Goal: Task Accomplishment & Management: Manage account settings

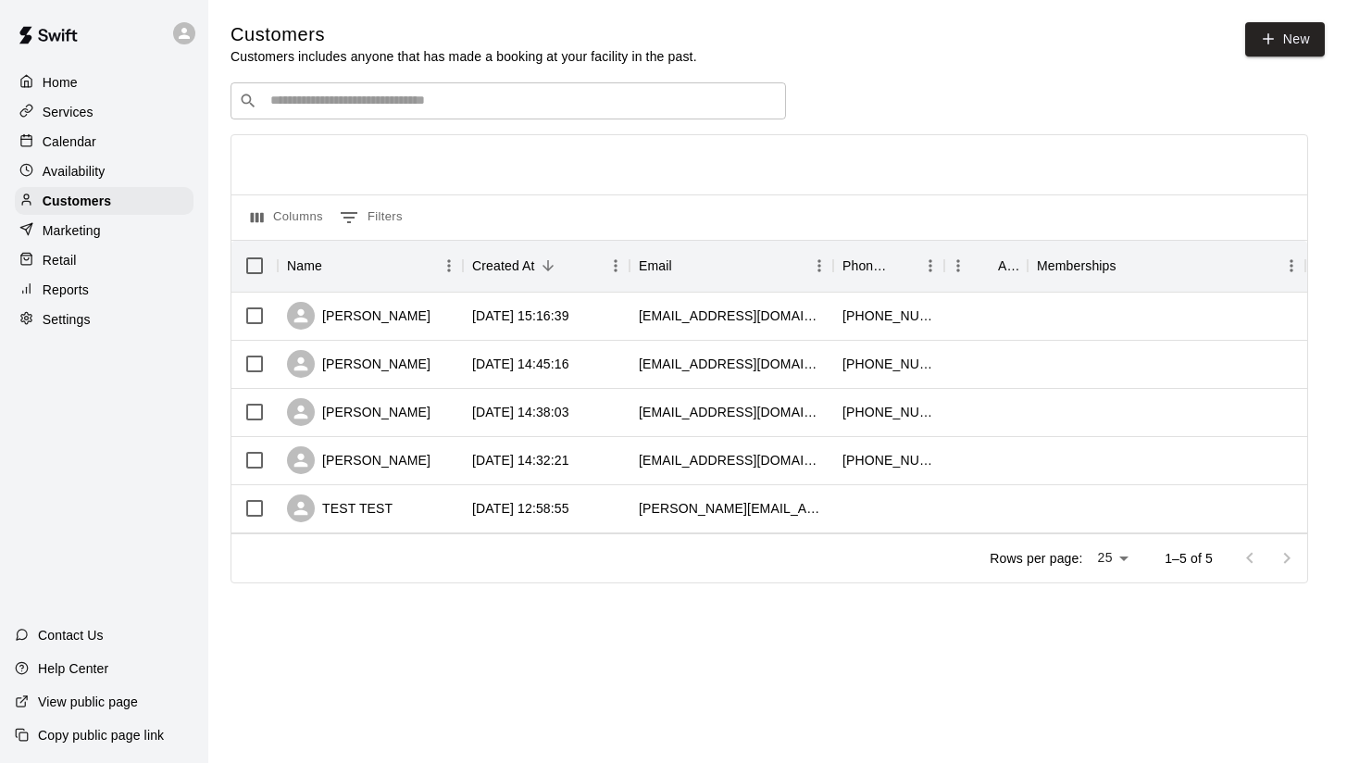
click at [68, 114] on p "Services" at bounding box center [68, 112] width 51 height 19
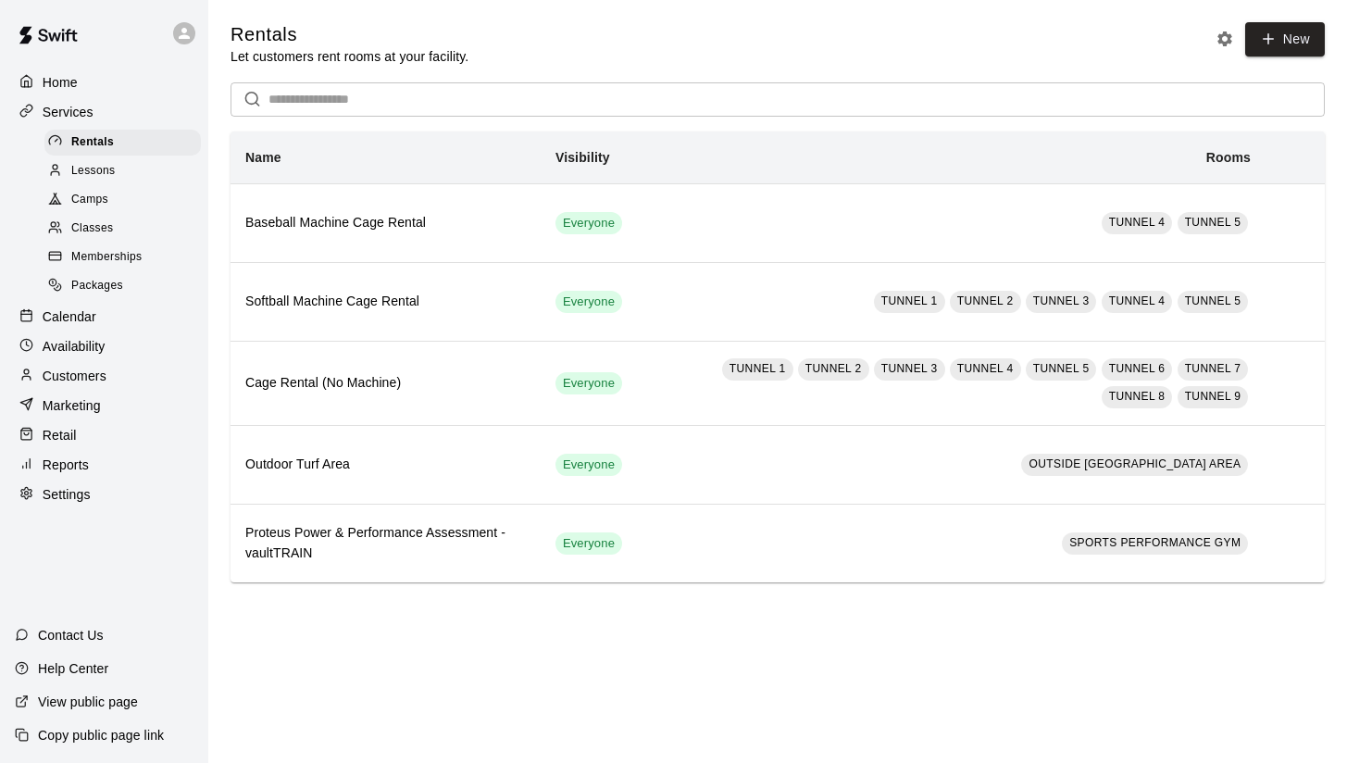
click at [90, 164] on span "Lessons" at bounding box center [93, 171] width 44 height 19
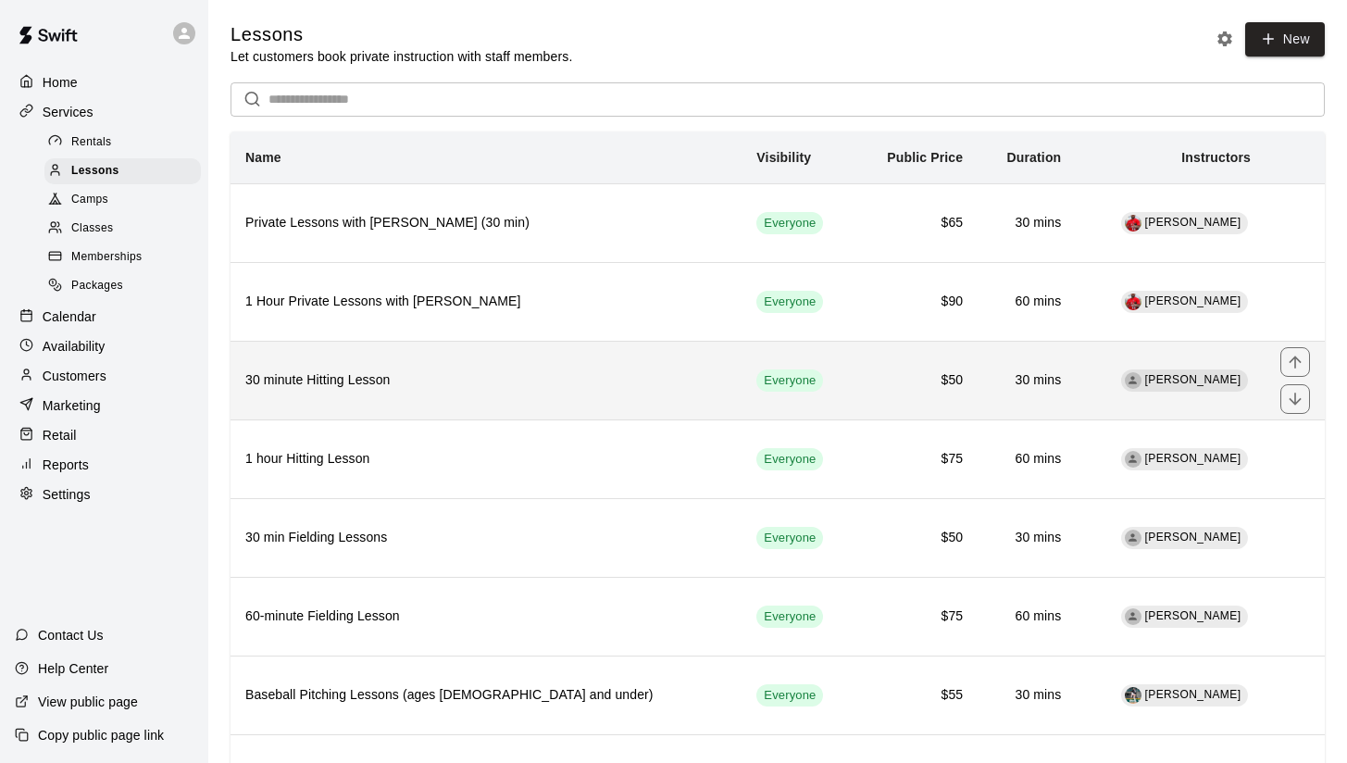
click at [374, 377] on h6 "30 minute Hitting Lesson" at bounding box center [485, 380] width 481 height 20
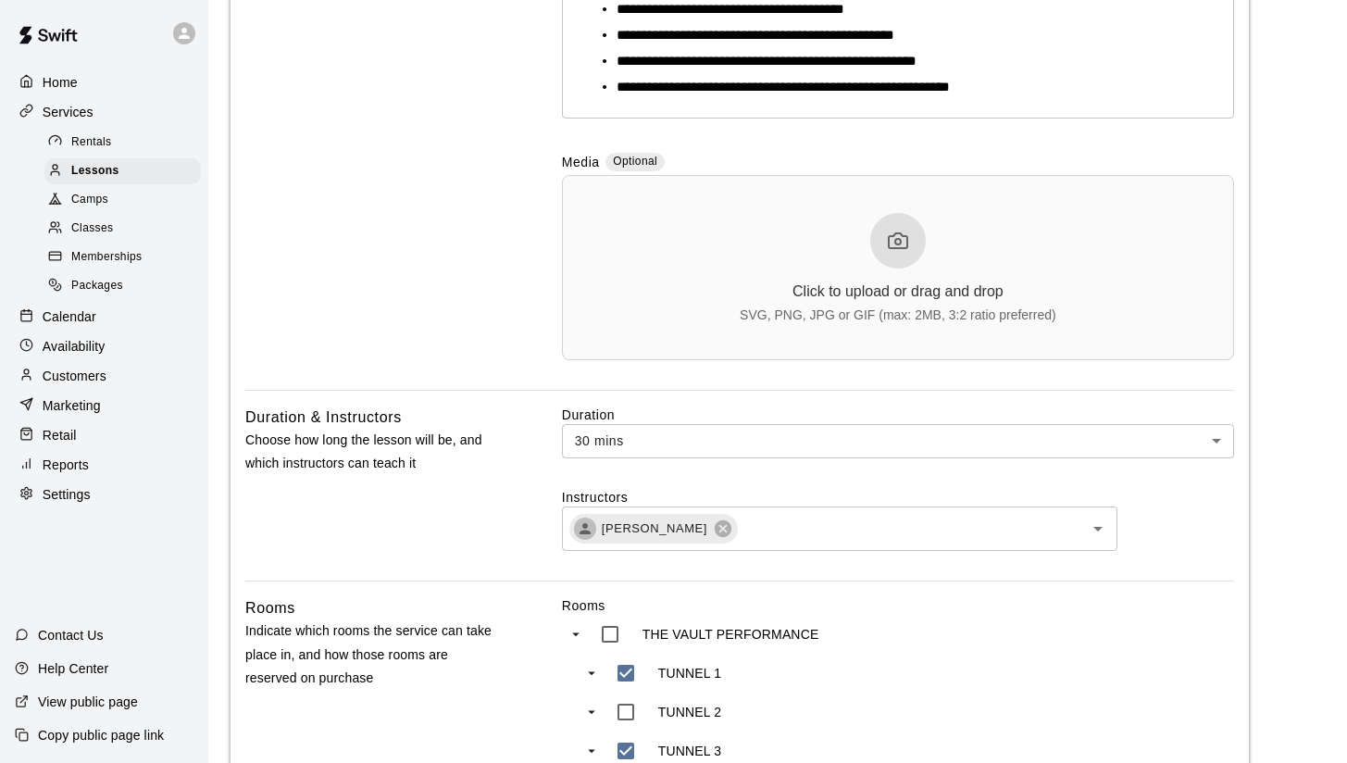
scroll to position [731, 0]
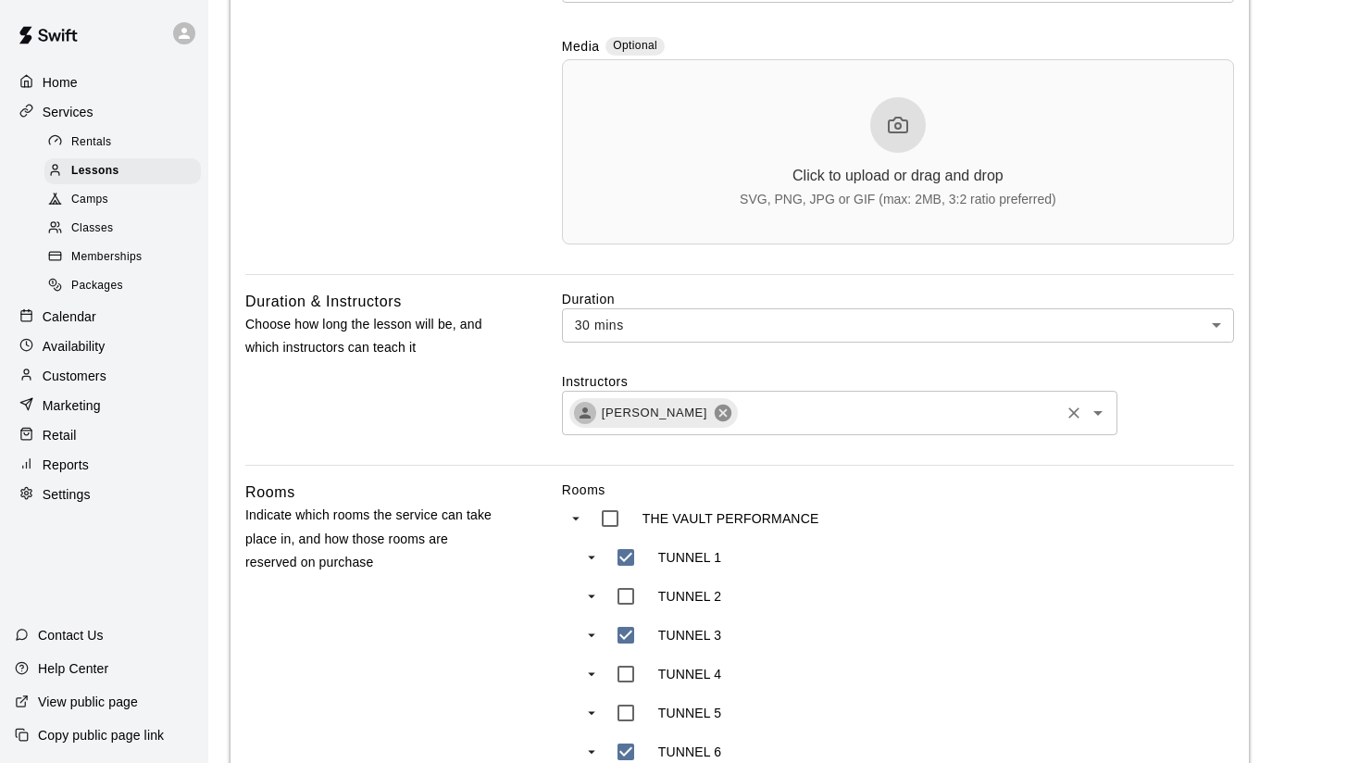
click at [717, 407] on icon at bounding box center [723, 413] width 20 height 20
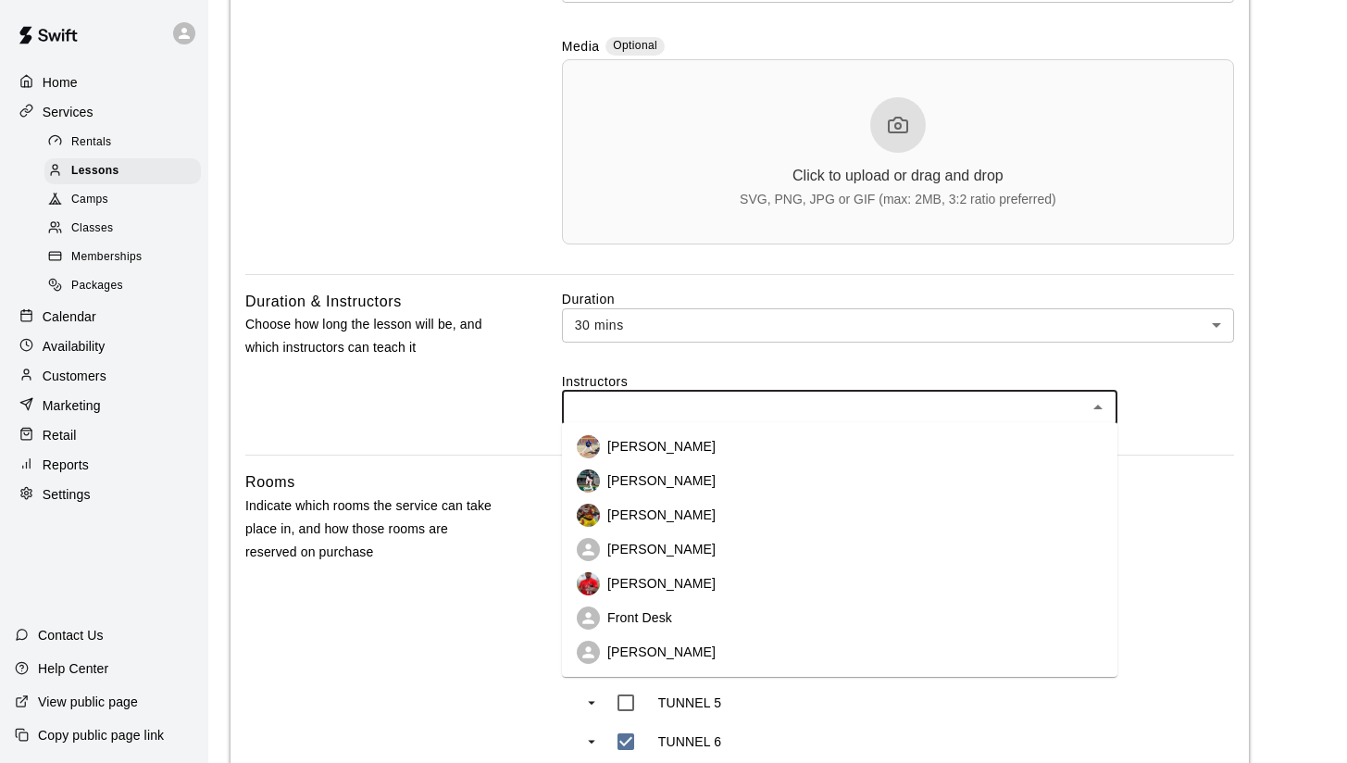
click at [618, 413] on input "text" at bounding box center [825, 407] width 514 height 23
type input "**"
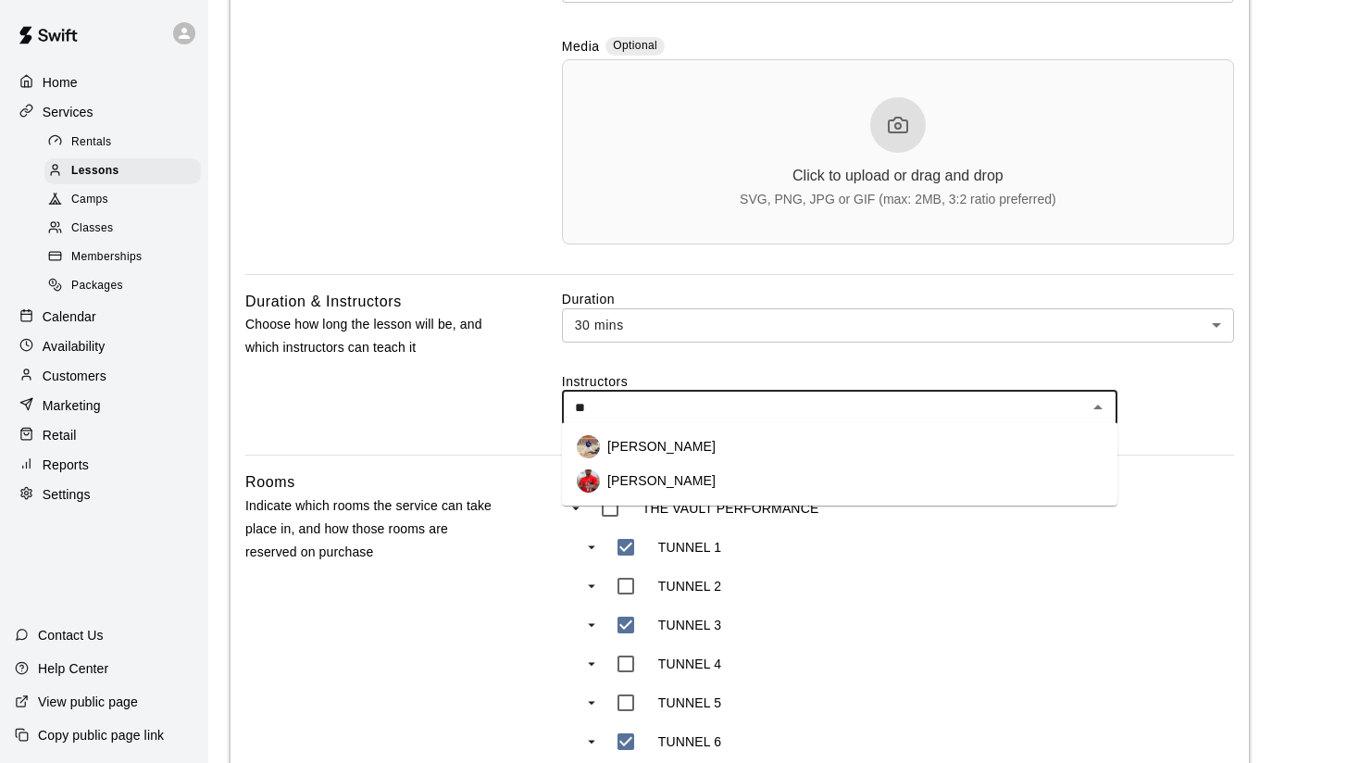
click at [652, 444] on p "[PERSON_NAME]" at bounding box center [661, 446] width 108 height 19
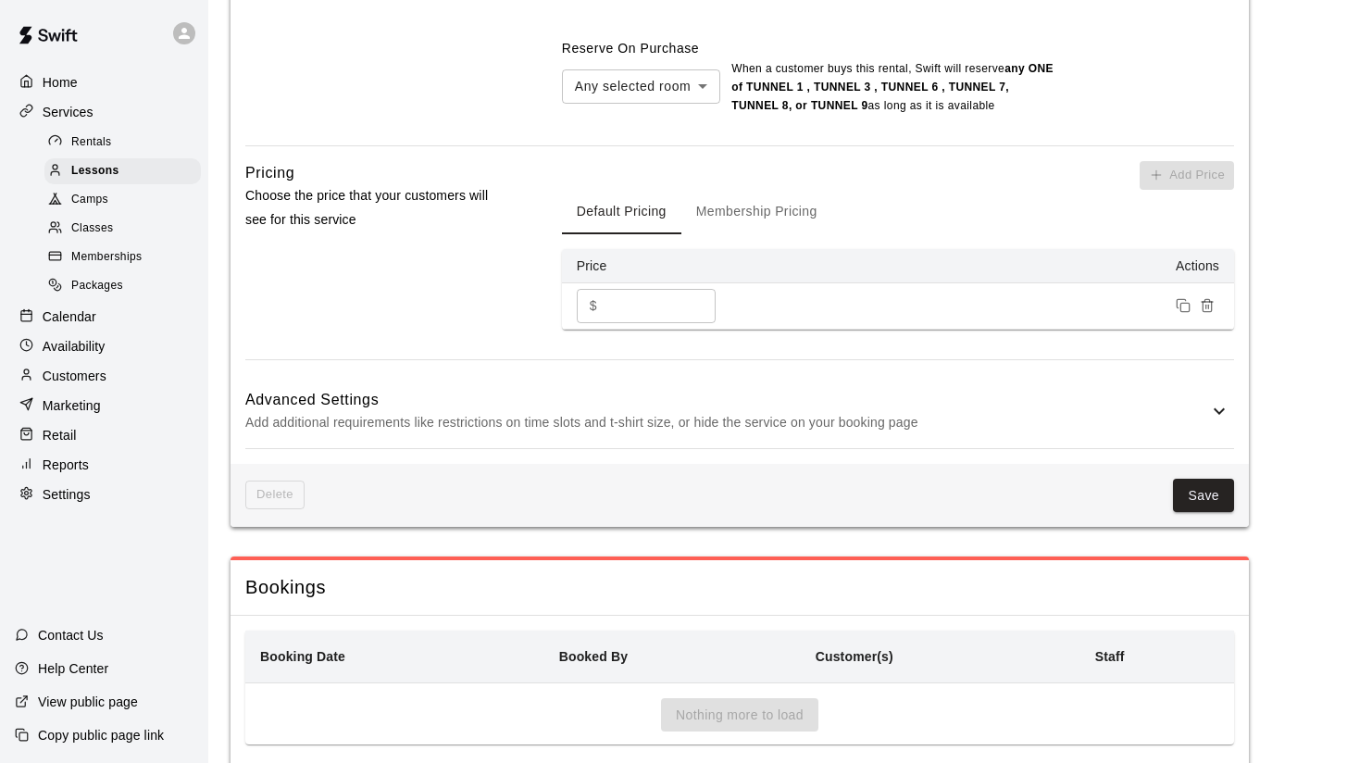
scroll to position [1733, 0]
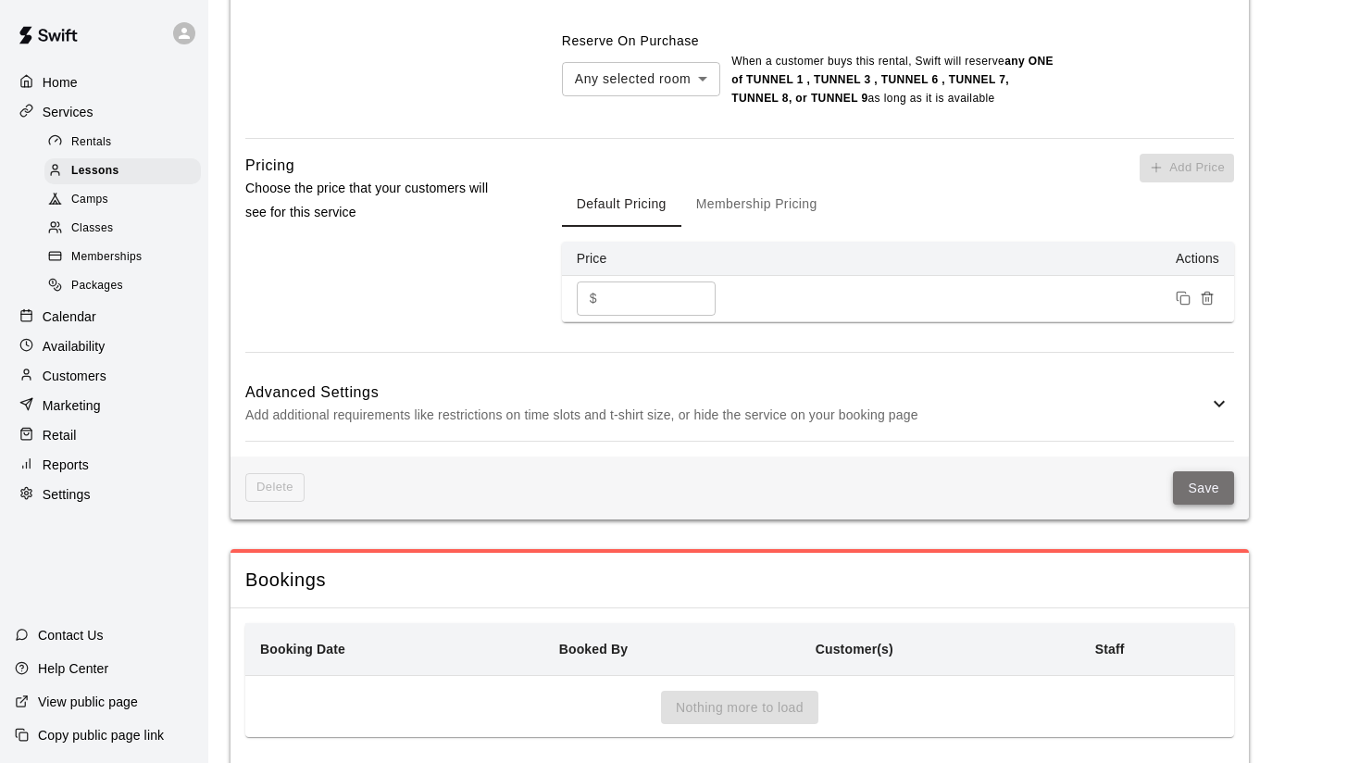
click at [1212, 494] on button "Save" at bounding box center [1203, 488] width 61 height 34
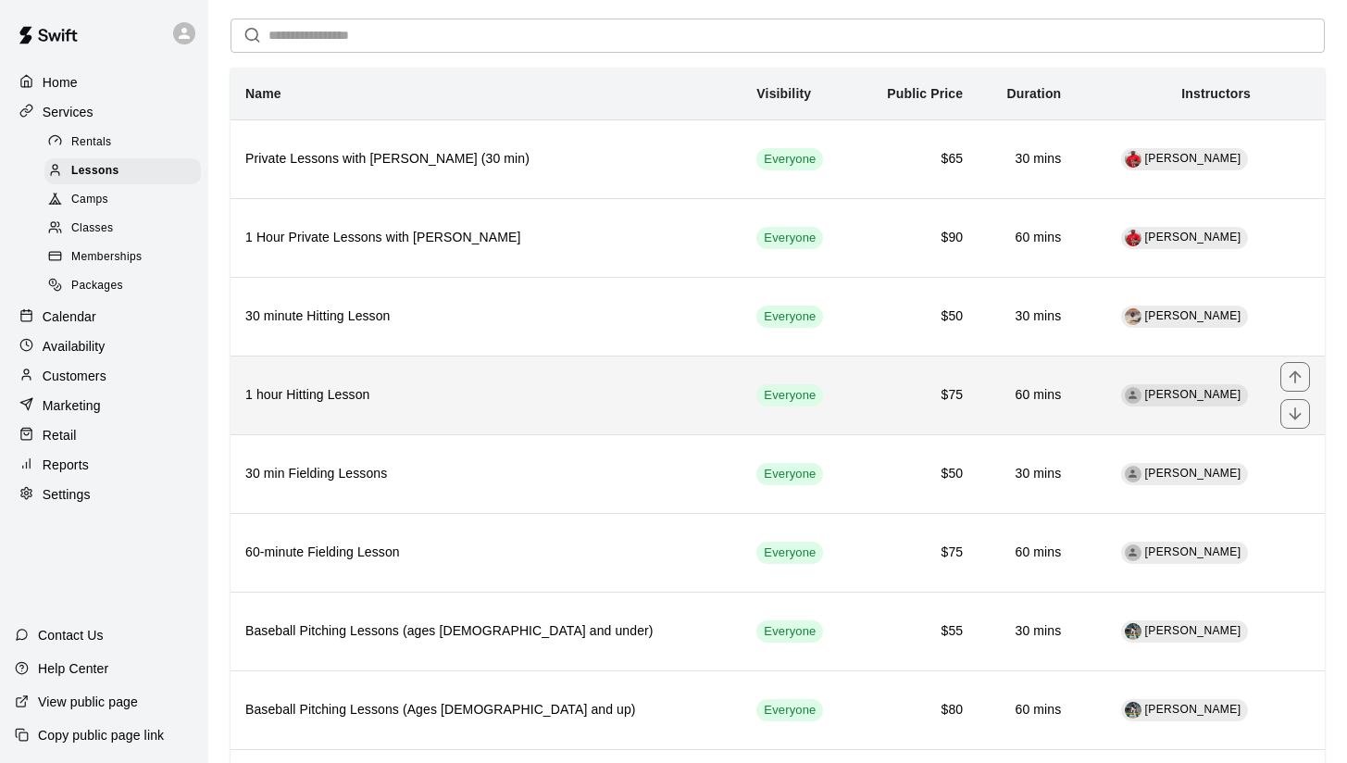
scroll to position [66, 0]
click at [449, 405] on th "1 hour Hitting Lesson" at bounding box center [486, 393] width 511 height 79
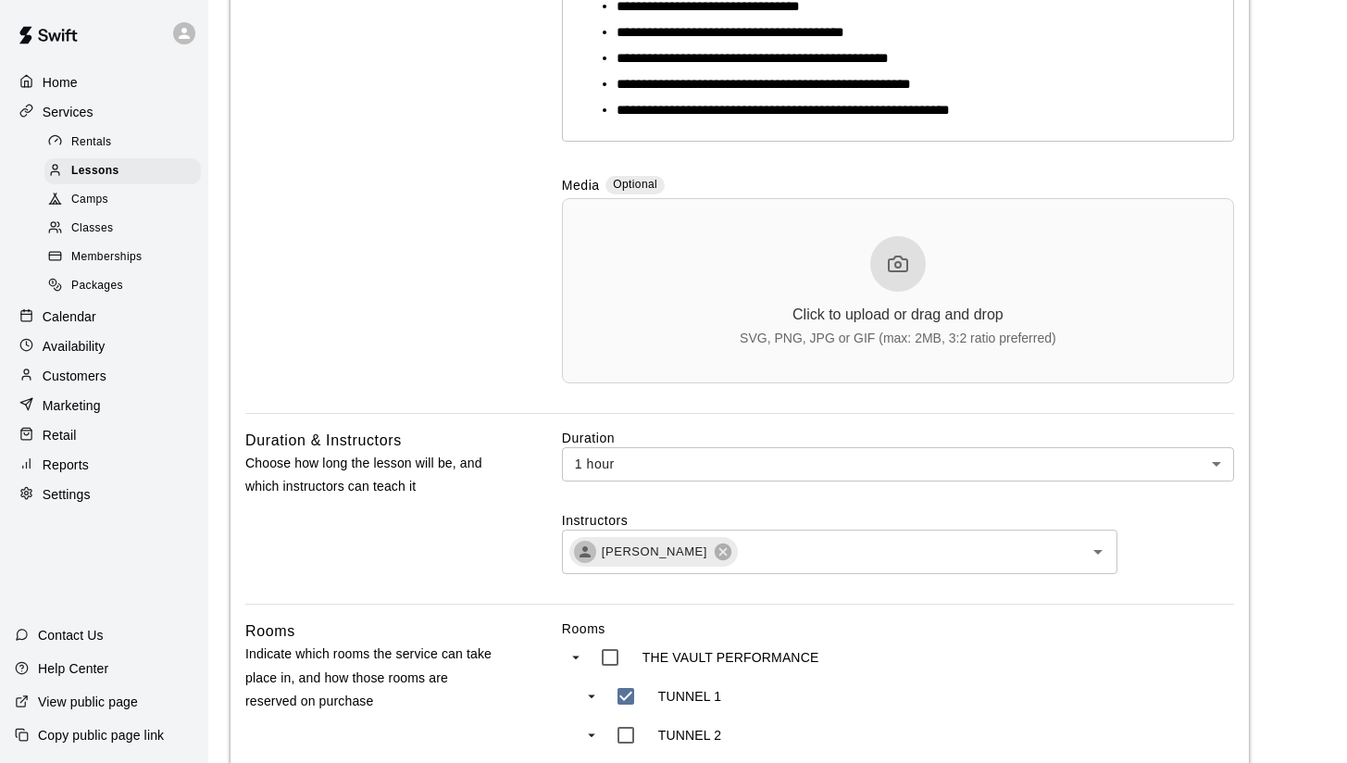
scroll to position [845, 0]
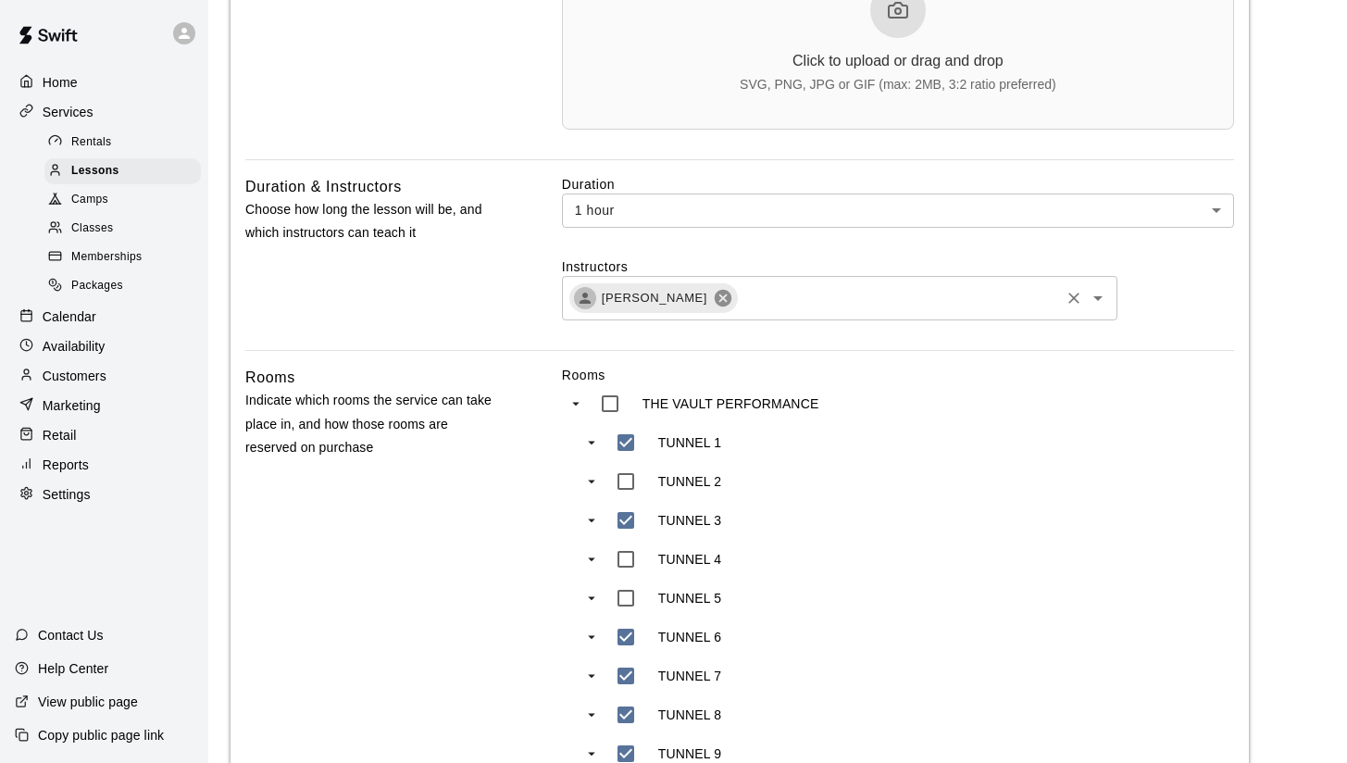
click at [715, 306] on icon at bounding box center [723, 298] width 17 height 17
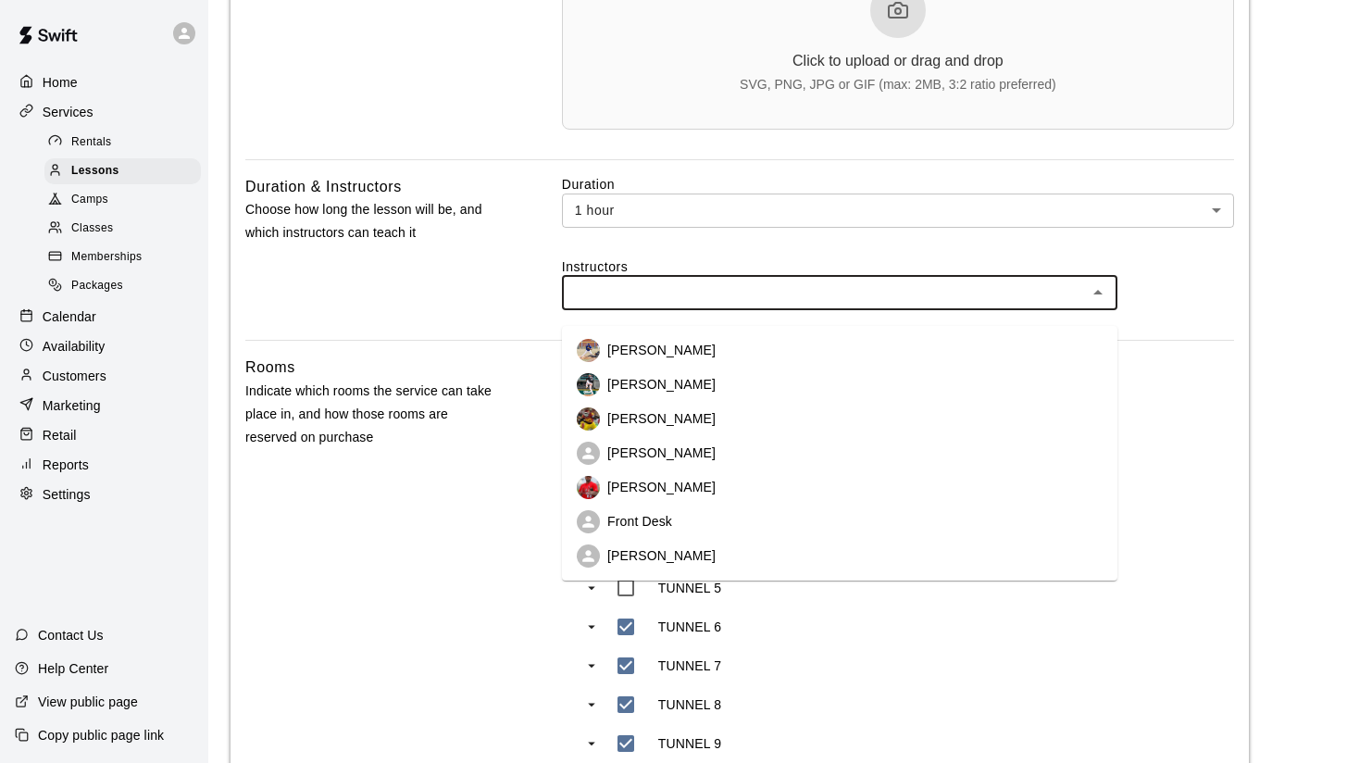
click at [646, 305] on input "text" at bounding box center [825, 292] width 514 height 23
click at [644, 333] on li "[PERSON_NAME]" at bounding box center [840, 350] width 556 height 34
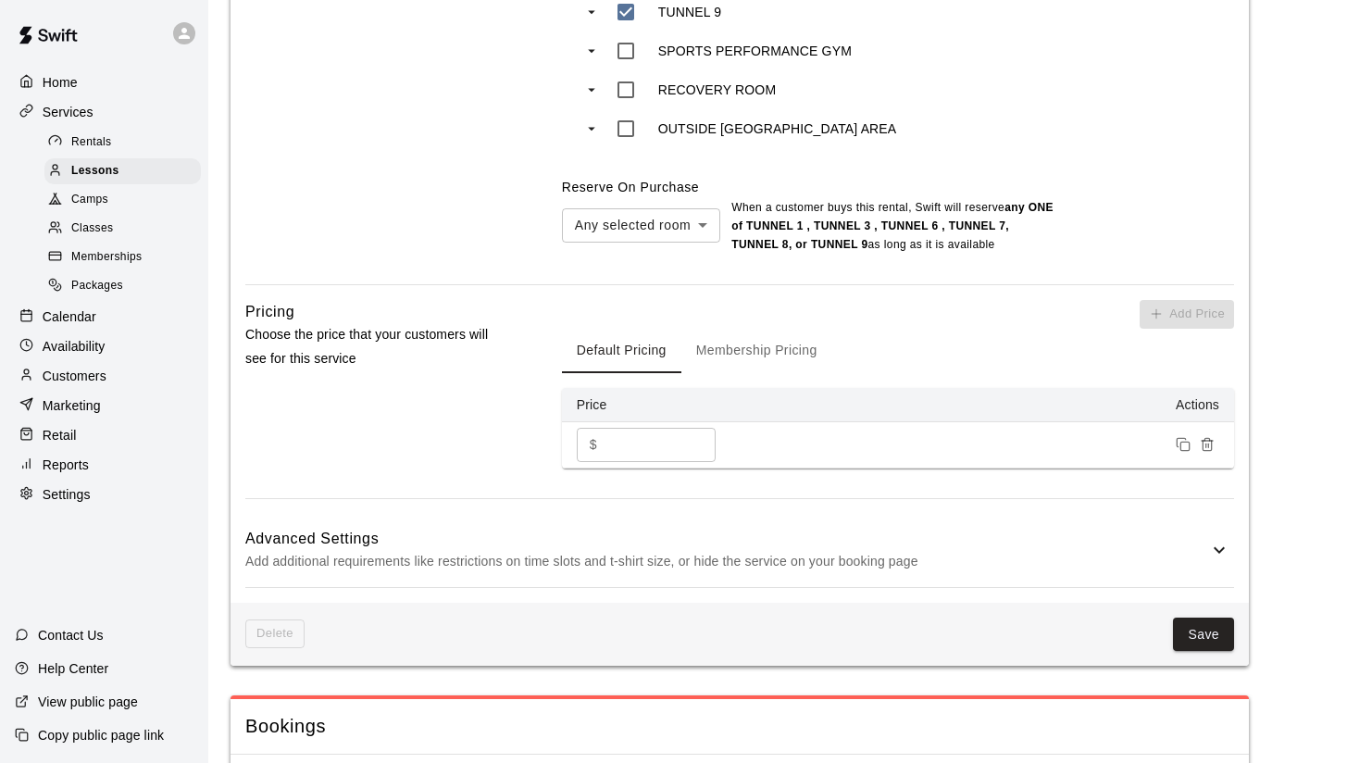
scroll to position [1723, 0]
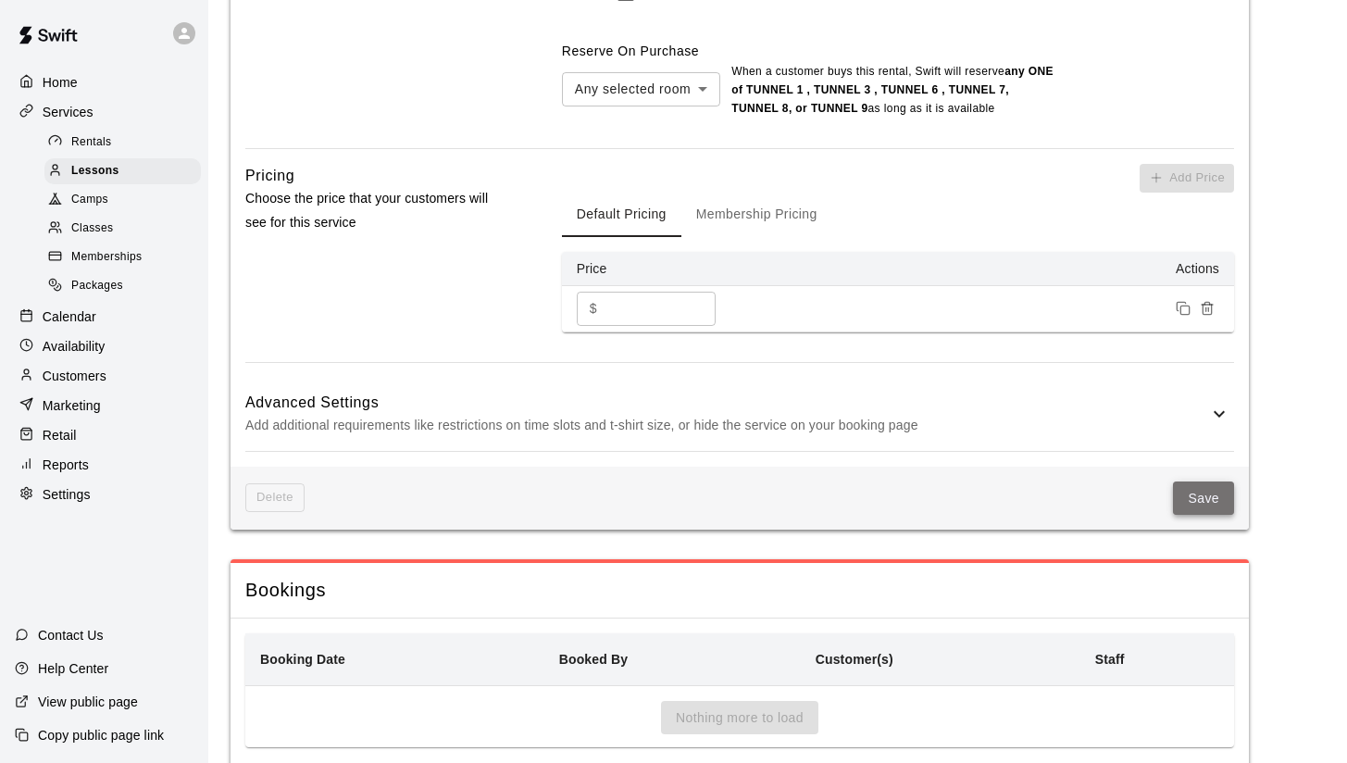
click at [1193, 508] on button "Save" at bounding box center [1203, 498] width 61 height 34
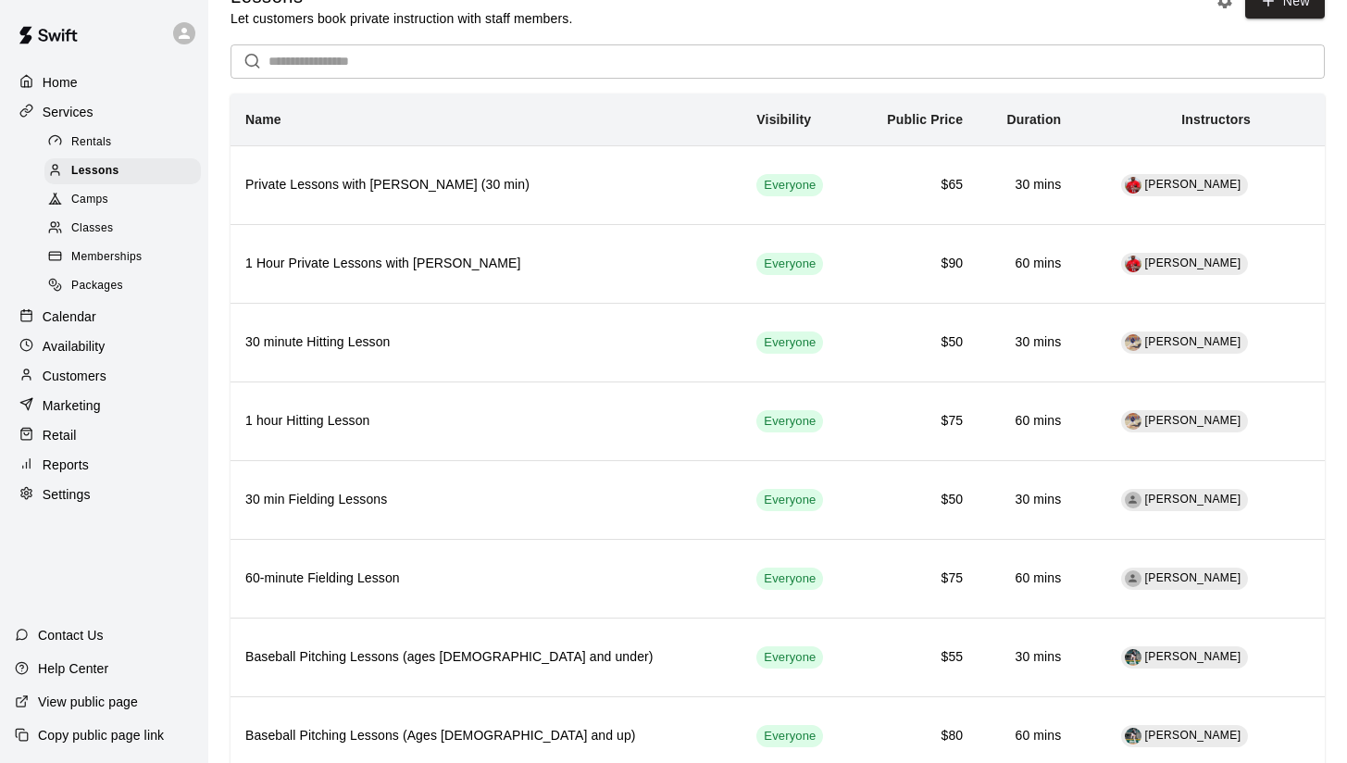
scroll to position [40, 0]
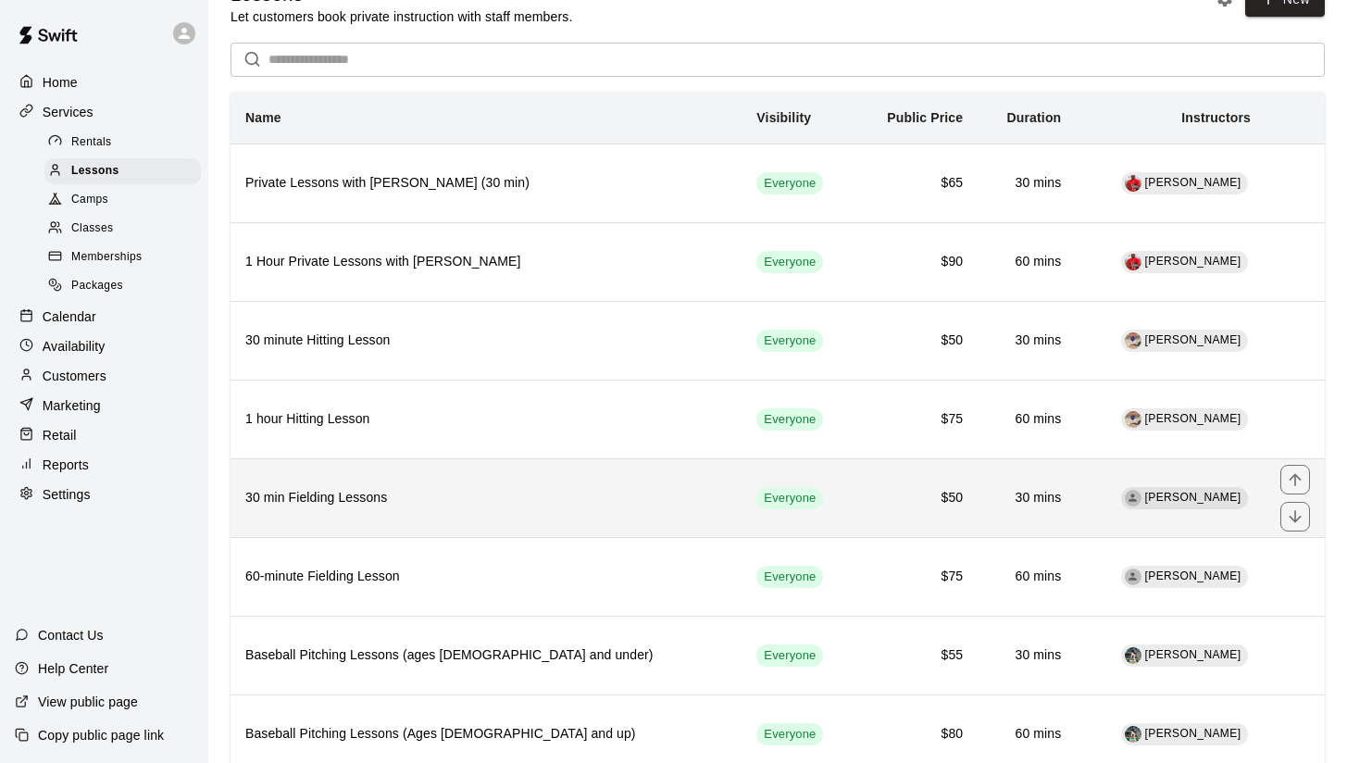
click at [421, 513] on th "30 min Fielding Lessons" at bounding box center [486, 497] width 511 height 79
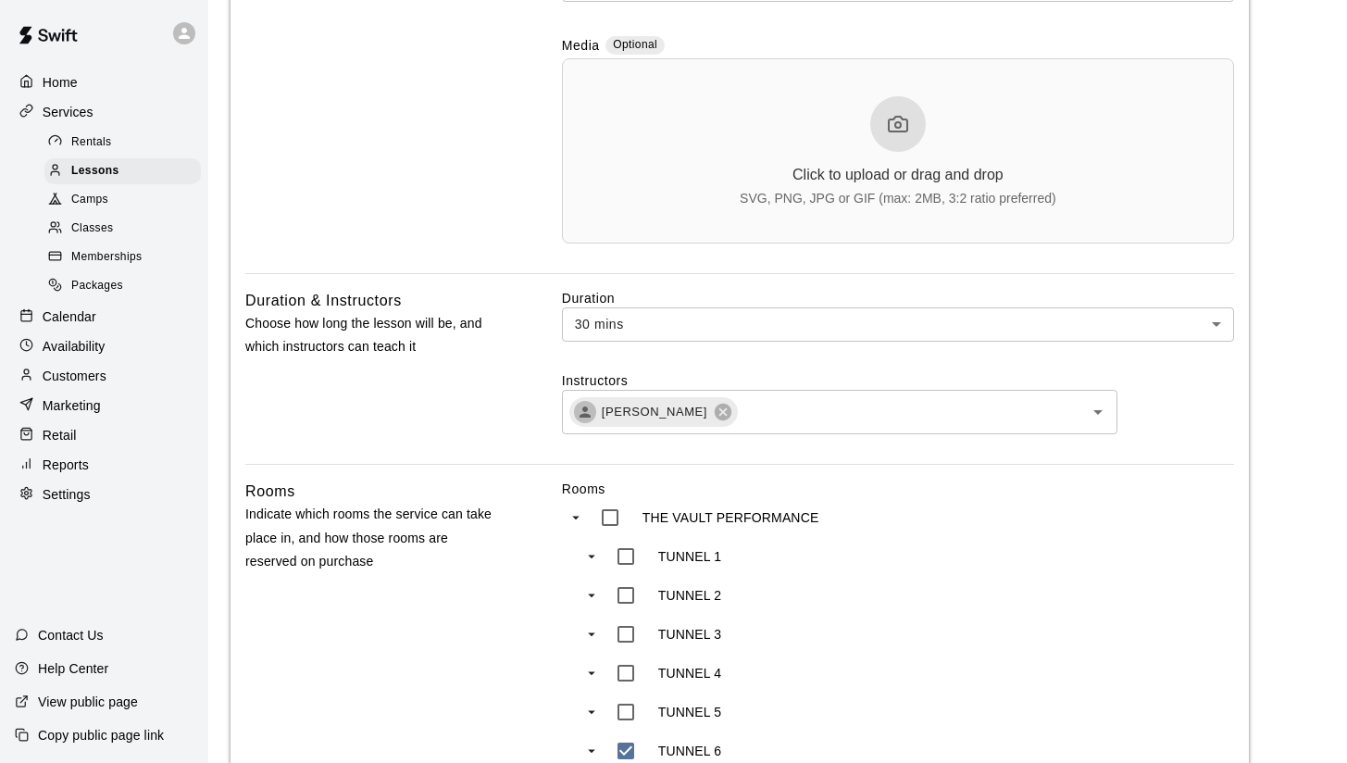
scroll to position [620, 0]
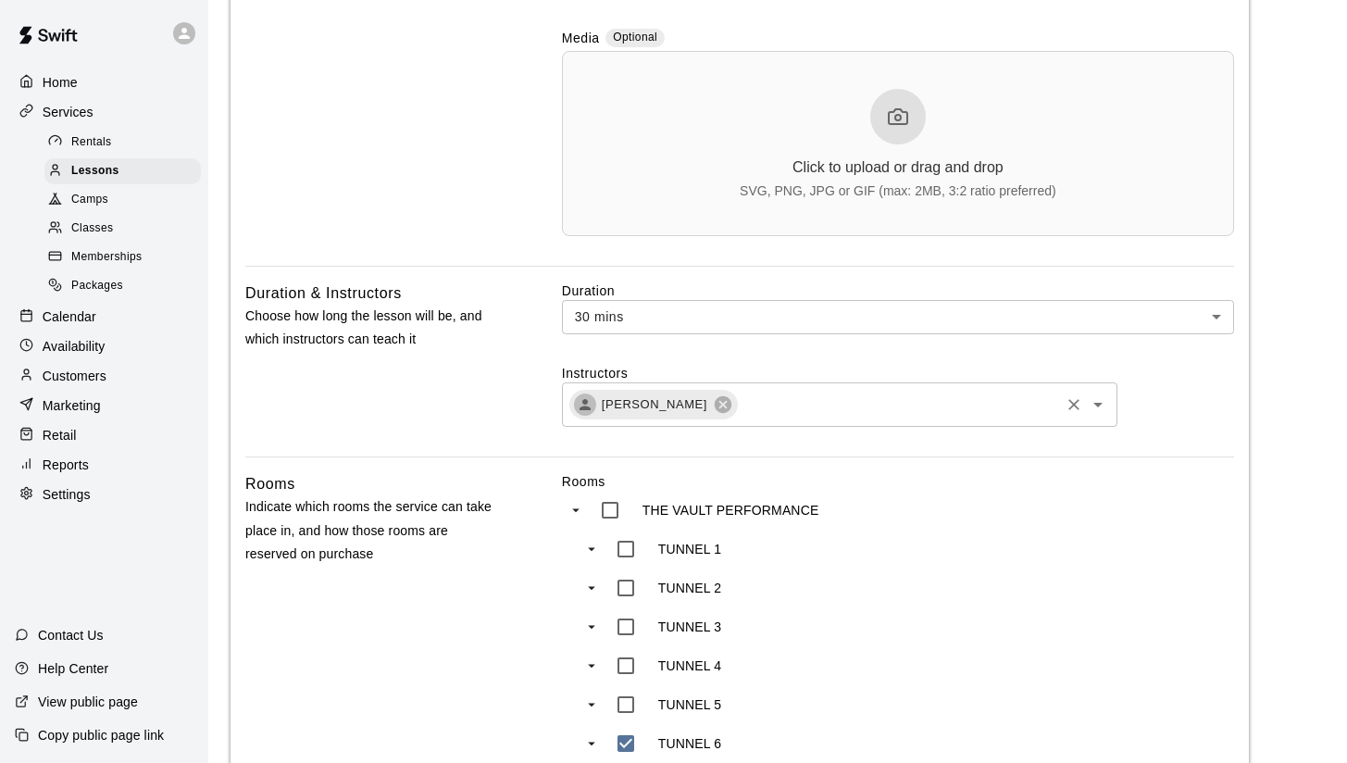
click at [717, 412] on div "[PERSON_NAME]" at bounding box center [653, 405] width 169 height 30
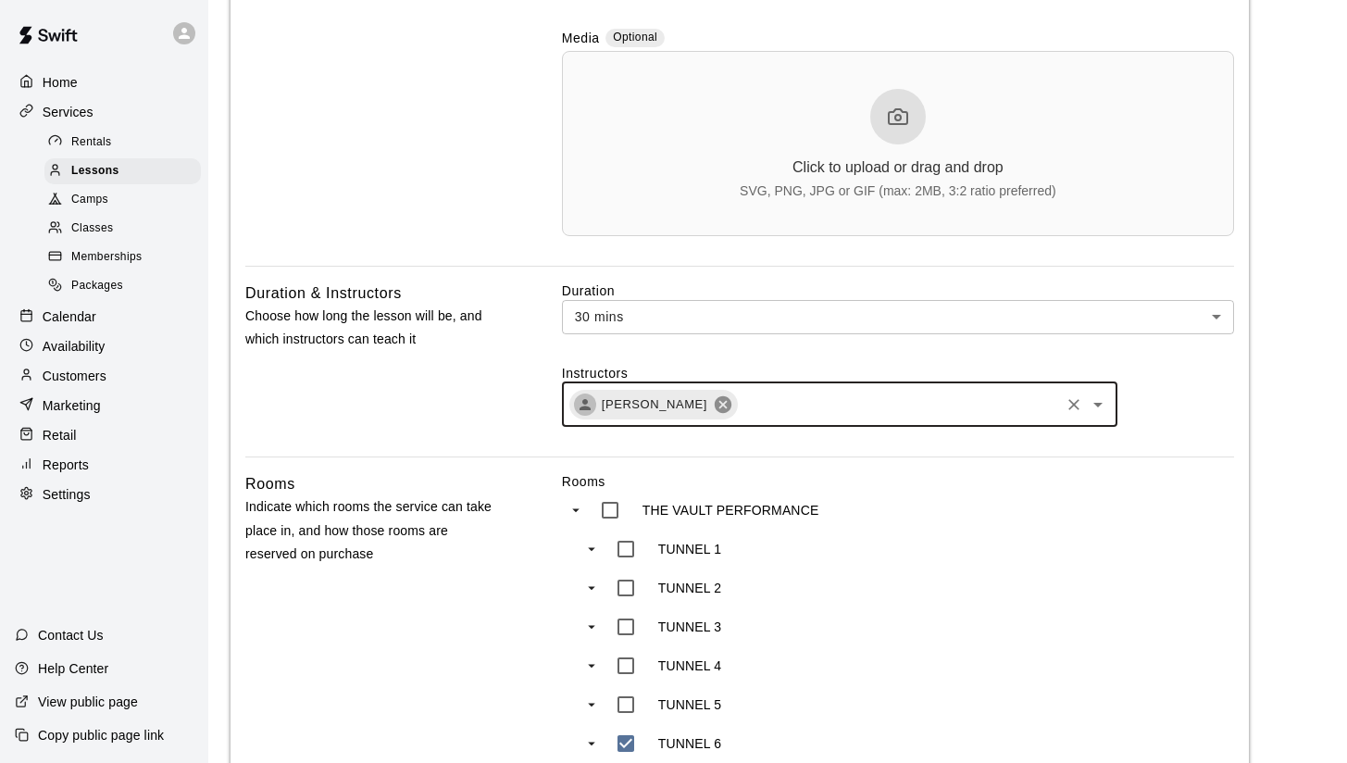
click at [715, 402] on icon at bounding box center [723, 404] width 17 height 17
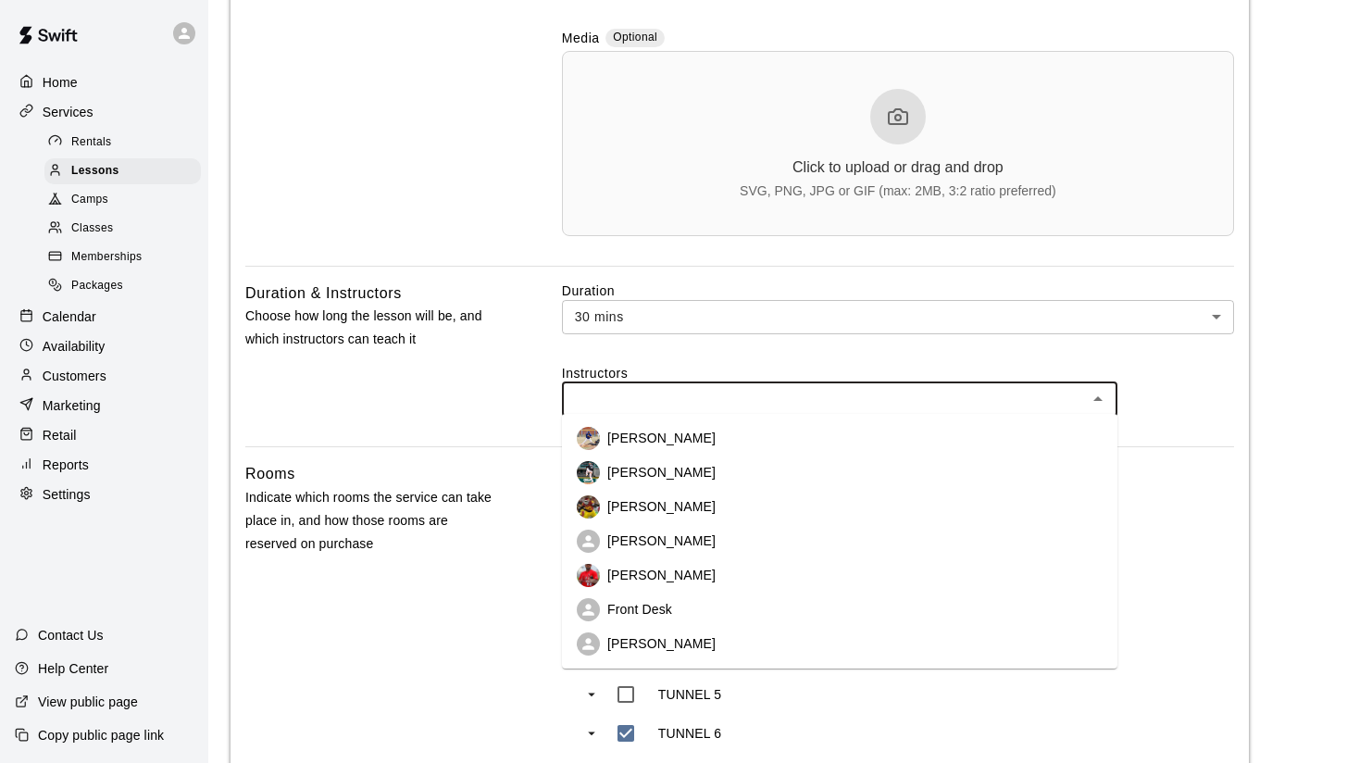
click at [650, 390] on input "text" at bounding box center [825, 399] width 514 height 23
type input "**"
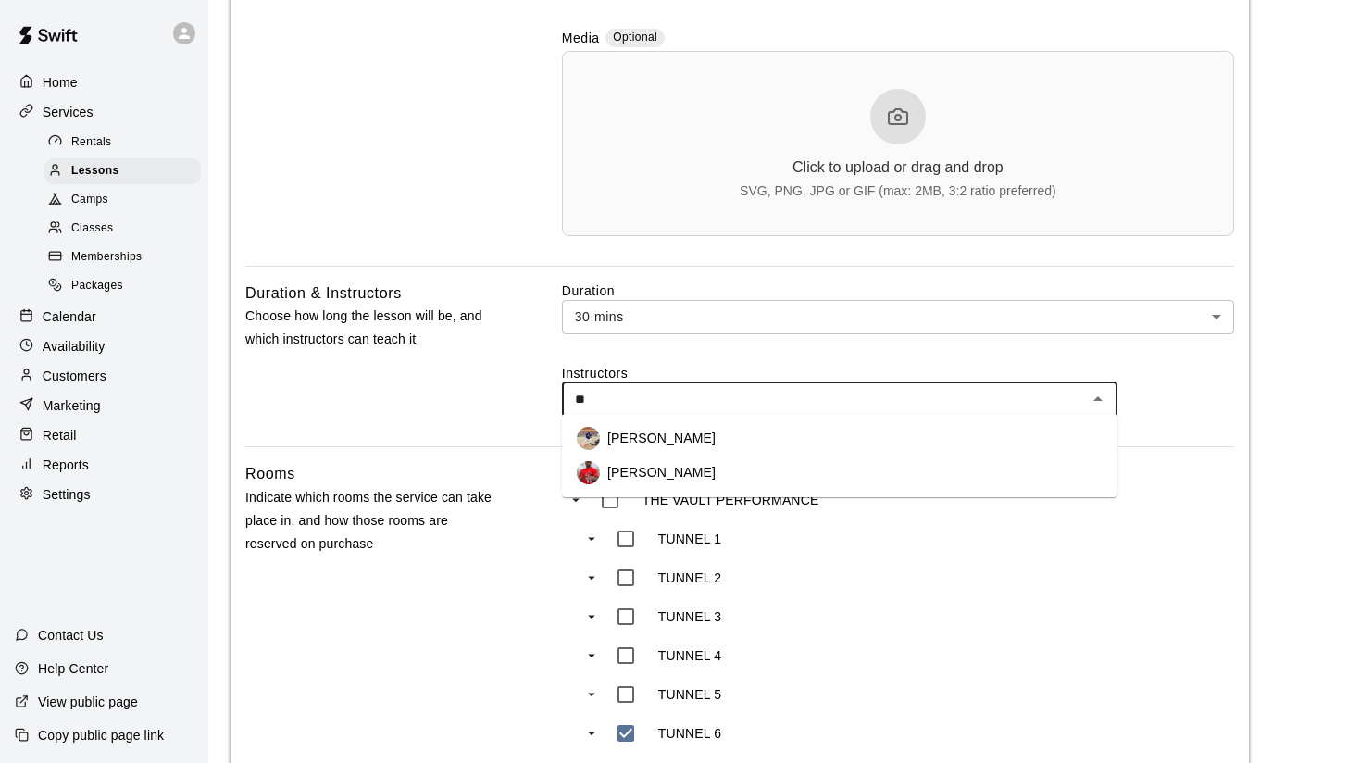
click at [671, 439] on p "[PERSON_NAME]" at bounding box center [661, 438] width 108 height 19
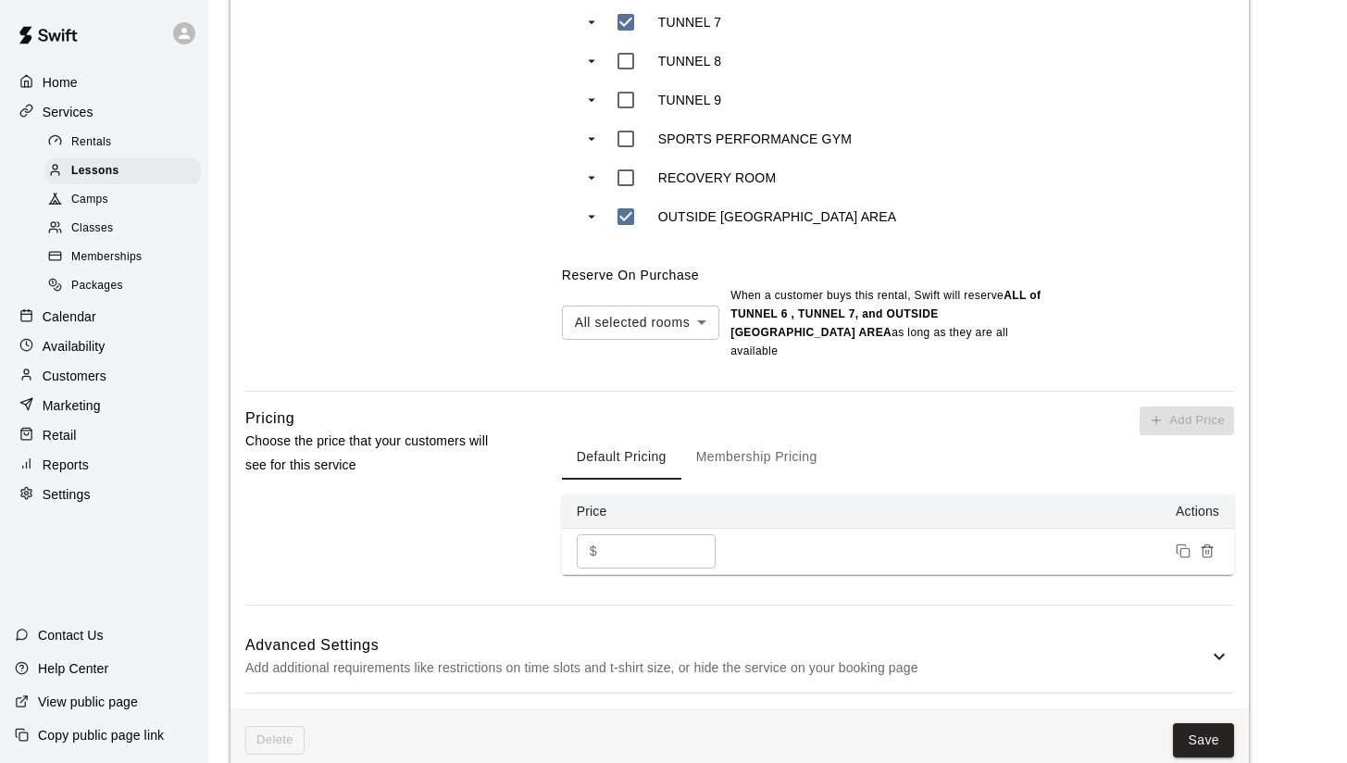
scroll to position [1431, 0]
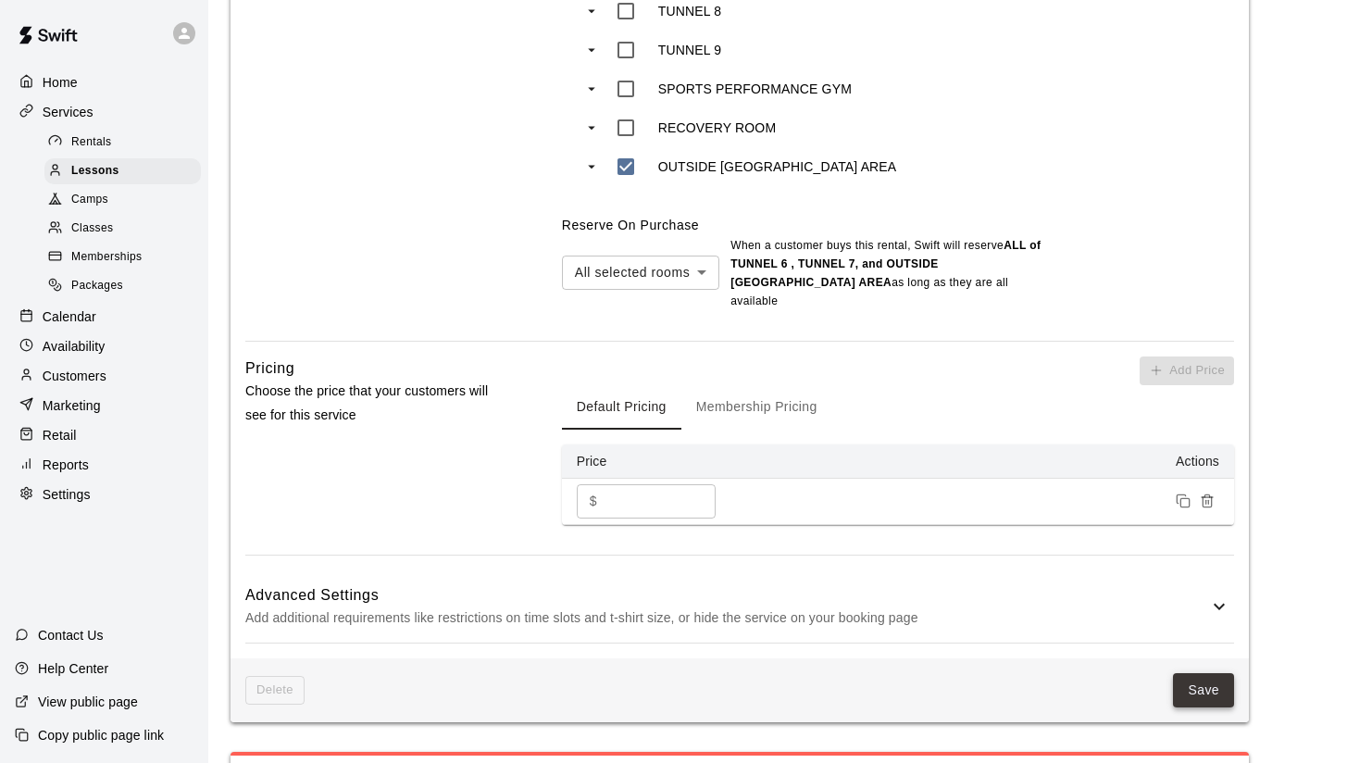
click at [1214, 673] on button "Save" at bounding box center [1203, 690] width 61 height 34
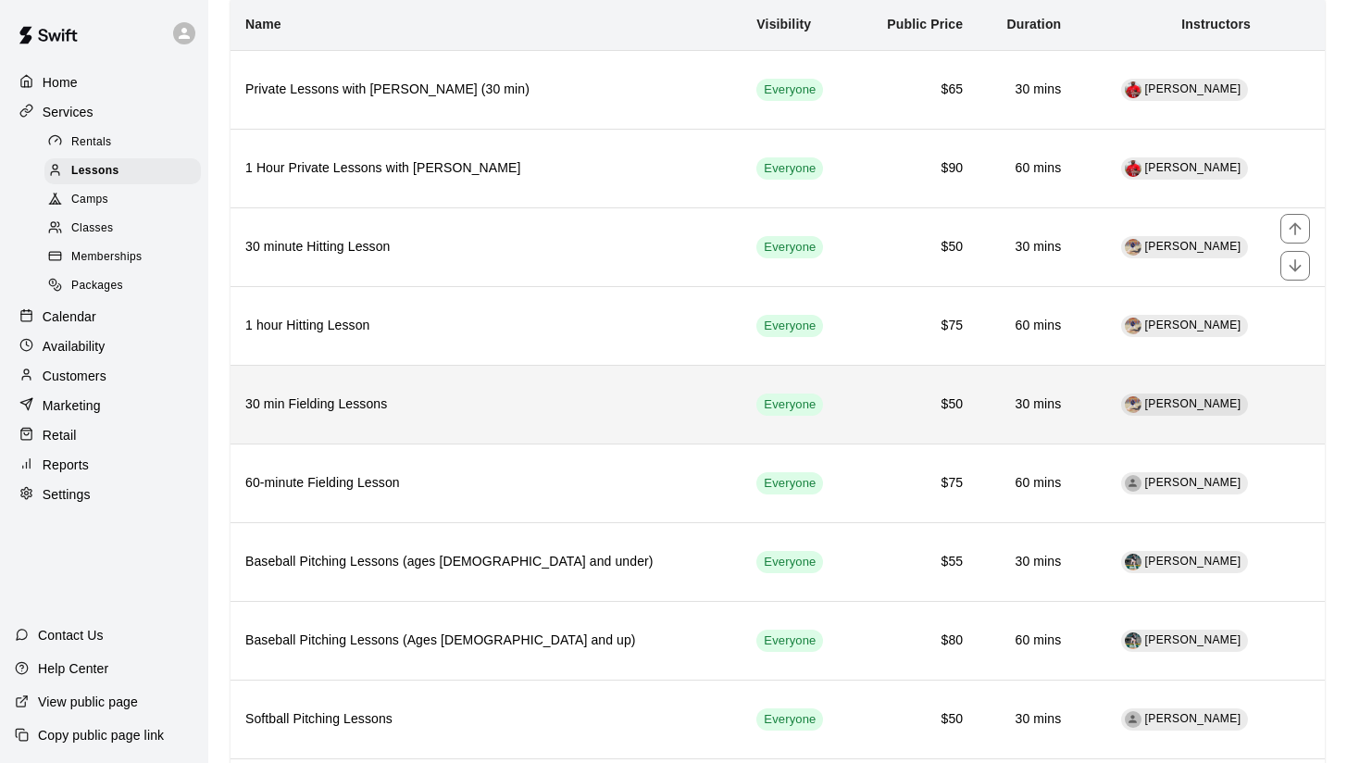
scroll to position [138, 0]
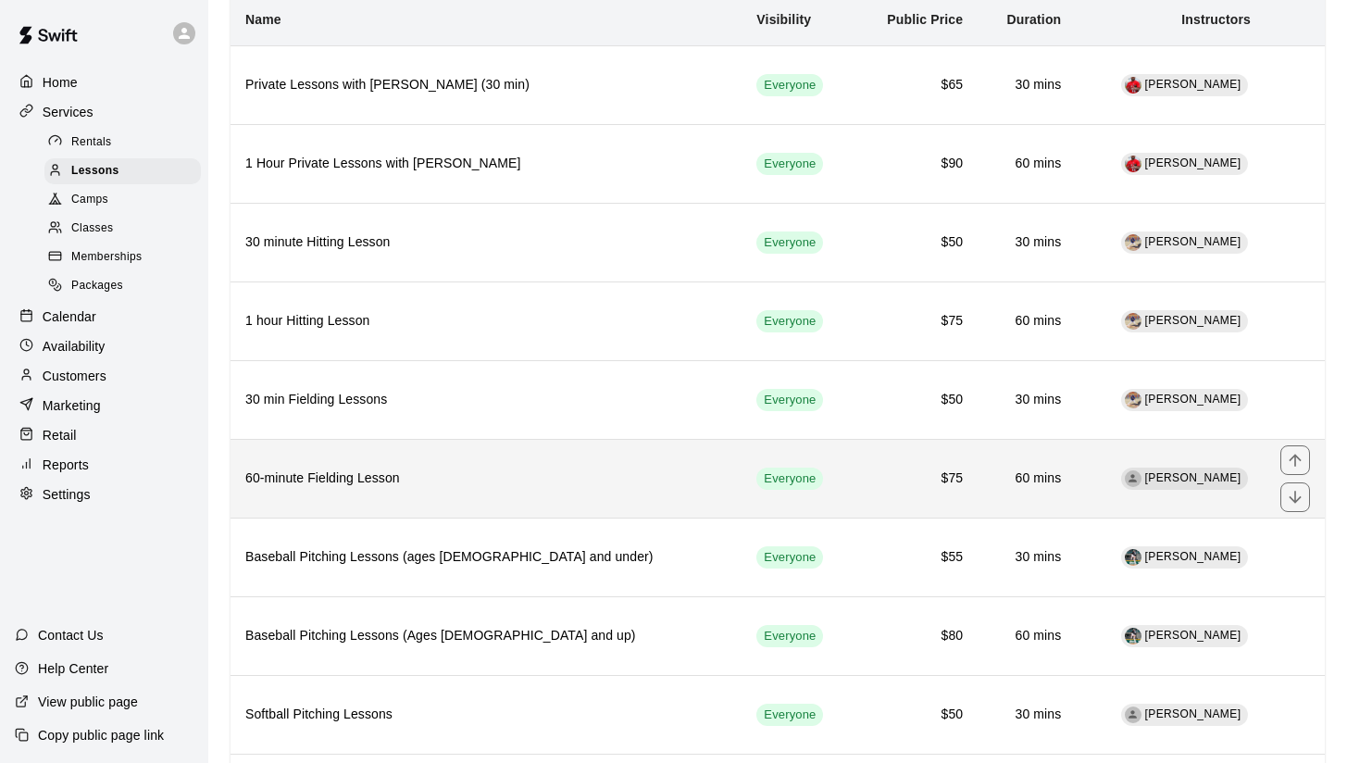
click at [431, 490] on th "60-minute Fielding Lesson" at bounding box center [486, 478] width 511 height 79
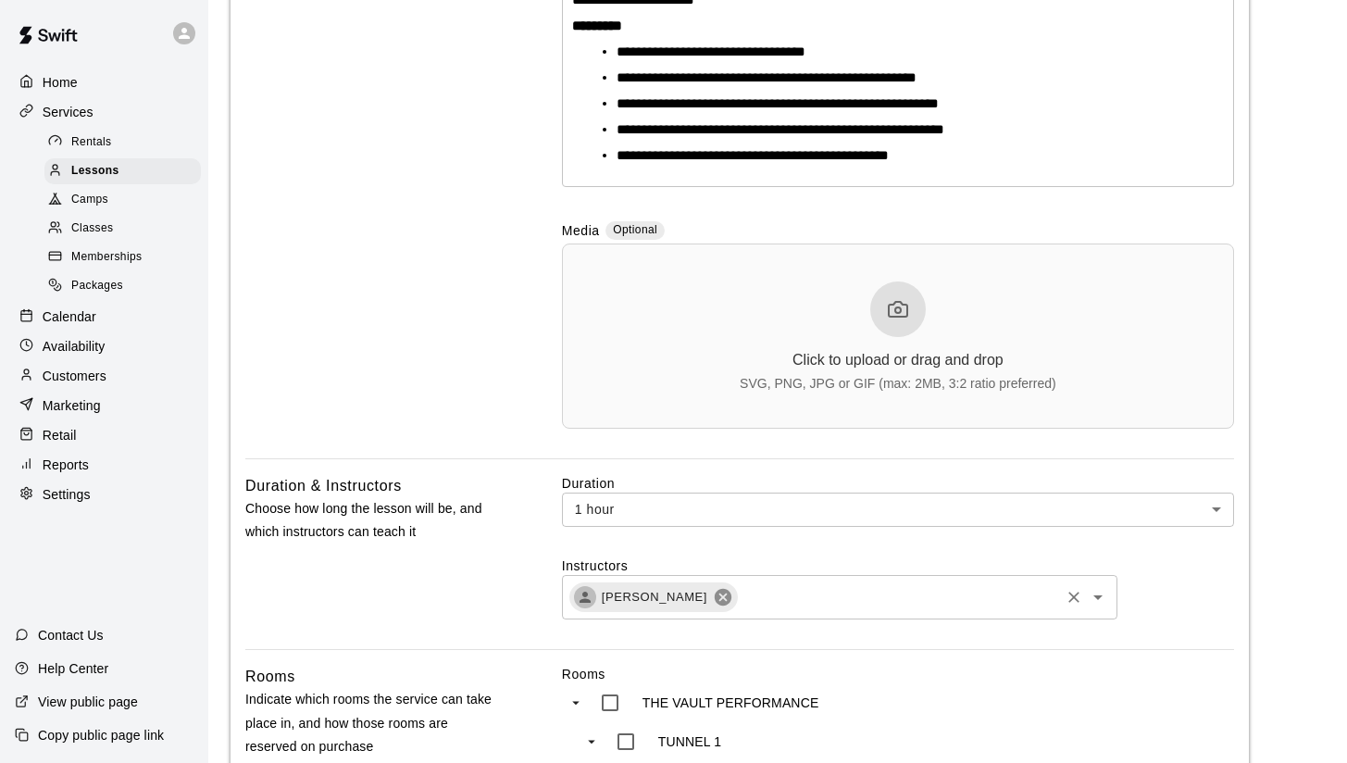
scroll to position [565, 0]
click at [716, 600] on icon at bounding box center [723, 597] width 17 height 17
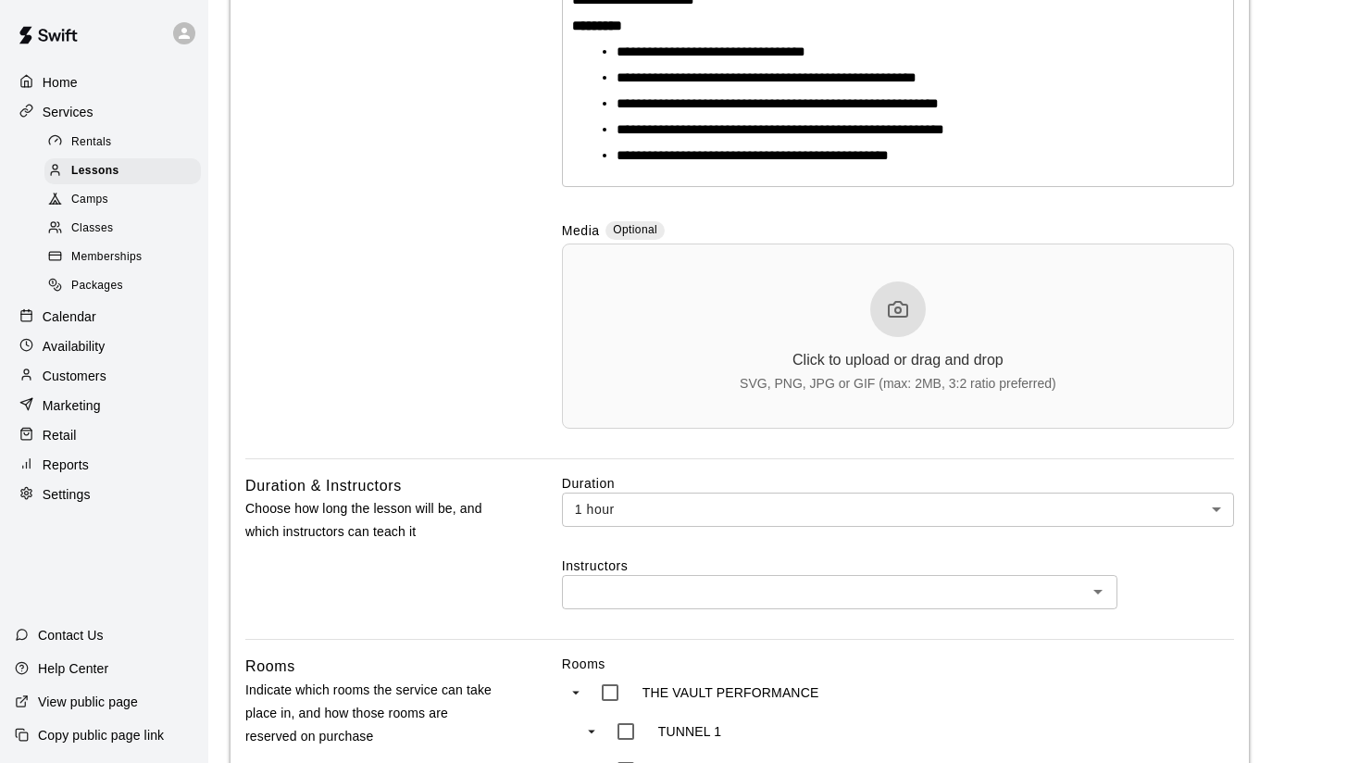
click at [642, 585] on input "text" at bounding box center [825, 592] width 514 height 23
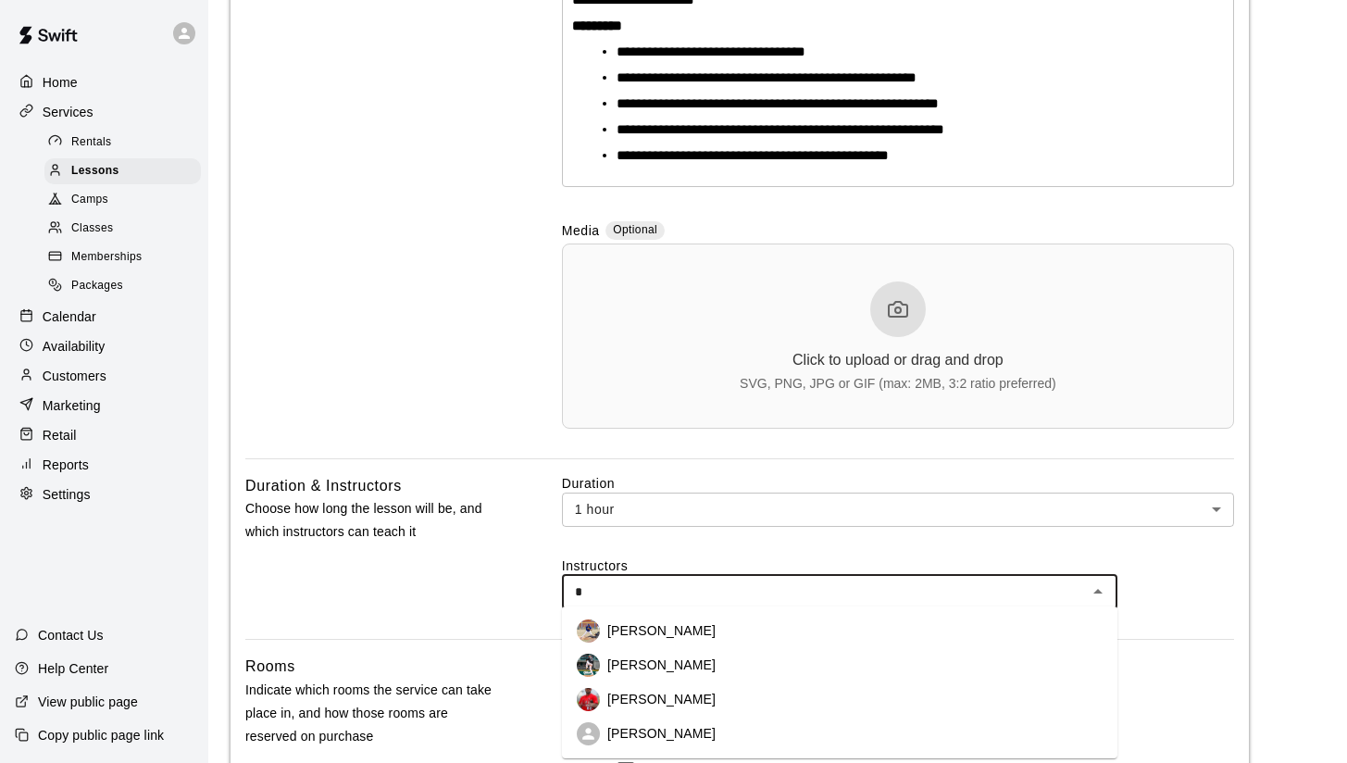
type input "**"
click at [652, 632] on p "[PERSON_NAME]" at bounding box center [661, 630] width 108 height 19
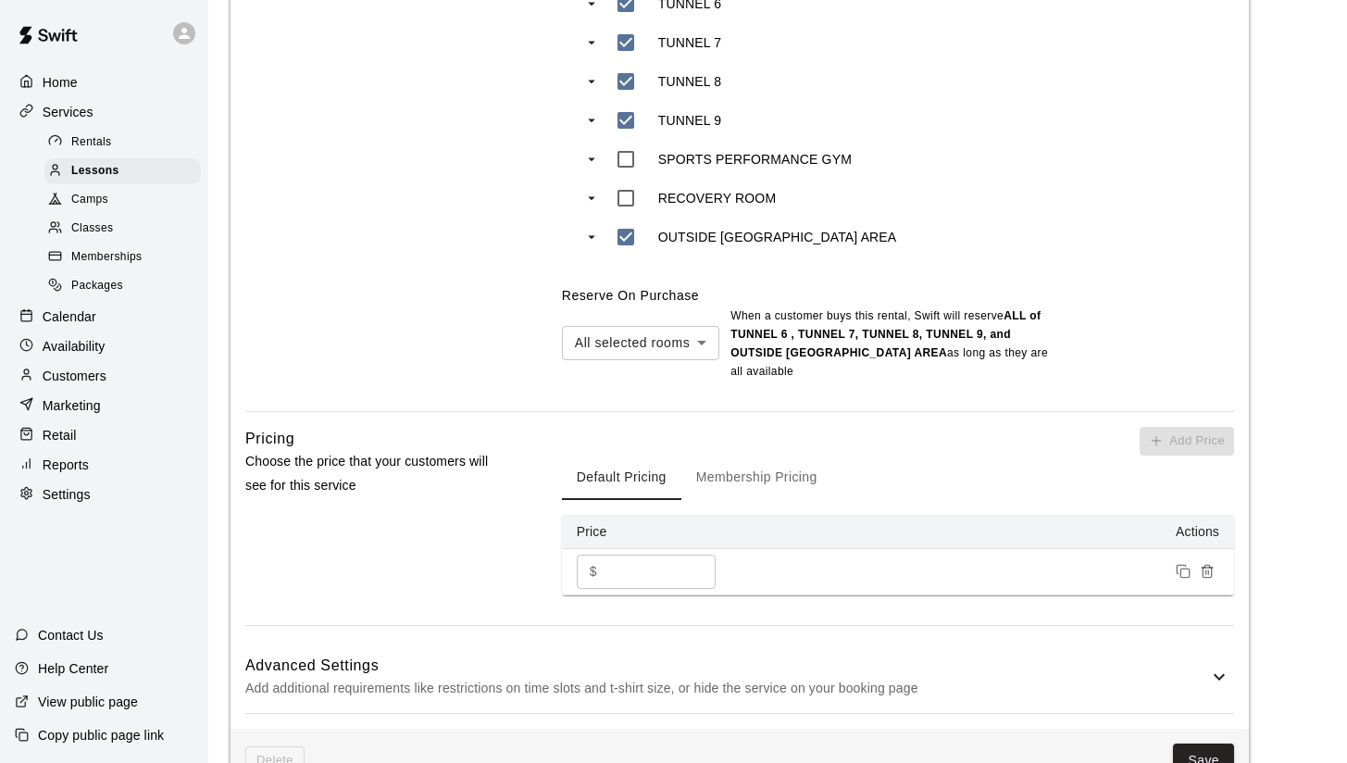
scroll to position [1537, 0]
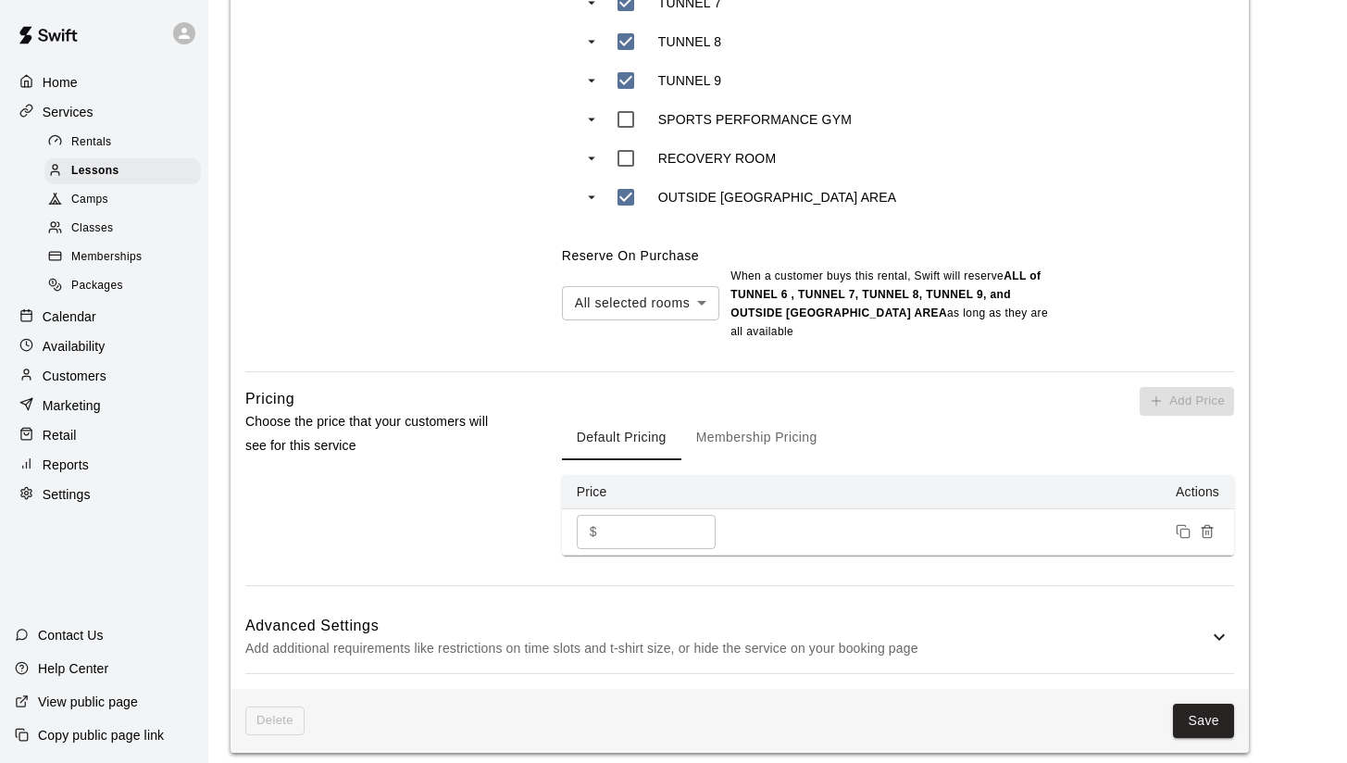
click at [1197, 720] on div "Delete Save" at bounding box center [740, 721] width 1019 height 64
click at [1195, 704] on button "Save" at bounding box center [1203, 721] width 61 height 34
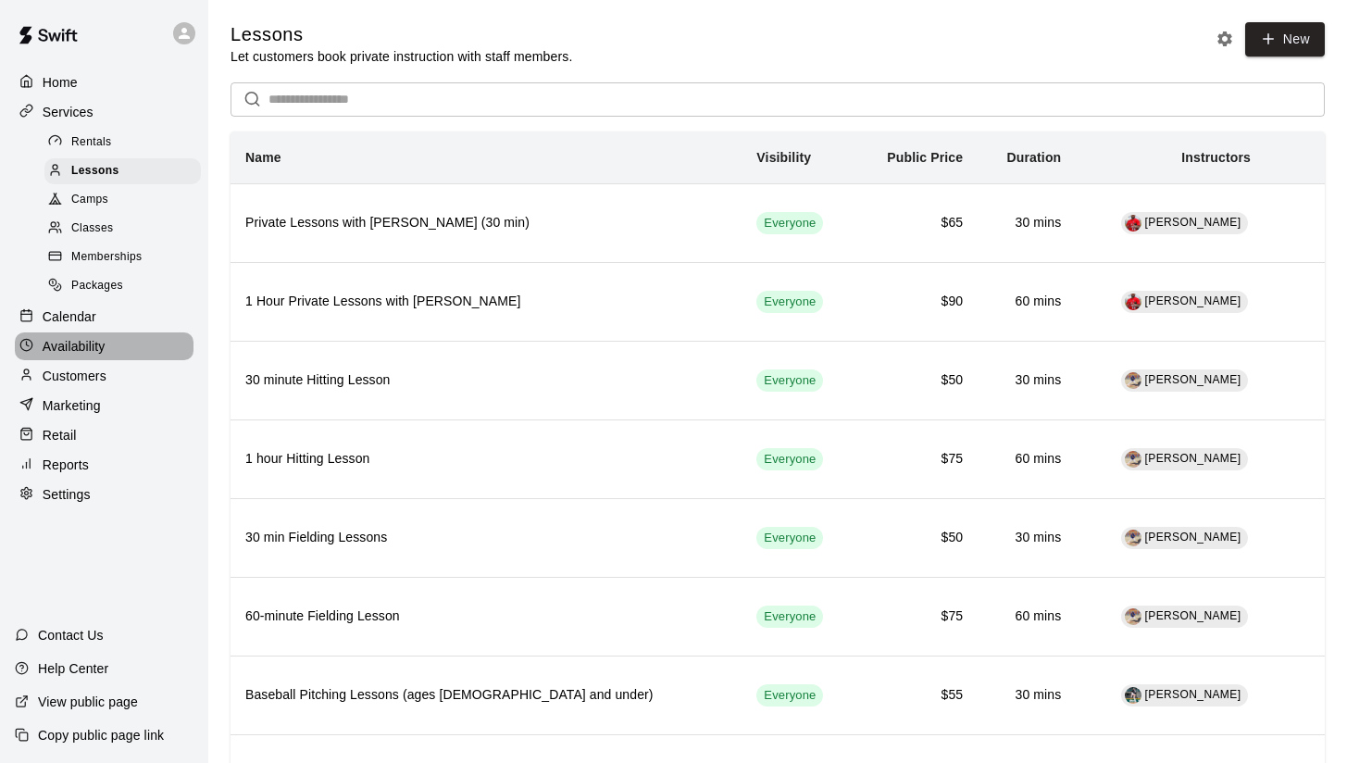
click at [94, 337] on p "Availability" at bounding box center [74, 346] width 63 height 19
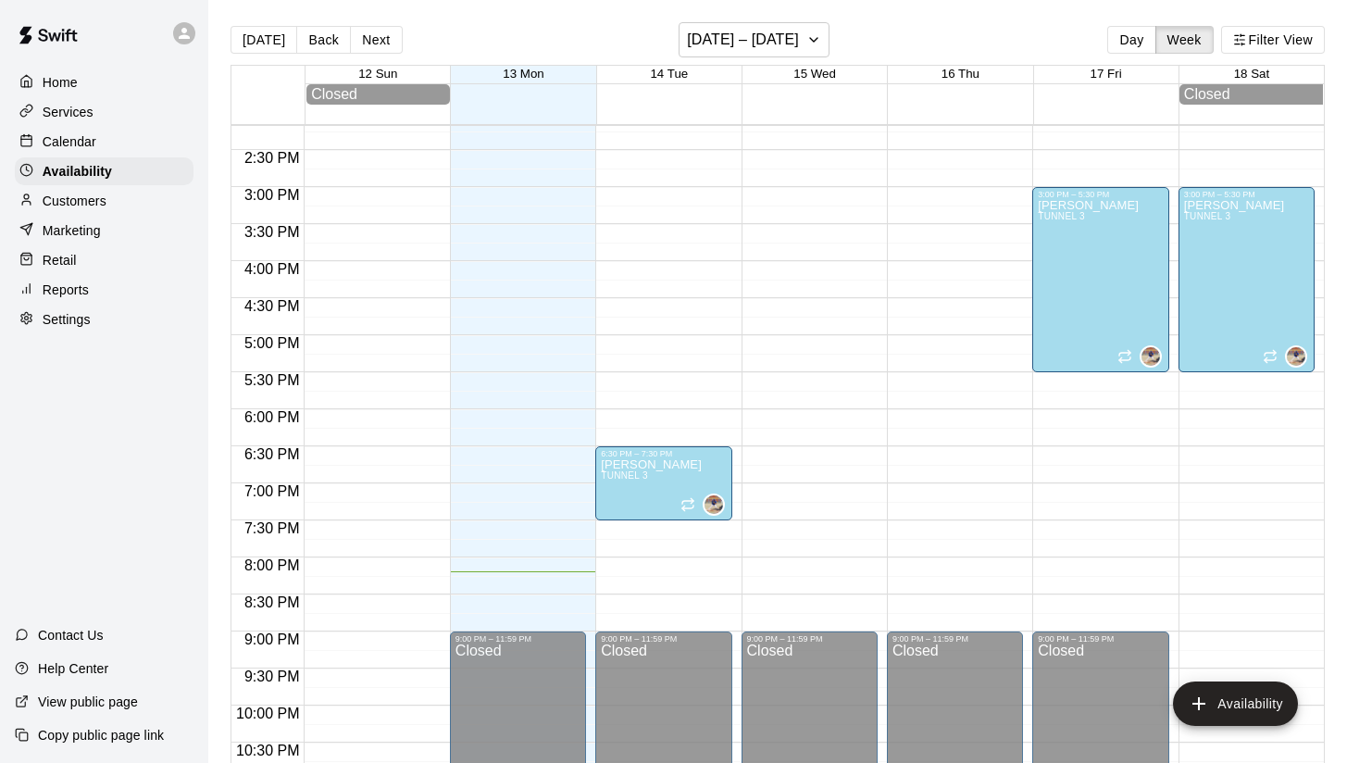
scroll to position [1044, 0]
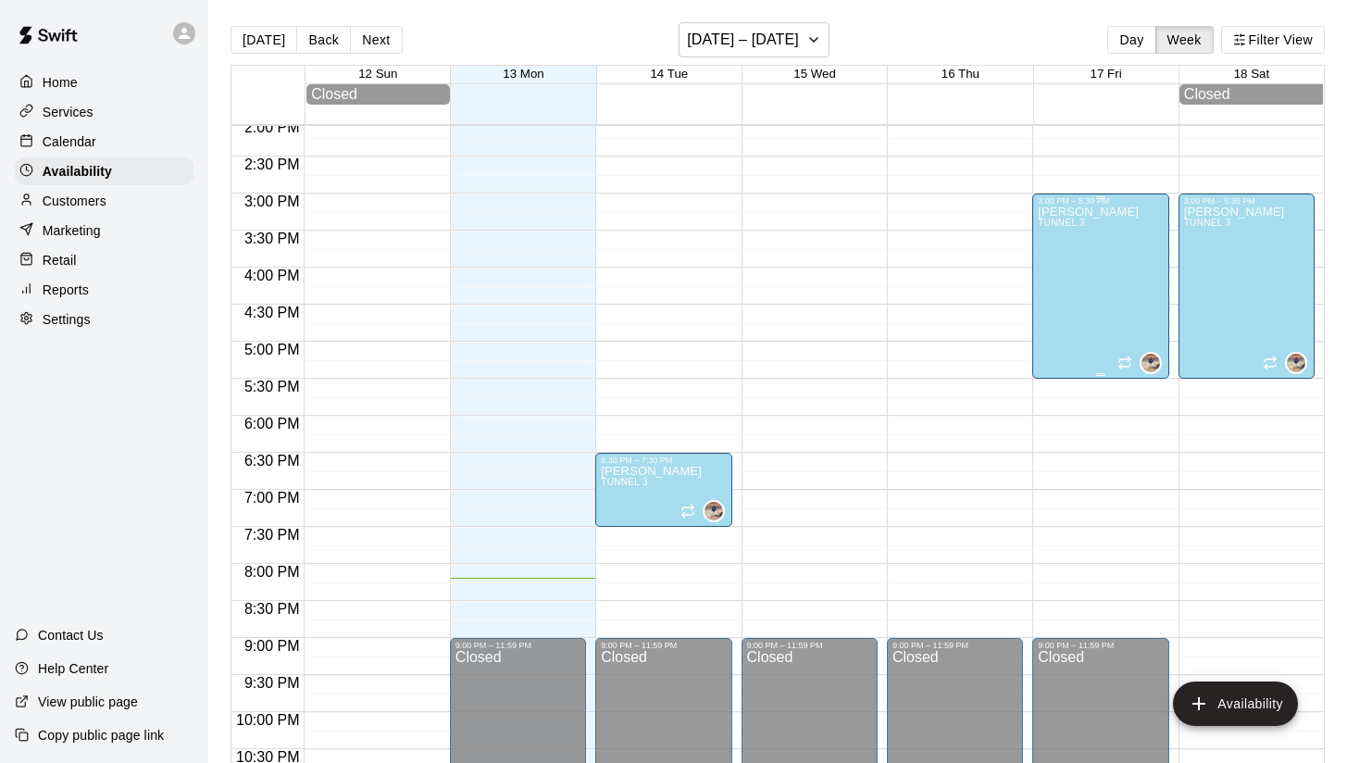
click at [1133, 272] on div "[PERSON_NAME] TUNNEL 3" at bounding box center [1100, 587] width 125 height 763
click at [1057, 279] on icon "delete" at bounding box center [1057, 270] width 13 height 17
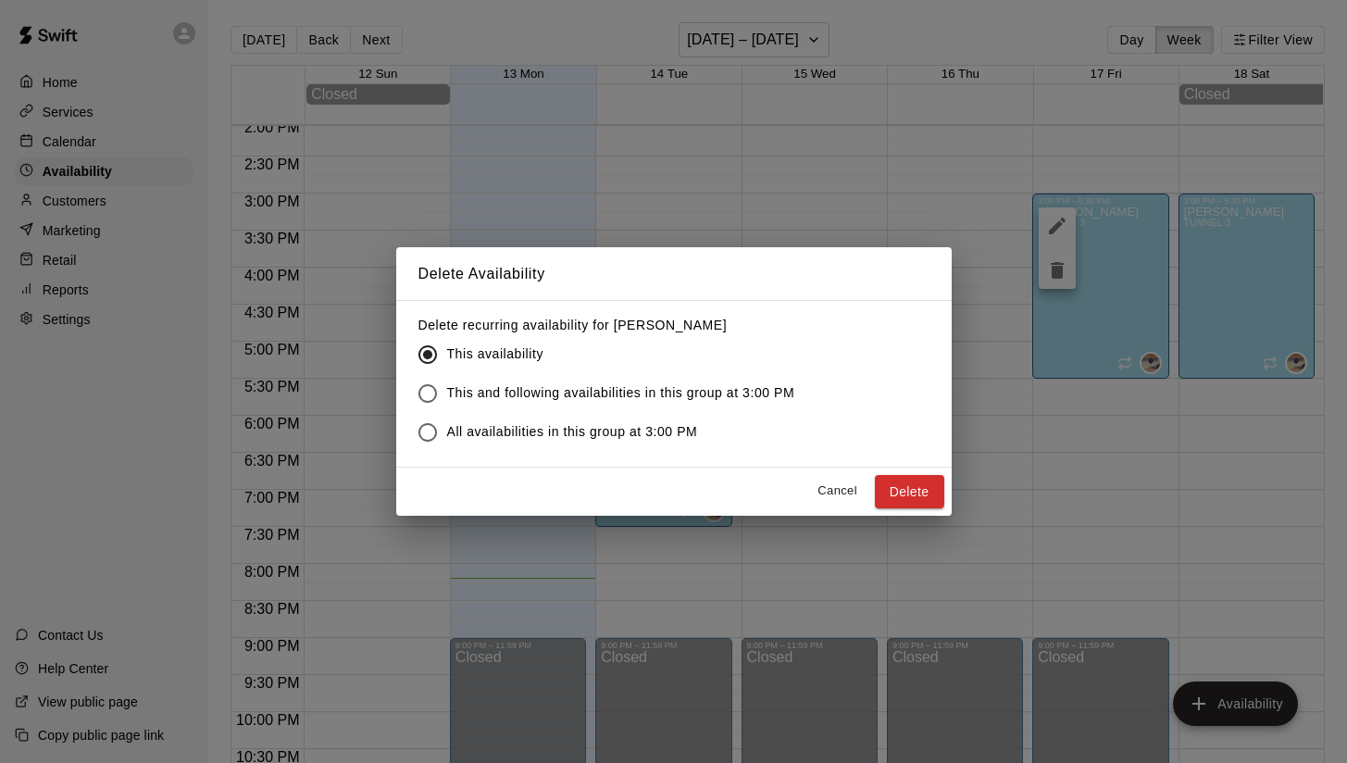
click at [775, 183] on div "Delete Availability Delete recurring availability for [PERSON_NAME] This availa…" at bounding box center [673, 381] width 1347 height 763
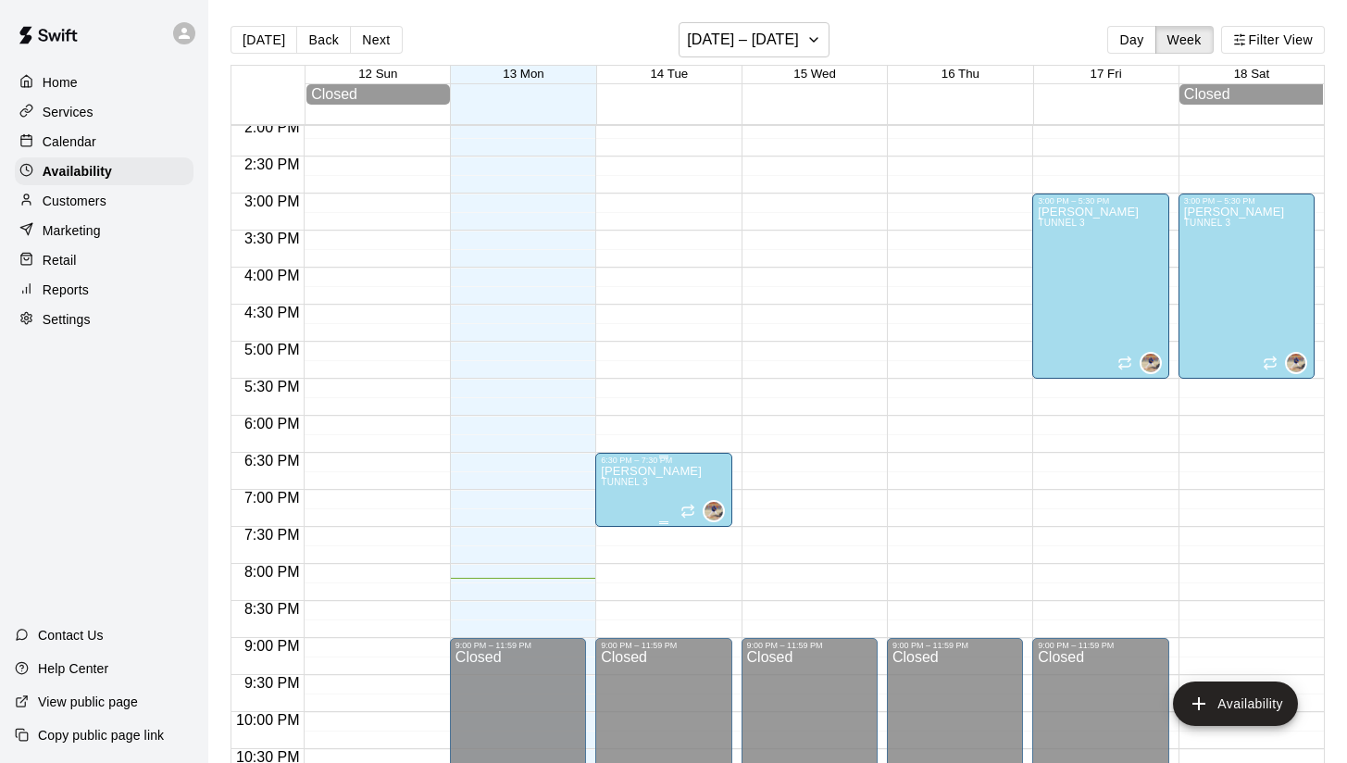
click at [500, 581] on div at bounding box center [673, 381] width 1347 height 763
click at [719, 514] on img "Alejandro Loera" at bounding box center [714, 511] width 19 height 19
click at [725, 566] on icon "delete" at bounding box center [723, 565] width 13 height 17
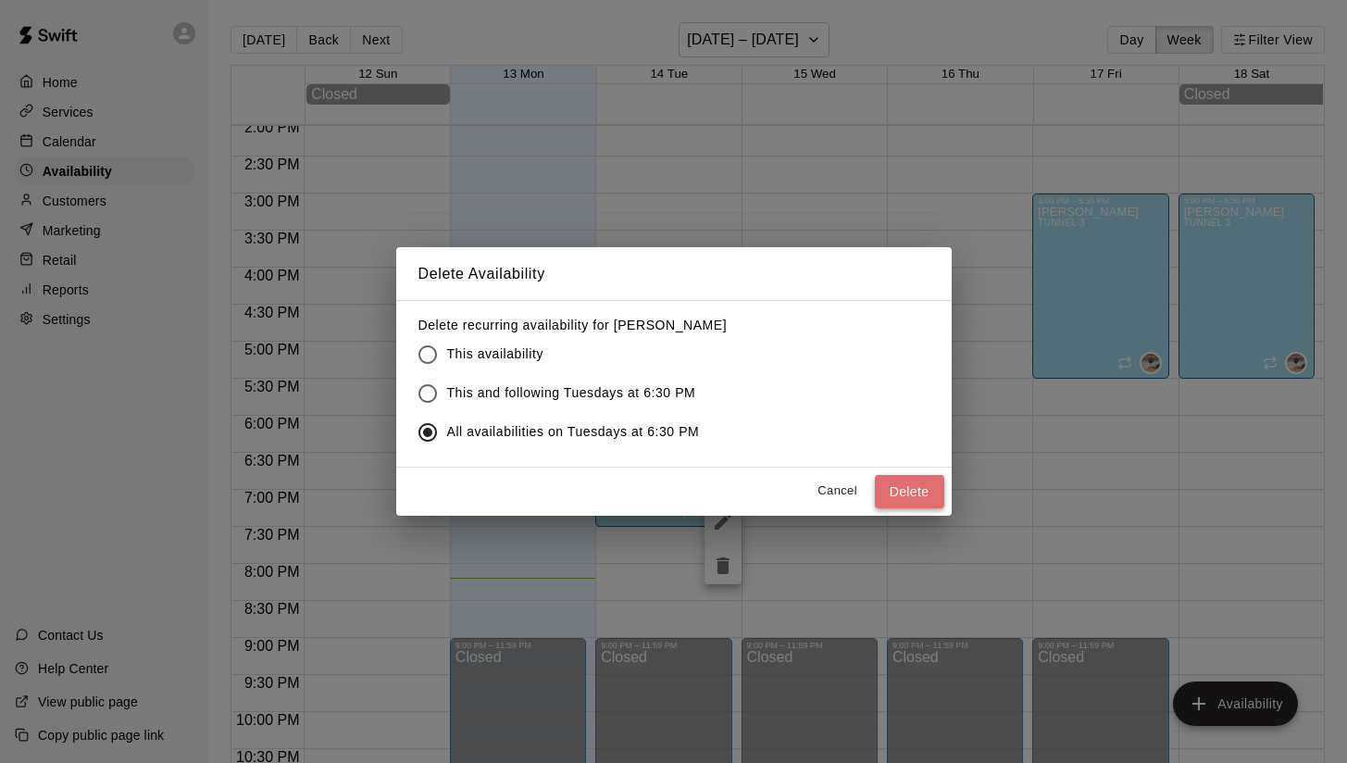
click at [914, 484] on button "Delete" at bounding box center [909, 492] width 69 height 34
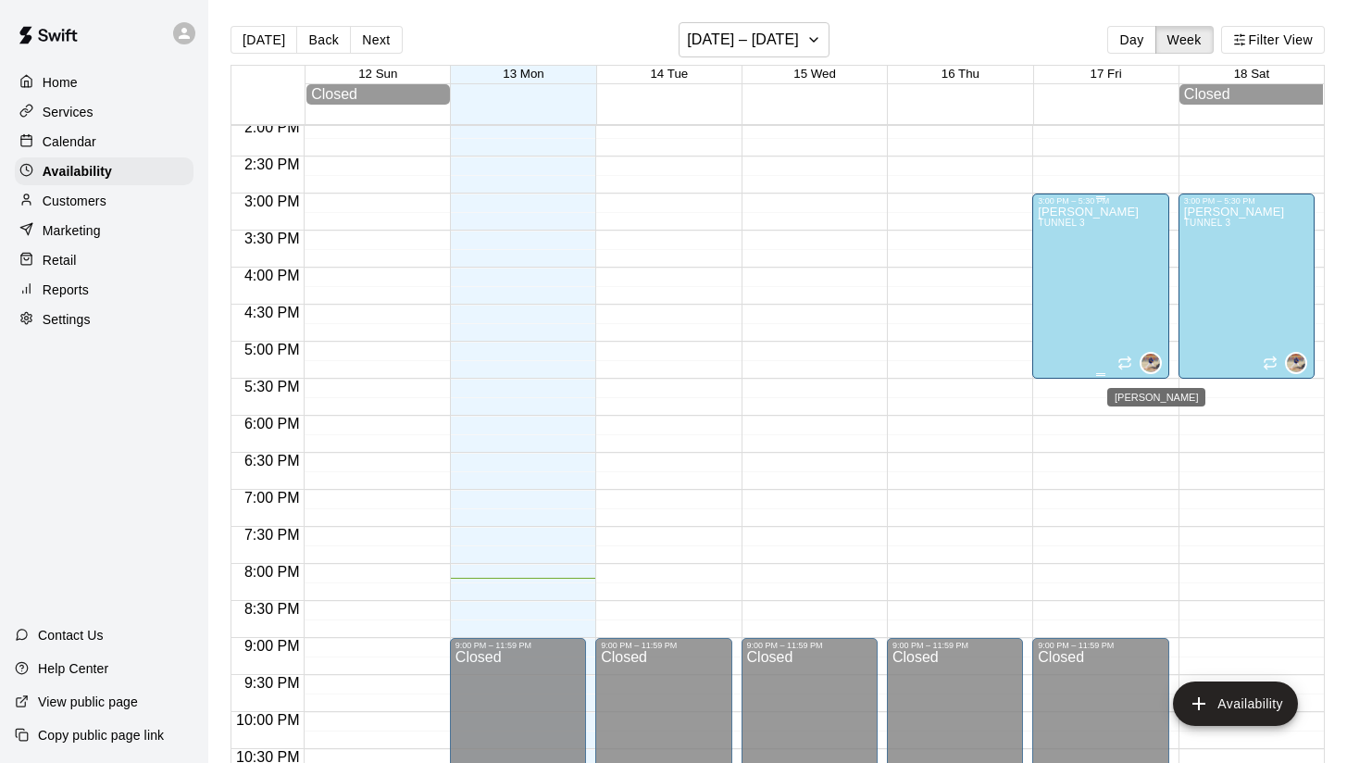
click at [1152, 358] on img "Alejandro Loera" at bounding box center [1151, 363] width 19 height 19
click at [1158, 426] on icon "delete" at bounding box center [1160, 417] width 13 height 17
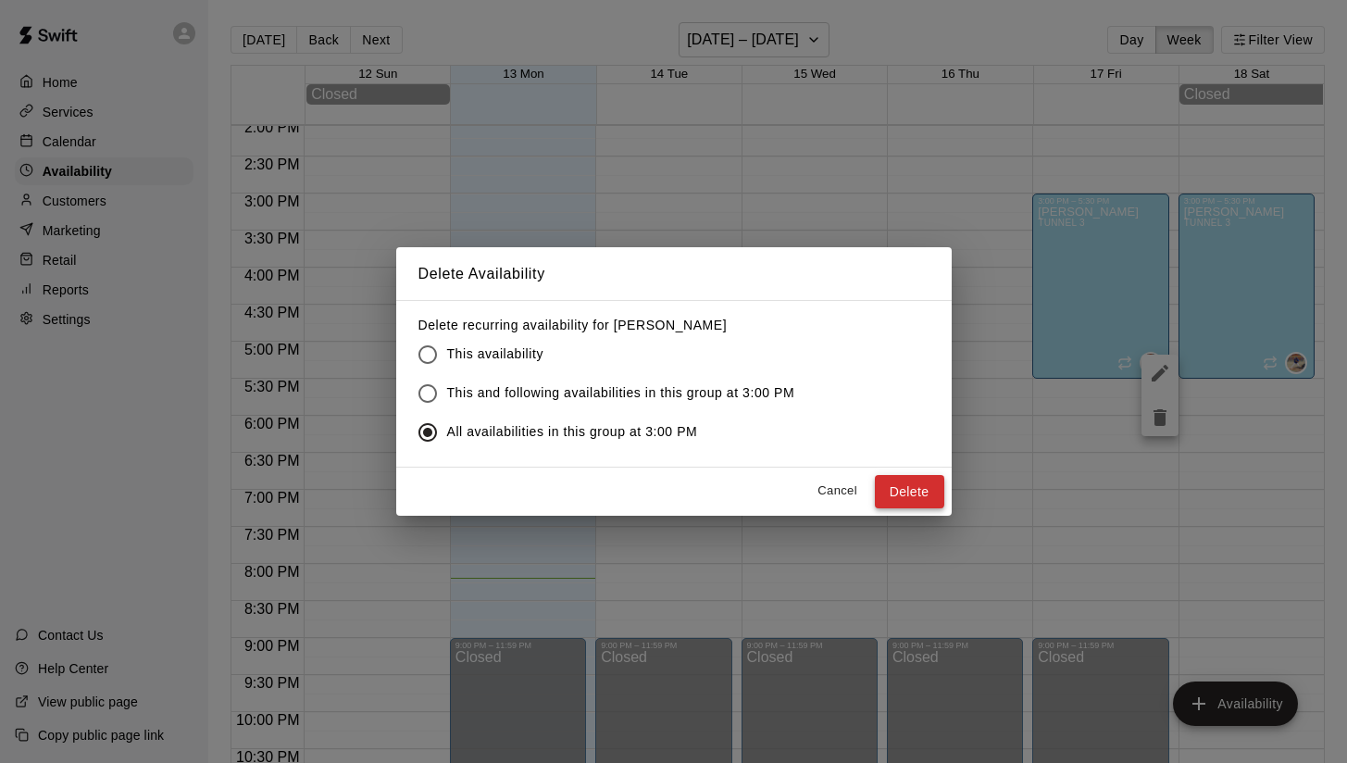
click at [927, 504] on button "Delete" at bounding box center [909, 492] width 69 height 34
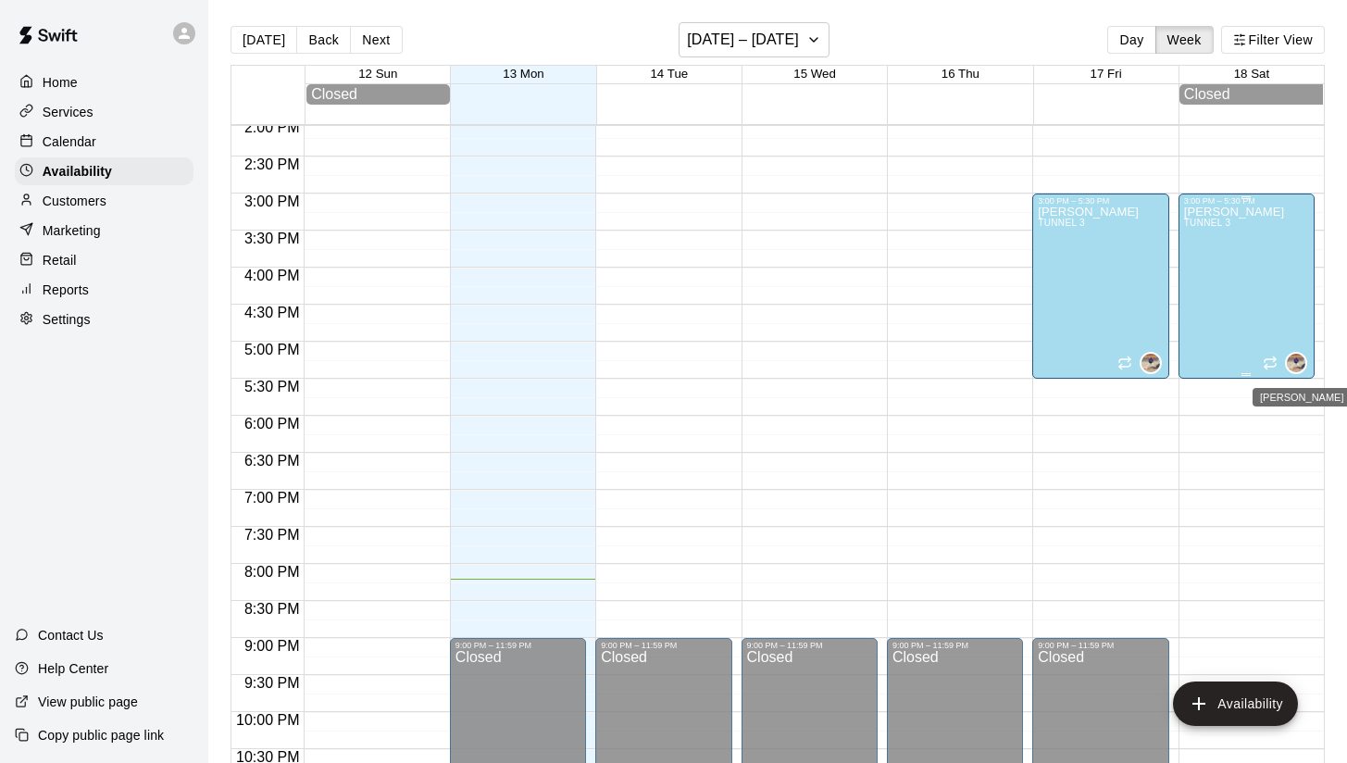
click at [1296, 364] on img "Alejandro Loera" at bounding box center [1296, 363] width 19 height 19
click at [1304, 424] on icon "delete" at bounding box center [1305, 417] width 13 height 17
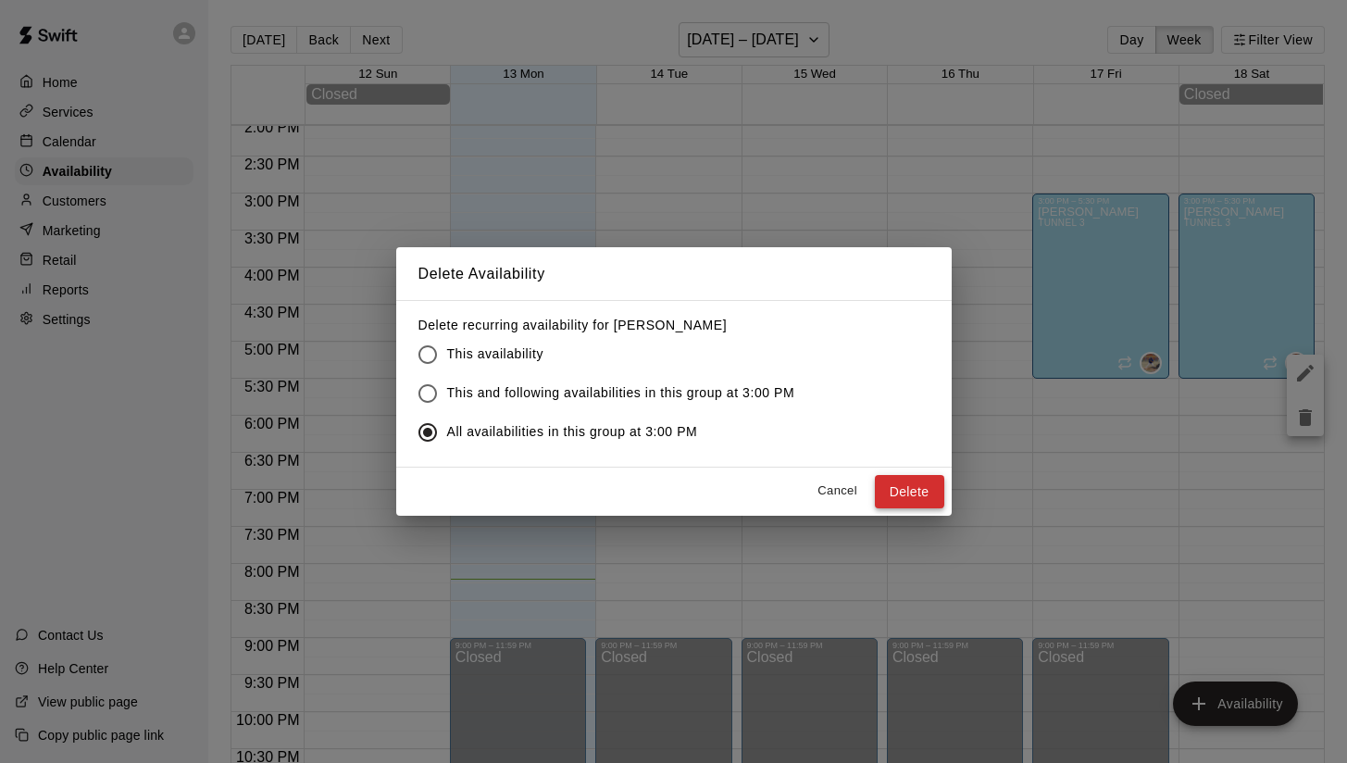
click at [929, 501] on button "Delete" at bounding box center [909, 492] width 69 height 34
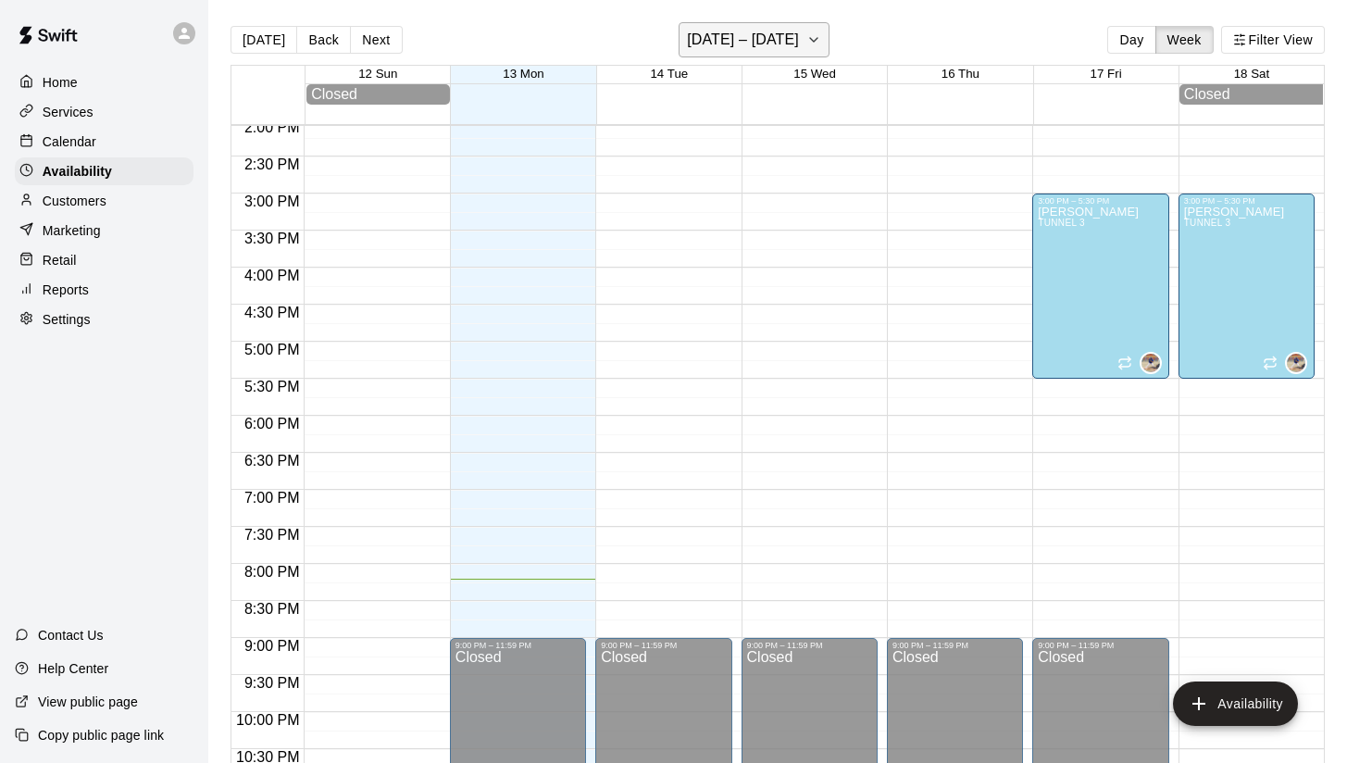
click at [807, 41] on icon "button" at bounding box center [814, 40] width 15 height 22
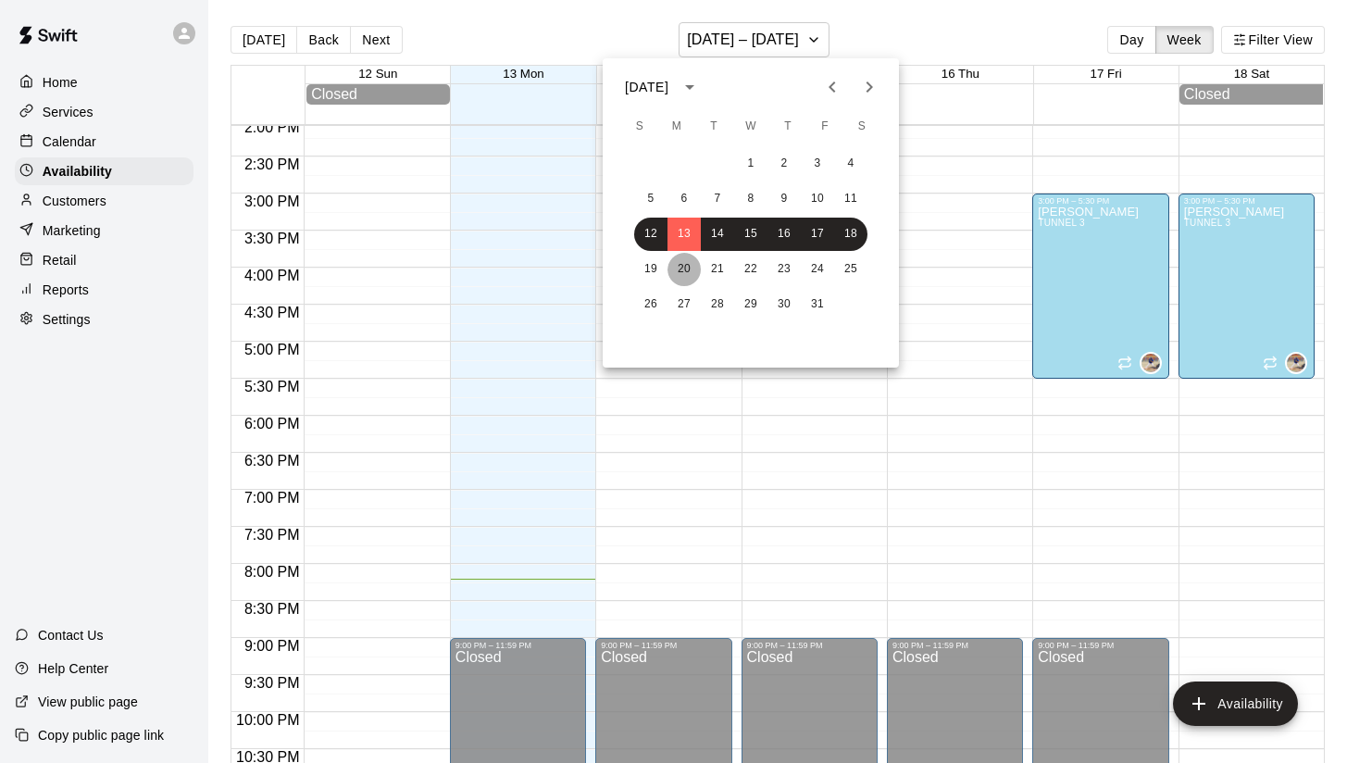
click at [683, 270] on button "20" at bounding box center [684, 269] width 33 height 33
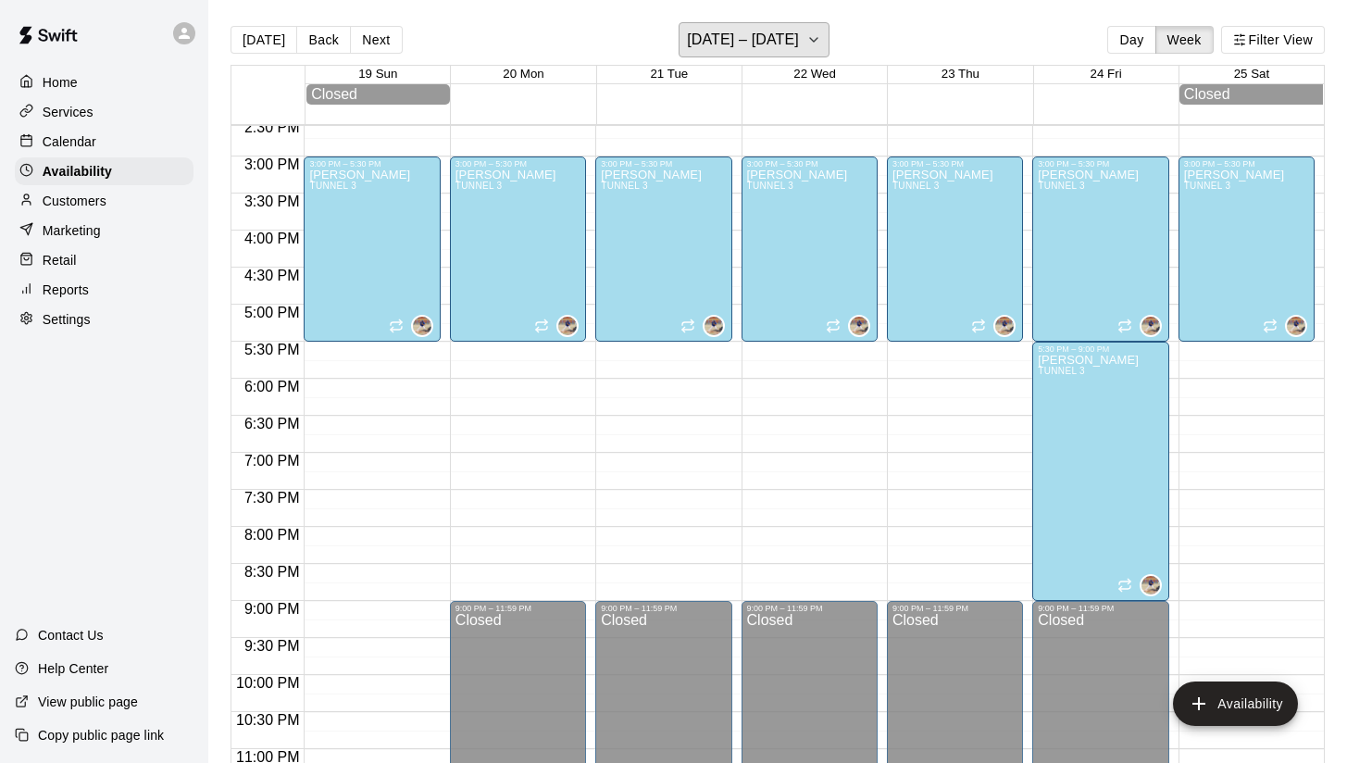
scroll to position [1030, 0]
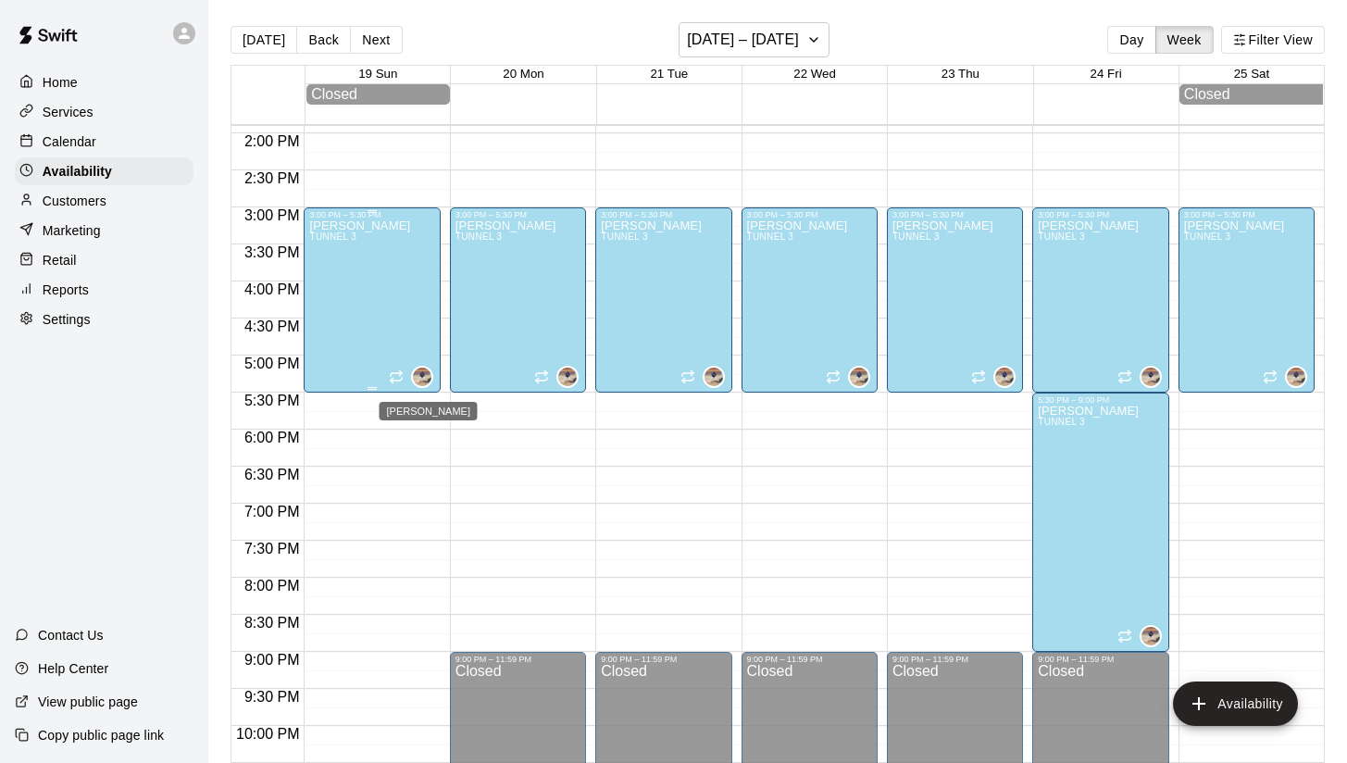
click at [425, 371] on img "Alejandro Loera" at bounding box center [422, 377] width 19 height 19
click at [431, 437] on icon "delete" at bounding box center [431, 431] width 13 height 17
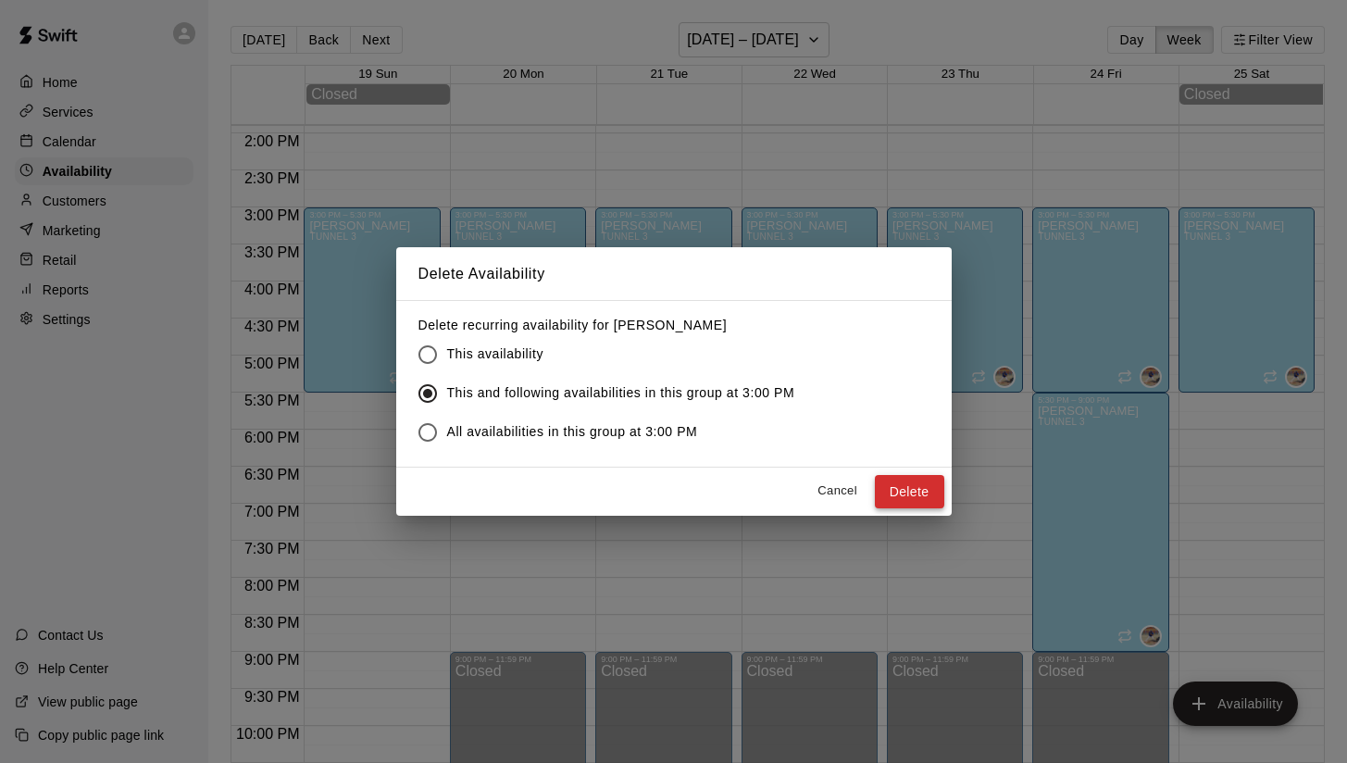
click at [908, 490] on button "Delete" at bounding box center [909, 492] width 69 height 34
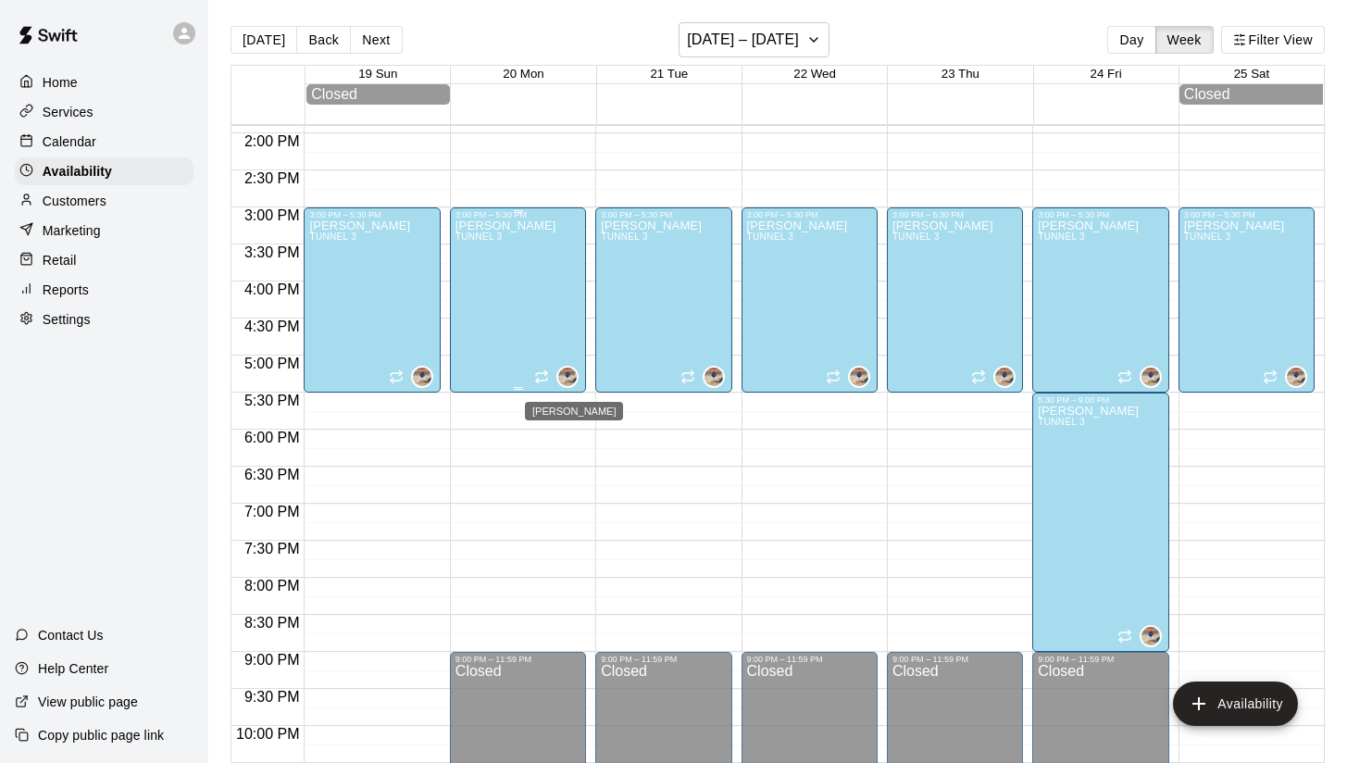
click at [567, 375] on img "Alejandro Loera" at bounding box center [567, 377] width 19 height 19
click at [579, 433] on icon "delete" at bounding box center [577, 431] width 13 height 17
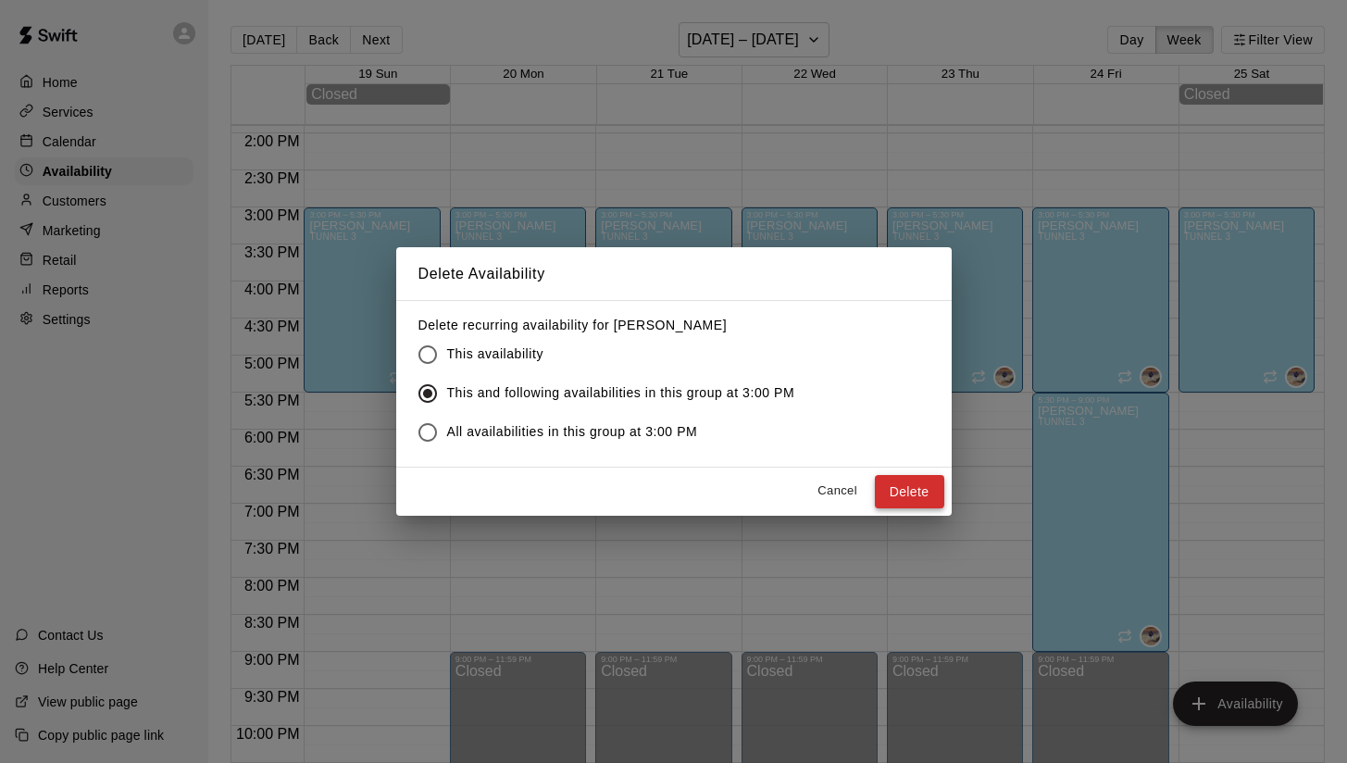
click at [906, 489] on button "Delete" at bounding box center [909, 492] width 69 height 34
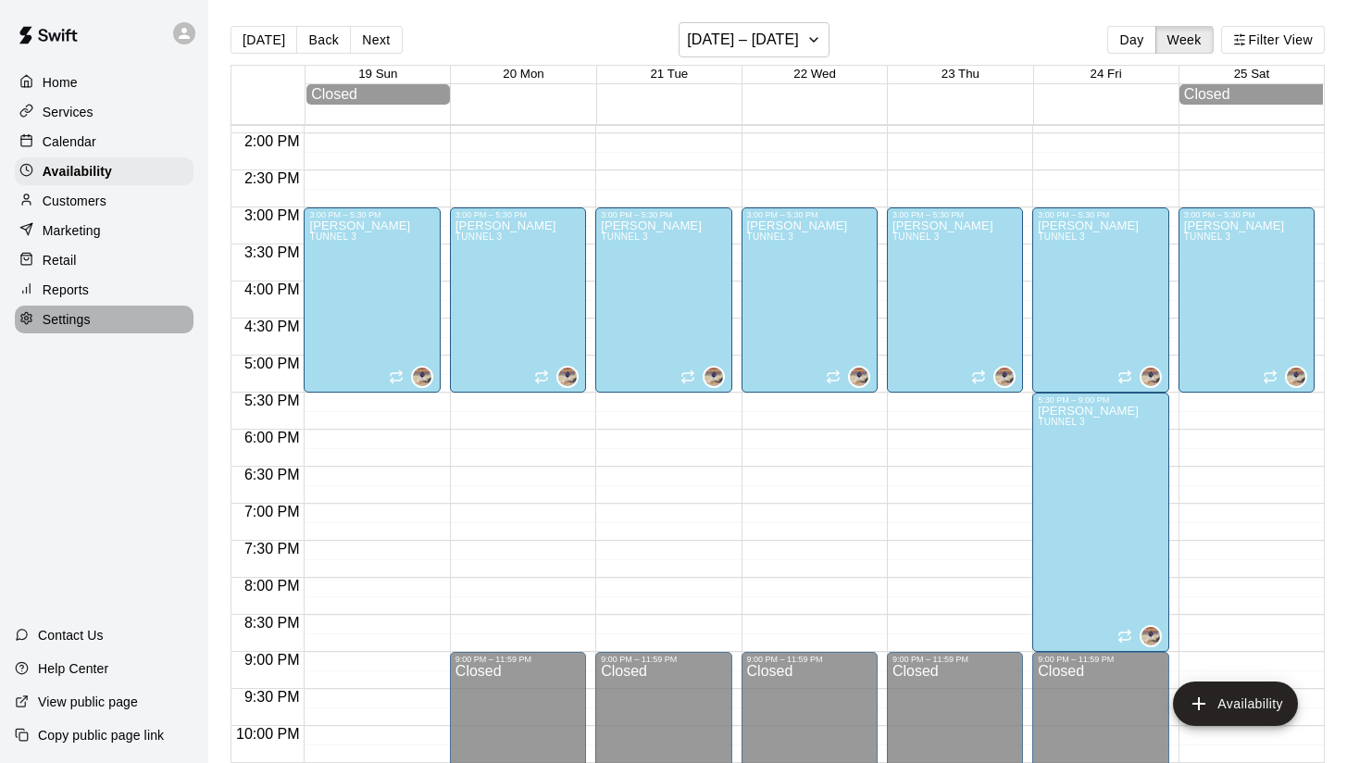
click at [54, 329] on div "Settings" at bounding box center [104, 320] width 179 height 28
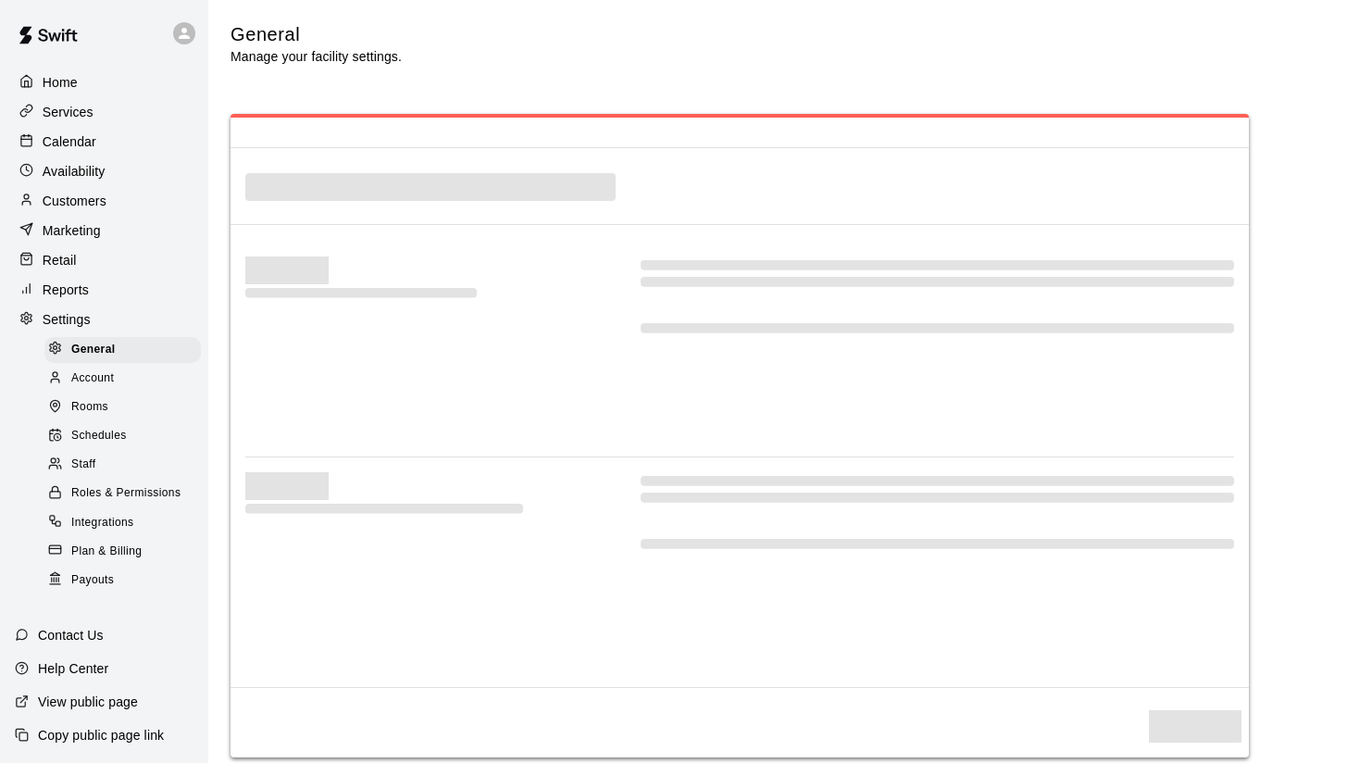
scroll to position [4351, 0]
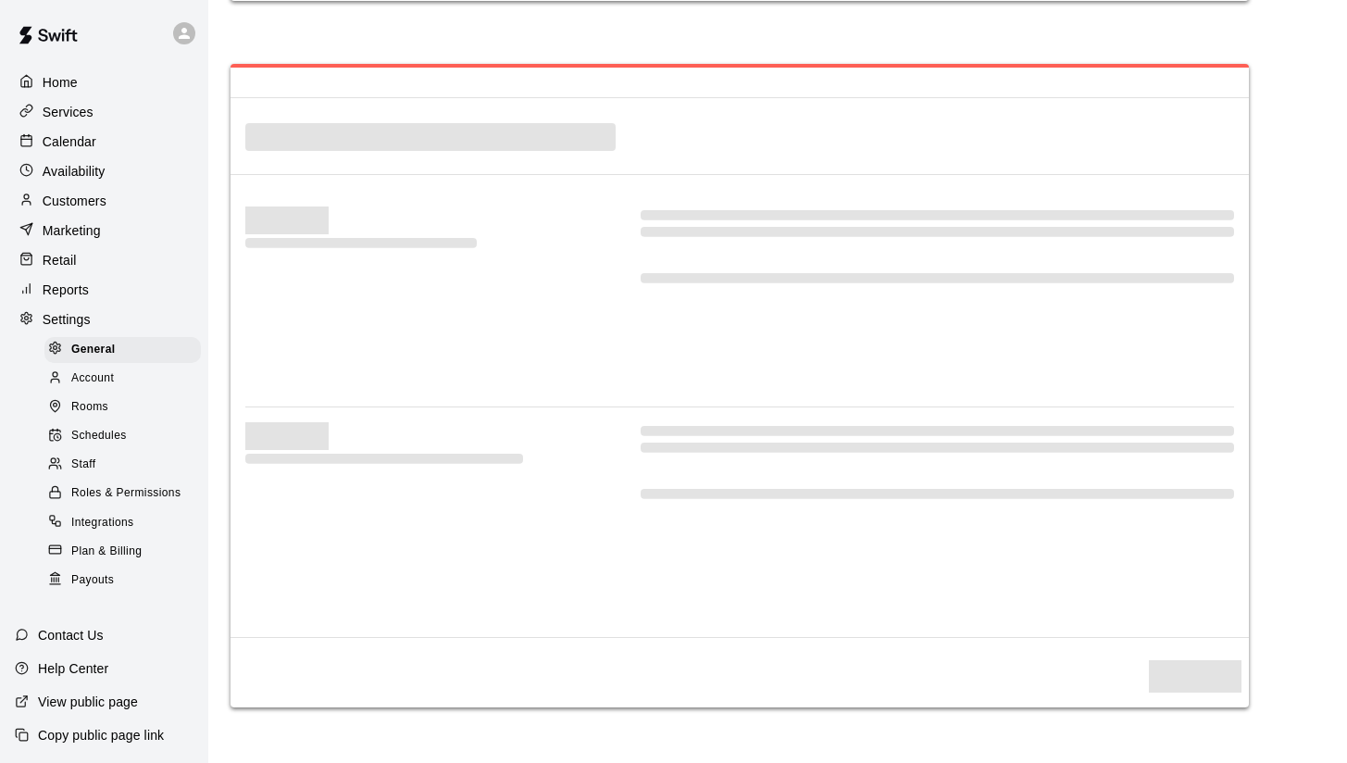
select select "**"
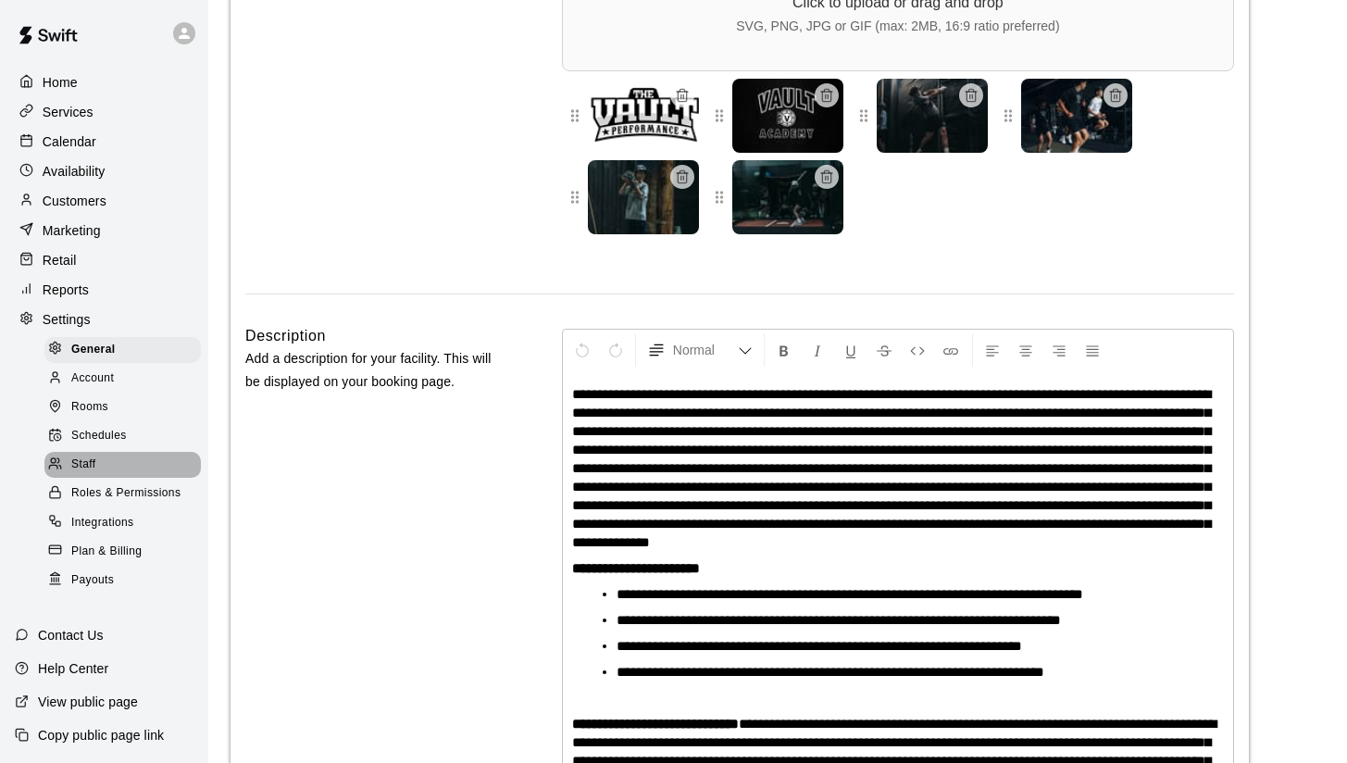
click at [98, 467] on div "Staff" at bounding box center [122, 465] width 156 height 26
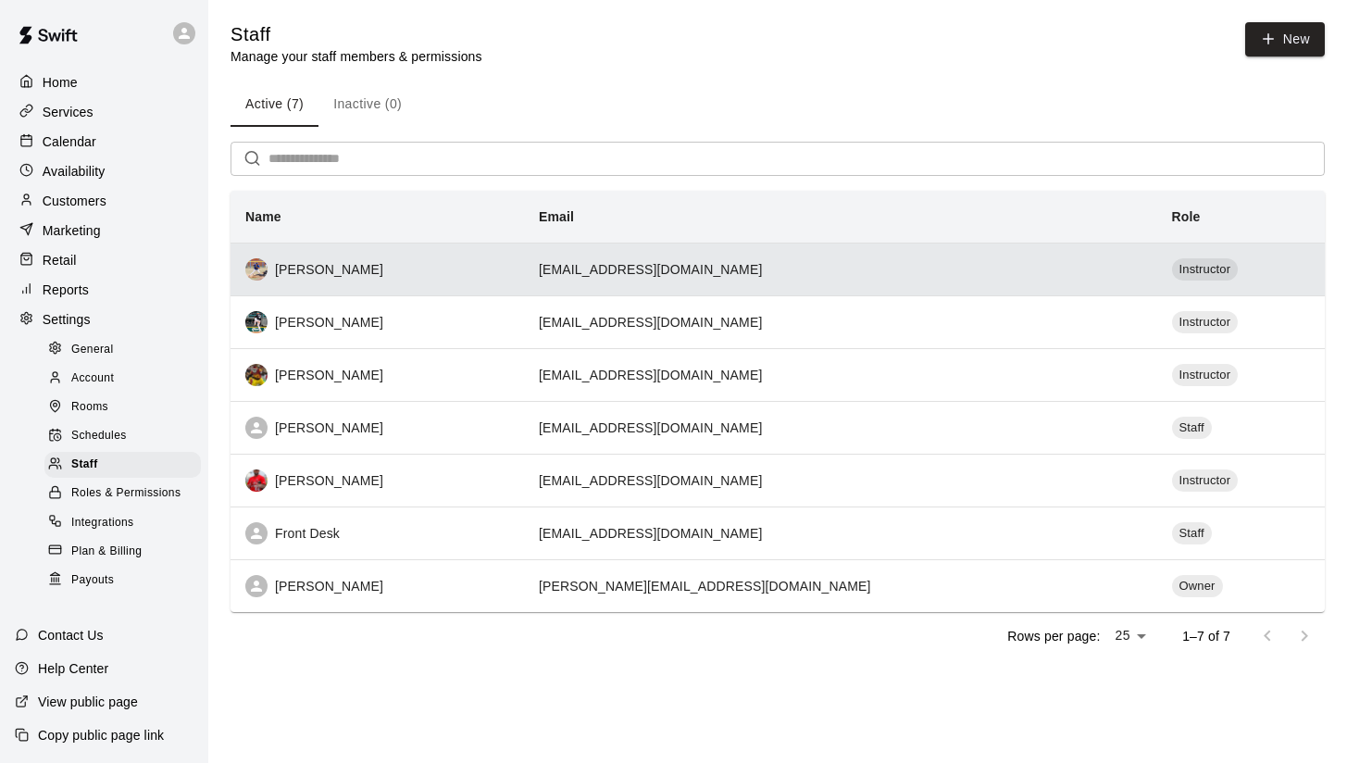
click at [371, 266] on div "[PERSON_NAME]" at bounding box center [377, 269] width 264 height 22
select select "**"
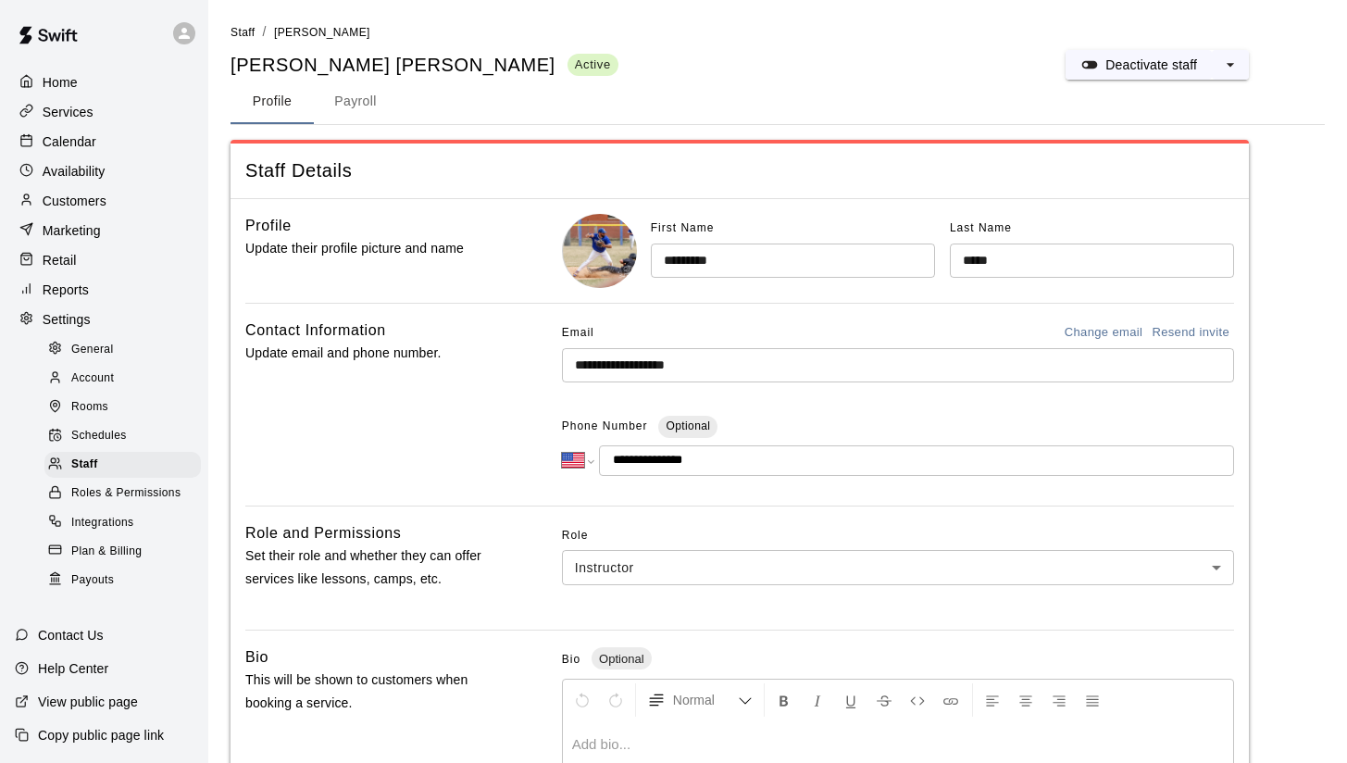
click at [70, 117] on p "Services" at bounding box center [68, 112] width 51 height 19
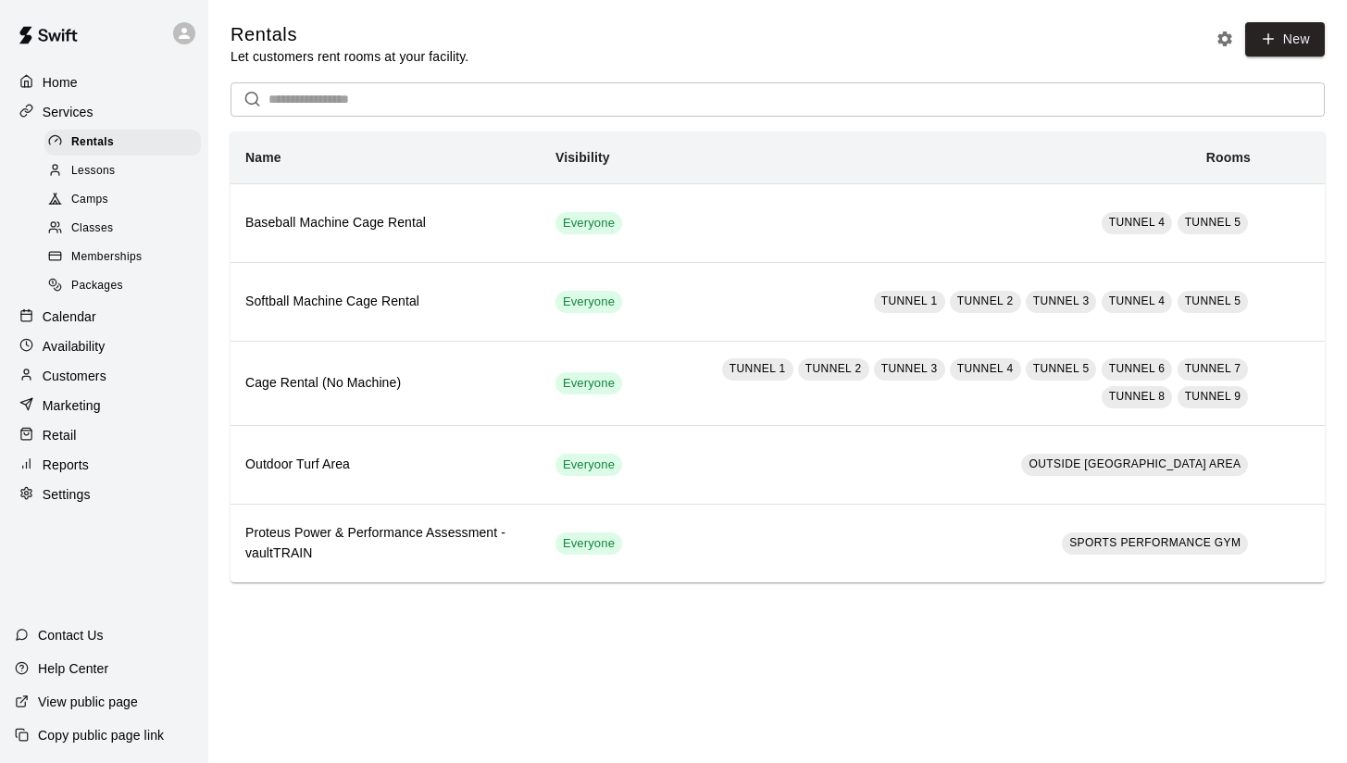
click at [72, 86] on p "Home" at bounding box center [60, 82] width 35 height 19
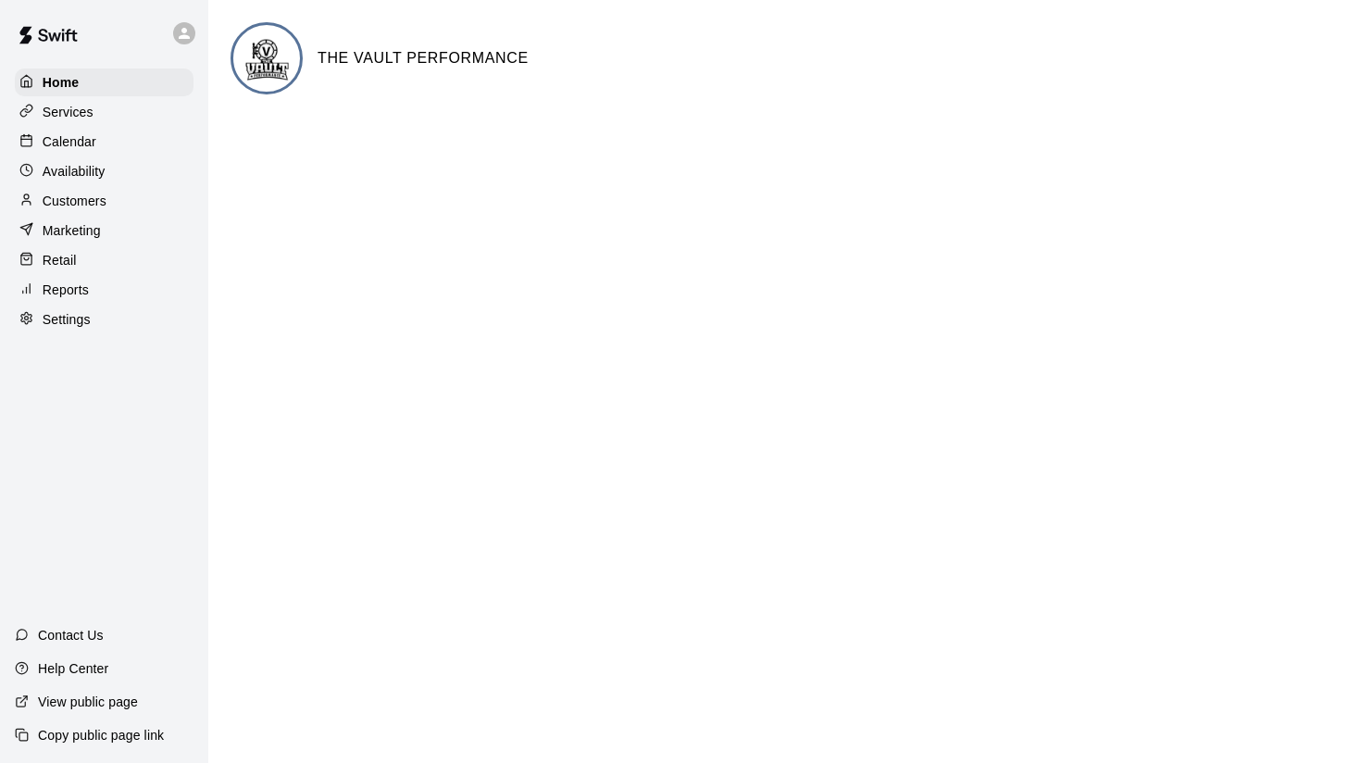
click at [72, 142] on p "Calendar" at bounding box center [70, 141] width 54 height 19
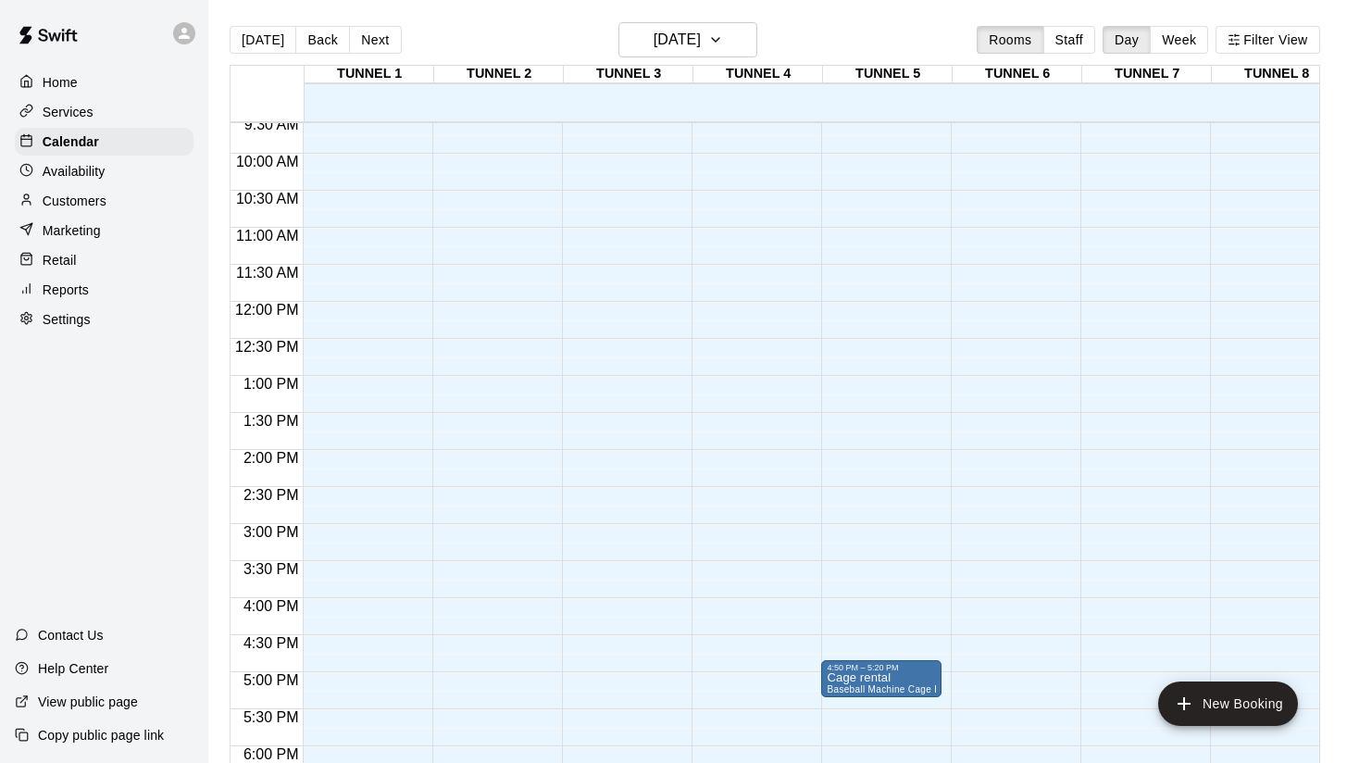
scroll to position [764, 0]
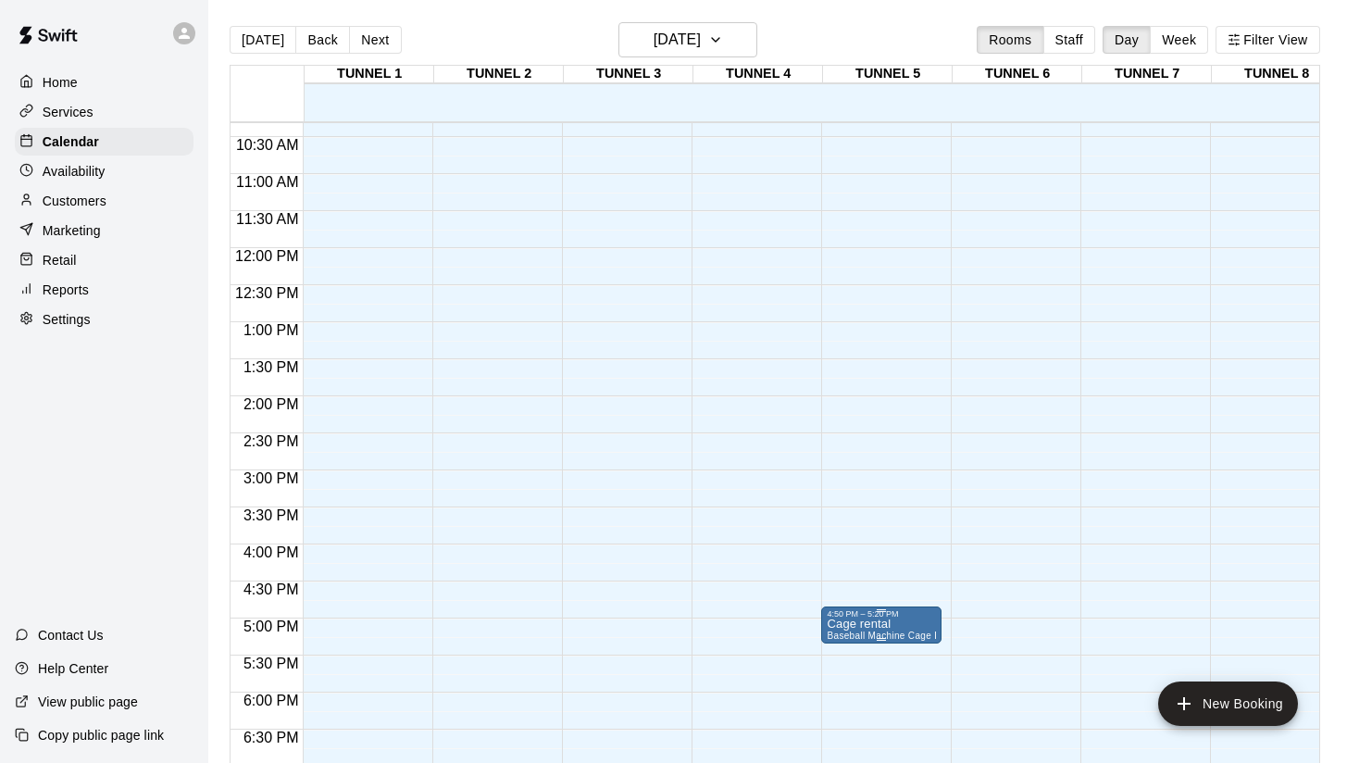
click at [888, 507] on div at bounding box center [673, 381] width 1347 height 763
click at [879, 636] on span "Baseball Machine Cage Rental" at bounding box center [895, 636] width 136 height 10
click at [899, 613] on div at bounding box center [673, 381] width 1347 height 763
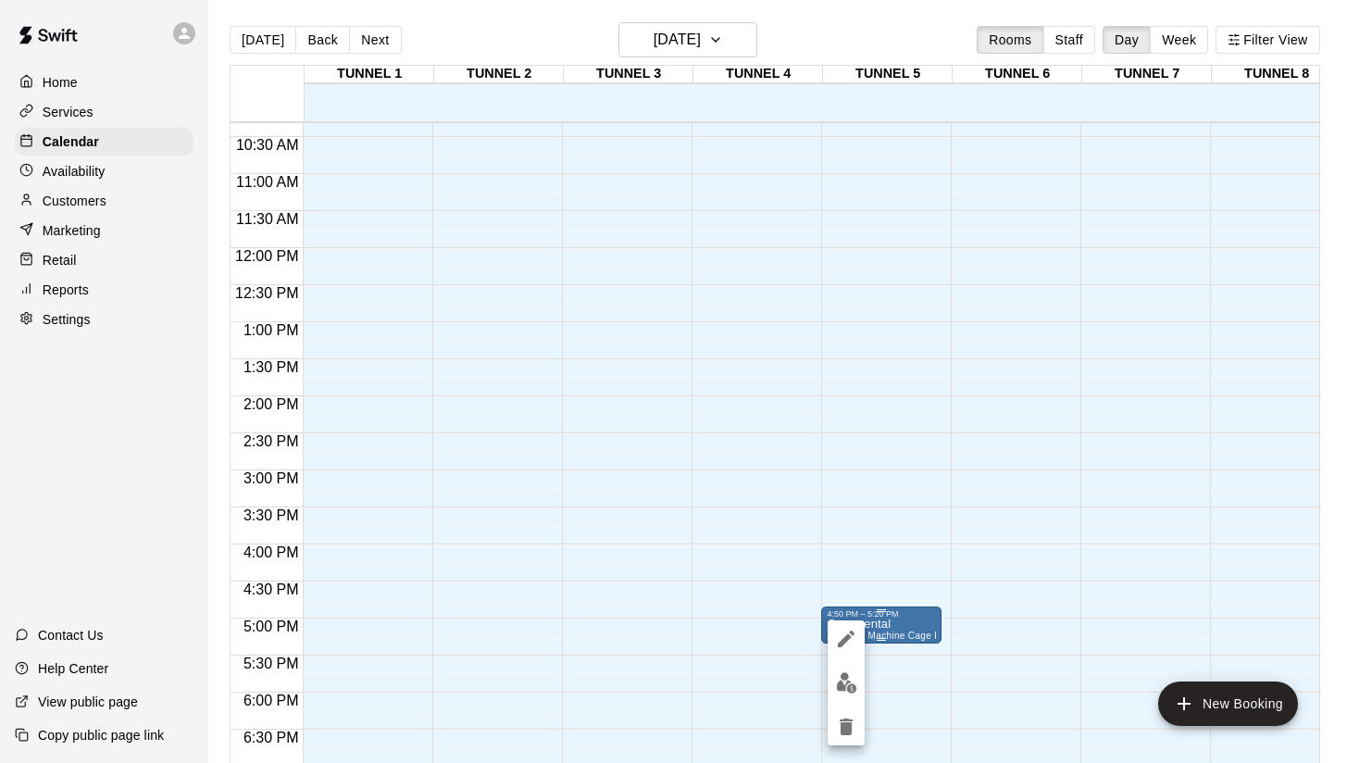
click at [894, 628] on div at bounding box center [673, 381] width 1347 height 763
click at [843, 679] on img "edit" at bounding box center [846, 682] width 21 height 21
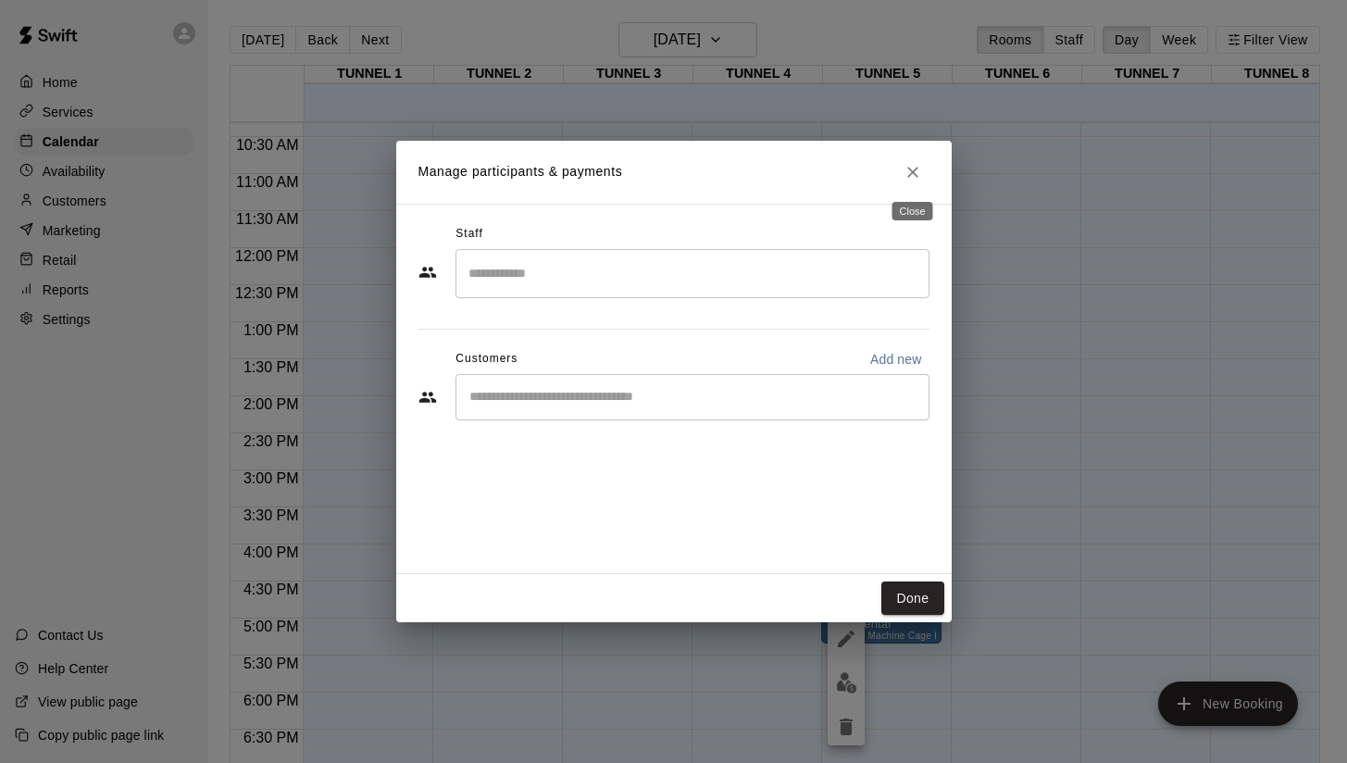
click at [909, 169] on icon "Close" at bounding box center [912, 172] width 11 height 11
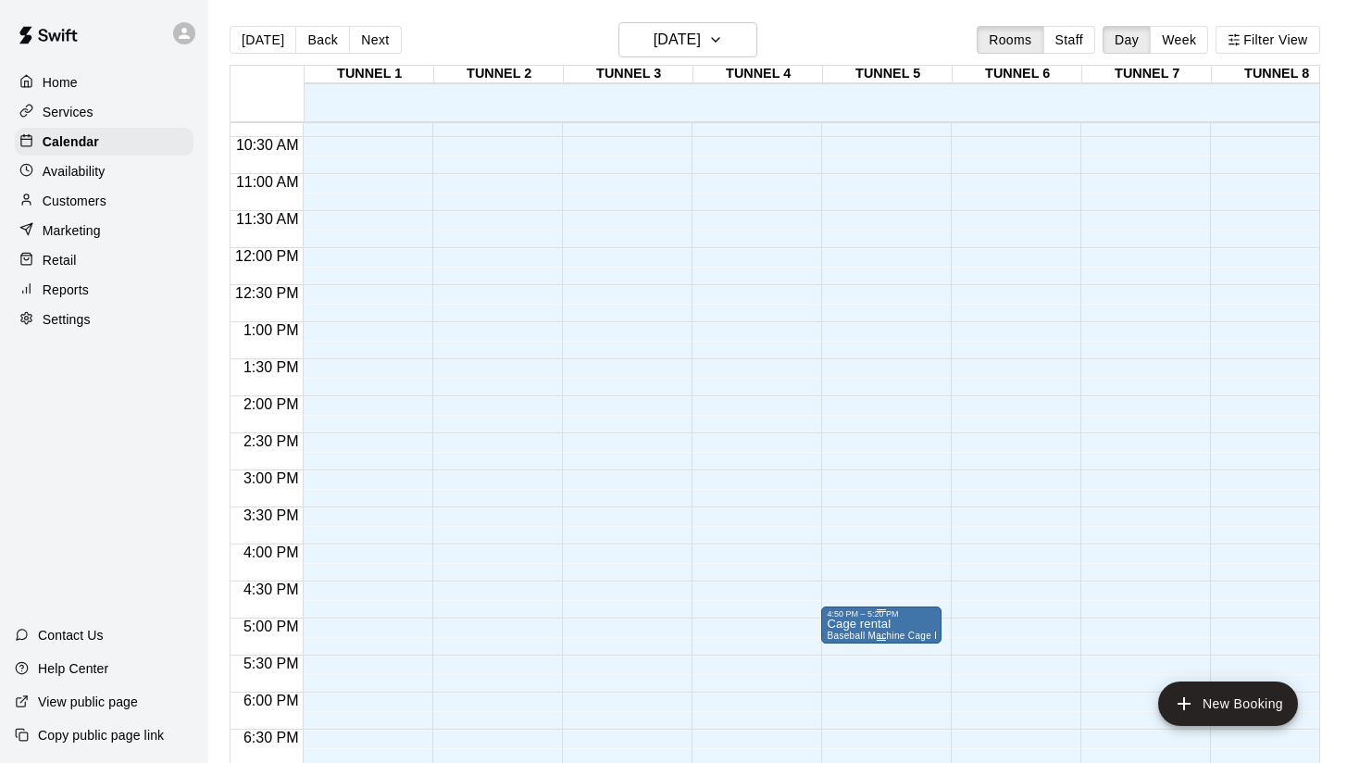
click at [932, 626] on div at bounding box center [673, 381] width 1347 height 763
click at [842, 643] on icon "edit" at bounding box center [846, 639] width 17 height 17
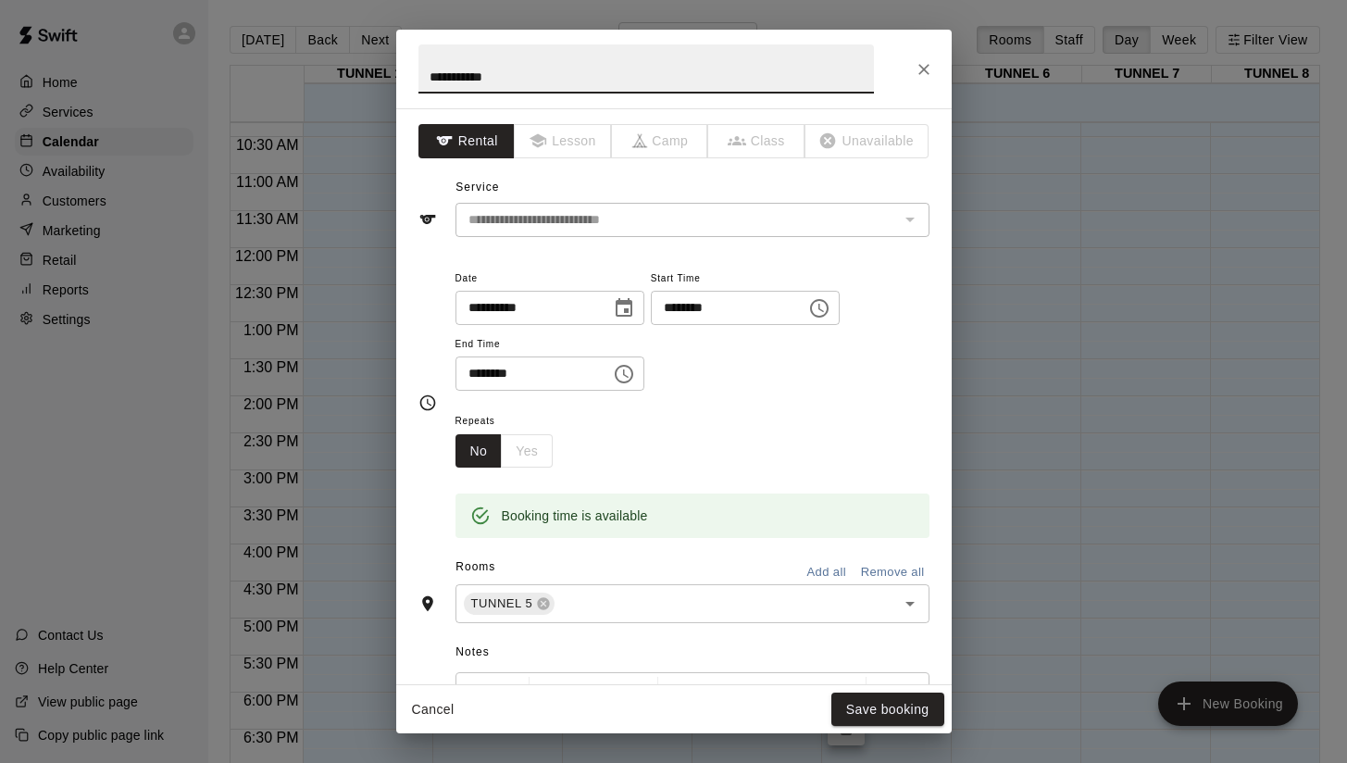
scroll to position [0, 0]
click at [929, 69] on icon "Close" at bounding box center [924, 69] width 19 height 19
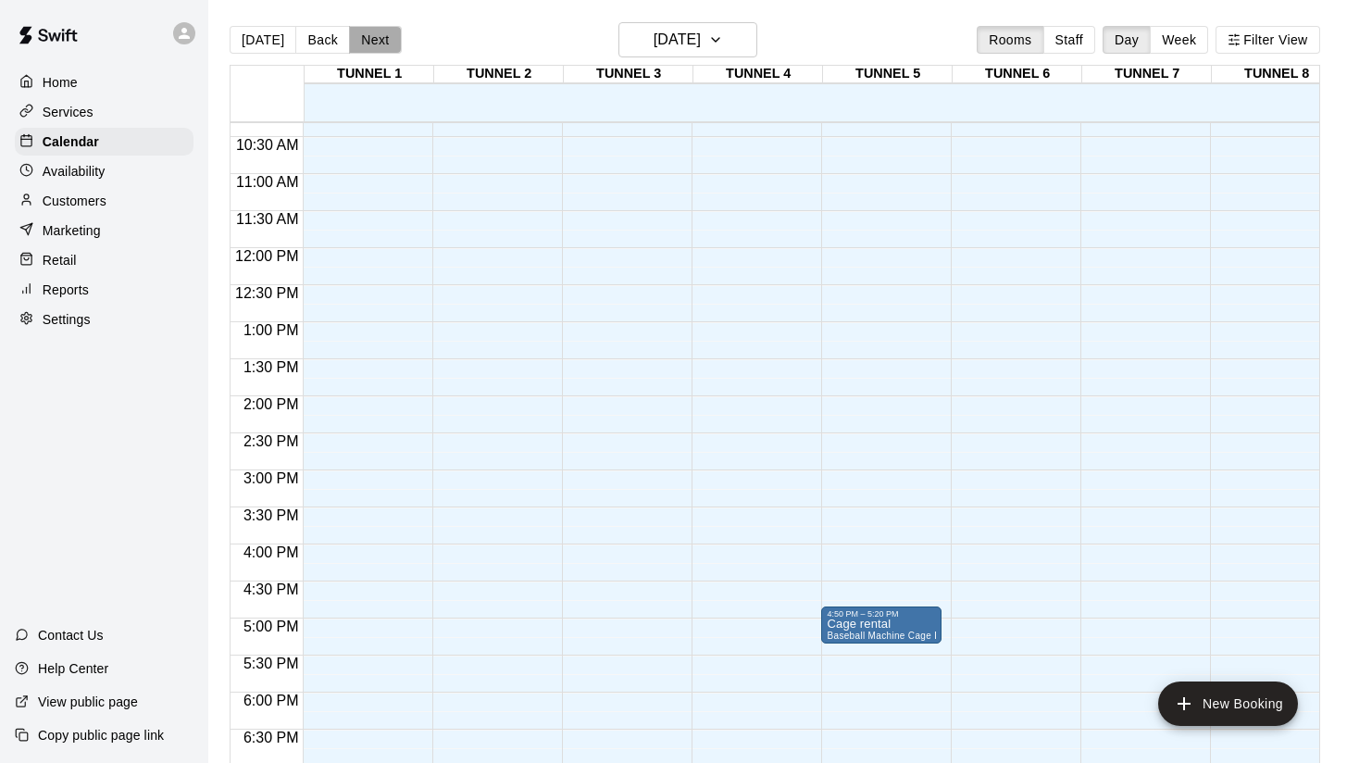
click at [378, 39] on button "Next" at bounding box center [375, 40] width 52 height 28
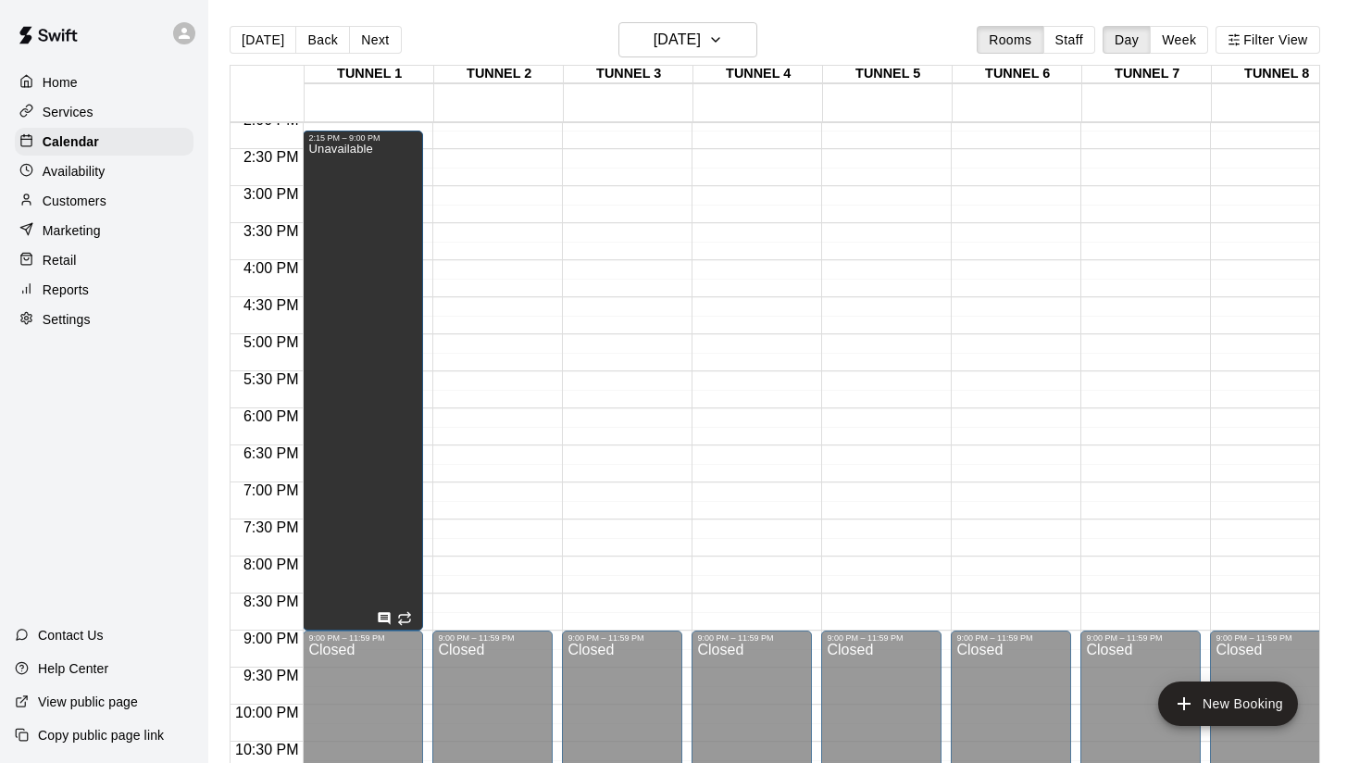
scroll to position [1044, 0]
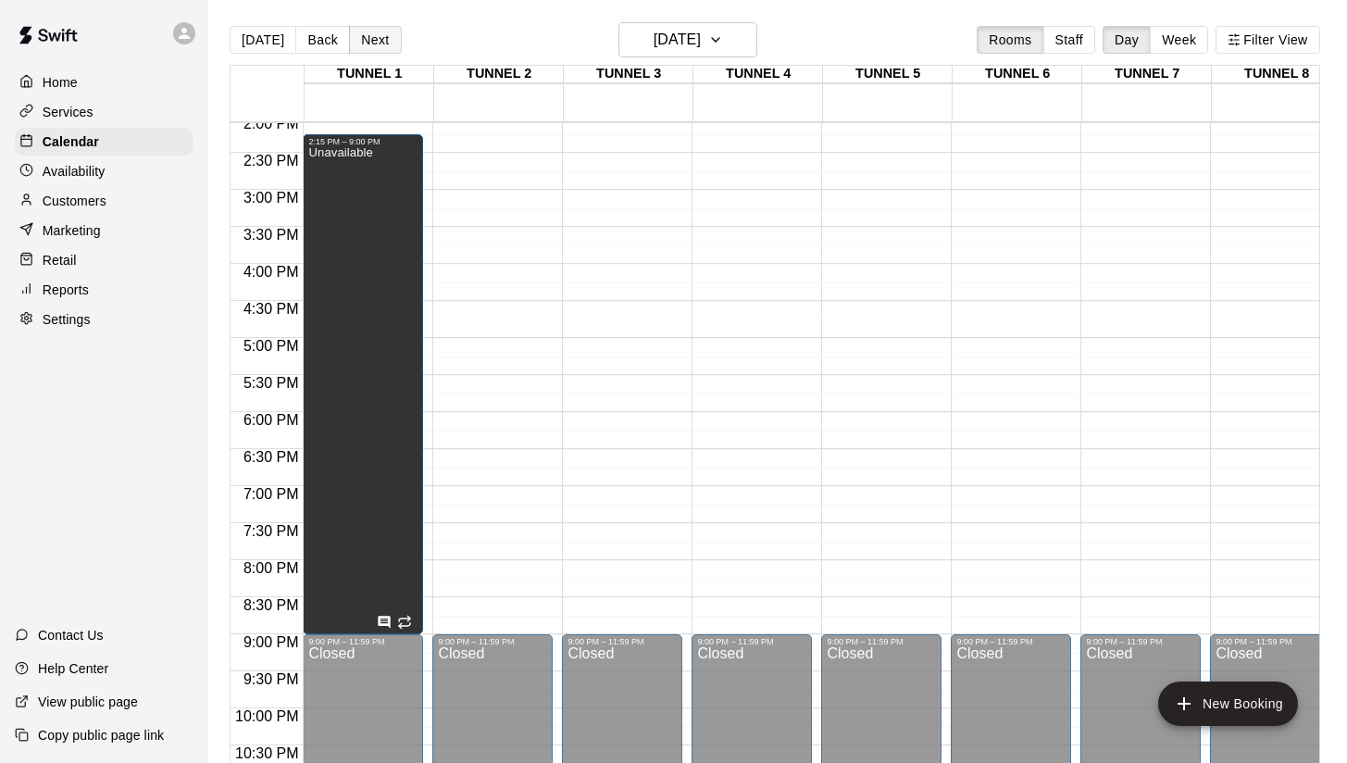
click at [365, 42] on button "Next" at bounding box center [375, 40] width 52 height 28
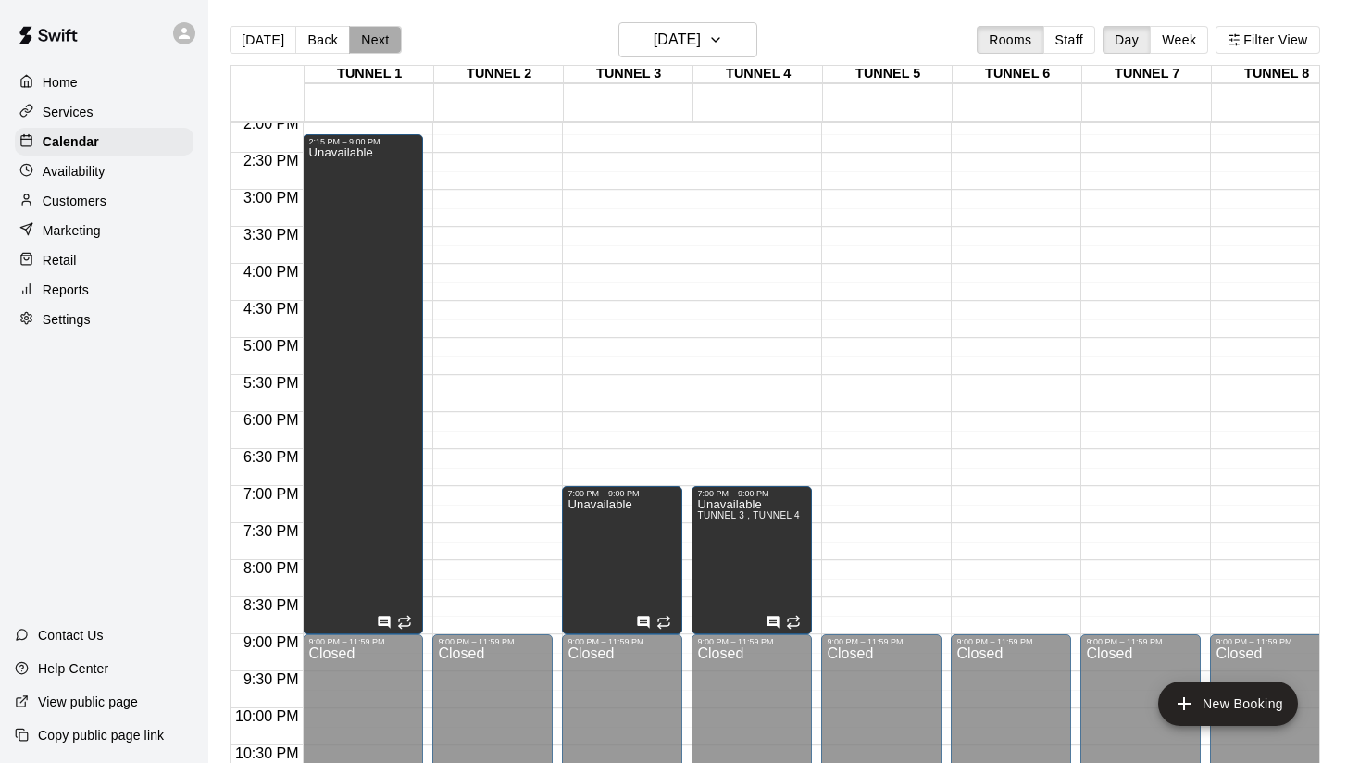
click at [382, 41] on button "Next" at bounding box center [375, 40] width 52 height 28
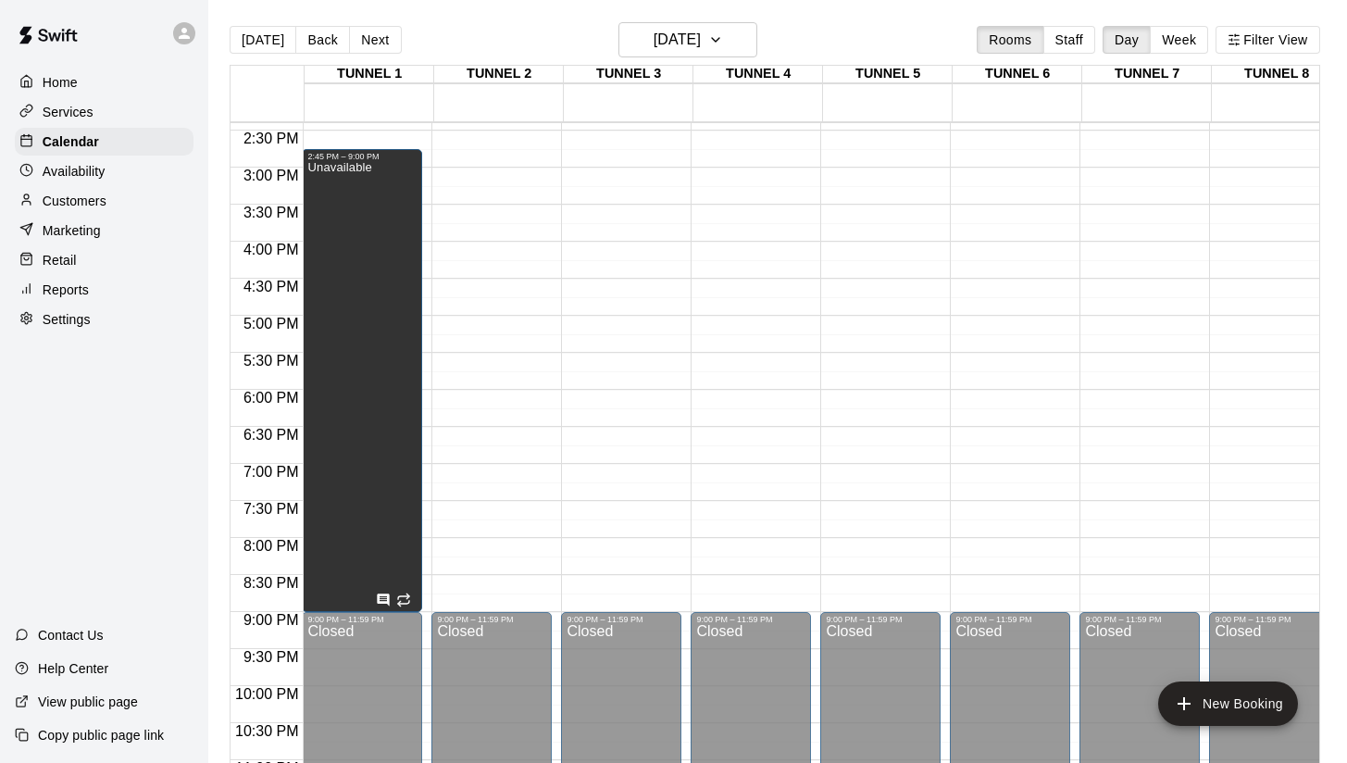
scroll to position [0, 1]
click at [380, 27] on button "Next" at bounding box center [375, 40] width 52 height 28
click at [374, 42] on button "Next" at bounding box center [375, 40] width 52 height 28
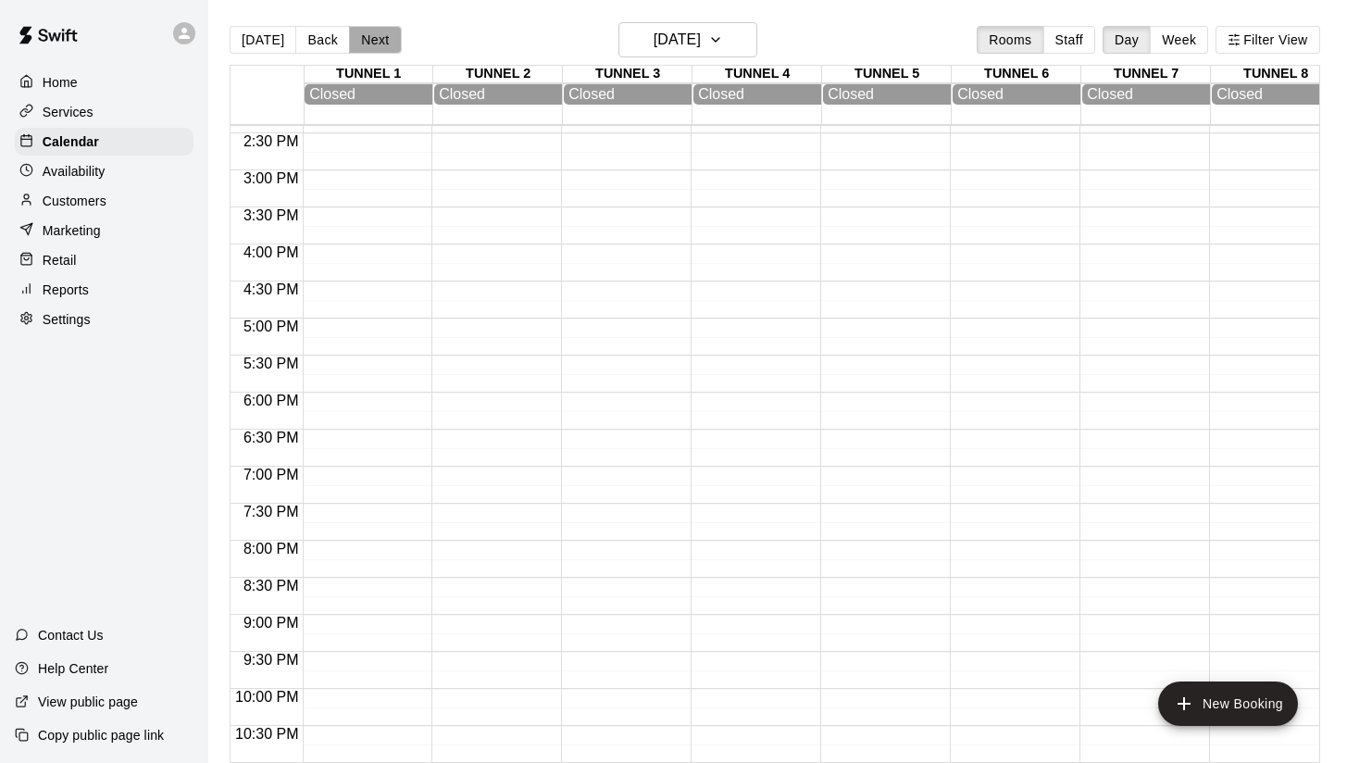
click at [375, 43] on button "Next" at bounding box center [375, 40] width 52 height 28
click at [324, 40] on button "Back" at bounding box center [322, 40] width 55 height 28
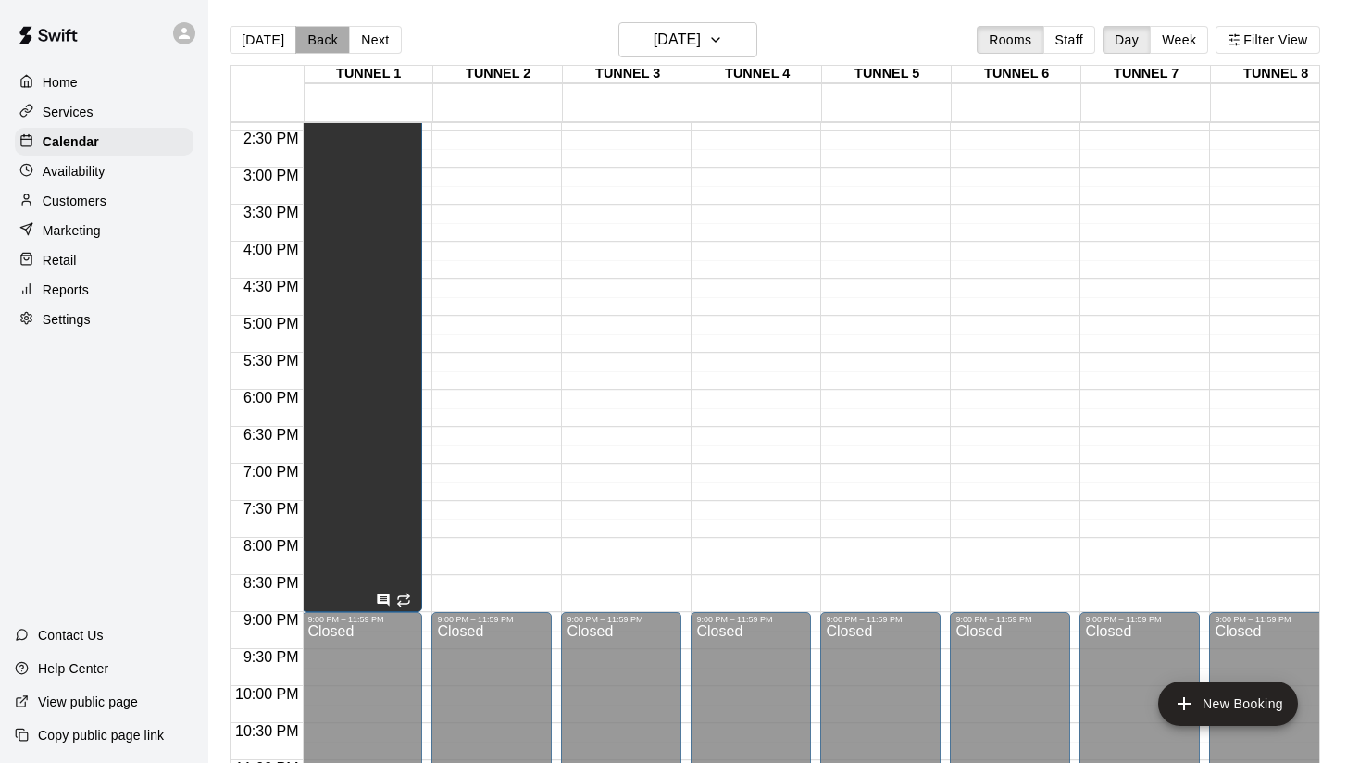
click at [324, 40] on button "Back" at bounding box center [322, 40] width 55 height 28
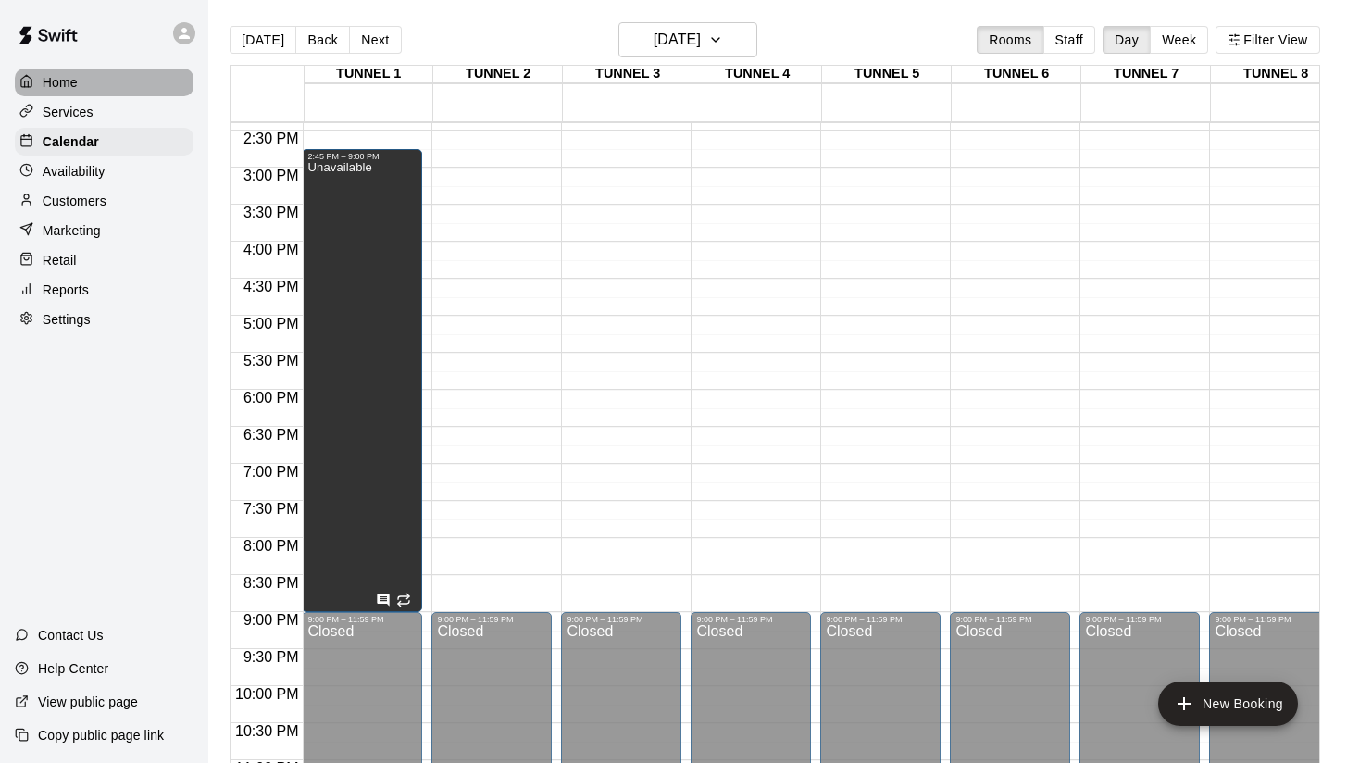
click at [62, 85] on p "Home" at bounding box center [60, 82] width 35 height 19
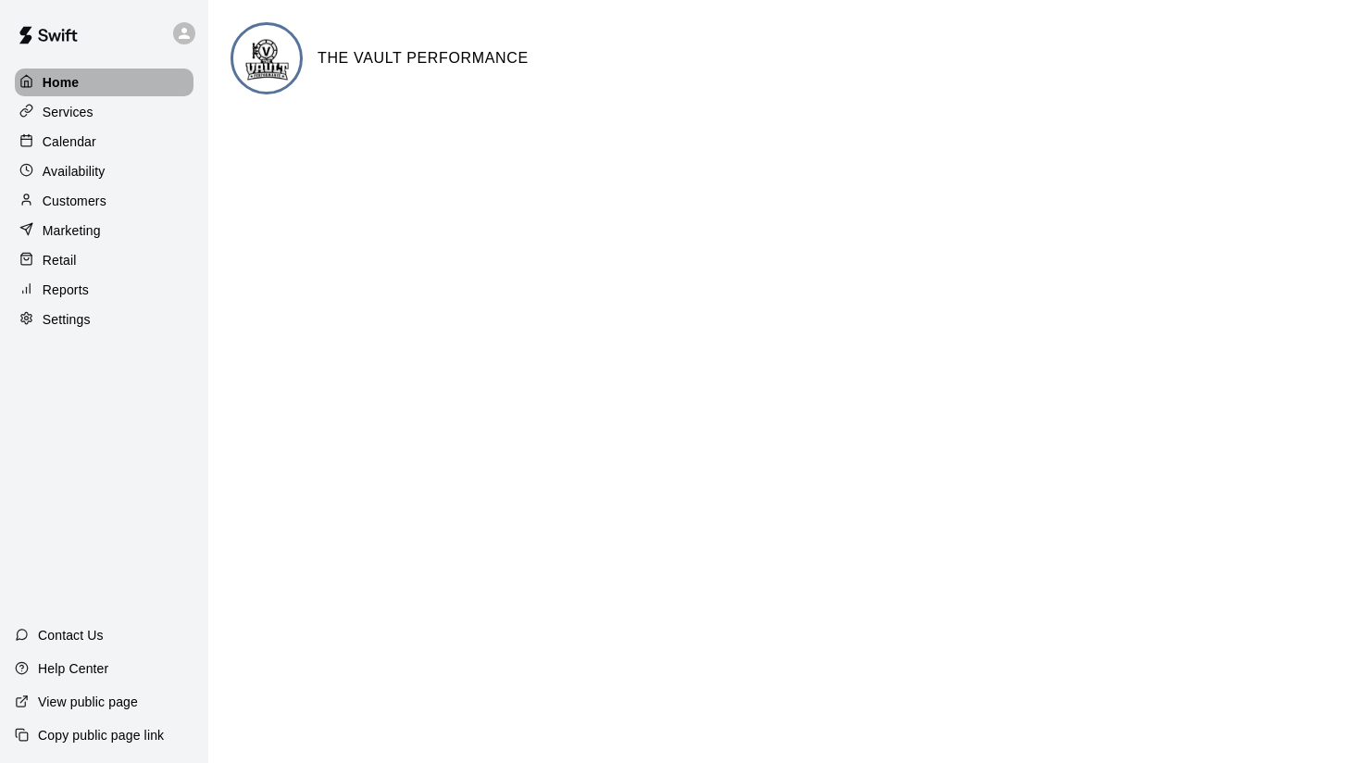
click at [70, 79] on p "Home" at bounding box center [61, 82] width 37 height 19
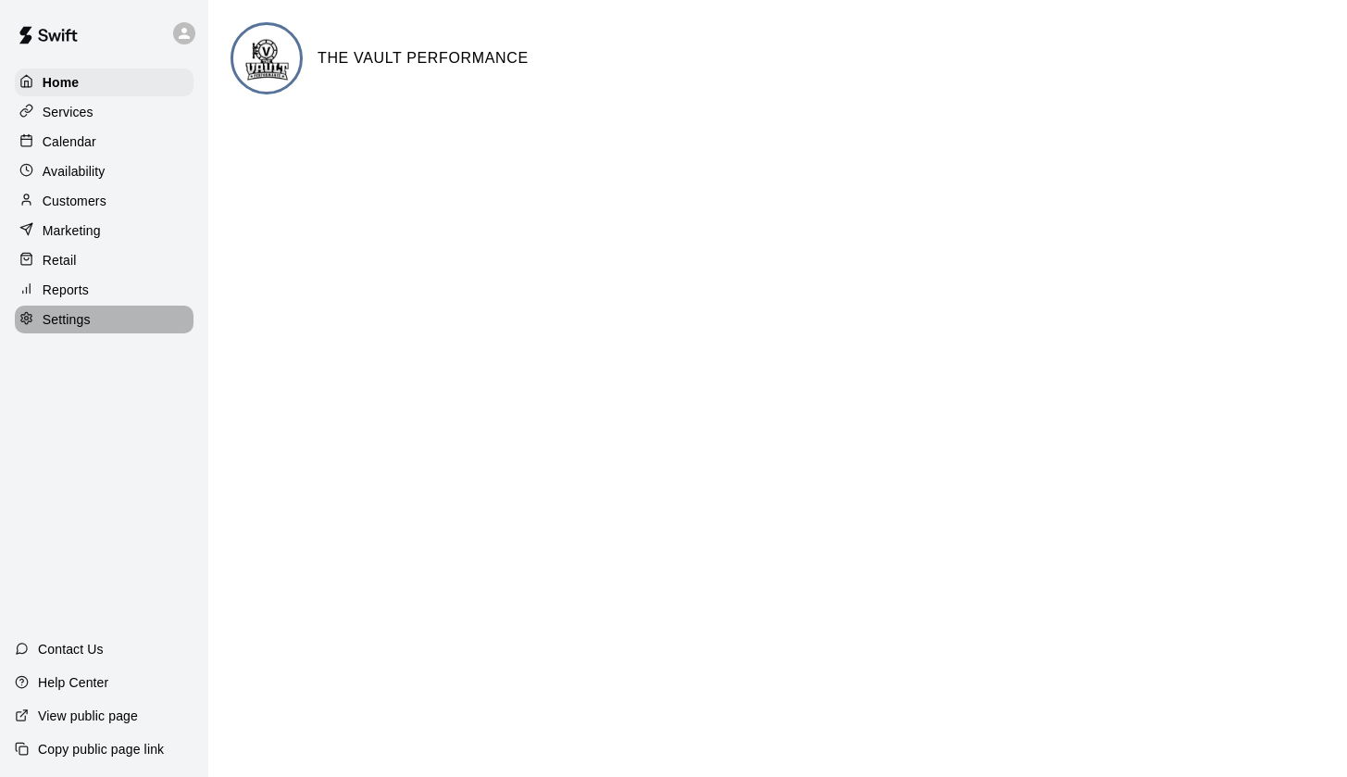
click at [46, 321] on p "Settings" at bounding box center [67, 319] width 48 height 19
select select "**"
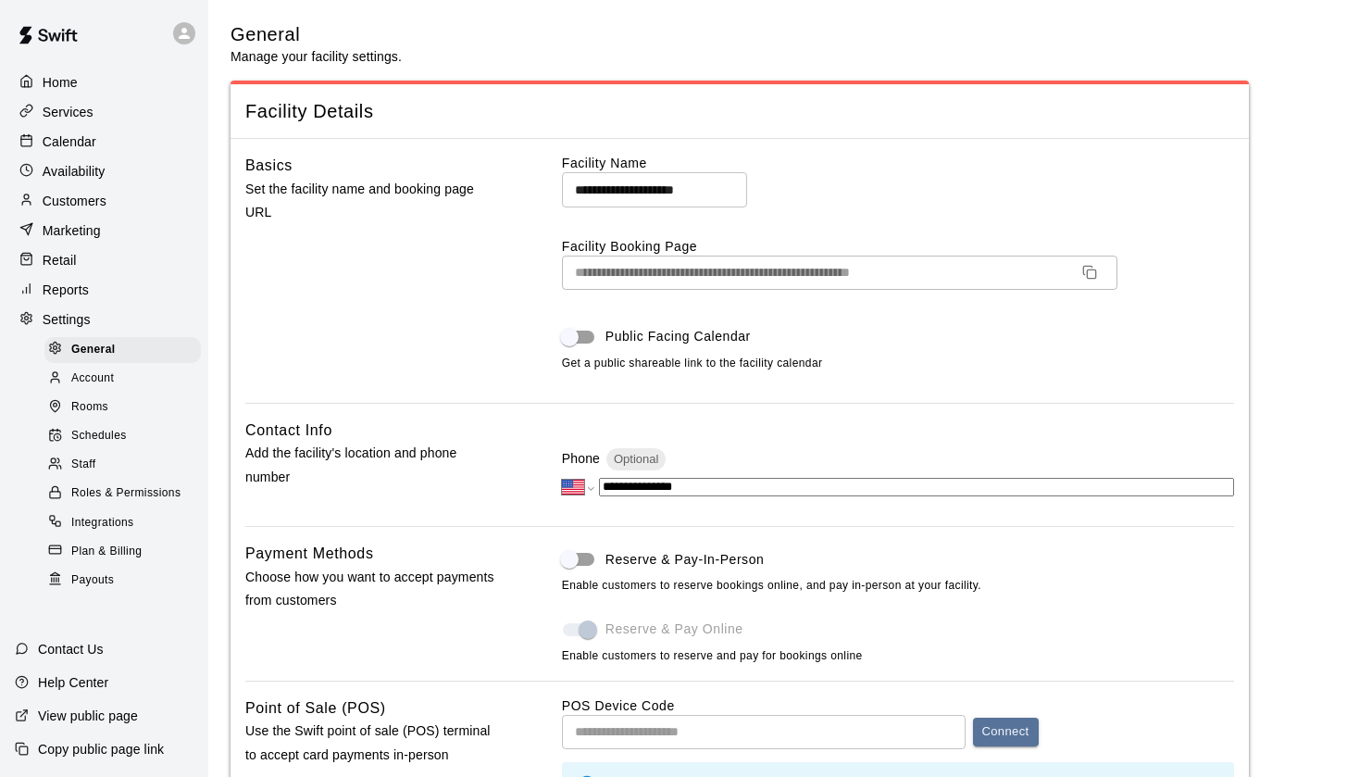
scroll to position [4163, 0]
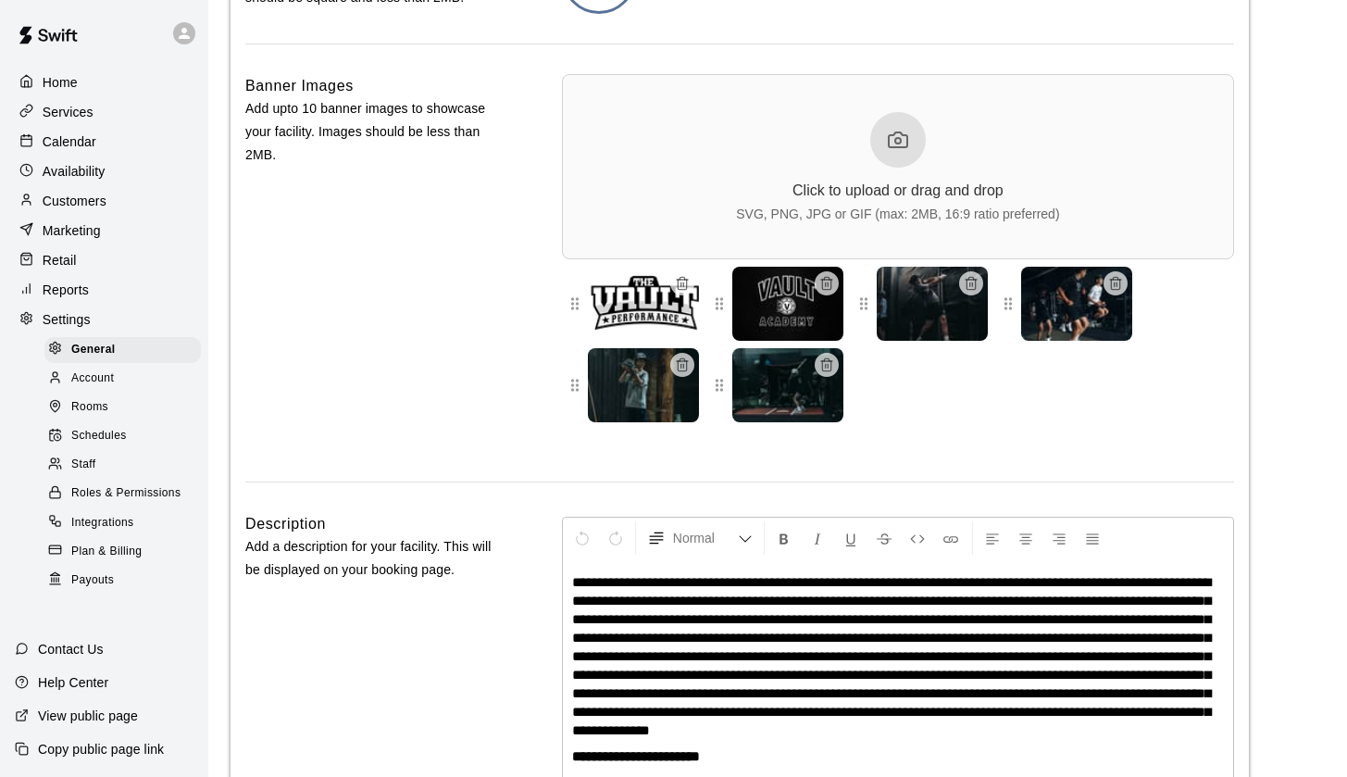
click at [89, 464] on span "Staff" at bounding box center [83, 465] width 24 height 19
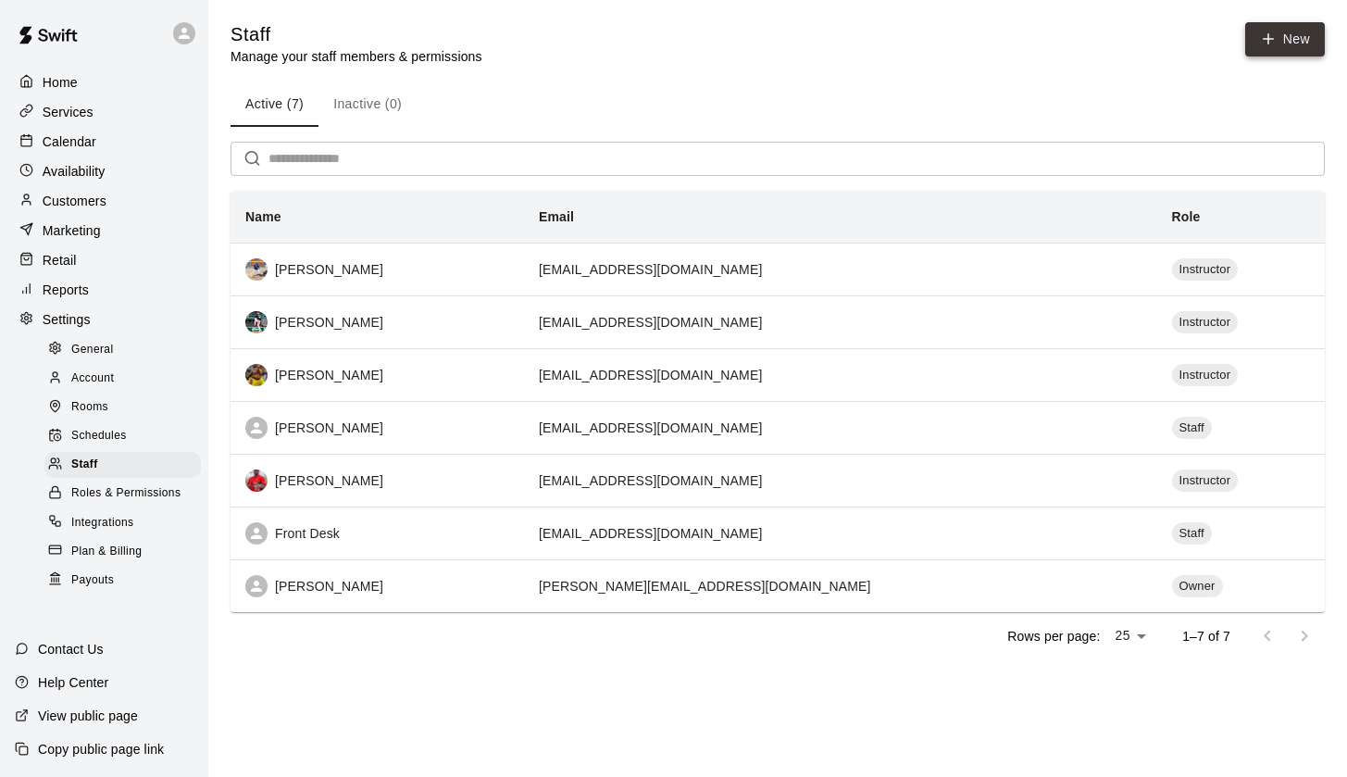
click at [1294, 36] on link "New" at bounding box center [1285, 39] width 80 height 34
select select "**"
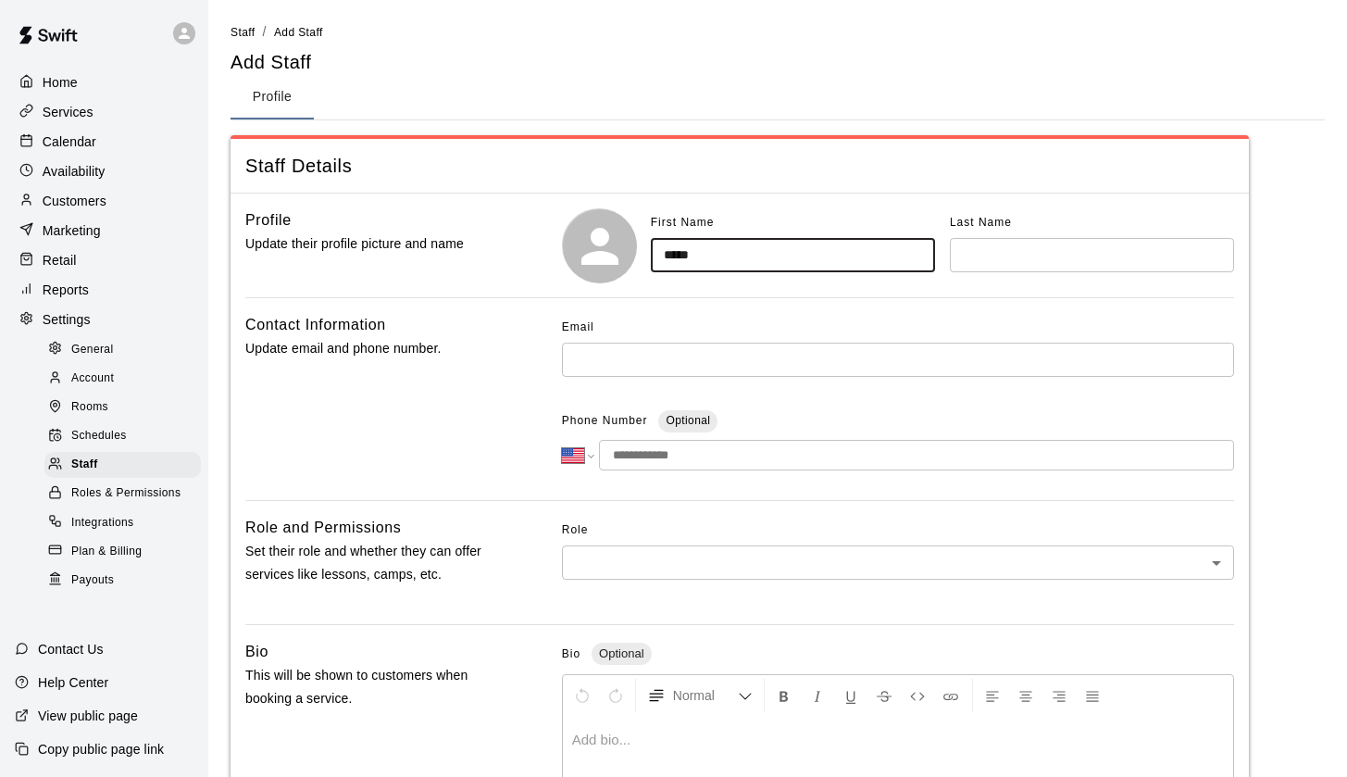
type input "*****"
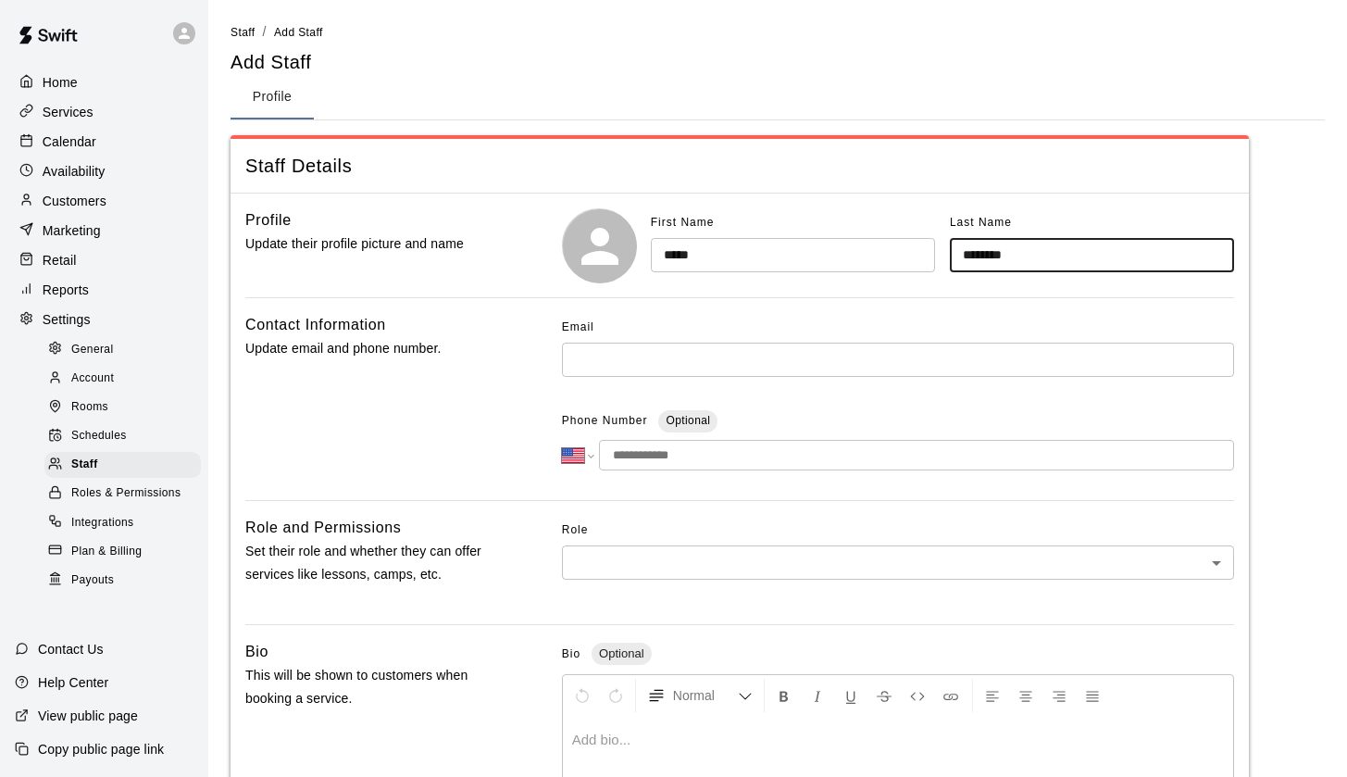
type input "********"
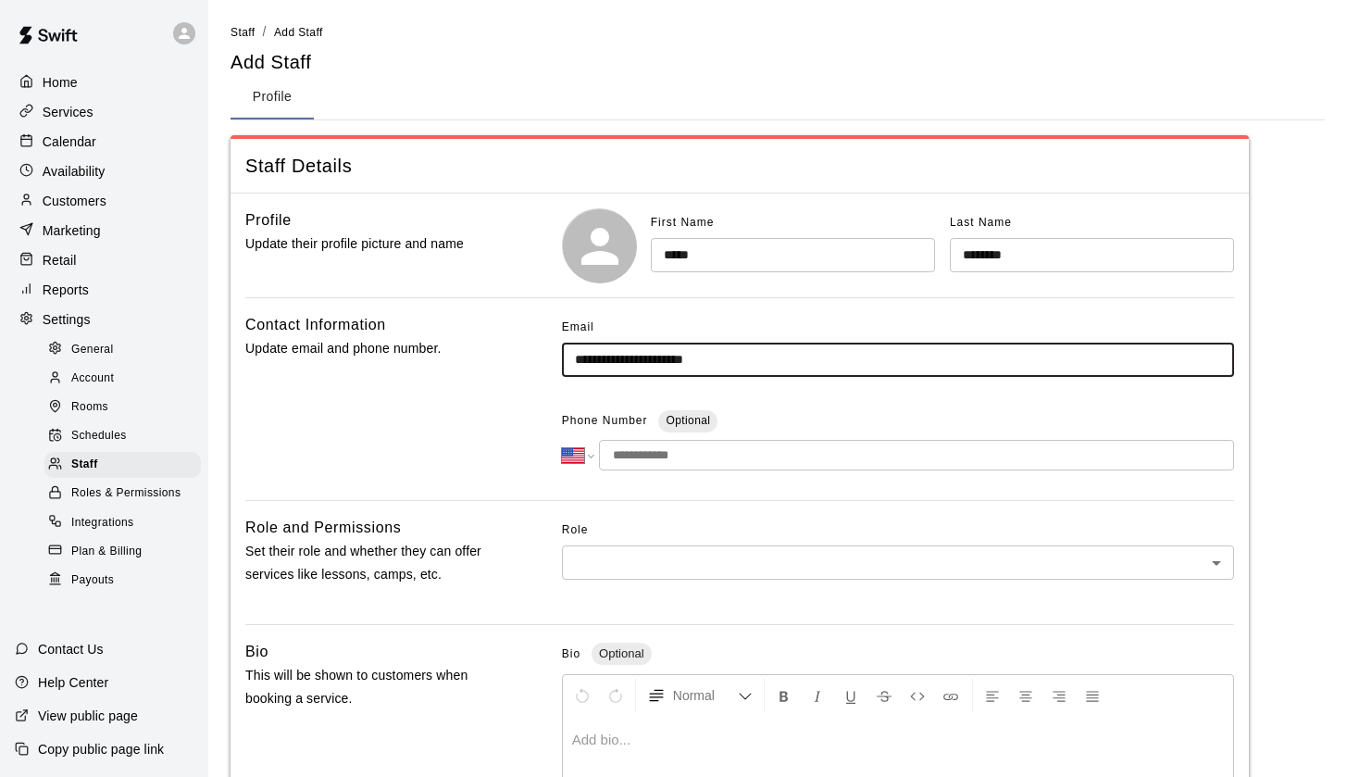
type input "**********"
click at [635, 459] on input "tel" at bounding box center [916, 455] width 635 height 31
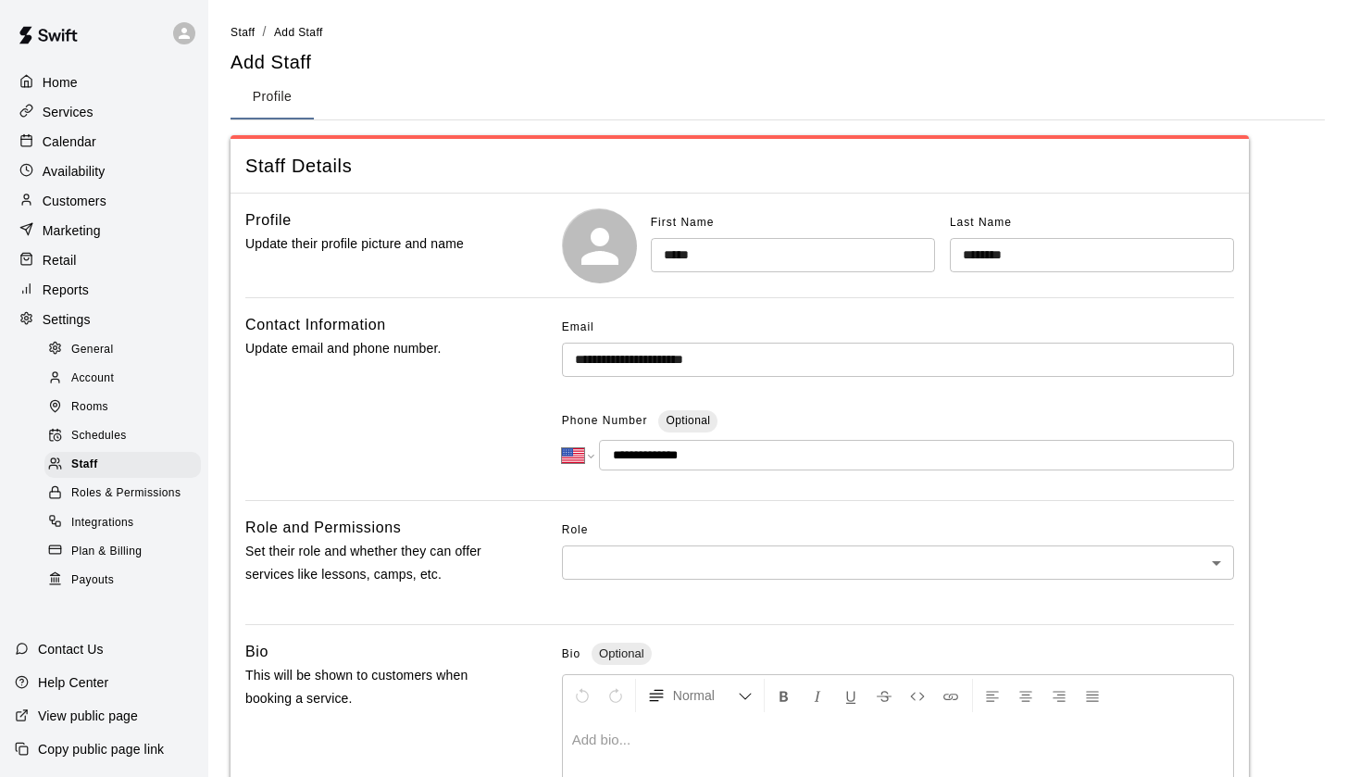
type input "**********"
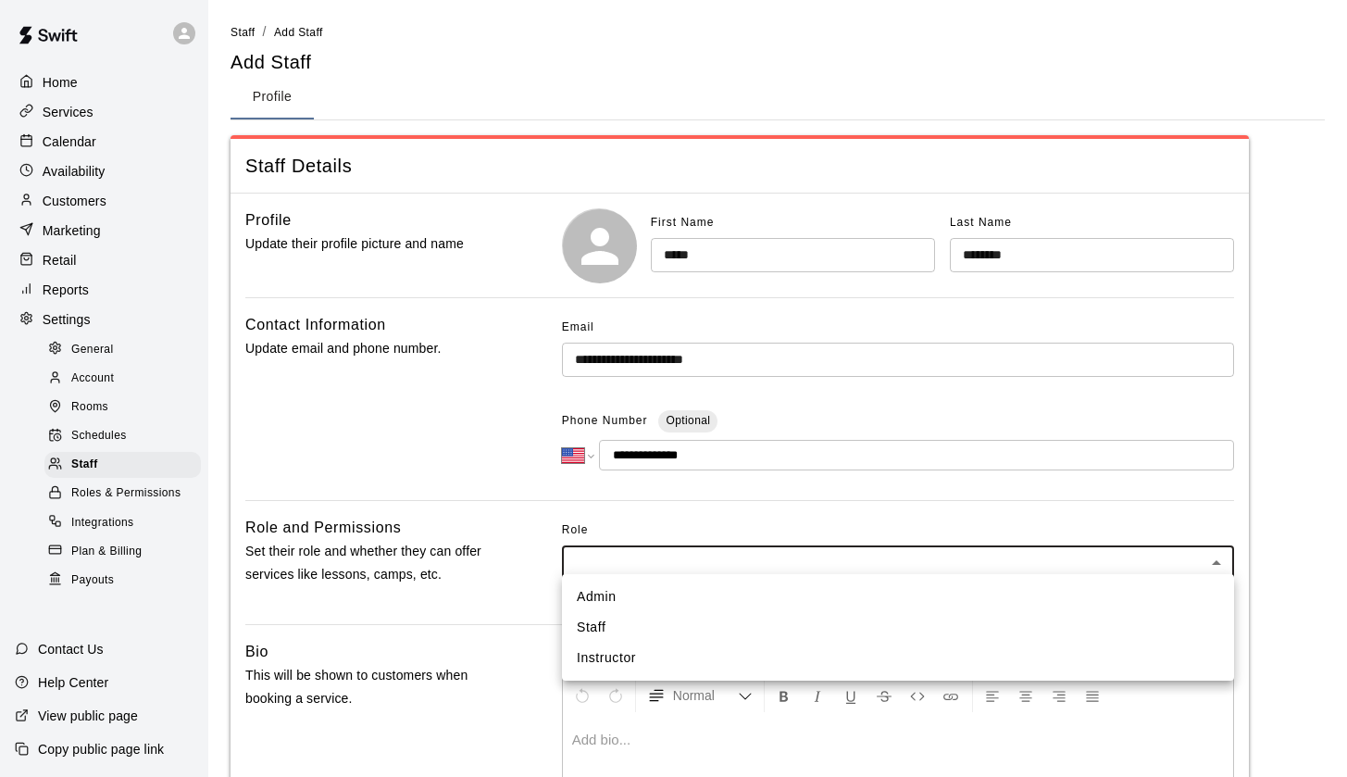
click at [660, 549] on body "**********" at bounding box center [673, 607] width 1347 height 1214
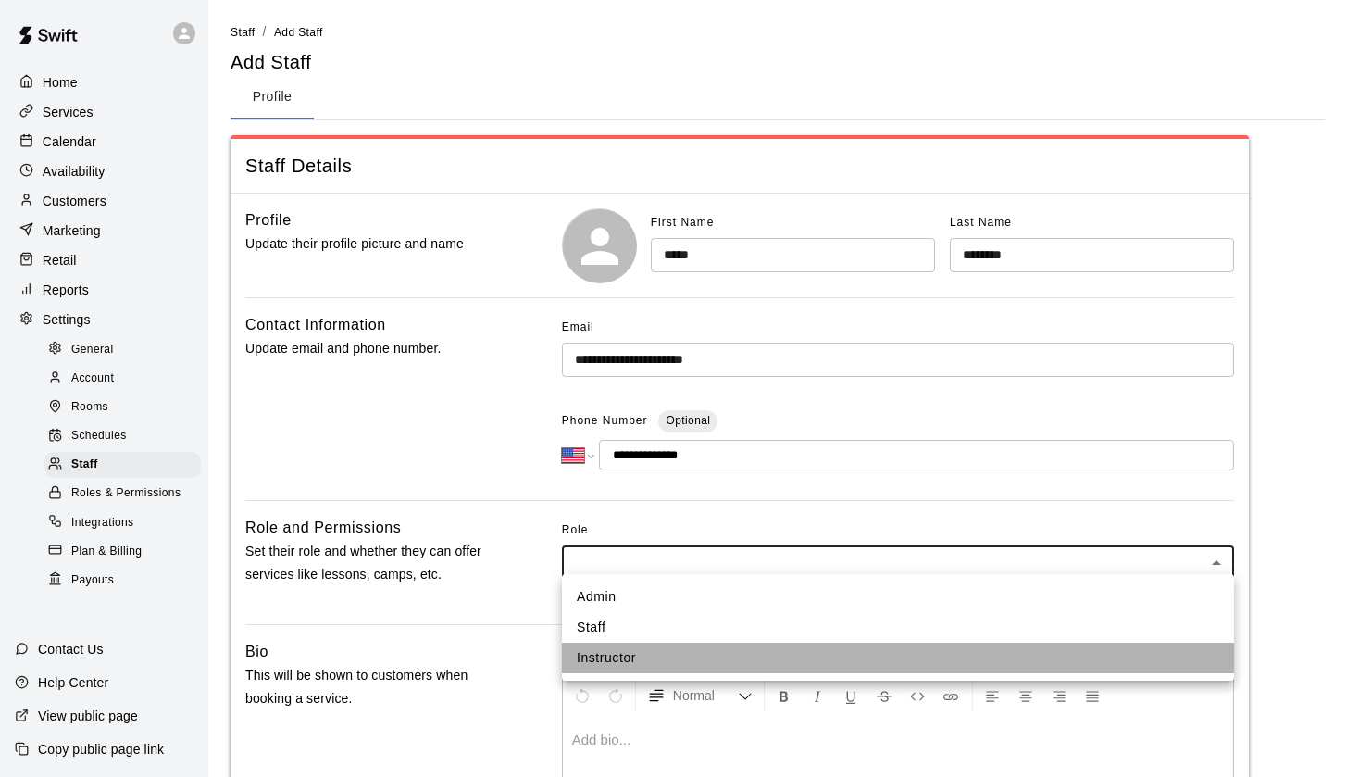
click at [658, 665] on li "Instructor" at bounding box center [898, 658] width 672 height 31
type input "**********"
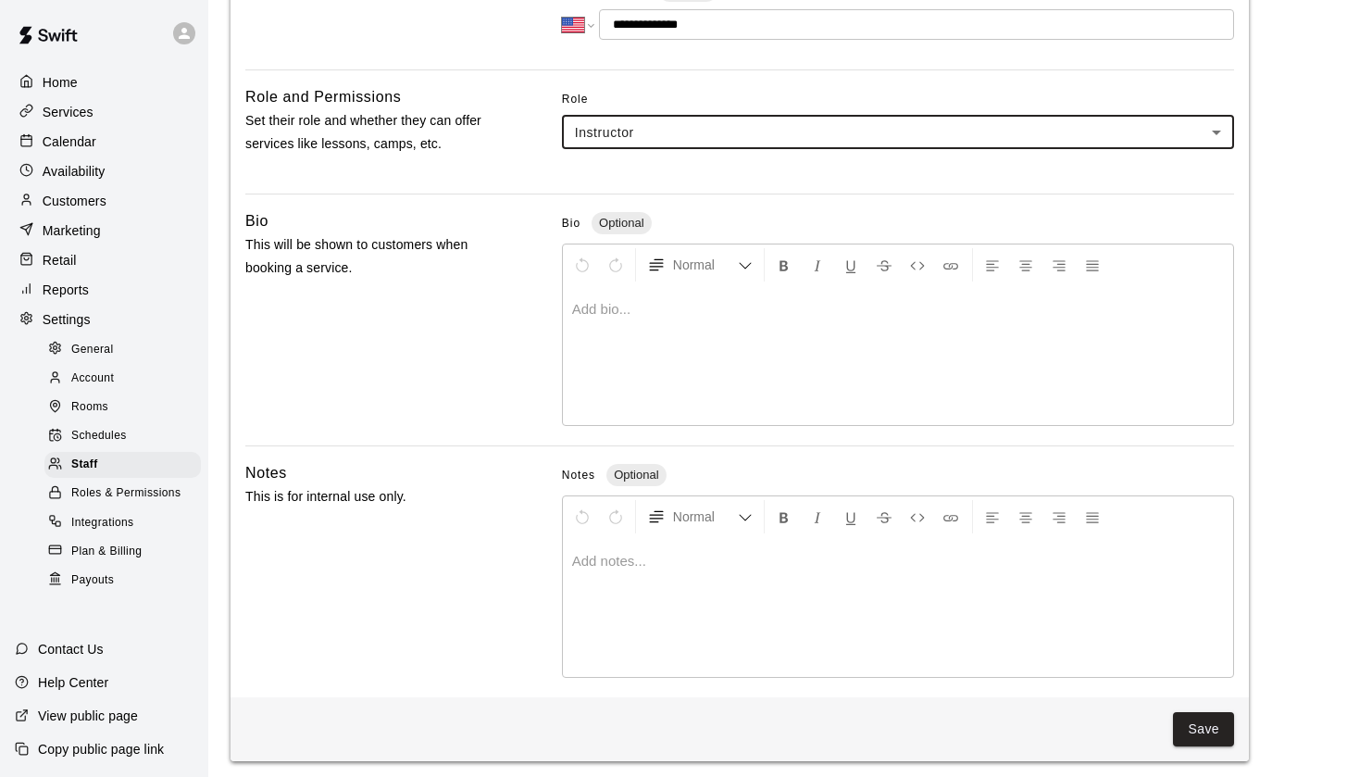
scroll to position [429, 0]
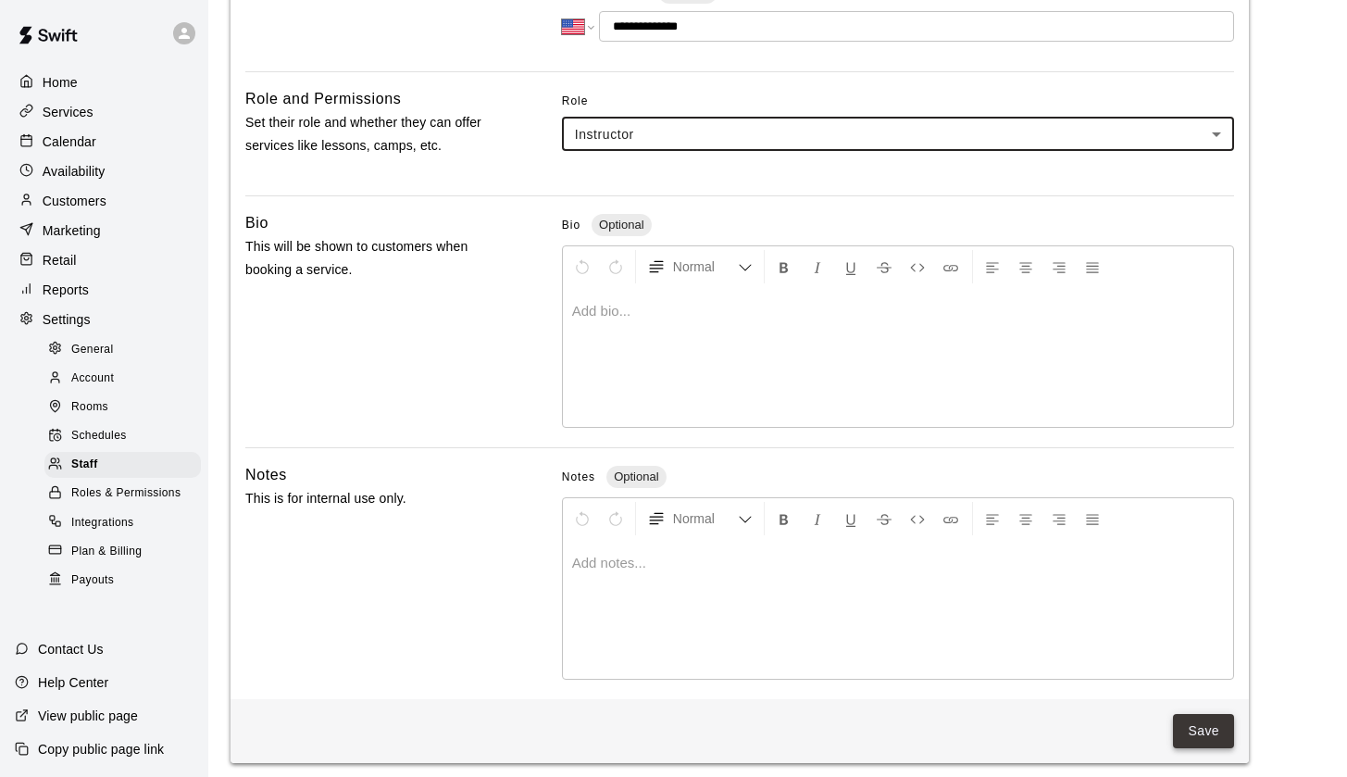
click at [1207, 739] on button "Save" at bounding box center [1203, 731] width 61 height 34
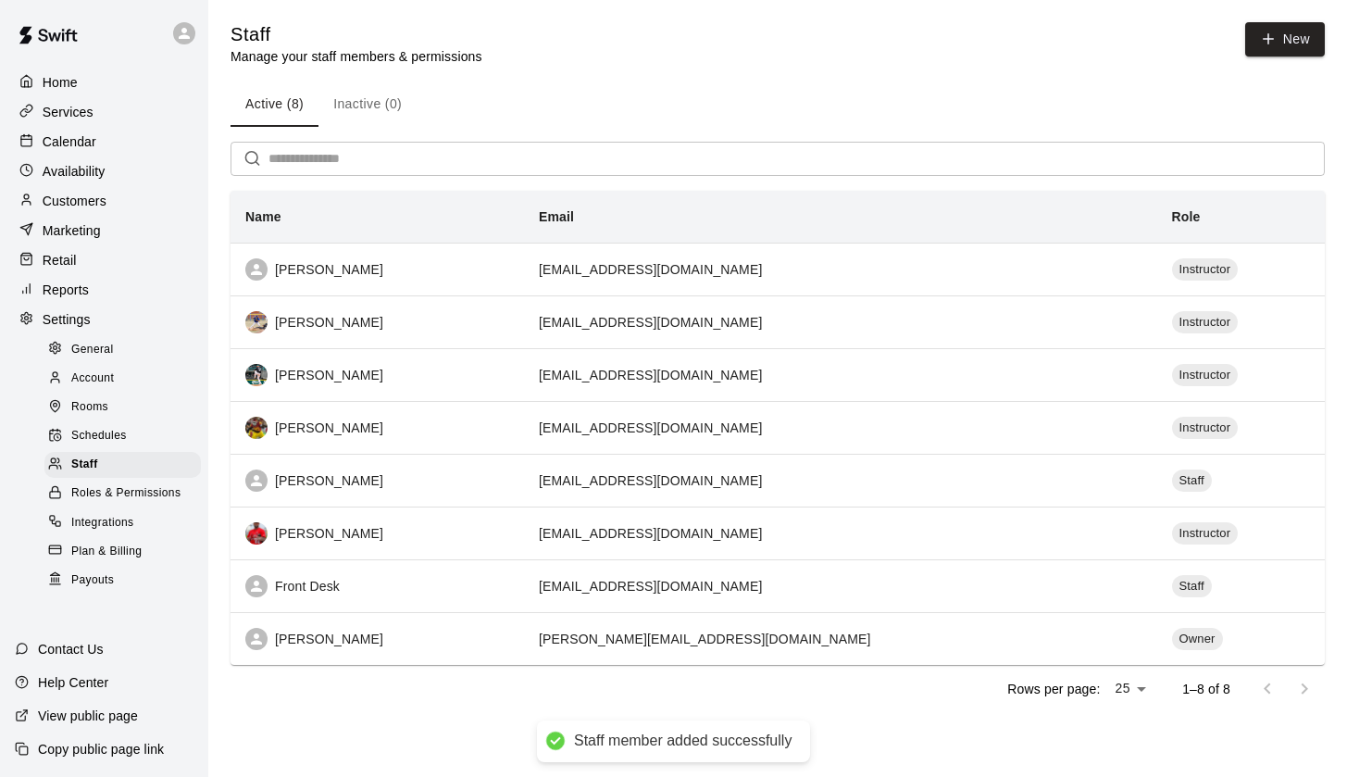
click at [1320, 14] on main "Staff Manage your staff members & permissions New Active (8) Inactive (0) ​ Nam…" at bounding box center [777, 382] width 1139 height 765
click at [1285, 46] on link "New" at bounding box center [1285, 39] width 80 height 34
select select "**"
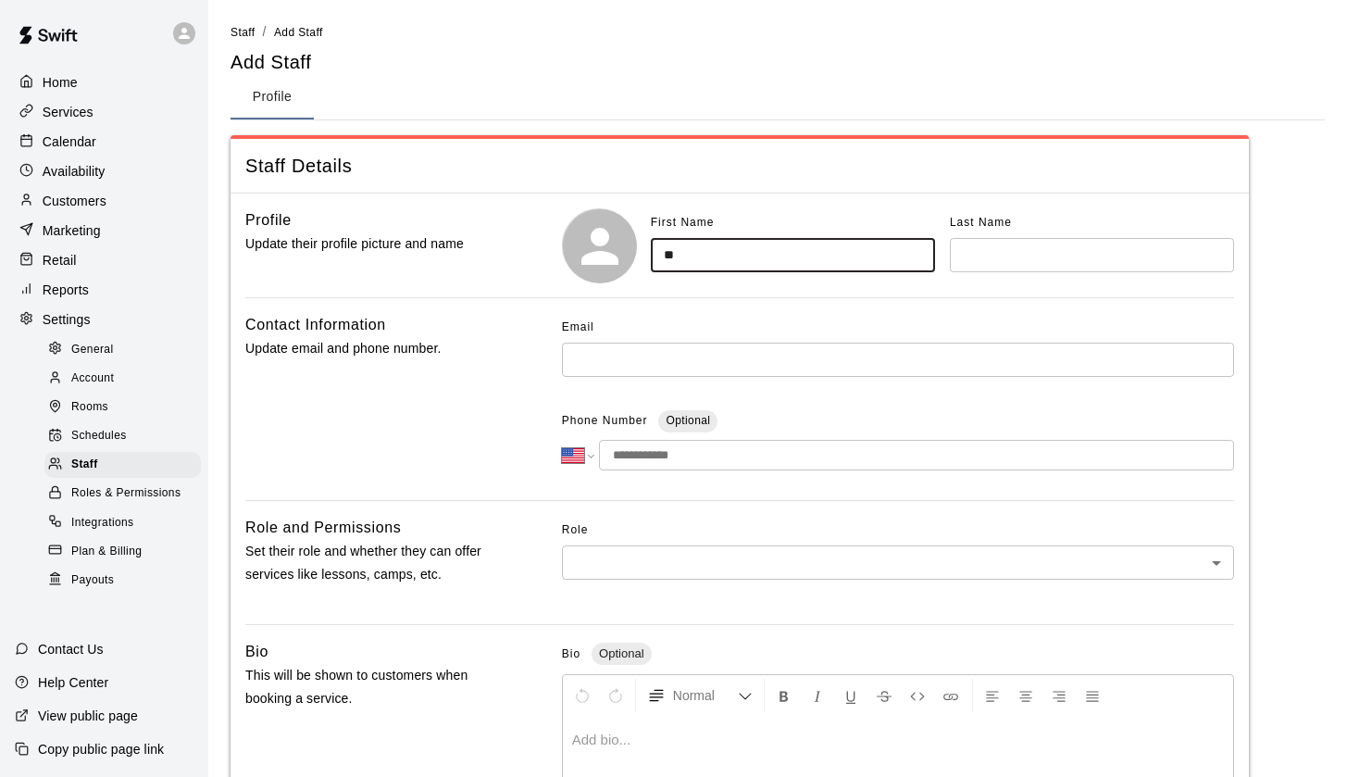
type input "*"
type input "*****"
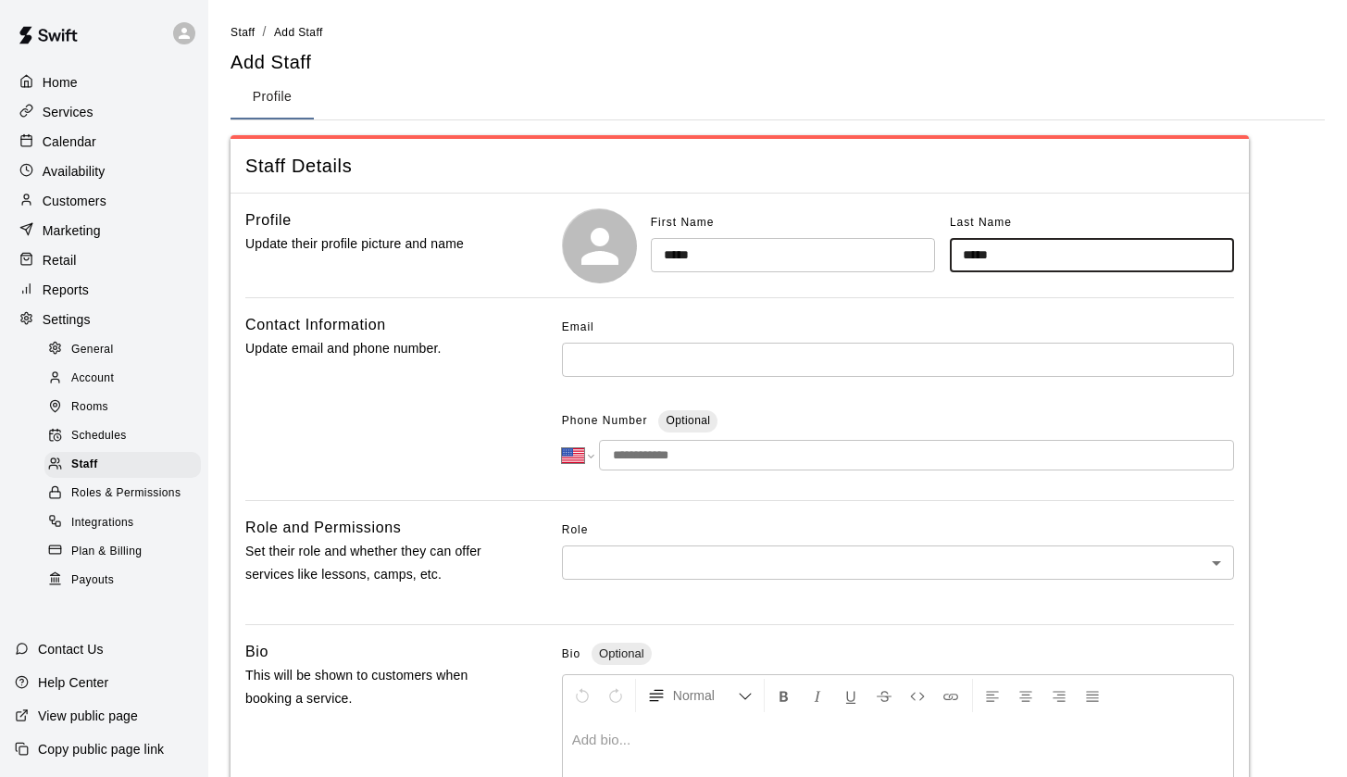
type input "*****"
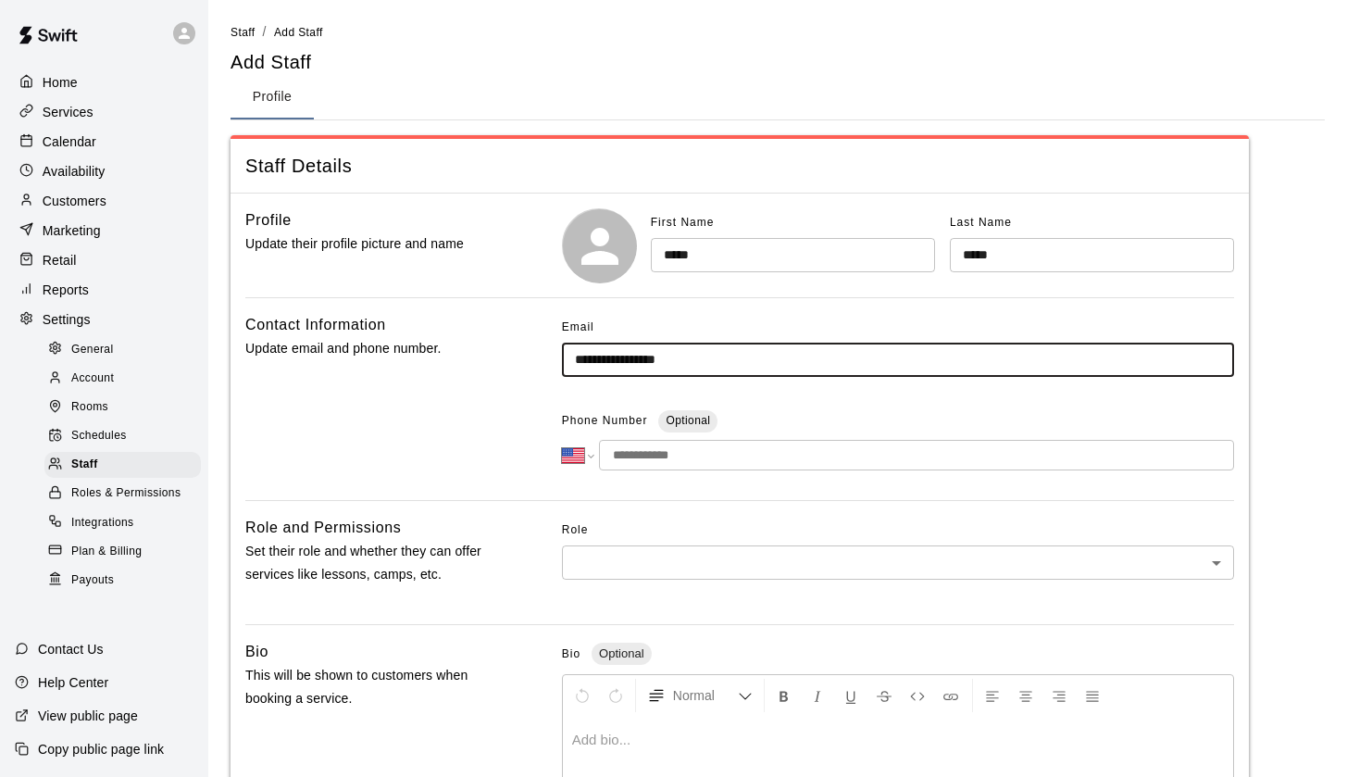
type input "**********"
click at [629, 463] on input "tel" at bounding box center [916, 455] width 635 height 31
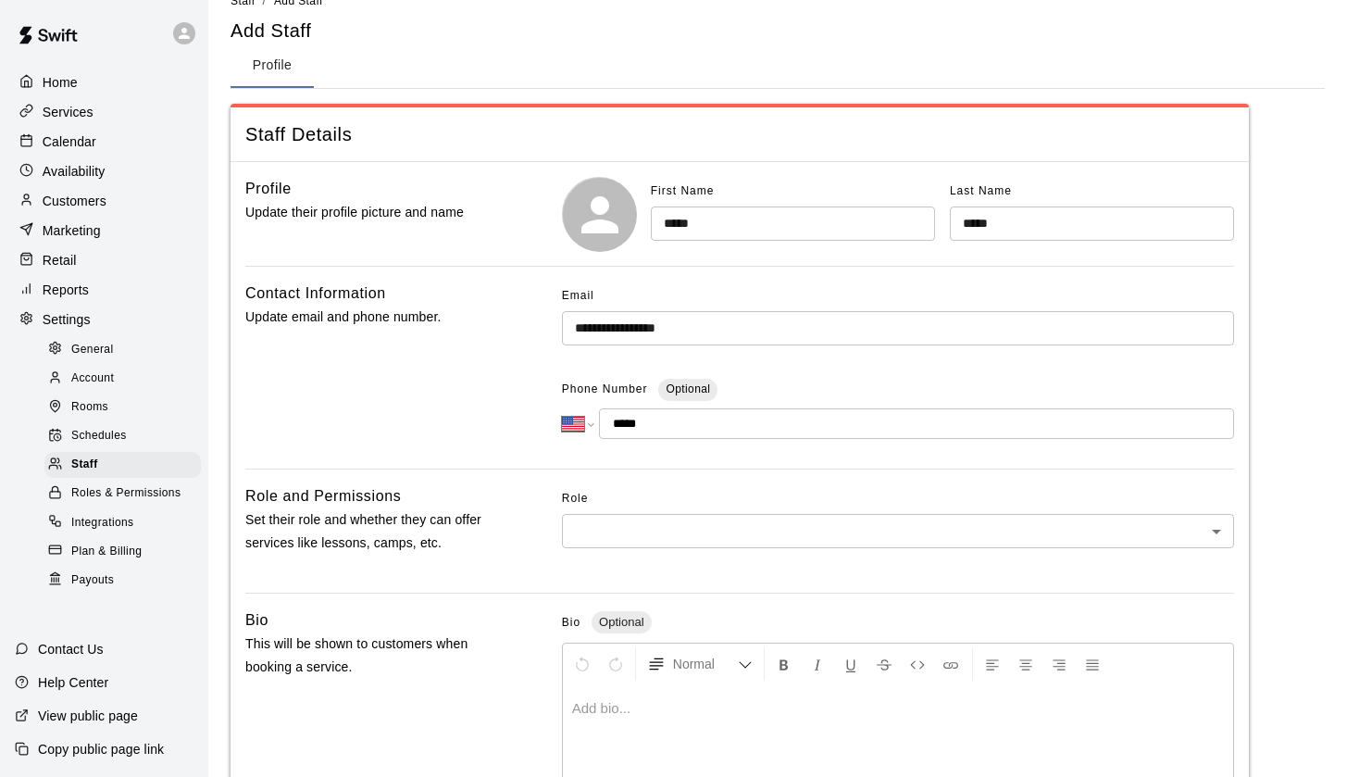
scroll to position [34, 0]
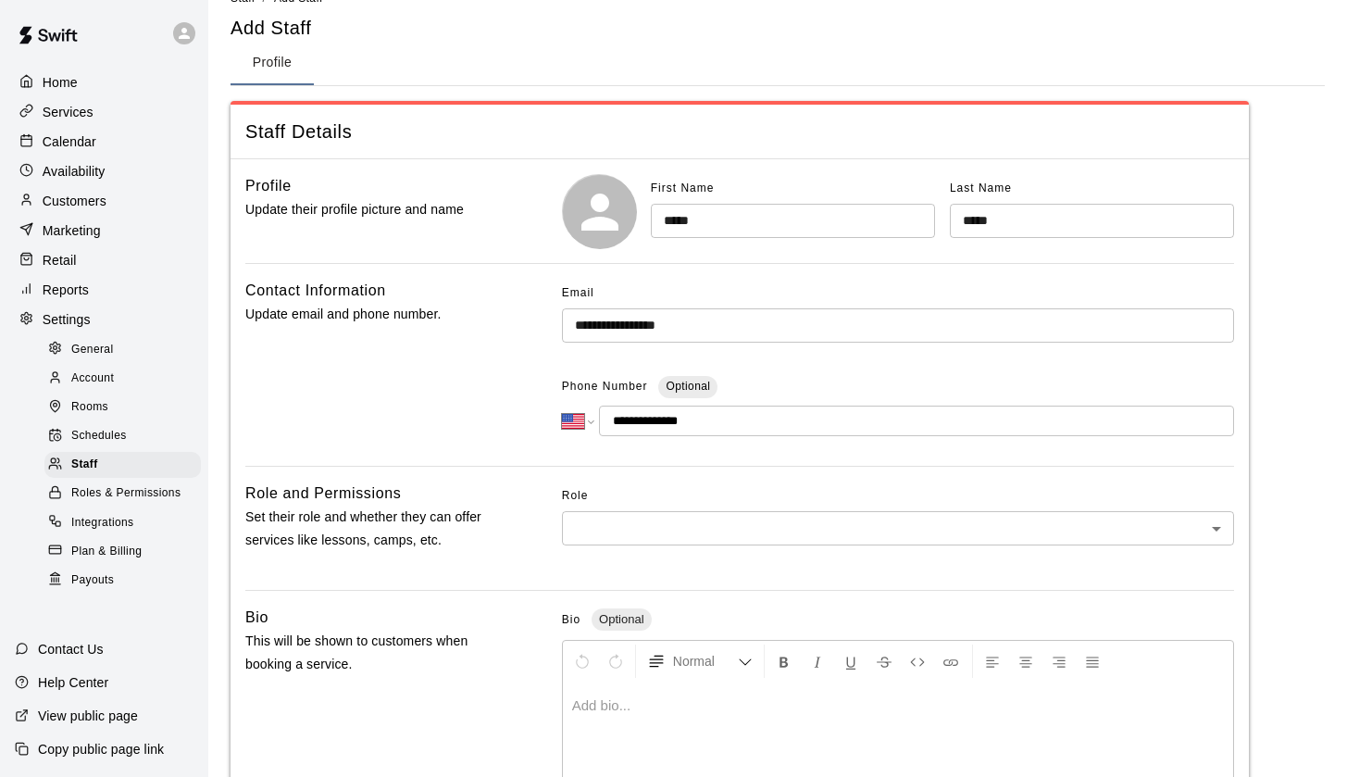
type input "**********"
click at [641, 522] on body "**********" at bounding box center [673, 573] width 1347 height 1214
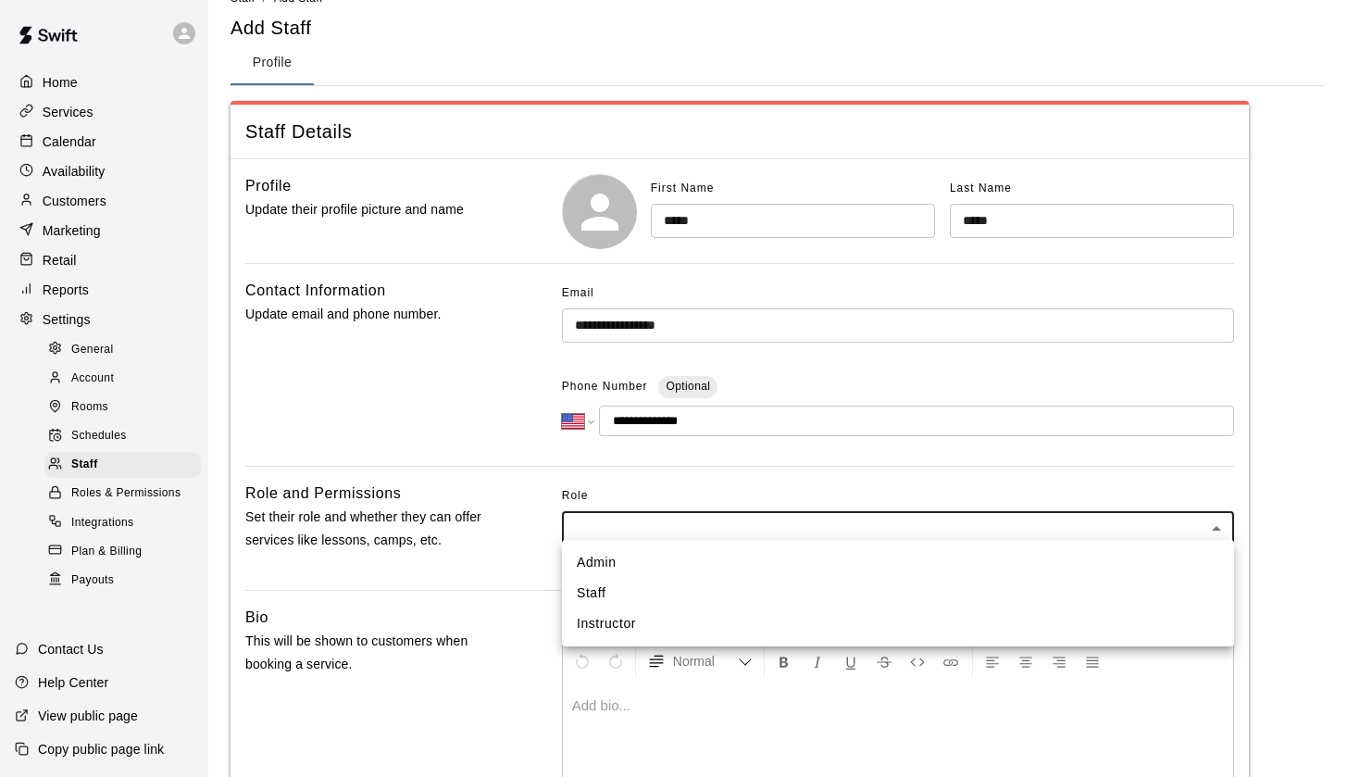
click at [636, 627] on li "Instructor" at bounding box center [898, 623] width 672 height 31
type input "**********"
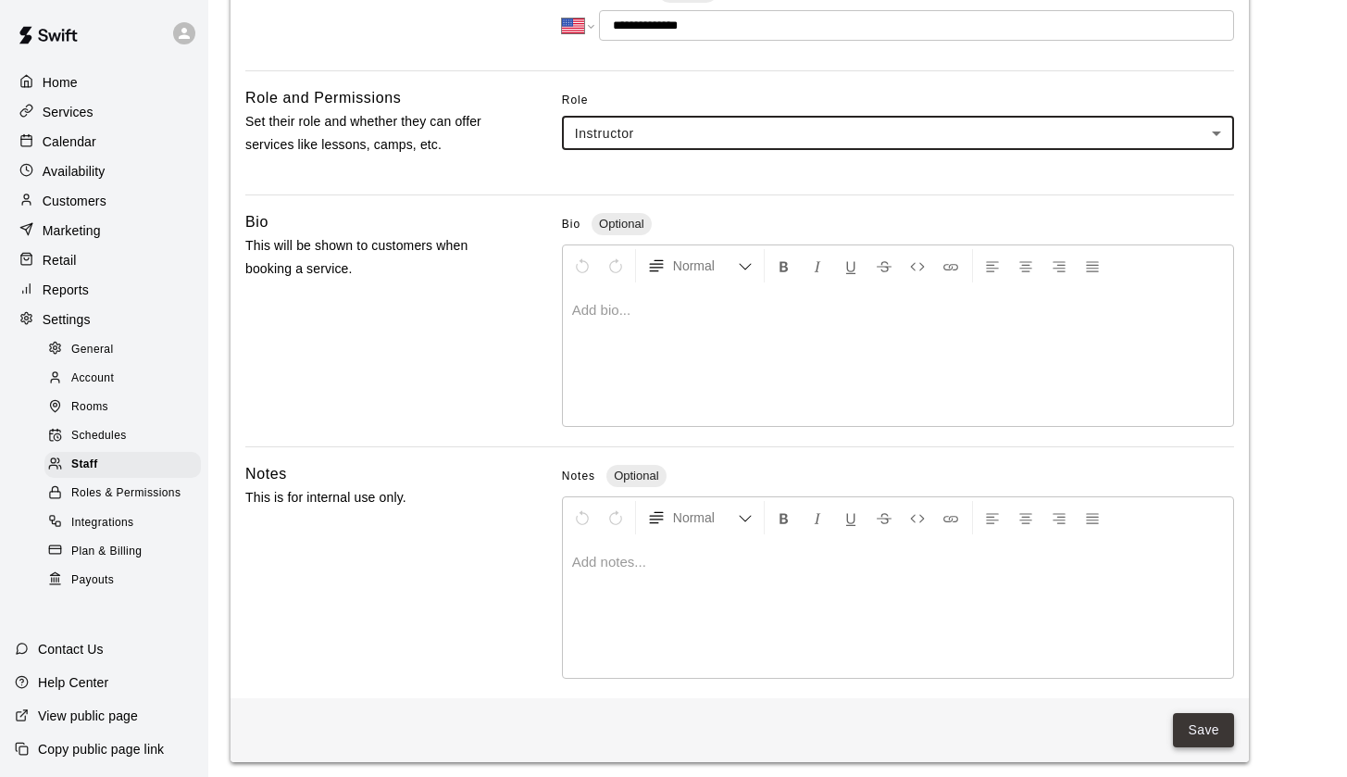
scroll to position [429, 0]
click at [1204, 740] on button "Save" at bounding box center [1203, 731] width 61 height 34
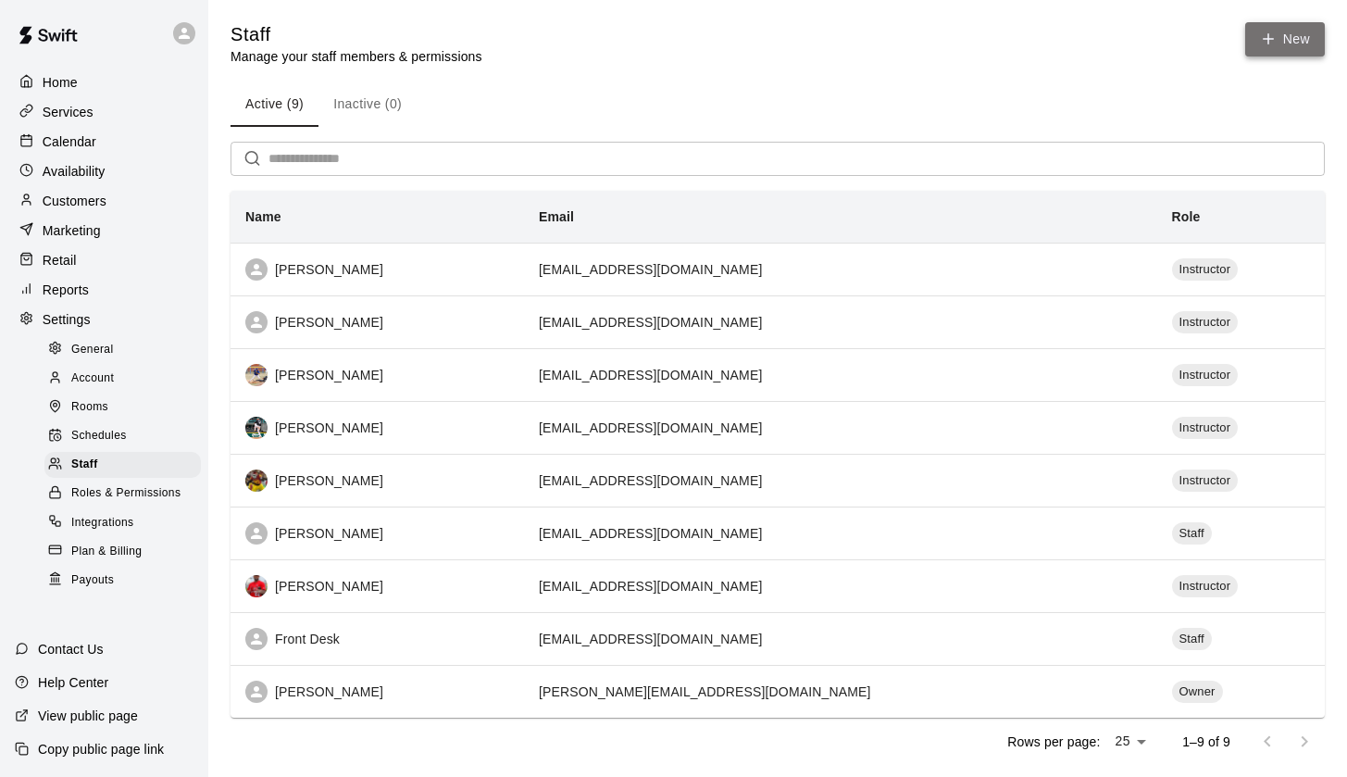
click at [1260, 45] on icon at bounding box center [1268, 39] width 17 height 17
select select "**"
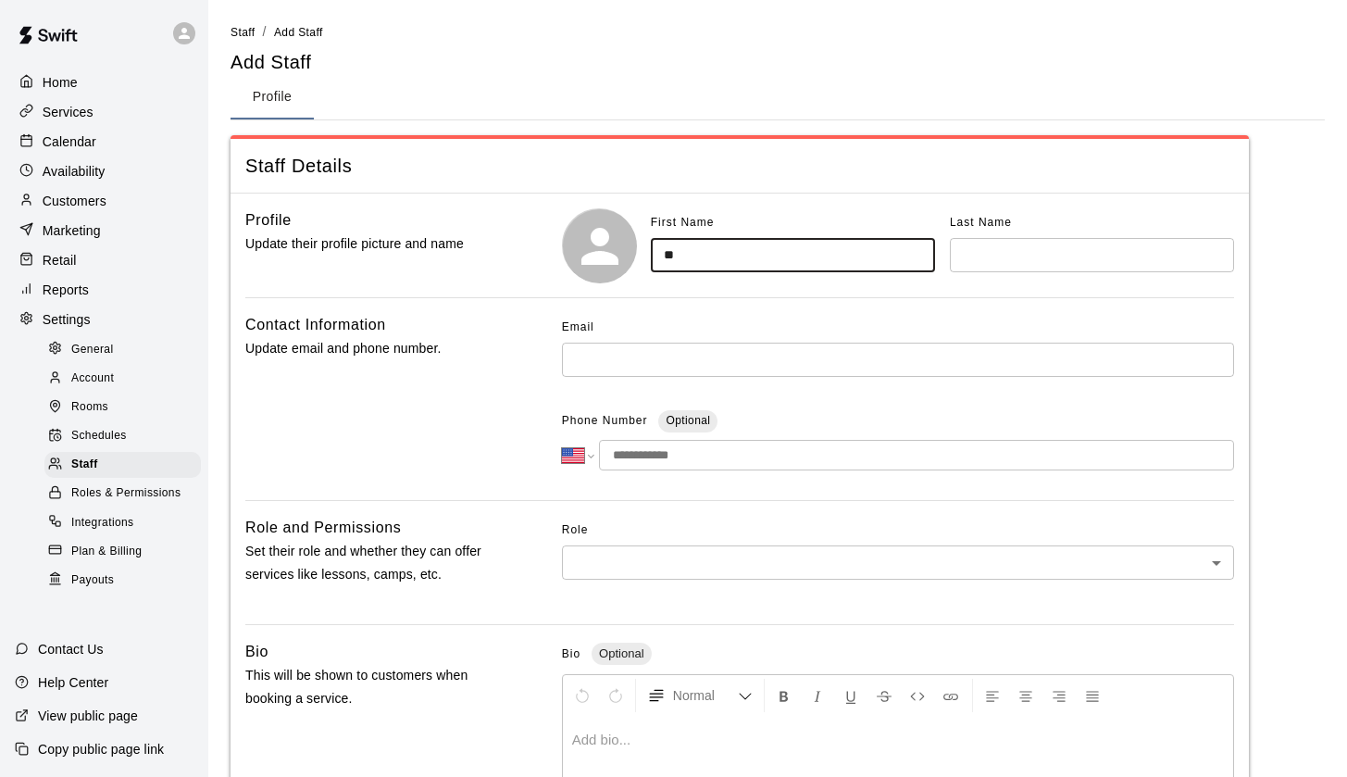
type input "*"
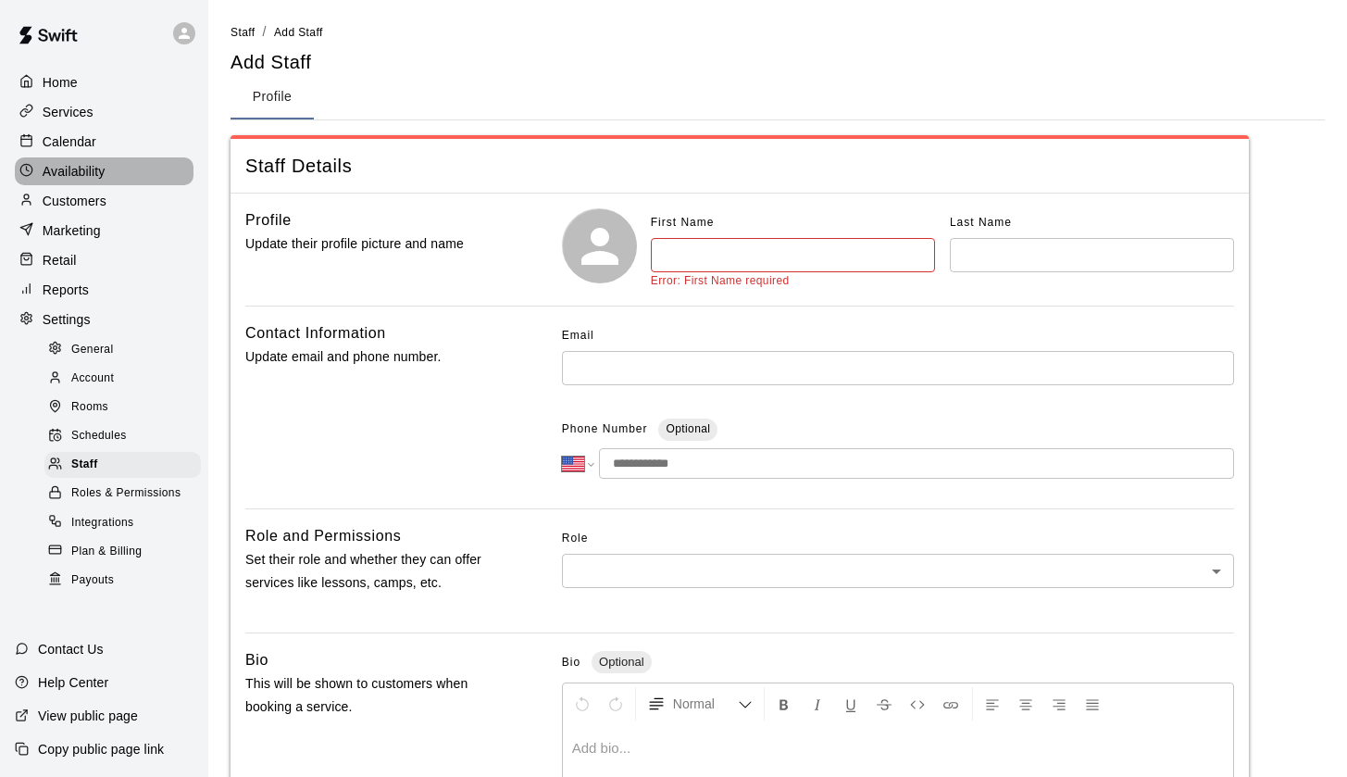
click at [68, 169] on p "Availability" at bounding box center [74, 171] width 63 height 19
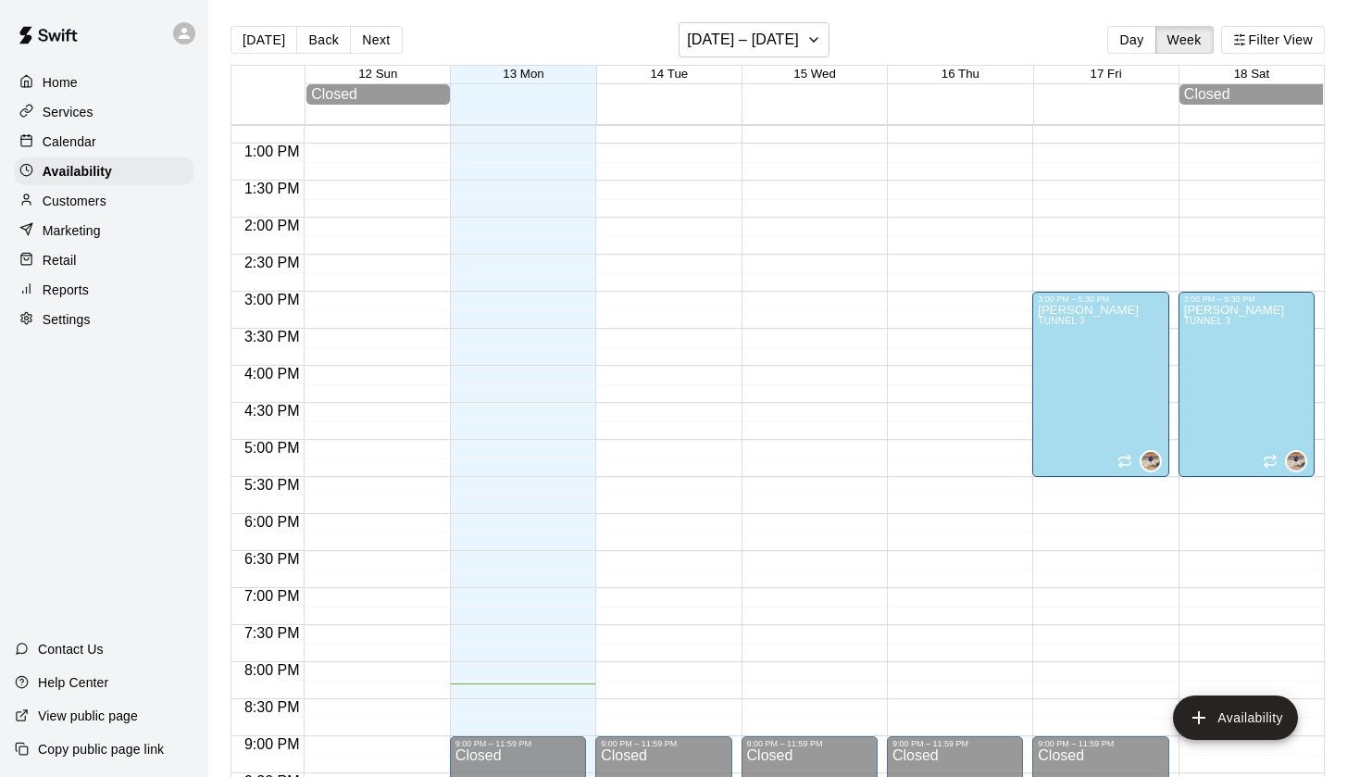
scroll to position [944, 0]
click at [1083, 393] on div "[PERSON_NAME] TUNNEL 3" at bounding box center [1088, 694] width 101 height 777
click at [1105, 321] on div at bounding box center [673, 388] width 1347 height 777
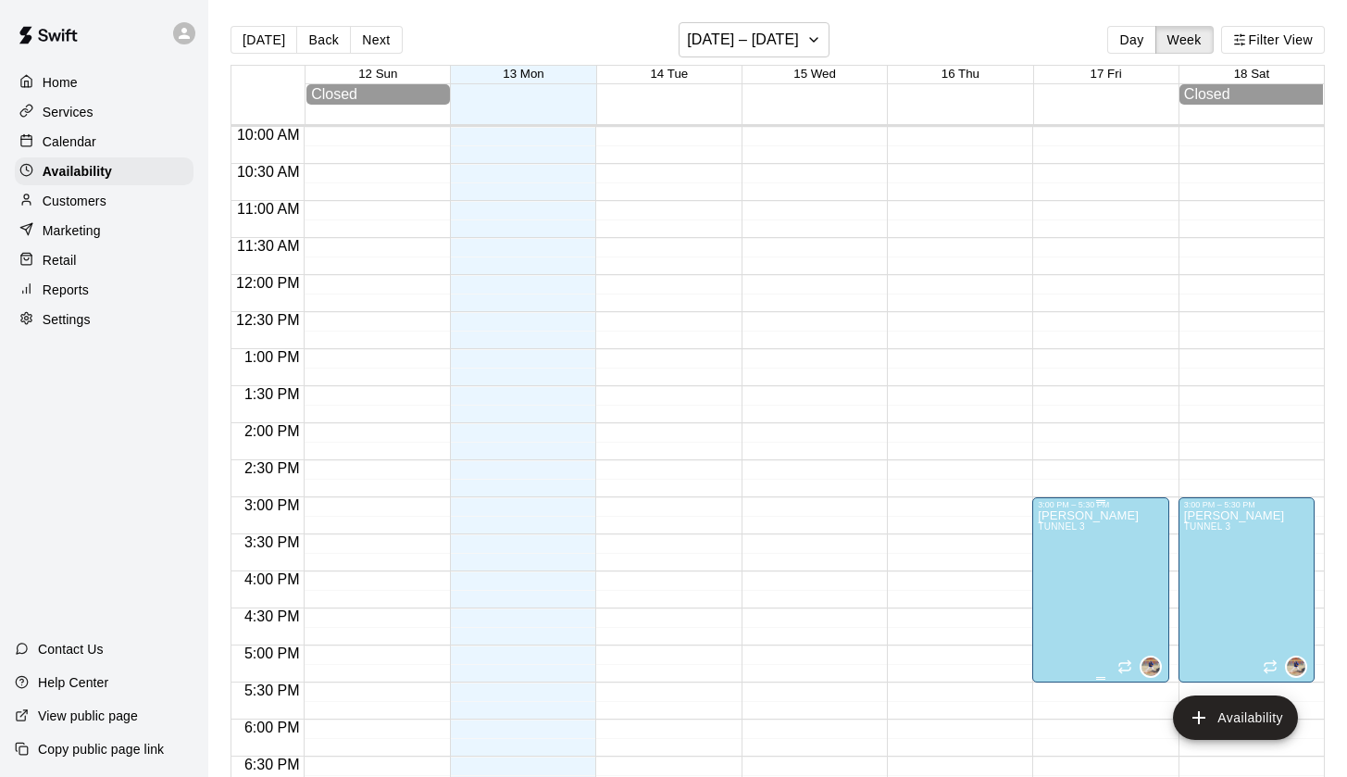
scroll to position [750, 0]
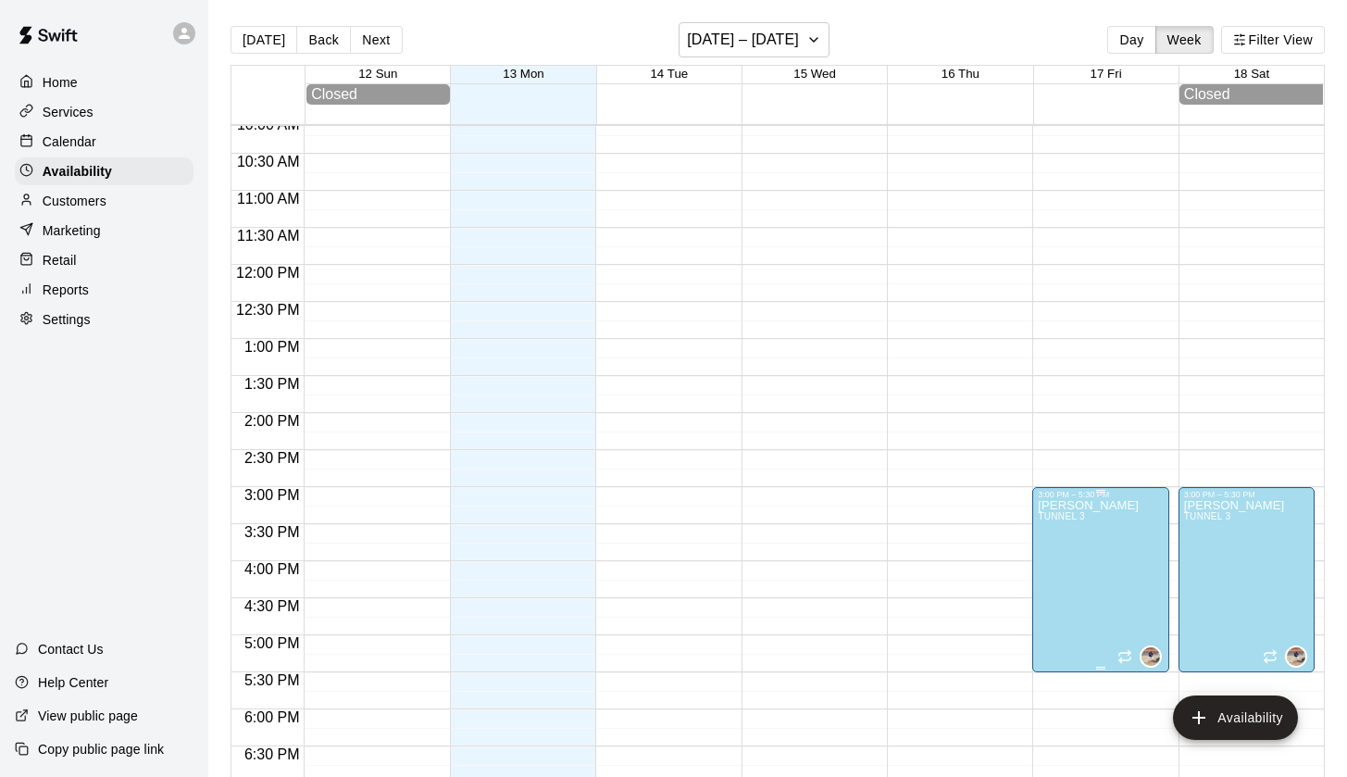
click at [1157, 668] on div at bounding box center [1100, 668] width 125 height 3
click at [1065, 733] on icon "delete" at bounding box center [1057, 730] width 22 height 22
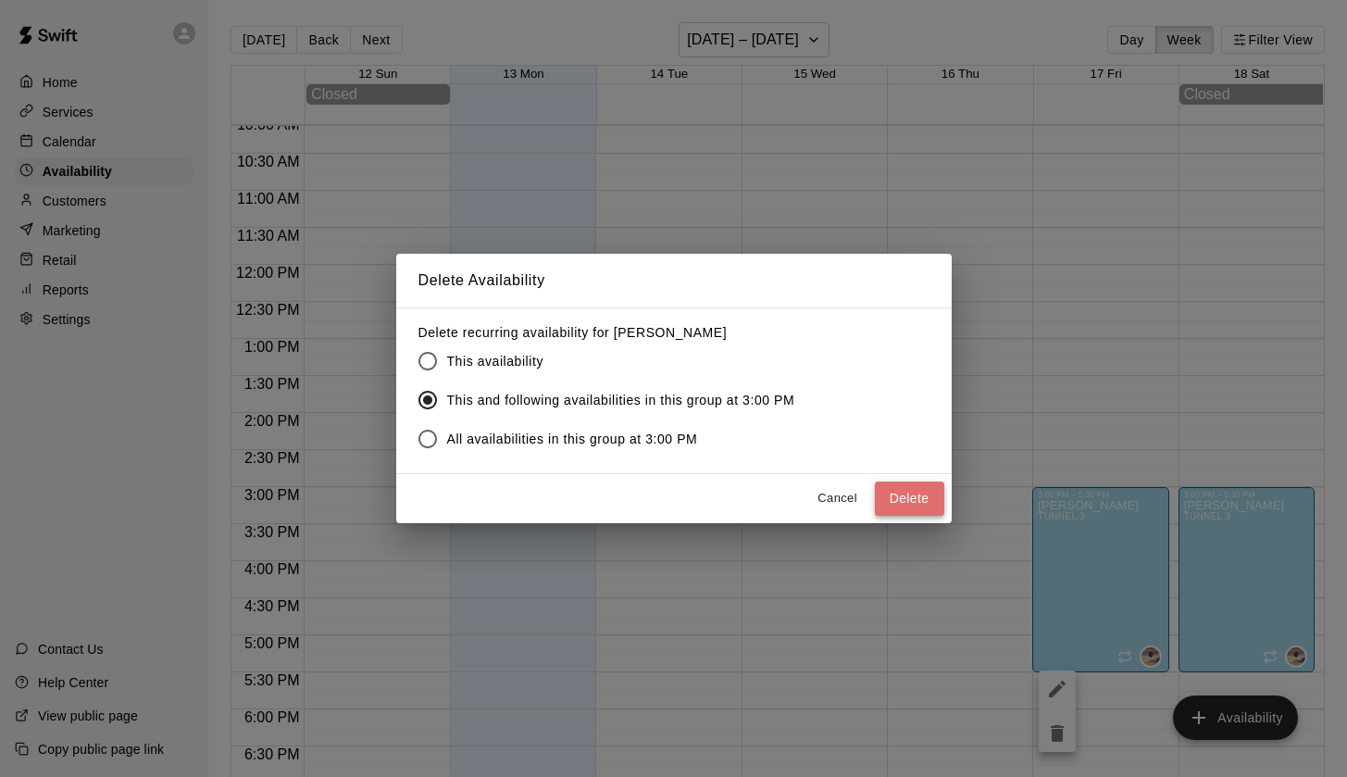
click at [902, 502] on button "Delete" at bounding box center [909, 498] width 69 height 34
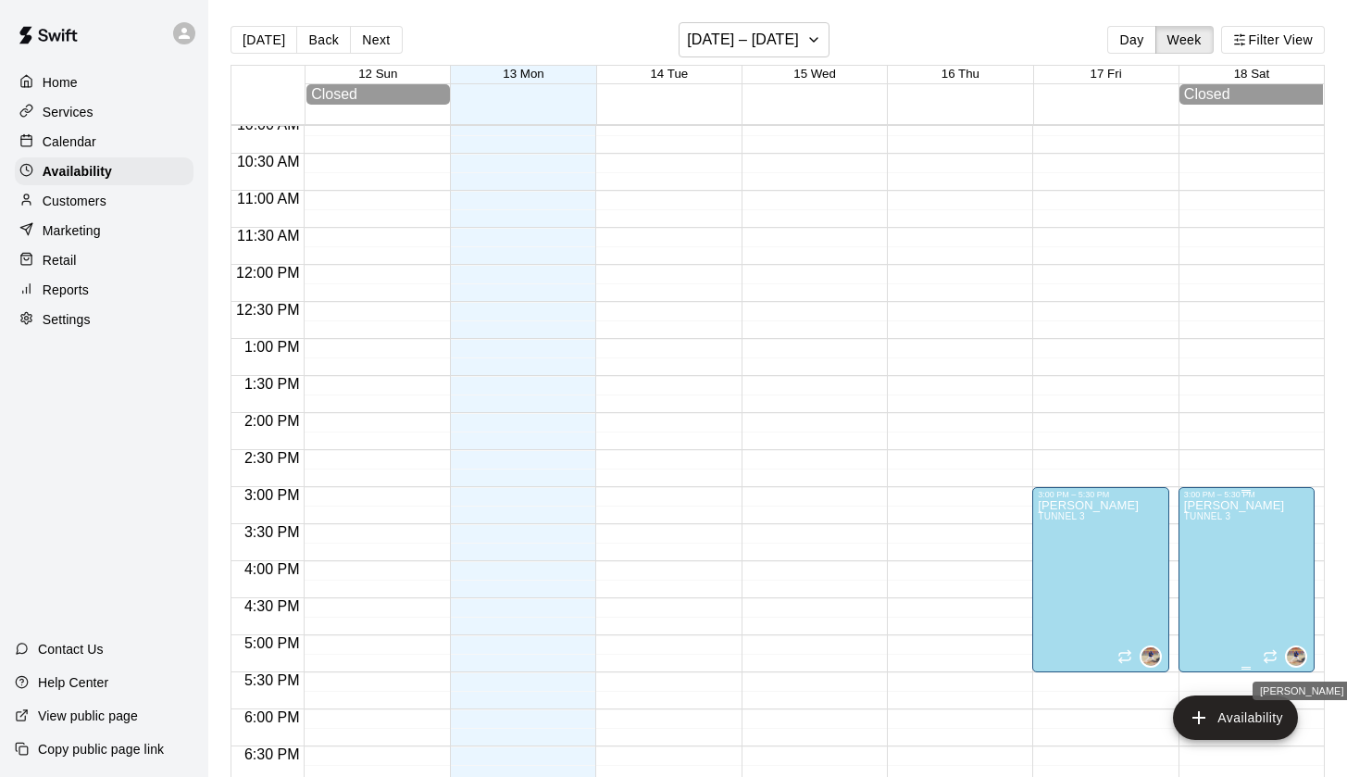
click at [1300, 657] on img "Alejandro Loera" at bounding box center [1296, 656] width 19 height 19
click at [1314, 714] on icon "delete" at bounding box center [1305, 711] width 22 height 22
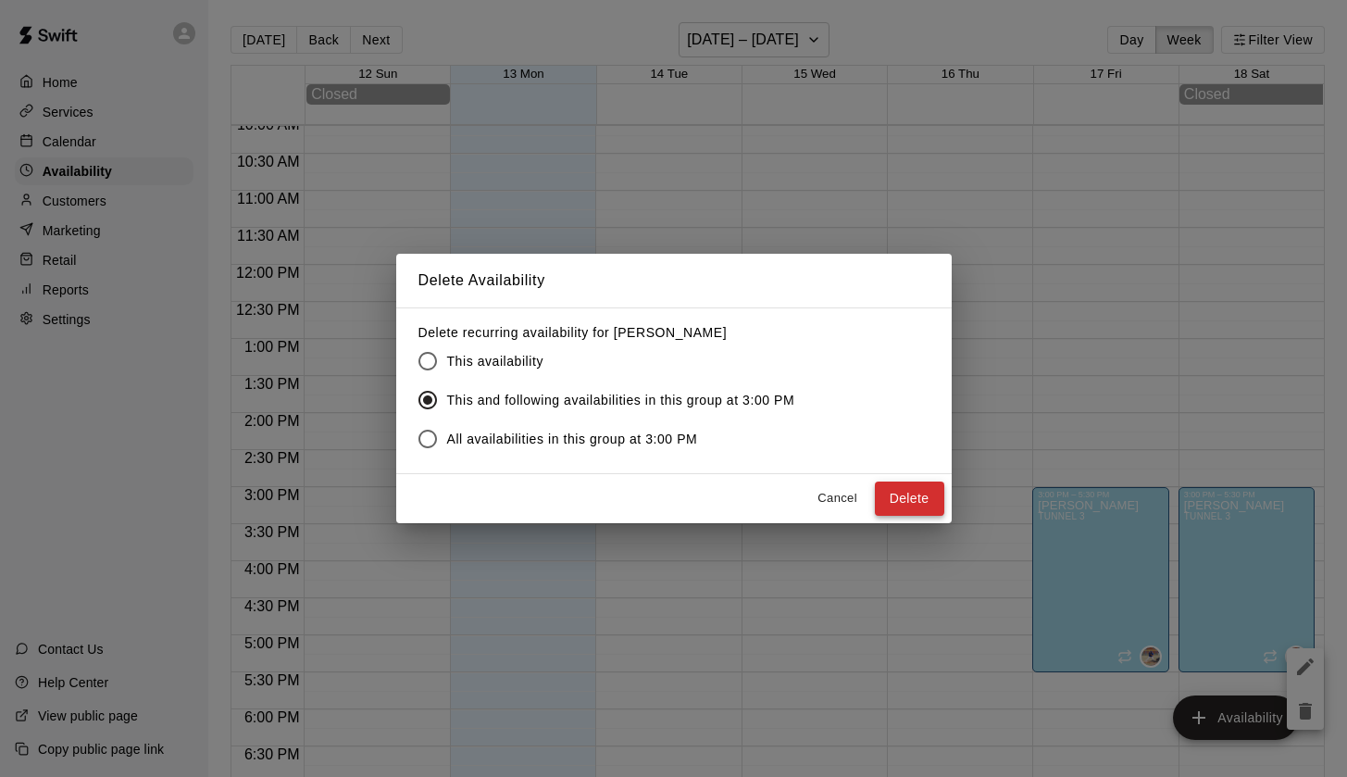
click at [908, 503] on button "Delete" at bounding box center [909, 498] width 69 height 34
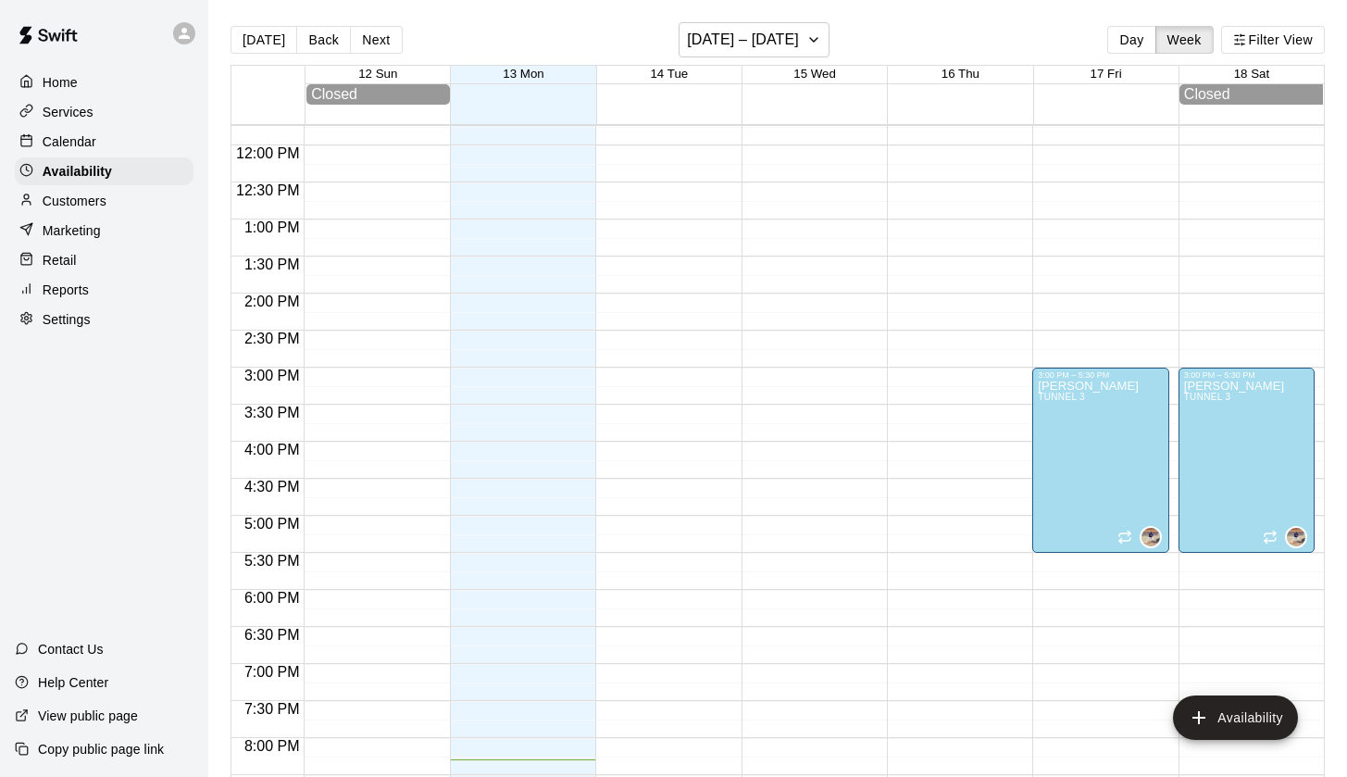
scroll to position [869, 0]
click at [382, 40] on button "Next" at bounding box center [376, 40] width 52 height 28
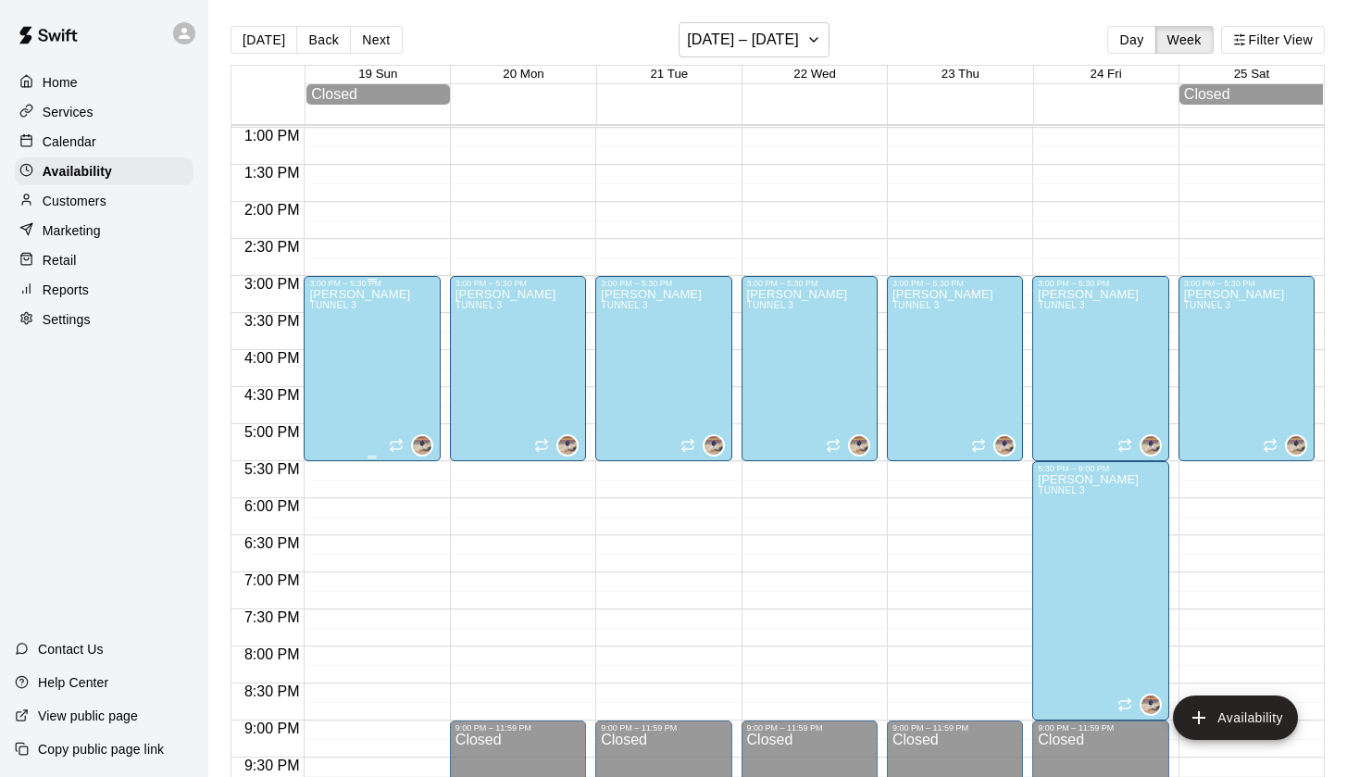
scroll to position [957, 0]
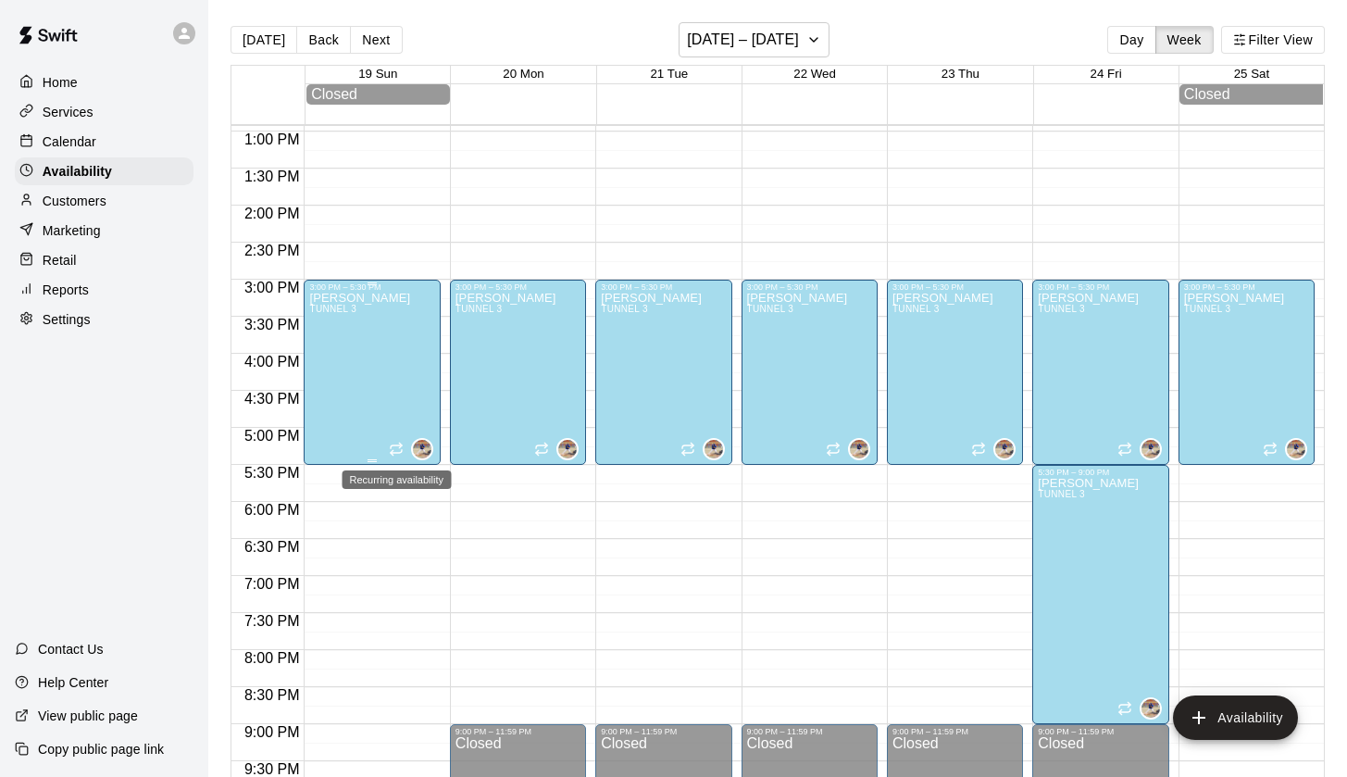
click at [395, 451] on icon "Recurring availability" at bounding box center [396, 449] width 15 height 15
click at [344, 449] on div at bounding box center [673, 388] width 1347 height 777
click at [339, 298] on p "[PERSON_NAME]" at bounding box center [359, 298] width 101 height 0
click at [339, 298] on div at bounding box center [673, 388] width 1347 height 777
click at [382, 298] on p "[PERSON_NAME]" at bounding box center [359, 298] width 101 height 0
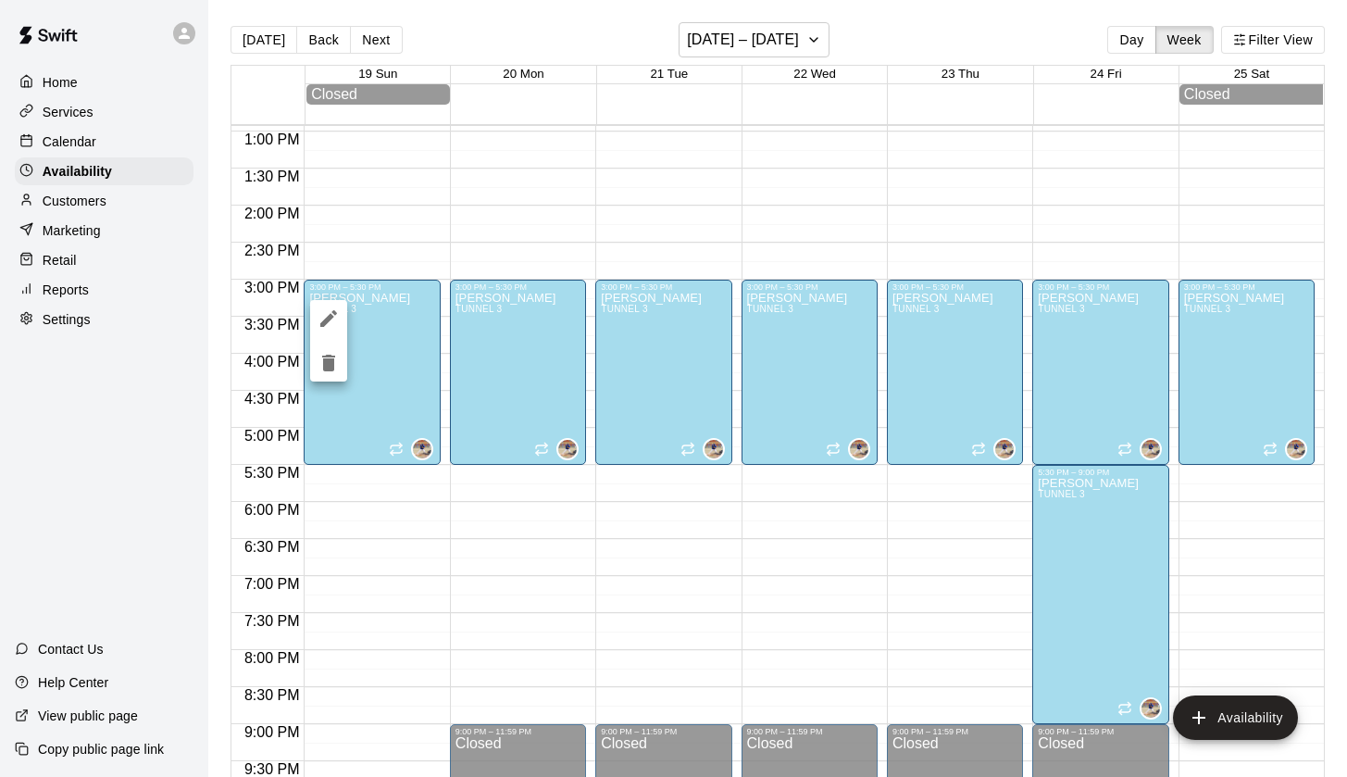
click at [505, 295] on div at bounding box center [673, 388] width 1347 height 777
click at [693, 322] on div "[PERSON_NAME] TUNNEL 3" at bounding box center [663, 680] width 125 height 777
click at [68, 314] on div at bounding box center [673, 388] width 1347 height 777
click at [61, 319] on p "Settings" at bounding box center [67, 319] width 48 height 19
select select "**"
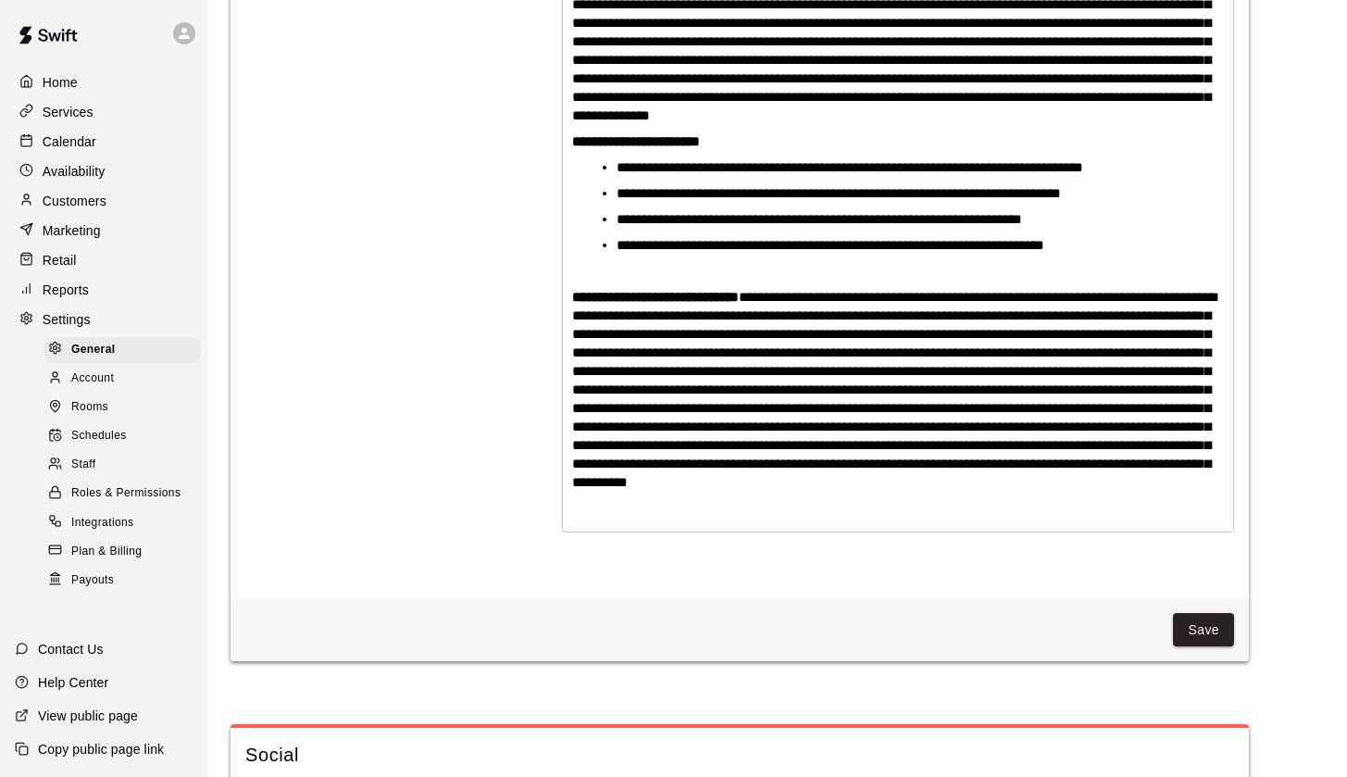
scroll to position [4702, 0]
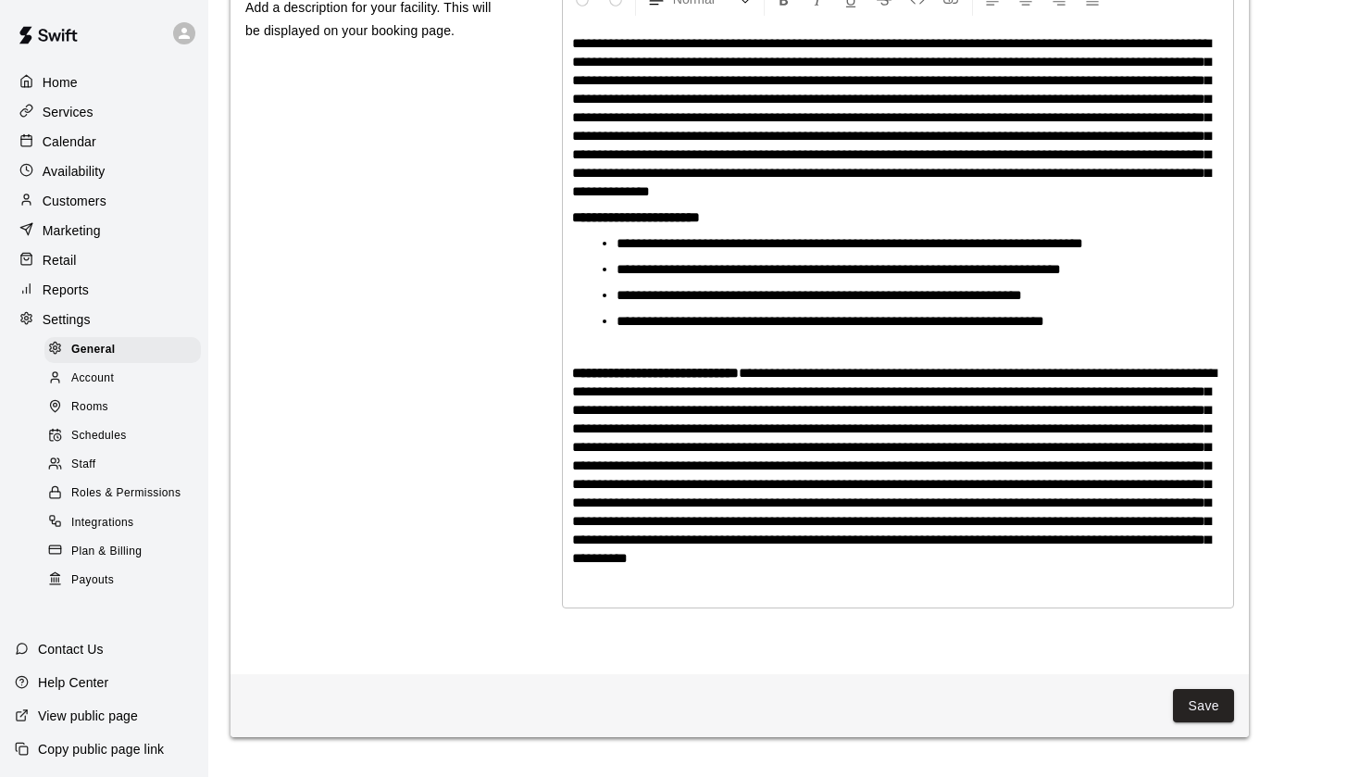
click at [94, 434] on span "Schedules" at bounding box center [99, 436] width 56 height 19
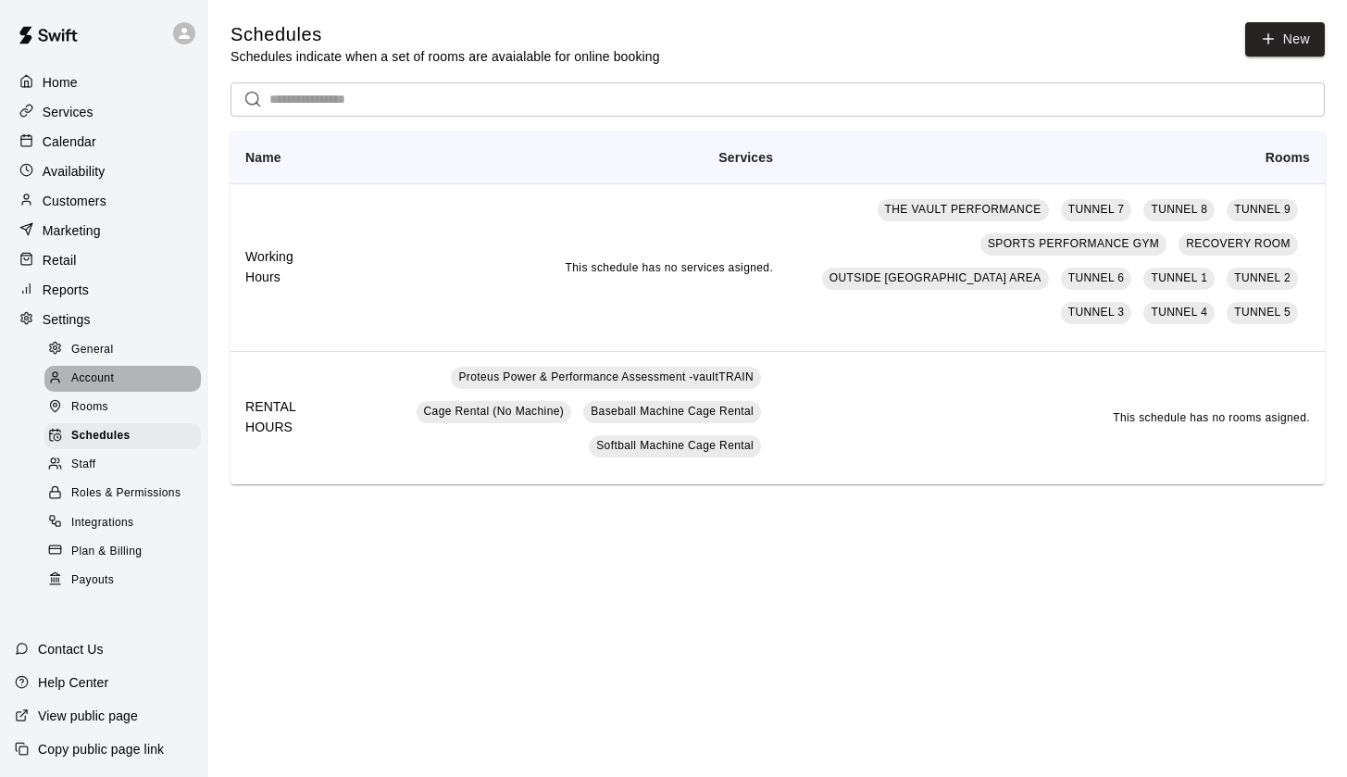
click at [94, 369] on span "Account" at bounding box center [92, 378] width 43 height 19
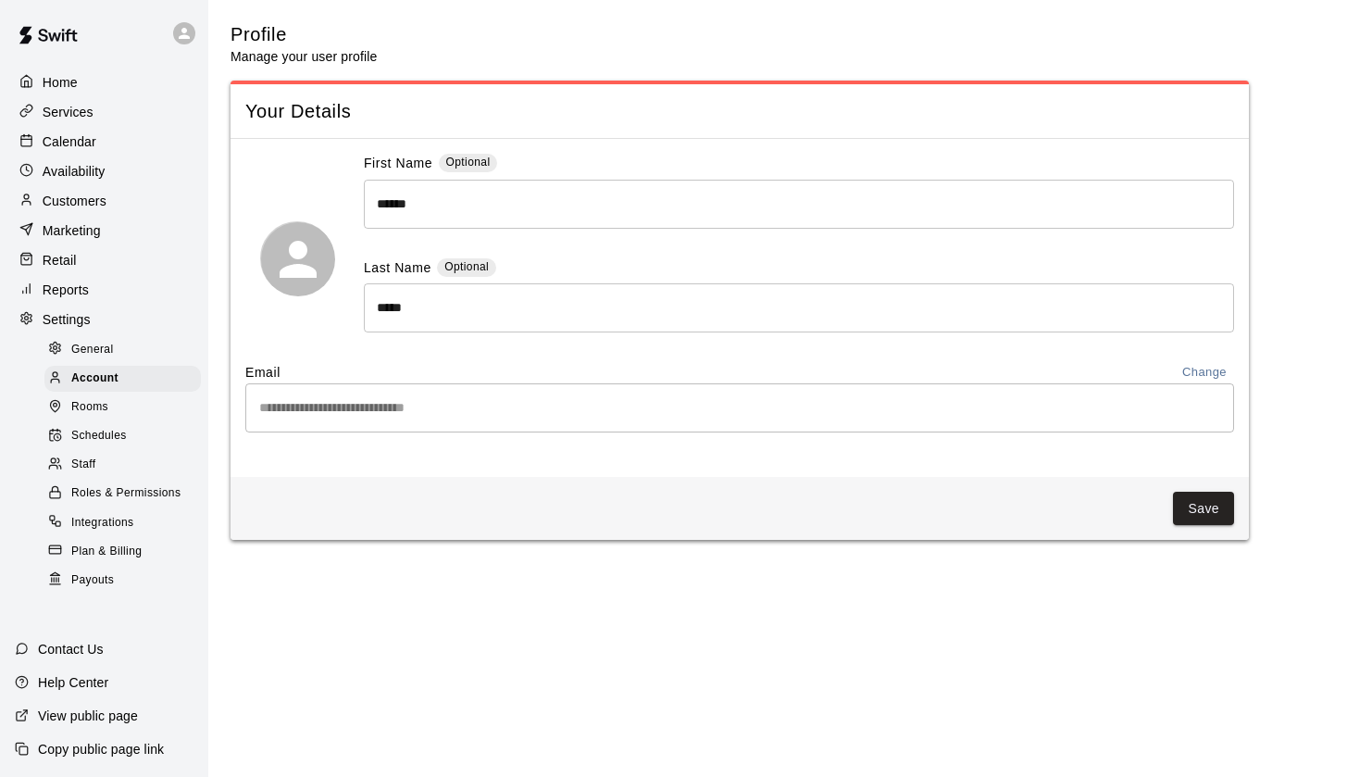
click at [86, 406] on span "Rooms" at bounding box center [89, 407] width 37 height 19
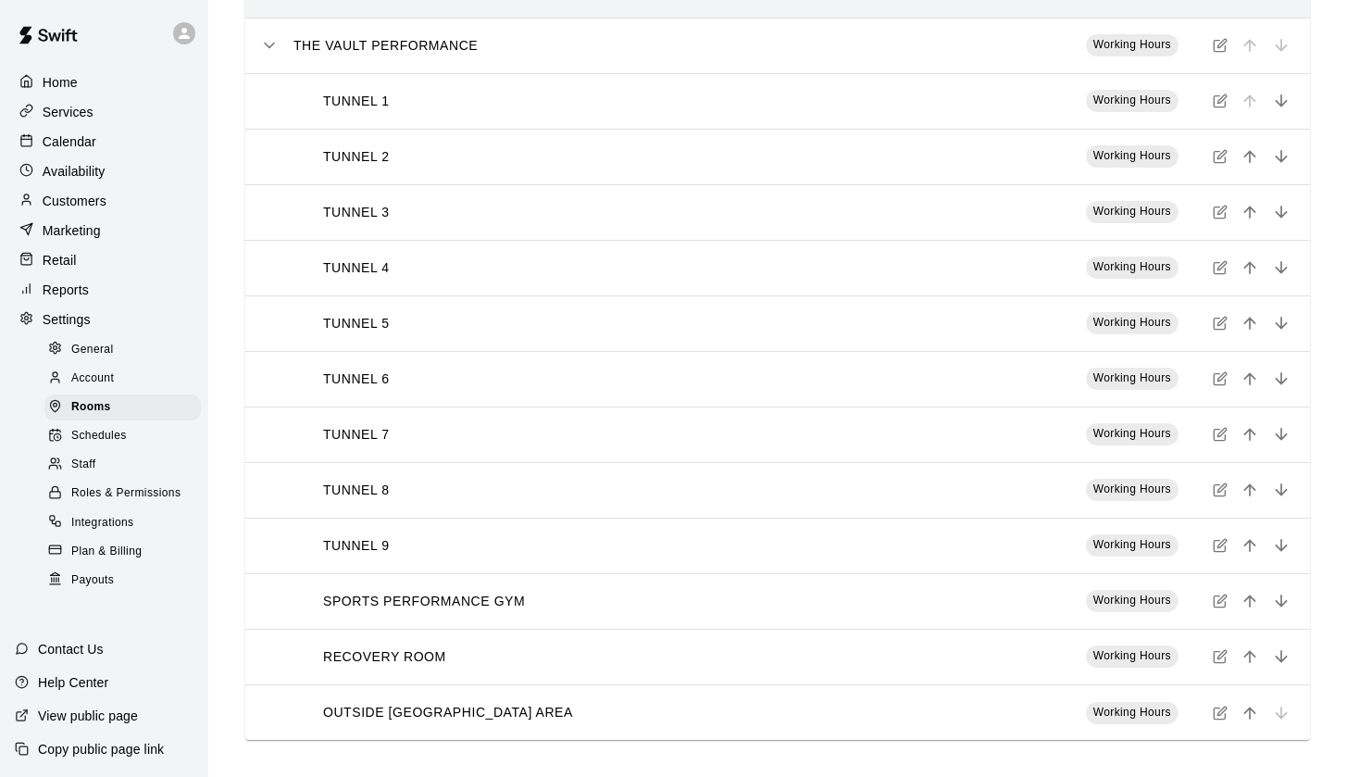
scroll to position [166, 0]
click at [85, 433] on span "Schedules" at bounding box center [99, 436] width 56 height 19
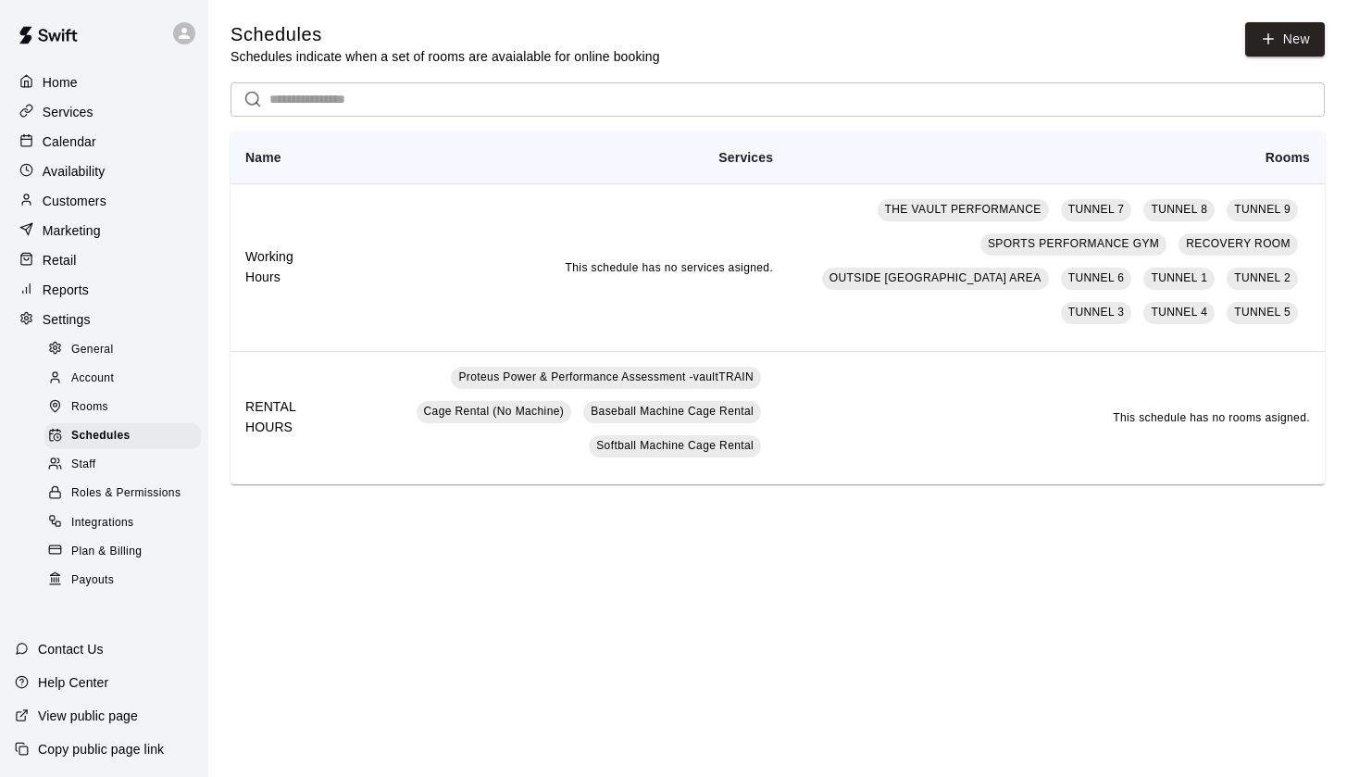
click at [82, 461] on span "Staff" at bounding box center [83, 465] width 24 height 19
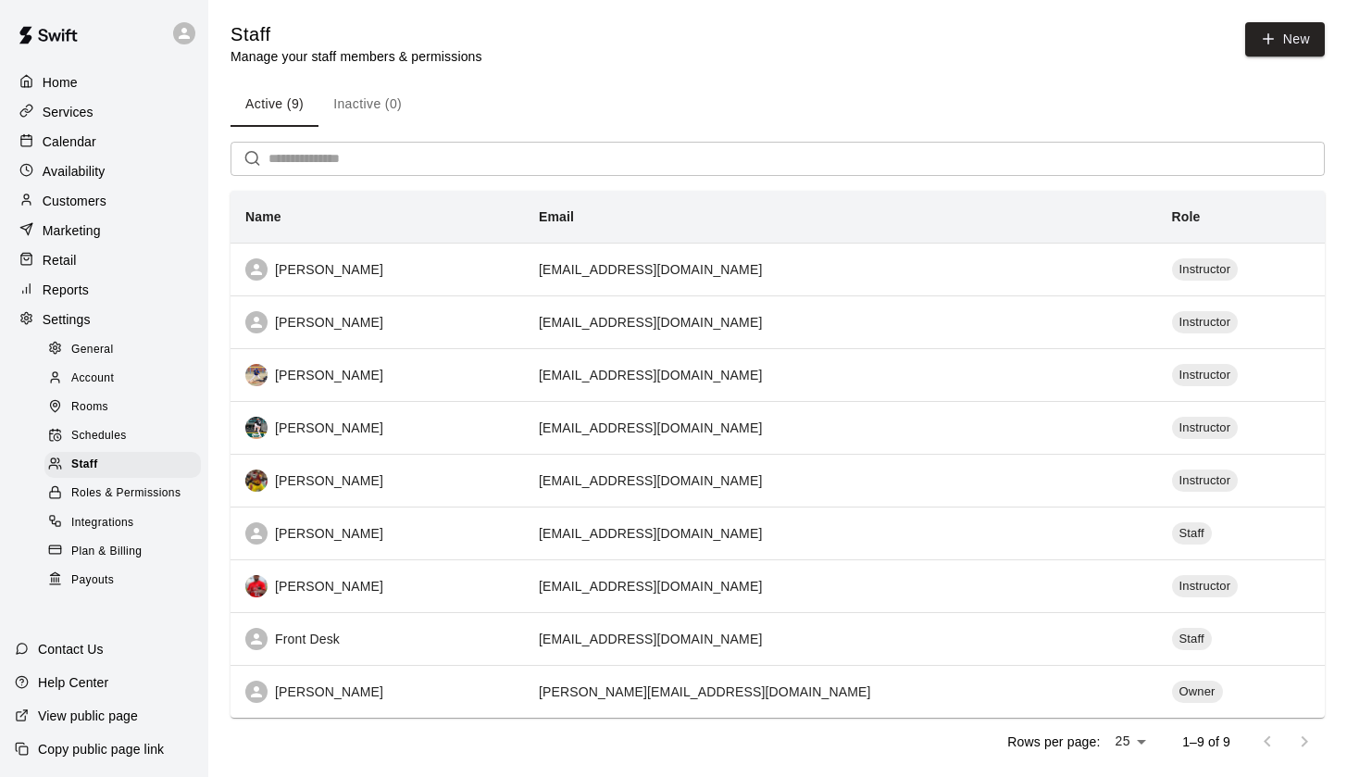
click at [92, 491] on span "Roles & Permissions" at bounding box center [125, 493] width 109 height 19
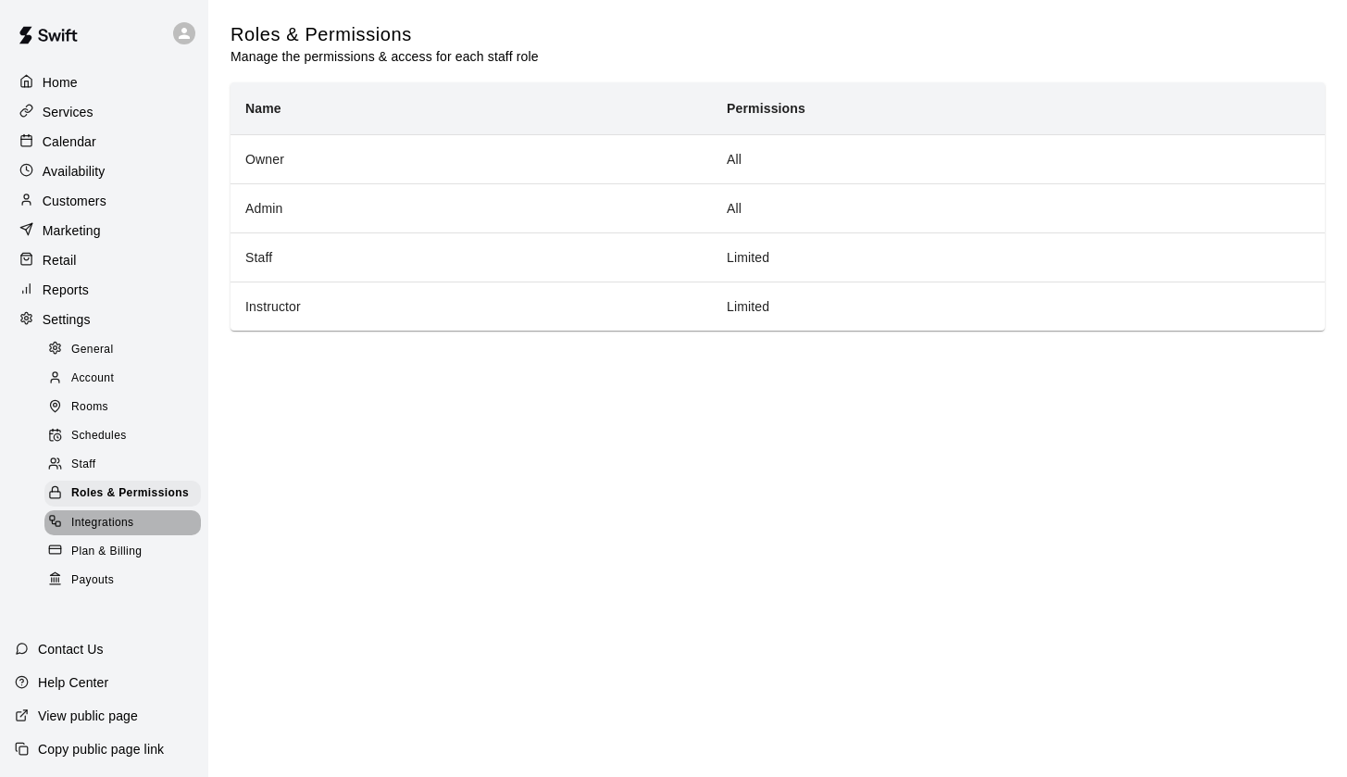
click at [96, 519] on span "Integrations" at bounding box center [102, 523] width 63 height 19
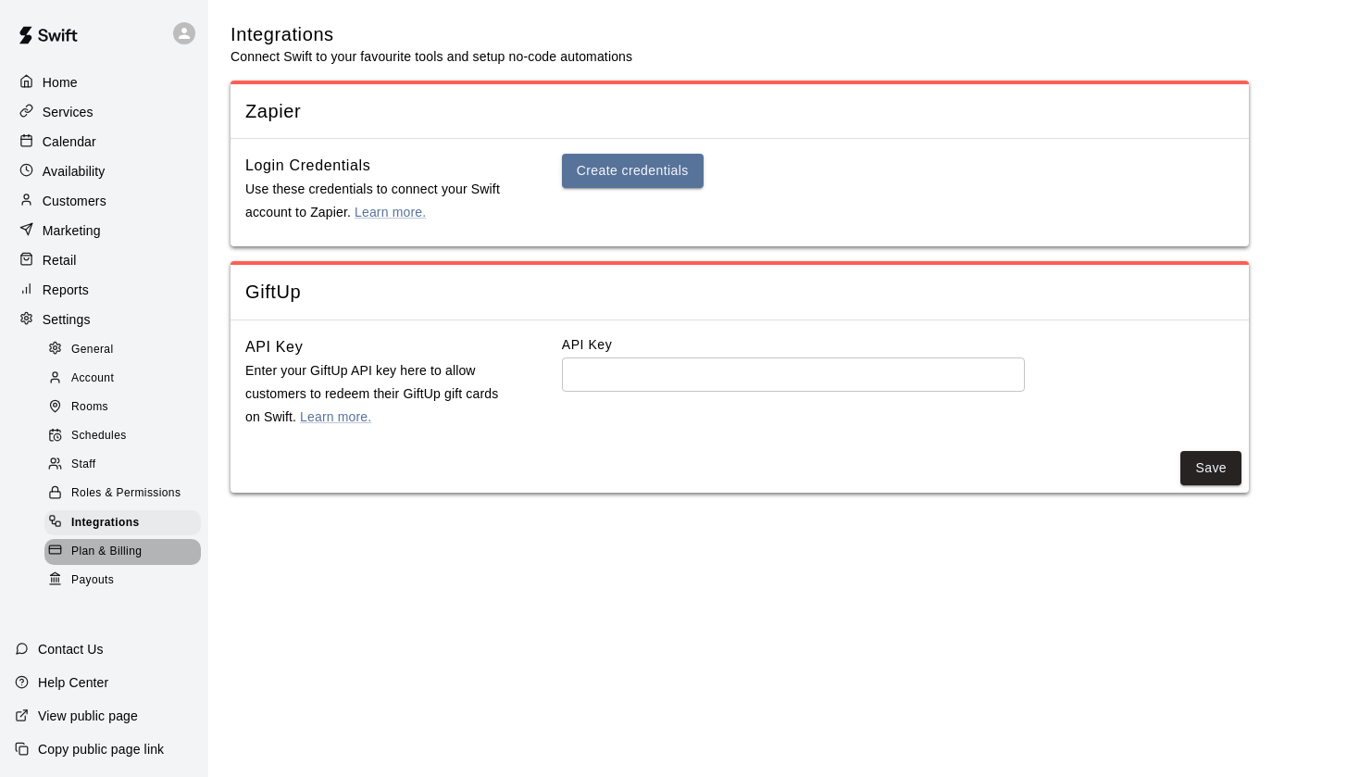
click at [106, 552] on span "Plan & Billing" at bounding box center [106, 552] width 70 height 19
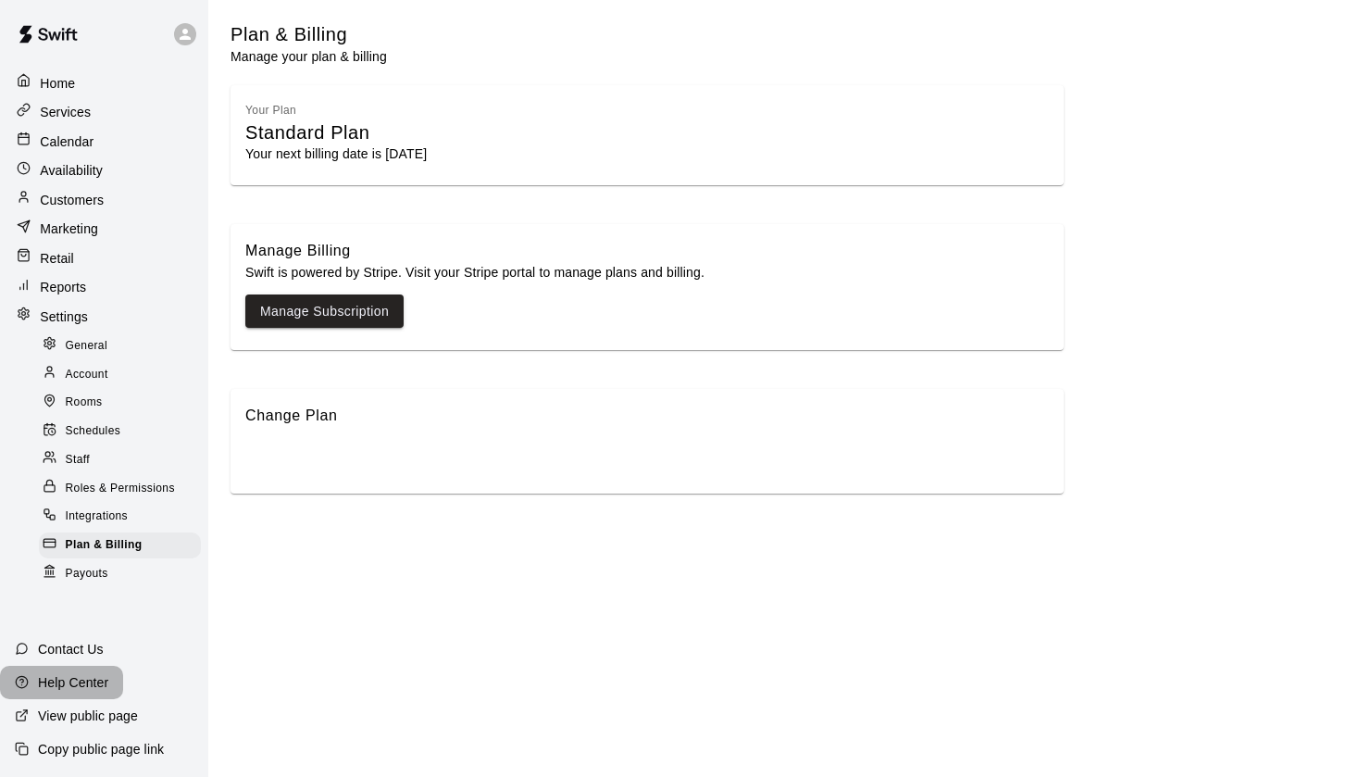
click at [69, 687] on p "Help Center" at bounding box center [73, 682] width 70 height 19
click at [94, 434] on span "Schedules" at bounding box center [94, 431] width 56 height 19
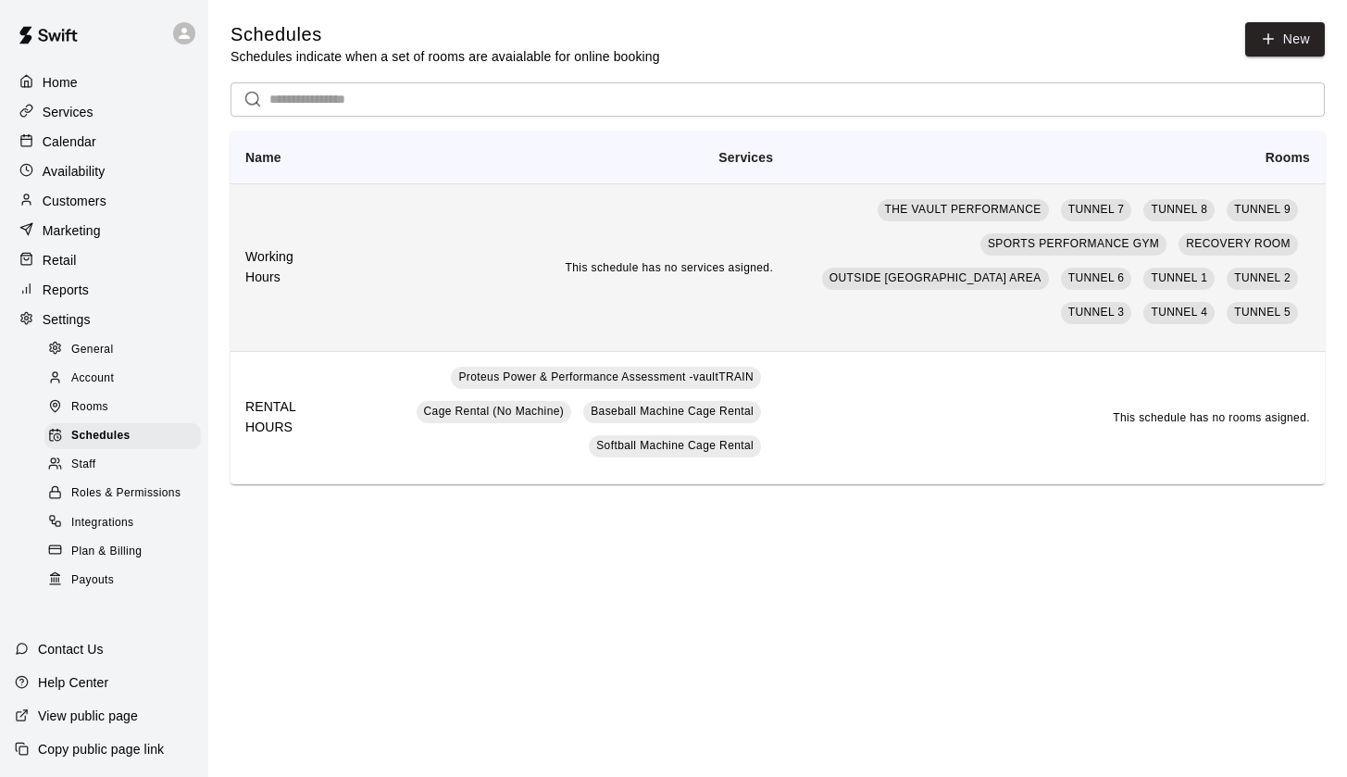
click at [390, 249] on td "This schedule has no services asigned." at bounding box center [554, 267] width 467 height 168
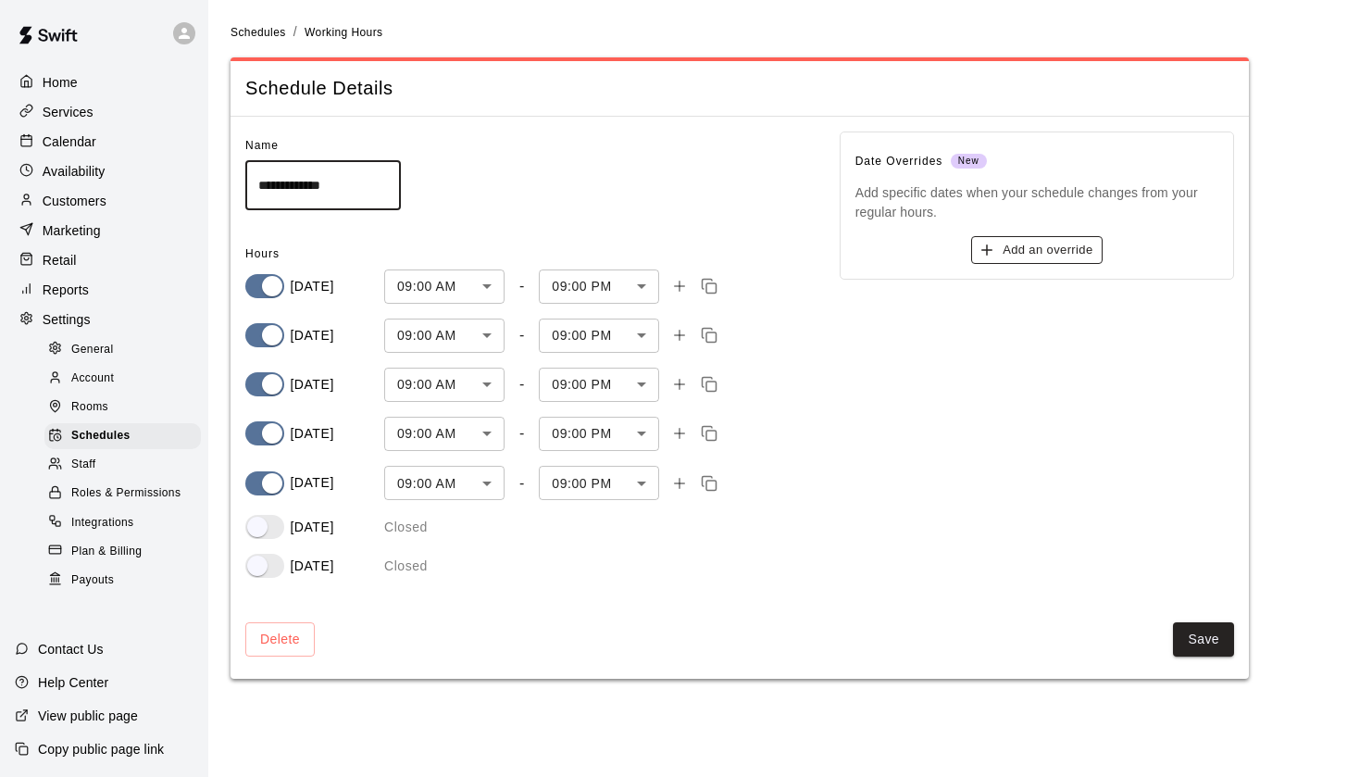
click at [1036, 244] on button "Add an override" at bounding box center [1036, 250] width 131 height 29
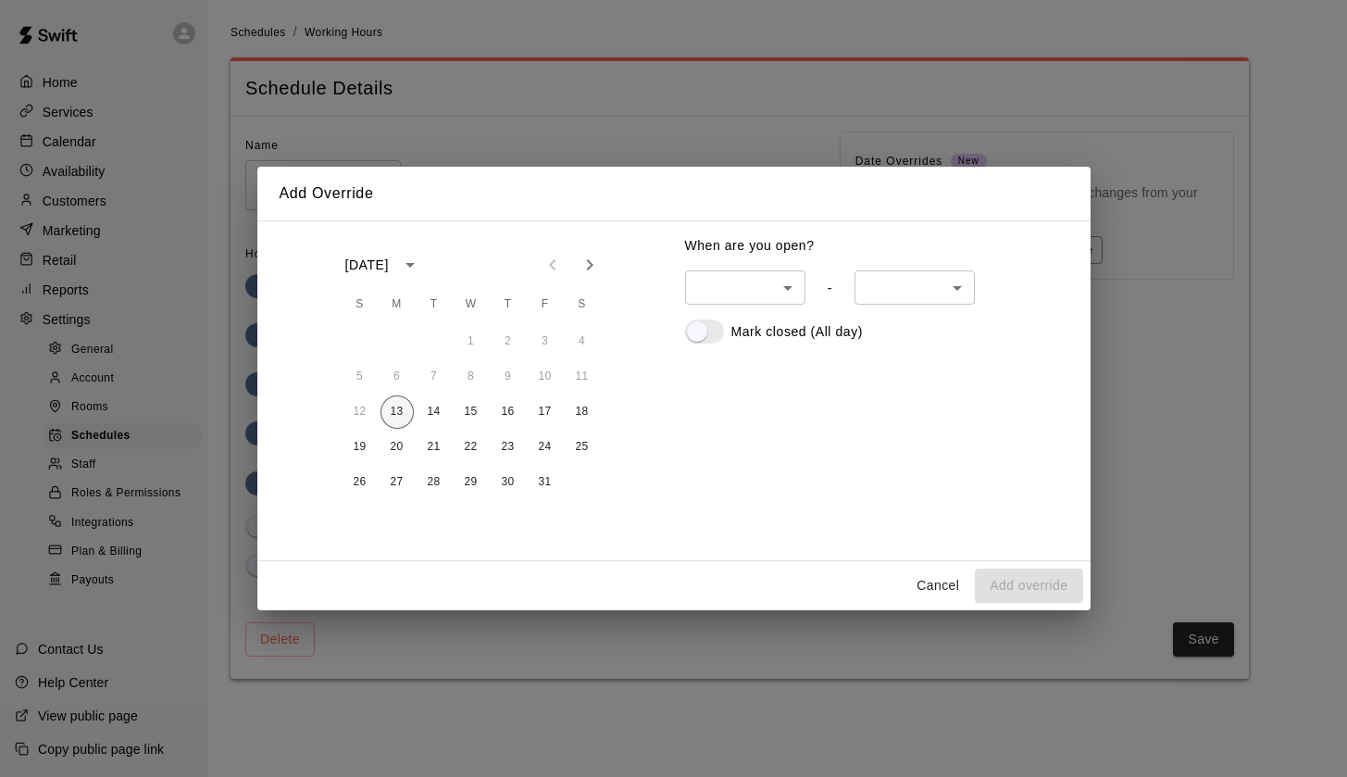
click at [395, 413] on button "13" at bounding box center [397, 411] width 33 height 33
click at [549, 412] on button "17" at bounding box center [545, 411] width 33 height 33
click at [427, 413] on button "14" at bounding box center [434, 411] width 33 height 33
click at [484, 419] on button "15" at bounding box center [471, 411] width 33 height 33
click at [519, 416] on button "16" at bounding box center [508, 411] width 33 height 33
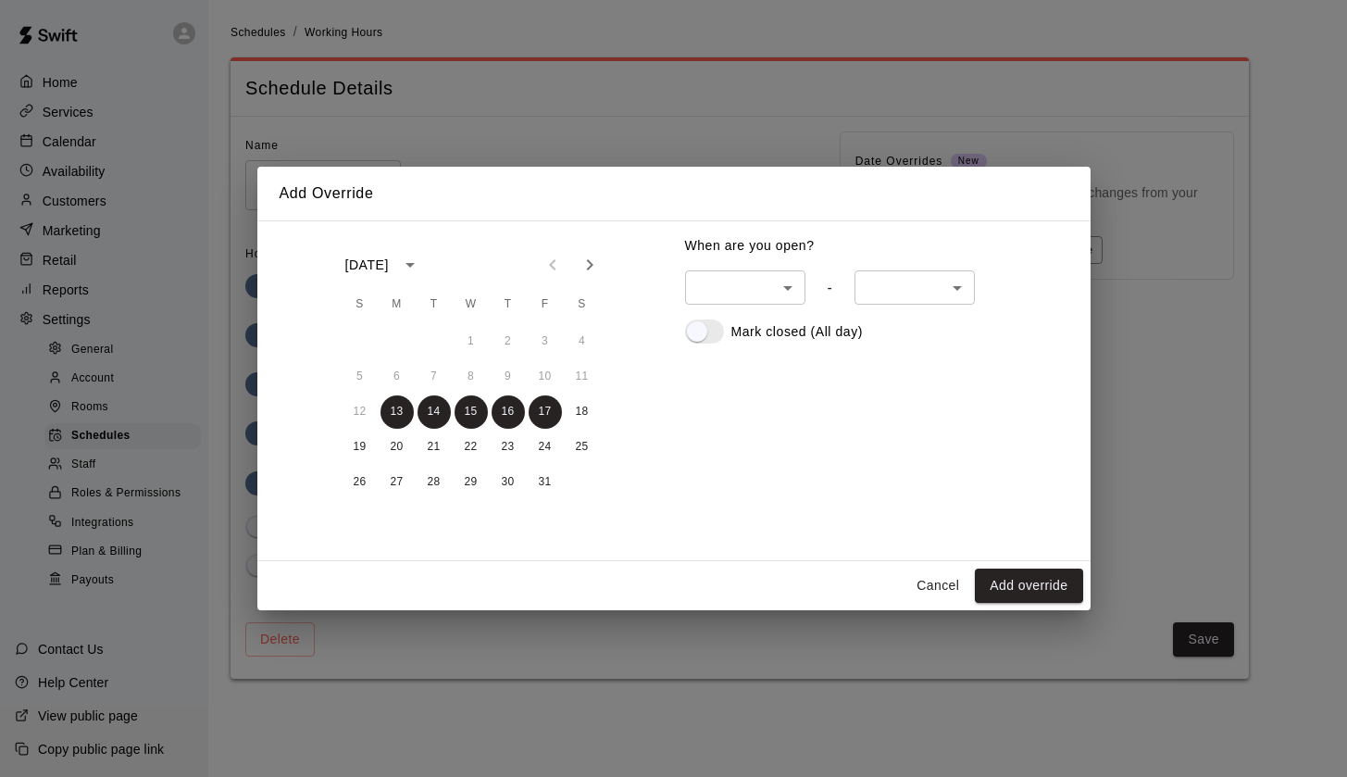
click at [729, 328] on div "Mark closed (All day)" at bounding box center [876, 331] width 383 height 24
click at [1017, 582] on button "Add override" at bounding box center [1028, 586] width 107 height 34
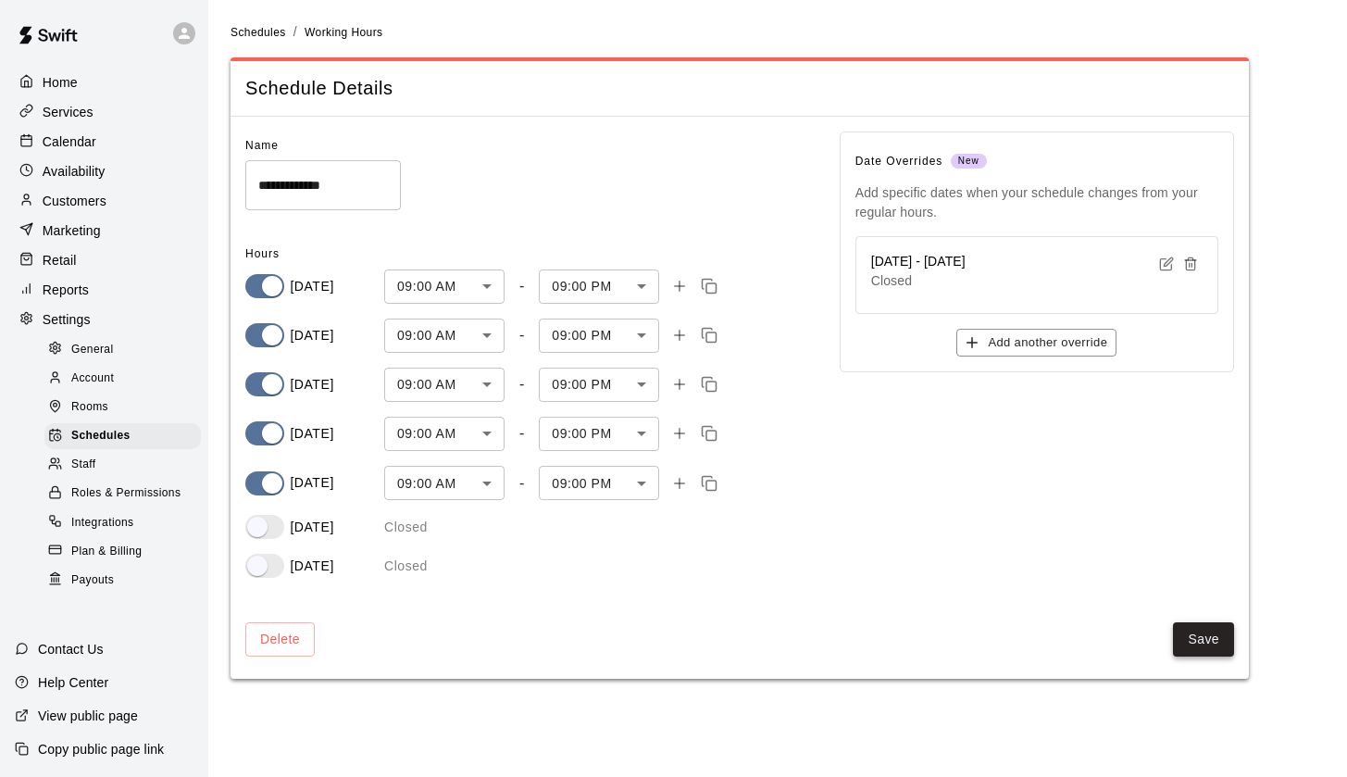
click at [1207, 634] on button "Save" at bounding box center [1203, 639] width 61 height 34
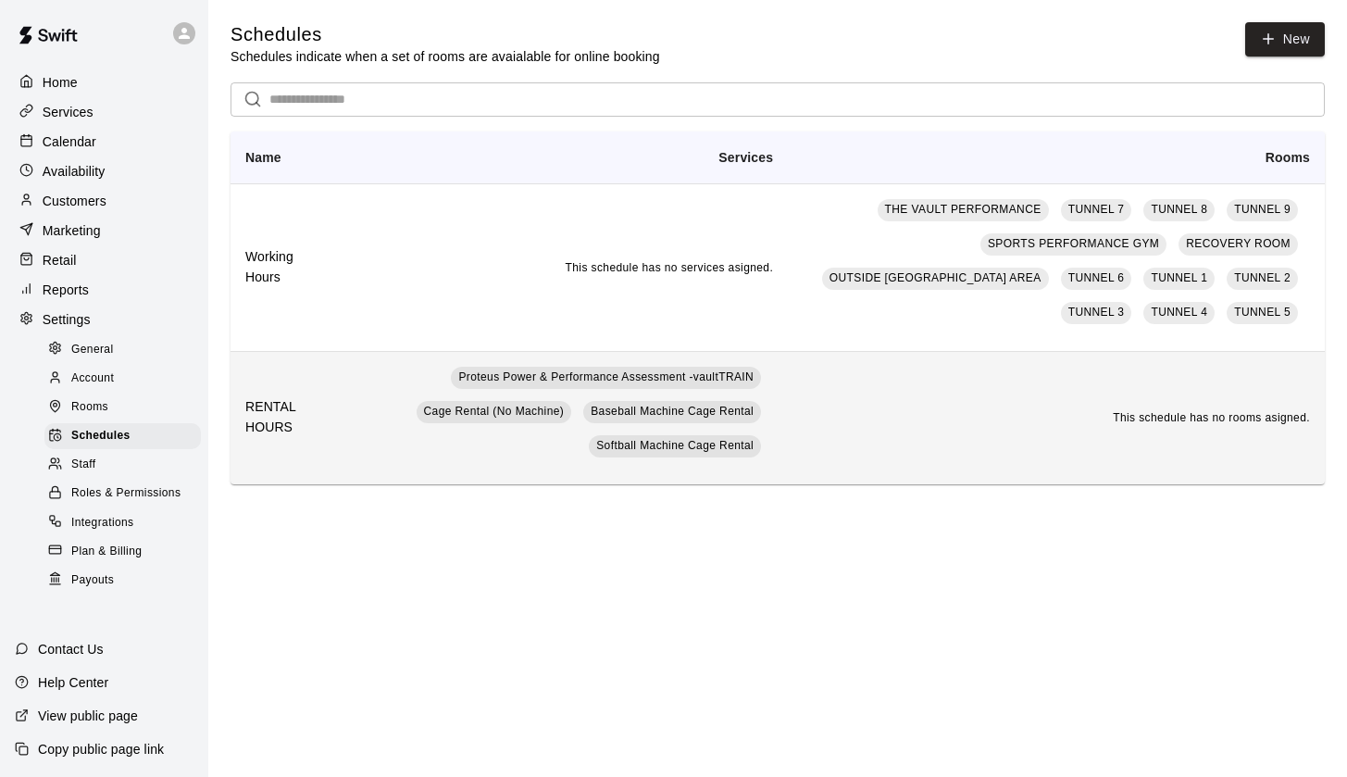
click at [842, 394] on td "This schedule has no rooms asigned." at bounding box center [1056, 417] width 537 height 133
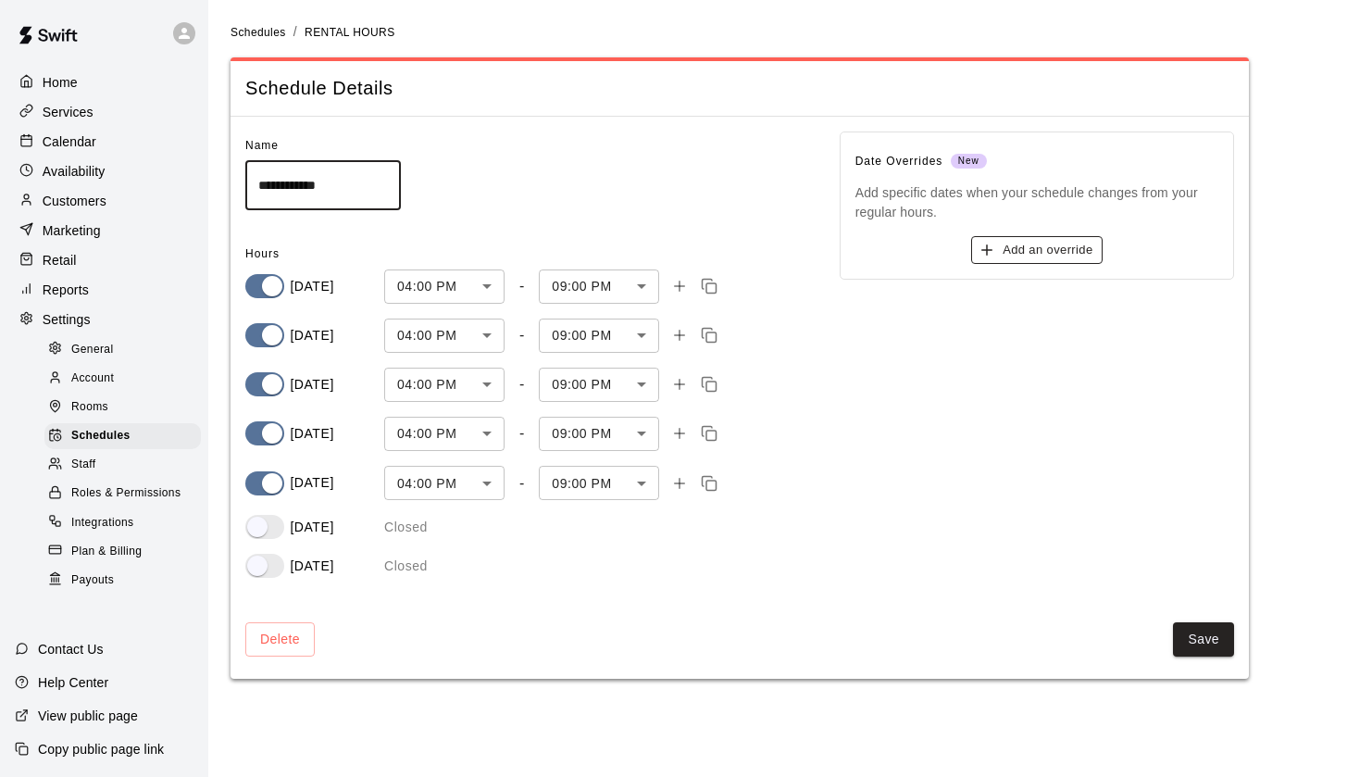
click at [1023, 247] on button "Add an override" at bounding box center [1036, 250] width 131 height 29
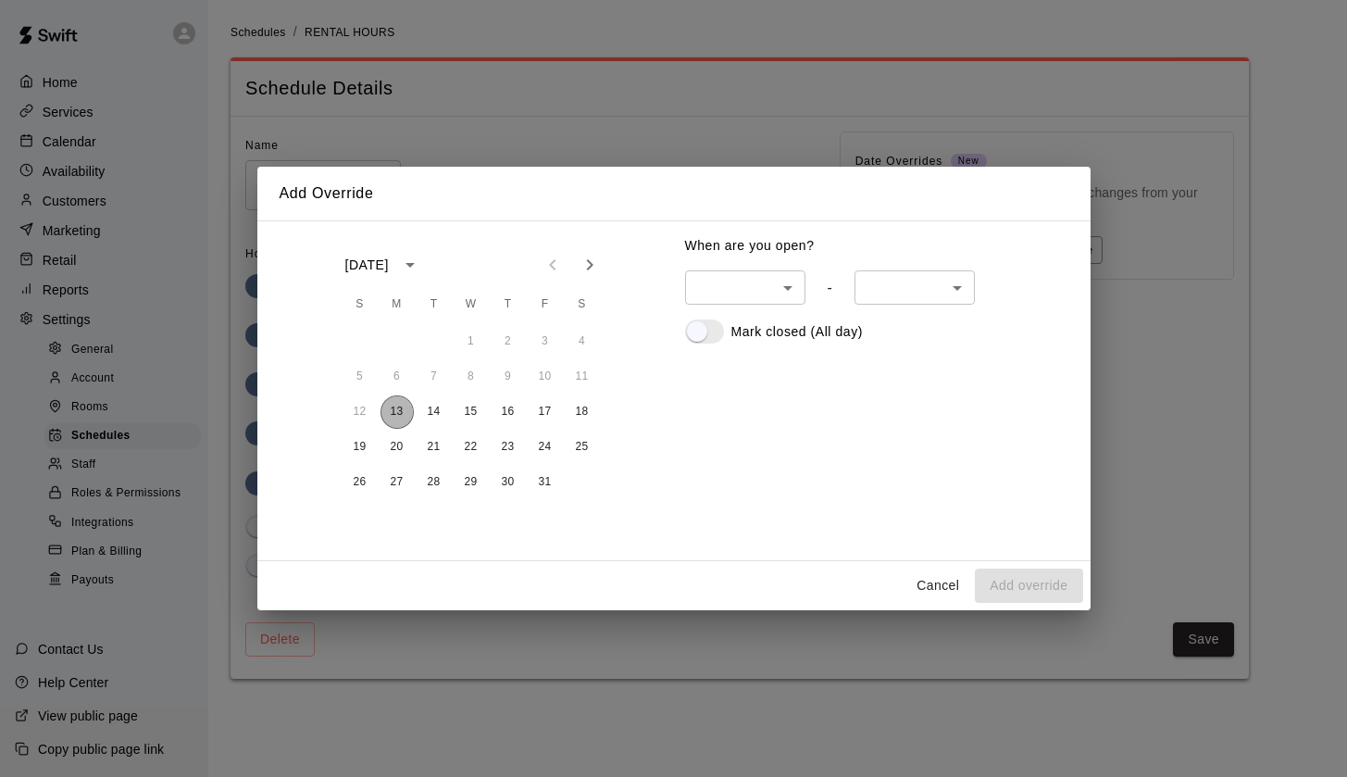
click at [407, 409] on button "13" at bounding box center [397, 411] width 33 height 33
click at [429, 411] on button "14" at bounding box center [434, 411] width 33 height 33
click at [461, 414] on button "15" at bounding box center [471, 411] width 33 height 33
click at [497, 414] on button "16" at bounding box center [508, 411] width 33 height 33
click at [531, 414] on button "17" at bounding box center [545, 411] width 33 height 33
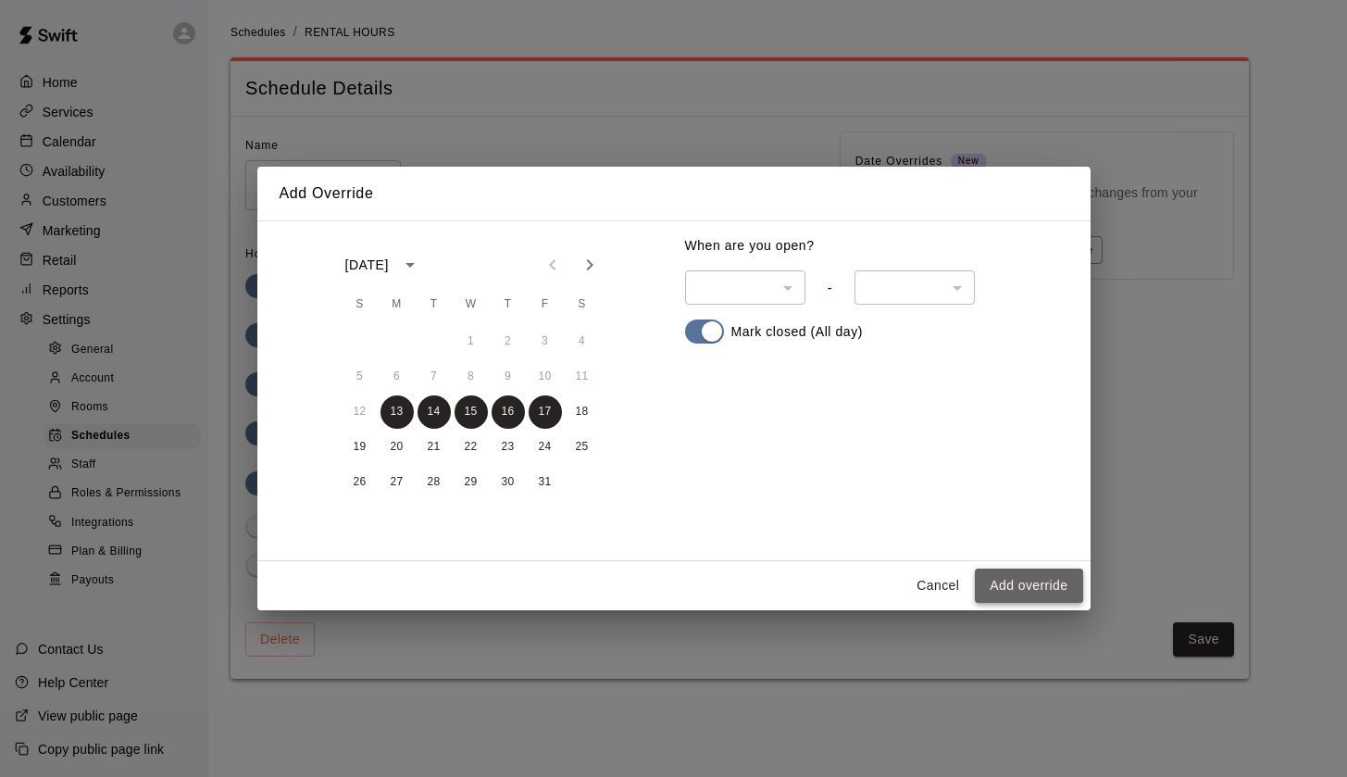
click at [1024, 588] on button "Add override" at bounding box center [1028, 586] width 107 height 34
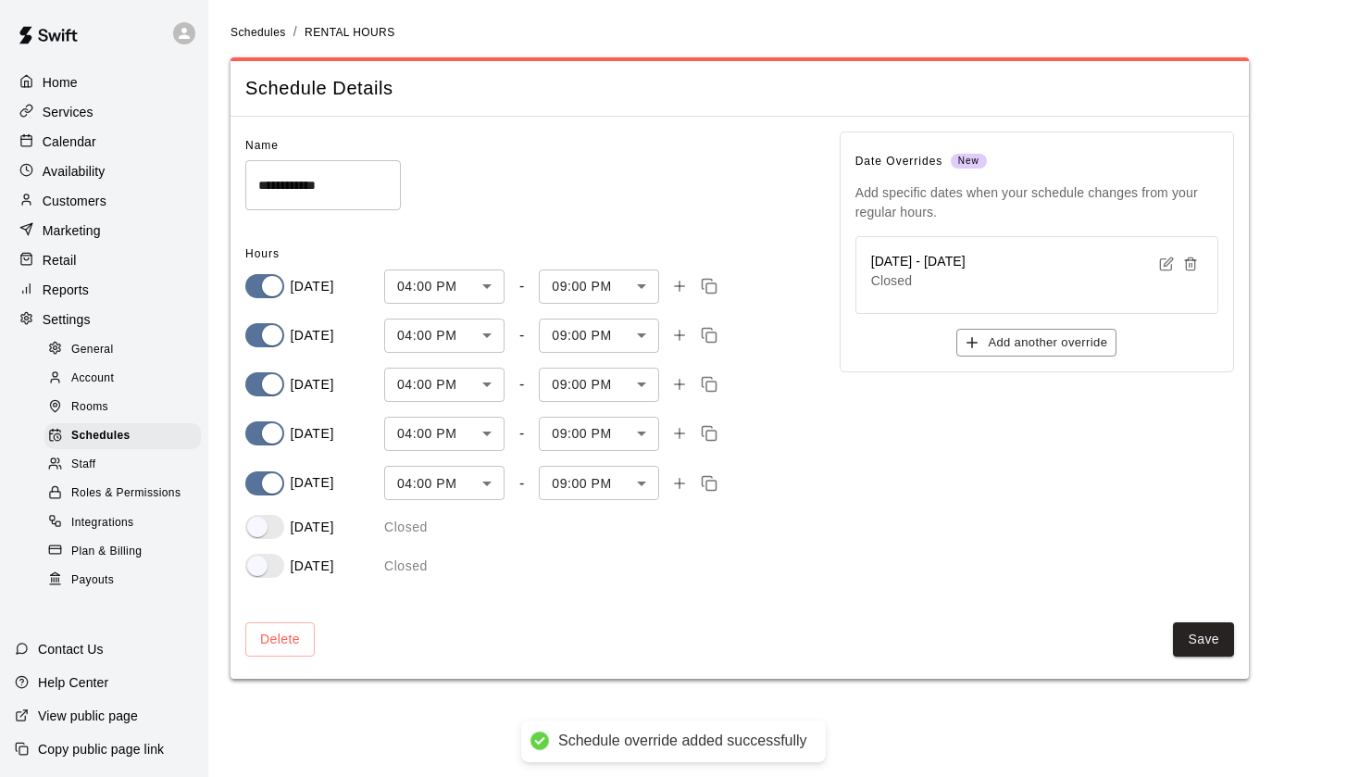
click at [1169, 632] on div "Delete Save" at bounding box center [739, 639] width 989 height 34
click at [1194, 632] on button "Save" at bounding box center [1203, 639] width 61 height 34
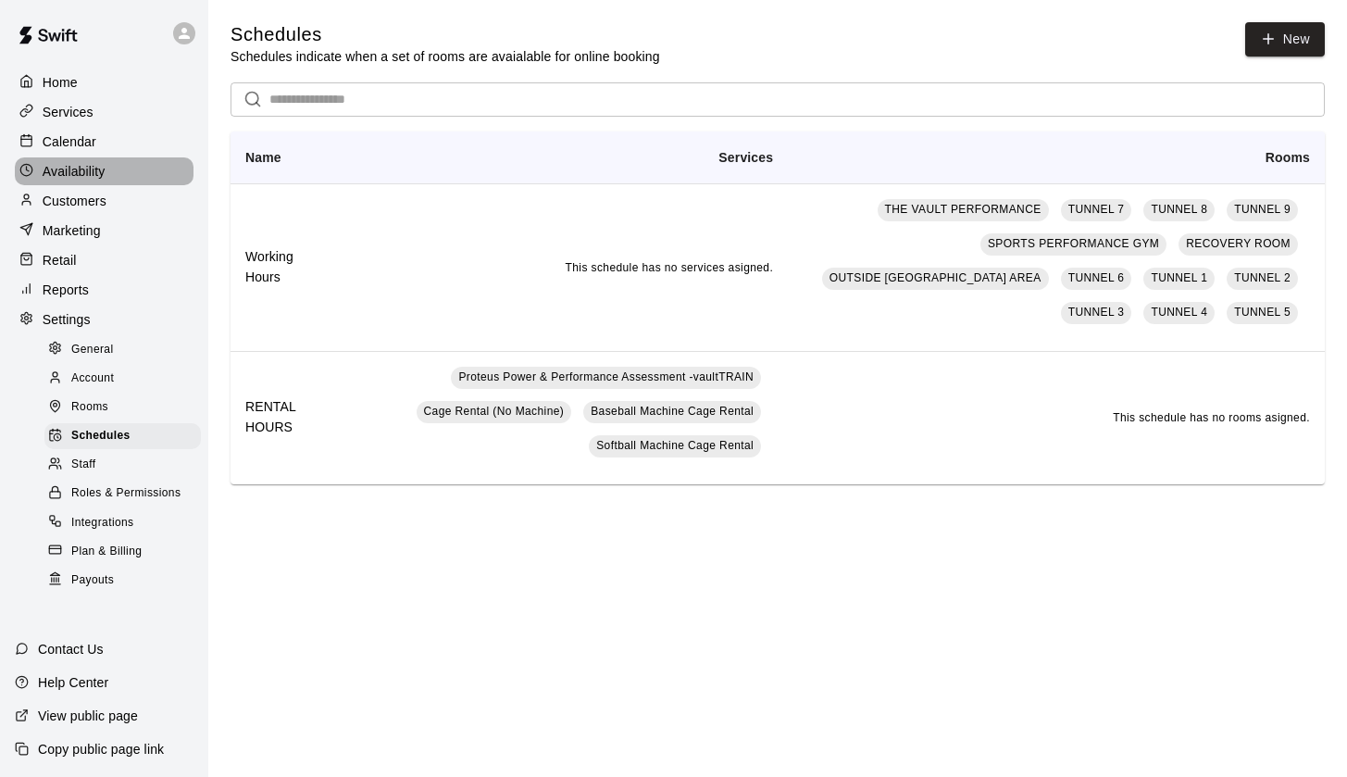
click at [62, 175] on p "Availability" at bounding box center [74, 171] width 63 height 19
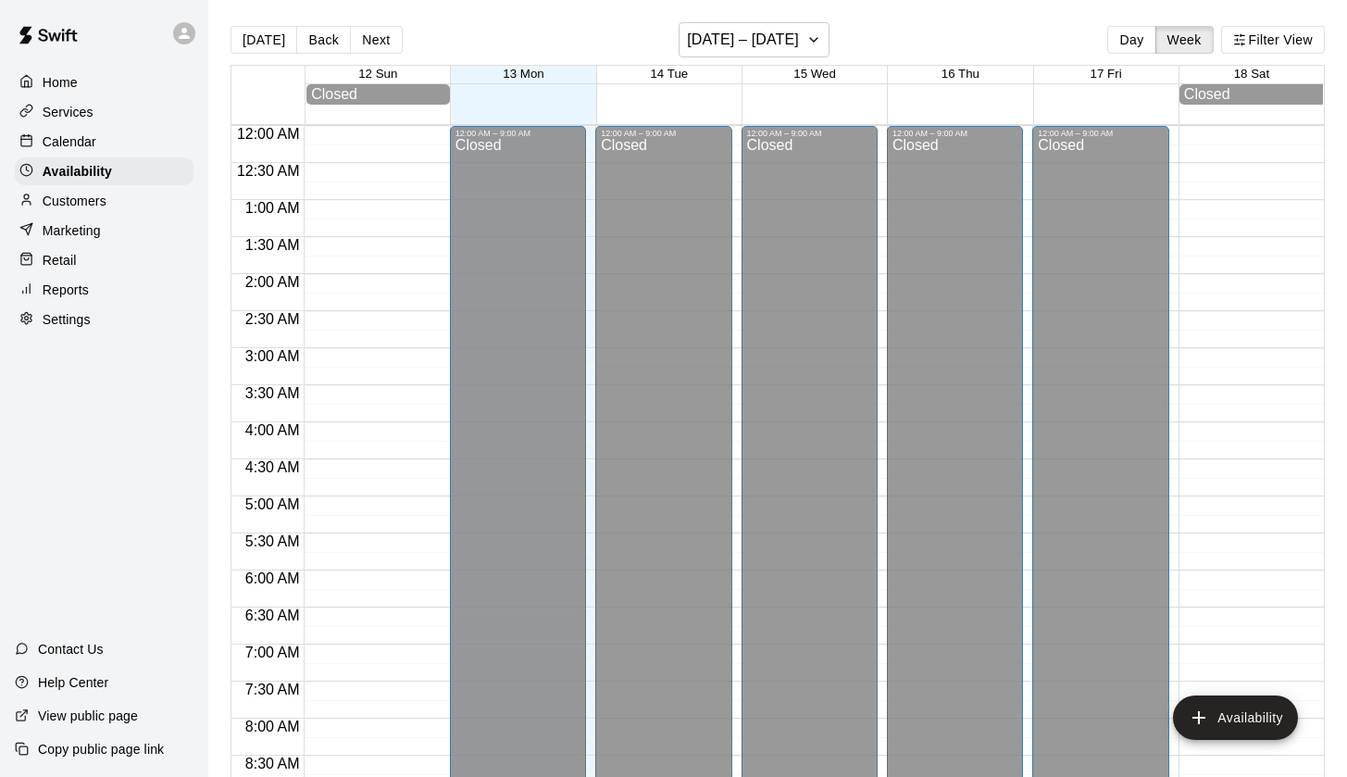
scroll to position [1104, 0]
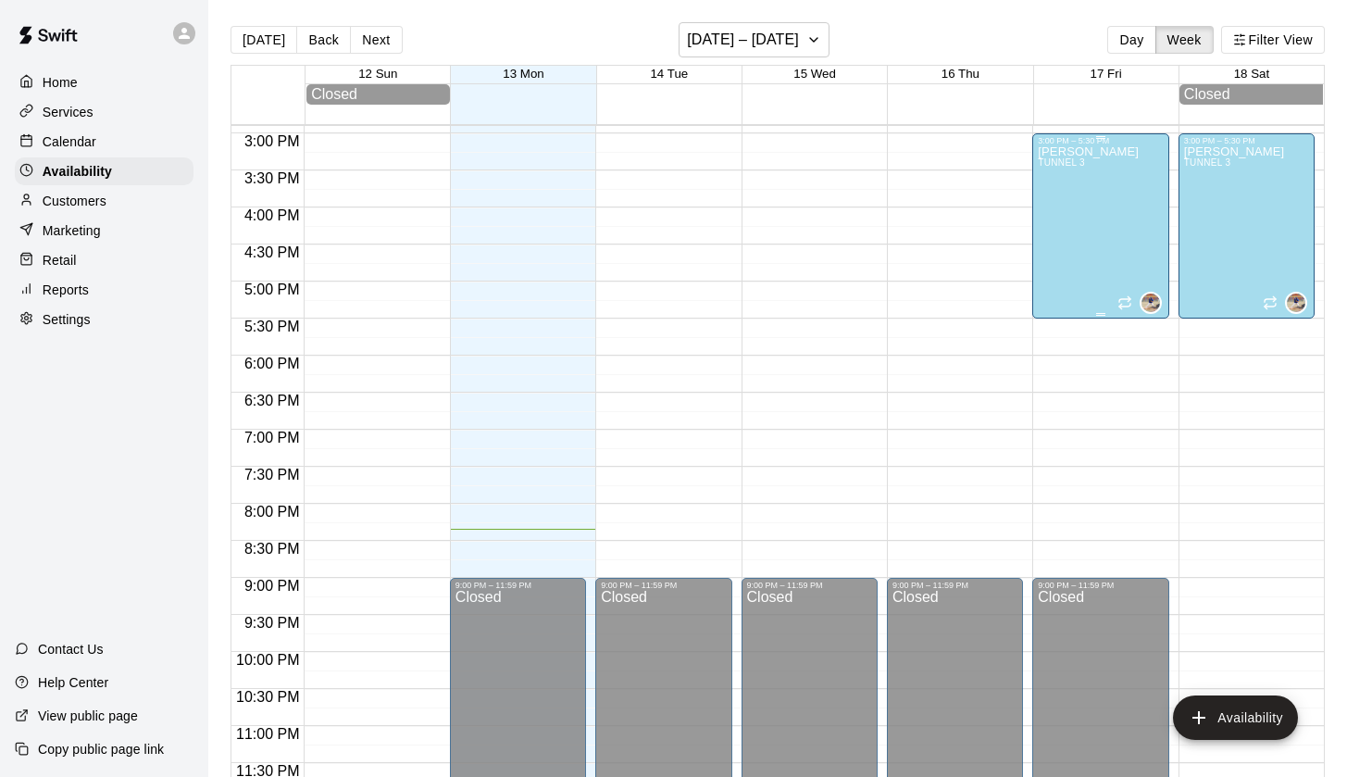
click at [1126, 306] on icon "Recurring availability" at bounding box center [1125, 302] width 15 height 15
click at [1141, 304] on icon "edit" at bounding box center [1136, 315] width 22 height 22
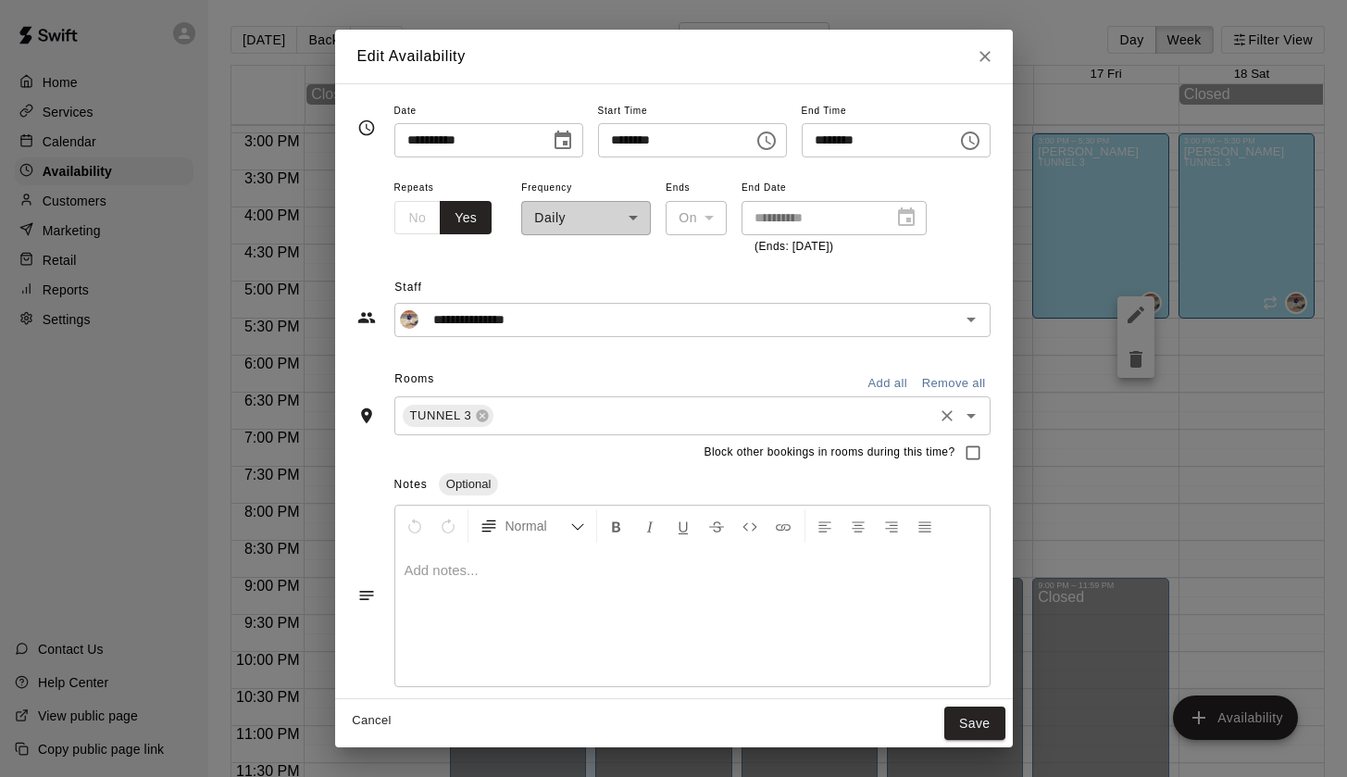
click at [957, 406] on icon "Clear" at bounding box center [947, 415] width 19 height 19
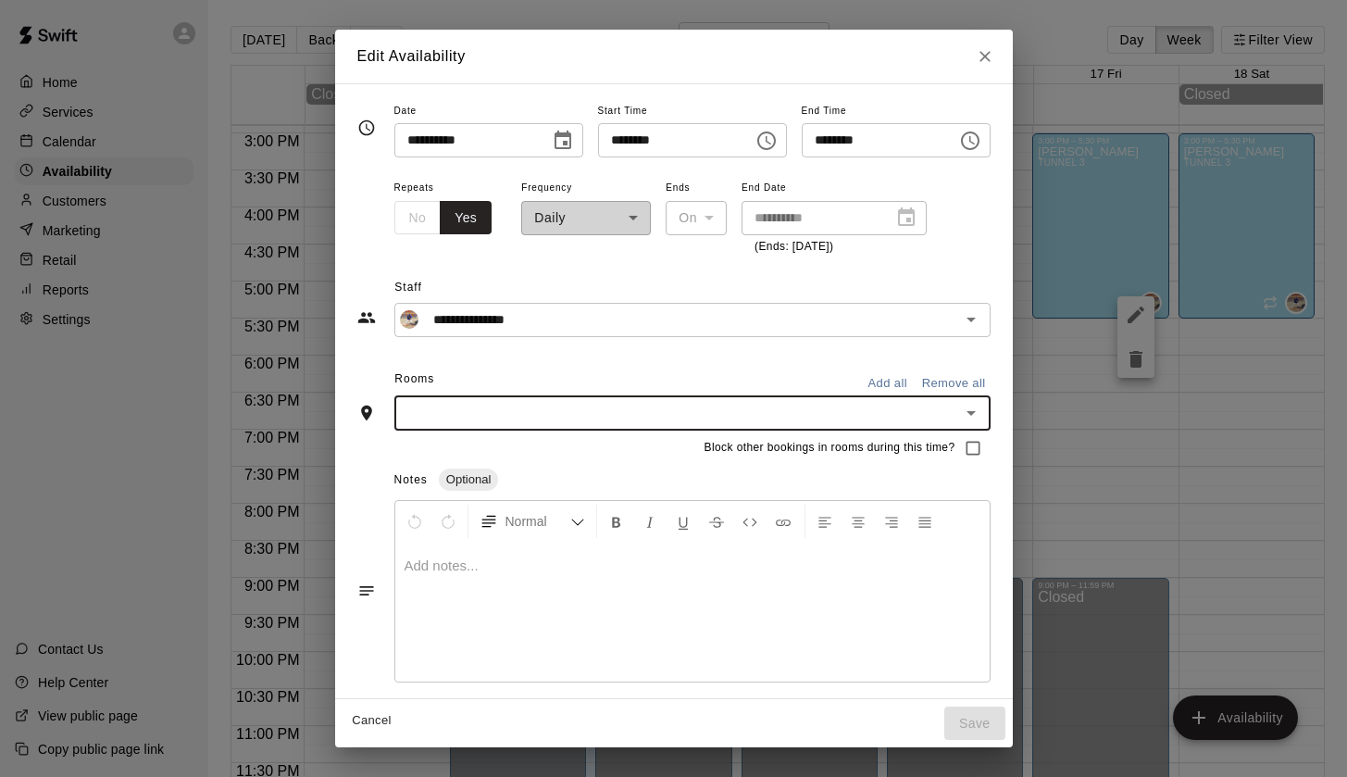
click at [524, 402] on input "text" at bounding box center [677, 413] width 555 height 23
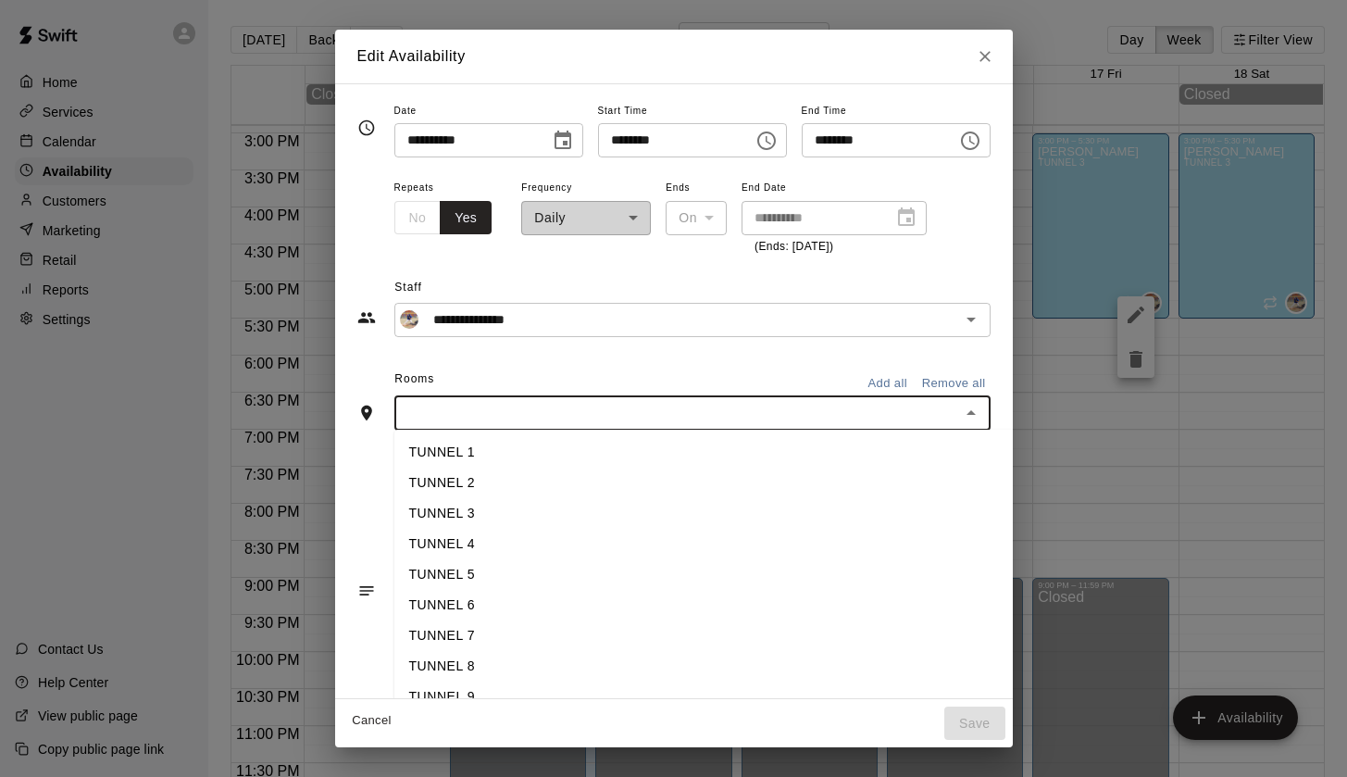
click at [465, 453] on li "TUNNEL 1" at bounding box center [706, 452] width 624 height 31
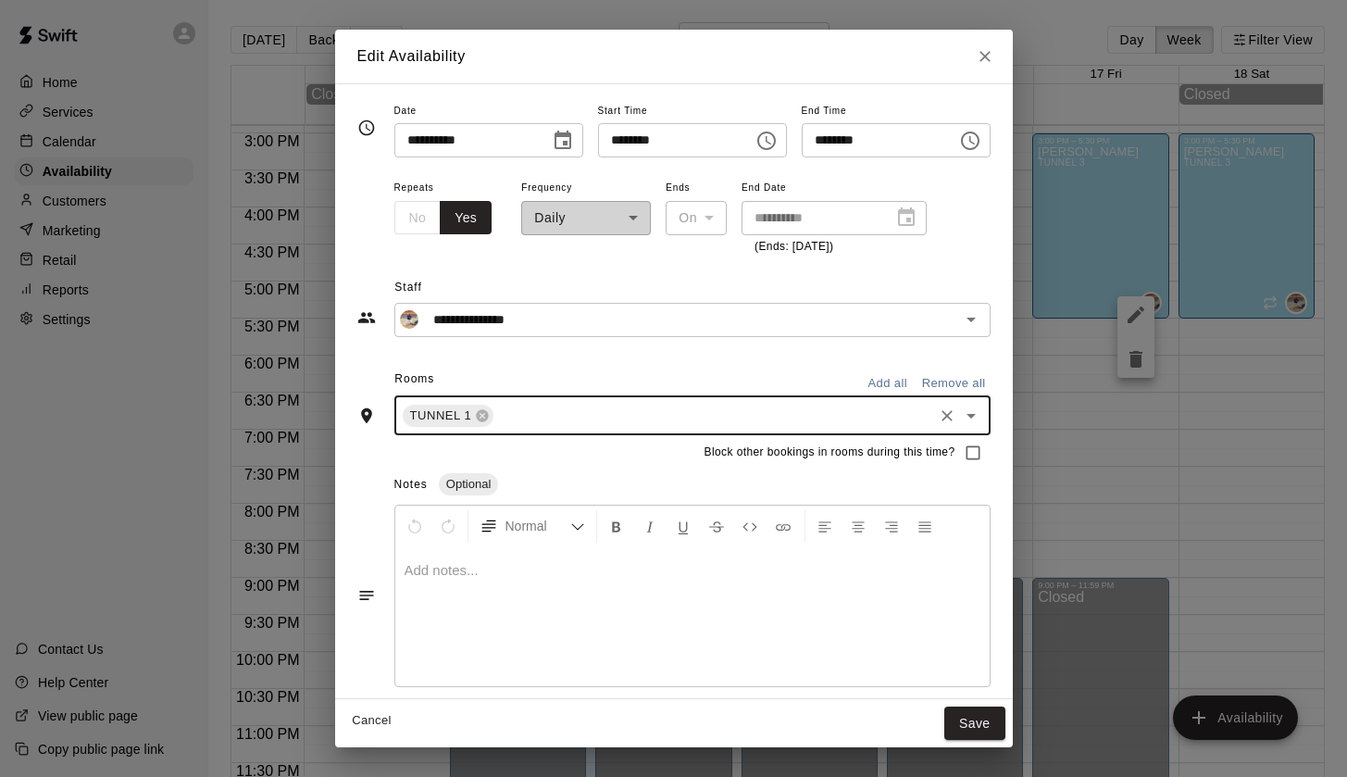
click at [534, 413] on input "text" at bounding box center [712, 415] width 433 height 23
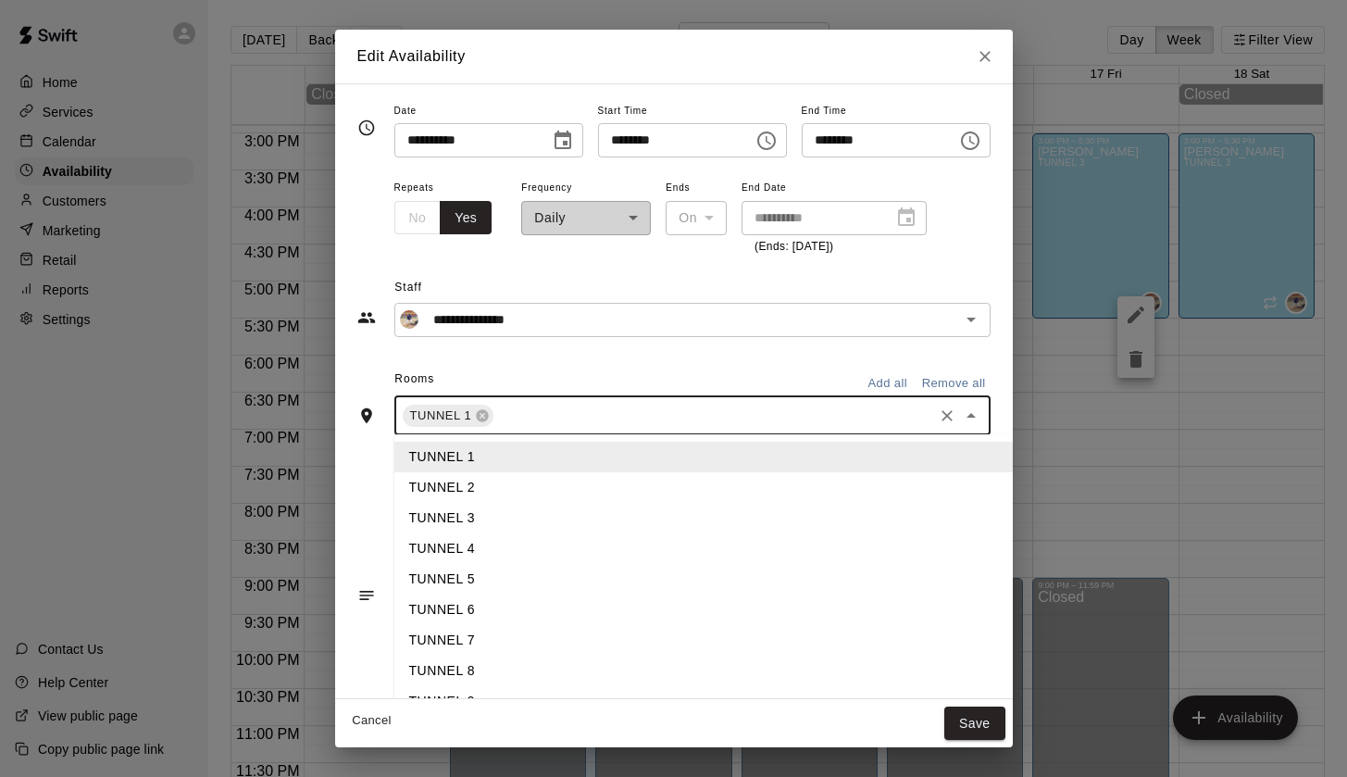
click at [473, 522] on li "TUNNEL 3" at bounding box center [706, 518] width 624 height 31
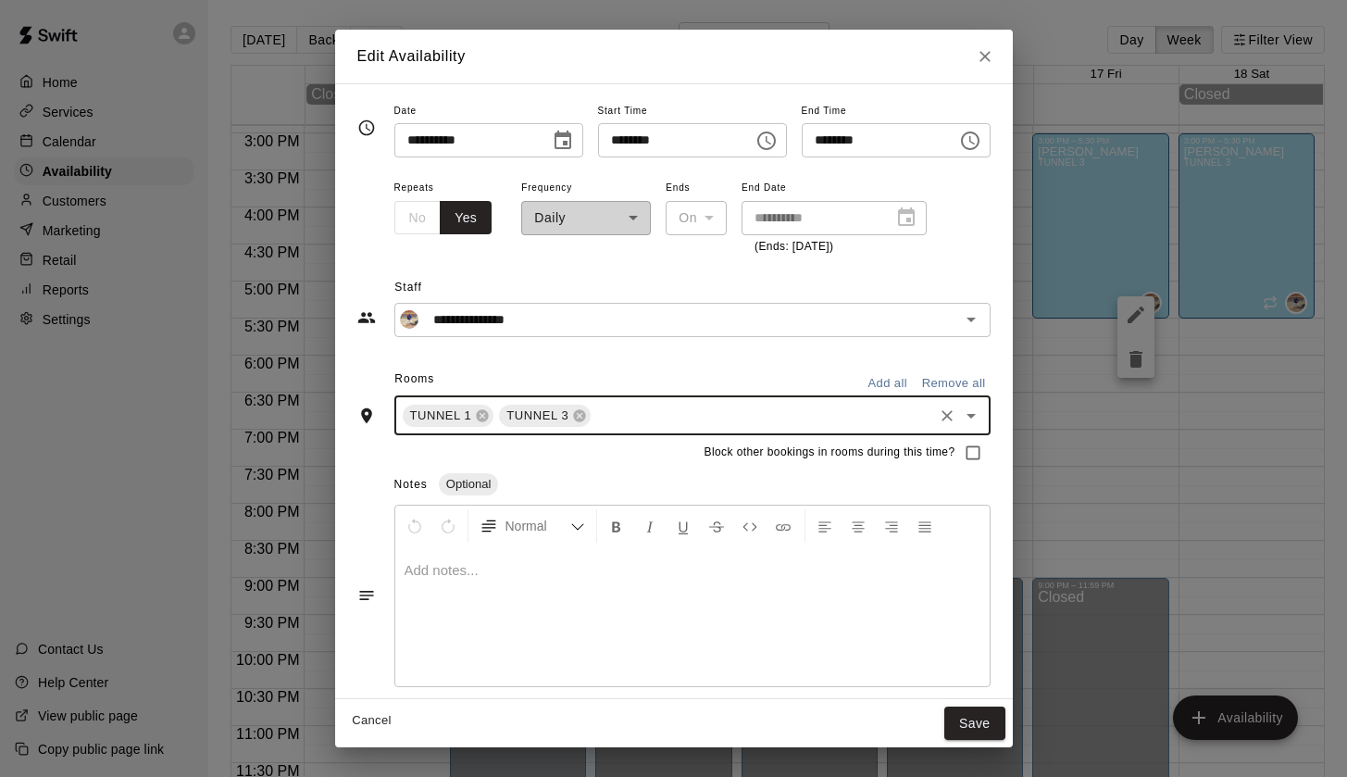
click at [619, 417] on input "text" at bounding box center [762, 415] width 336 height 23
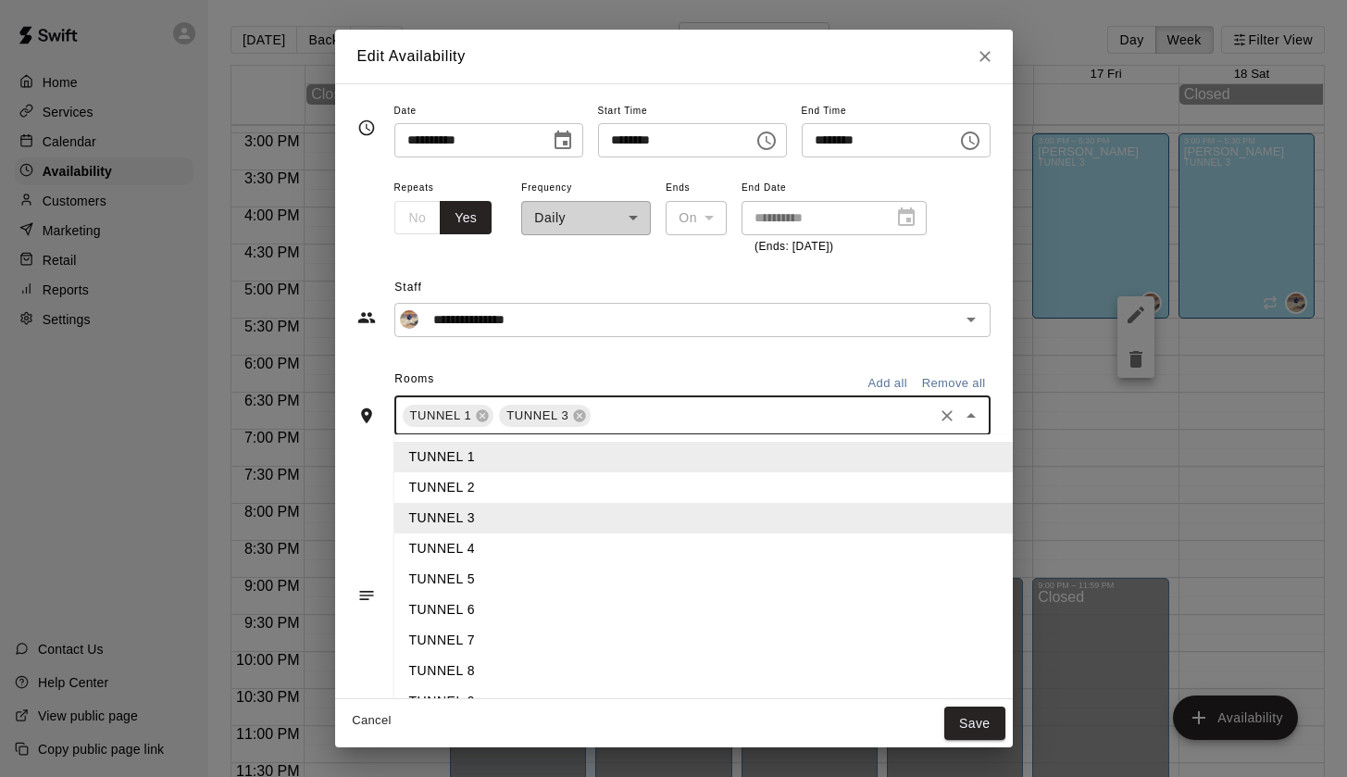
click at [472, 607] on li "TUNNEL 6" at bounding box center [706, 609] width 624 height 31
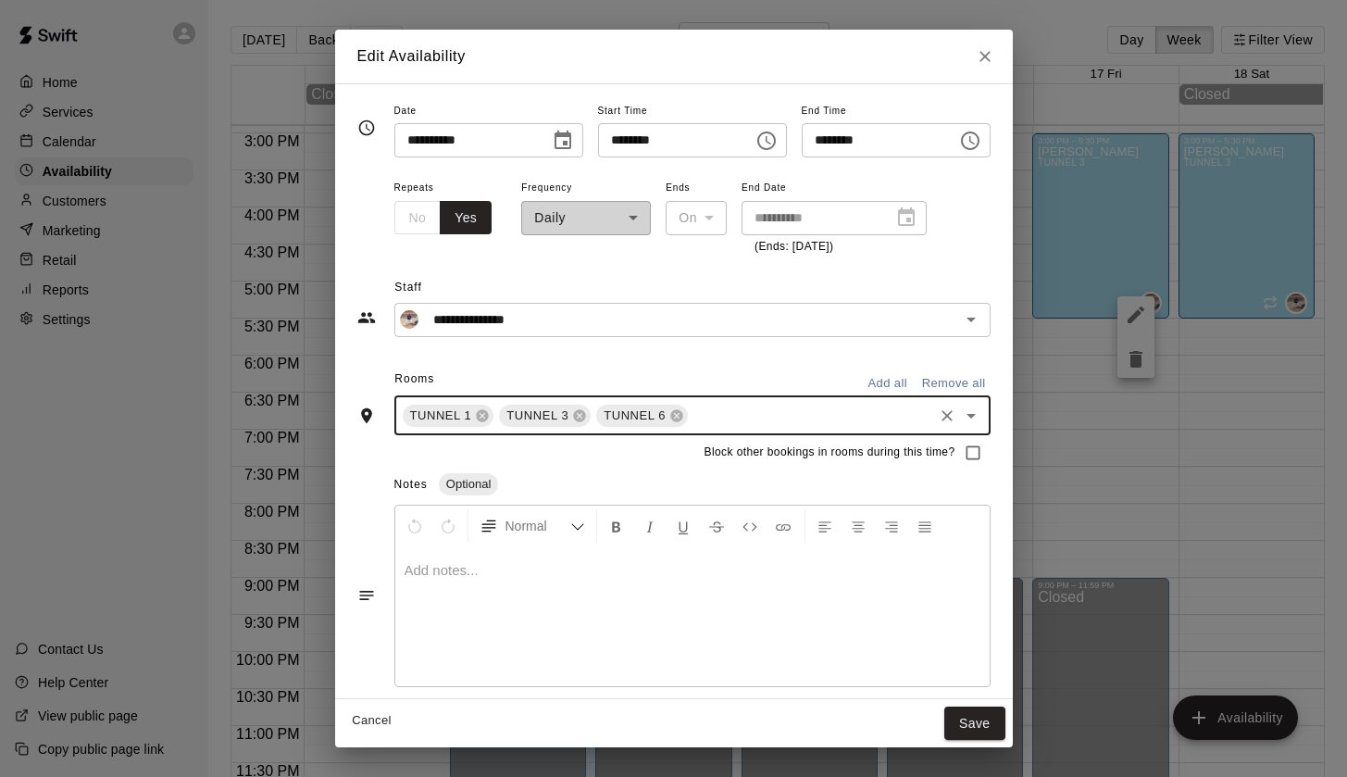
click at [711, 415] on input "text" at bounding box center [810, 415] width 239 height 23
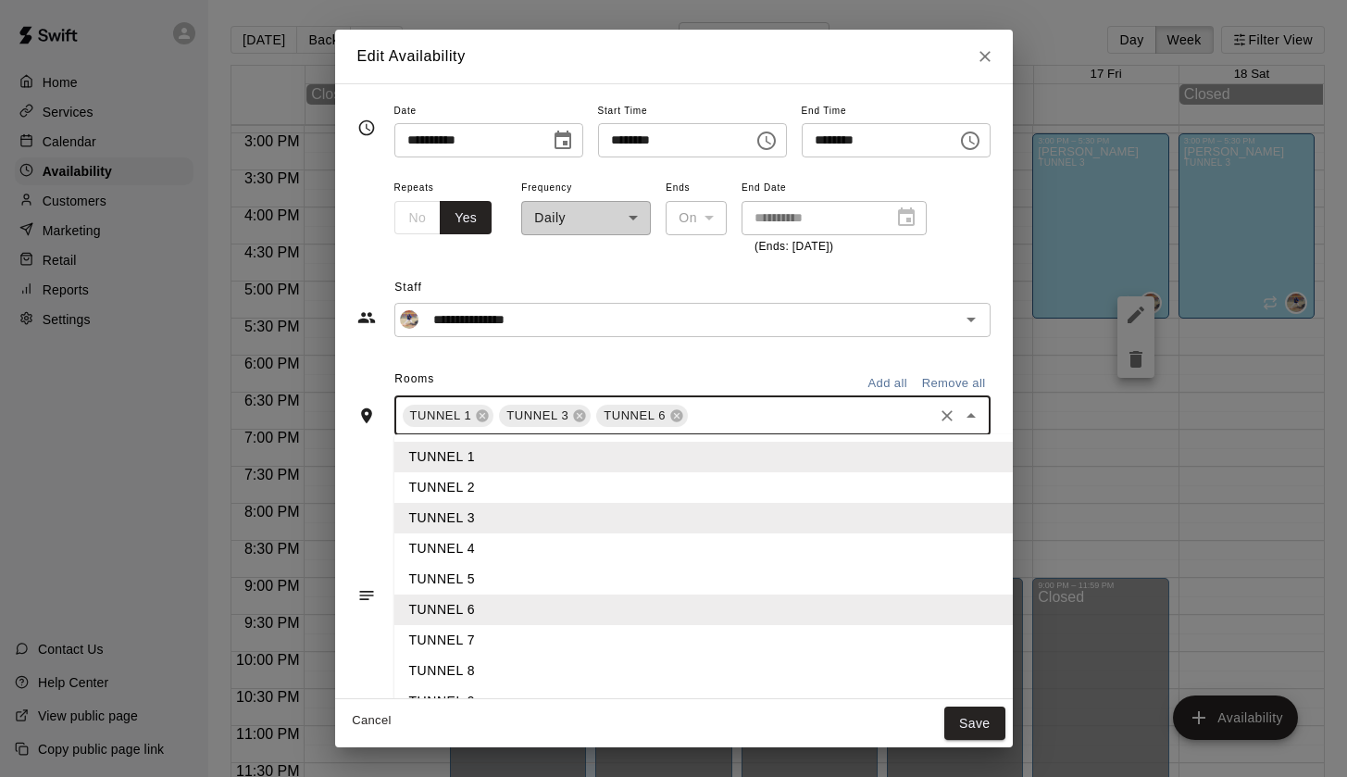
click at [492, 637] on li "TUNNEL 7" at bounding box center [706, 640] width 624 height 31
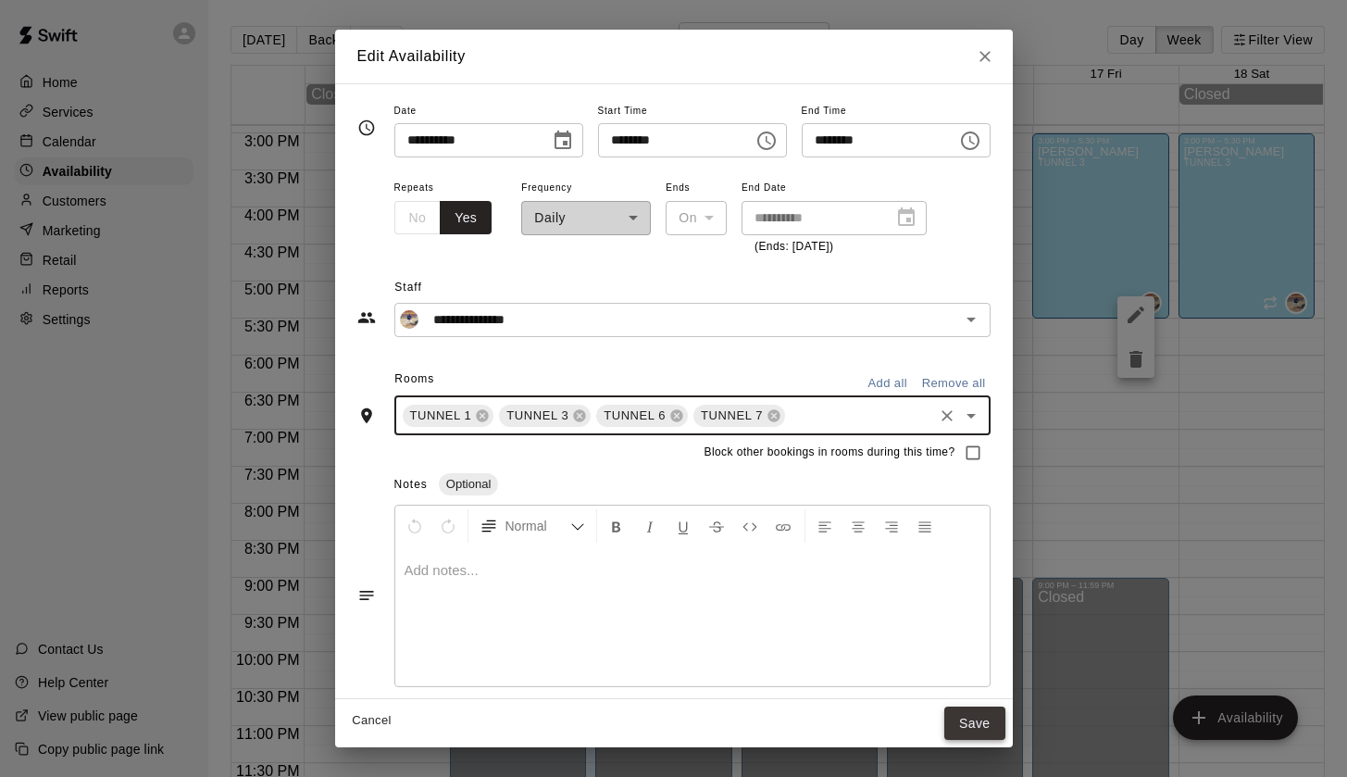
click at [995, 727] on button "Save" at bounding box center [974, 724] width 61 height 34
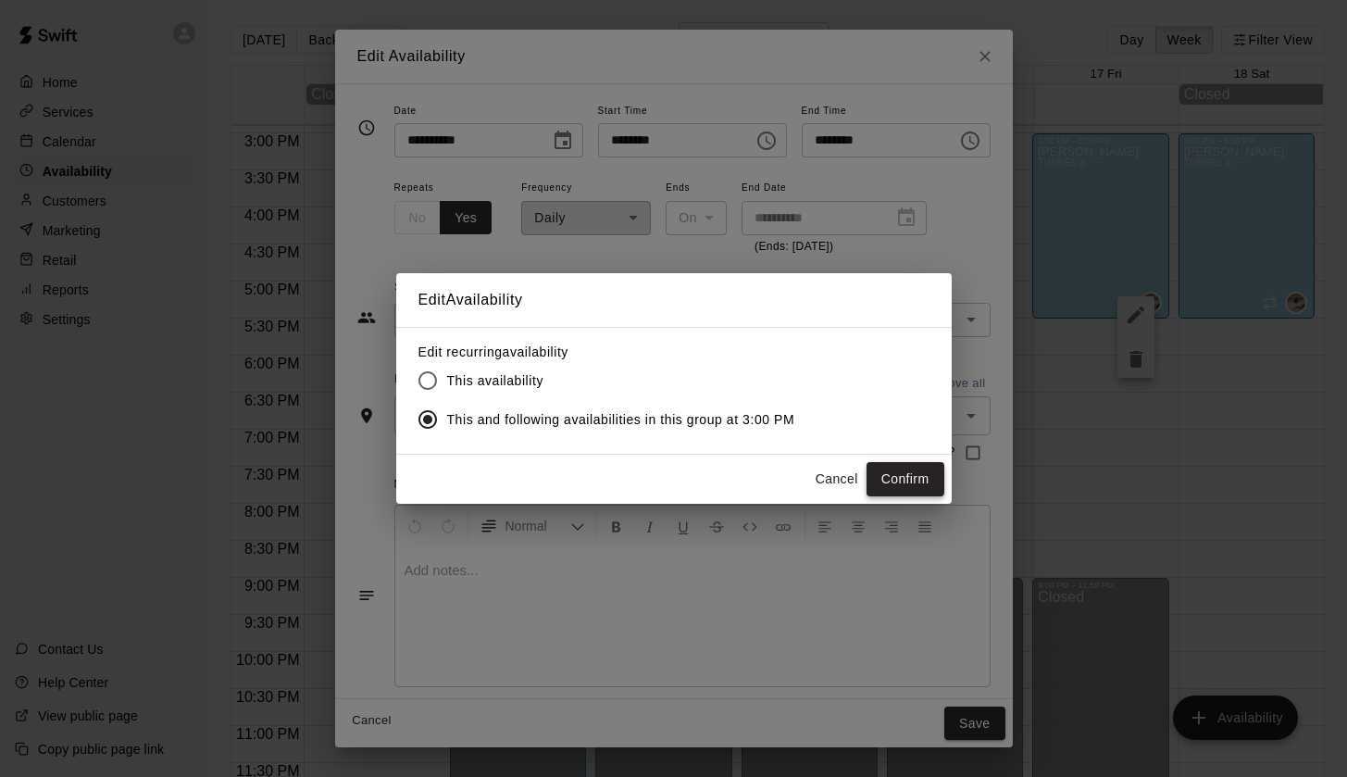
click at [904, 474] on button "Confirm" at bounding box center [906, 479] width 78 height 34
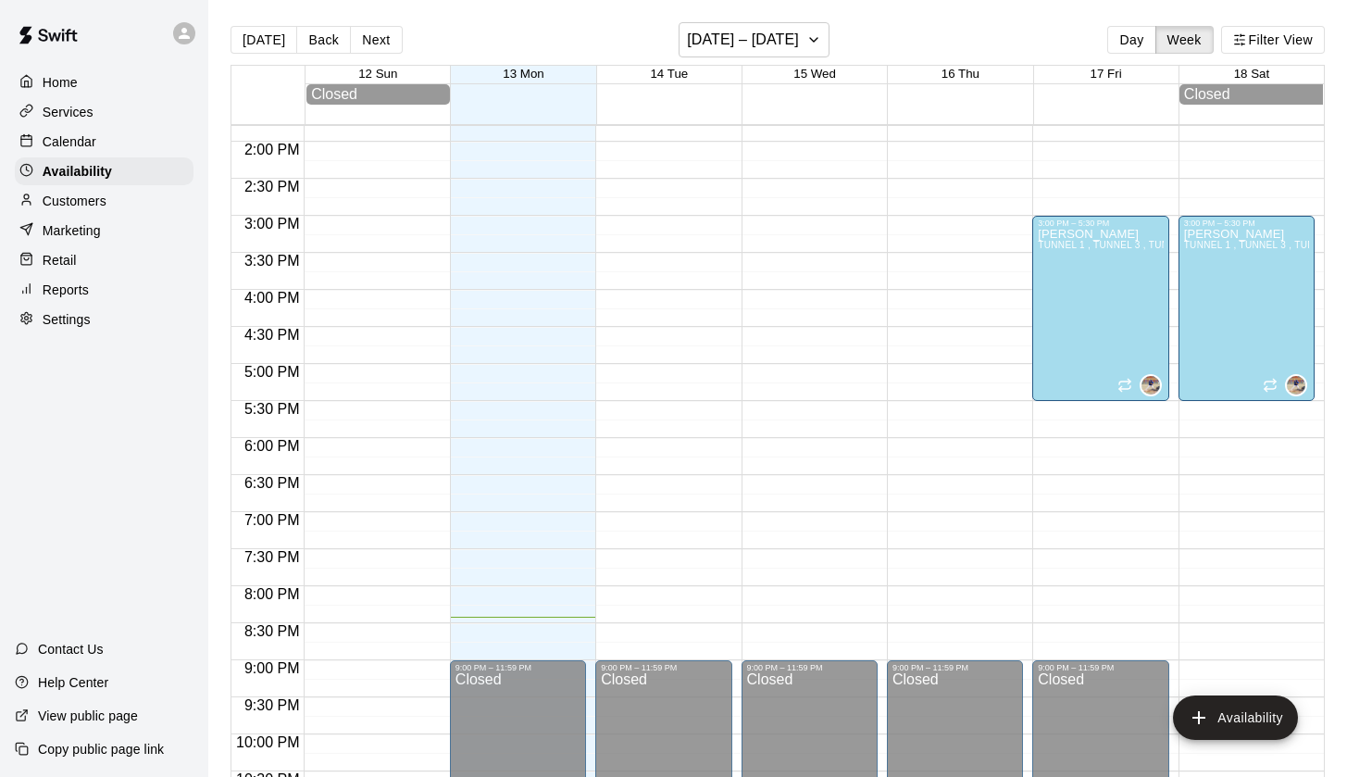
scroll to position [998, 0]
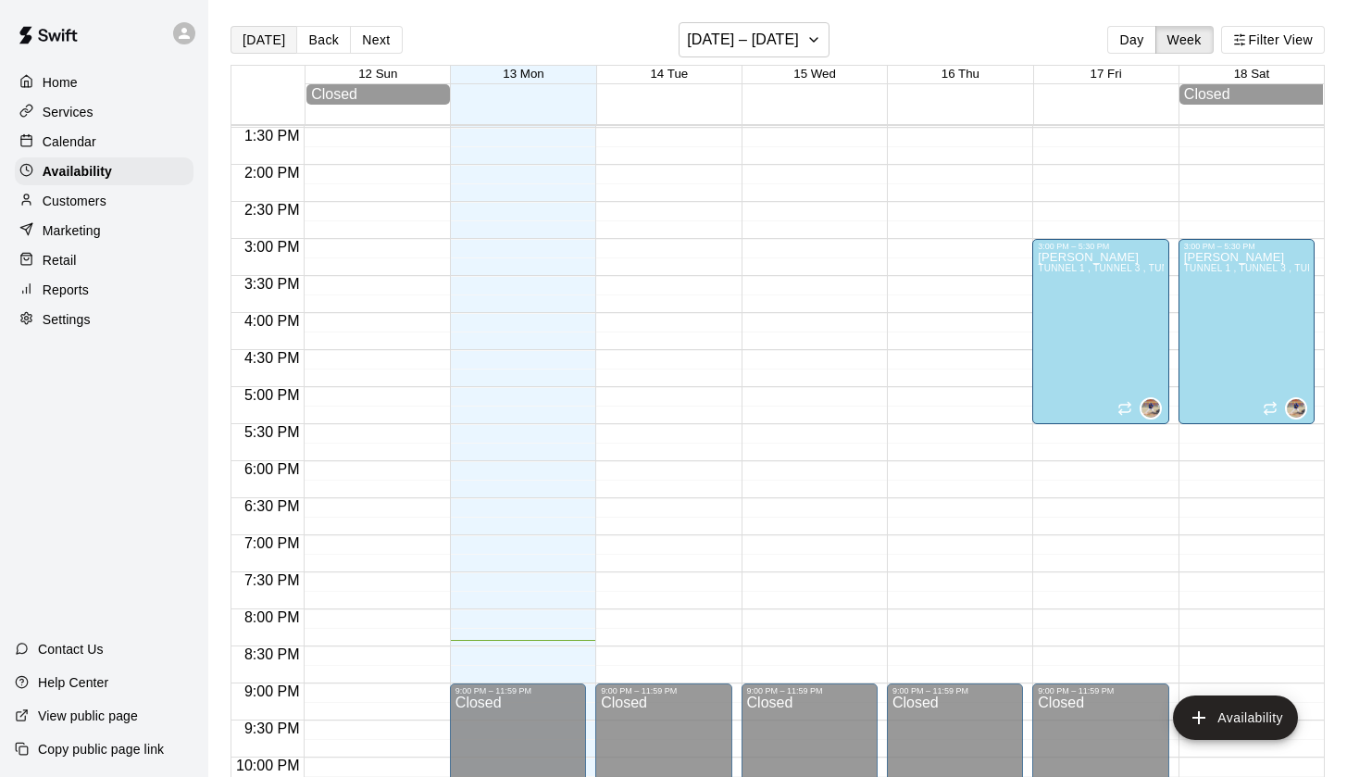
click at [272, 40] on button "[DATE]" at bounding box center [264, 40] width 67 height 28
click at [320, 44] on button "Back" at bounding box center [323, 40] width 55 height 28
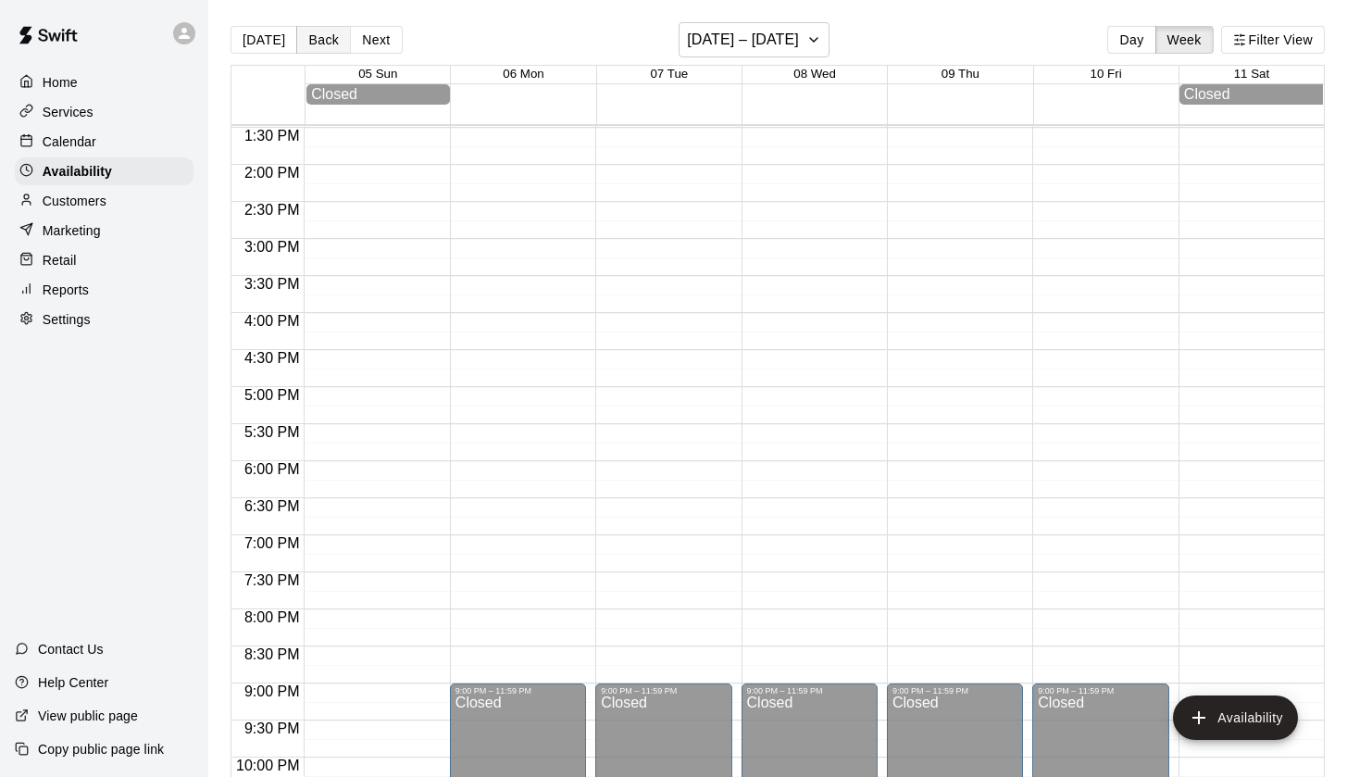
click at [321, 44] on button "Back" at bounding box center [323, 40] width 55 height 28
click at [372, 45] on button "Next" at bounding box center [376, 40] width 52 height 28
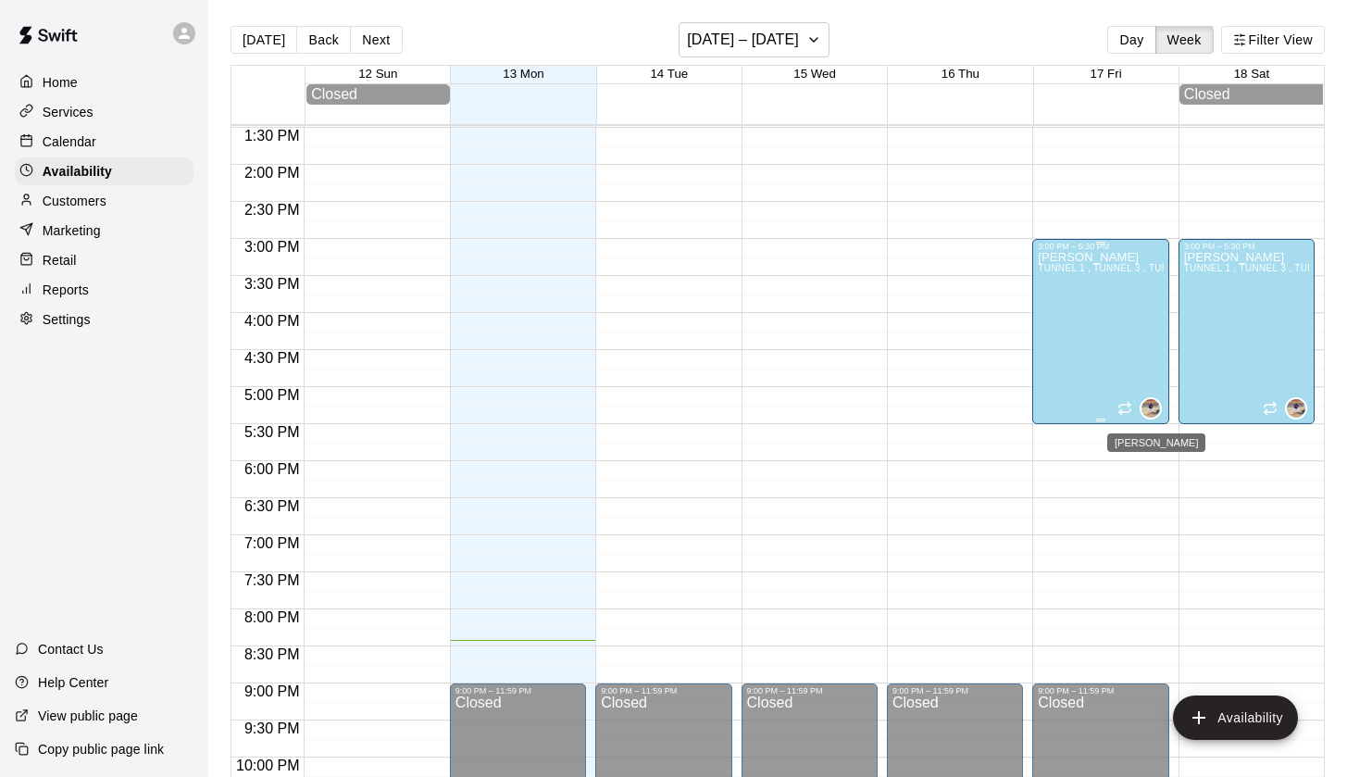
click at [1153, 406] on img "Alejandro Loera" at bounding box center [1151, 408] width 19 height 19
click at [1155, 411] on icon "edit" at bounding box center [1160, 418] width 22 height 22
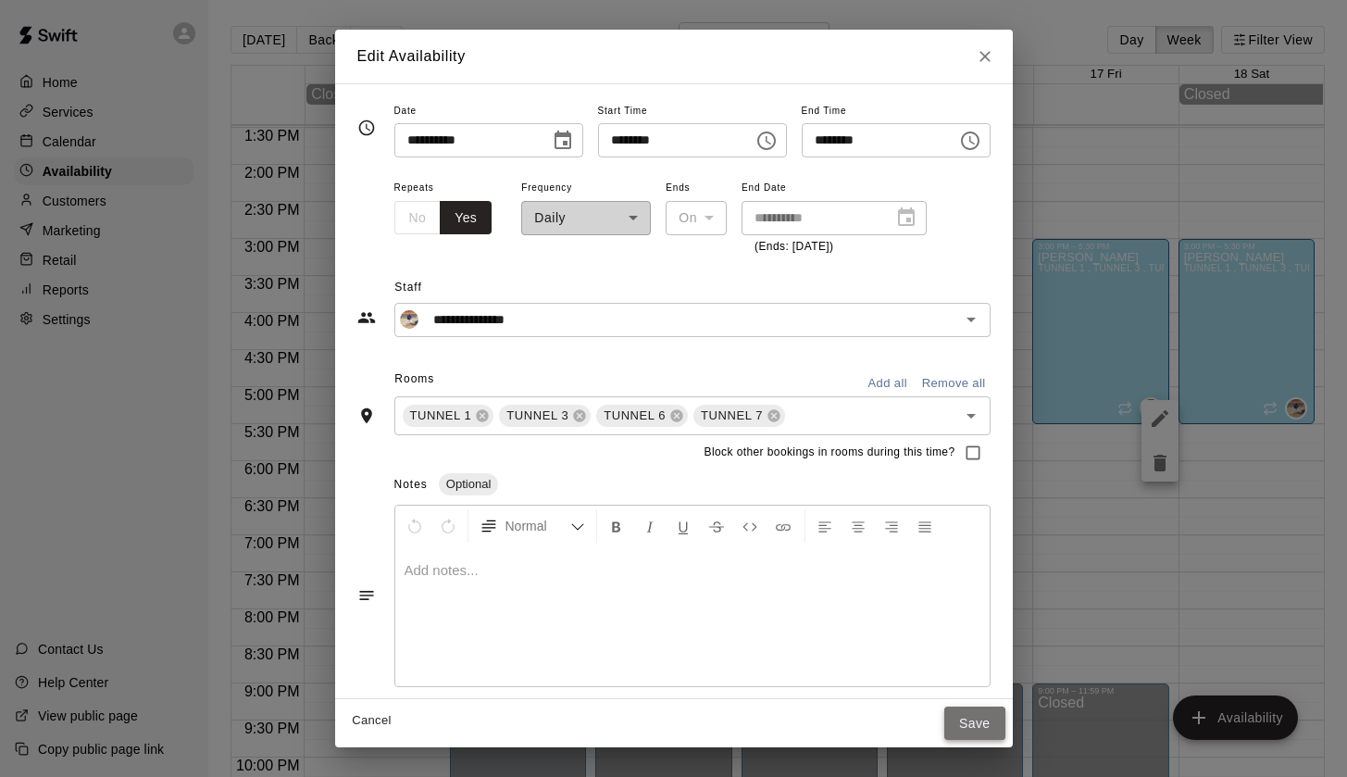
click at [1002, 717] on button "Save" at bounding box center [974, 724] width 61 height 34
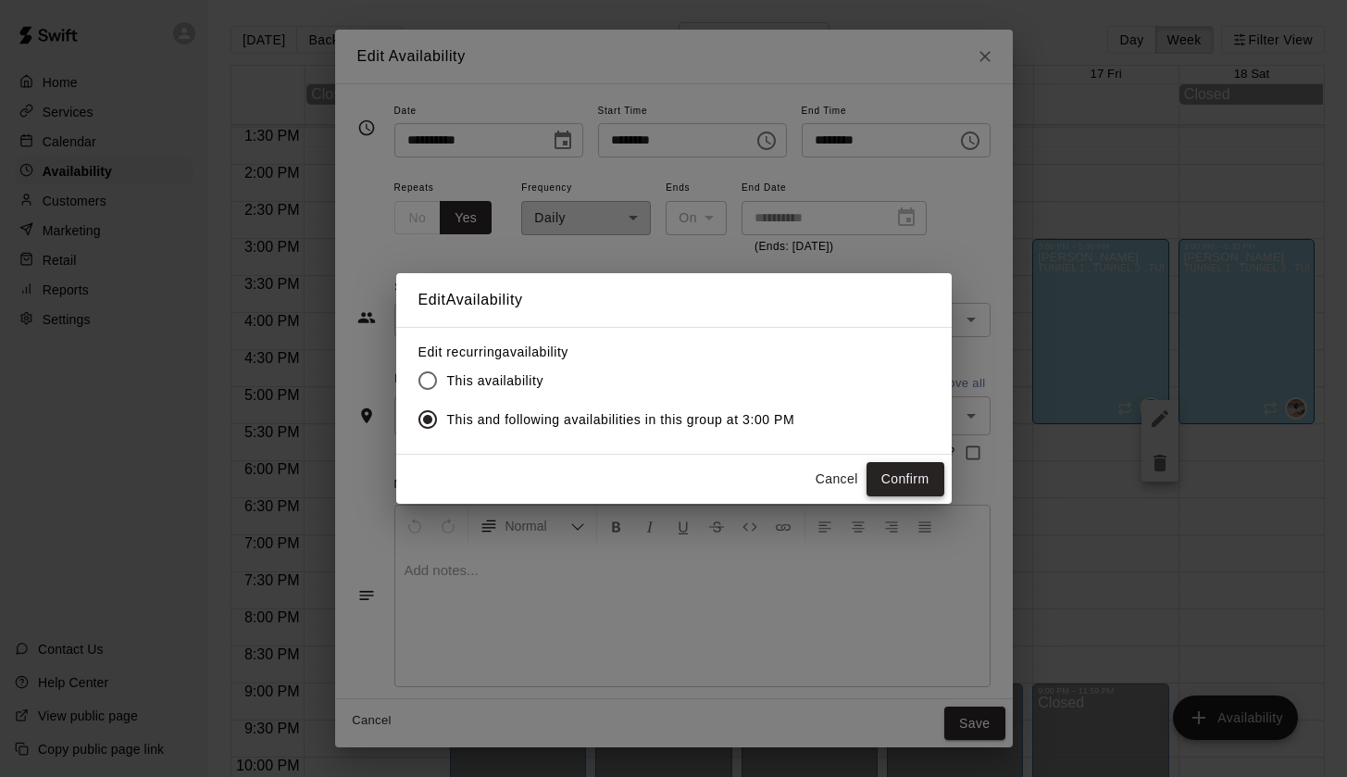
click at [909, 483] on button "Confirm" at bounding box center [906, 479] width 78 height 34
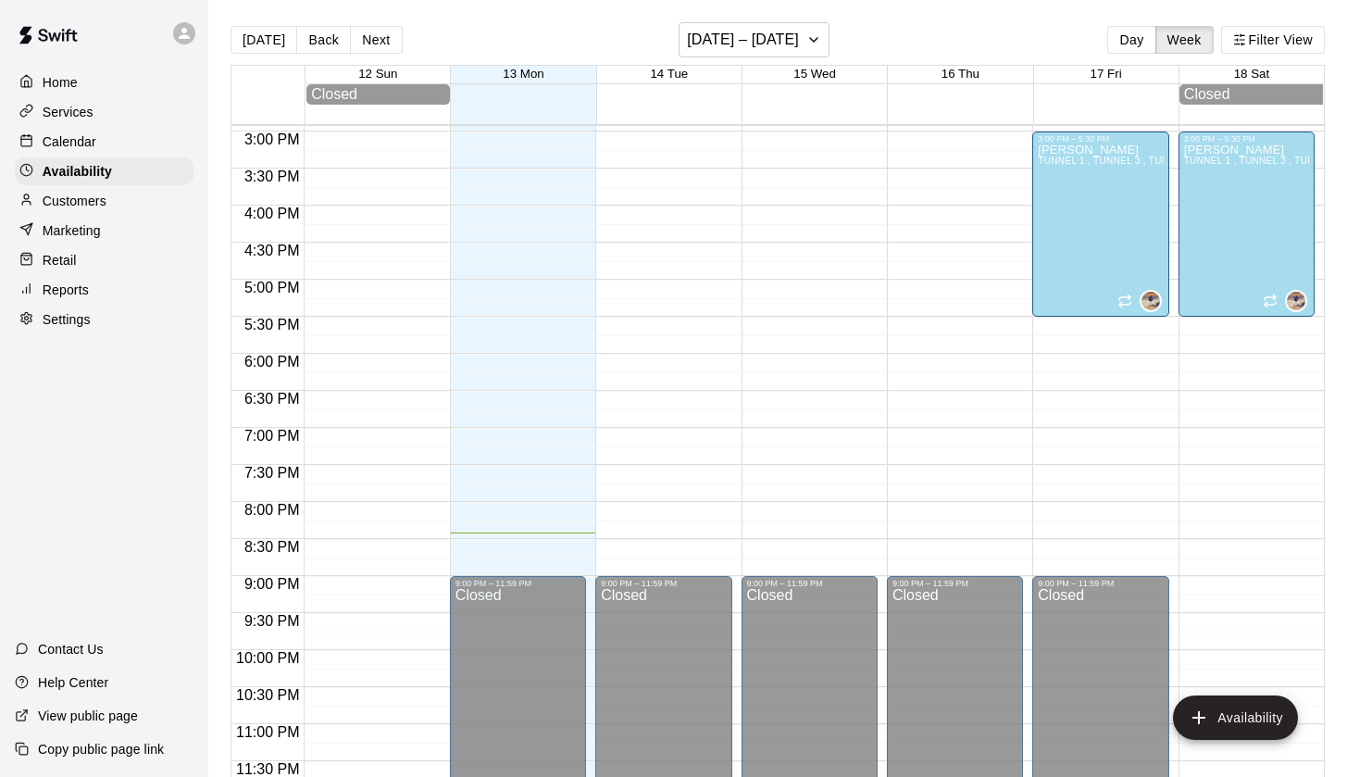
scroll to position [1040, 0]
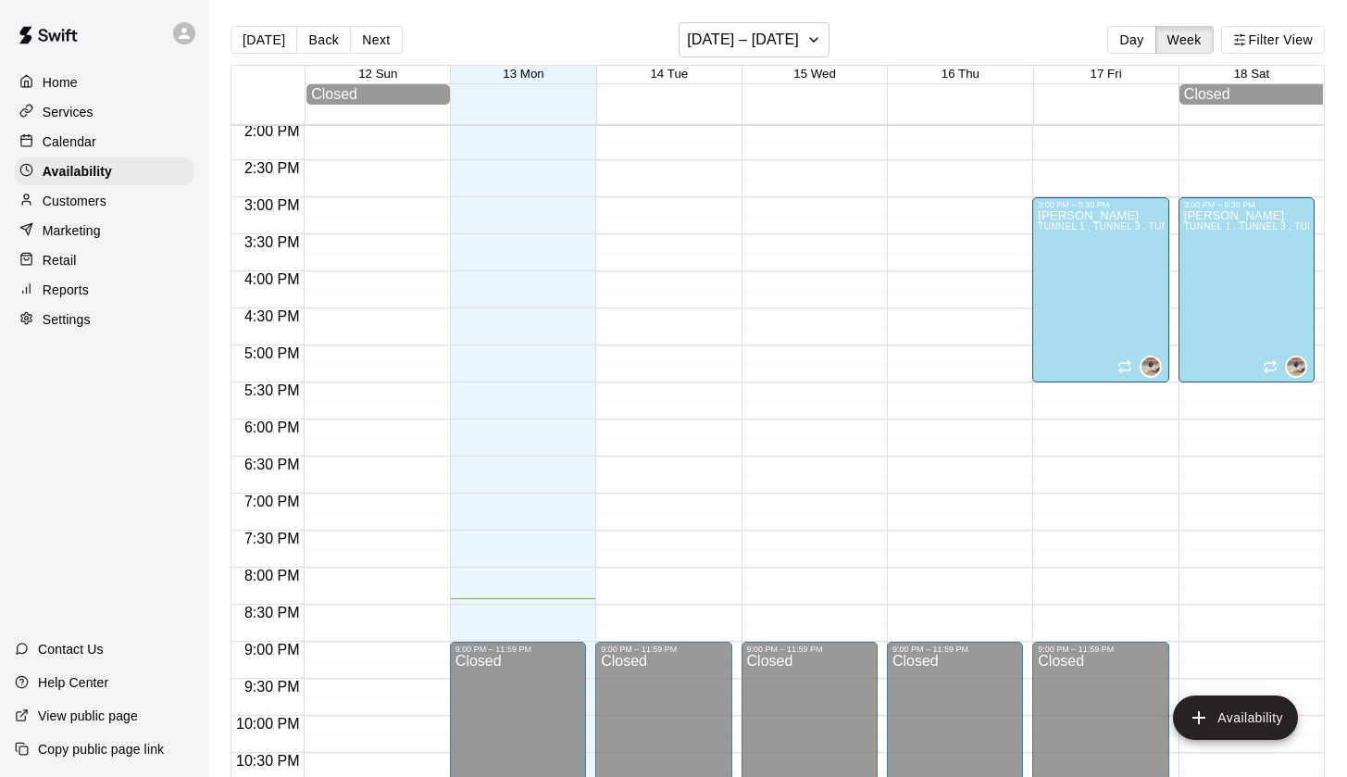
click at [69, 118] on p "Services" at bounding box center [68, 112] width 51 height 19
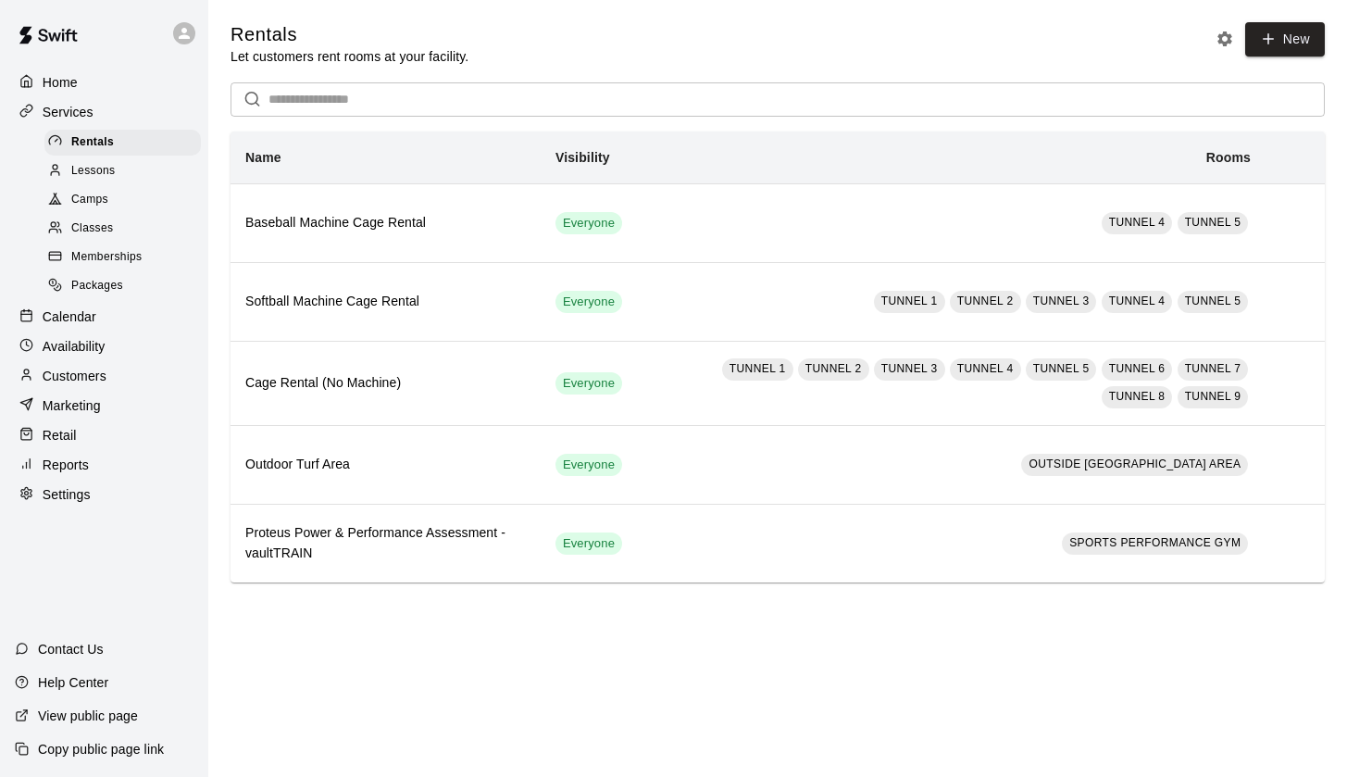
click at [81, 169] on span "Lessons" at bounding box center [93, 171] width 44 height 19
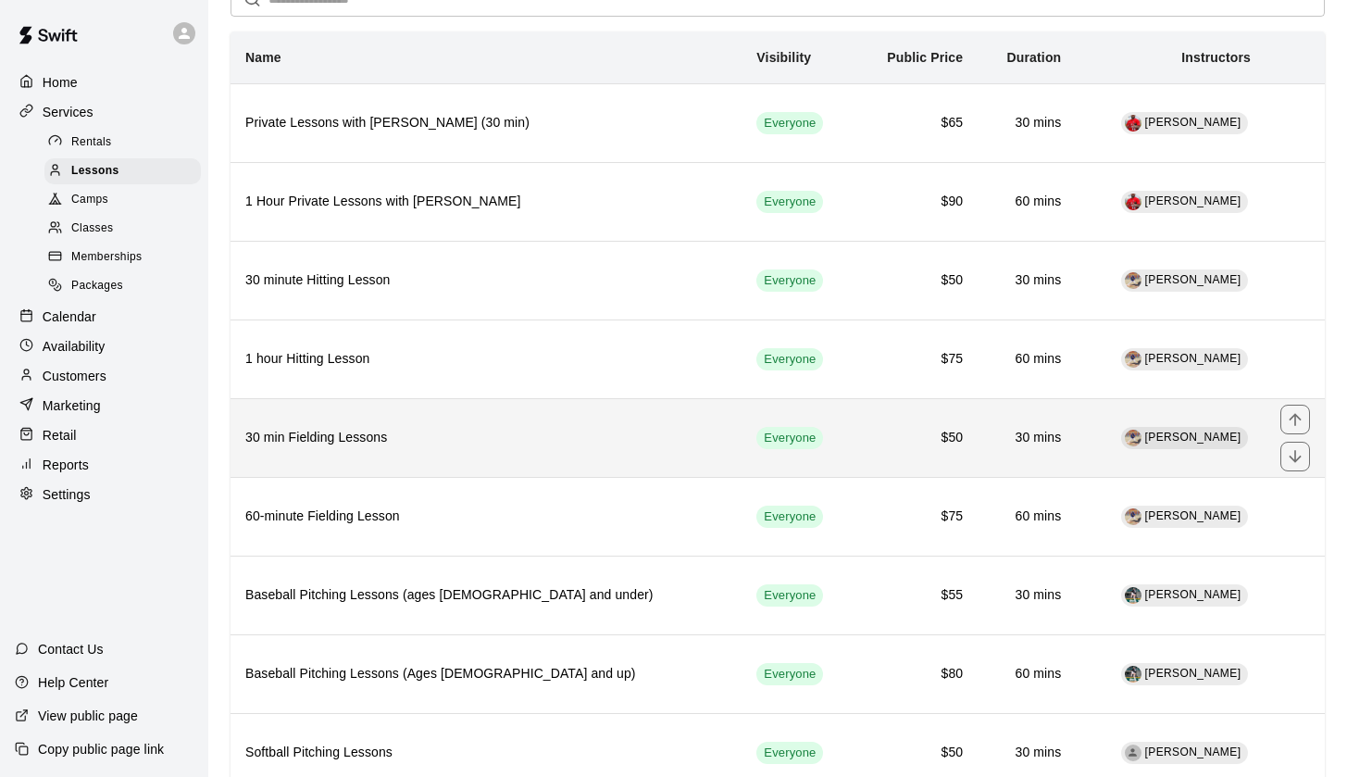
scroll to position [101, 0]
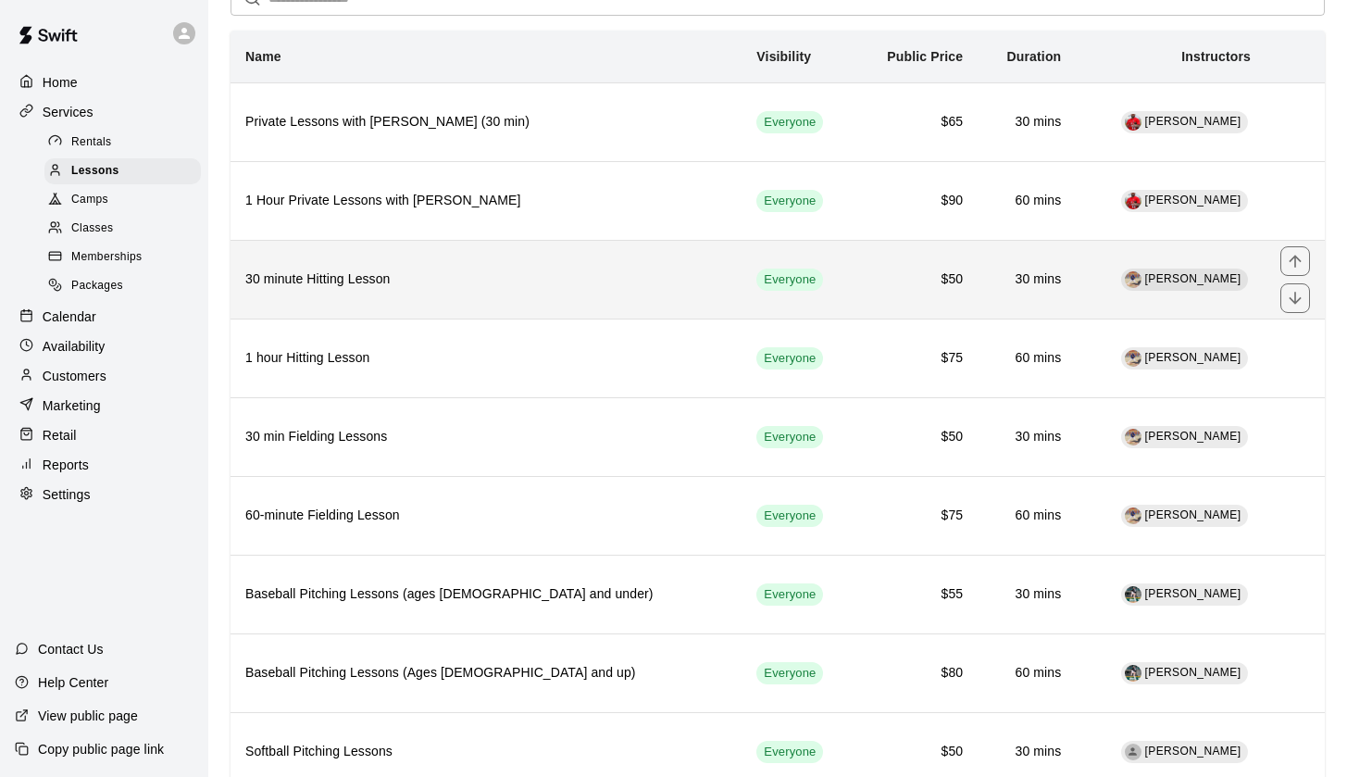
click at [406, 269] on h6 "30 minute Hitting Lesson" at bounding box center [485, 279] width 481 height 20
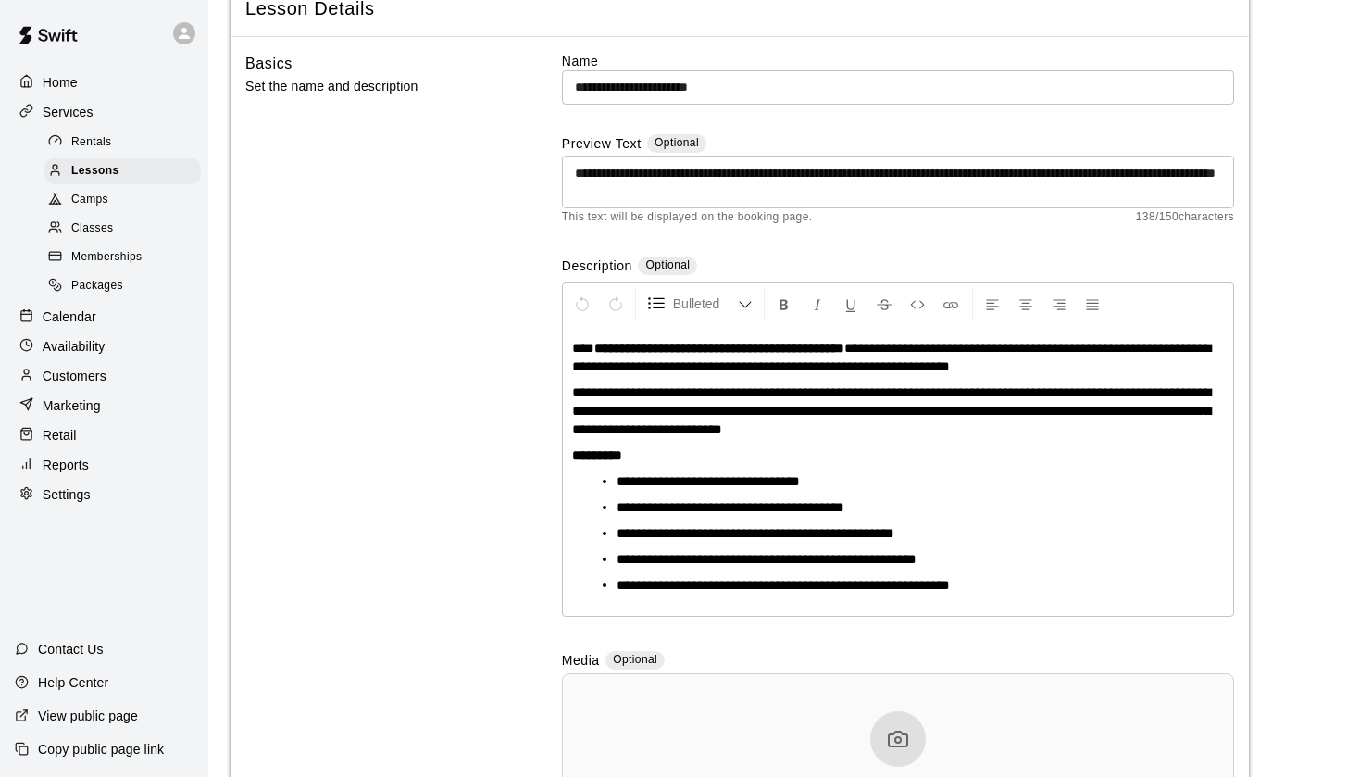
scroll to position [431, 0]
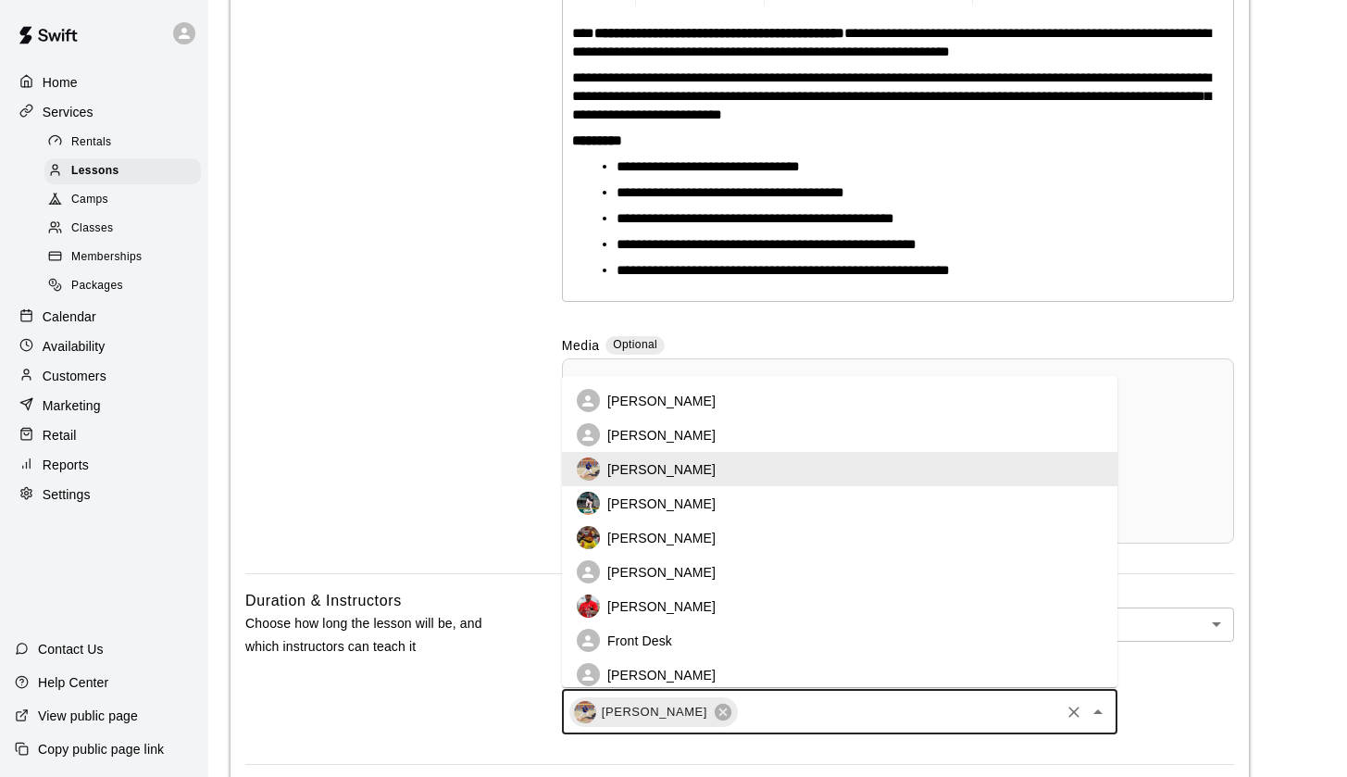
click at [757, 720] on input "text" at bounding box center [899, 711] width 318 height 23
type input "*"
click at [682, 402] on li "Ethan Lopez" at bounding box center [840, 400] width 556 height 34
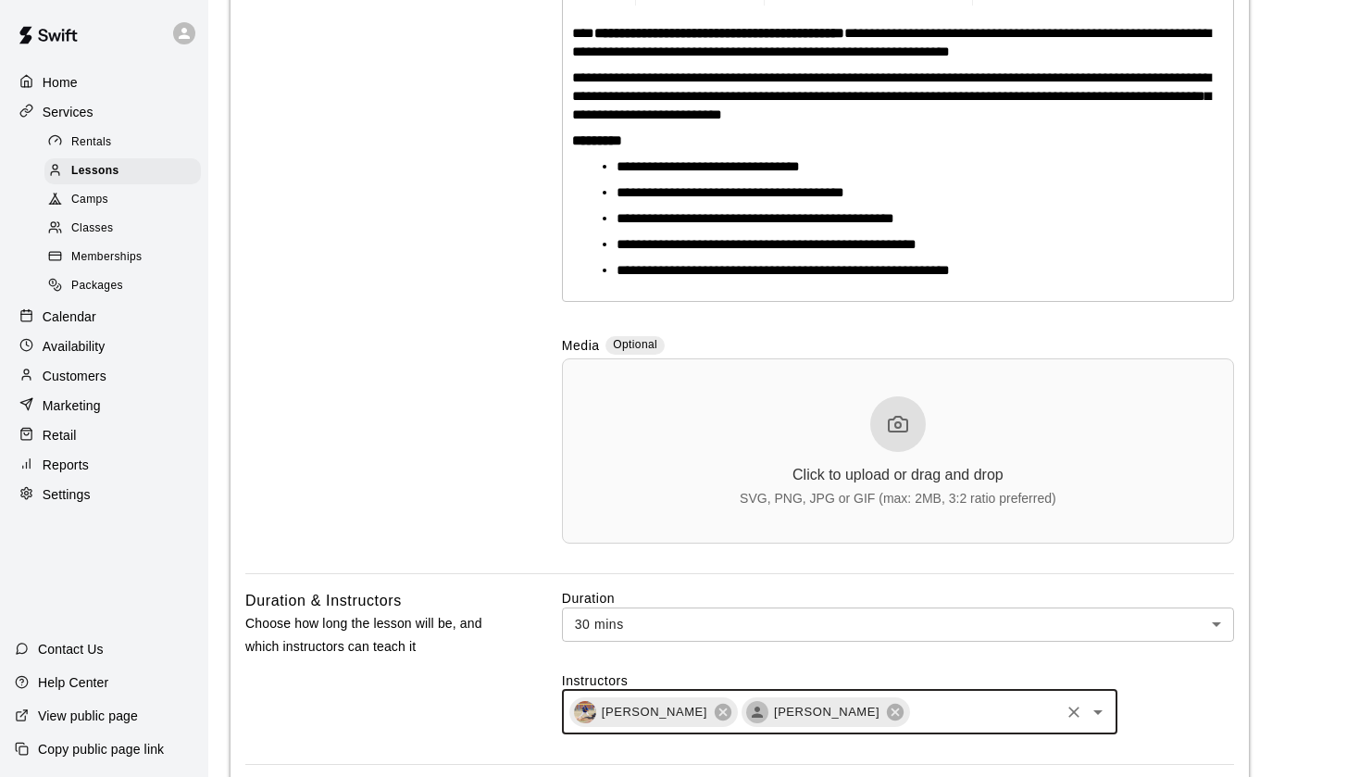
type input "*"
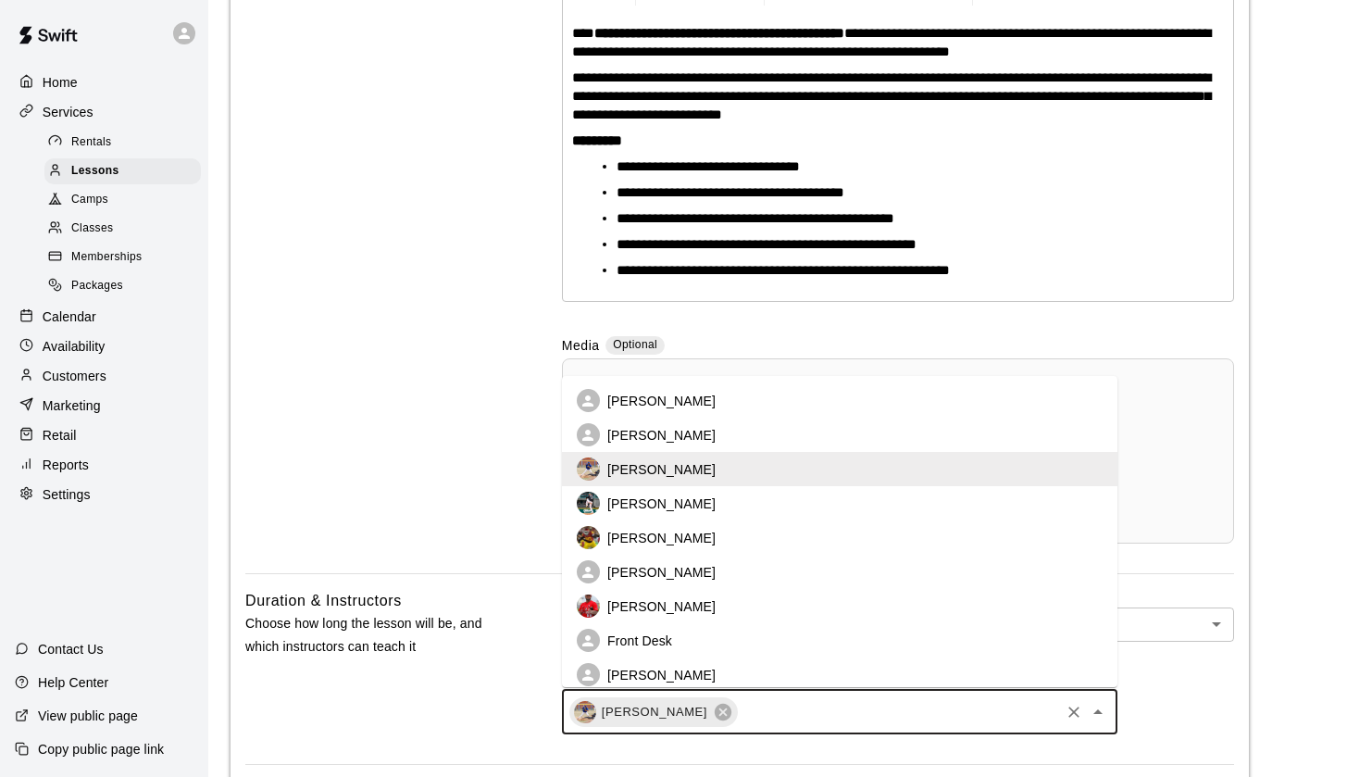
click at [665, 403] on p "Ethan Lopez" at bounding box center [661, 401] width 108 height 19
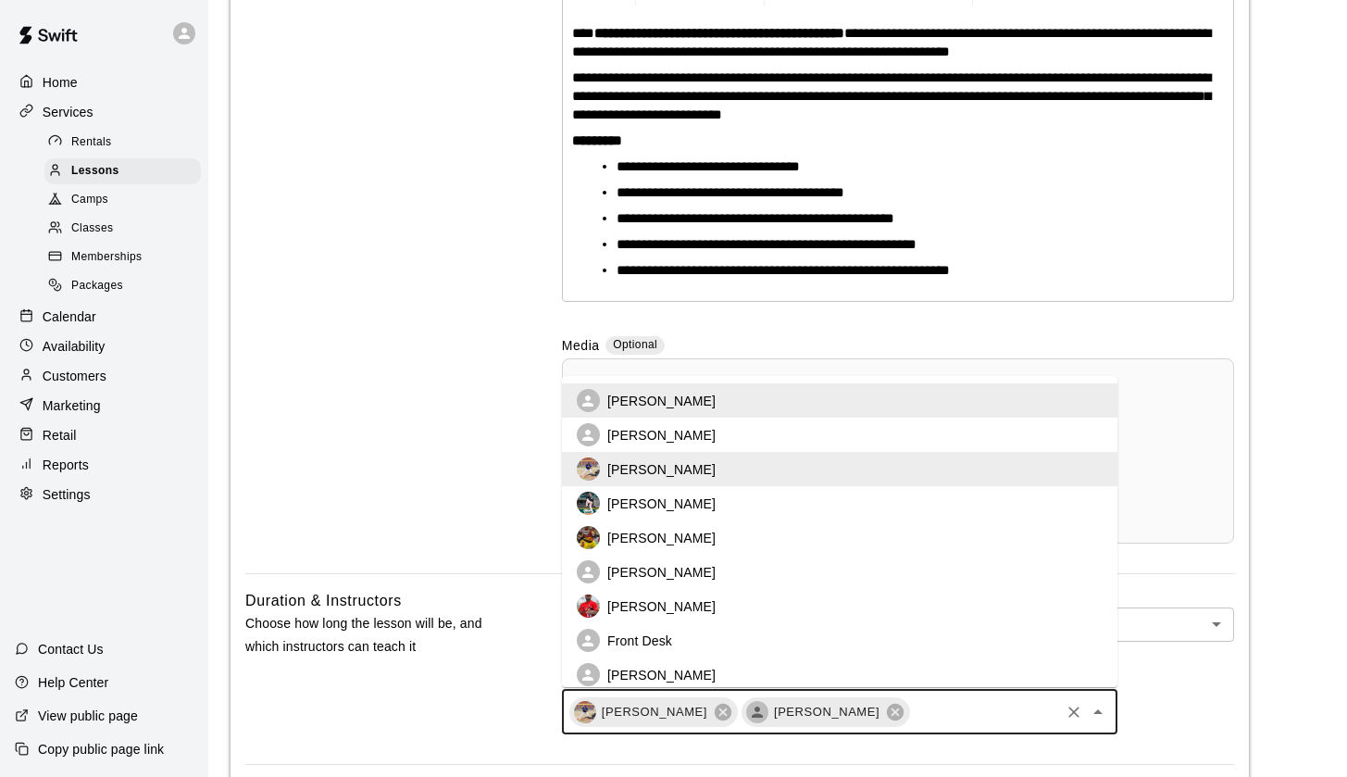
click at [912, 703] on input "text" at bounding box center [984, 711] width 145 height 23
click at [714, 443] on li "Bryan Menendez" at bounding box center [840, 435] width 556 height 34
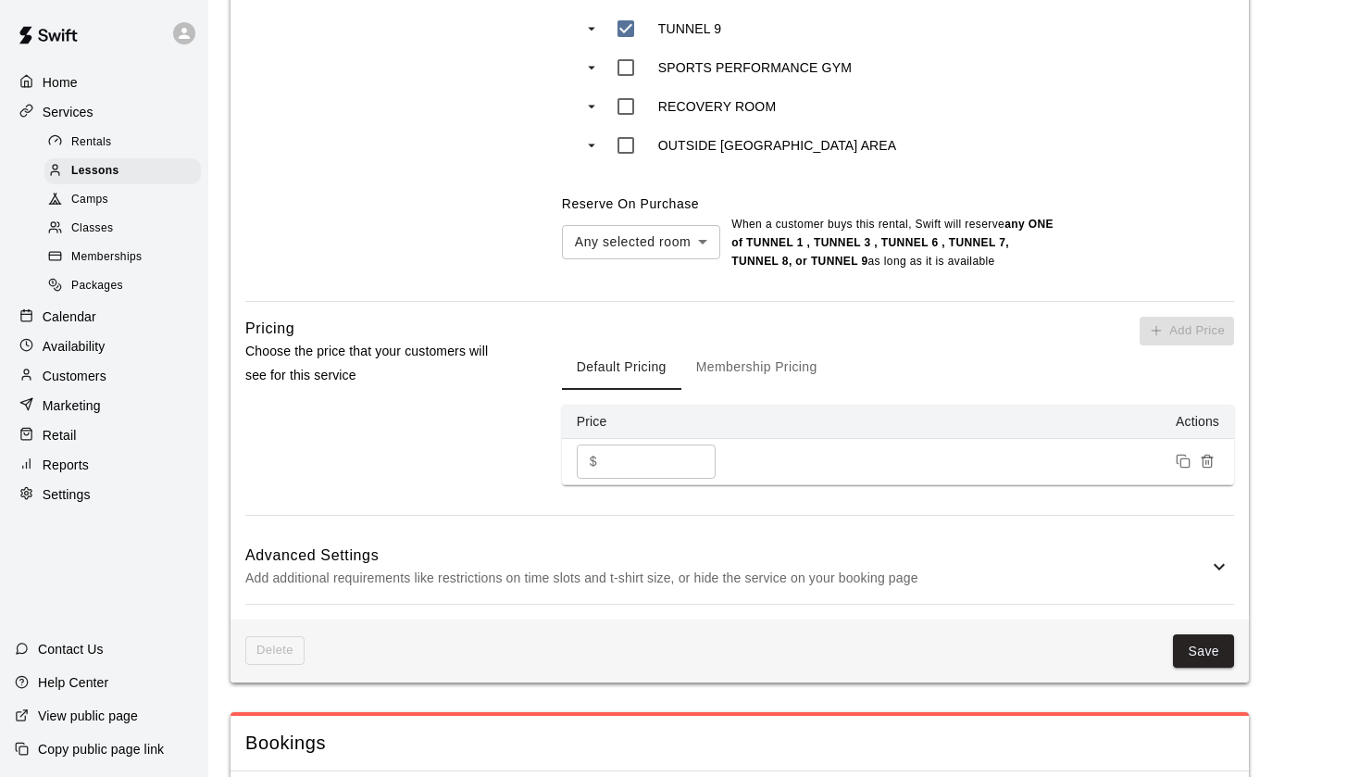
scroll to position [1618, 0]
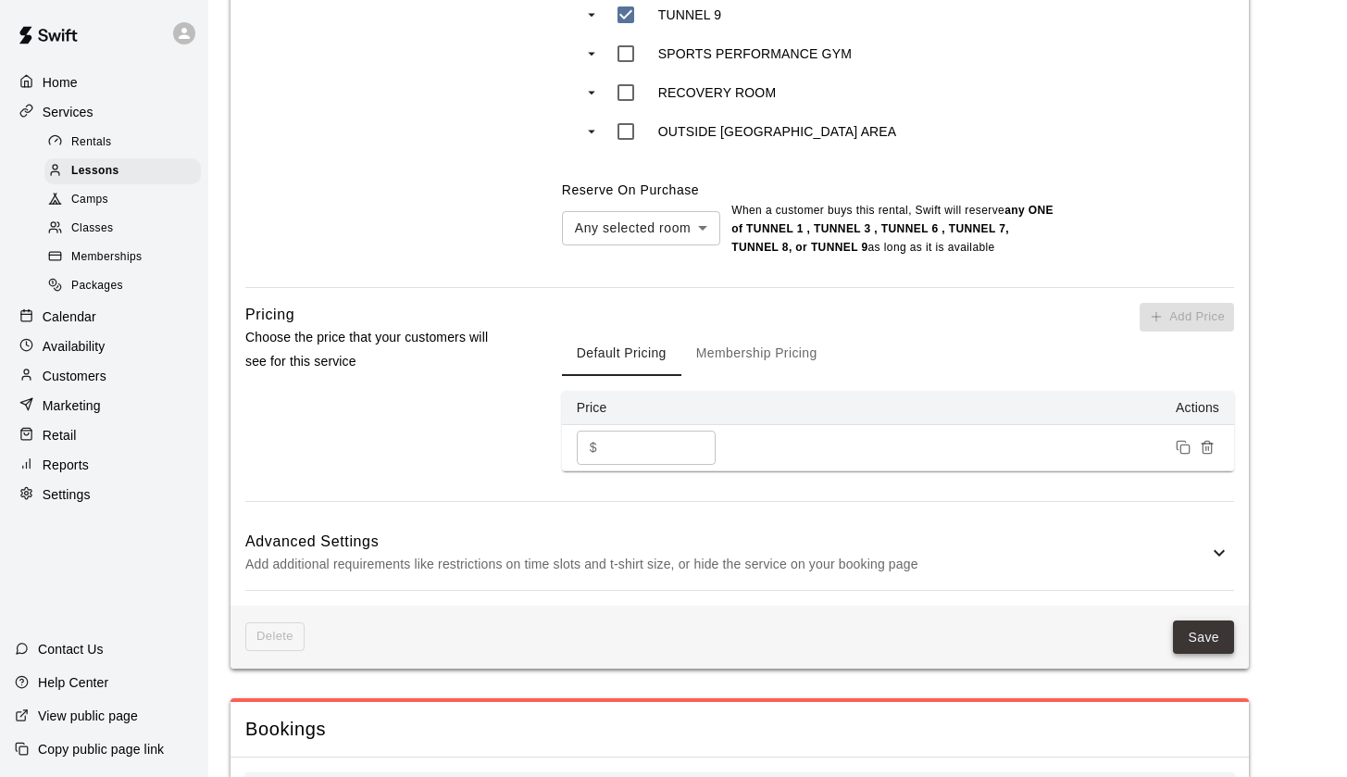
click at [1202, 620] on button "Save" at bounding box center [1203, 637] width 61 height 34
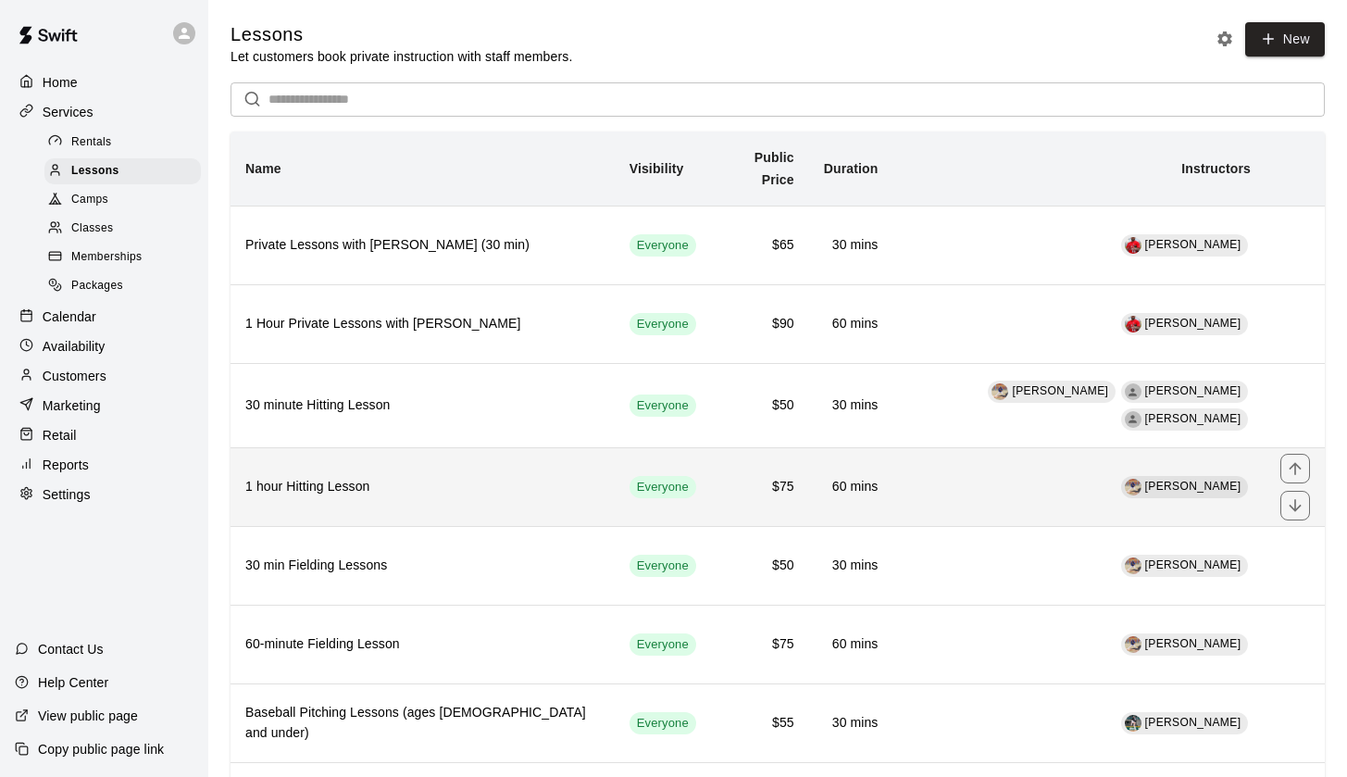
click at [494, 477] on h6 "1 hour Hitting Lesson" at bounding box center [422, 487] width 355 height 20
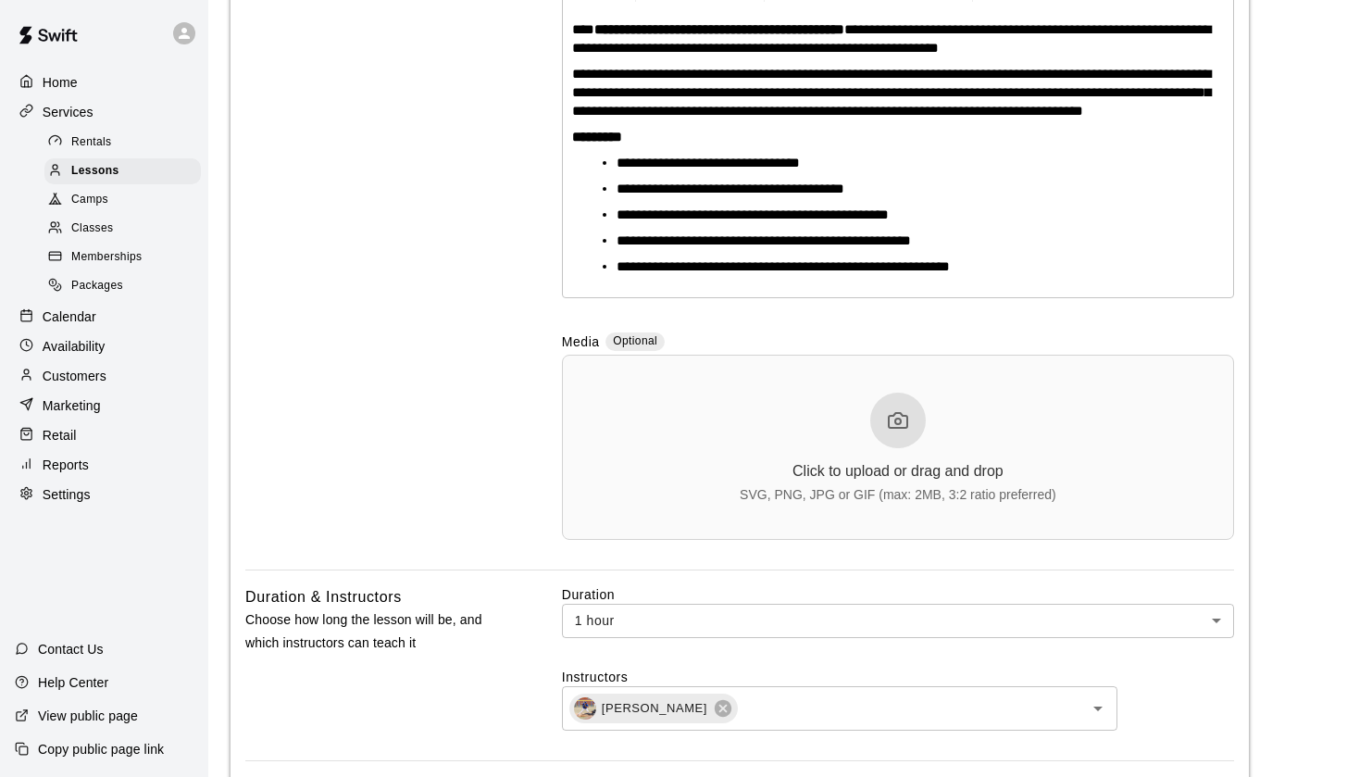
scroll to position [442, 0]
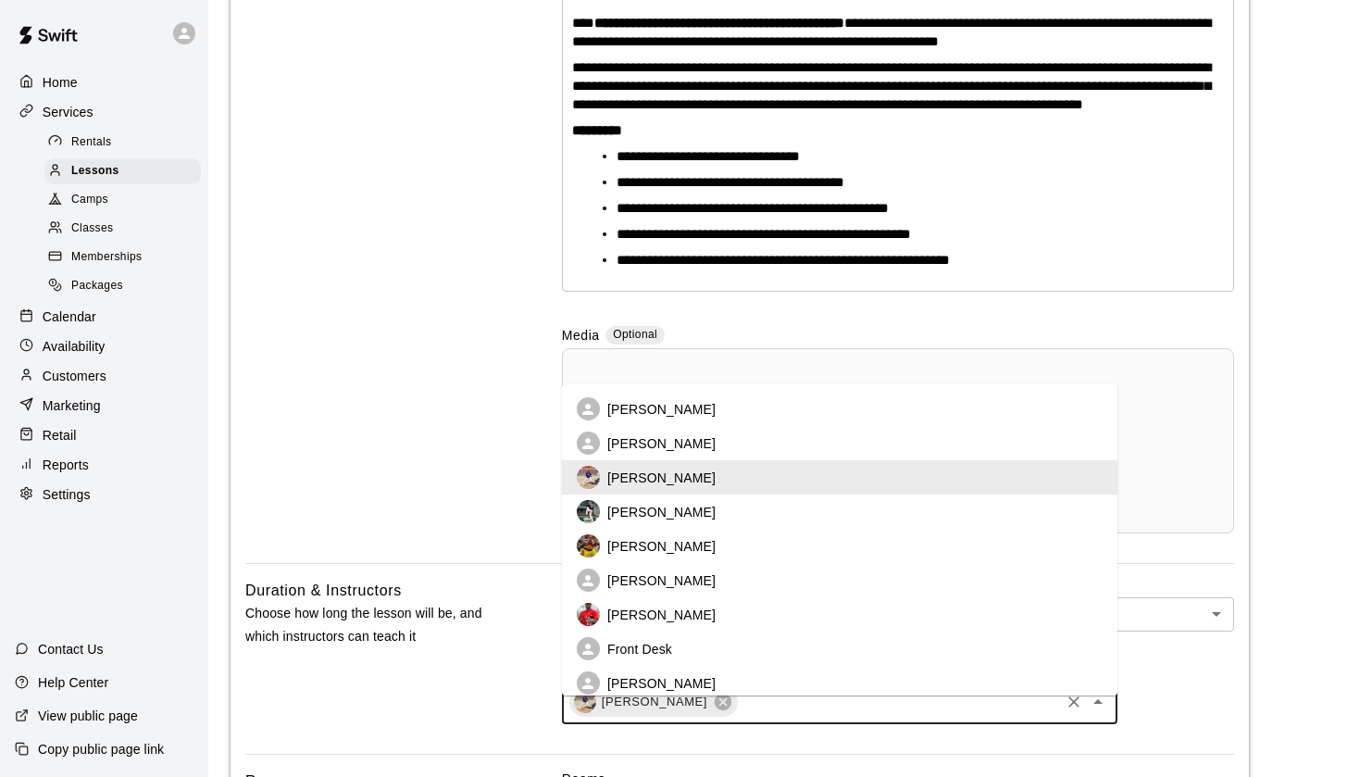
click at [764, 713] on input "text" at bounding box center [899, 701] width 318 height 23
click at [642, 406] on p "Ethan Lopez" at bounding box center [661, 409] width 108 height 19
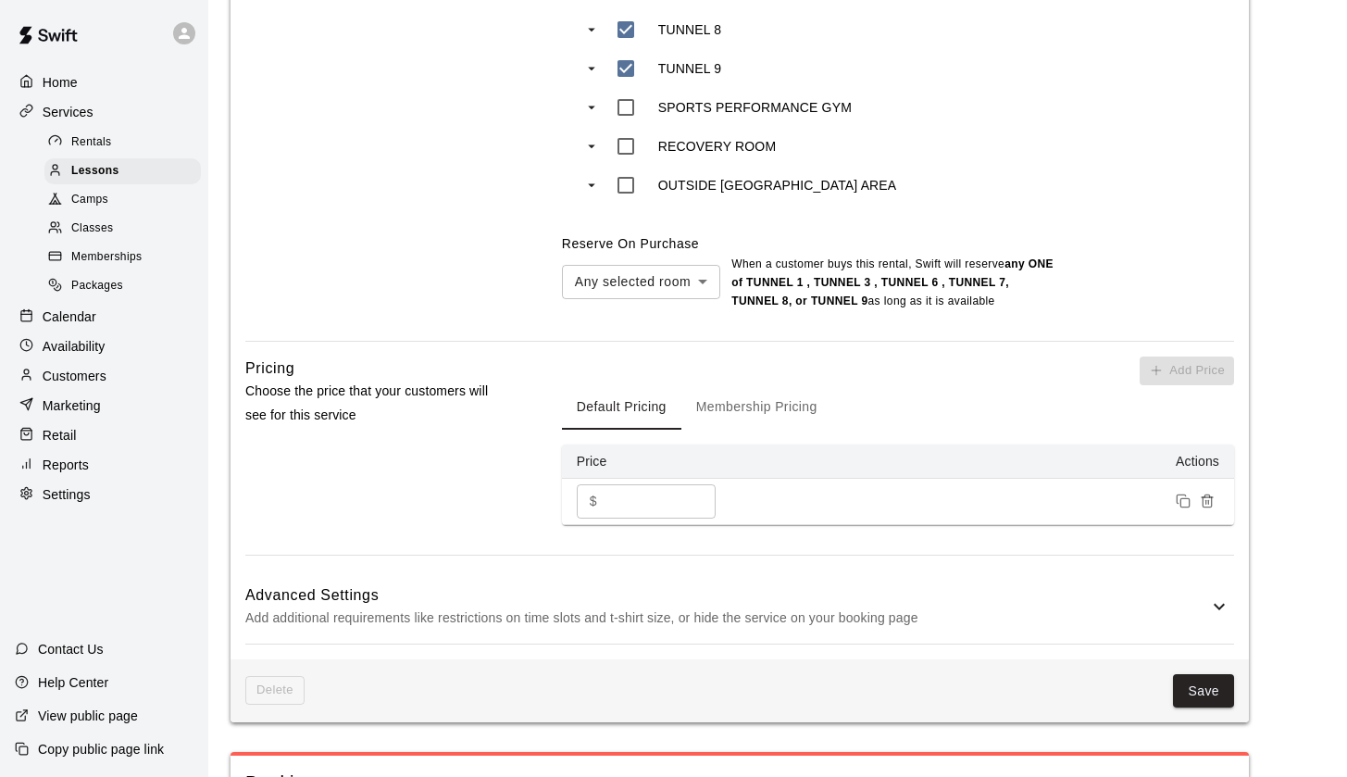
scroll to position [1561, 0]
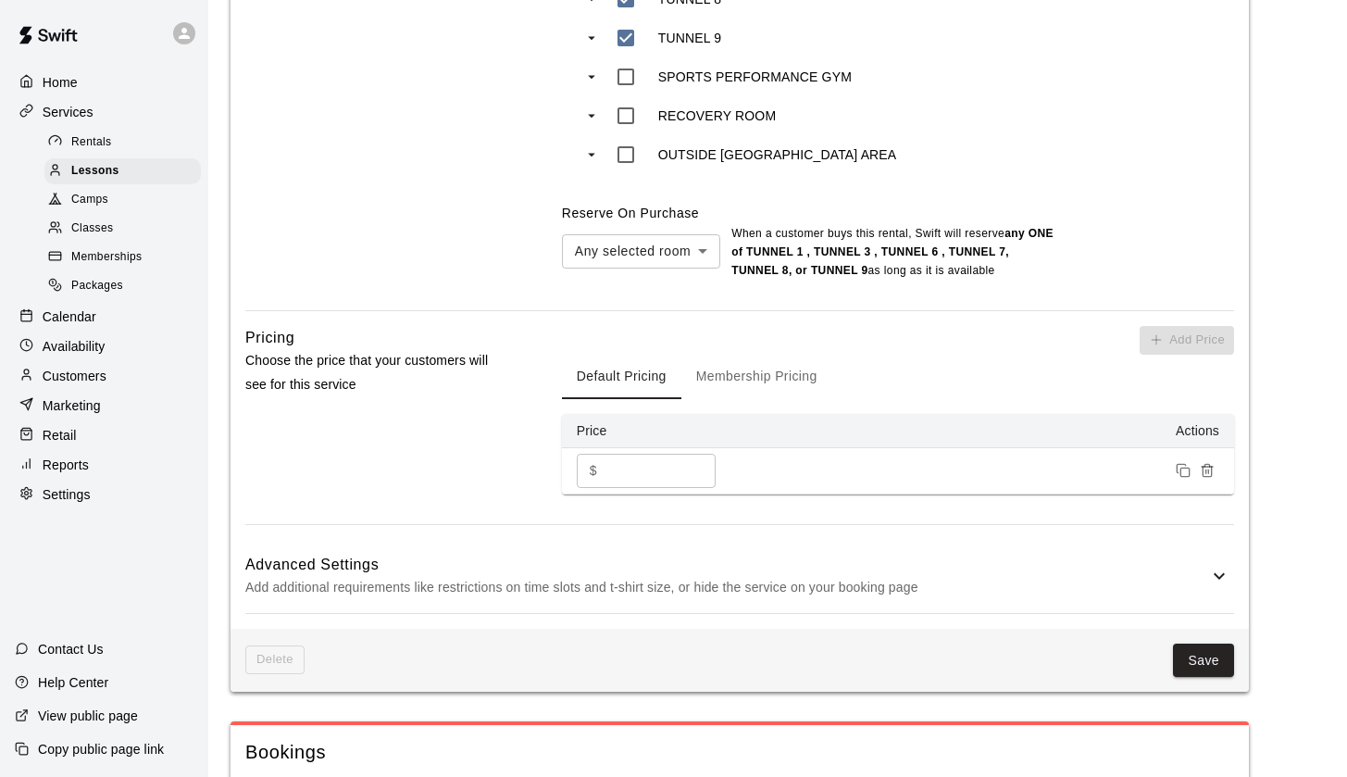
click at [1207, 690] on div "Delete Save" at bounding box center [740, 661] width 1019 height 64
click at [1196, 676] on button "Save" at bounding box center [1203, 661] width 61 height 34
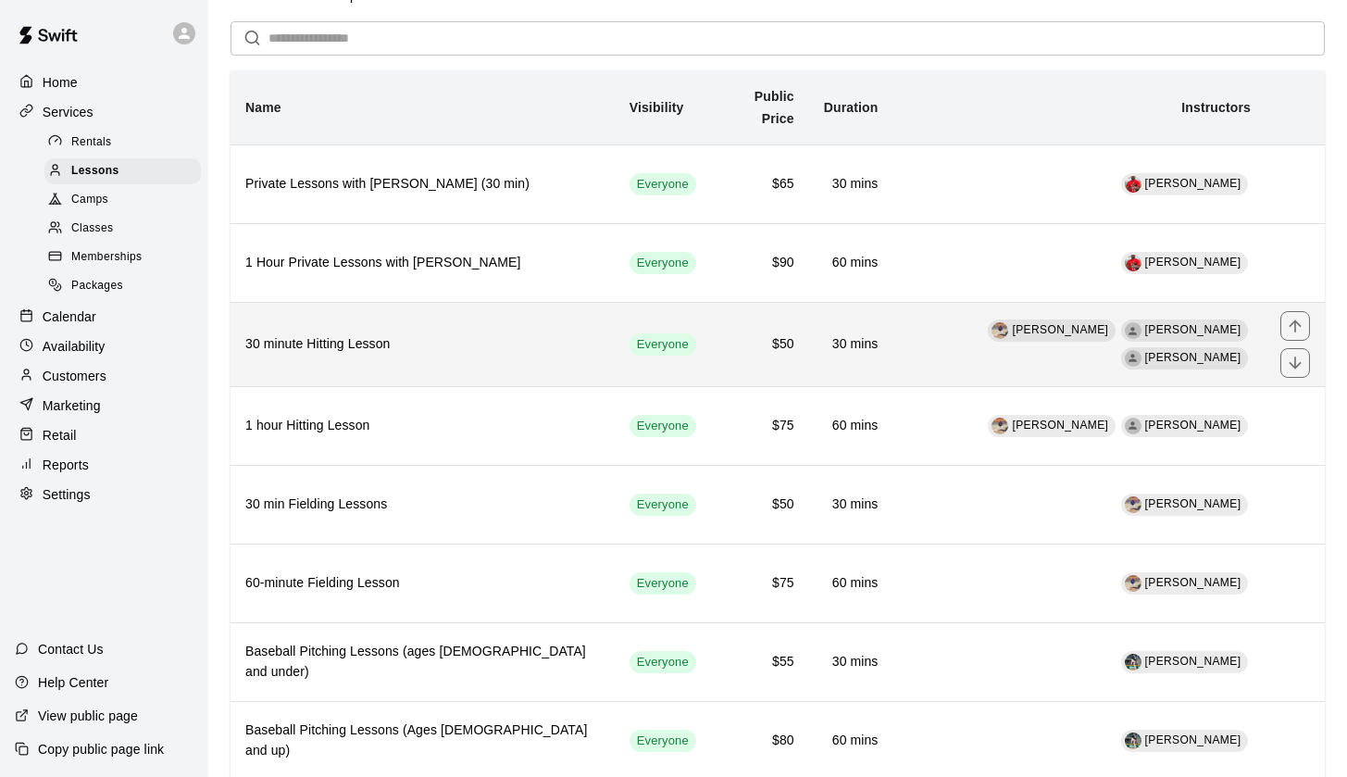
scroll to position [70, 0]
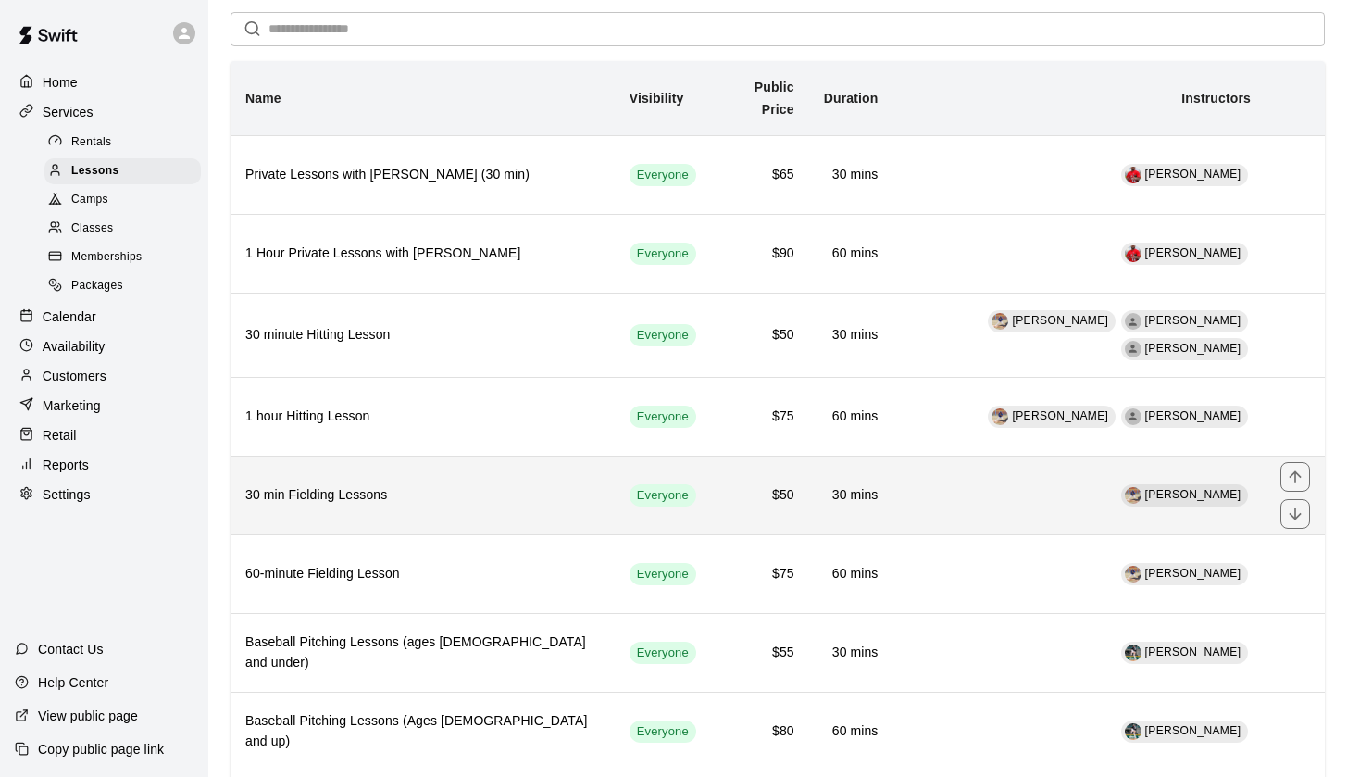
click at [318, 485] on h6 "30 min Fielding Lessons" at bounding box center [422, 495] width 355 height 20
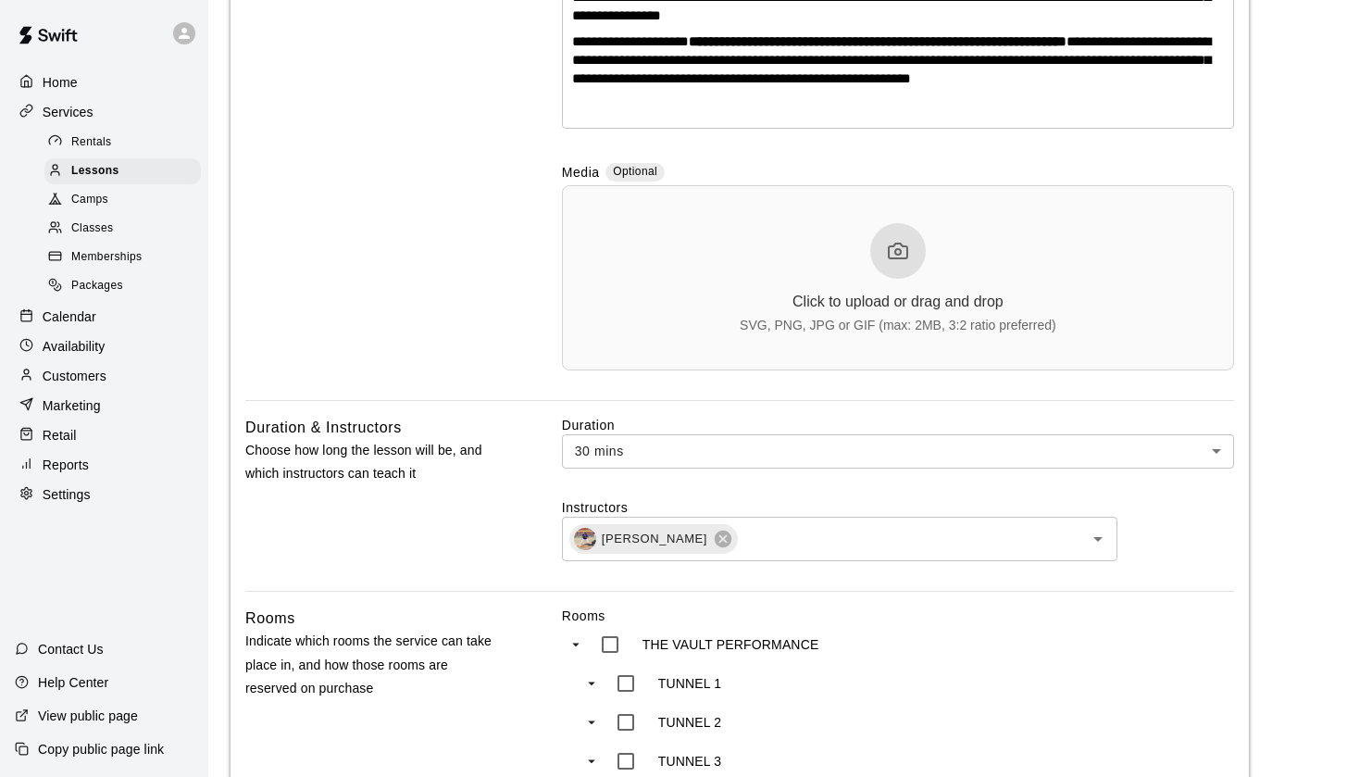
scroll to position [489, 0]
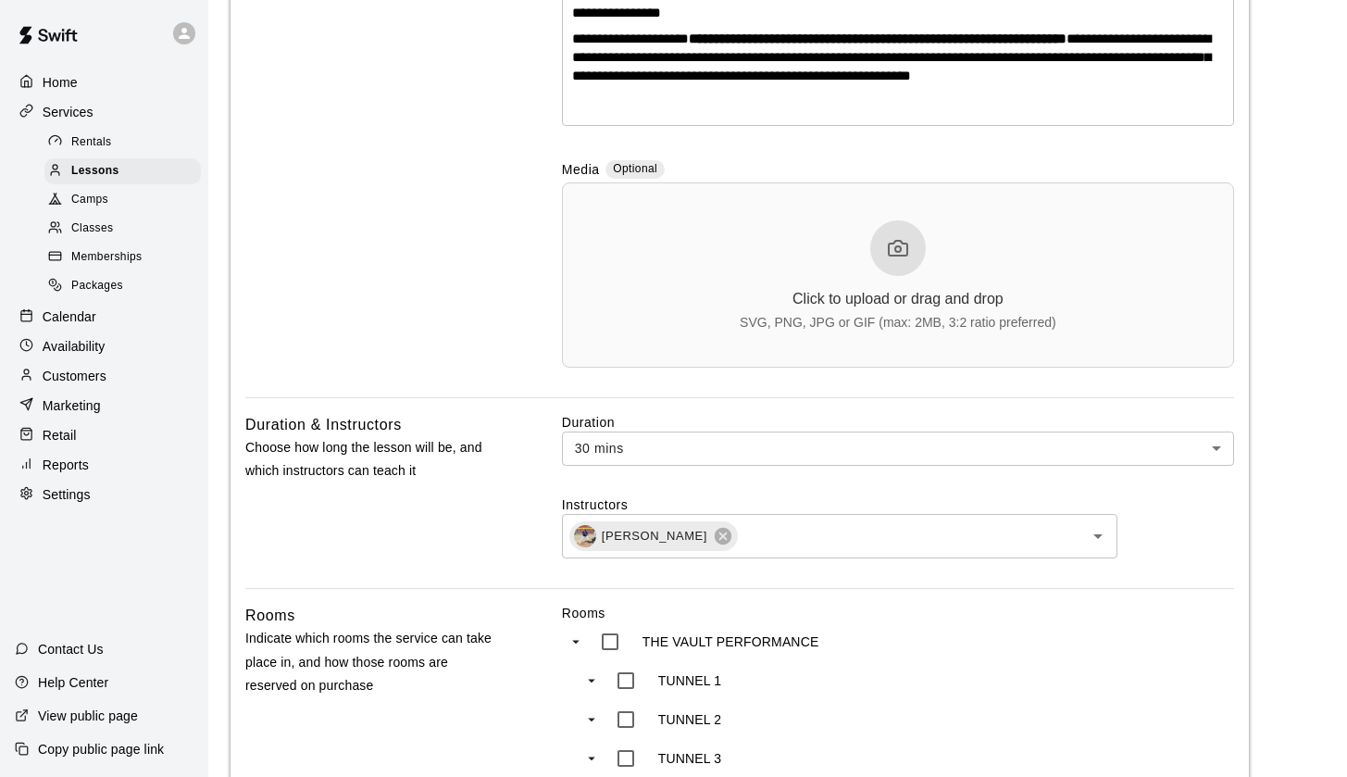
click at [765, 556] on div "Duration 30 mins ** ​ Instructors Alejandro Loera ​" at bounding box center [898, 500] width 672 height 175
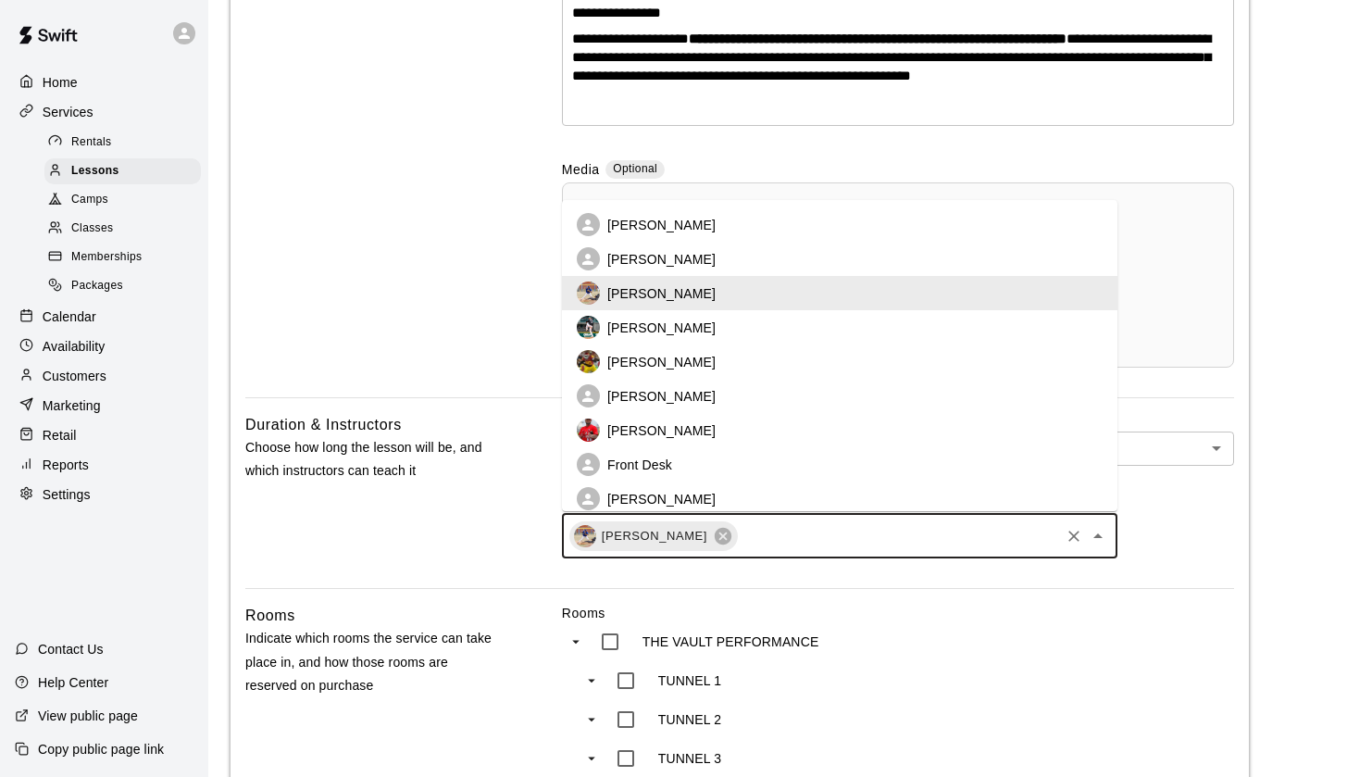
click at [760, 531] on input "text" at bounding box center [899, 535] width 318 height 23
click at [661, 223] on p "Ethan Lopez" at bounding box center [661, 225] width 108 height 19
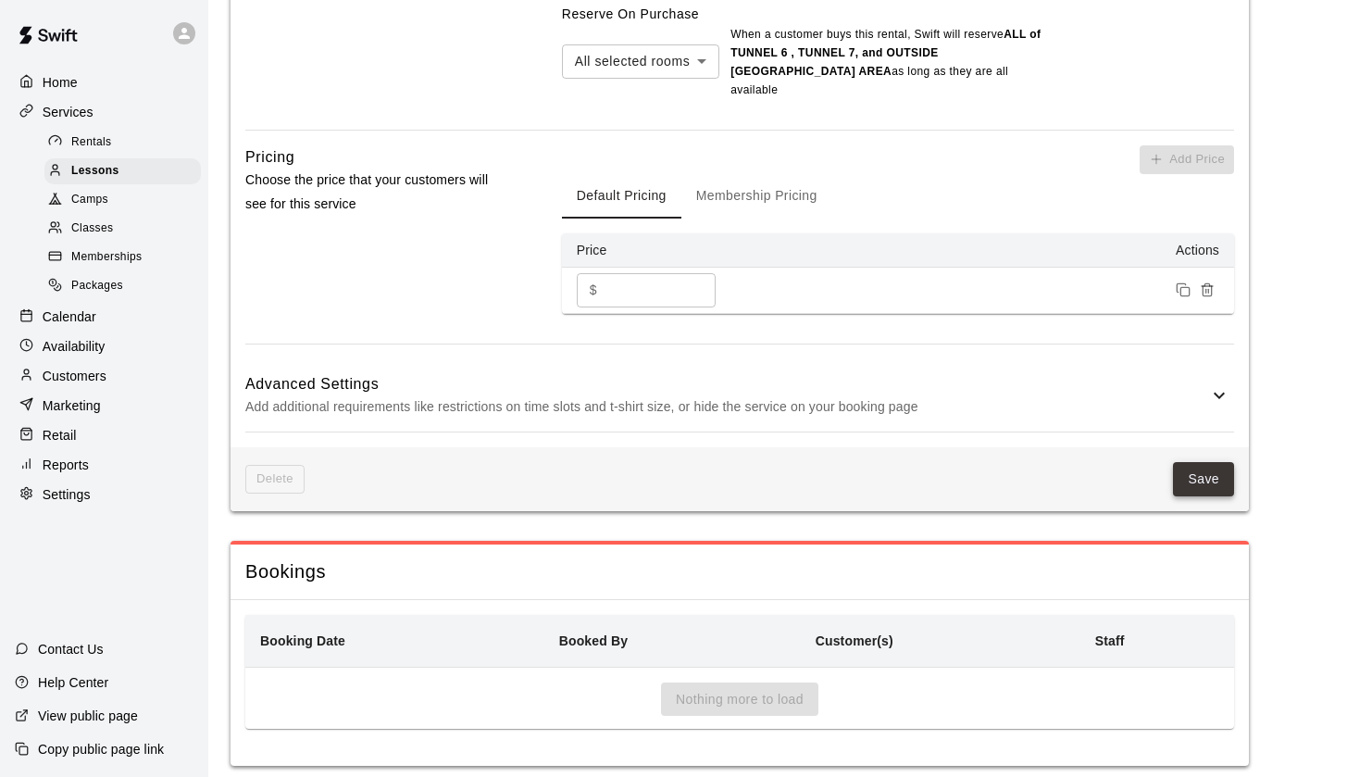
scroll to position [1641, 0]
click at [1212, 463] on button "Save" at bounding box center [1203, 480] width 61 height 34
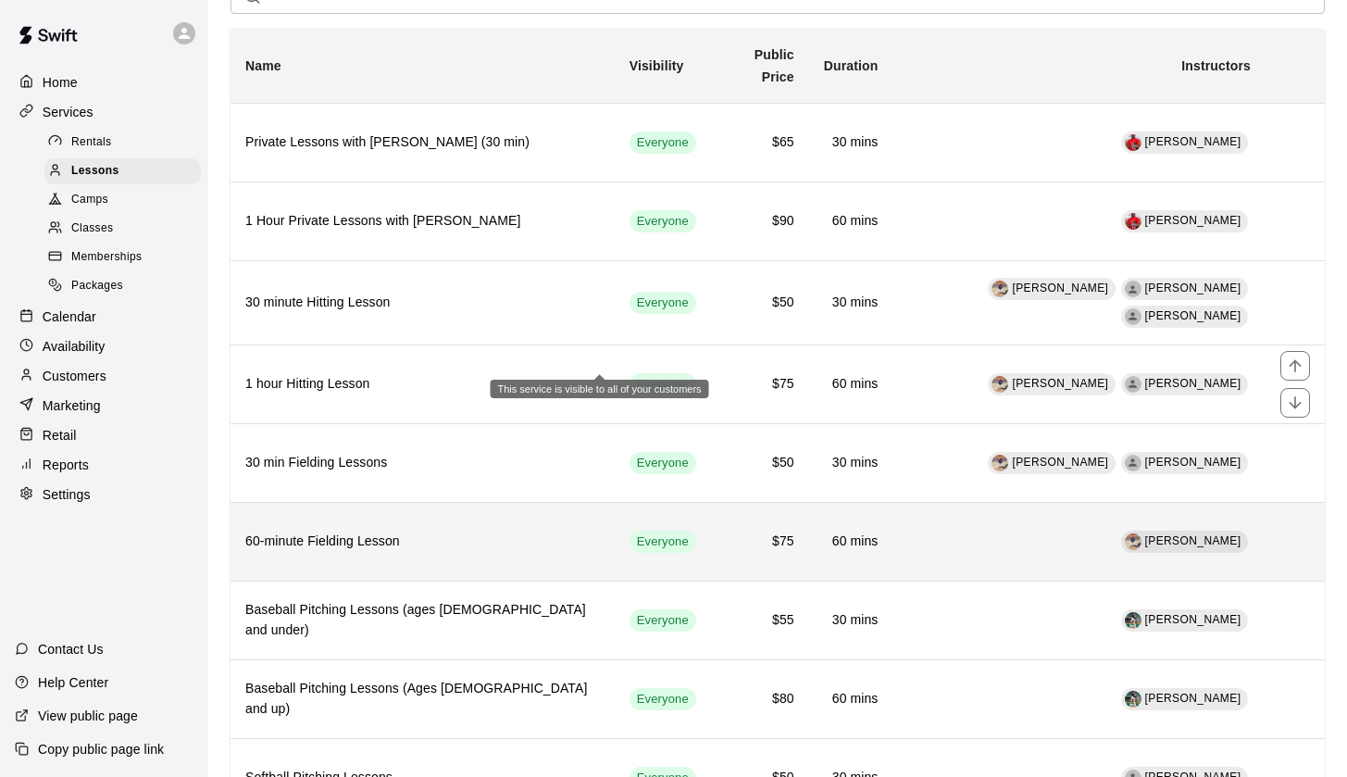
scroll to position [135, 0]
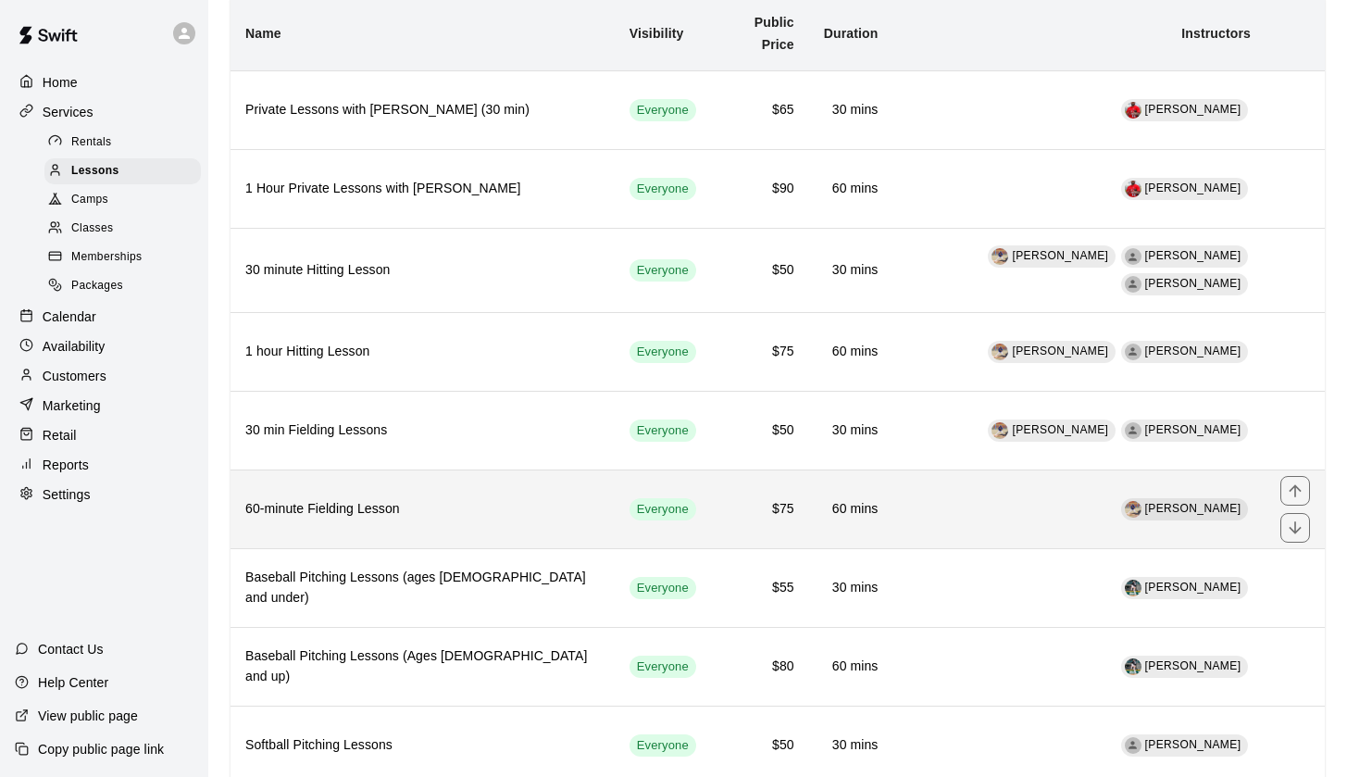
click at [391, 499] on h6 "60-minute Fielding Lesson" at bounding box center [422, 509] width 355 height 20
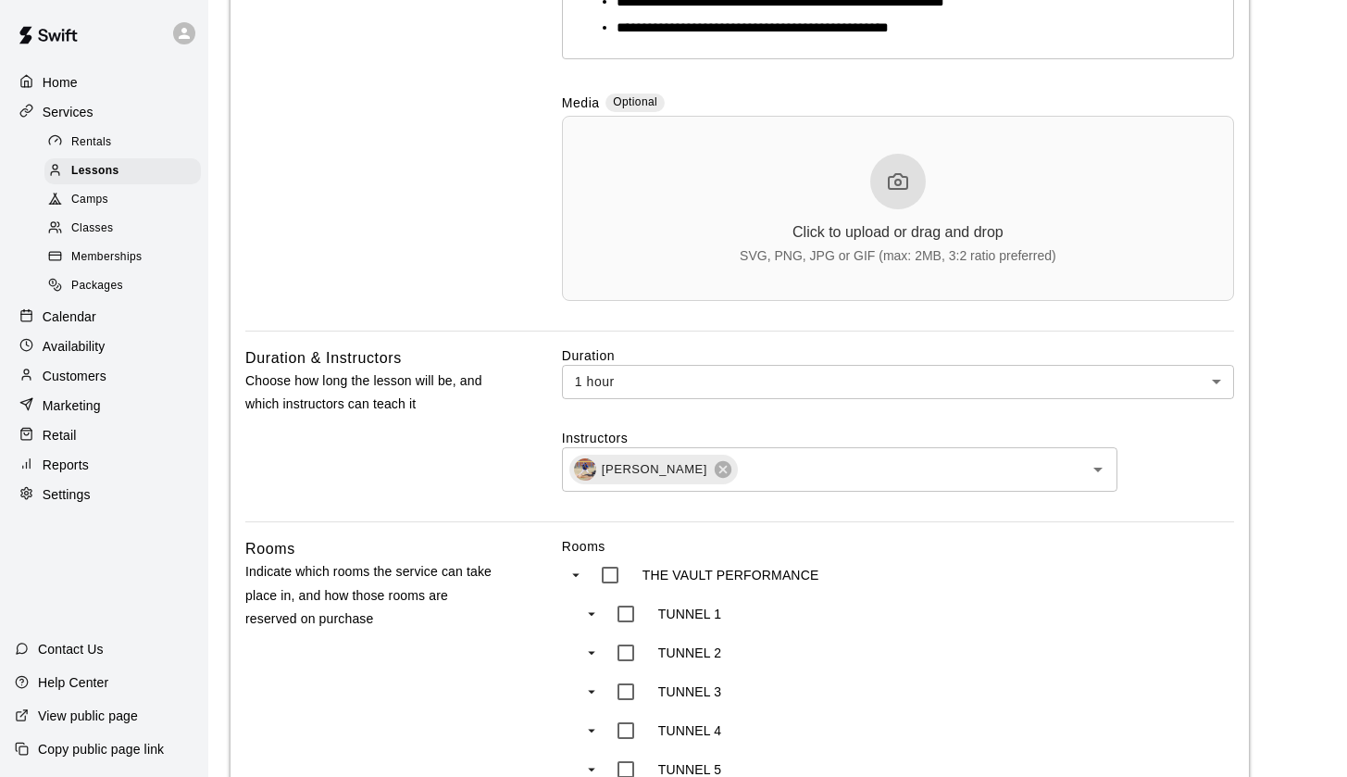
scroll to position [699, 0]
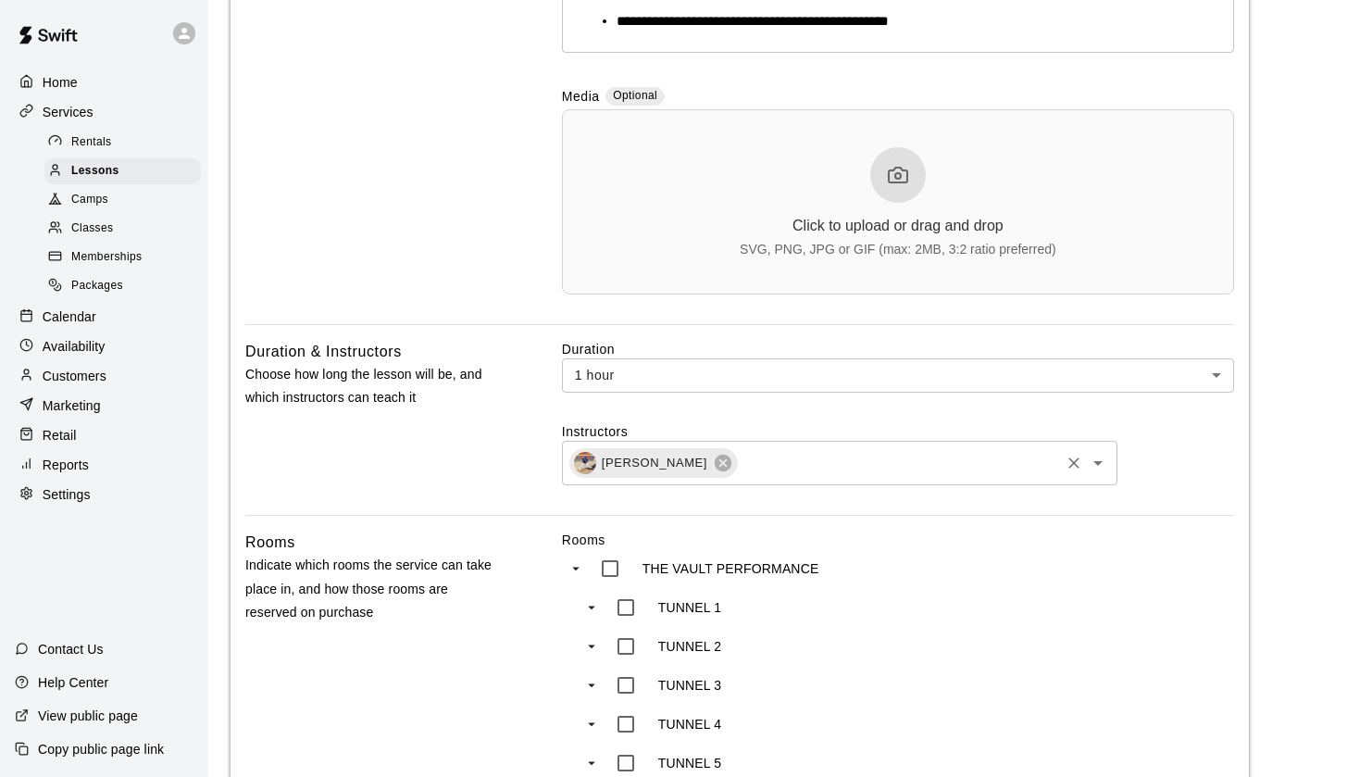
click at [799, 479] on div "Alejandro Loera ​" at bounding box center [840, 463] width 556 height 44
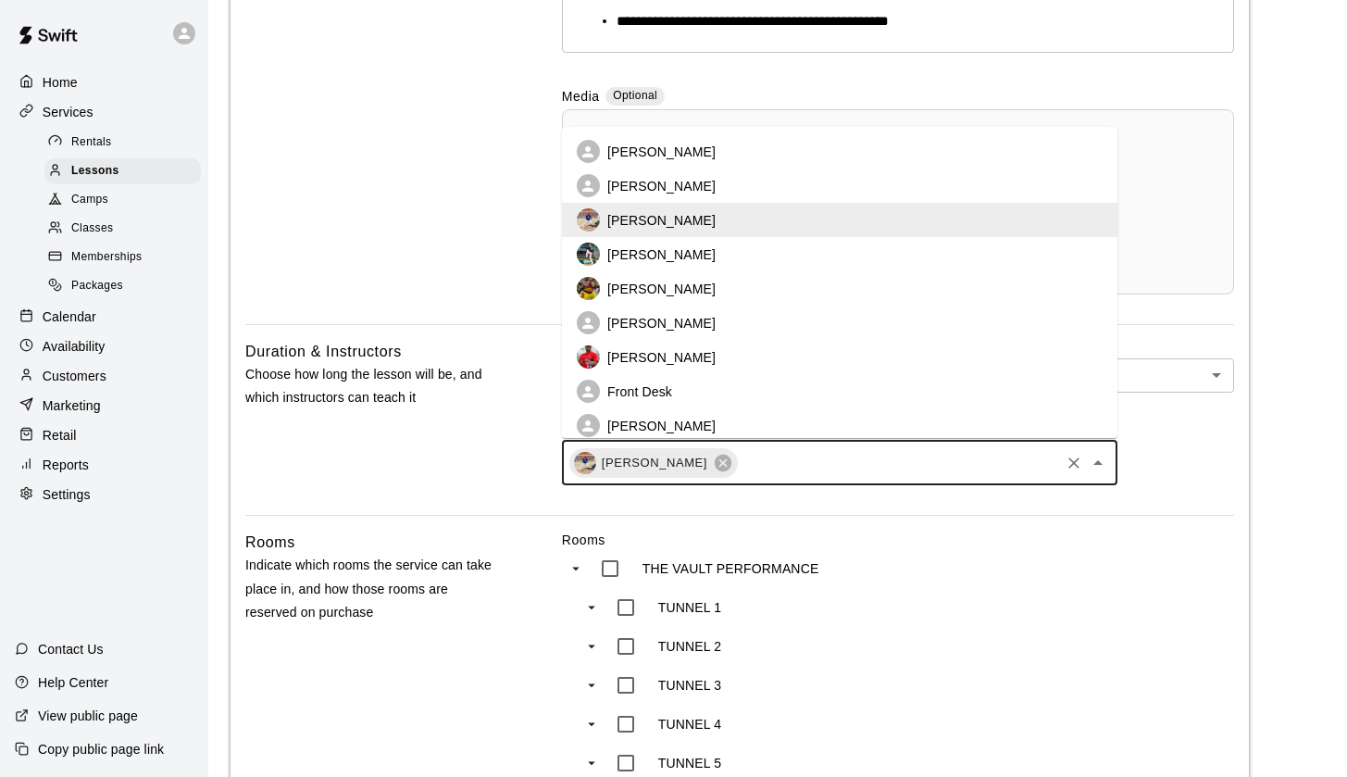
click at [647, 148] on p "Ethan Lopez" at bounding box center [661, 152] width 108 height 19
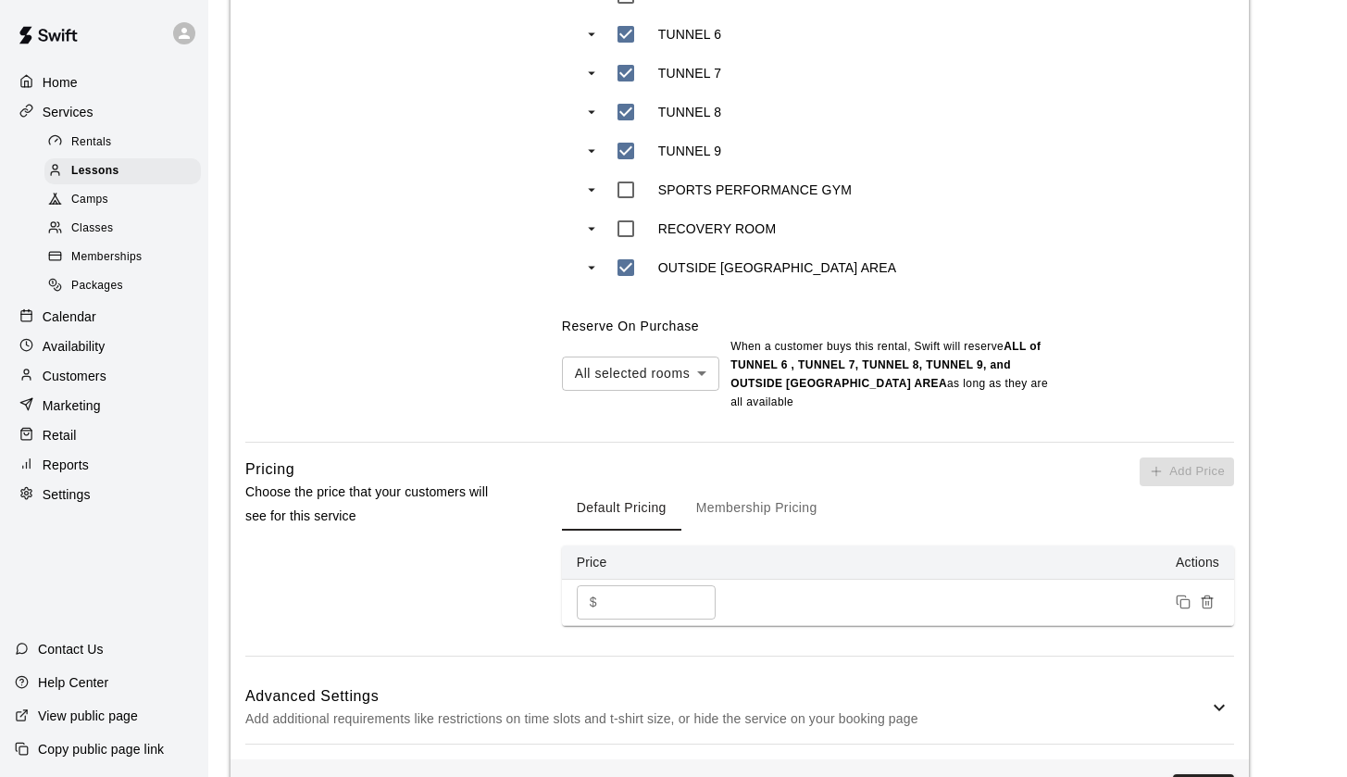
scroll to position [1629, 0]
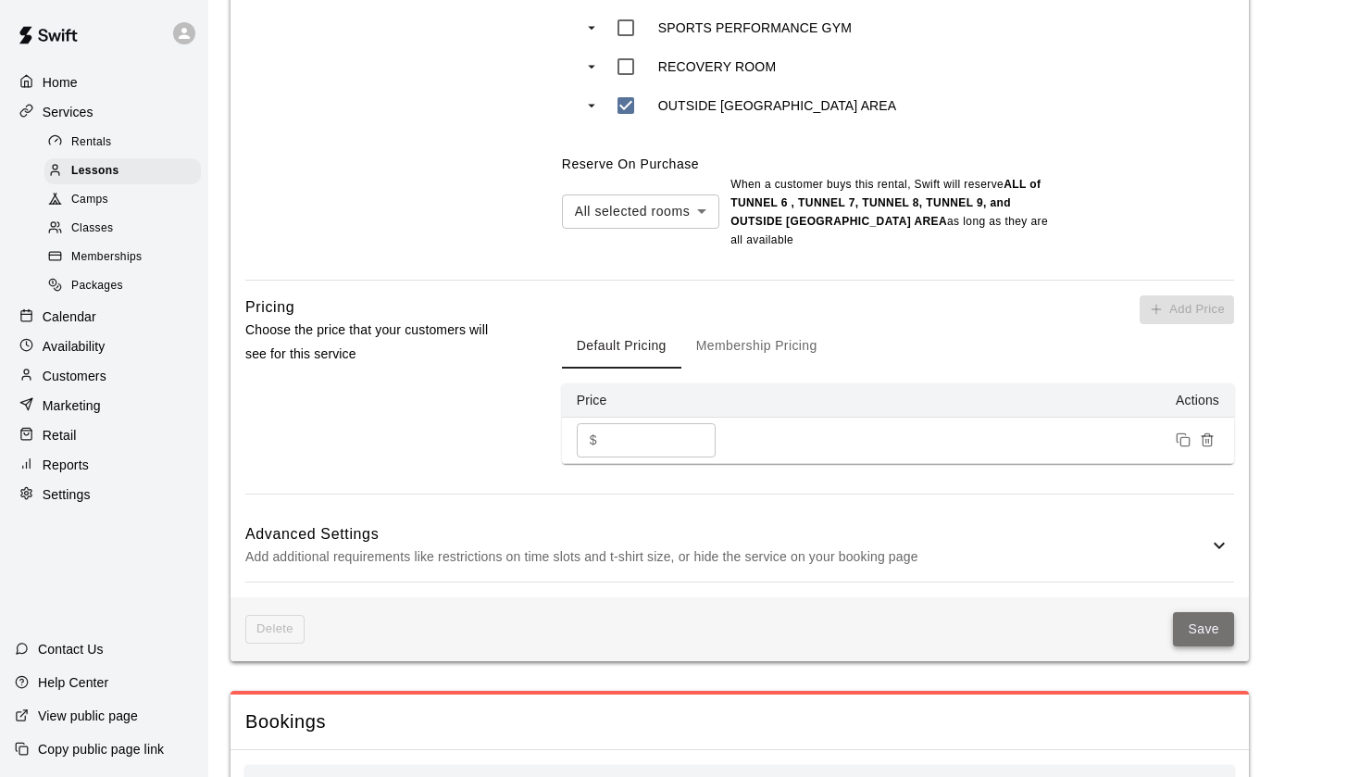
click at [1210, 612] on button "Save" at bounding box center [1203, 629] width 61 height 34
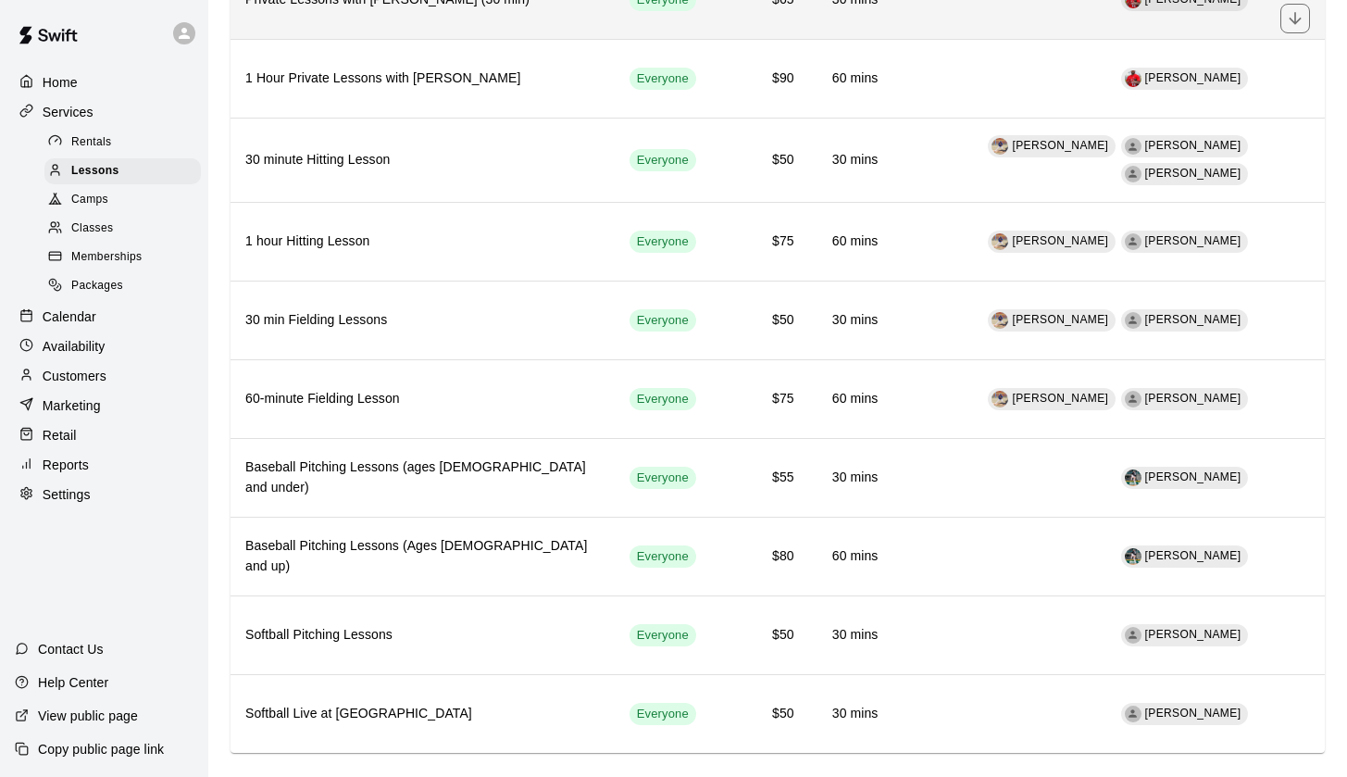
scroll to position [244, 0]
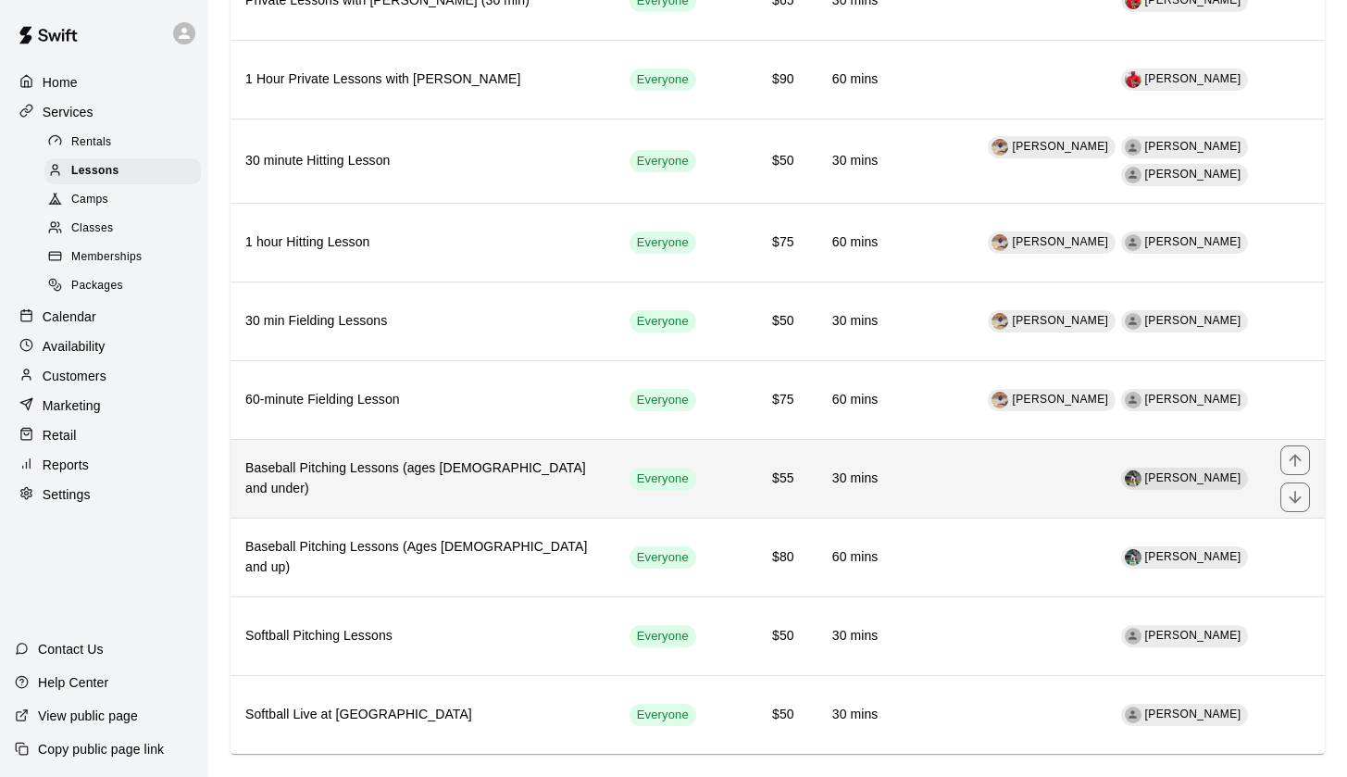
click at [313, 458] on h6 "Baseball Pitching Lessons (ages [DEMOGRAPHIC_DATA] and under)" at bounding box center [422, 478] width 355 height 41
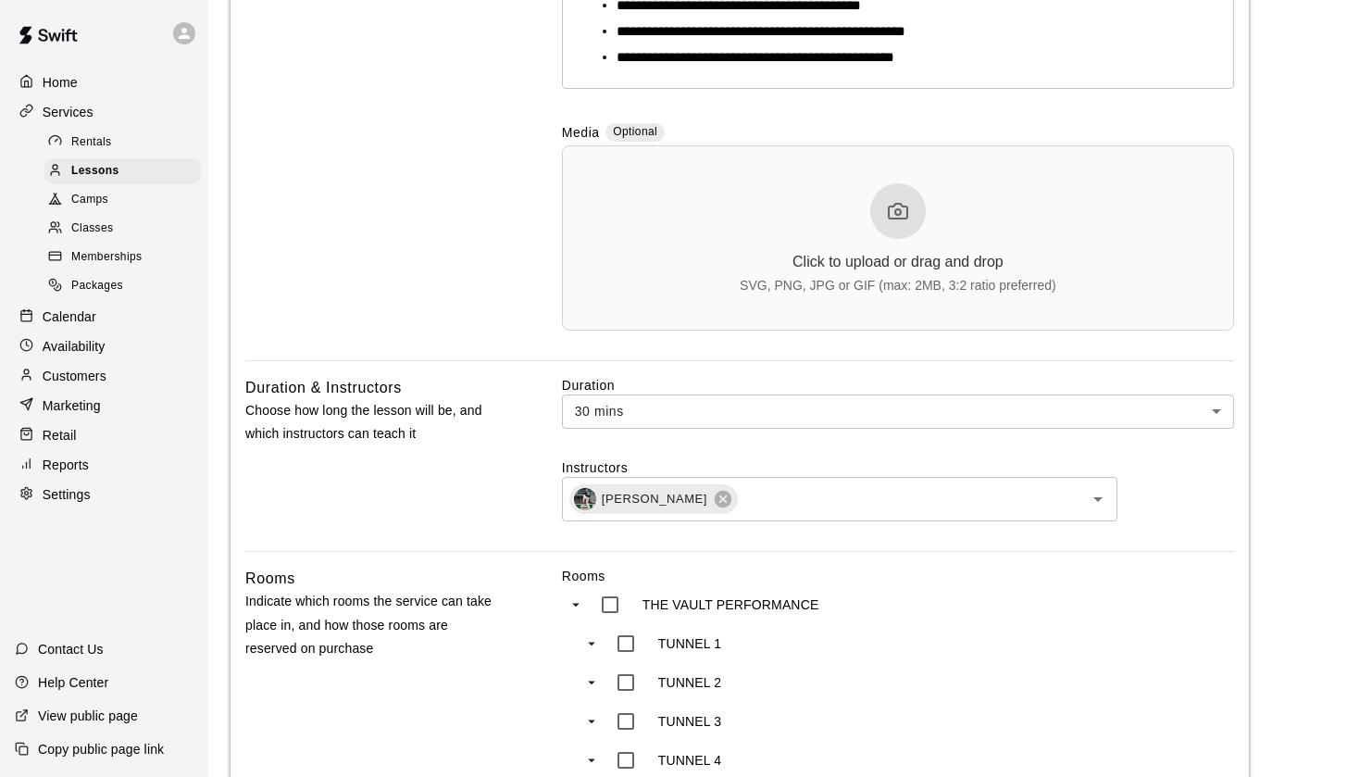
scroll to position [684, 0]
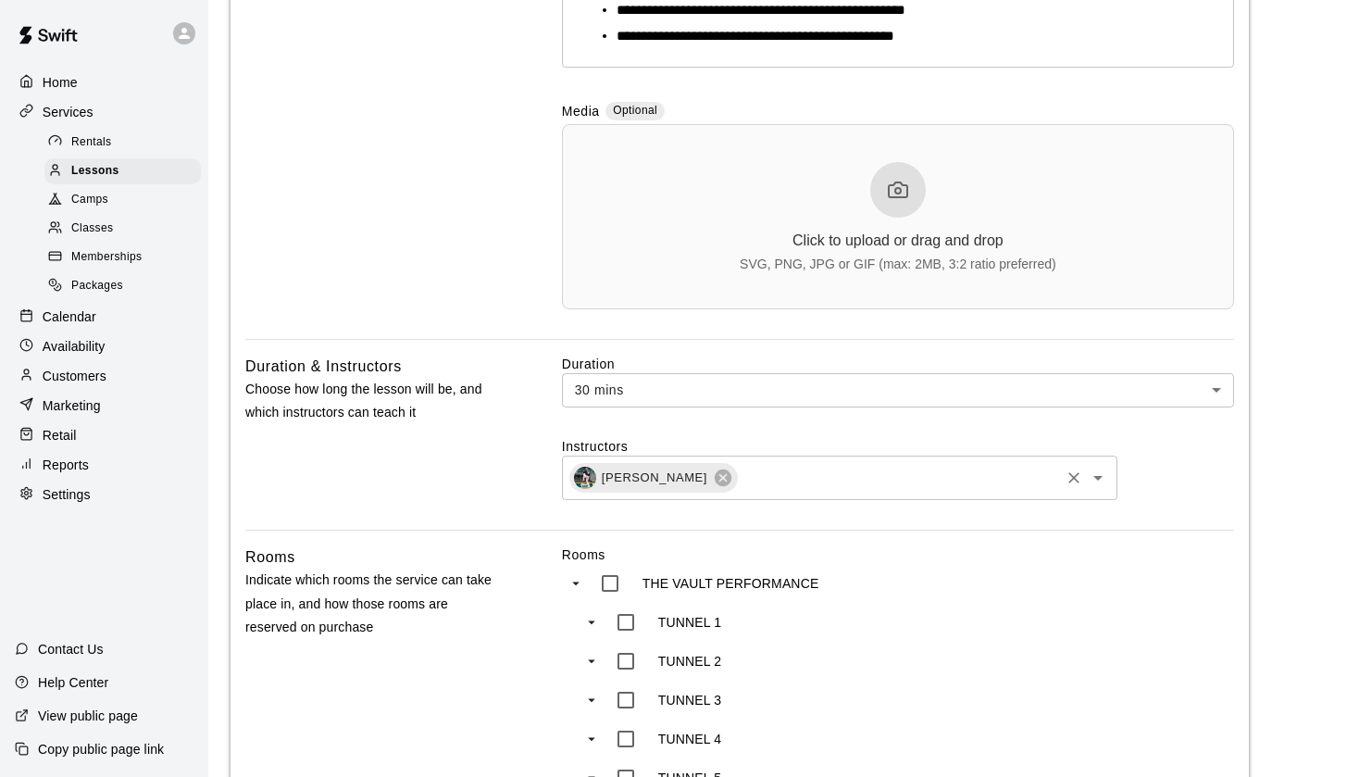
click at [782, 462] on div "Brandon Quintero ​" at bounding box center [840, 478] width 556 height 44
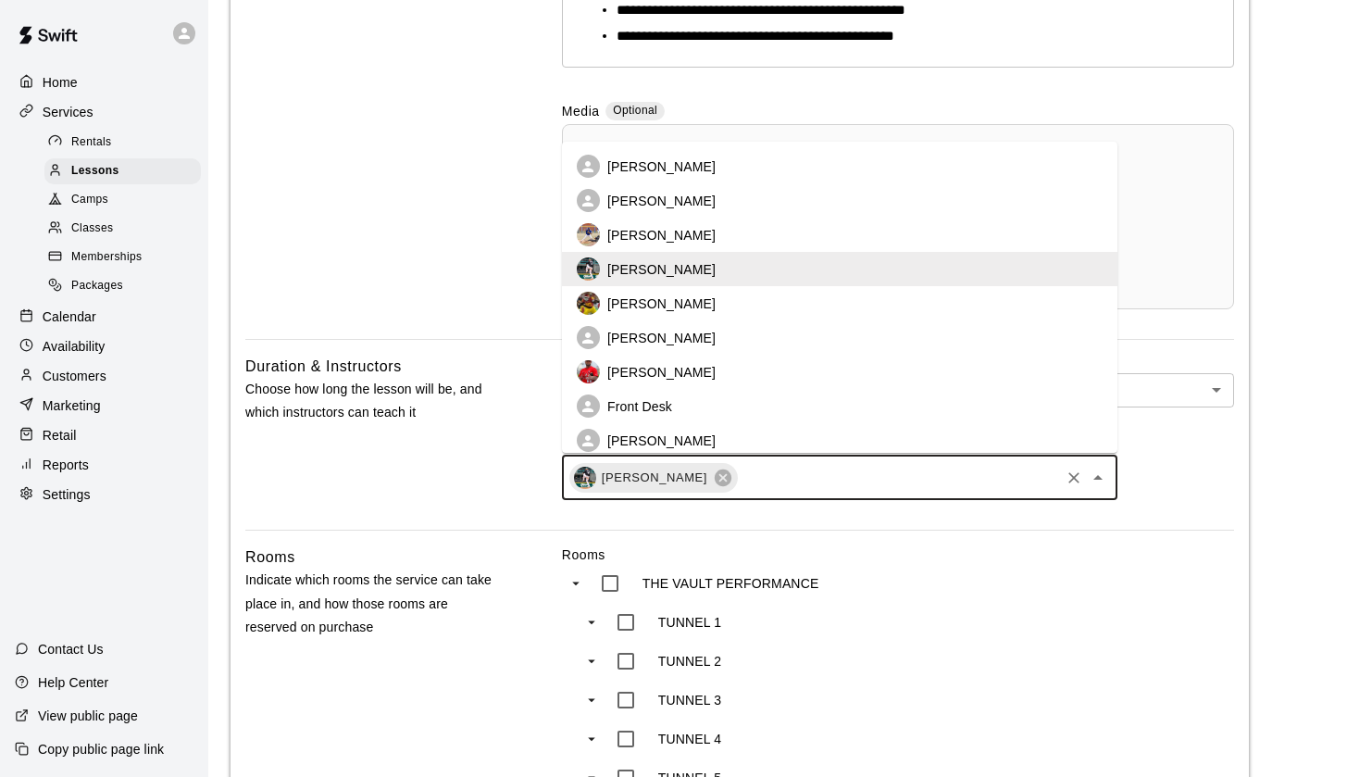
click at [677, 191] on li "Bryan Menendez" at bounding box center [840, 200] width 556 height 34
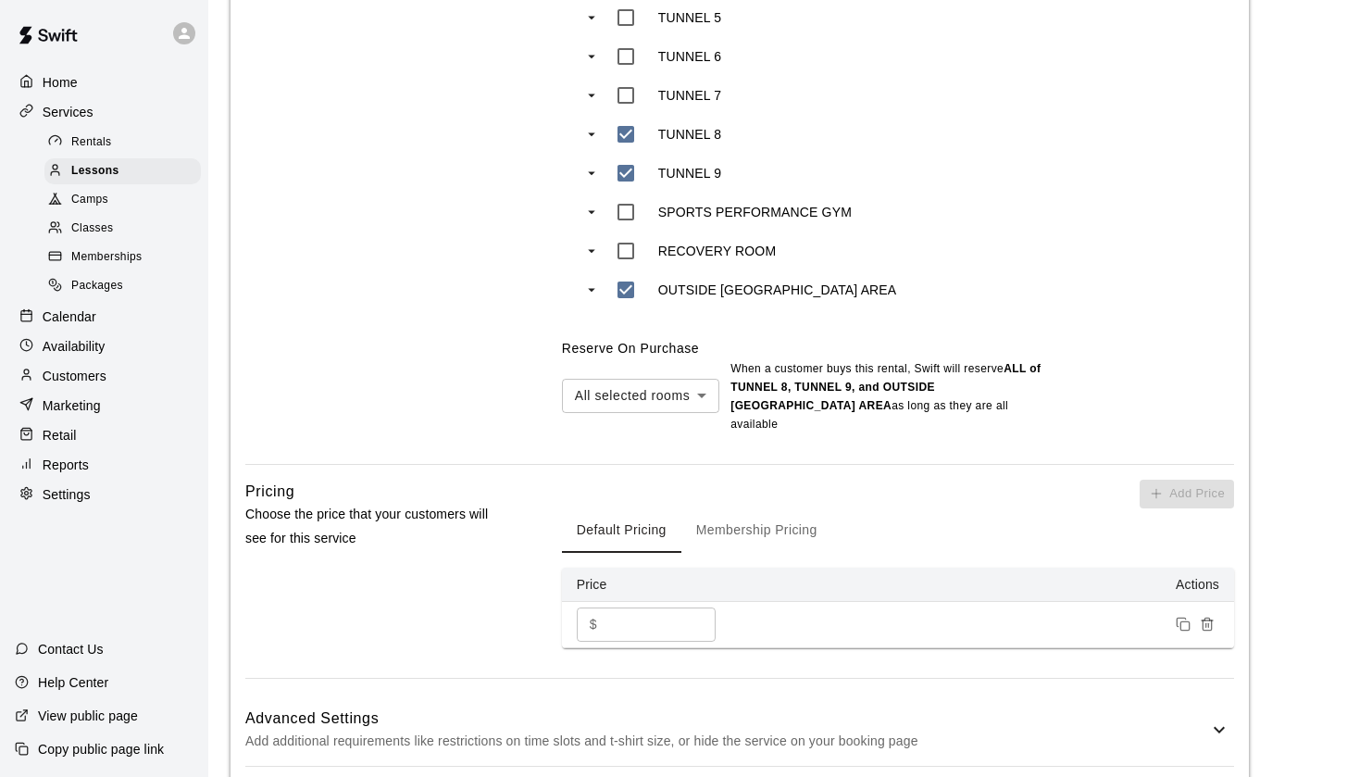
scroll to position [1571, 0]
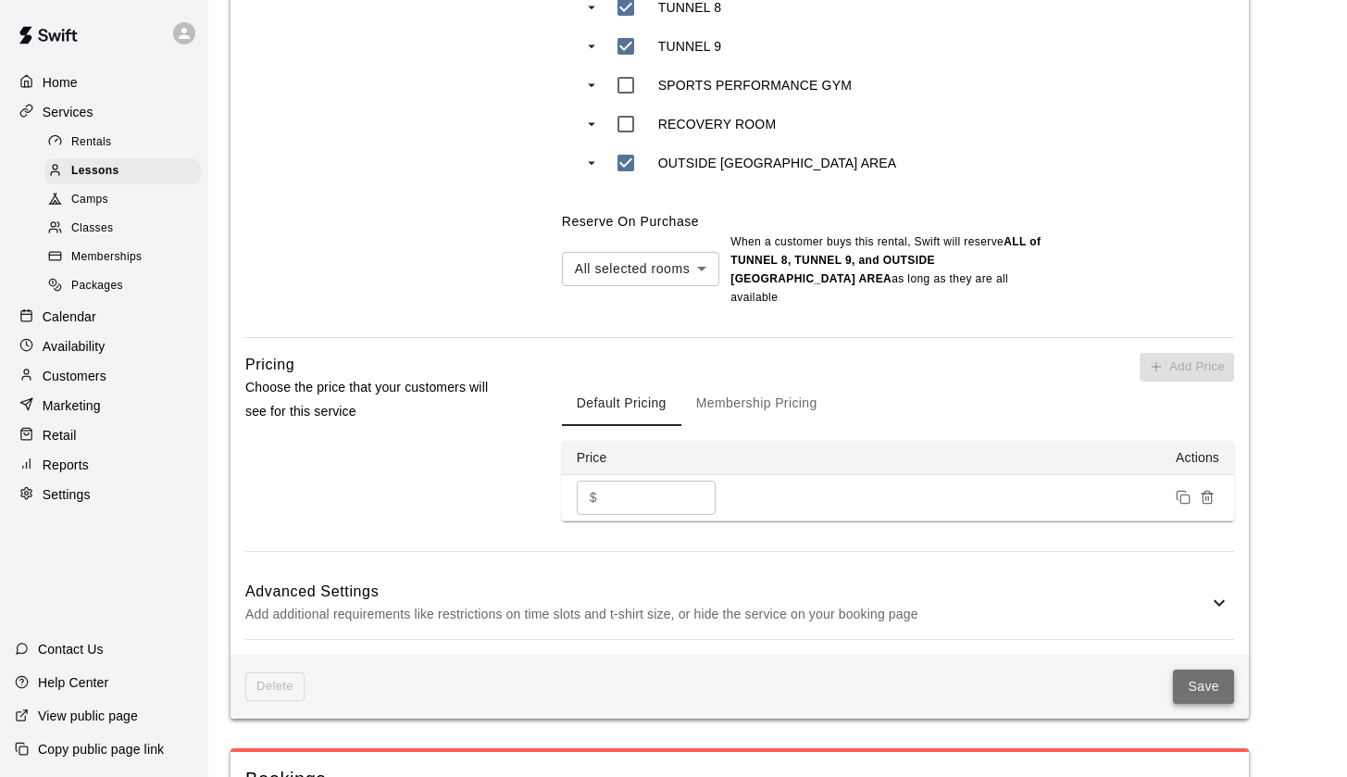
click at [1197, 669] on button "Save" at bounding box center [1203, 686] width 61 height 34
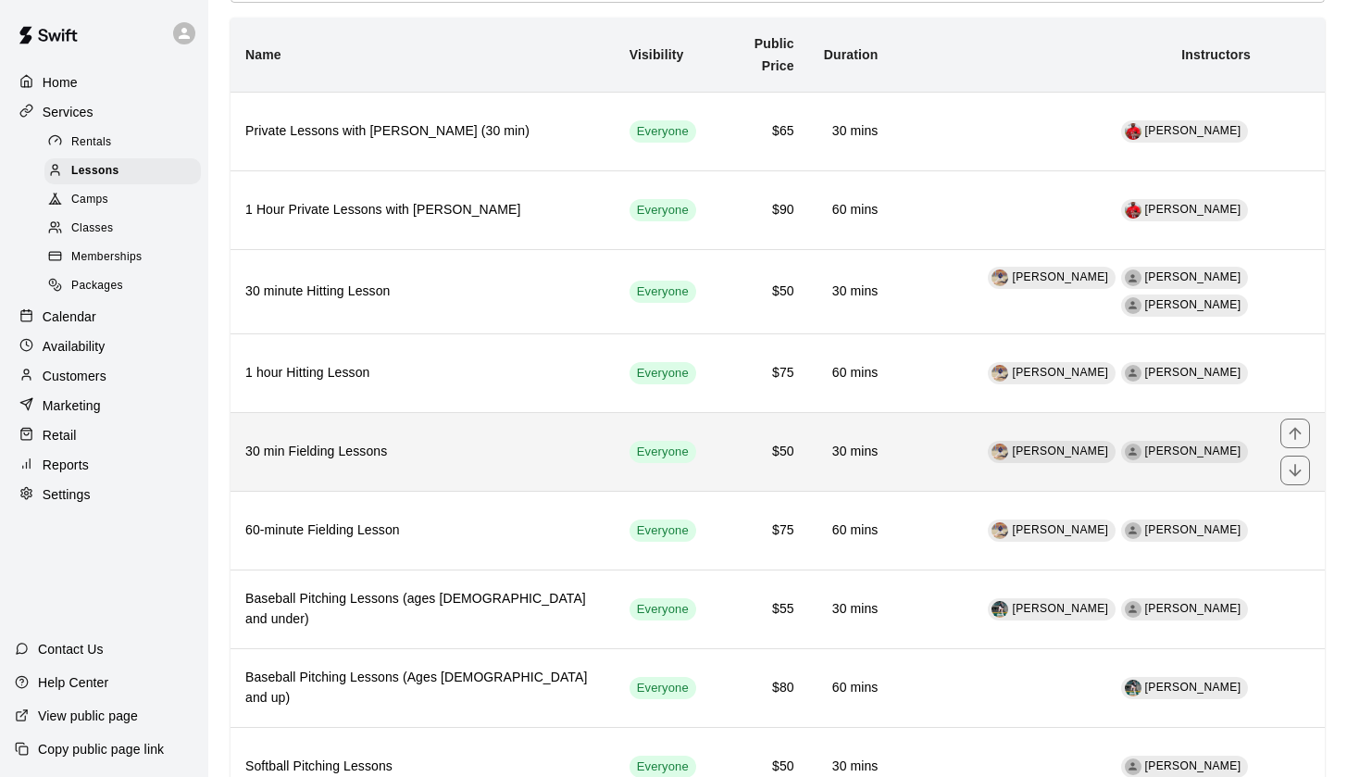
scroll to position [183, 0]
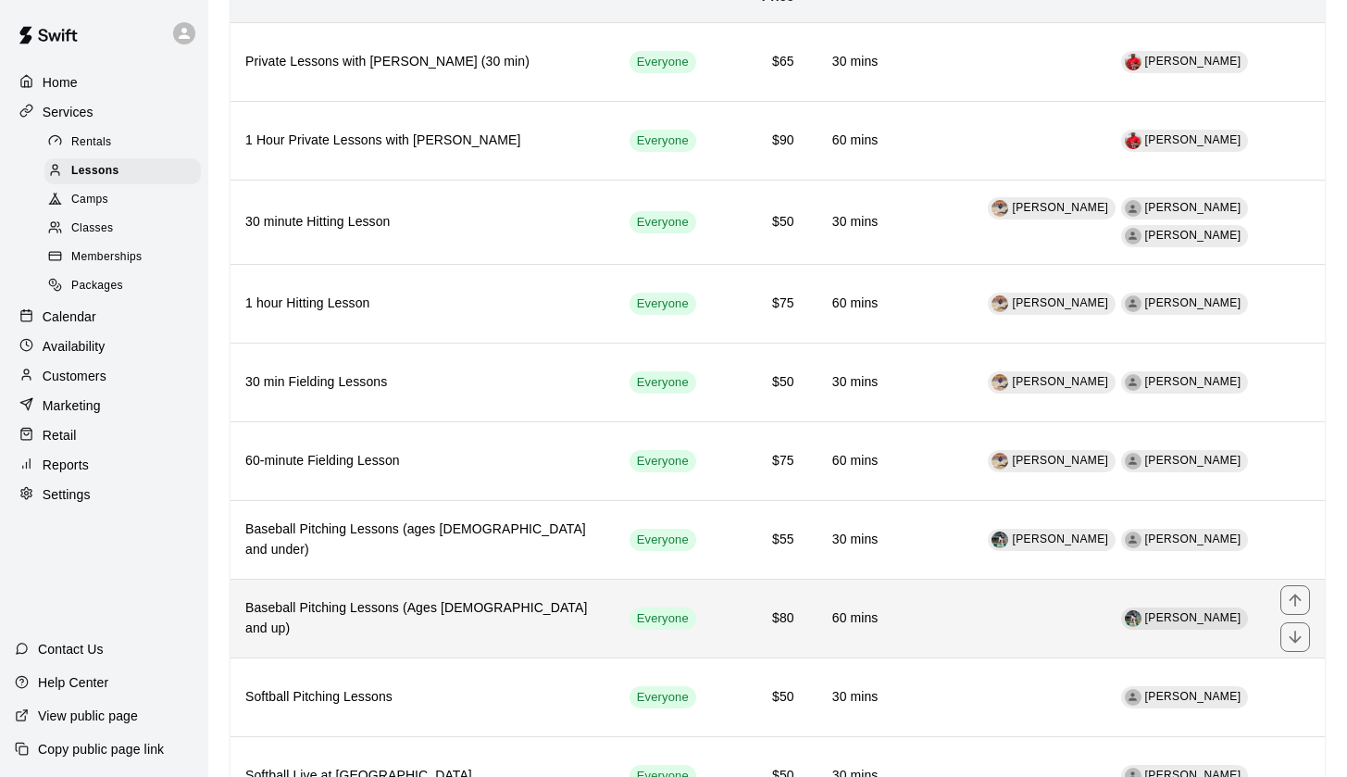
click at [899, 600] on td "[PERSON_NAME]" at bounding box center [1079, 619] width 373 height 79
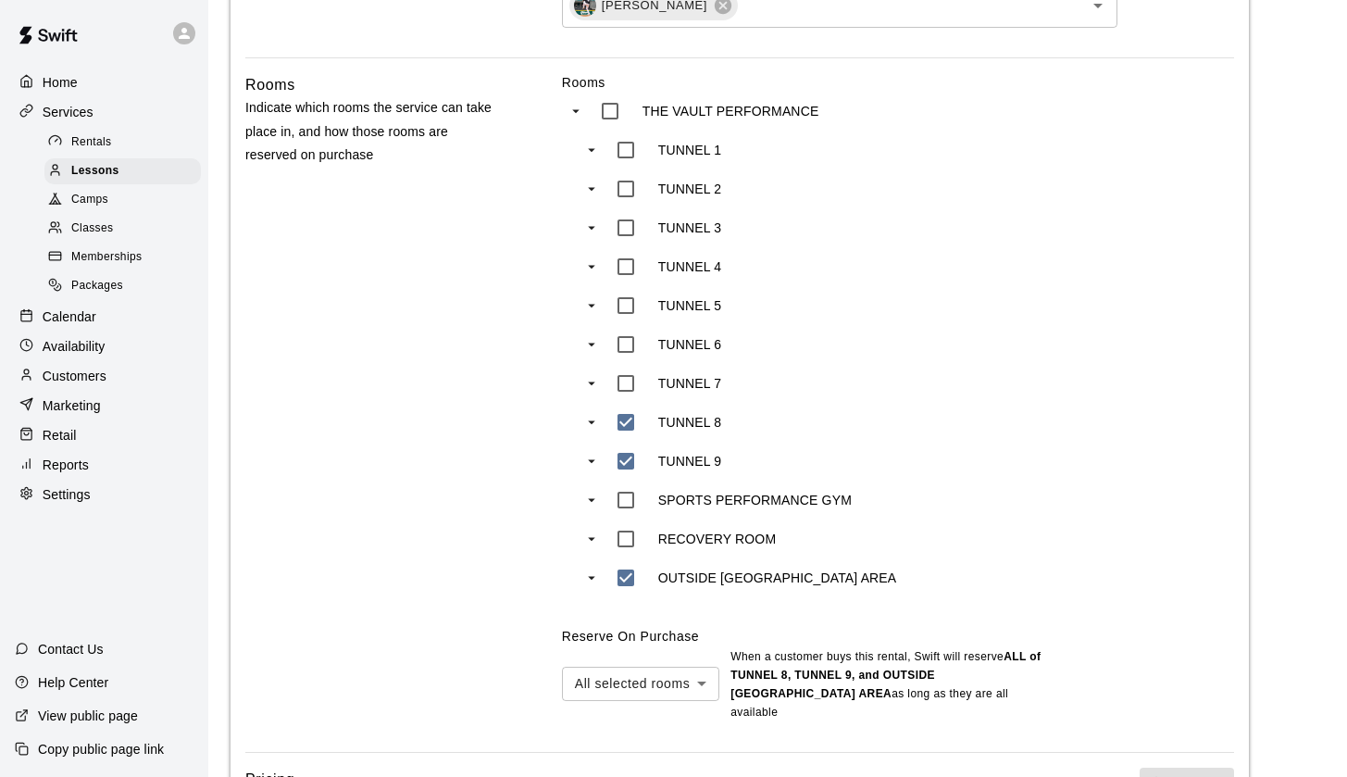
scroll to position [524, 0]
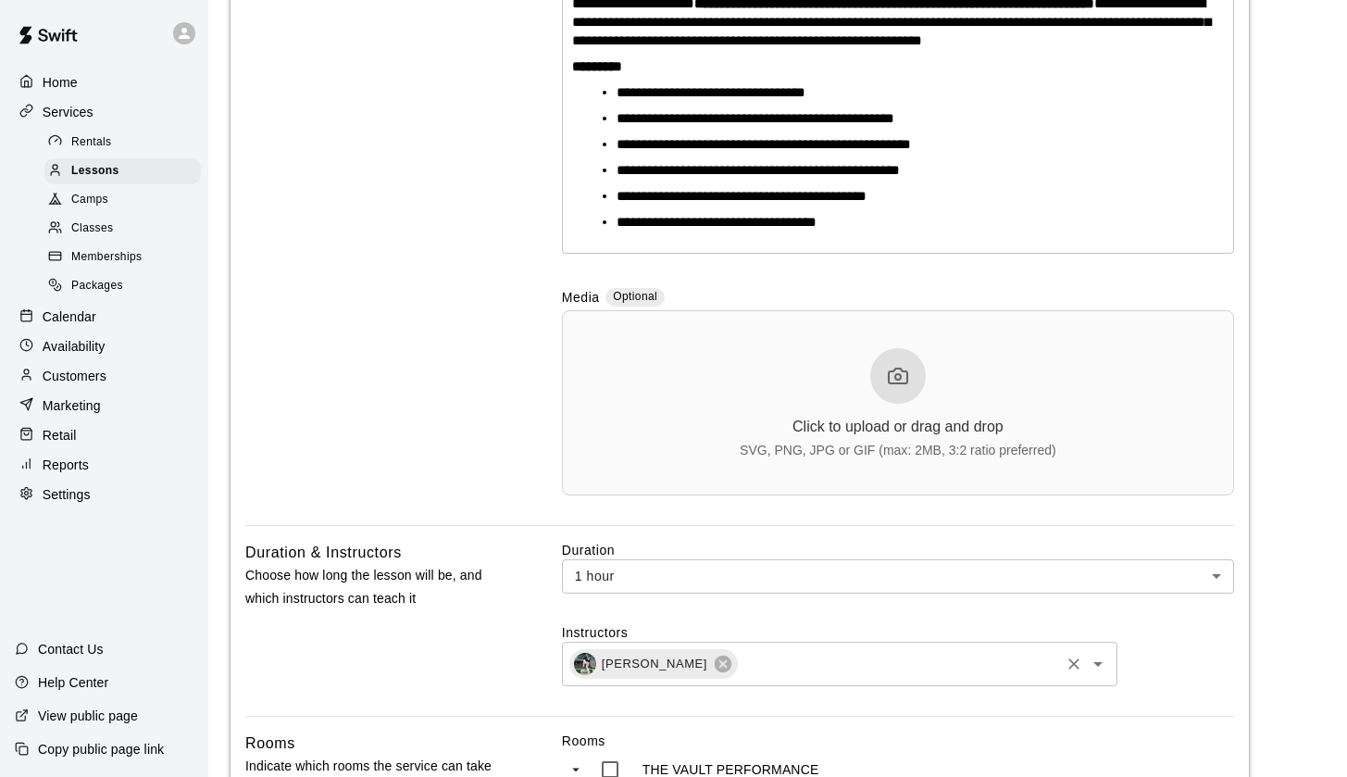
click at [789, 675] on input "text" at bounding box center [899, 663] width 318 height 23
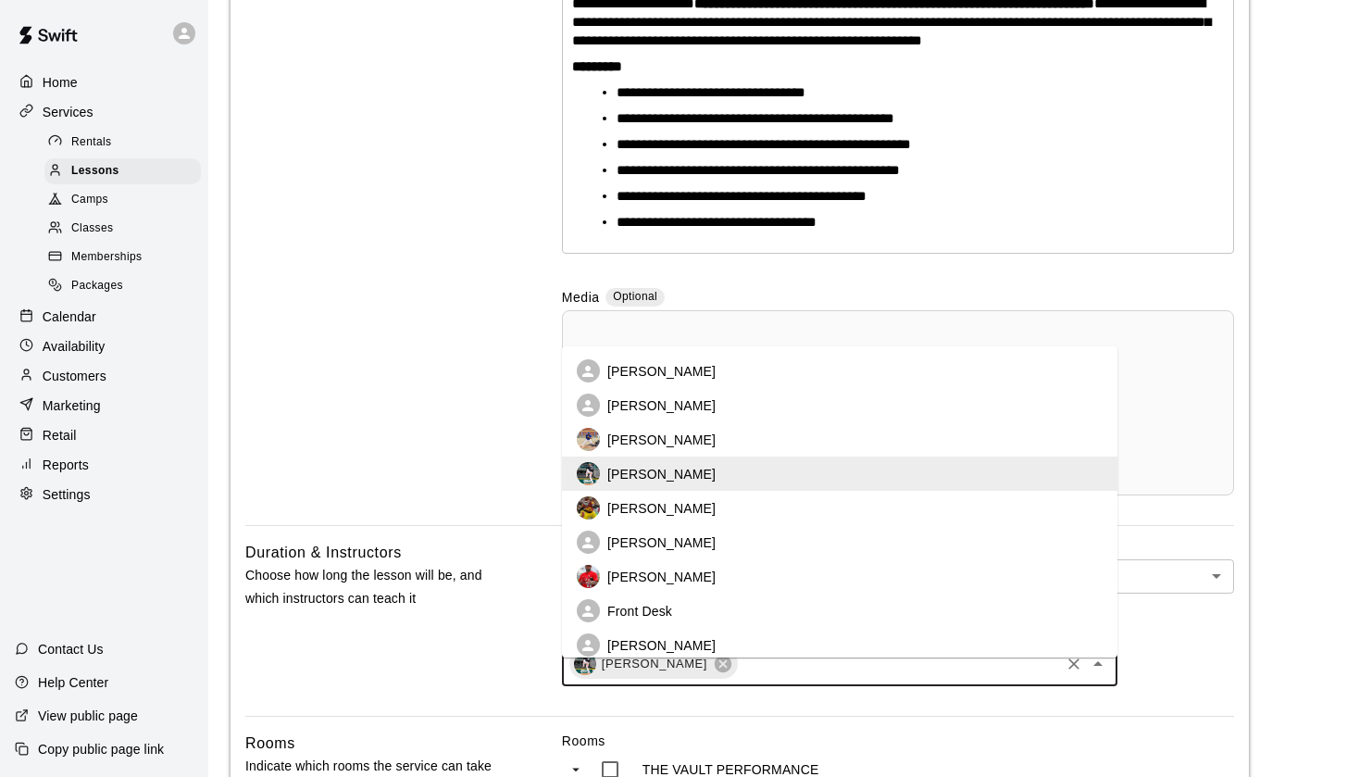
click at [667, 413] on p "Bryan Menendez" at bounding box center [661, 405] width 108 height 19
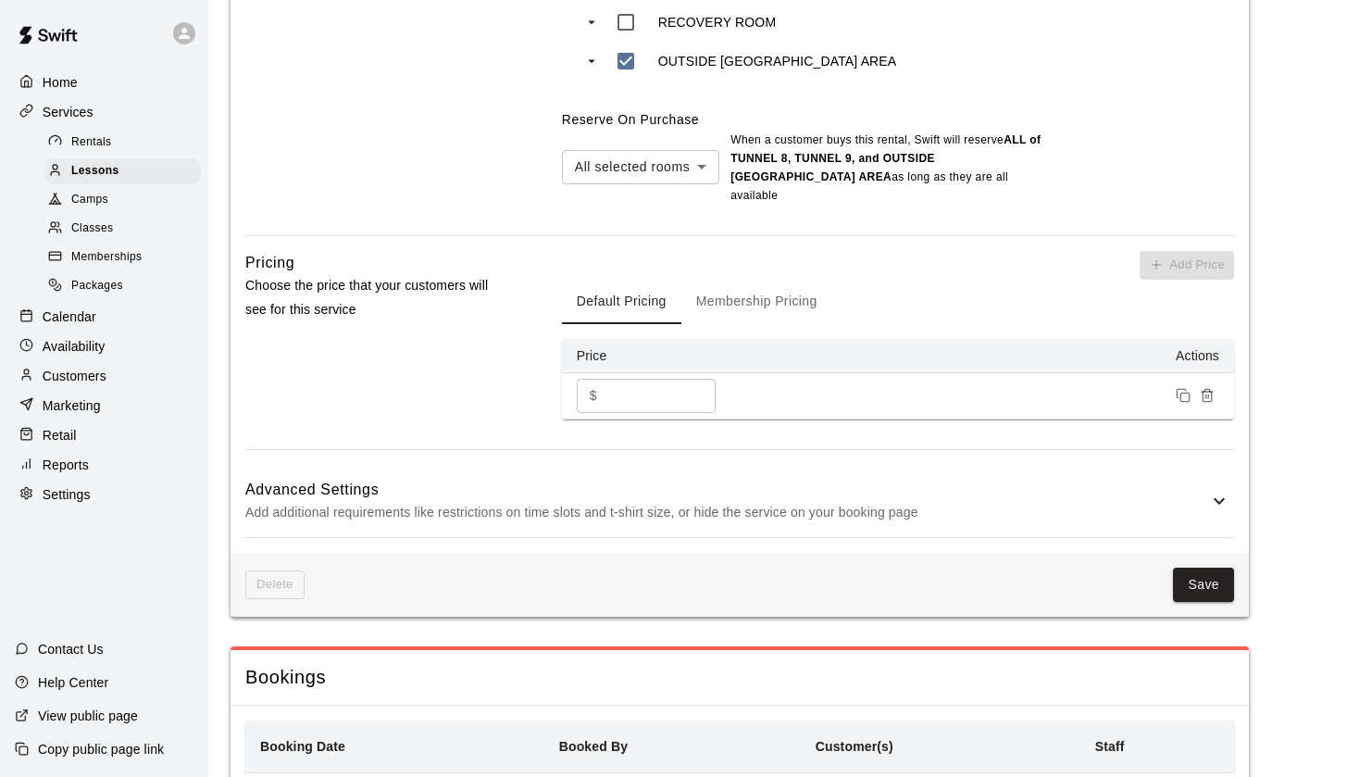
scroll to position [1728, 0]
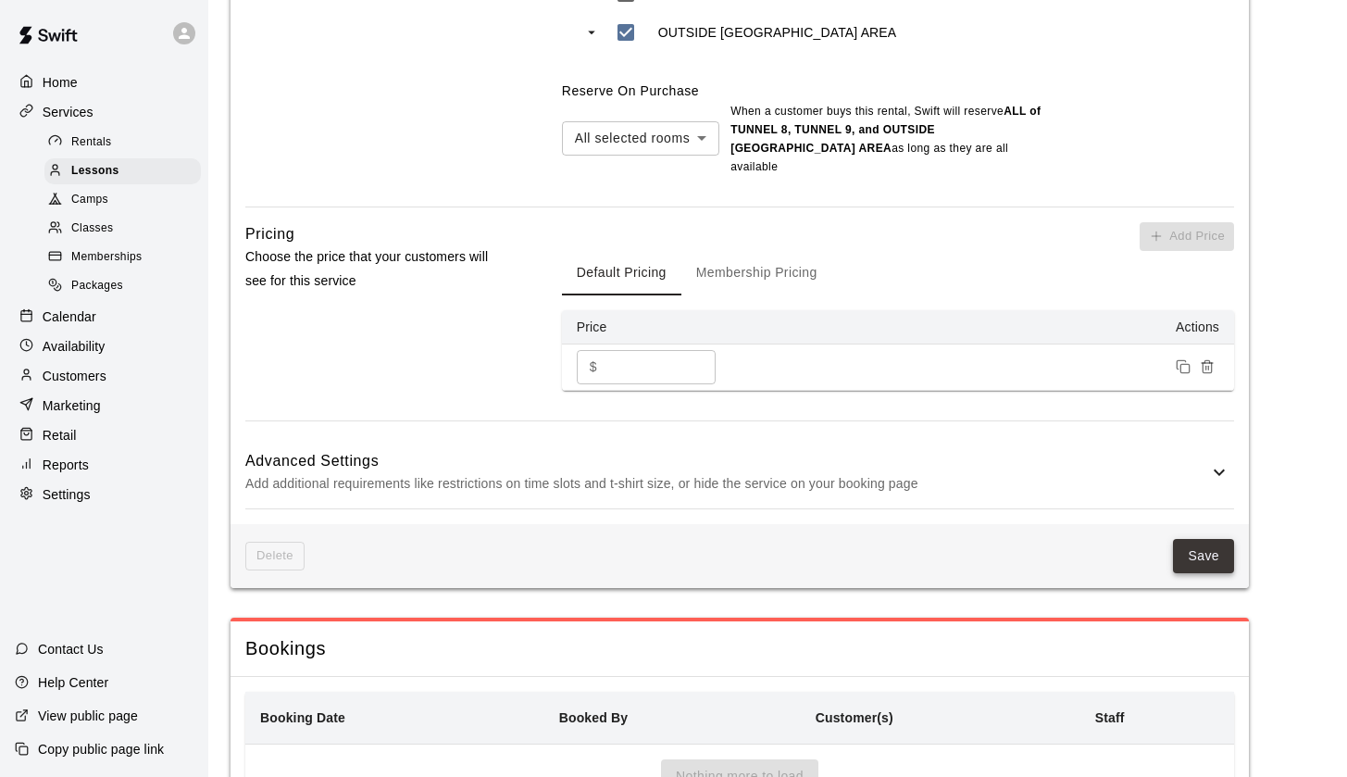
click at [1221, 544] on button "Save" at bounding box center [1203, 556] width 61 height 34
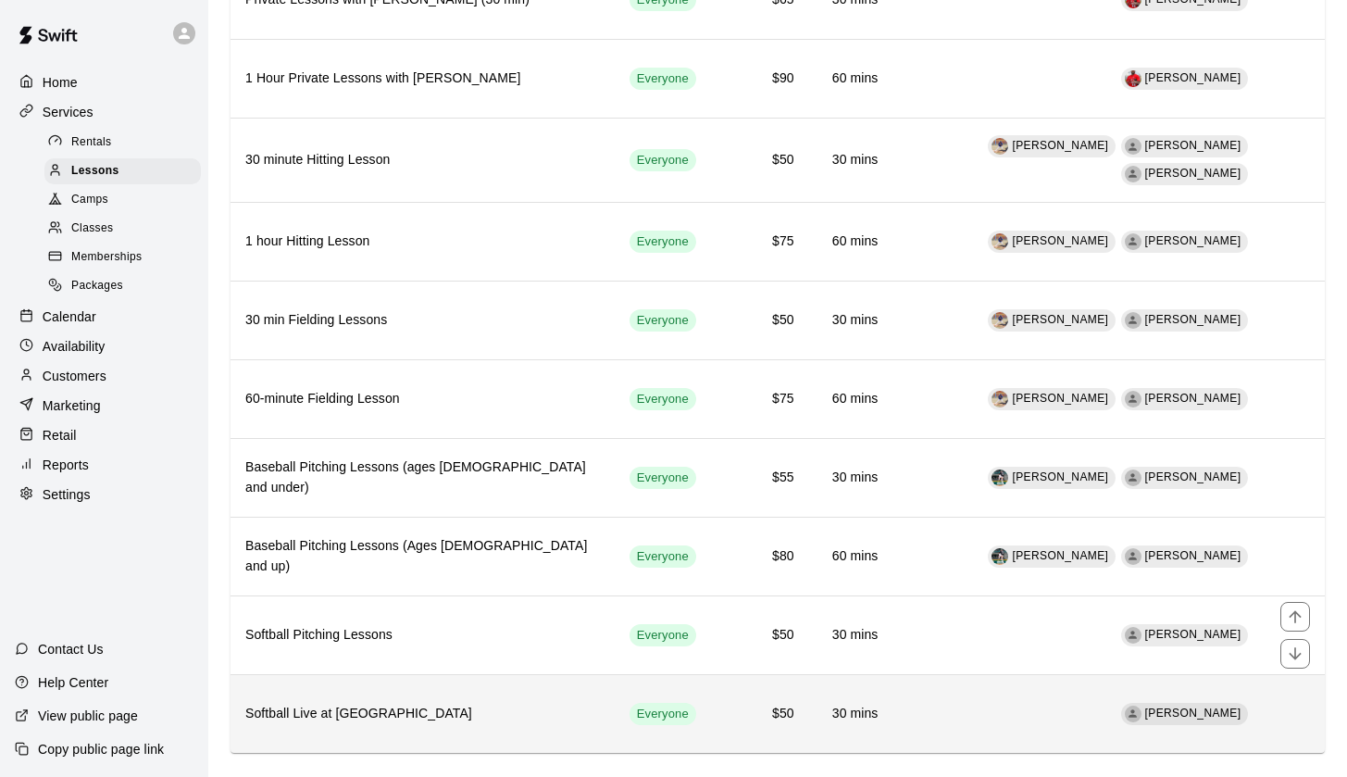
scroll to position [244, 0]
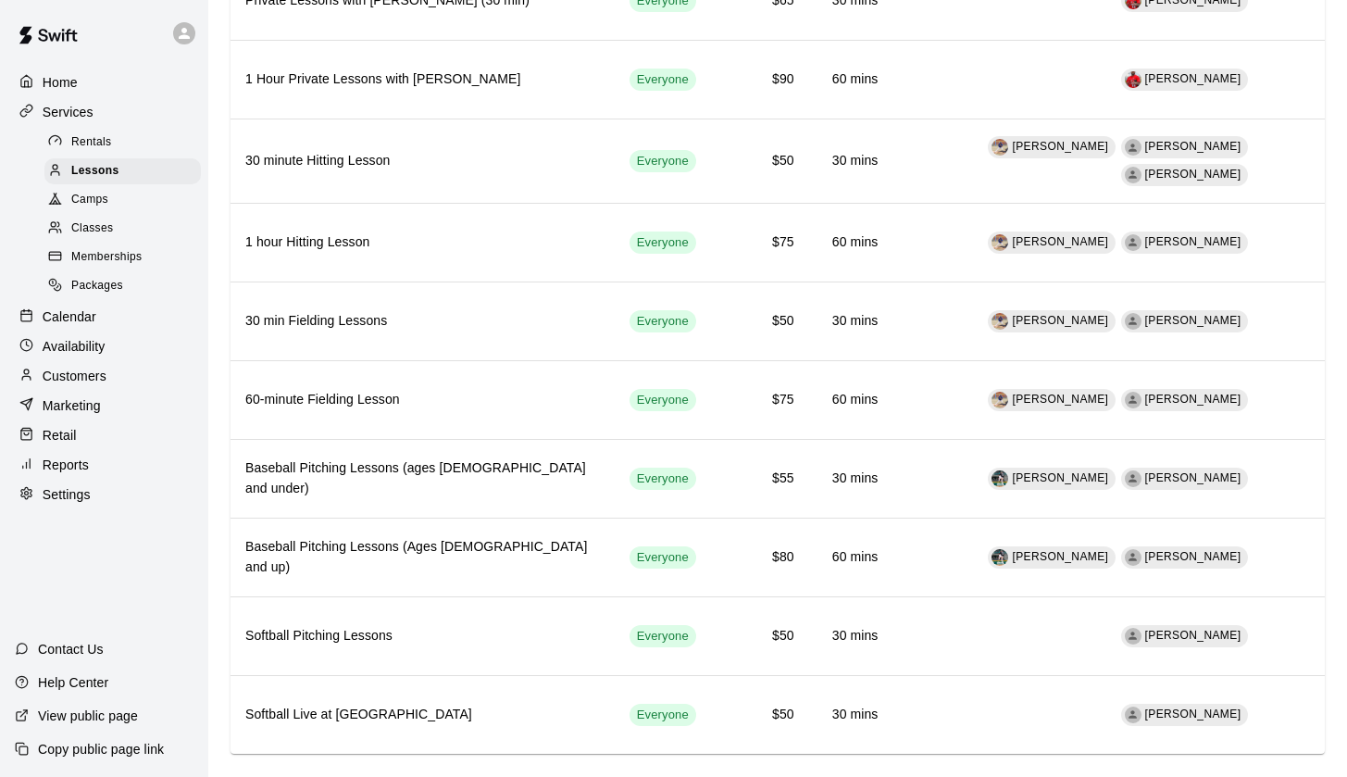
click at [55, 488] on p "Settings" at bounding box center [67, 494] width 48 height 19
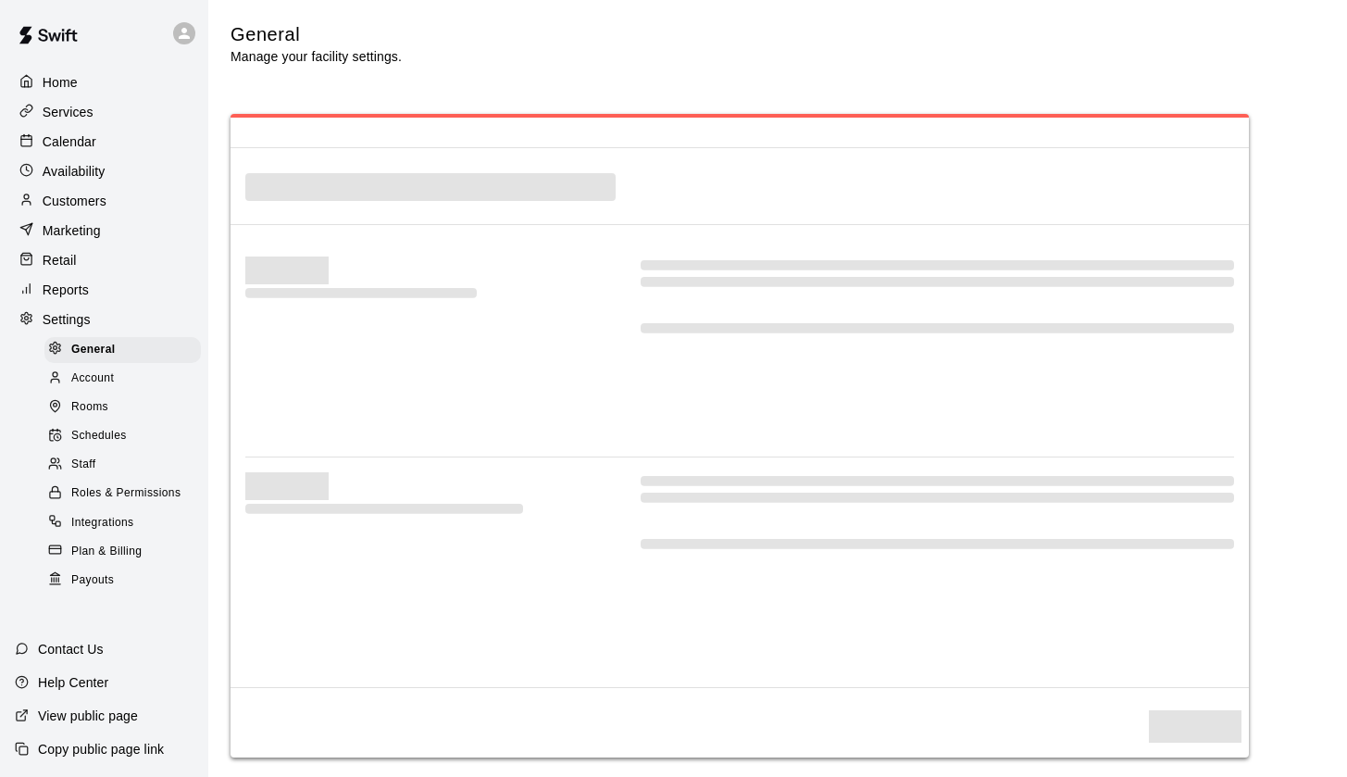
select select "**"
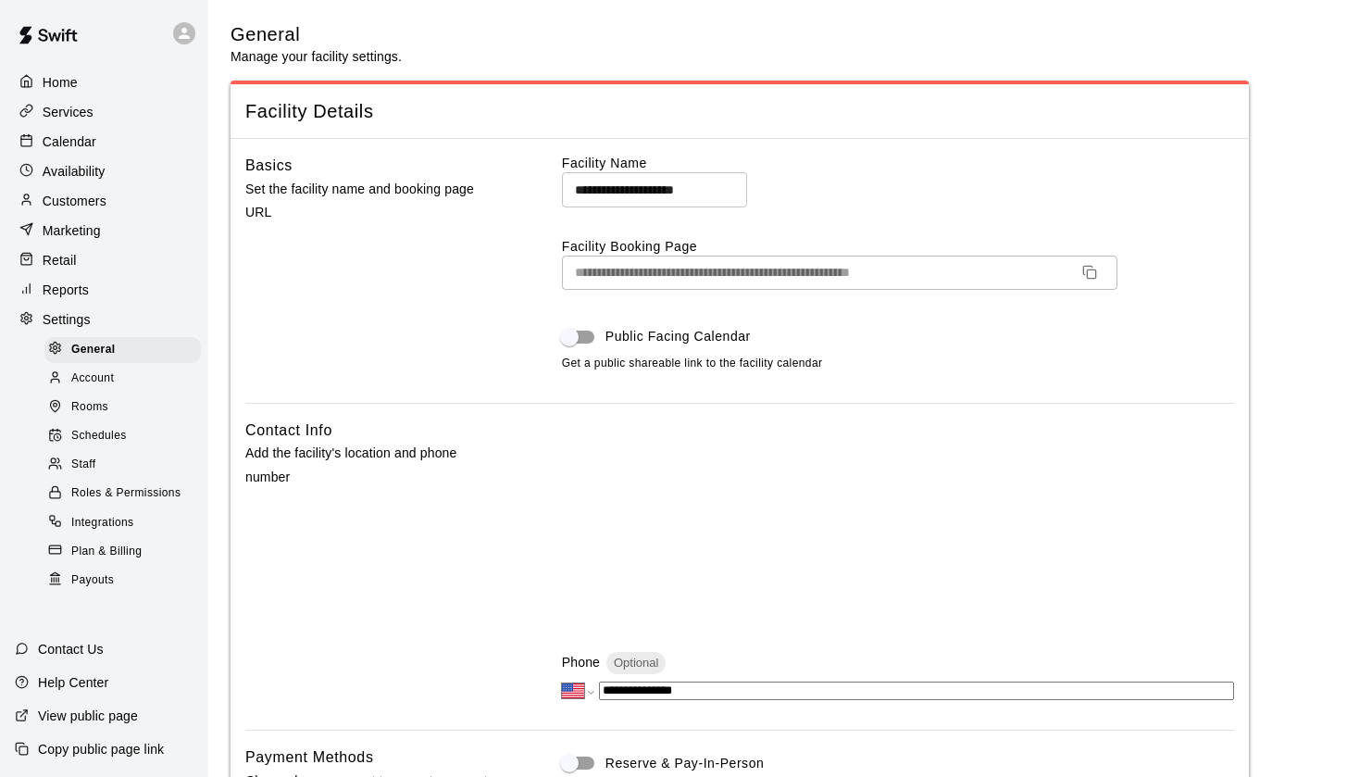
scroll to position [4337, 0]
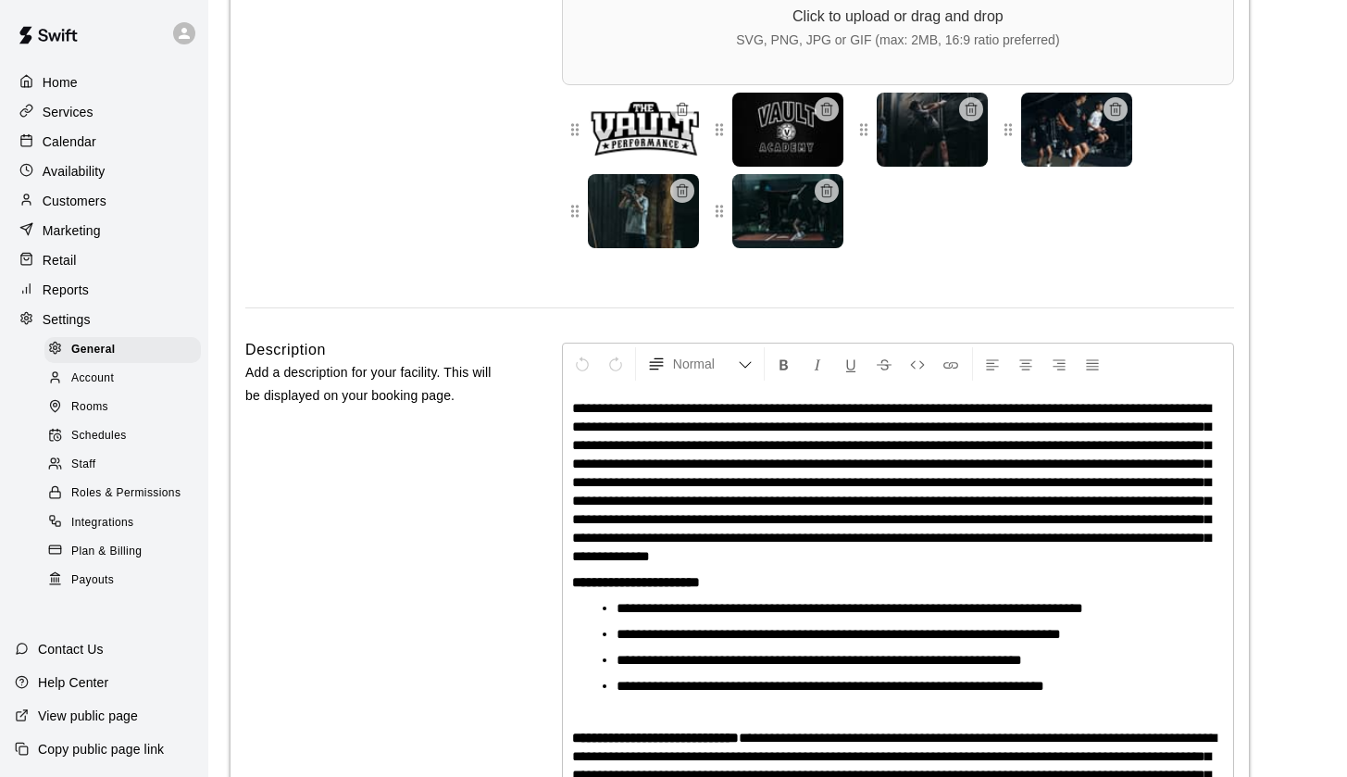
click at [83, 464] on span "Staff" at bounding box center [83, 465] width 24 height 19
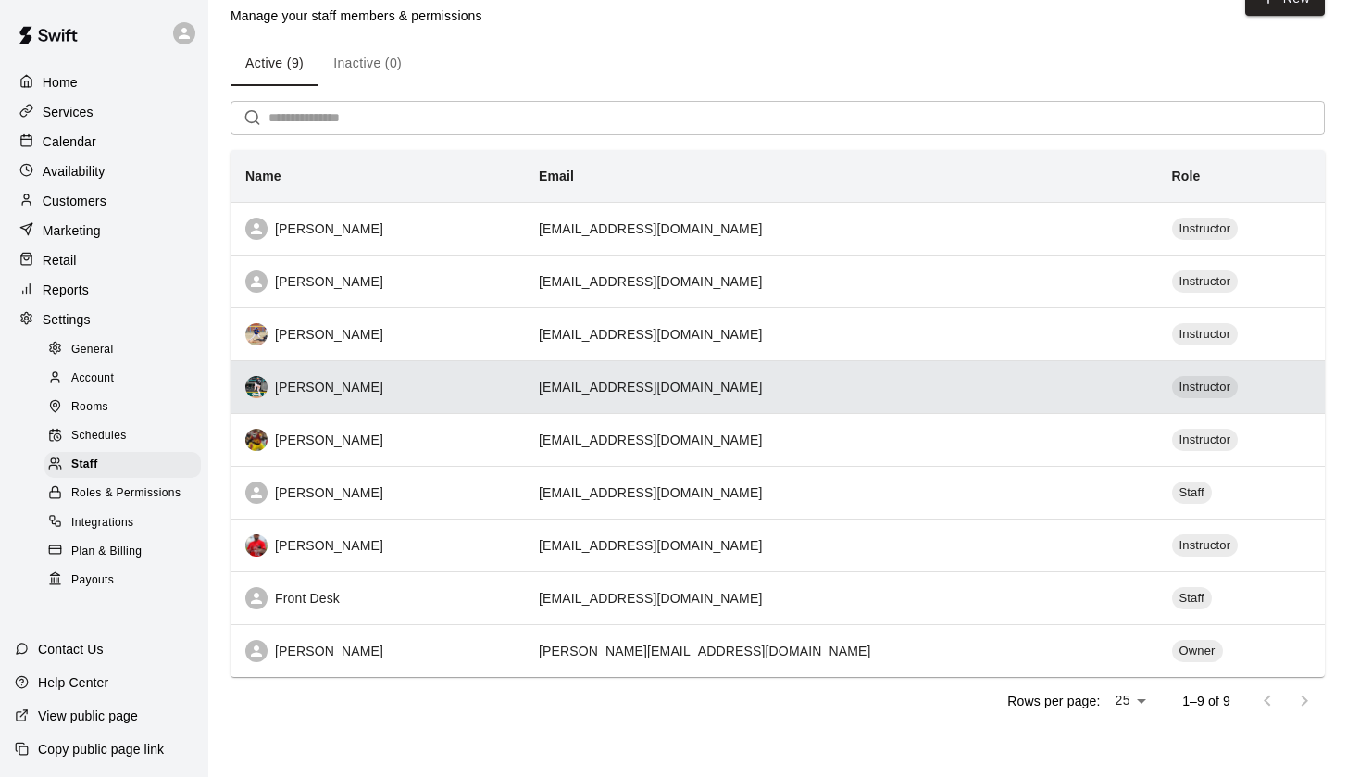
scroll to position [40, 0]
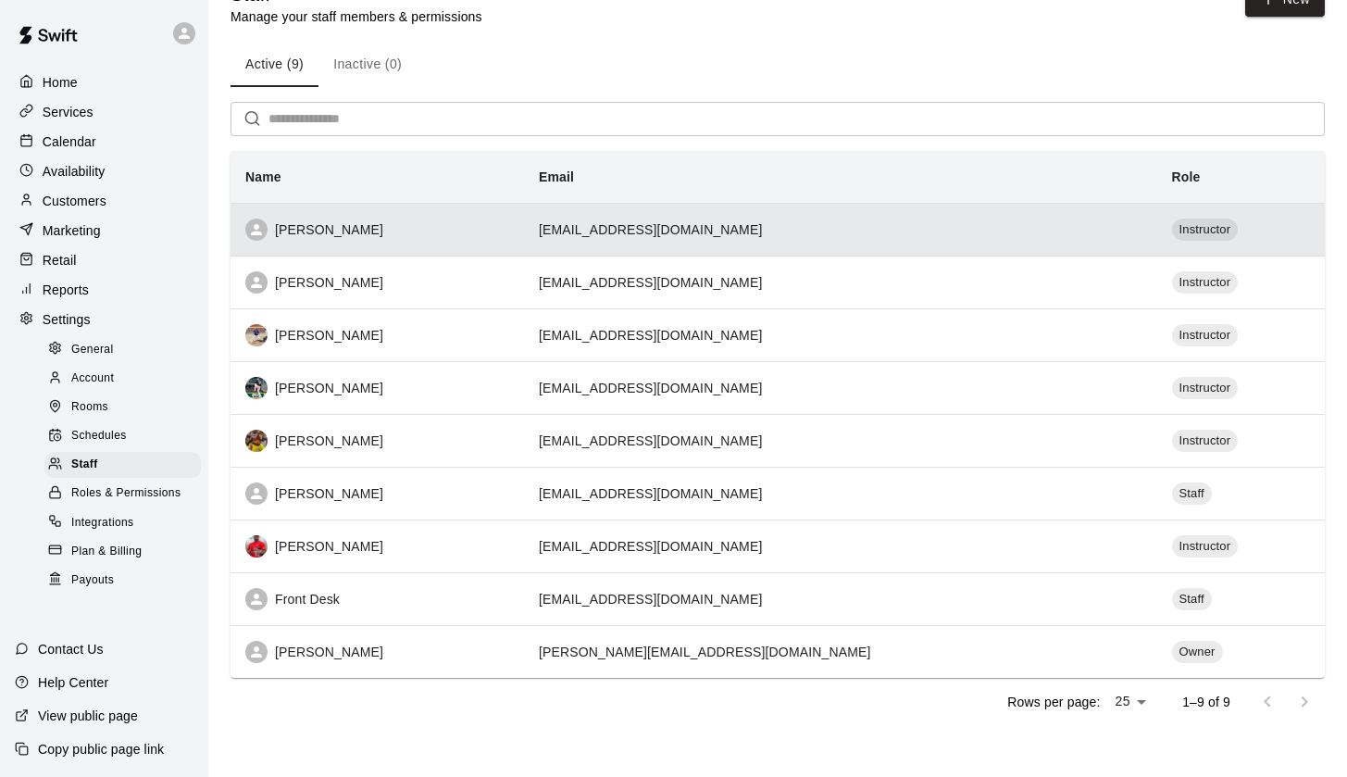
click at [430, 225] on div "Ethan Lopez" at bounding box center [377, 230] width 264 height 22
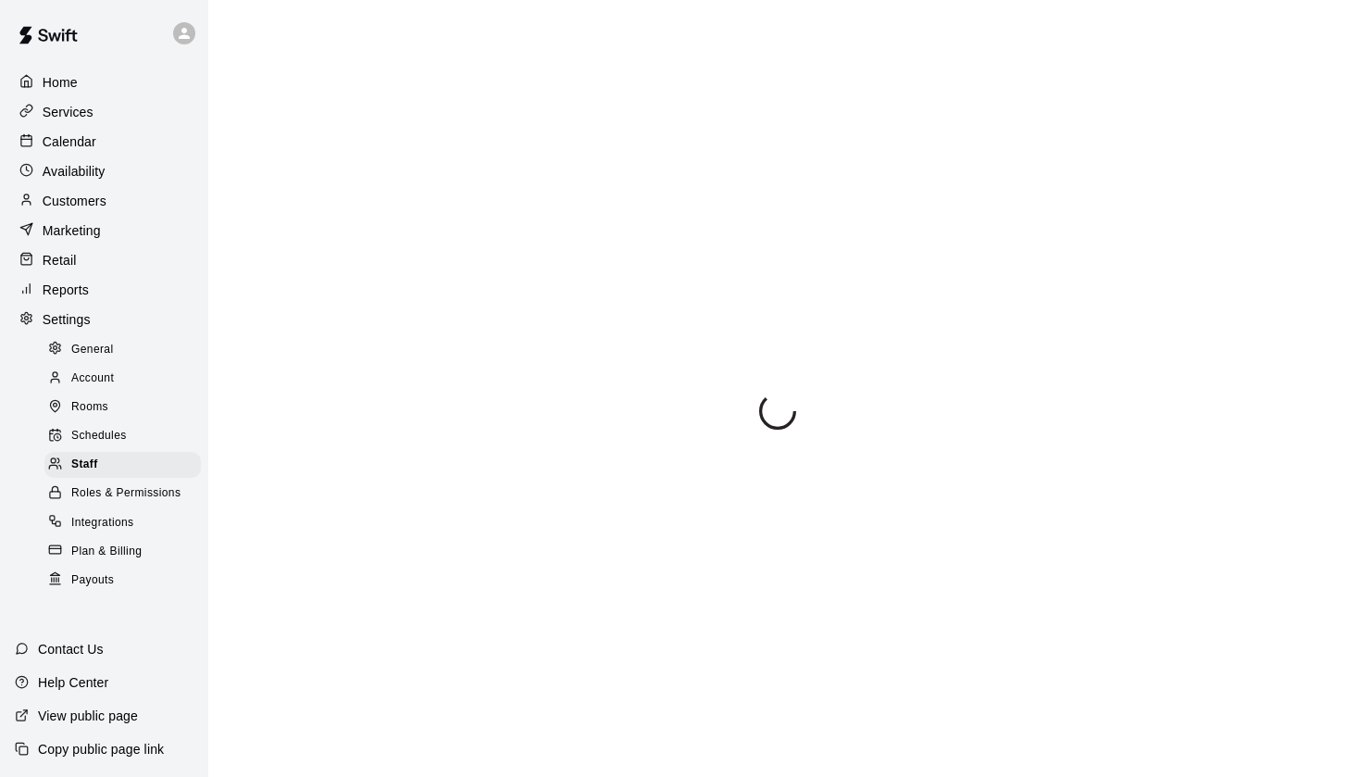
select select "**"
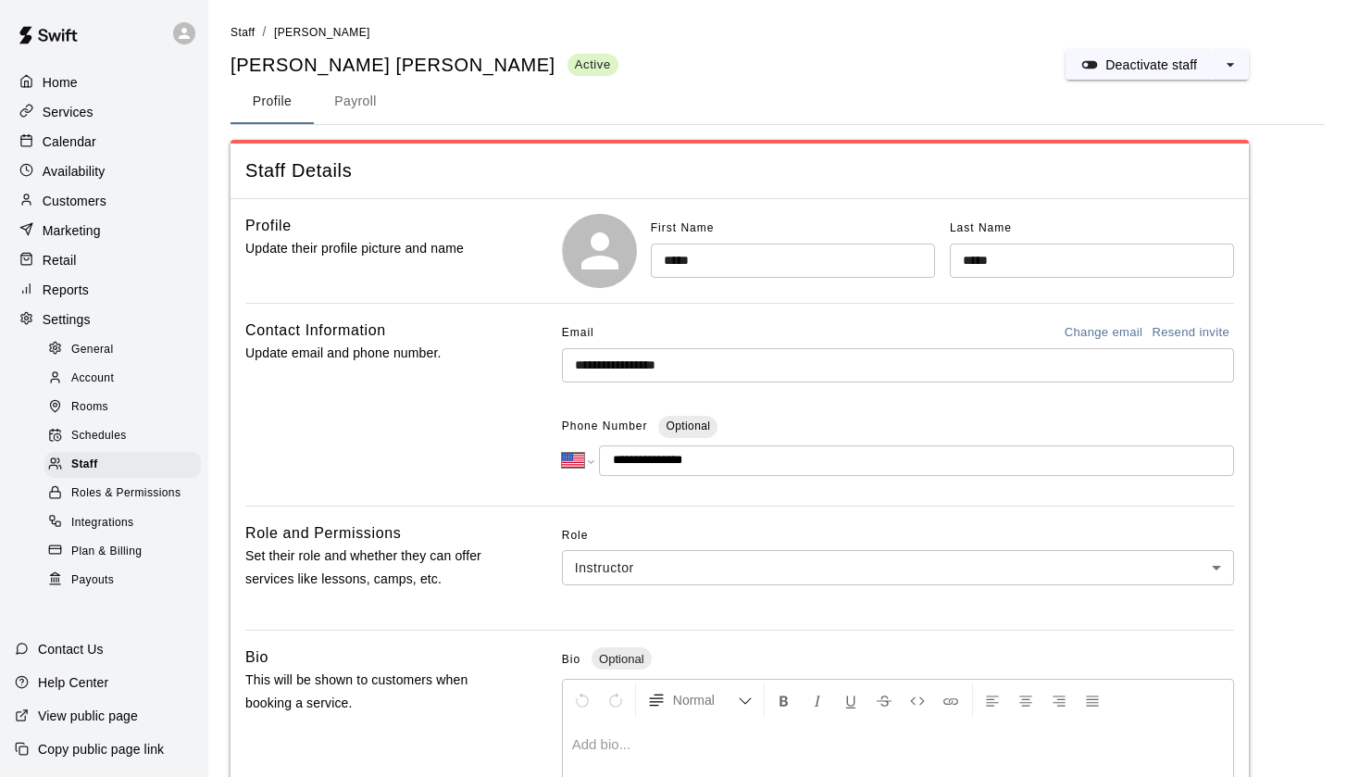
click at [95, 175] on p "Availability" at bounding box center [74, 171] width 63 height 19
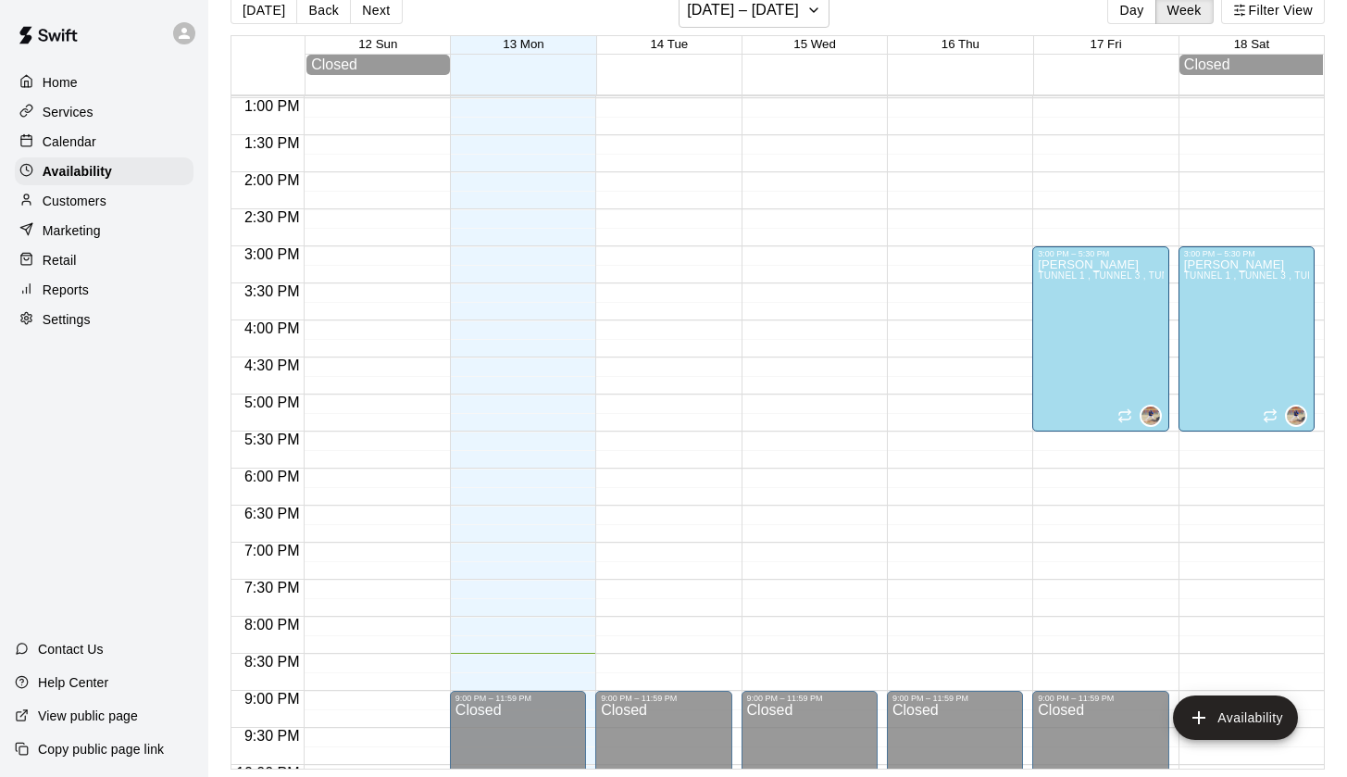
scroll to position [962, 0]
click at [492, 69] on div at bounding box center [815, 65] width 728 height 21
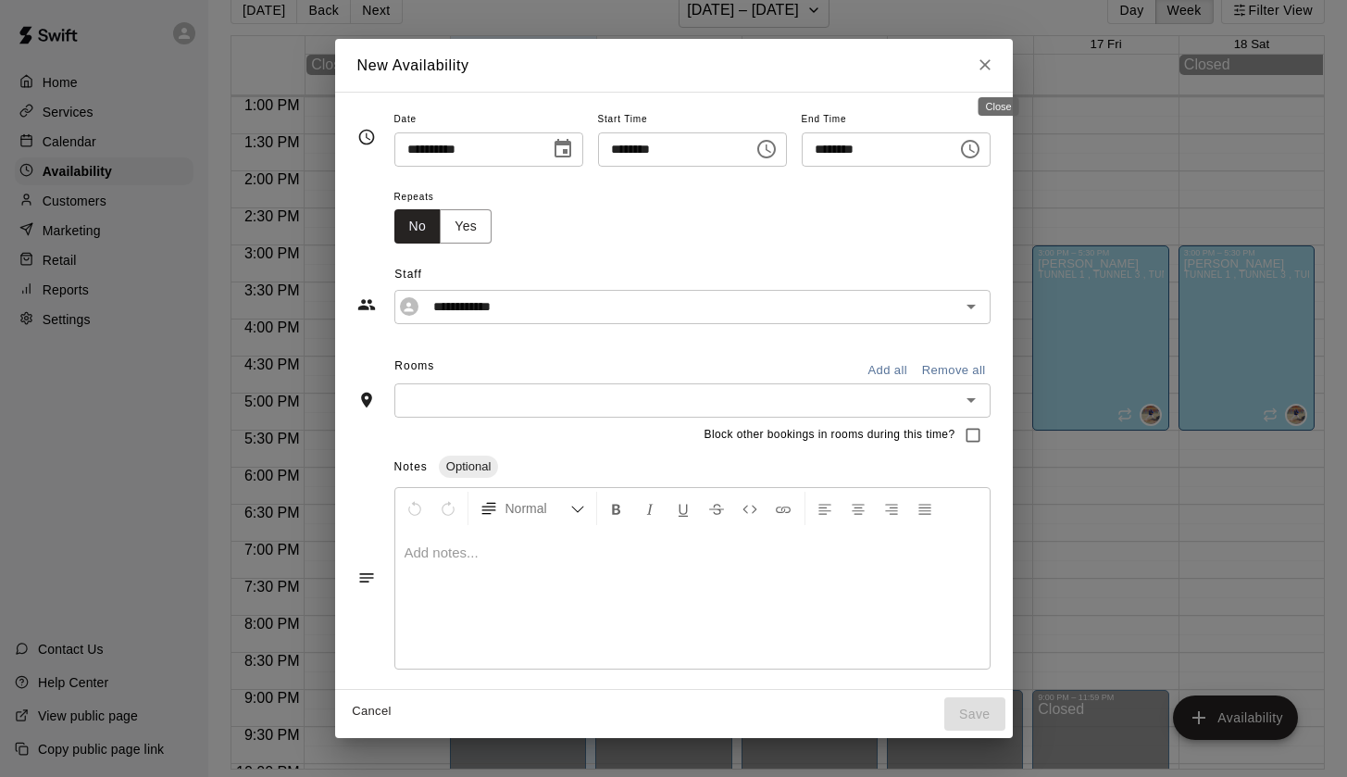
click at [994, 66] on icon "Close" at bounding box center [985, 65] width 19 height 19
type input "**********"
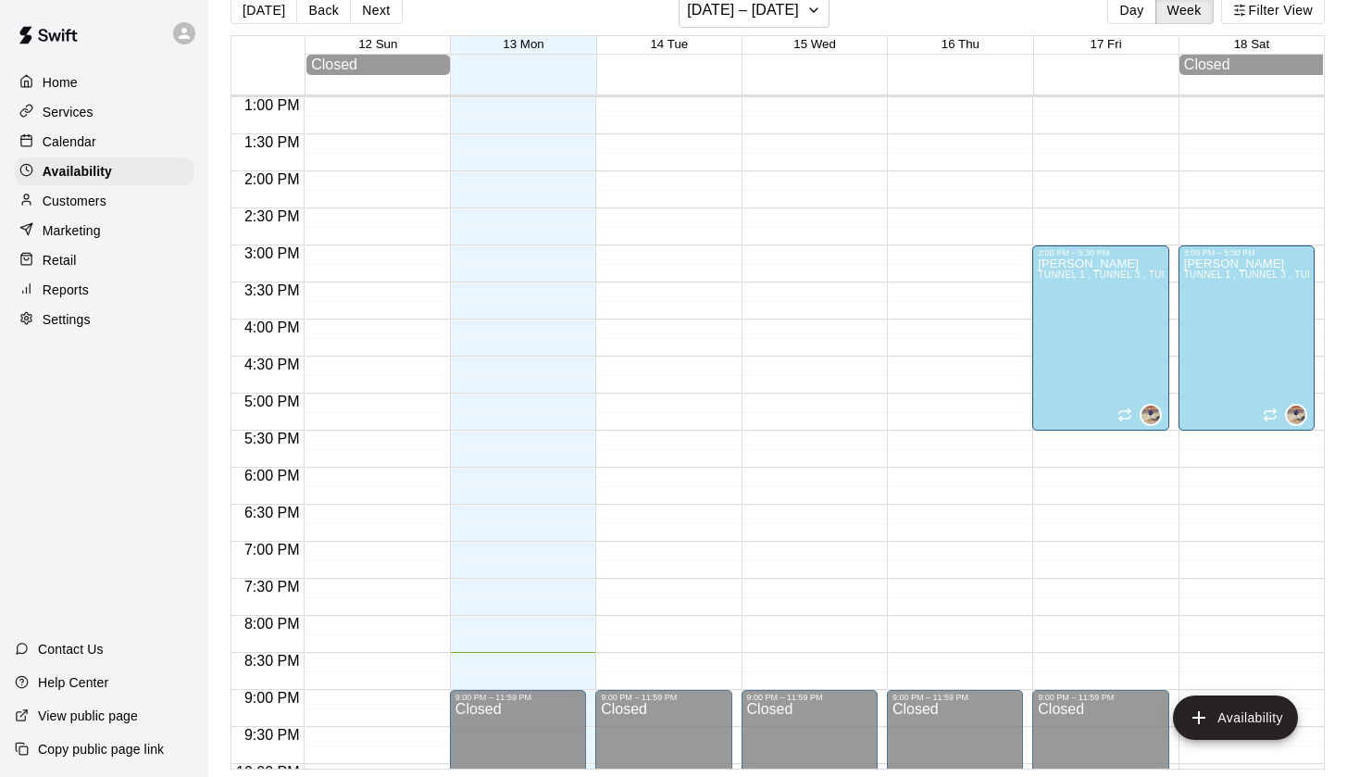
click at [73, 321] on p "Settings" at bounding box center [67, 319] width 48 height 19
select select "**"
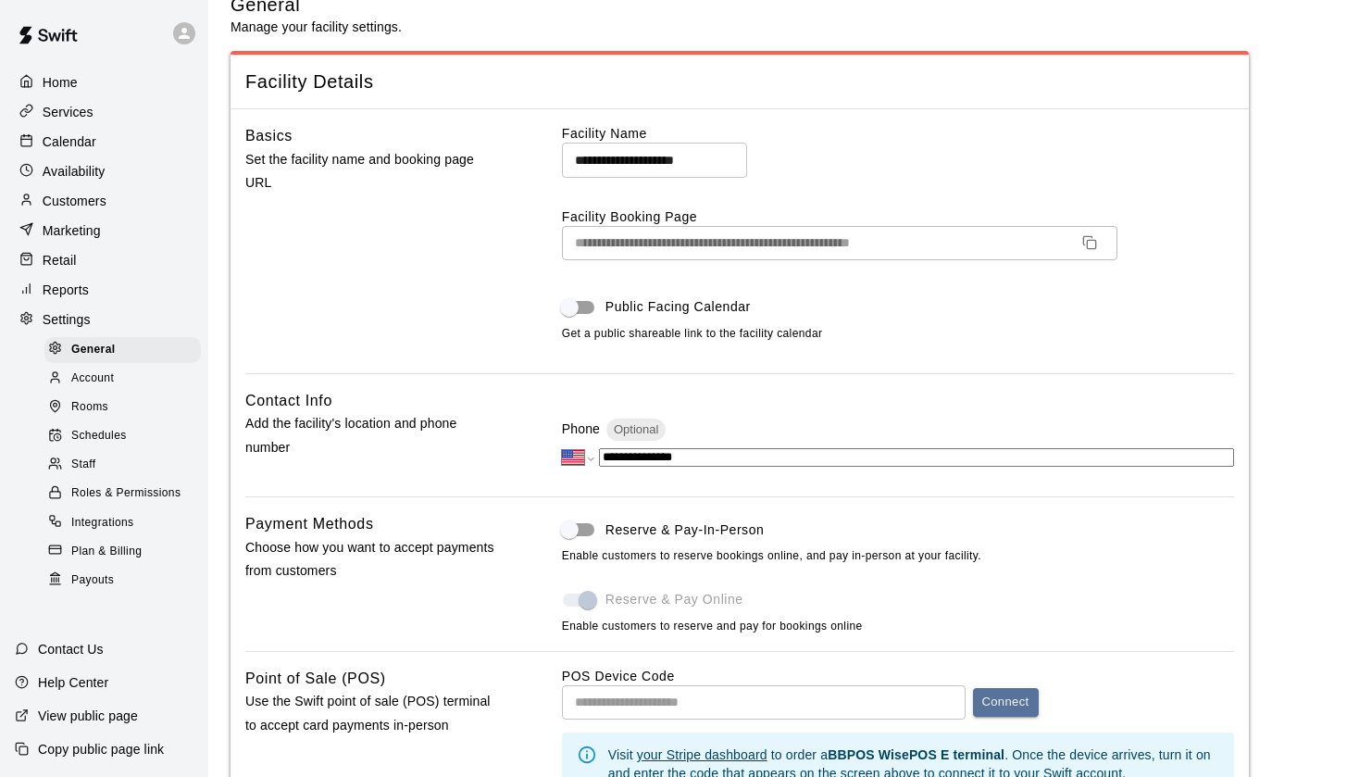
scroll to position [4337, 0]
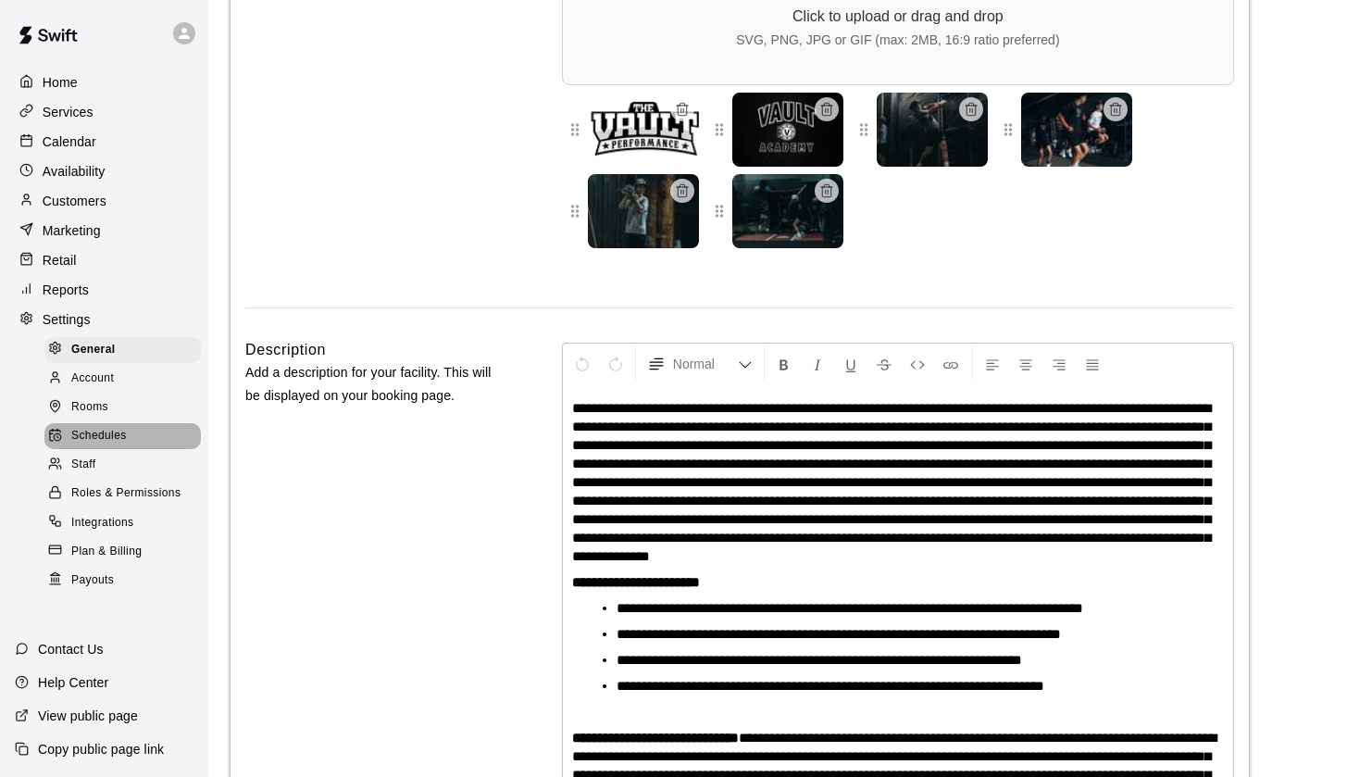
click at [101, 427] on span "Schedules" at bounding box center [99, 436] width 56 height 19
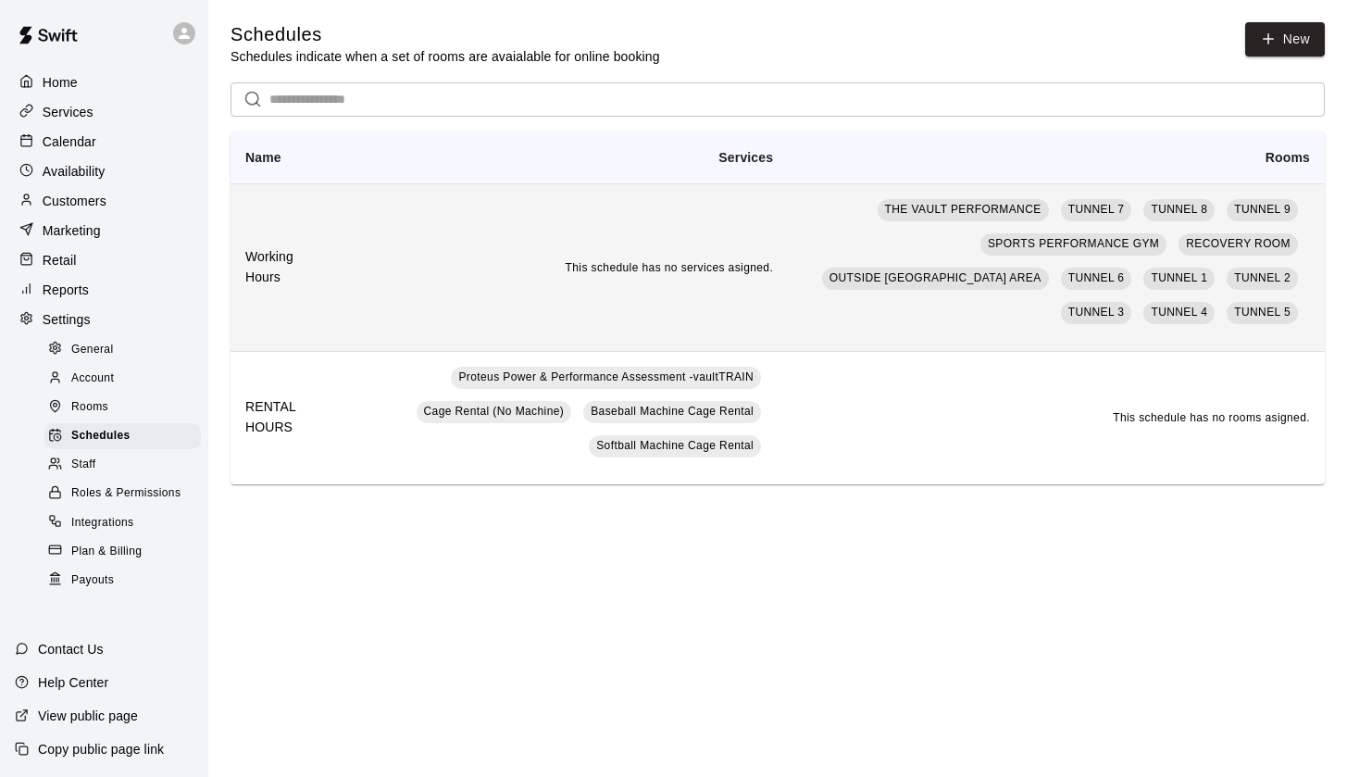
click at [456, 256] on td "This schedule has no services asigned." at bounding box center [554, 267] width 467 height 168
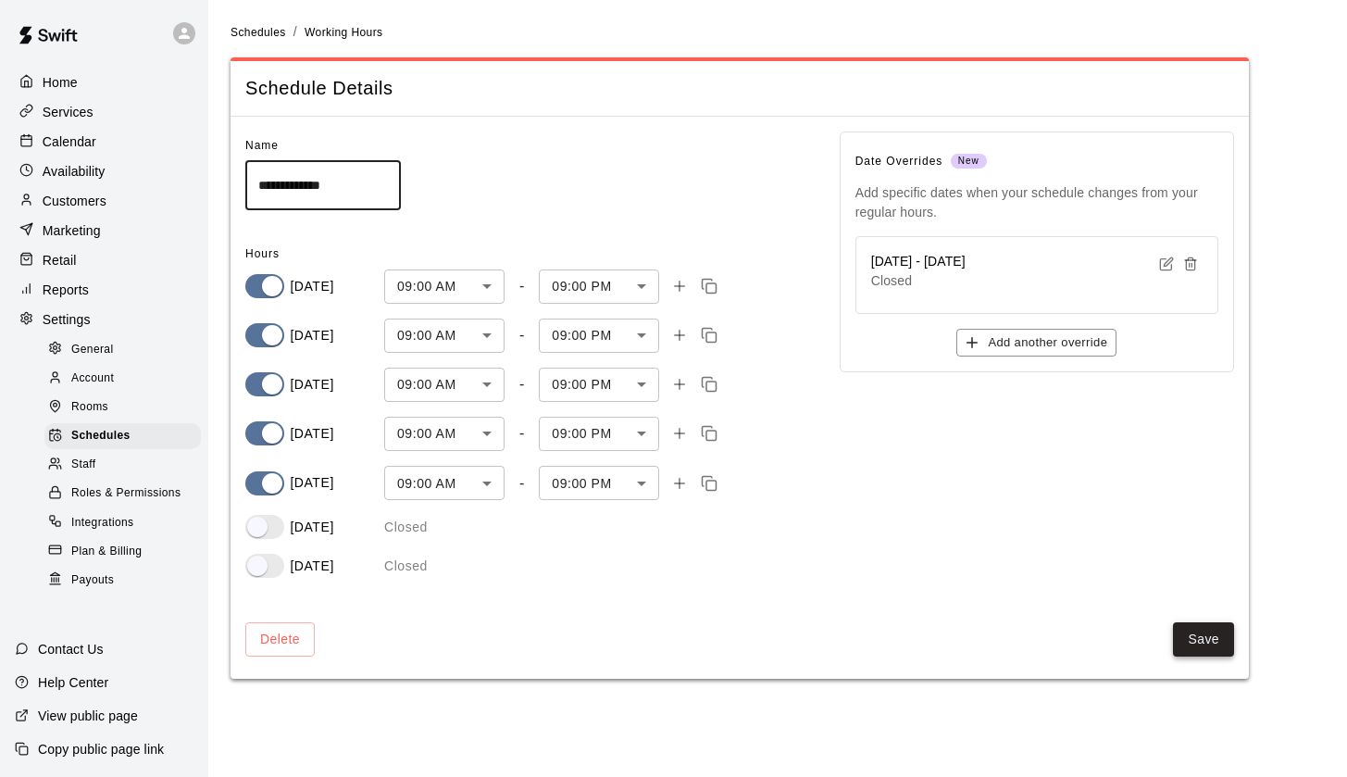
click at [1203, 637] on button "Save" at bounding box center [1203, 639] width 61 height 34
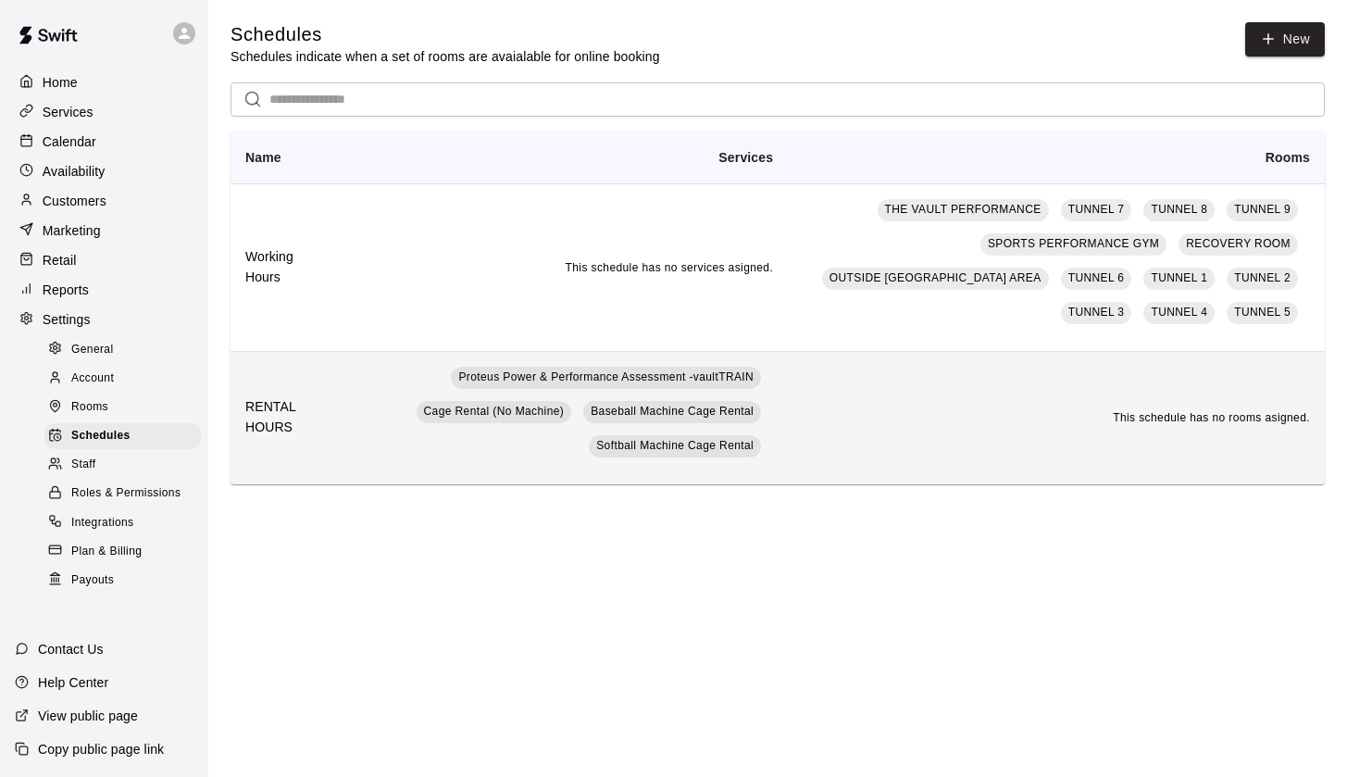
click at [341, 403] on td "Proteus Power & Performance Assessment -vaultTRAIN Cage Rental (No Machine) Bas…" at bounding box center [554, 417] width 467 height 133
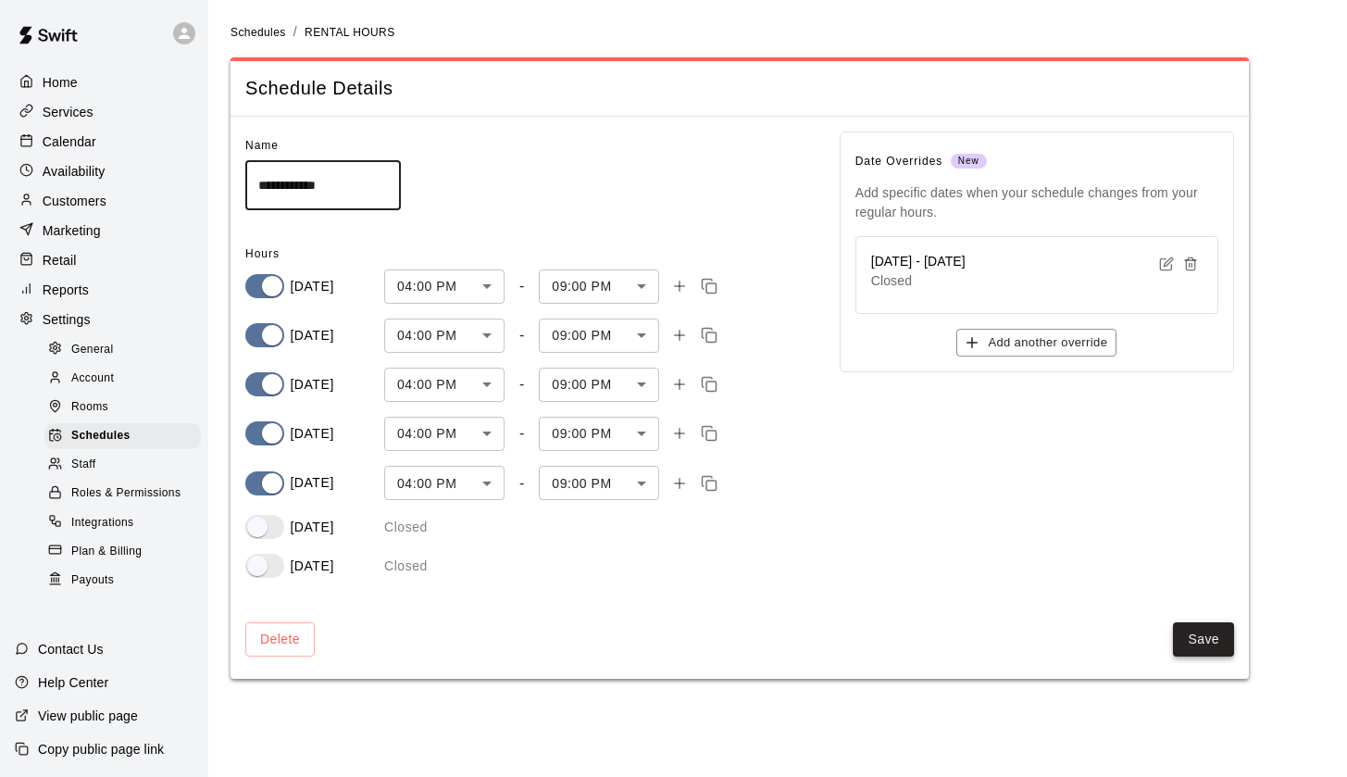
click at [1200, 640] on button "Save" at bounding box center [1203, 639] width 61 height 34
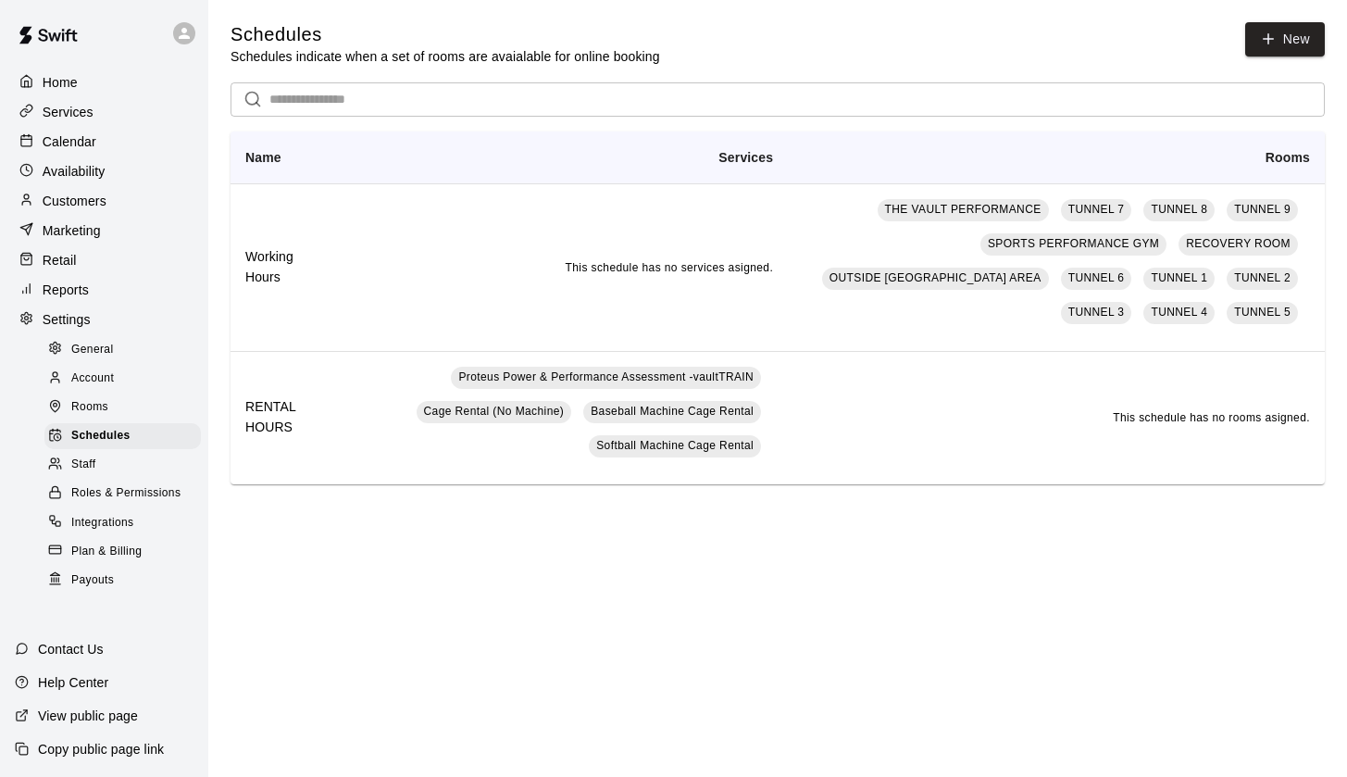
click at [94, 341] on span "General" at bounding box center [92, 350] width 43 height 19
select select "**"
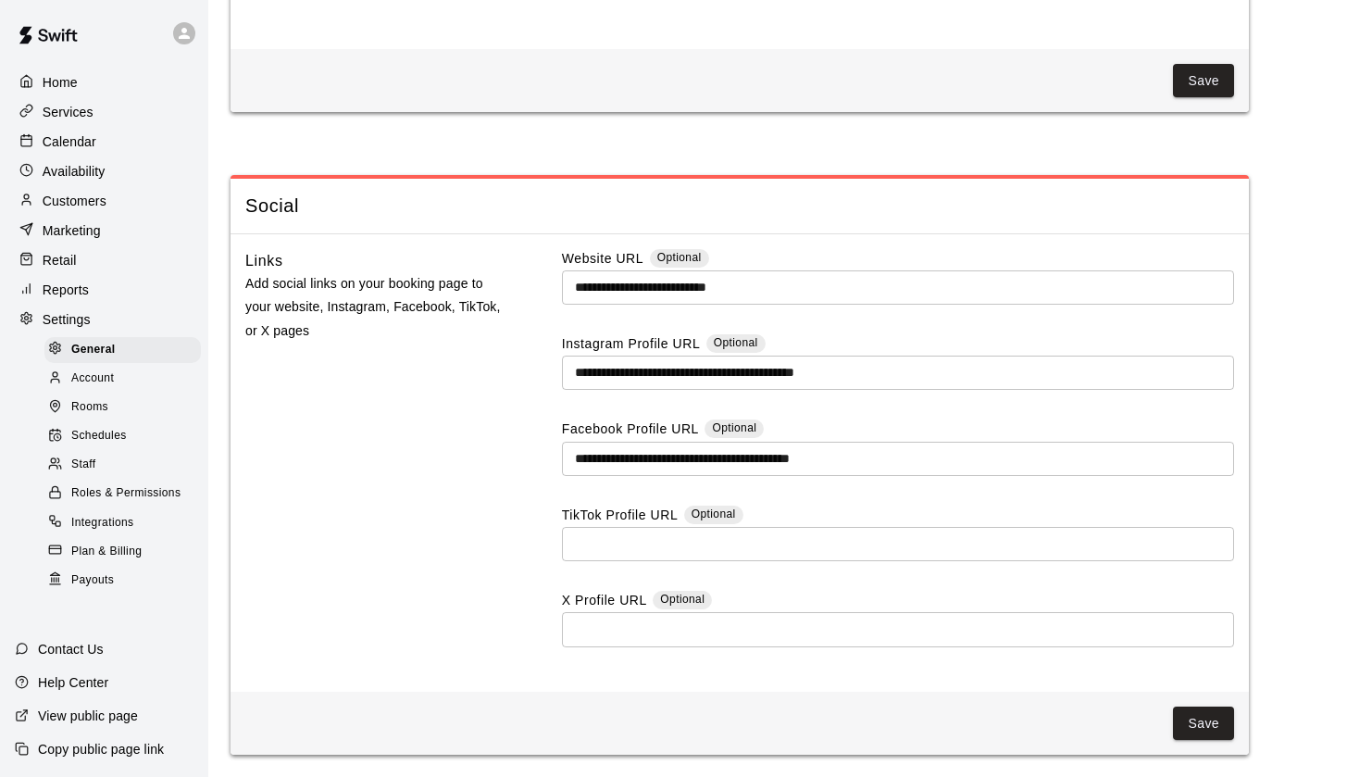
scroll to position [5350, 0]
click at [92, 456] on span "Staff" at bounding box center [83, 465] width 24 height 19
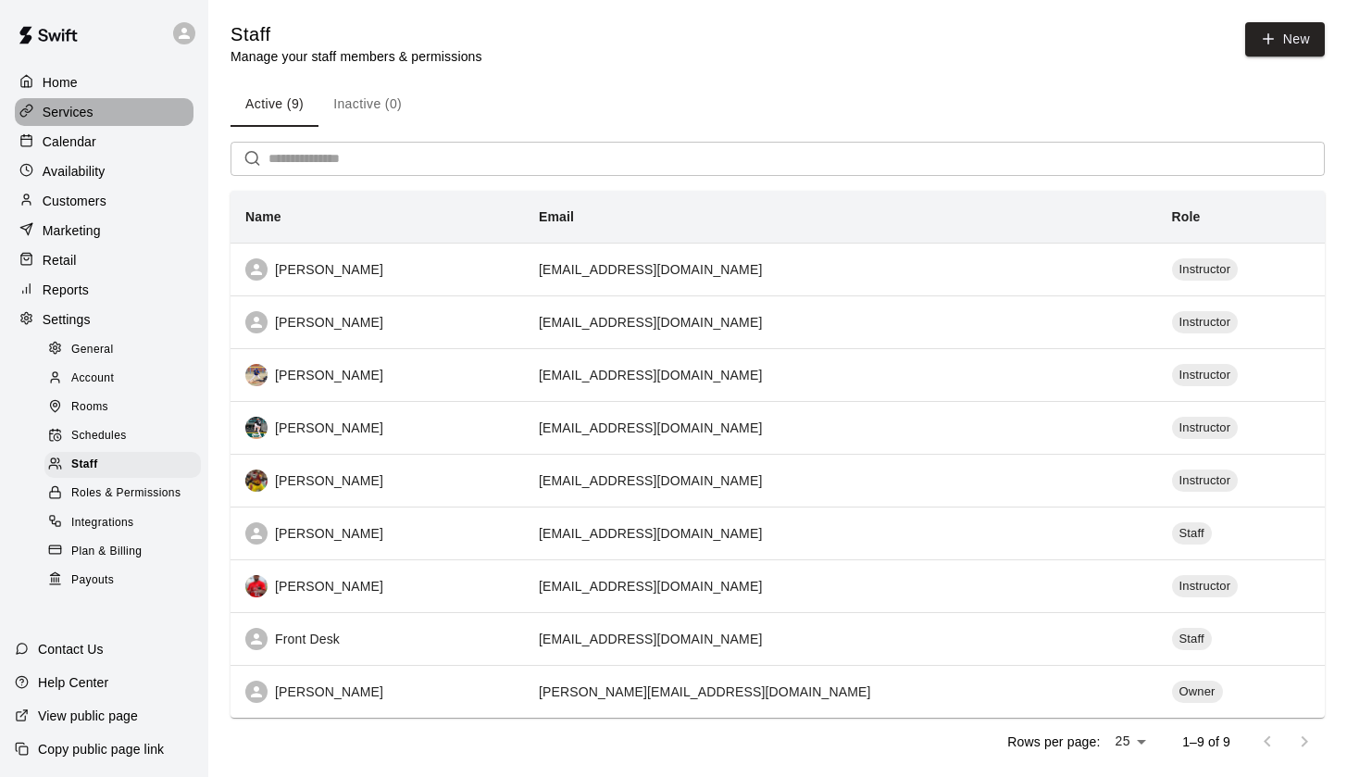
click at [60, 109] on p "Services" at bounding box center [68, 112] width 51 height 19
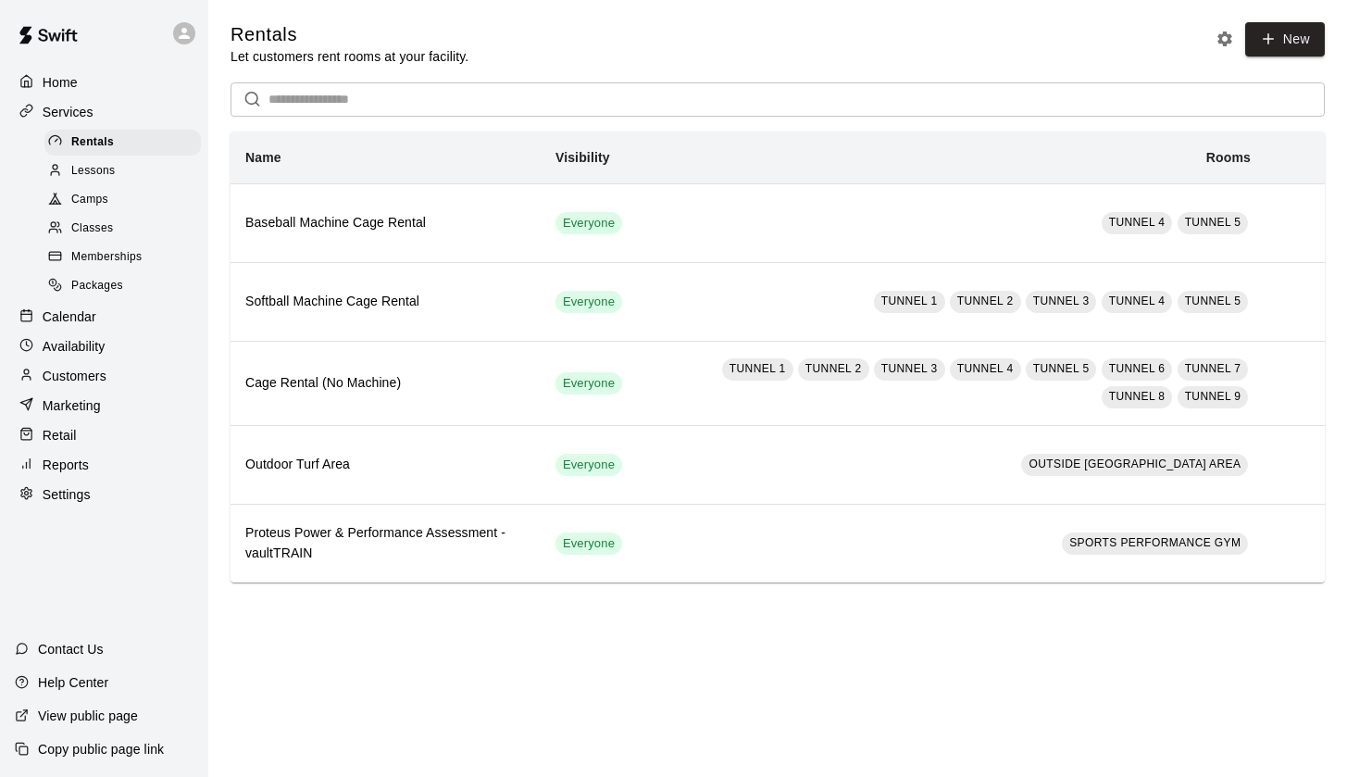
click at [76, 228] on span "Classes" at bounding box center [92, 228] width 42 height 19
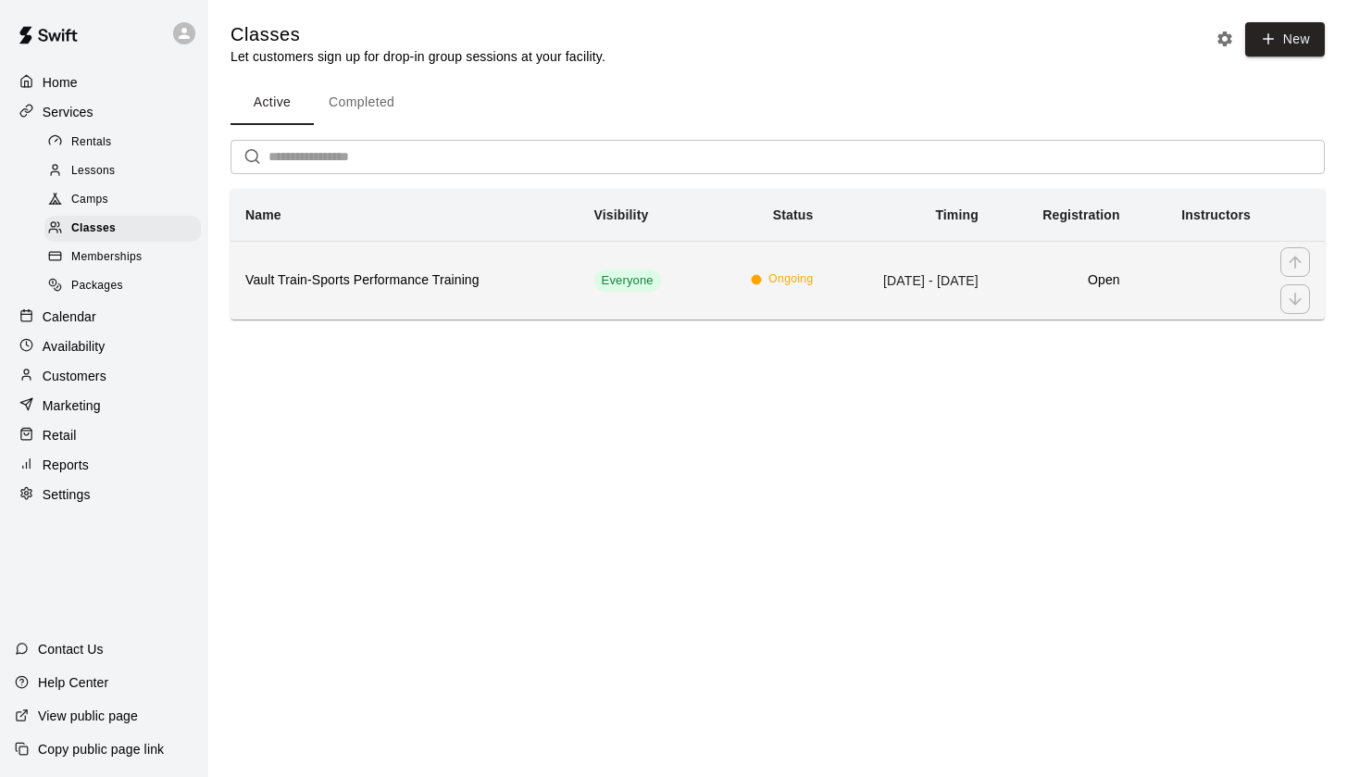
click at [402, 284] on h6 "Vault Train-Sports Performance Training" at bounding box center [404, 280] width 319 height 20
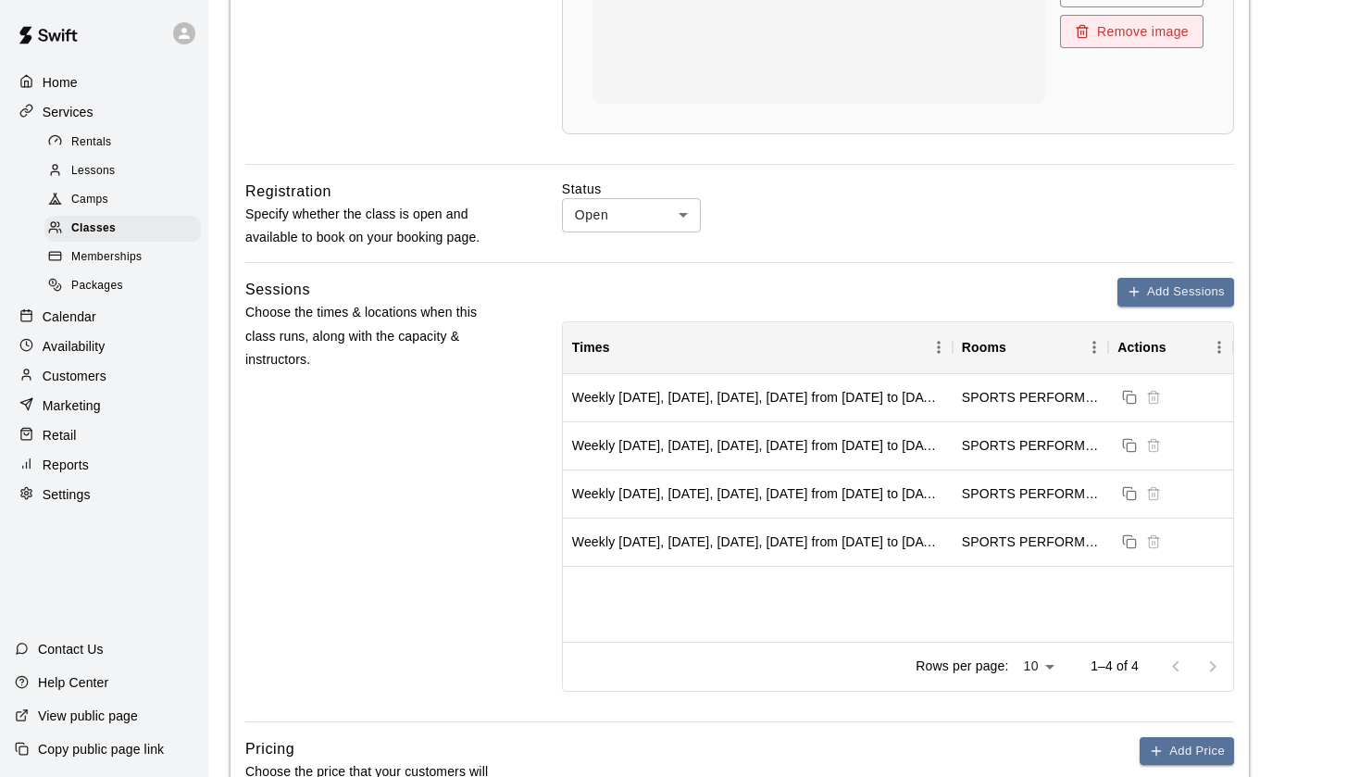
scroll to position [822, 0]
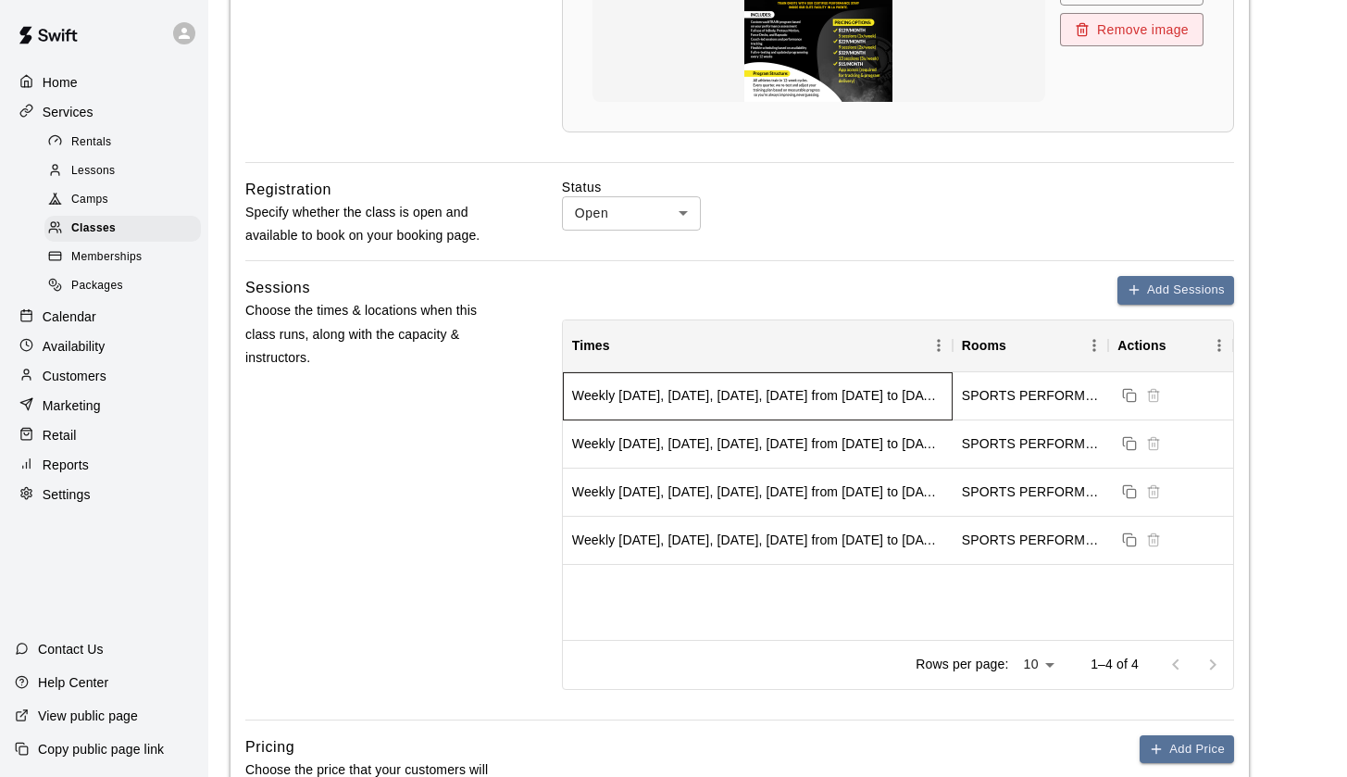
click at [723, 387] on div "Weekly on Monday, Tuesday, Wednesday, Thursday from 10/8/2025 to 12/31/2025" at bounding box center [757, 395] width 371 height 19
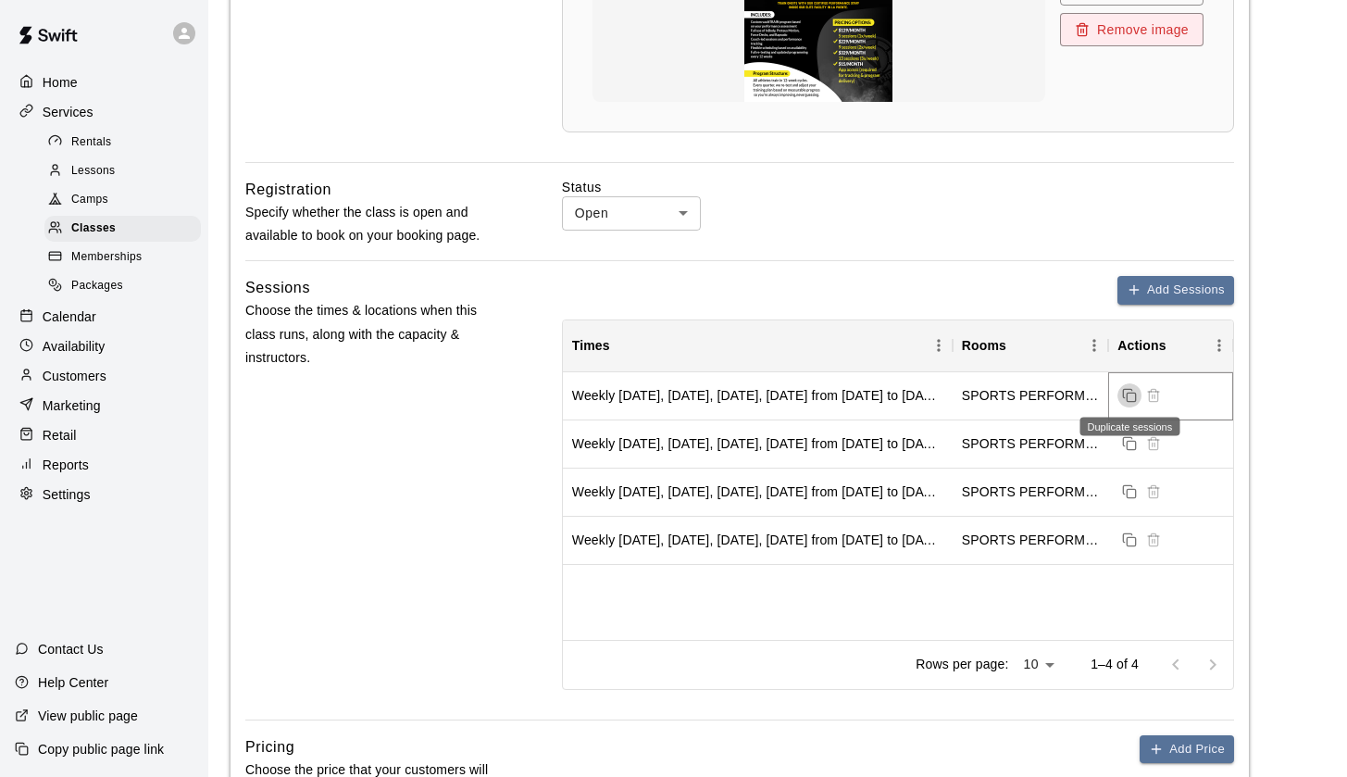
click at [1130, 393] on rect "Duplicate sessions" at bounding box center [1132, 397] width 8 height 8
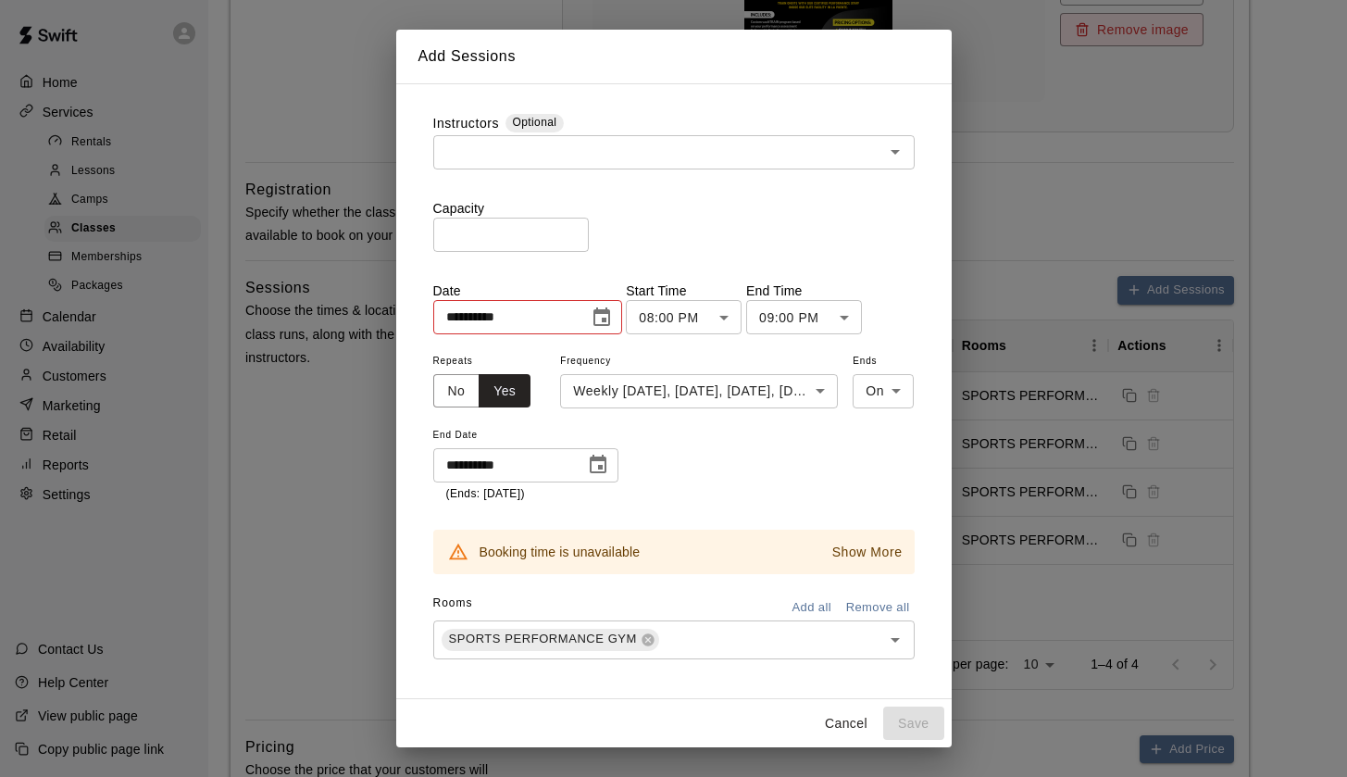
scroll to position [0, 0]
click at [637, 155] on input "text" at bounding box center [659, 152] width 440 height 23
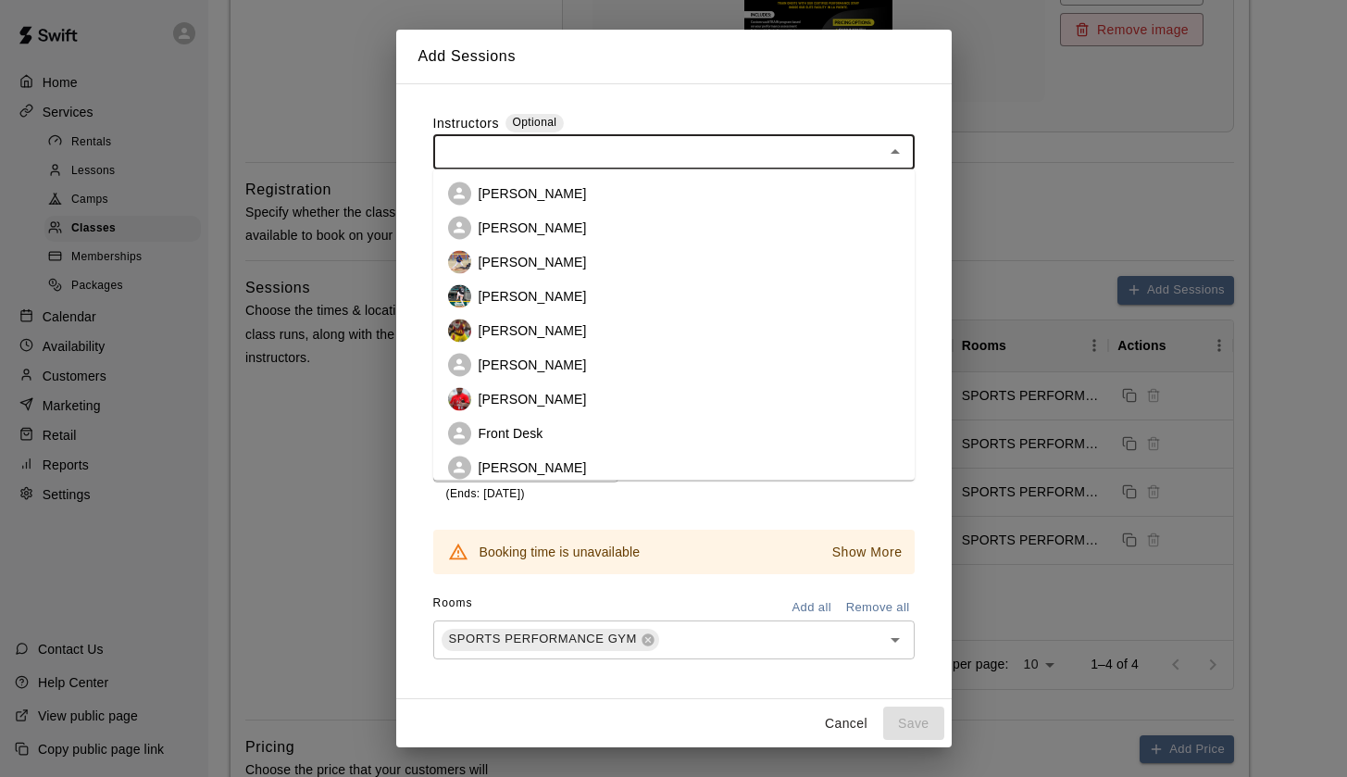
click at [542, 323] on p "[PERSON_NAME]" at bounding box center [533, 330] width 108 height 19
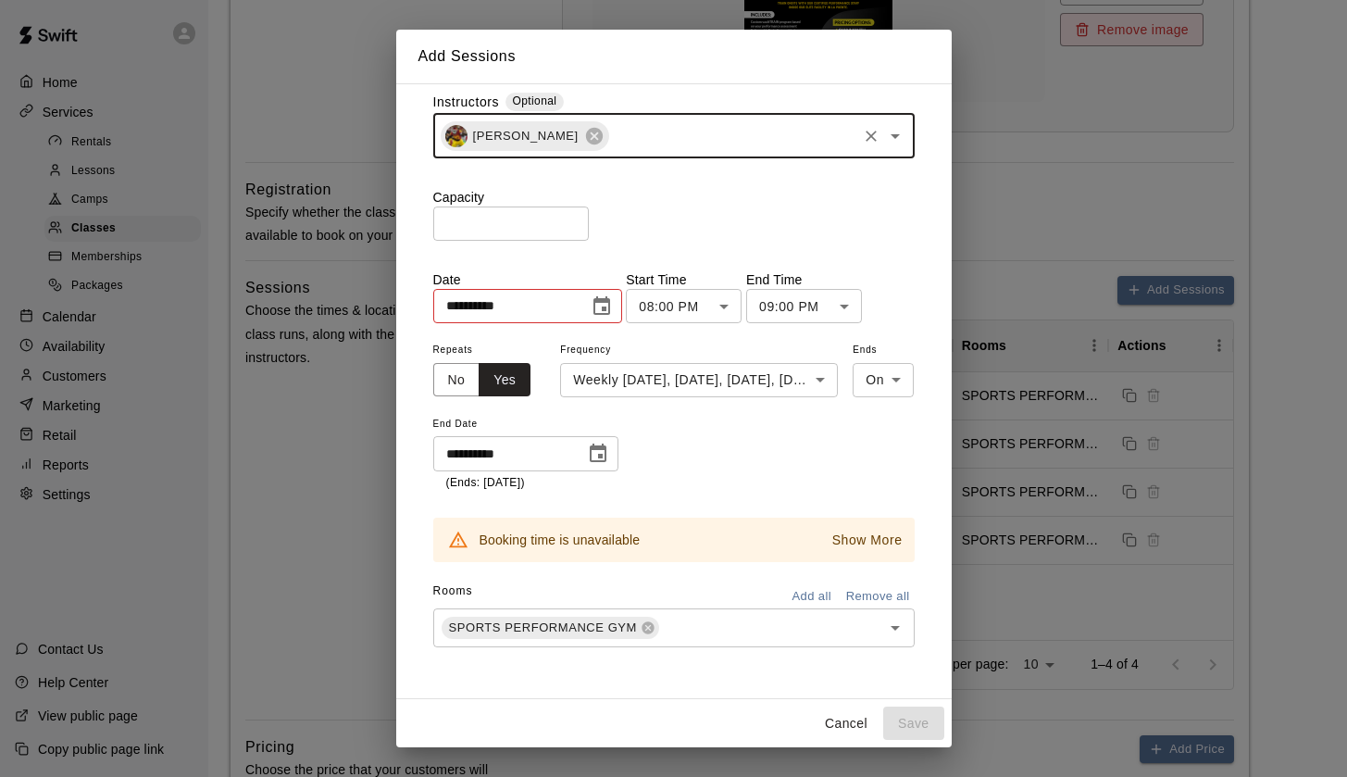
scroll to position [19, 0]
click at [537, 222] on input "number" at bounding box center [511, 225] width 156 height 34
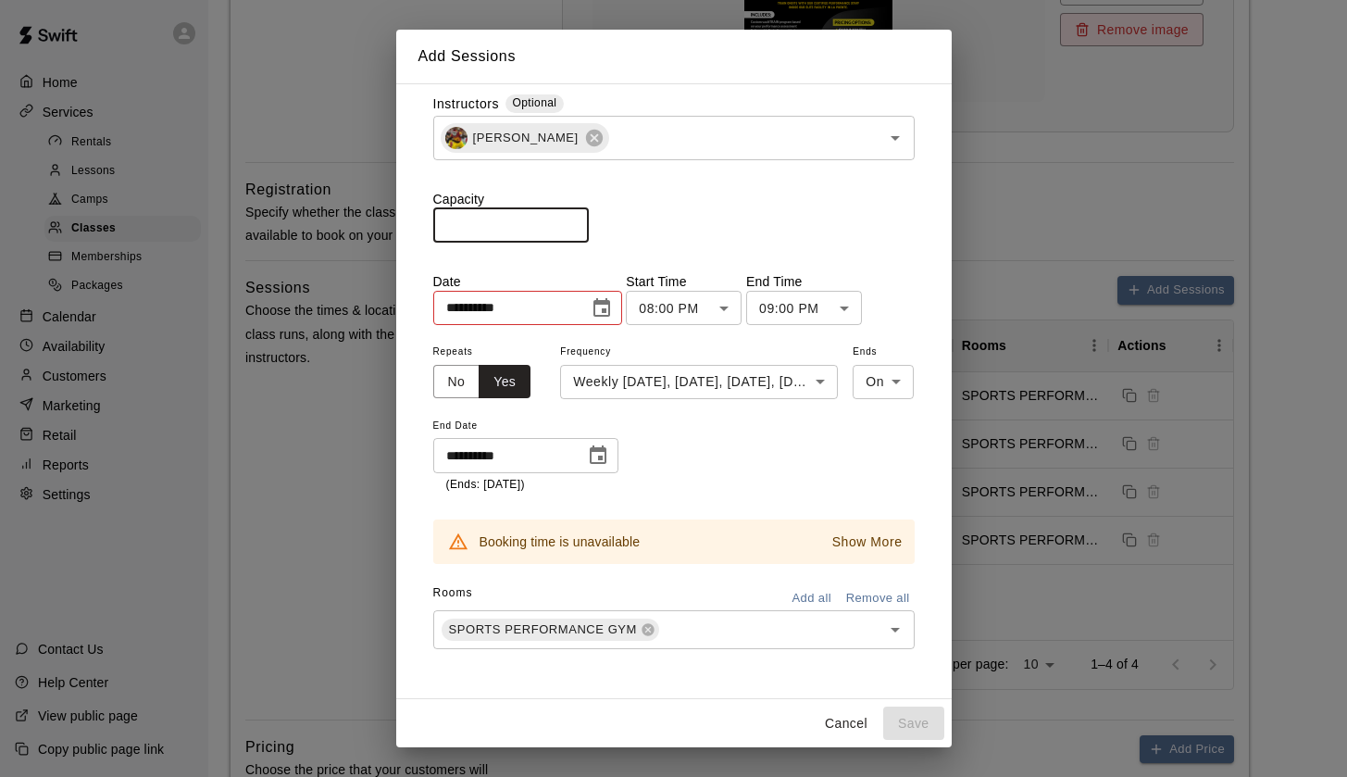
type input "**"
click at [772, 210] on div "Capacity ** ​" at bounding box center [673, 216] width 481 height 53
click at [609, 306] on icon "Choose date, selected date is Oct 8, 2025" at bounding box center [602, 308] width 22 height 22
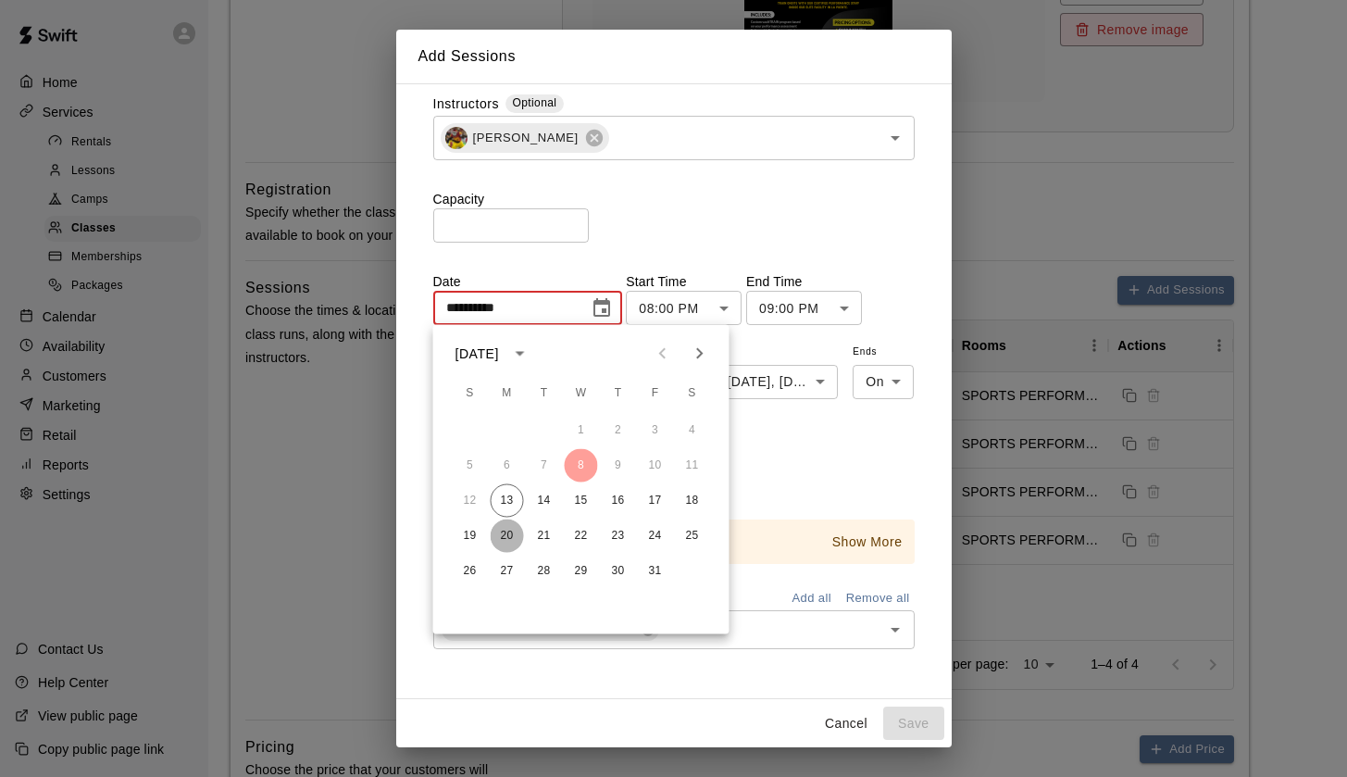
click at [503, 533] on button "20" at bounding box center [507, 535] width 33 height 33
type input "**********"
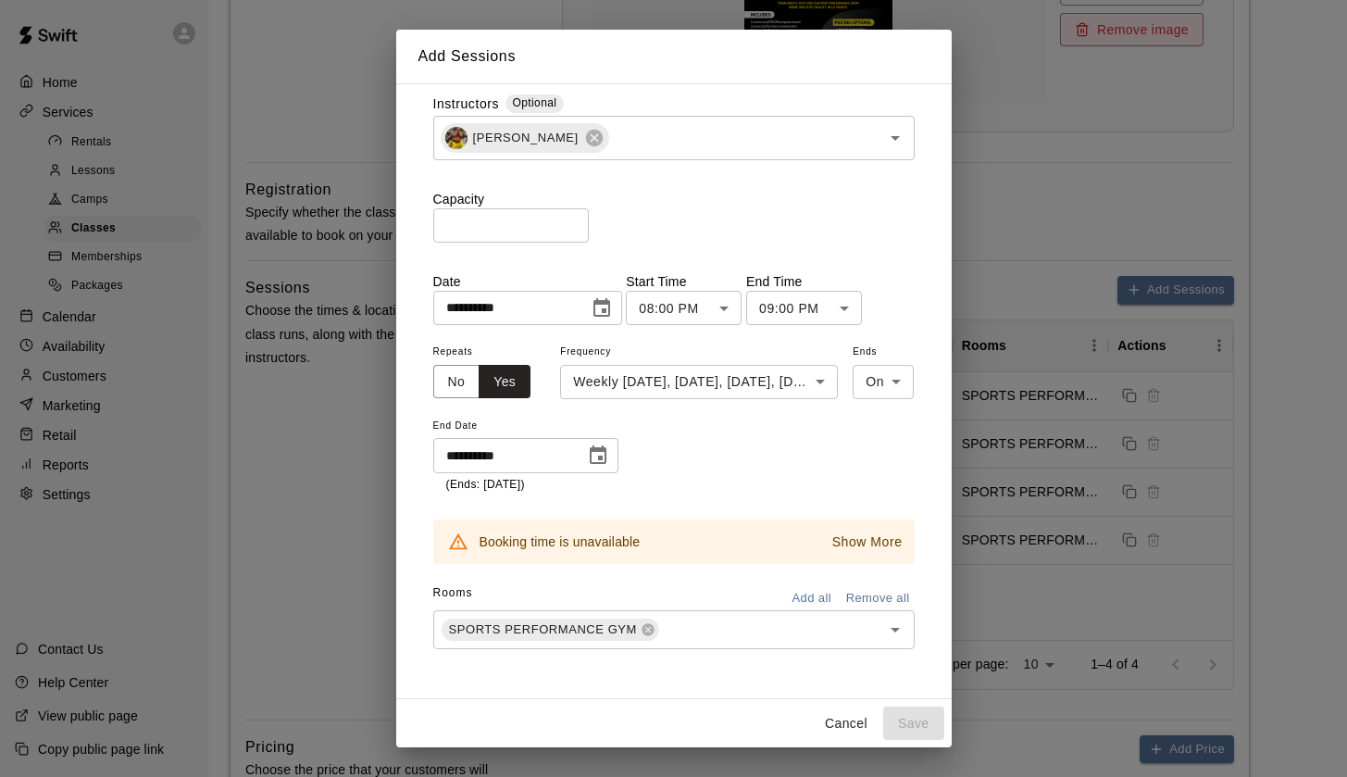
click at [866, 544] on p "Show More" at bounding box center [867, 541] width 70 height 19
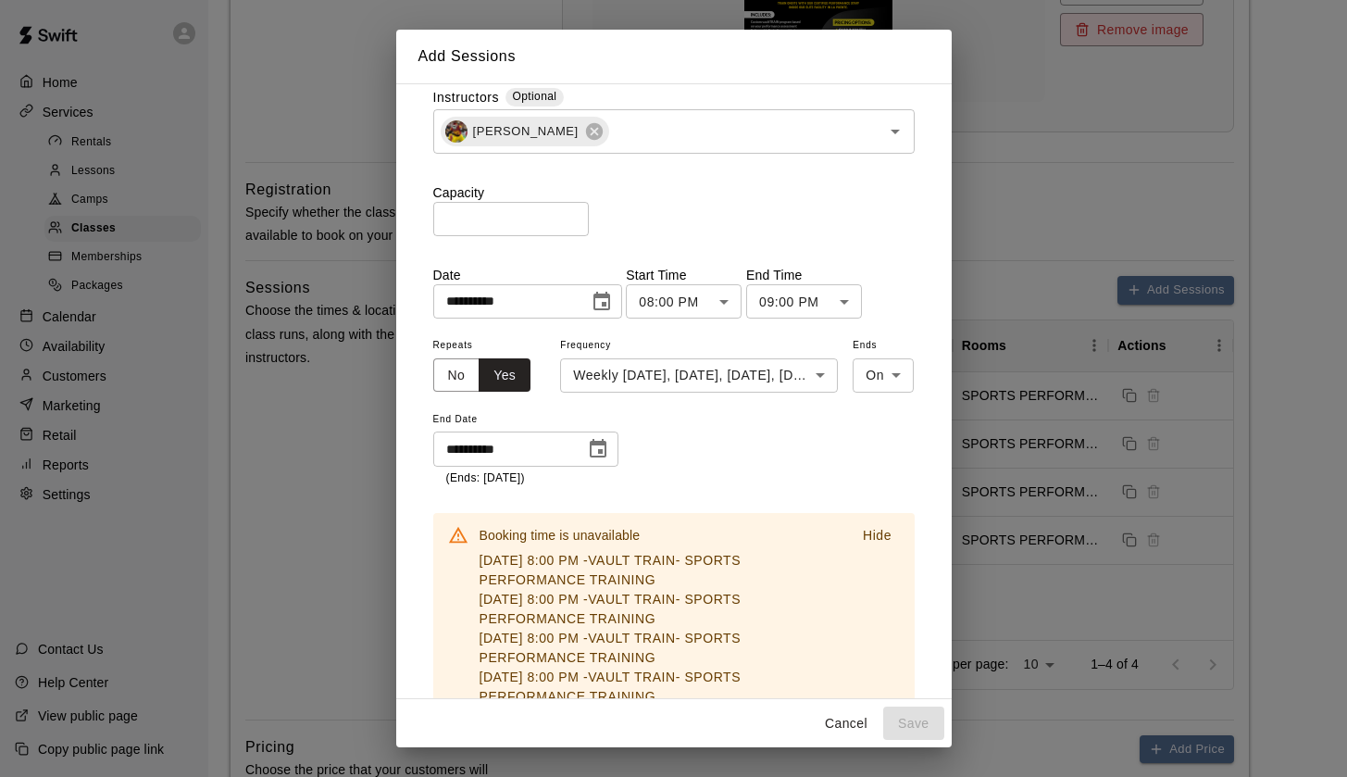
scroll to position [6, 0]
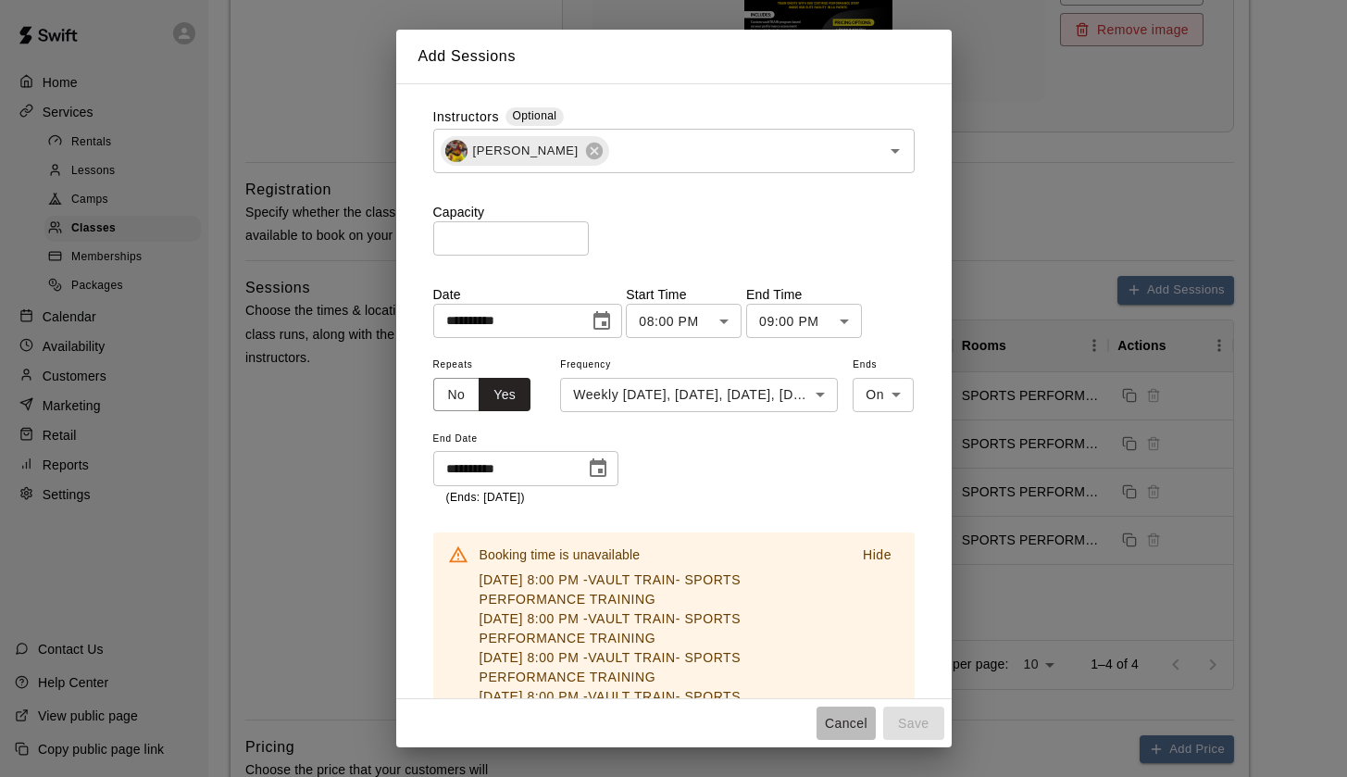
click at [846, 724] on button "Cancel" at bounding box center [846, 724] width 59 height 34
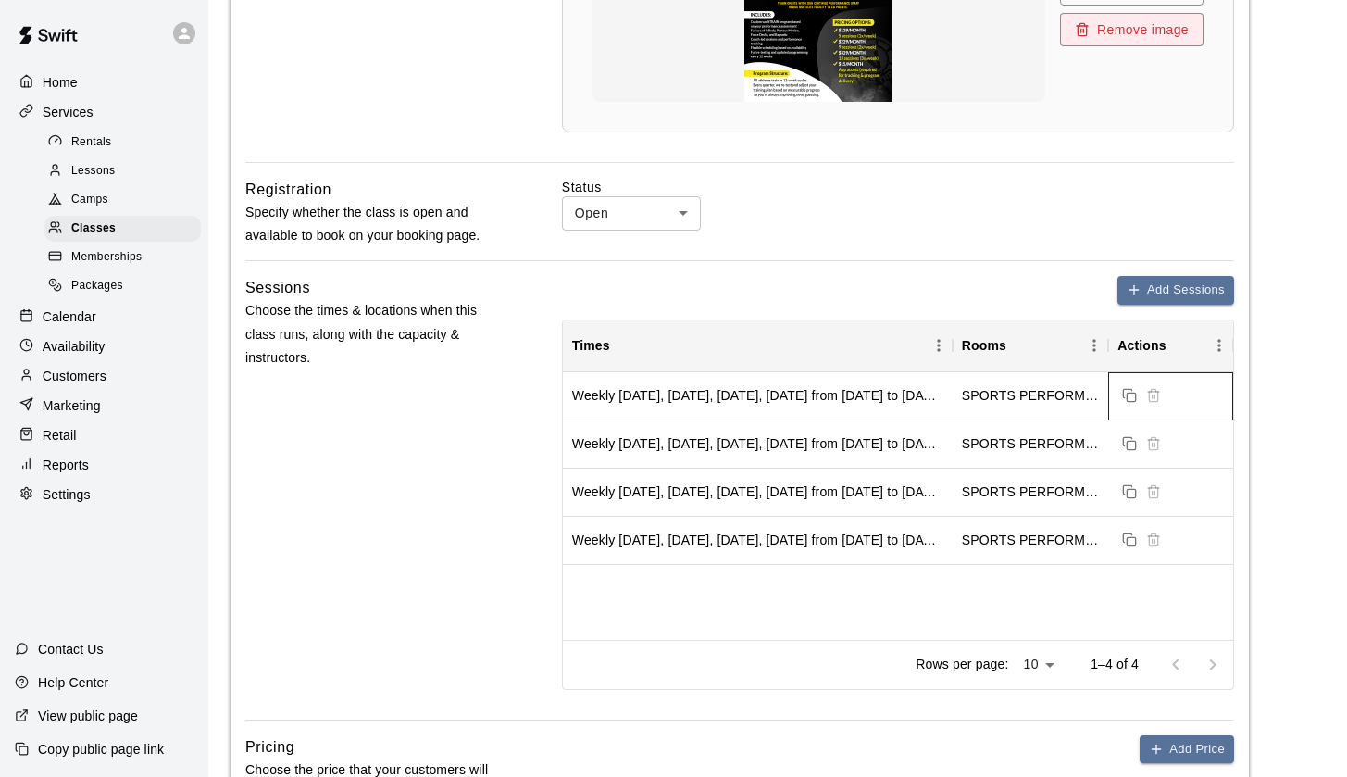
click at [1119, 383] on div at bounding box center [1142, 395] width 48 height 24
click at [1130, 396] on icon "Duplicate sessions" at bounding box center [1129, 395] width 15 height 15
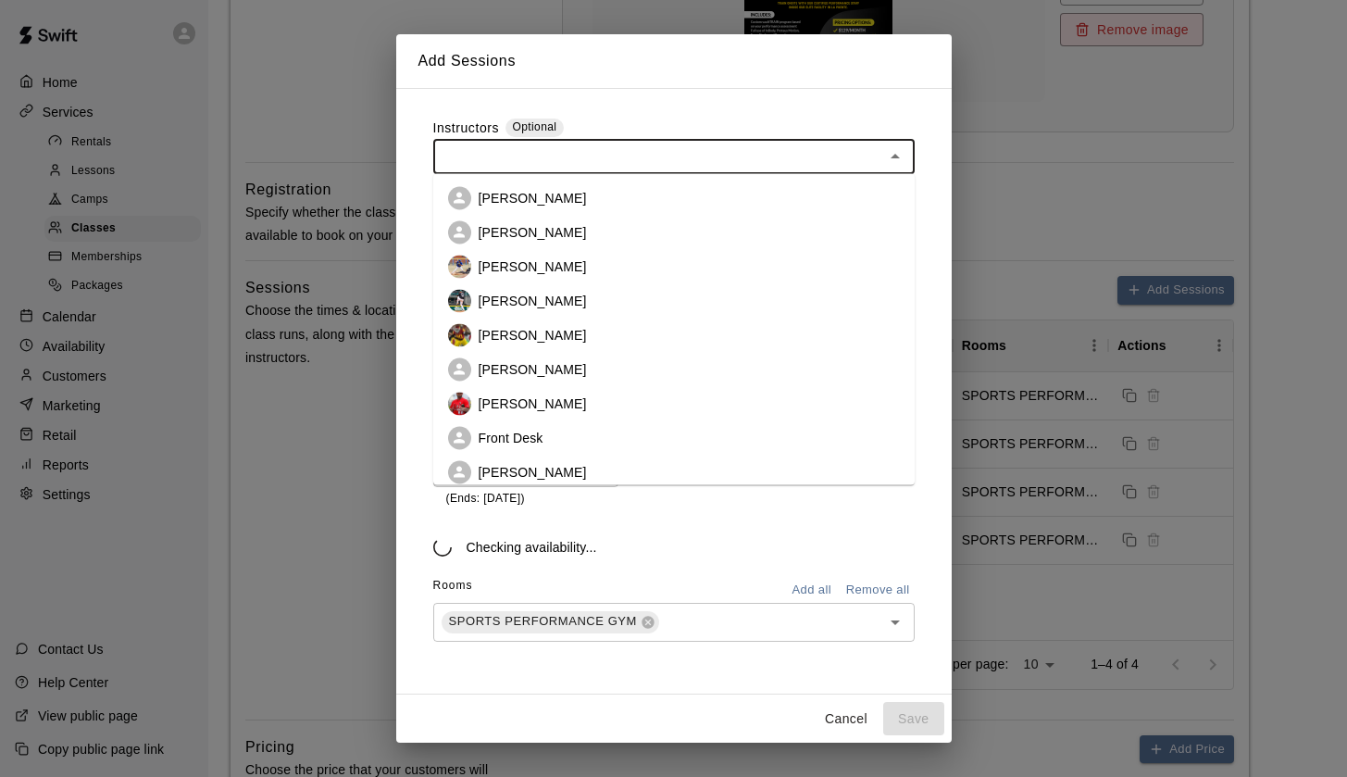
click at [498, 166] on input "text" at bounding box center [659, 156] width 440 height 23
click at [556, 337] on li "[PERSON_NAME]" at bounding box center [673, 335] width 481 height 34
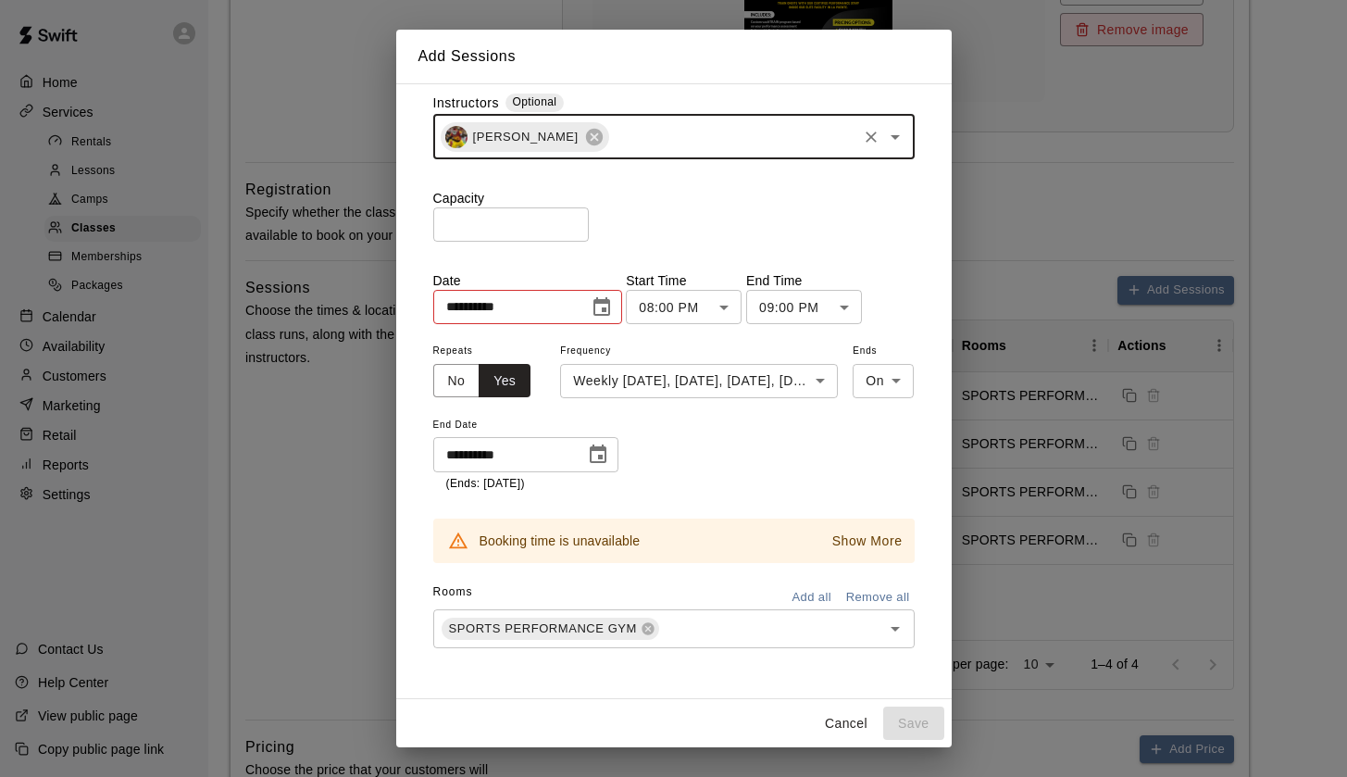
scroll to position [19, 0]
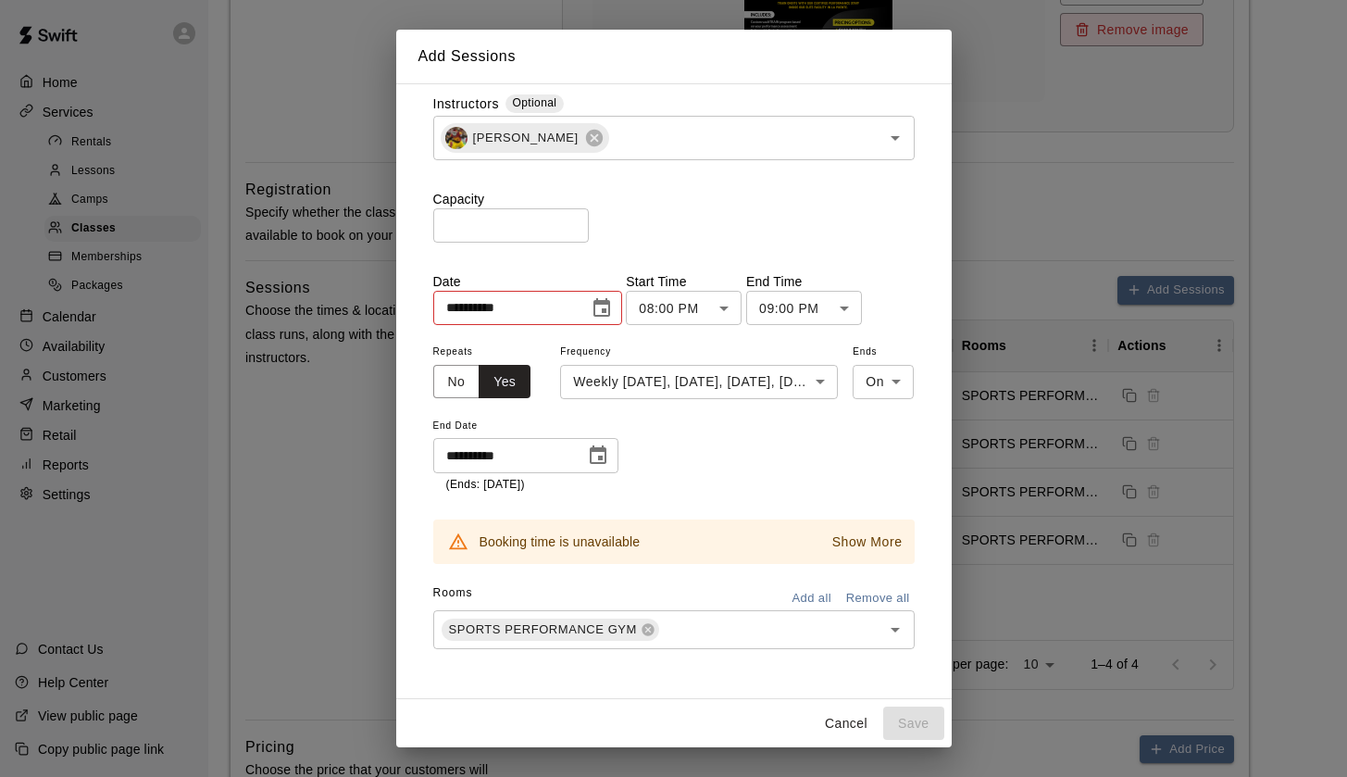
click at [909, 704] on div "Cancel Save" at bounding box center [674, 723] width 556 height 49
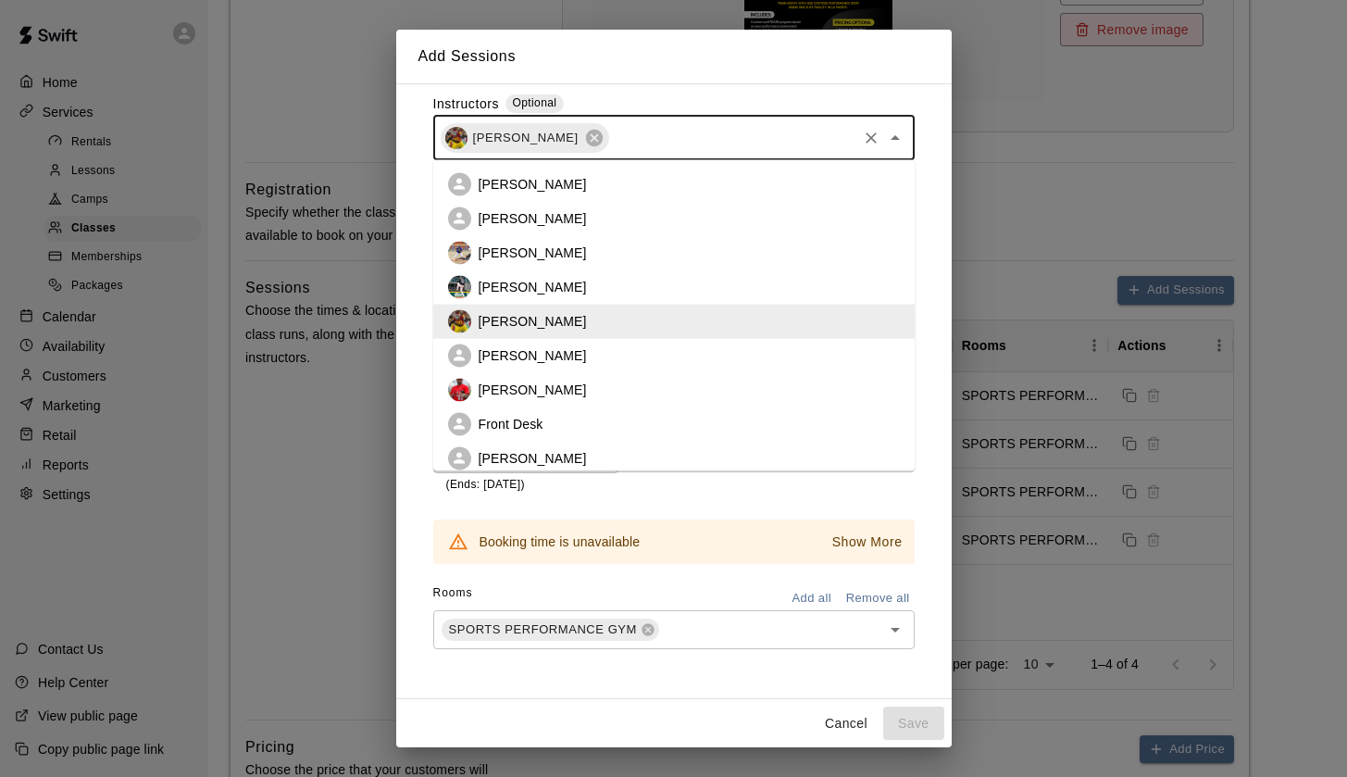
click at [615, 127] on input "text" at bounding box center [733, 137] width 244 height 23
click at [611, 134] on input "text" at bounding box center [733, 137] width 244 height 23
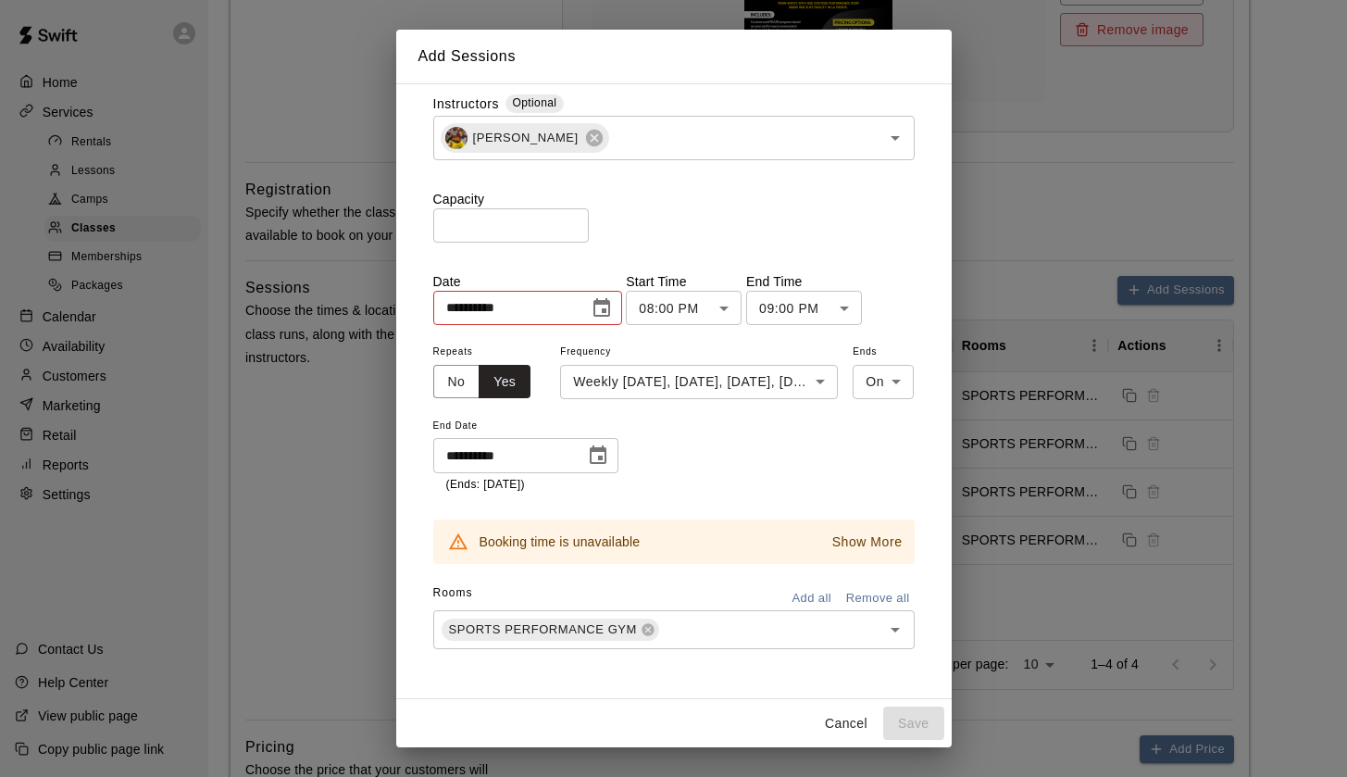
click at [633, 244] on div "**********" at bounding box center [673, 372] width 481 height 556
click at [848, 730] on button "Cancel" at bounding box center [846, 724] width 59 height 34
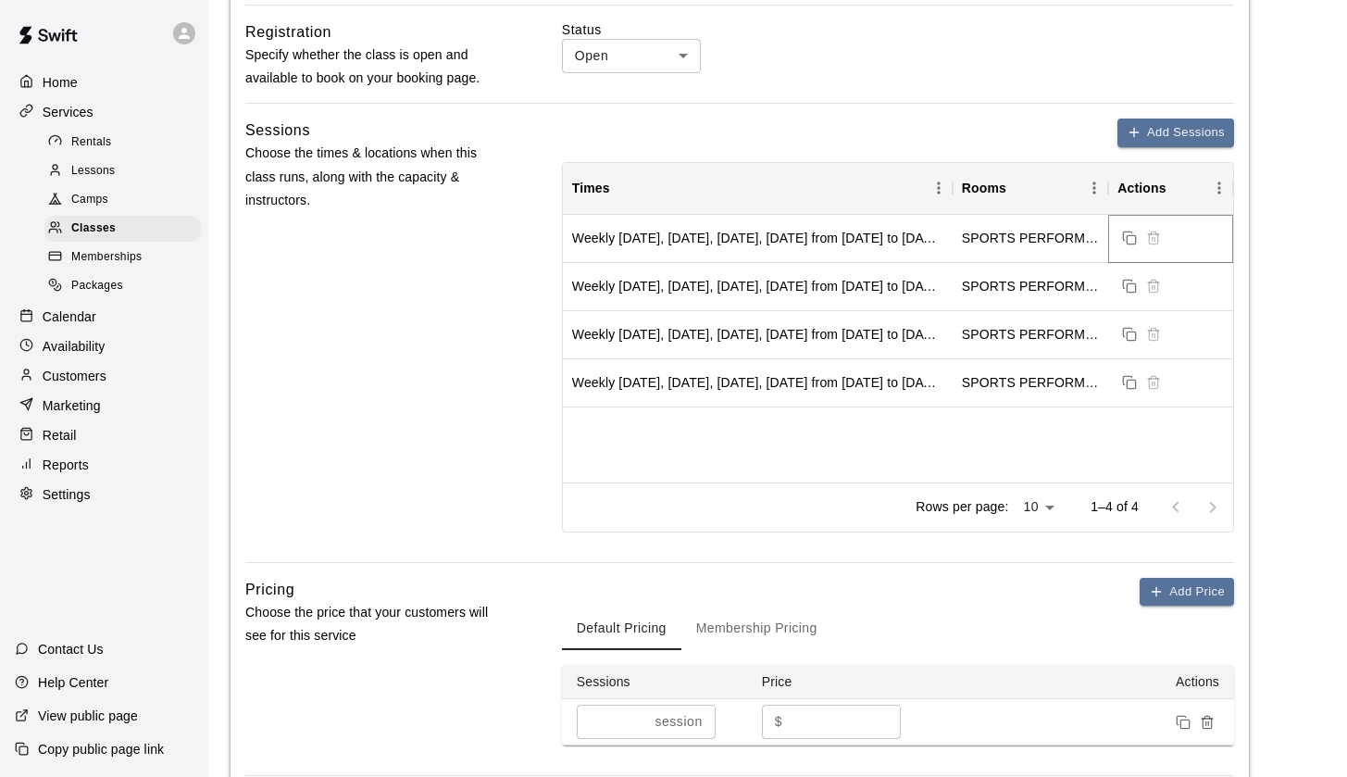
scroll to position [1032, 0]
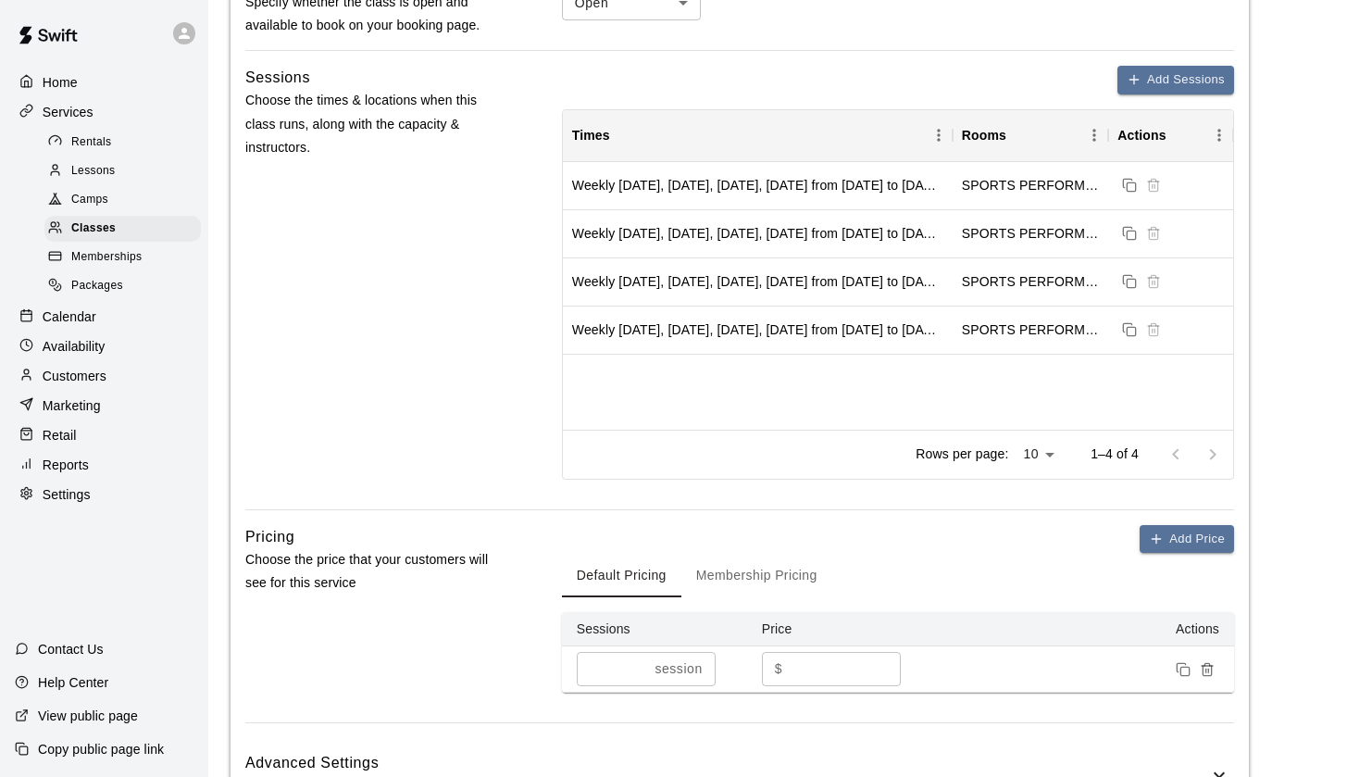
click at [767, 375] on div "Weekly on Monday, Tuesday, Wednesday, Thursday from 10/8/2025 to 12/31/2025 SPO…" at bounding box center [898, 296] width 670 height 268
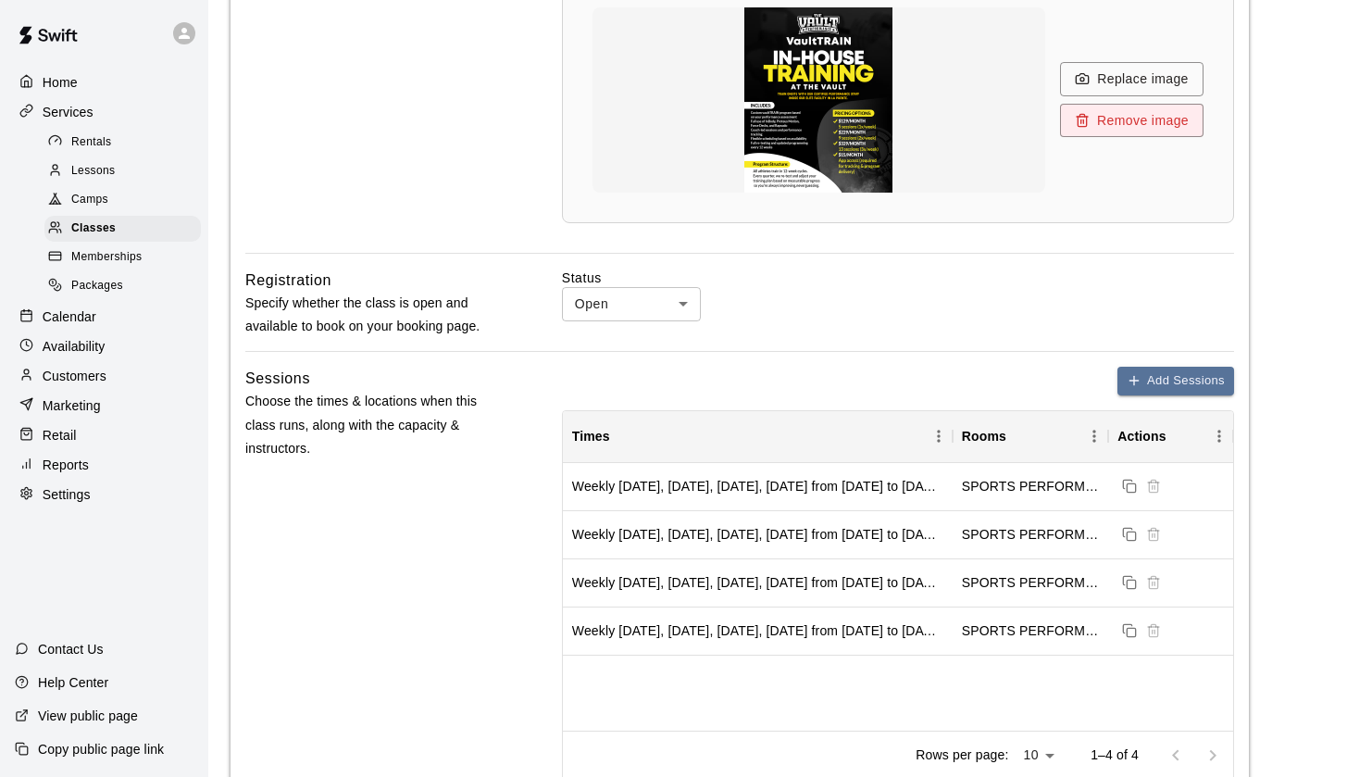
scroll to position [739, 0]
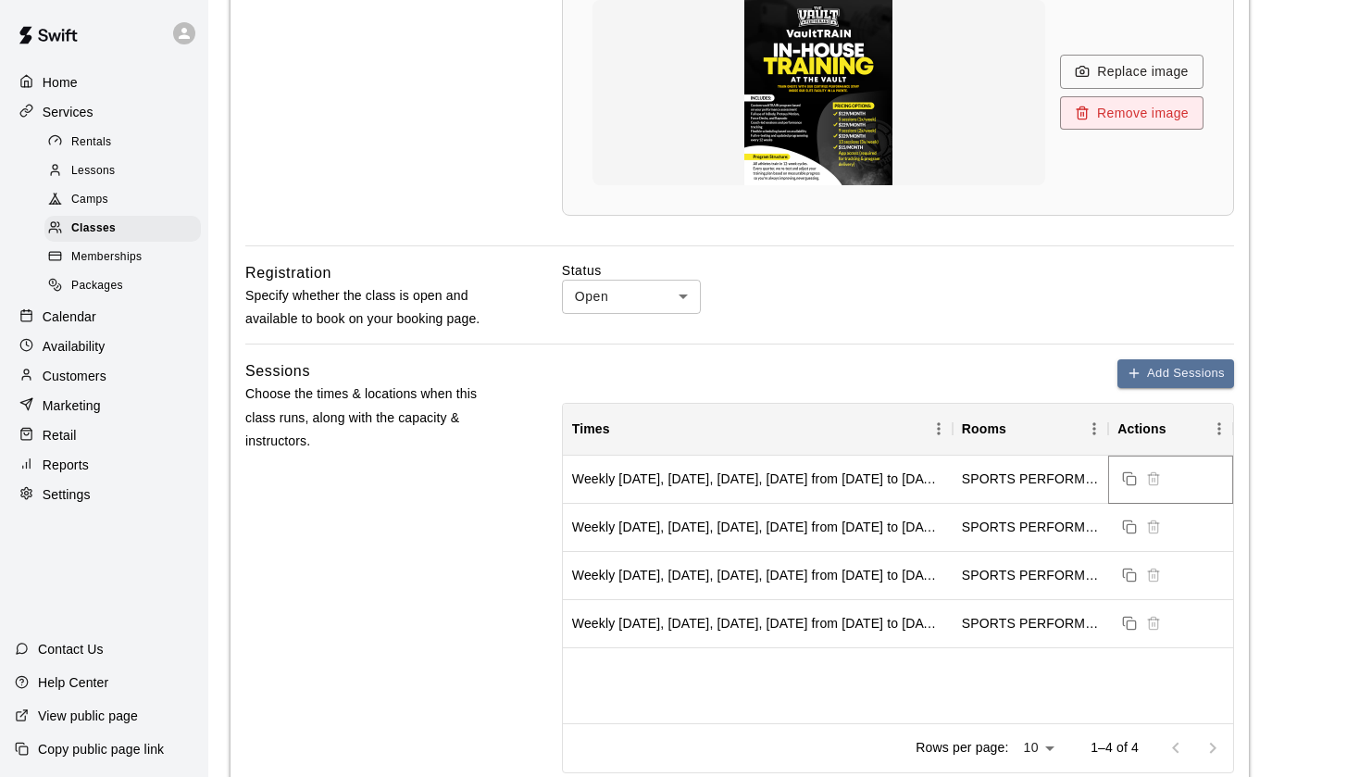
click at [1124, 474] on icon "Duplicate sessions" at bounding box center [1128, 476] width 8 height 8
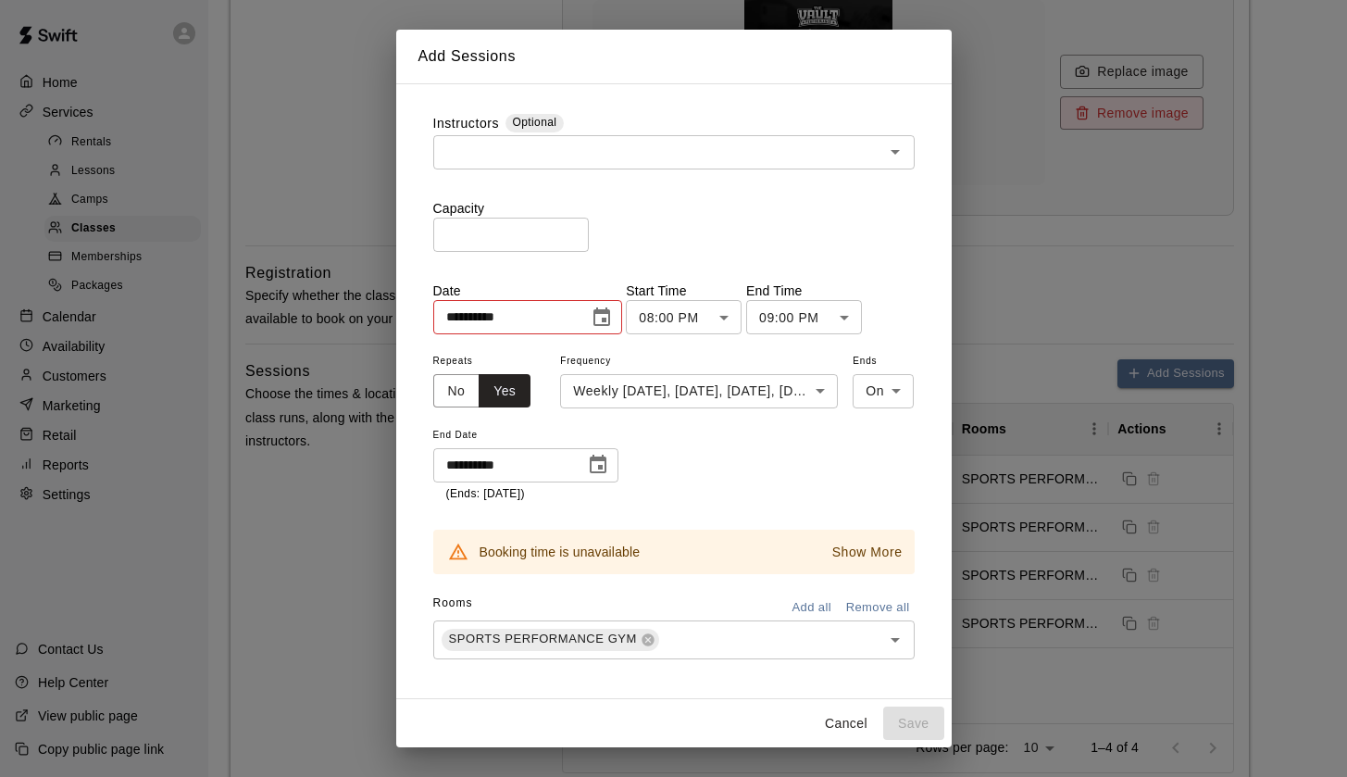
click at [894, 556] on p "Show More" at bounding box center [867, 552] width 70 height 19
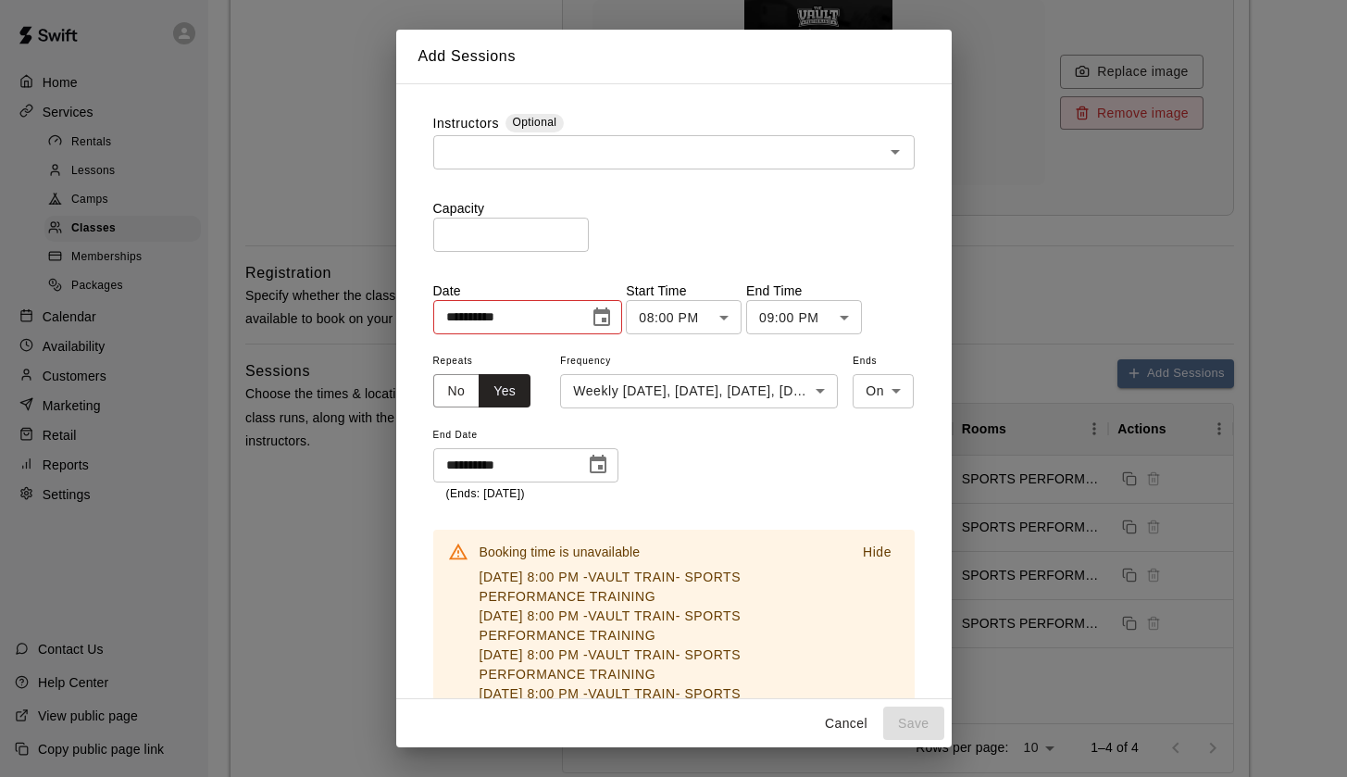
scroll to position [0, 0]
click at [844, 725] on button "Cancel" at bounding box center [846, 724] width 59 height 34
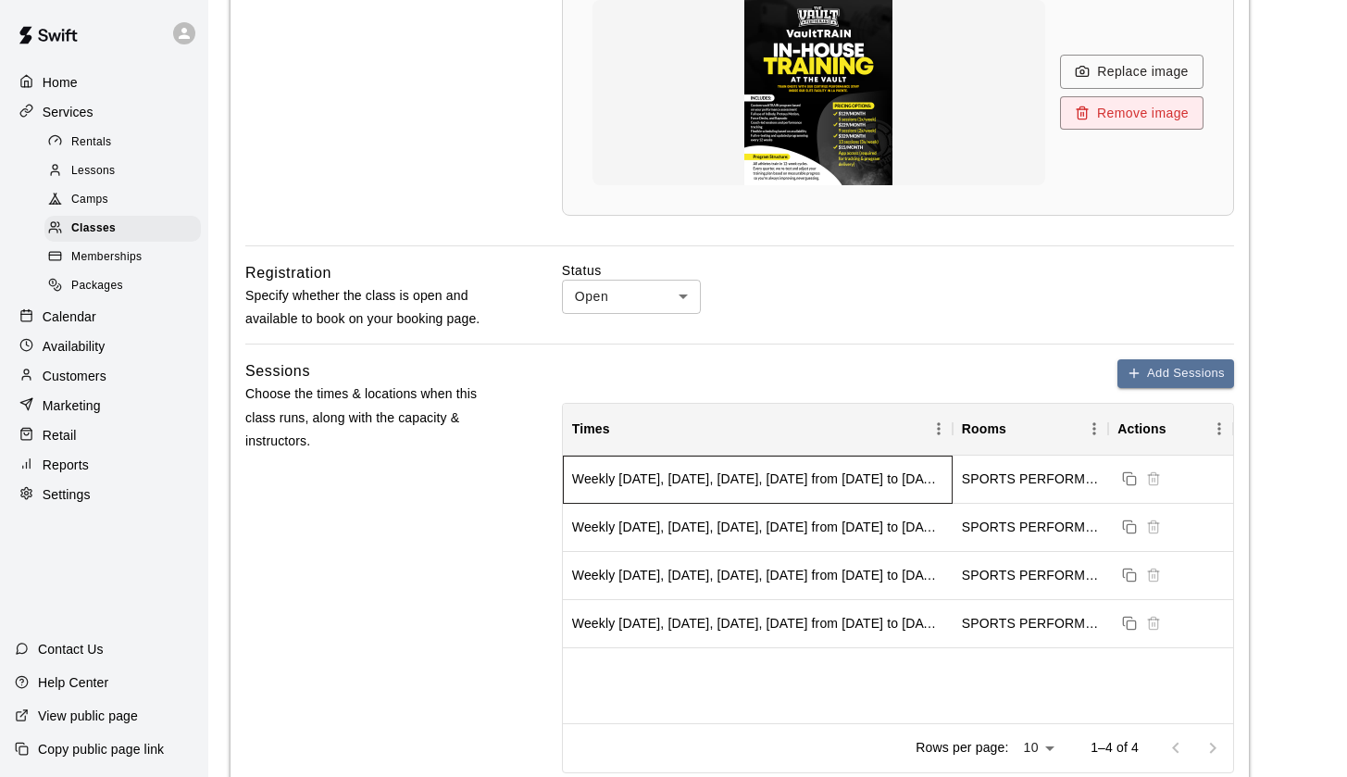
click at [869, 481] on div "Weekly on Monday, Tuesday, Wednesday, Thursday from 10/8/2025 to 12/31/2025" at bounding box center [757, 478] width 371 height 19
click at [860, 477] on div "Weekly on Monday, Tuesday, Wednesday, Thursday from 10/8/2025 to 12/31/2025" at bounding box center [757, 478] width 371 height 19
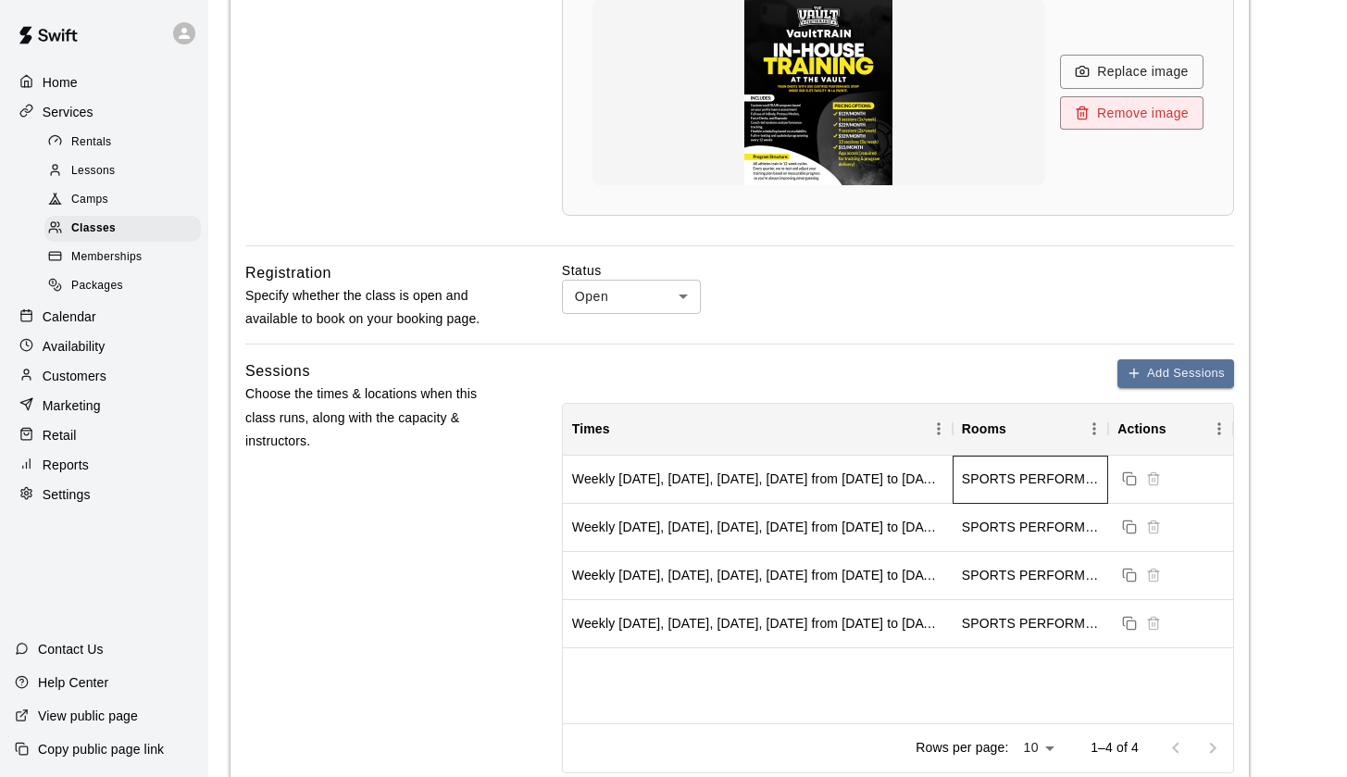
click at [1021, 479] on div "SPORTS PERFORMANCE GYM" at bounding box center [1030, 478] width 137 height 19
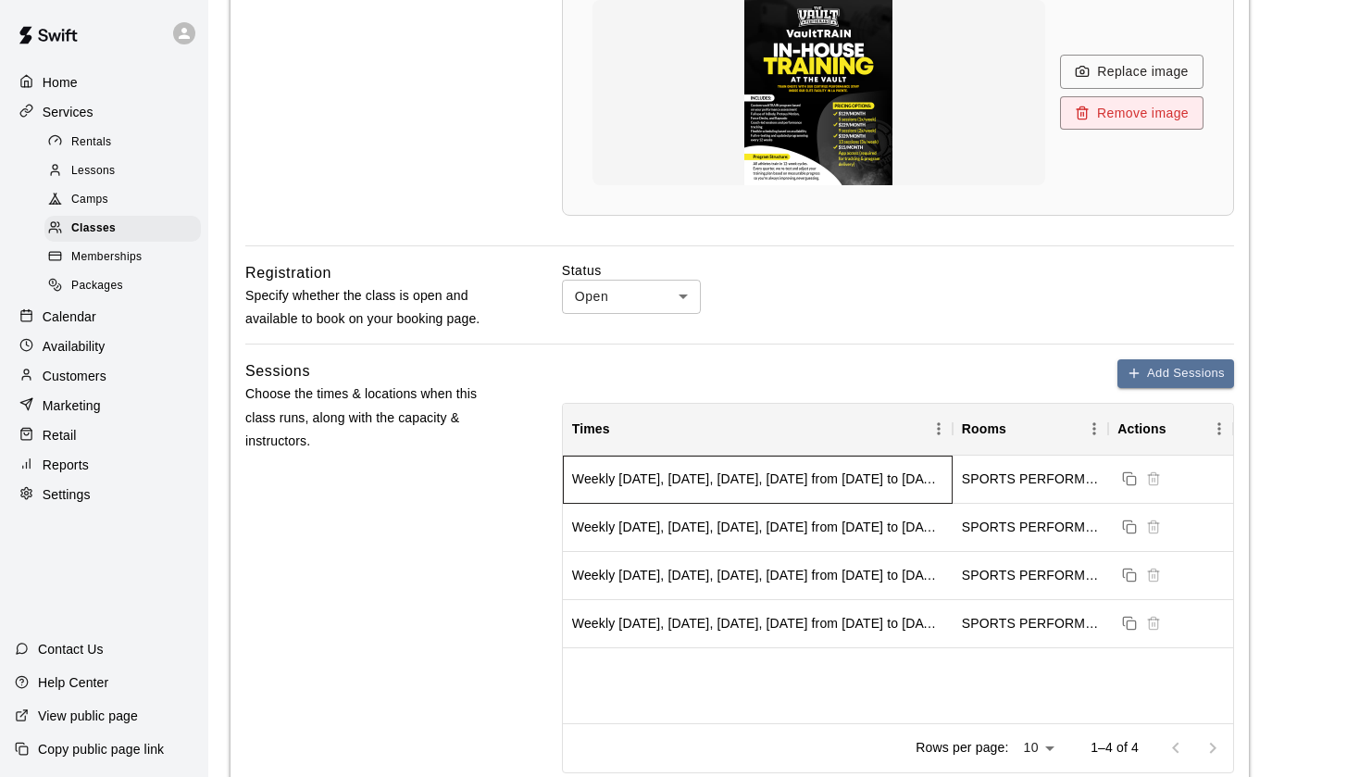
click at [769, 470] on div "Weekly on Monday, Tuesday, Wednesday, Thursday from 10/8/2025 to 12/31/2025" at bounding box center [757, 478] width 371 height 19
click at [636, 483] on div "Weekly on Monday, Tuesday, Wednesday, Thursday from 10/8/2025 to 12/31/2025" at bounding box center [757, 478] width 371 height 19
click at [875, 506] on div "Weekly on Monday, Tuesday, Wednesday, Thursday from 10/8/2025 to 12/31/2025" at bounding box center [758, 528] width 390 height 48
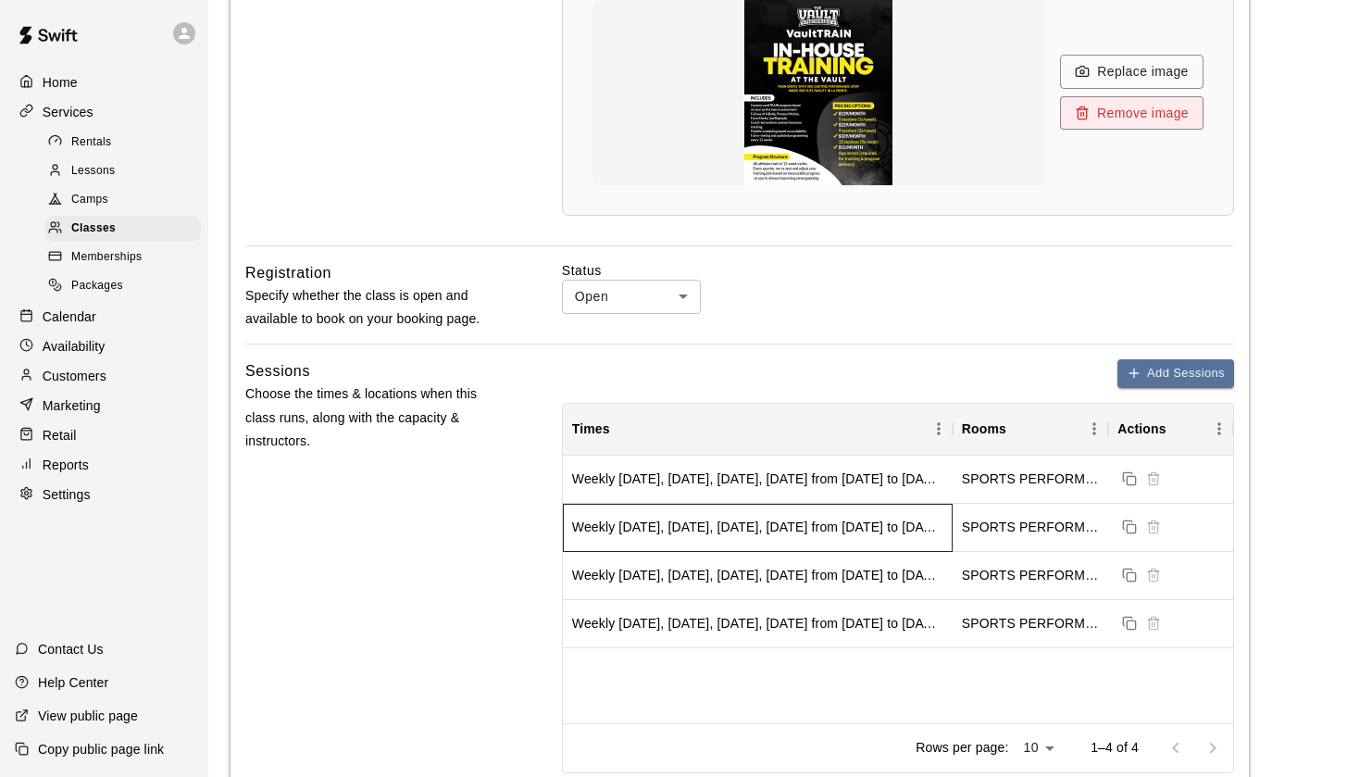
click at [859, 527] on div "Weekly on Monday, Tuesday, Wednesday, Thursday from 10/8/2025 to 12/31/2025" at bounding box center [757, 527] width 371 height 19
click at [838, 477] on div "Weekly on Monday, Tuesday, Wednesday, Thursday from 10/8/2025 to 12/31/2025" at bounding box center [757, 478] width 371 height 19
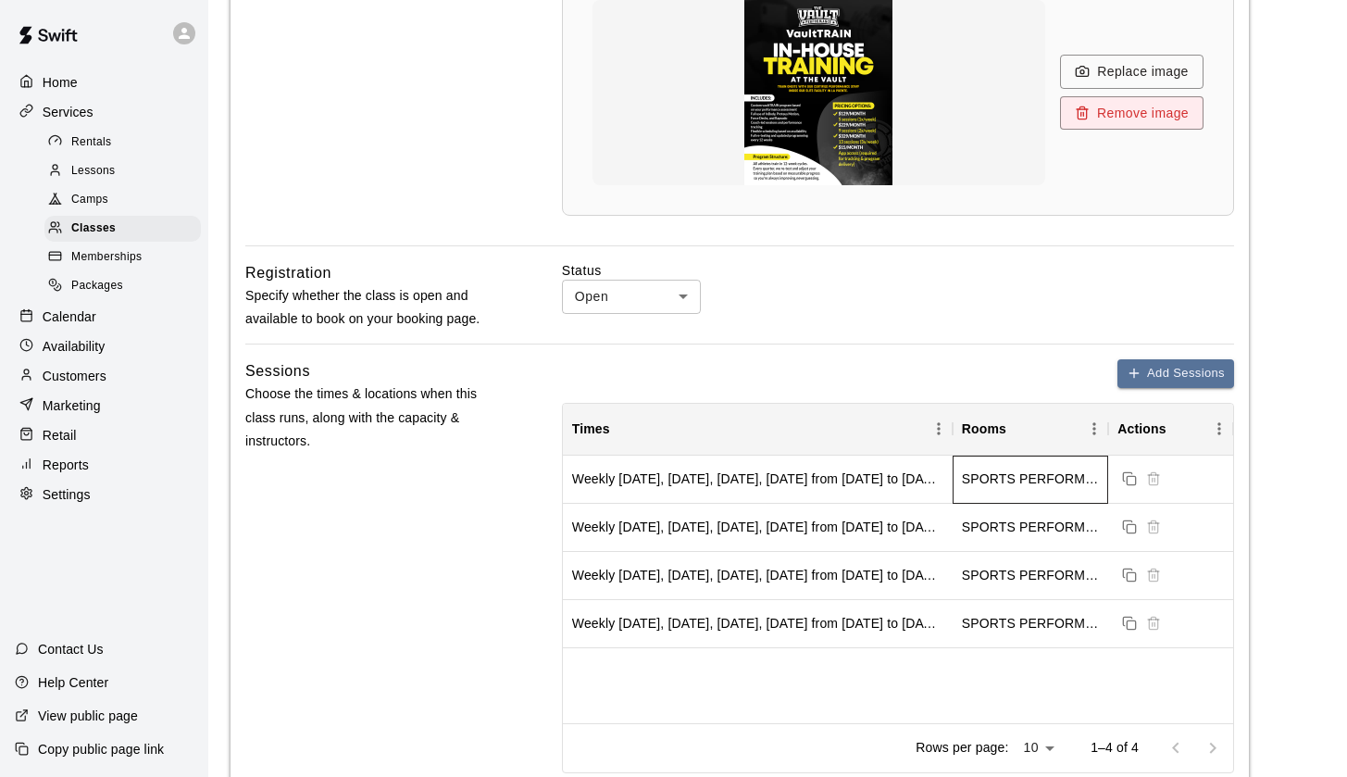
click at [1035, 470] on div "SPORTS PERFORMANCE GYM" at bounding box center [1030, 478] width 137 height 19
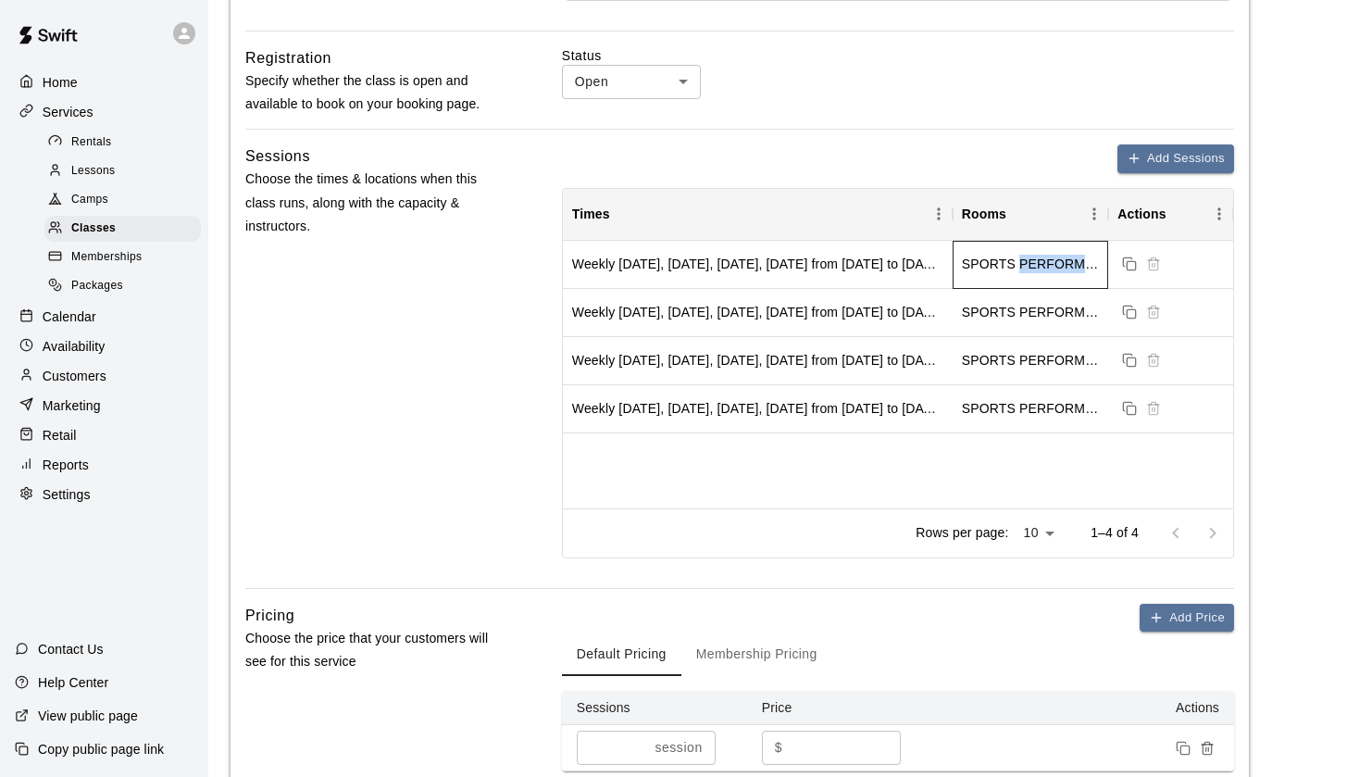
scroll to position [952, 0]
click at [1204, 524] on div at bounding box center [1194, 535] width 74 height 37
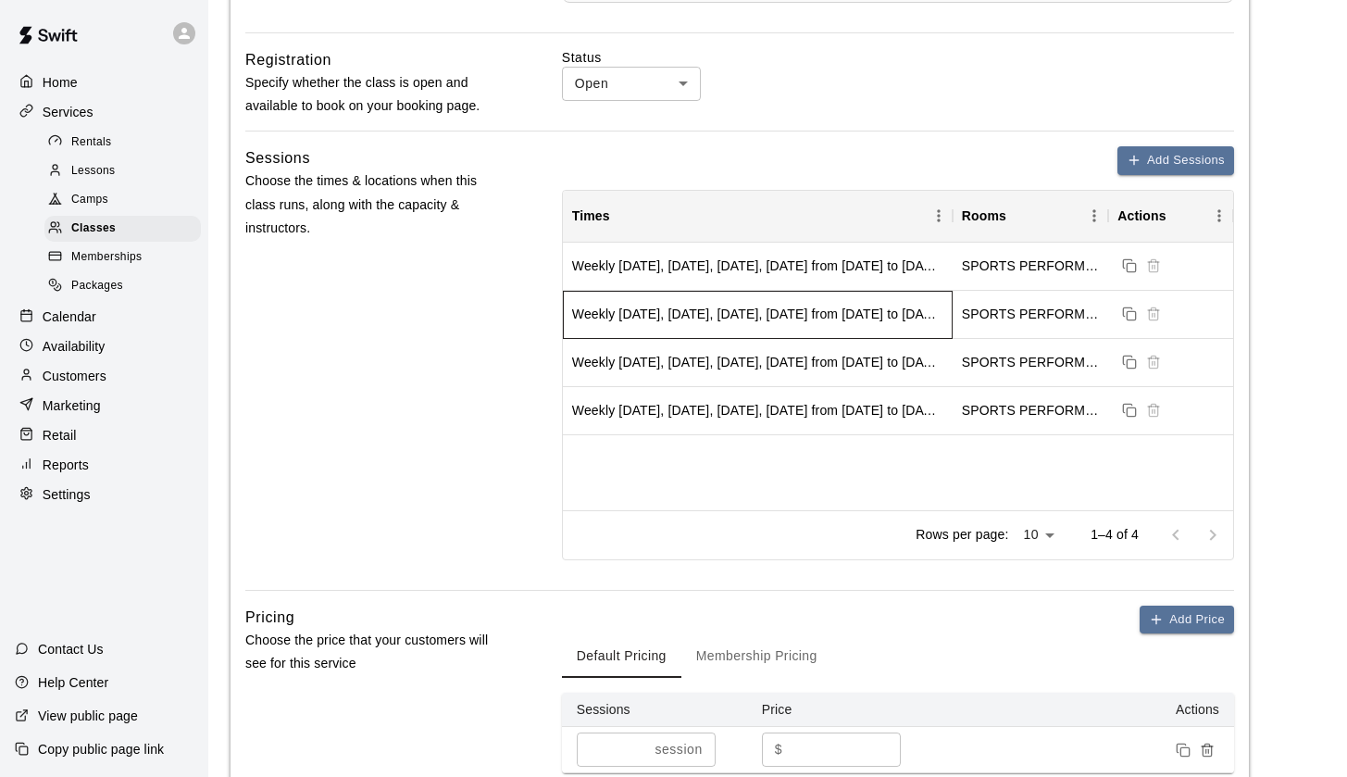
click at [949, 311] on div "Weekly on Monday, Tuesday, Wednesday, Thursday from 10/8/2025 to 12/31/2025" at bounding box center [758, 315] width 390 height 48
click at [865, 307] on div "Weekly on Monday, Tuesday, Wednesday, Thursday from 10/8/2025 to 12/31/2025" at bounding box center [757, 314] width 371 height 19
click at [770, 320] on div "Weekly on Monday, Tuesday, Wednesday, Thursday from 10/8/2025 to 12/31/2025" at bounding box center [758, 315] width 390 height 48
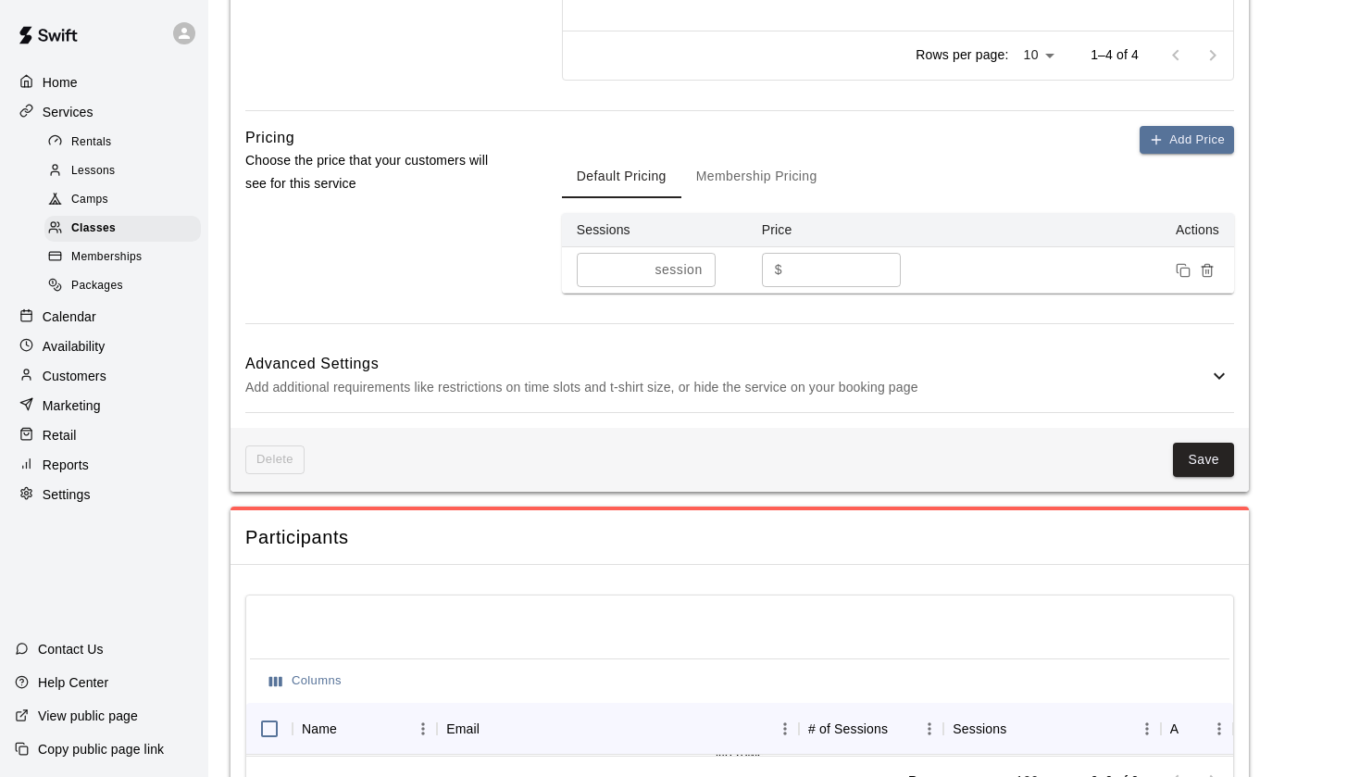
scroll to position [1432, 0]
click at [677, 379] on p "Add additional requirements like restrictions on time slots and t-shirt size, o…" at bounding box center [726, 386] width 963 height 23
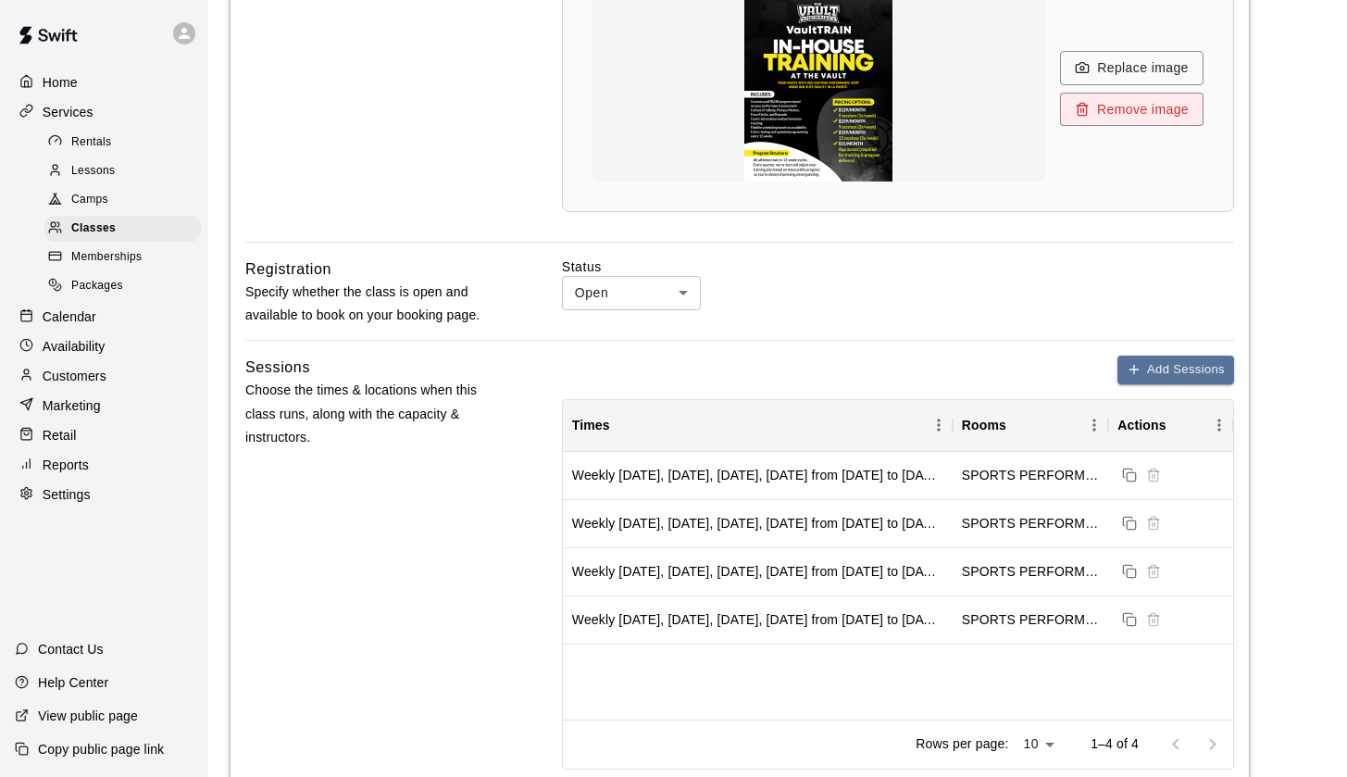
scroll to position [690, 0]
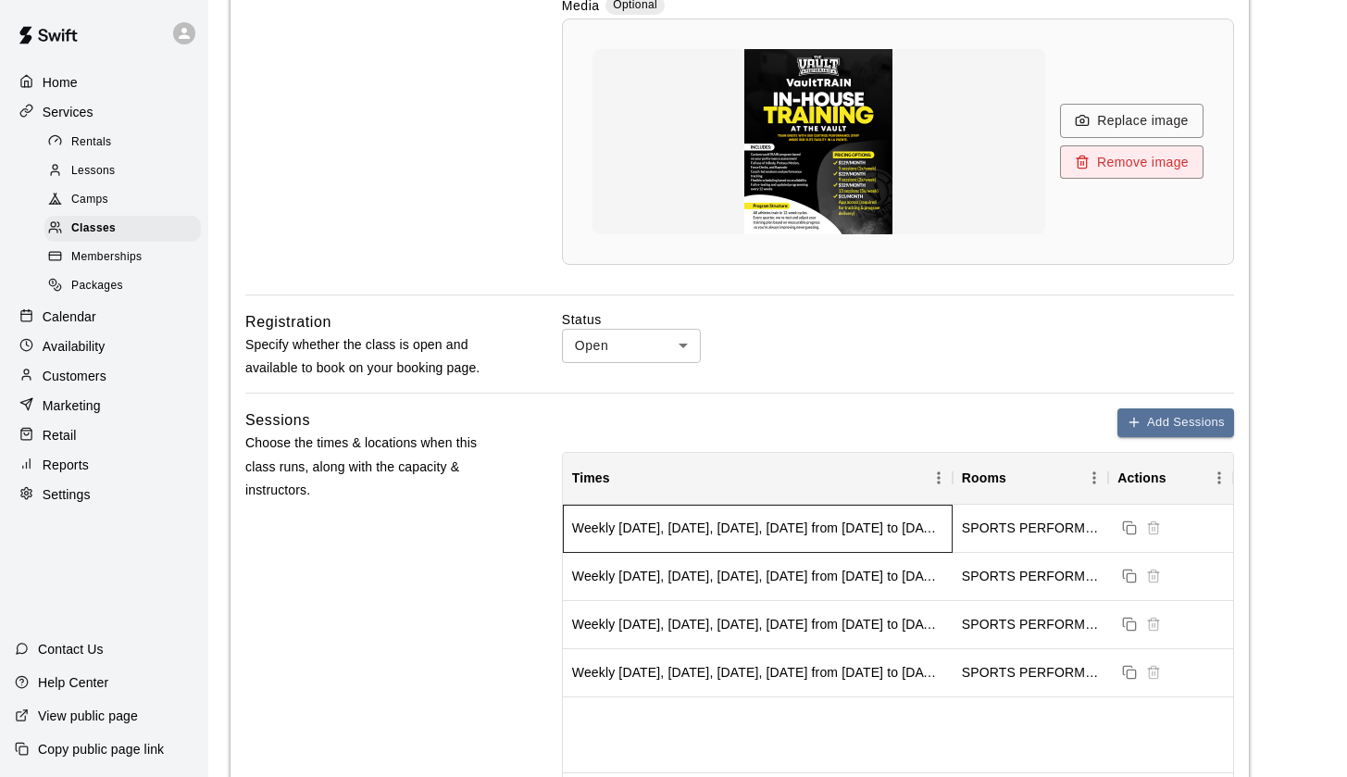
click at [658, 513] on div "Weekly on Monday, Tuesday, Wednesday, Thursday from 10/8/2025 to 12/31/2025" at bounding box center [758, 529] width 390 height 48
click at [661, 530] on div "Weekly on Monday, Tuesday, Wednesday, Thursday from 10/8/2025 to 12/31/2025" at bounding box center [757, 528] width 371 height 19
click at [772, 541] on div "Weekly on Monday, Tuesday, Wednesday, Thursday from 10/8/2025 to 12/31/2025" at bounding box center [758, 529] width 390 height 48
click at [648, 509] on div "Weekly on Monday, Tuesday, Wednesday, Thursday from 10/8/2025 to 12/31/2025" at bounding box center [758, 529] width 390 height 48
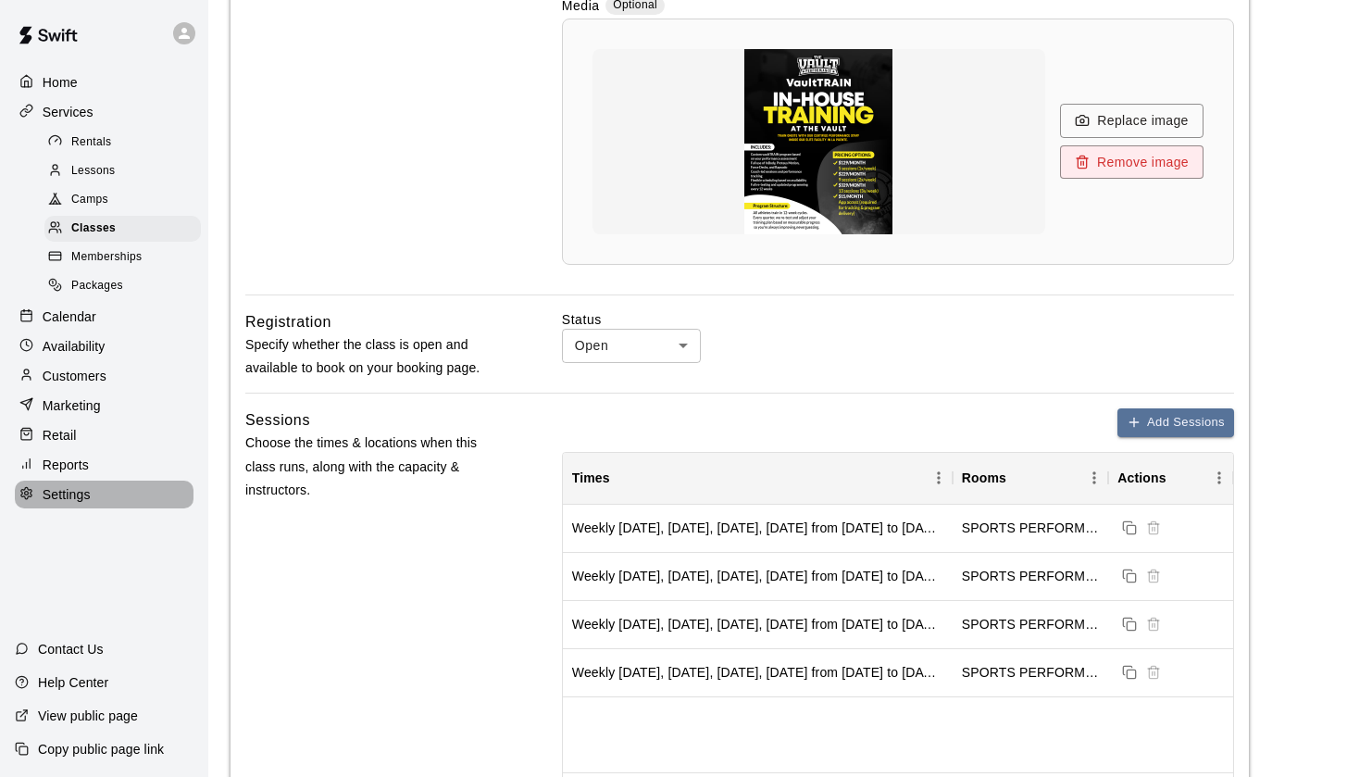
click at [69, 501] on div "Settings" at bounding box center [104, 495] width 179 height 28
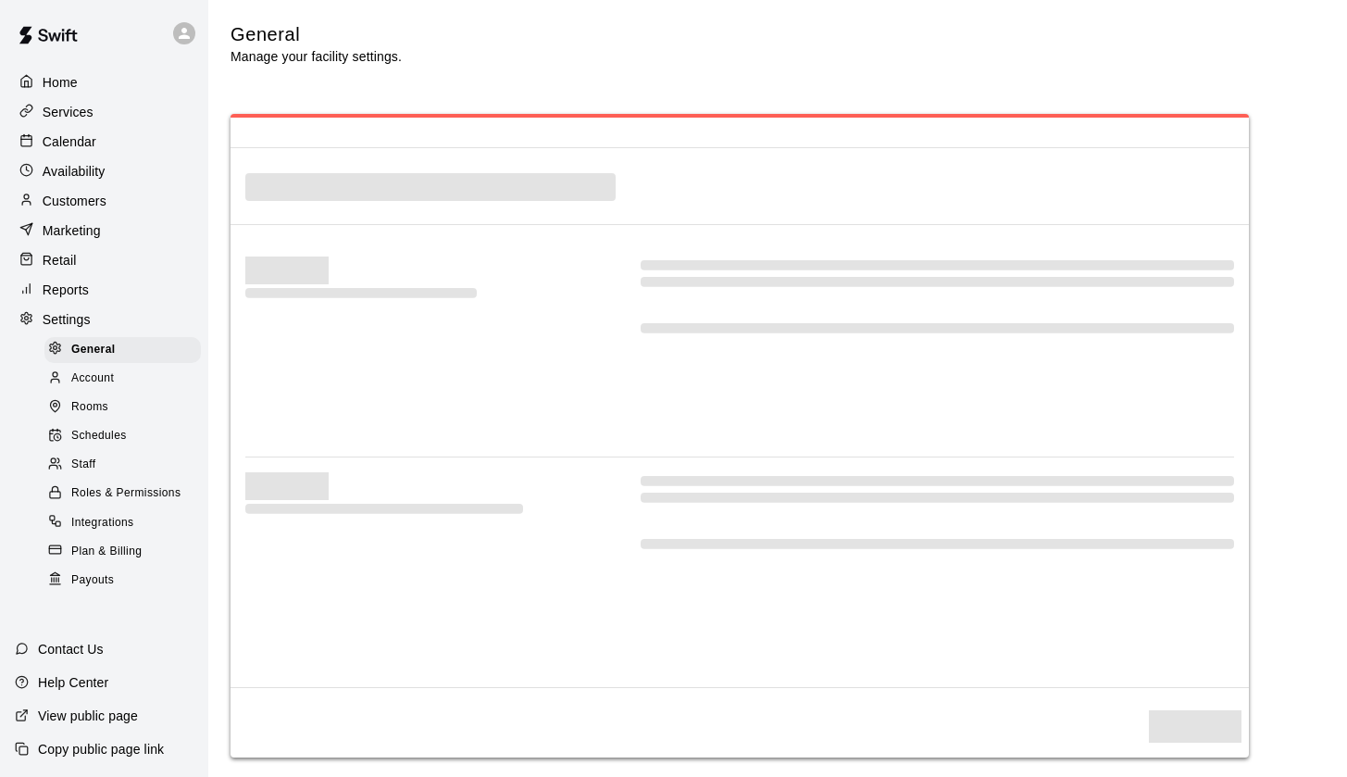
select select "**"
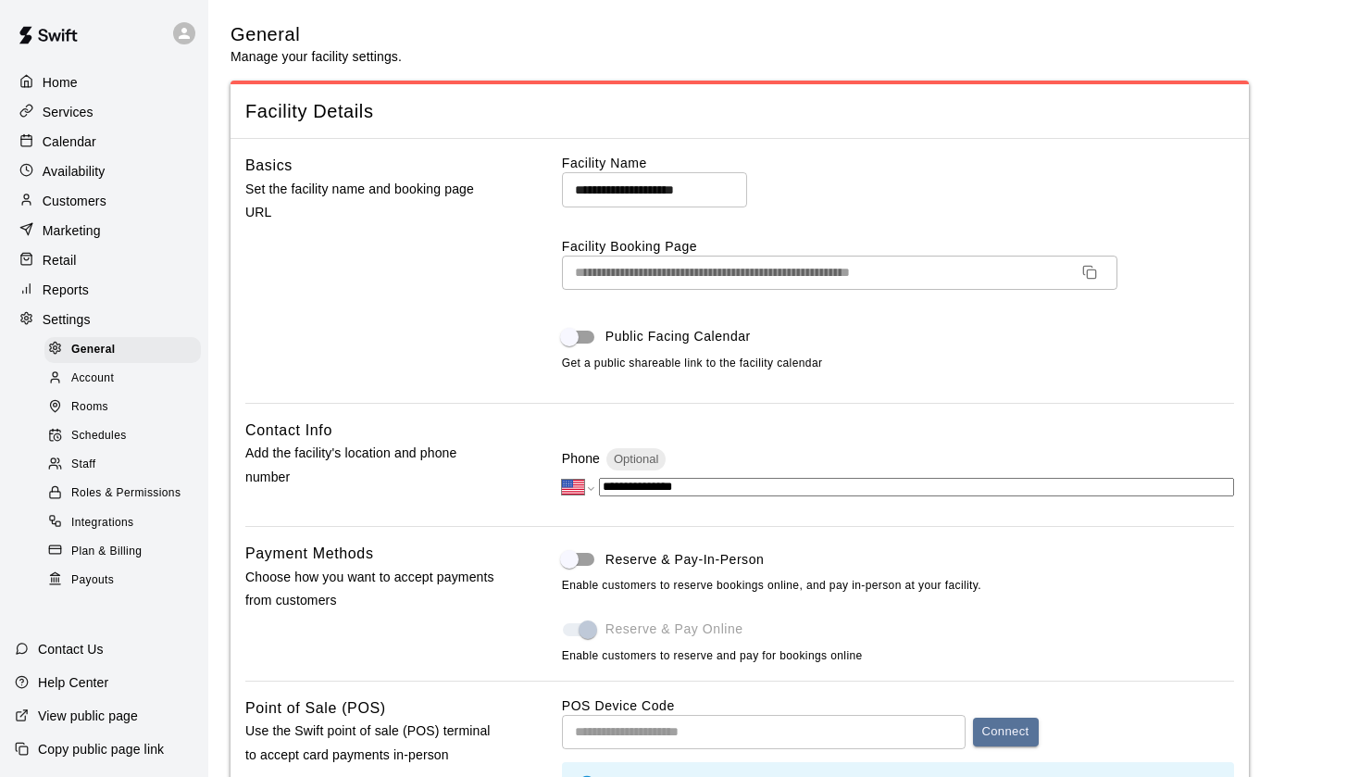
scroll to position [4163, 0]
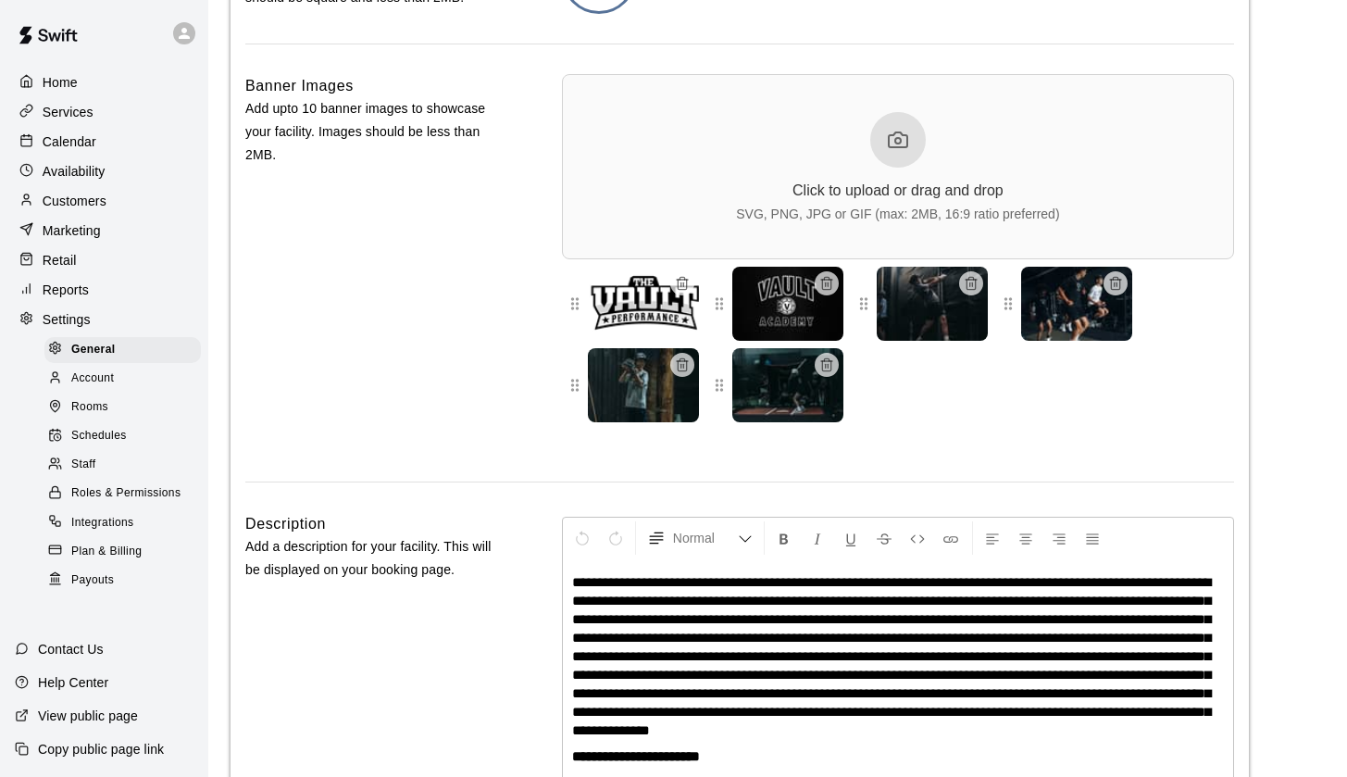
click at [93, 469] on span "Staff" at bounding box center [83, 465] width 24 height 19
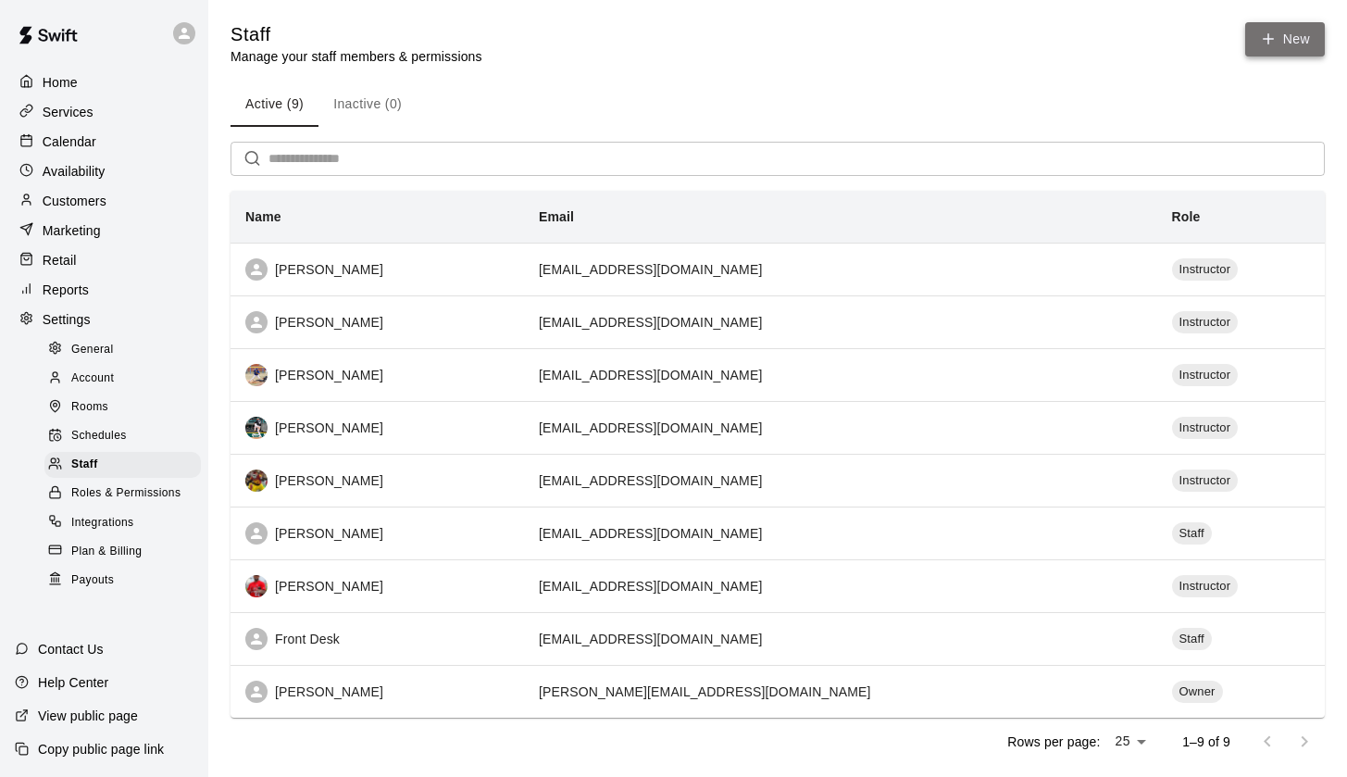
click at [1289, 48] on link "New" at bounding box center [1285, 39] width 80 height 34
select select "**"
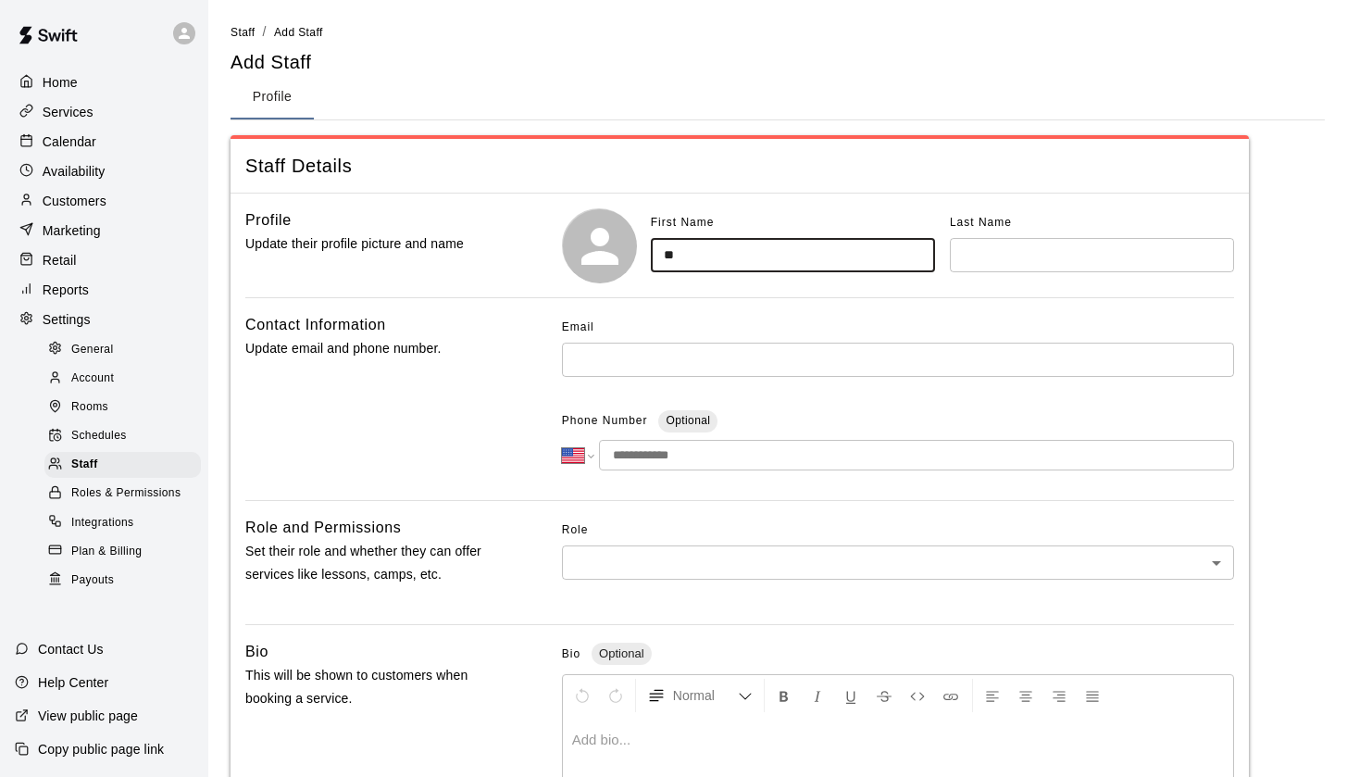
type input "*"
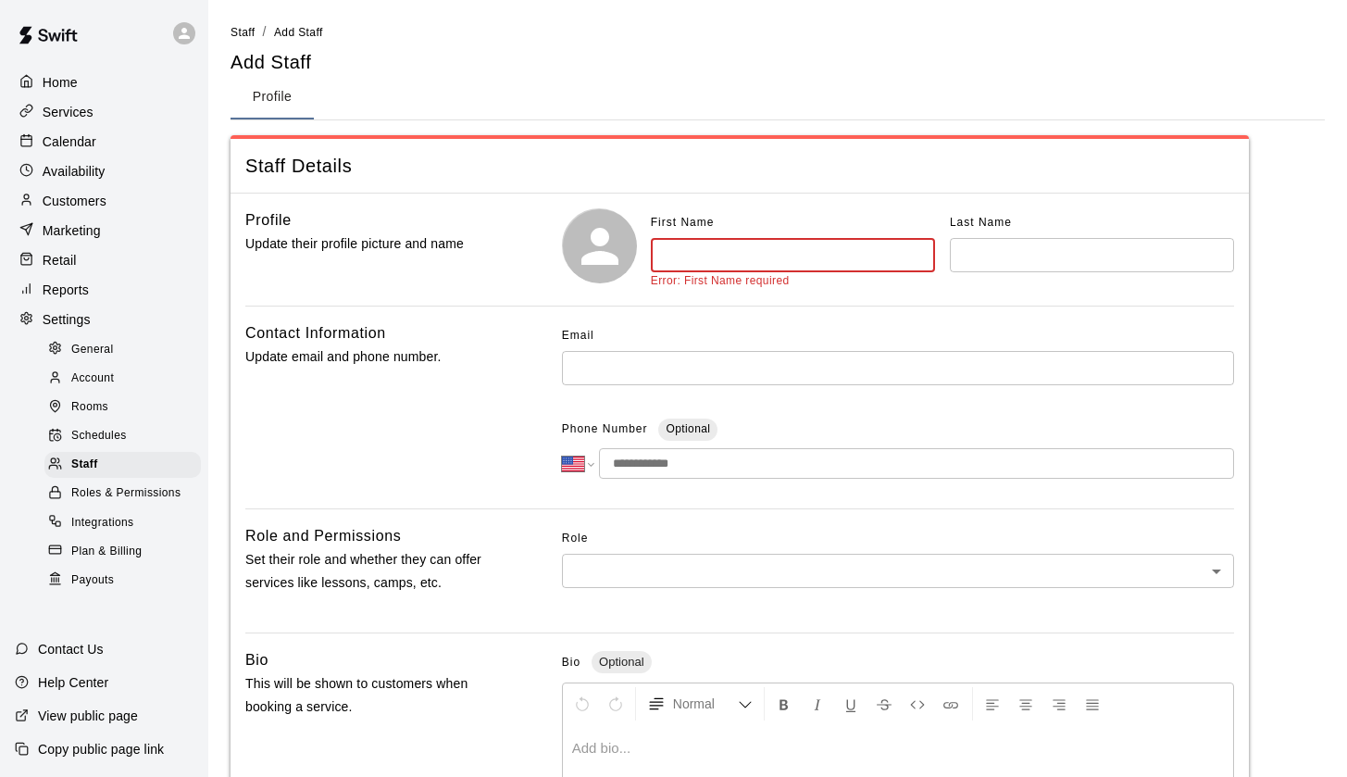
click at [375, 214] on div "Profile Update their profile picture and name" at bounding box center [373, 249] width 257 height 82
click at [78, 175] on p "Availability" at bounding box center [74, 171] width 63 height 19
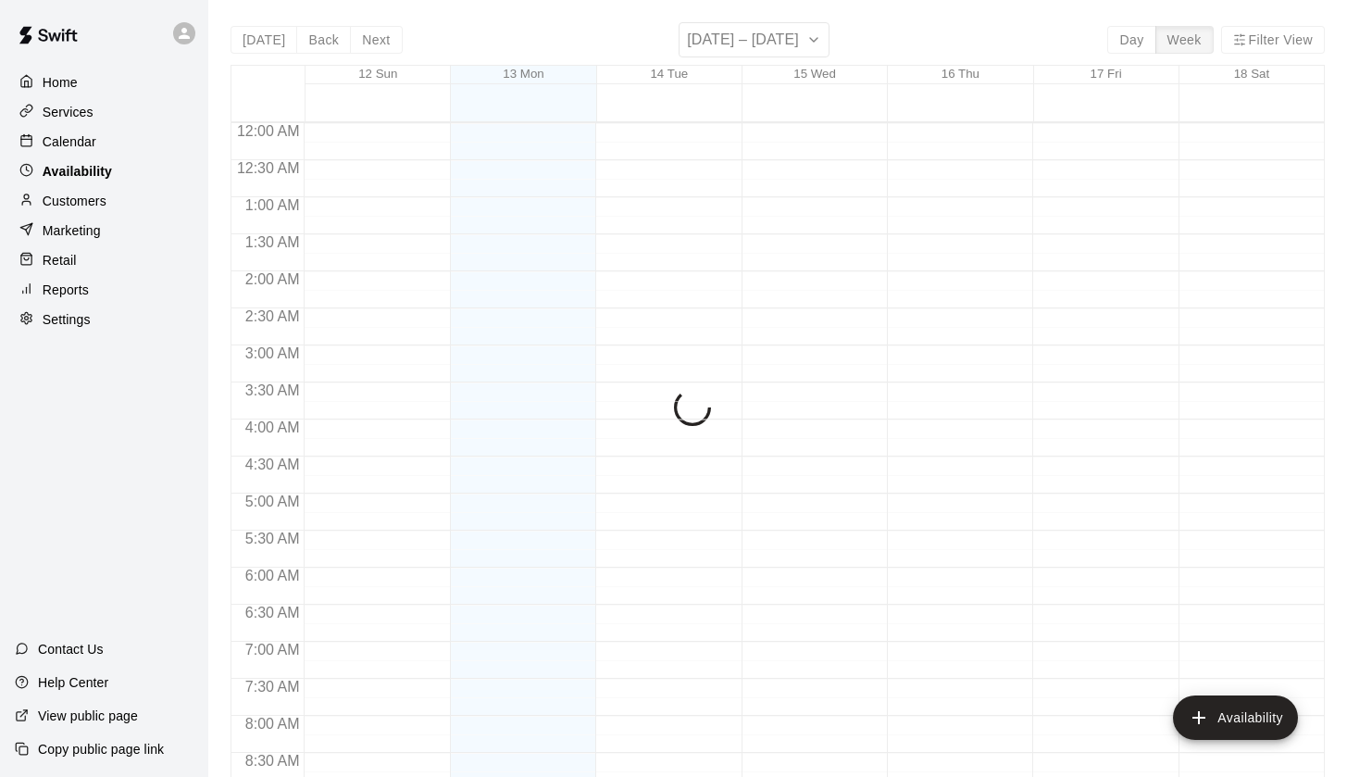
scroll to position [1104, 0]
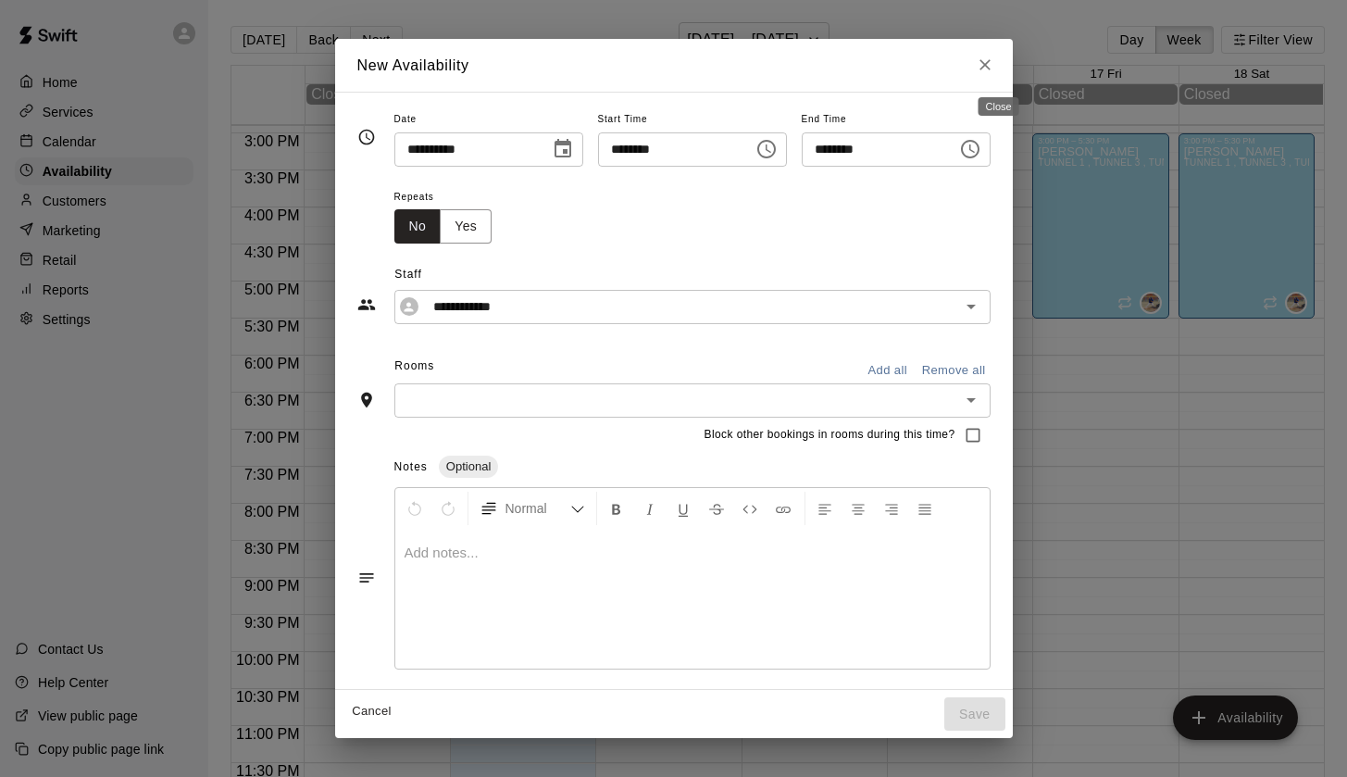
click at [991, 66] on icon "Close" at bounding box center [985, 65] width 11 height 11
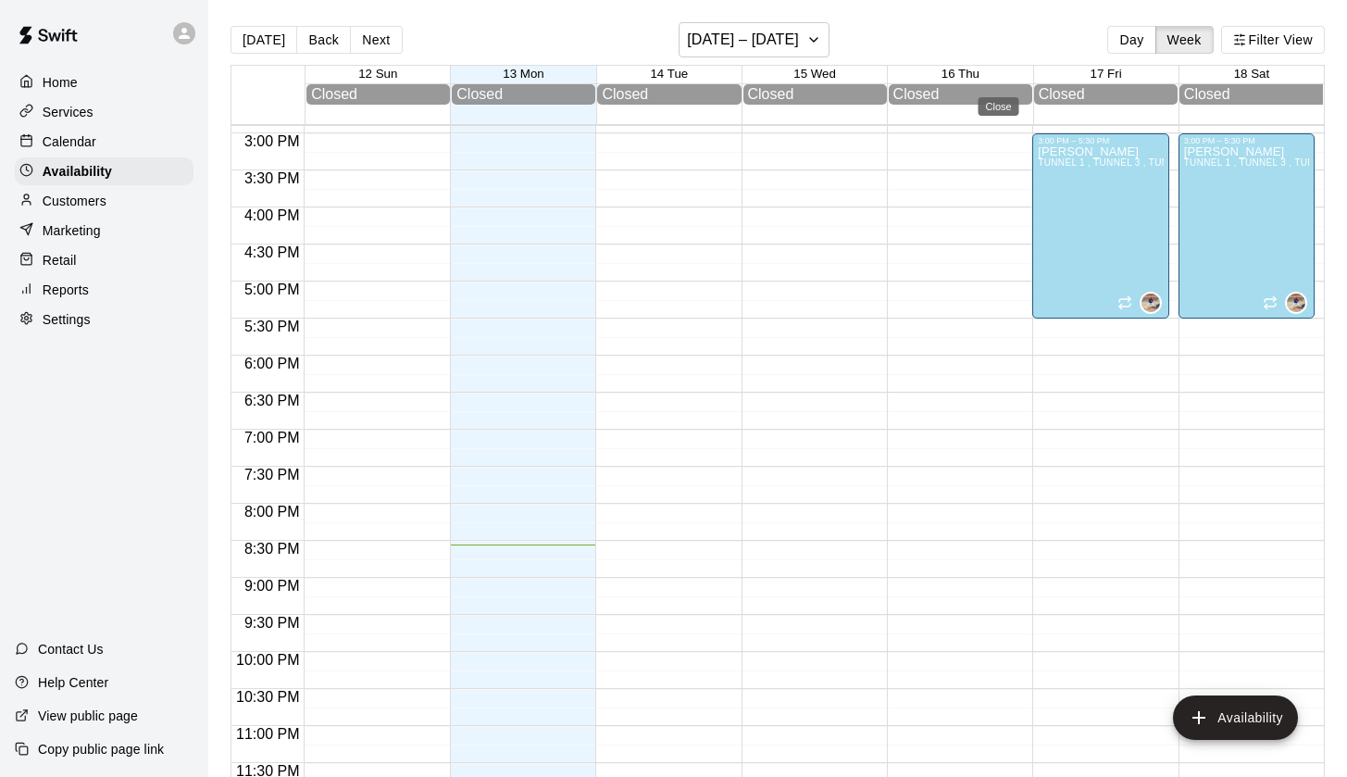
type input "**********"
click at [83, 108] on p "Services" at bounding box center [68, 112] width 51 height 19
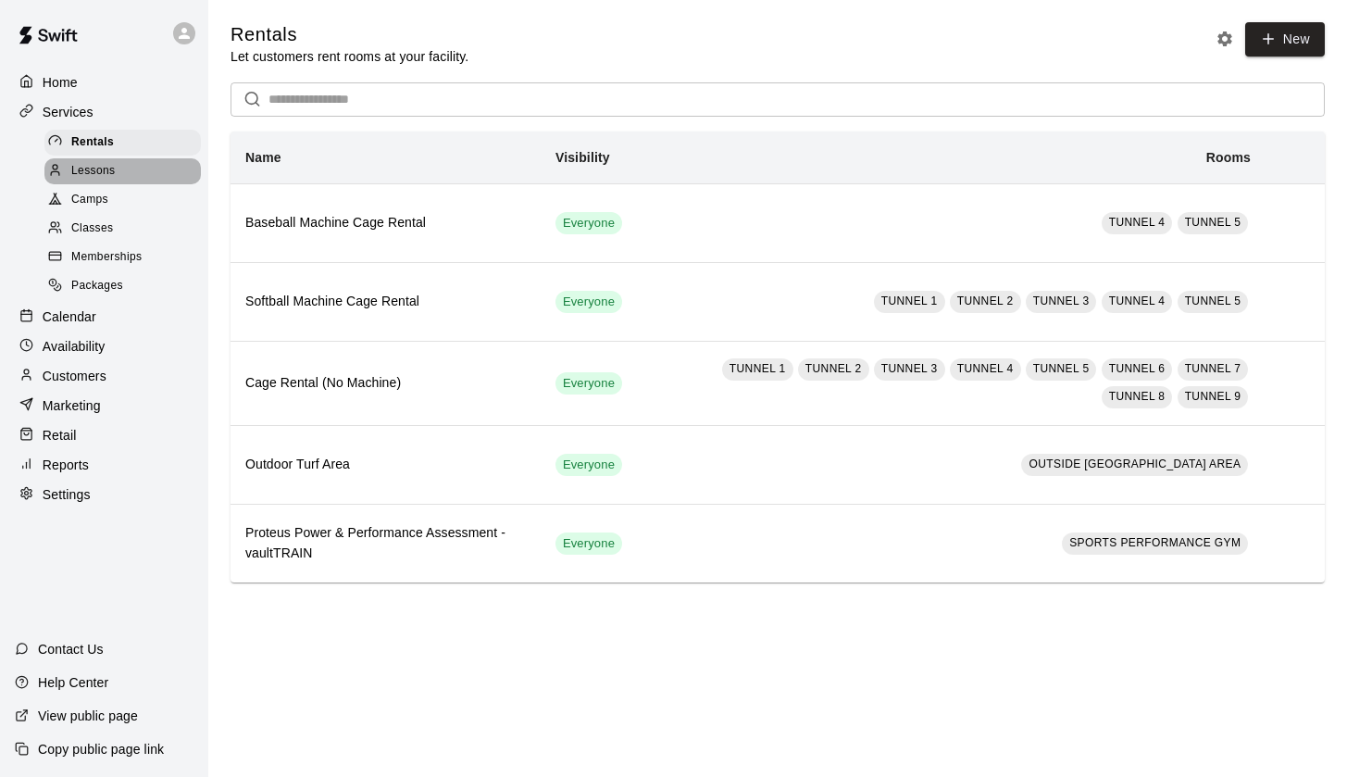
click at [109, 178] on span "Lessons" at bounding box center [93, 171] width 44 height 19
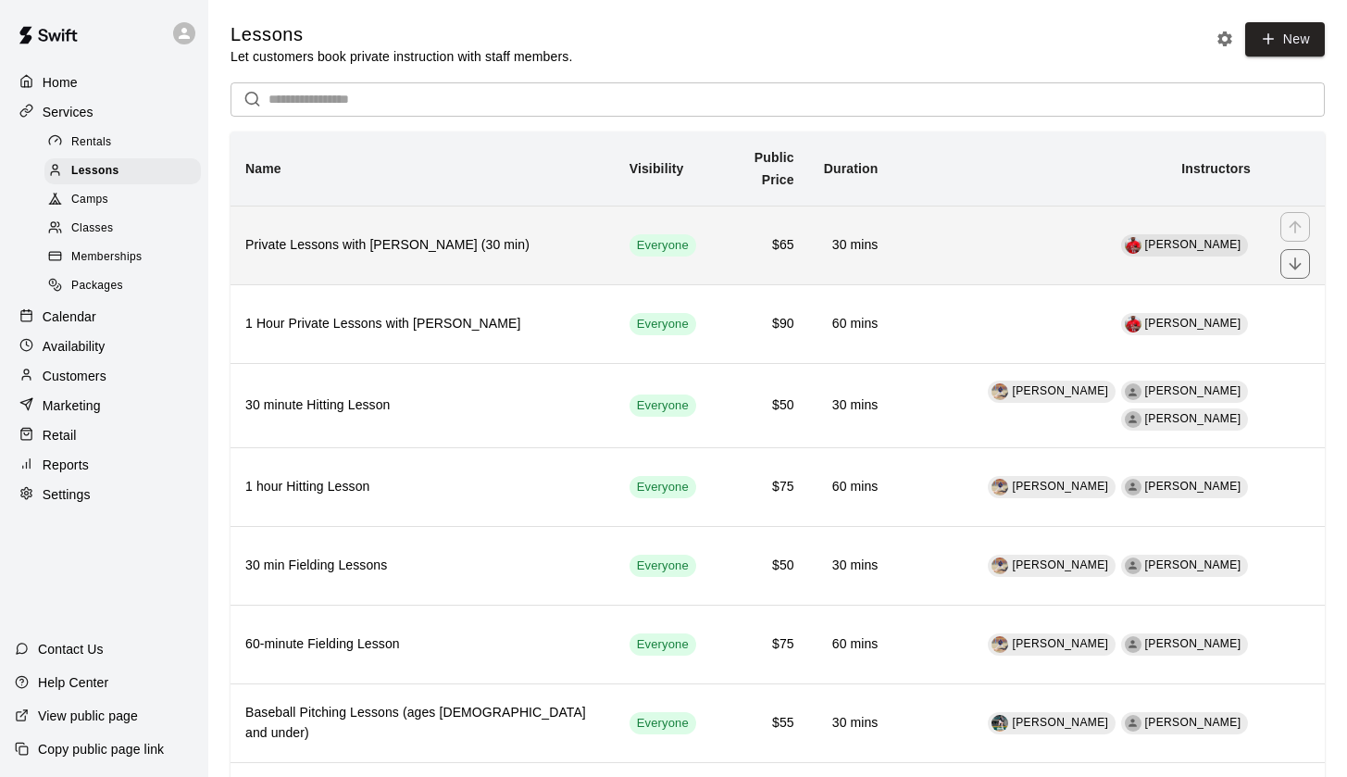
click at [369, 231] on th "Private Lessons with [PERSON_NAME] (30 min)" at bounding box center [423, 245] width 384 height 79
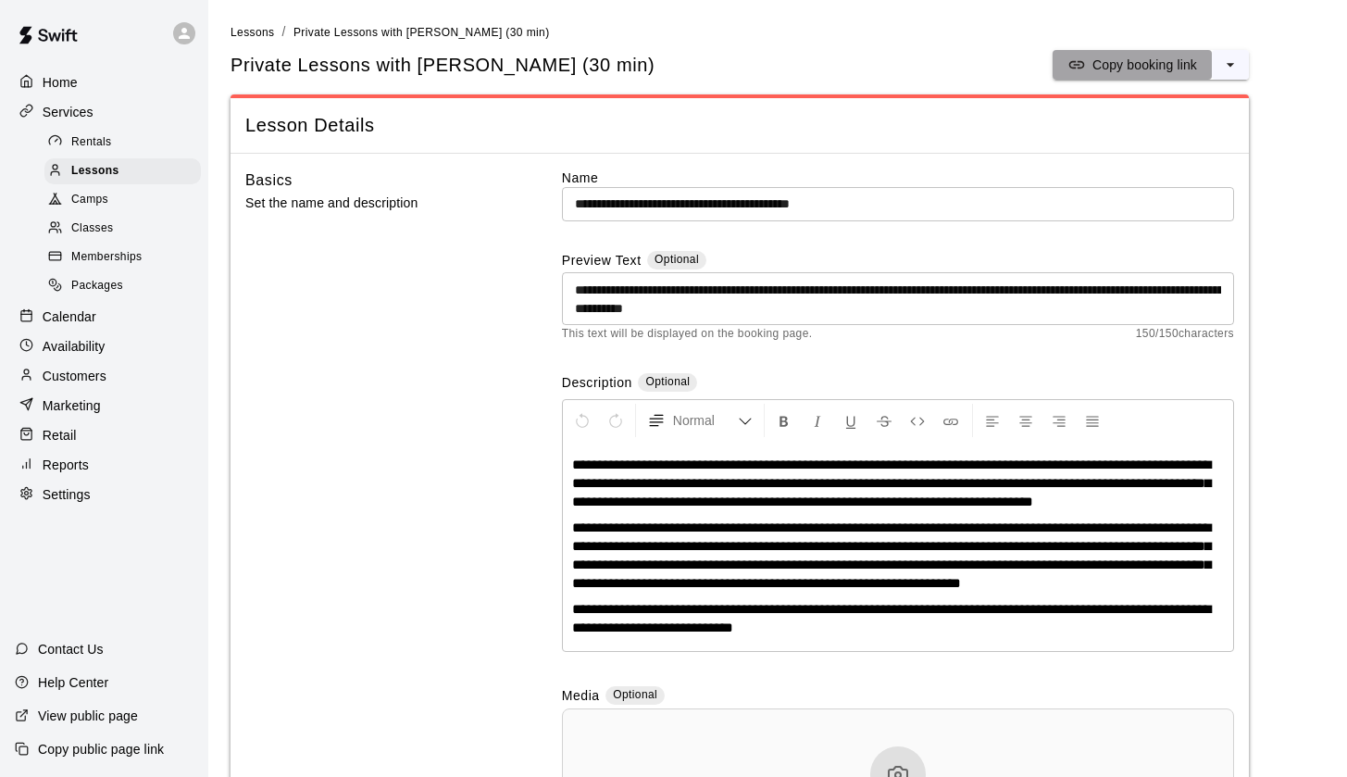
click at [1168, 62] on p "Copy booking link" at bounding box center [1145, 65] width 105 height 19
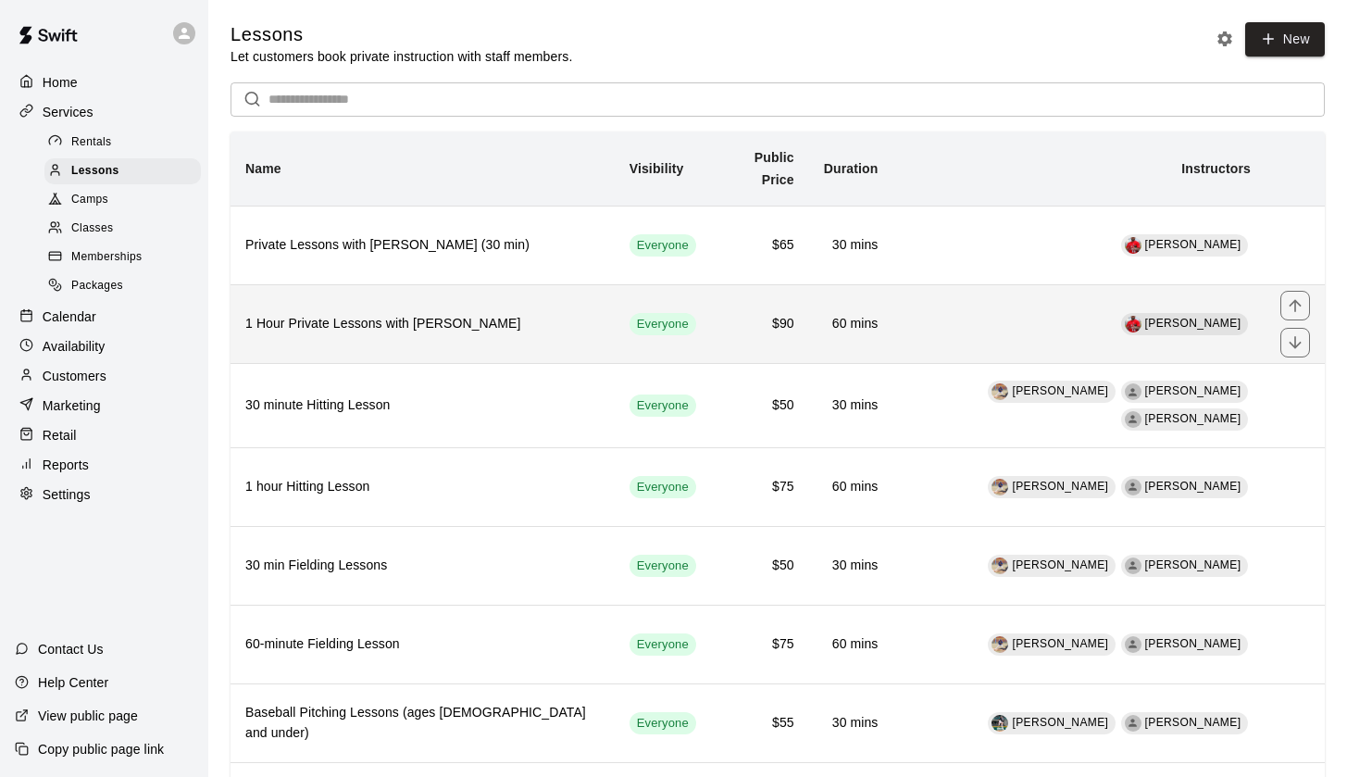
click at [1212, 313] on div "[PERSON_NAME]" at bounding box center [1185, 324] width 128 height 22
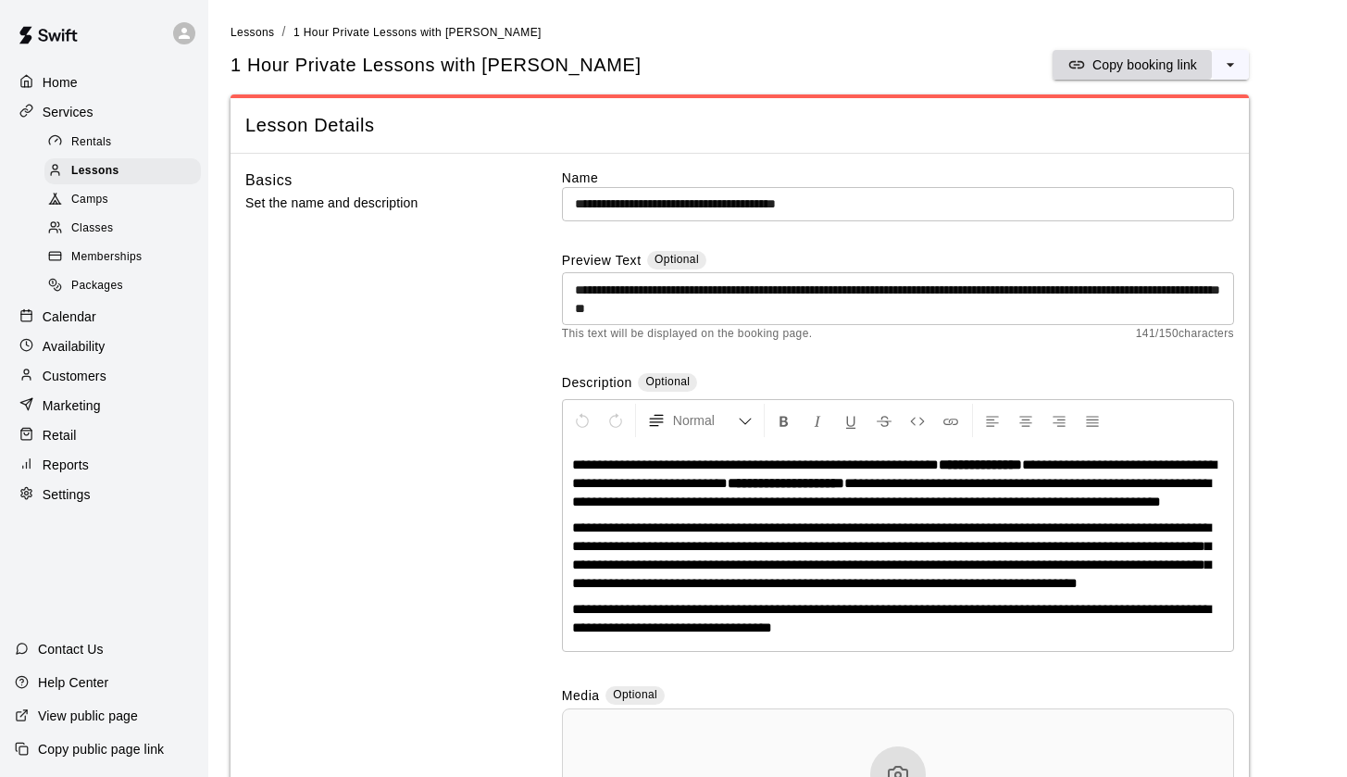
click at [1125, 58] on p "Copy booking link" at bounding box center [1145, 65] width 105 height 19
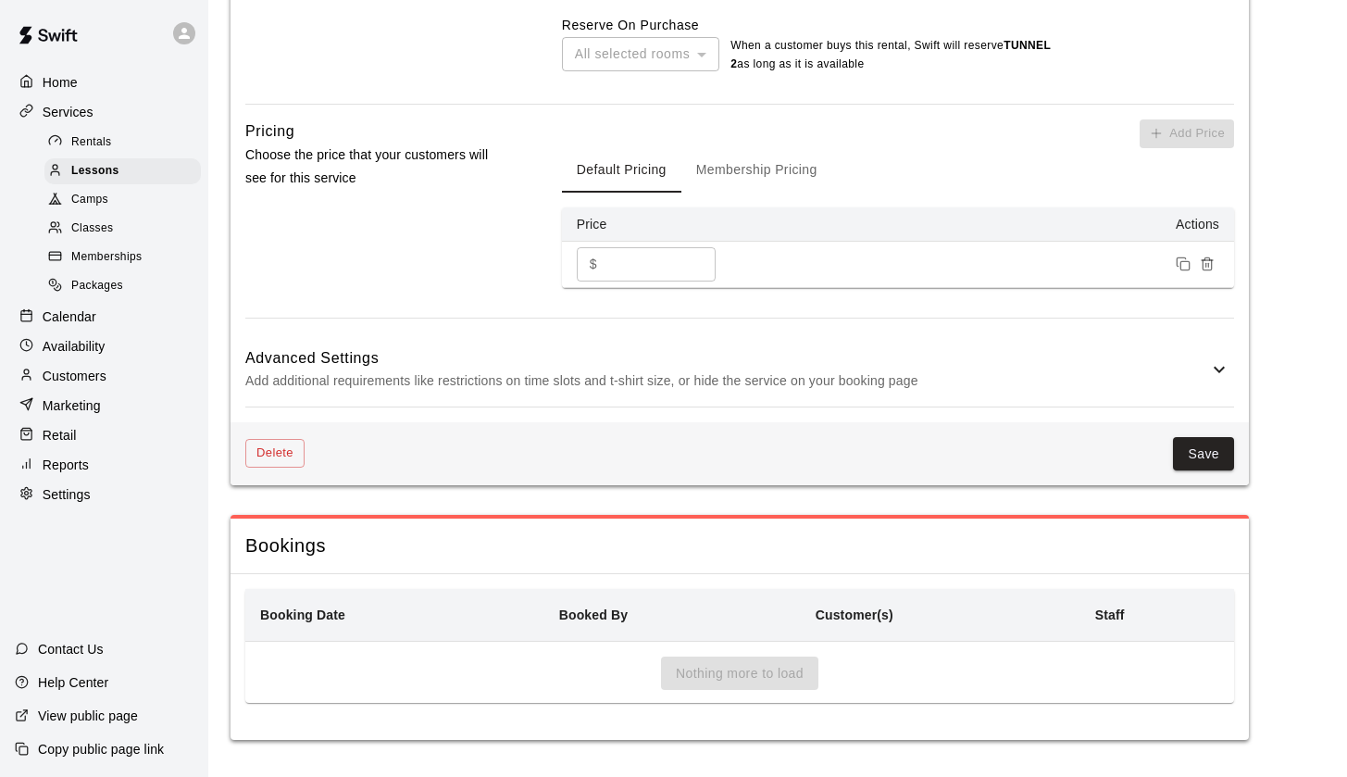
scroll to position [1697, 0]
click at [73, 332] on div "Availability" at bounding box center [104, 346] width 179 height 28
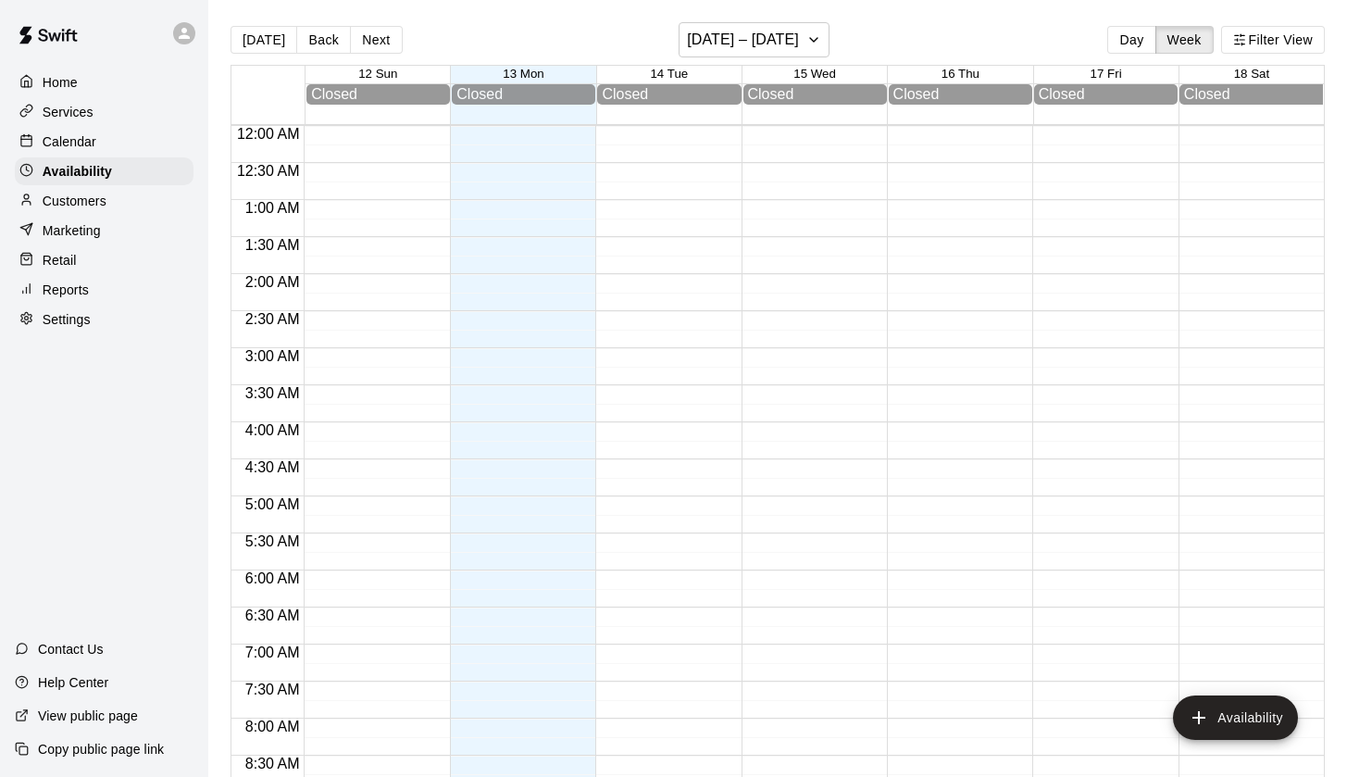
scroll to position [1104, 0]
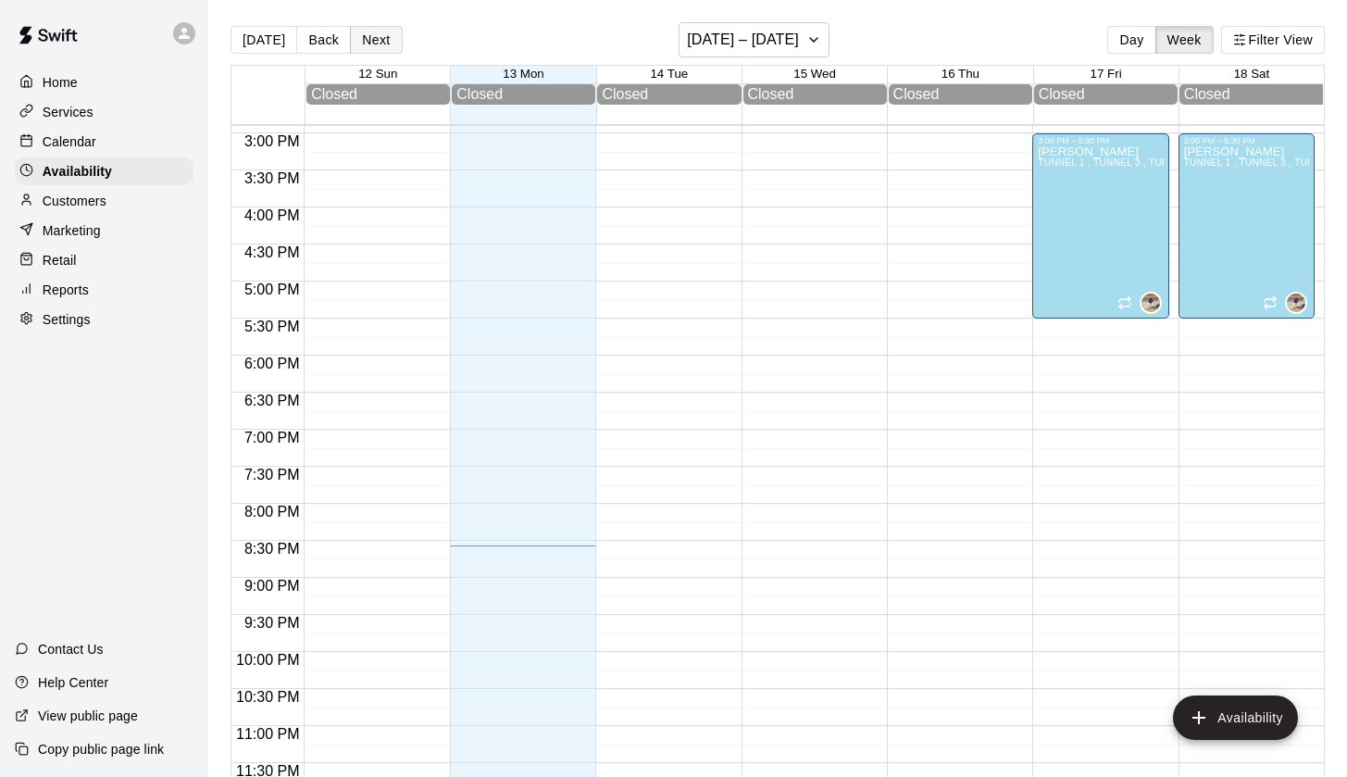
click at [372, 39] on button "Next" at bounding box center [376, 40] width 52 height 28
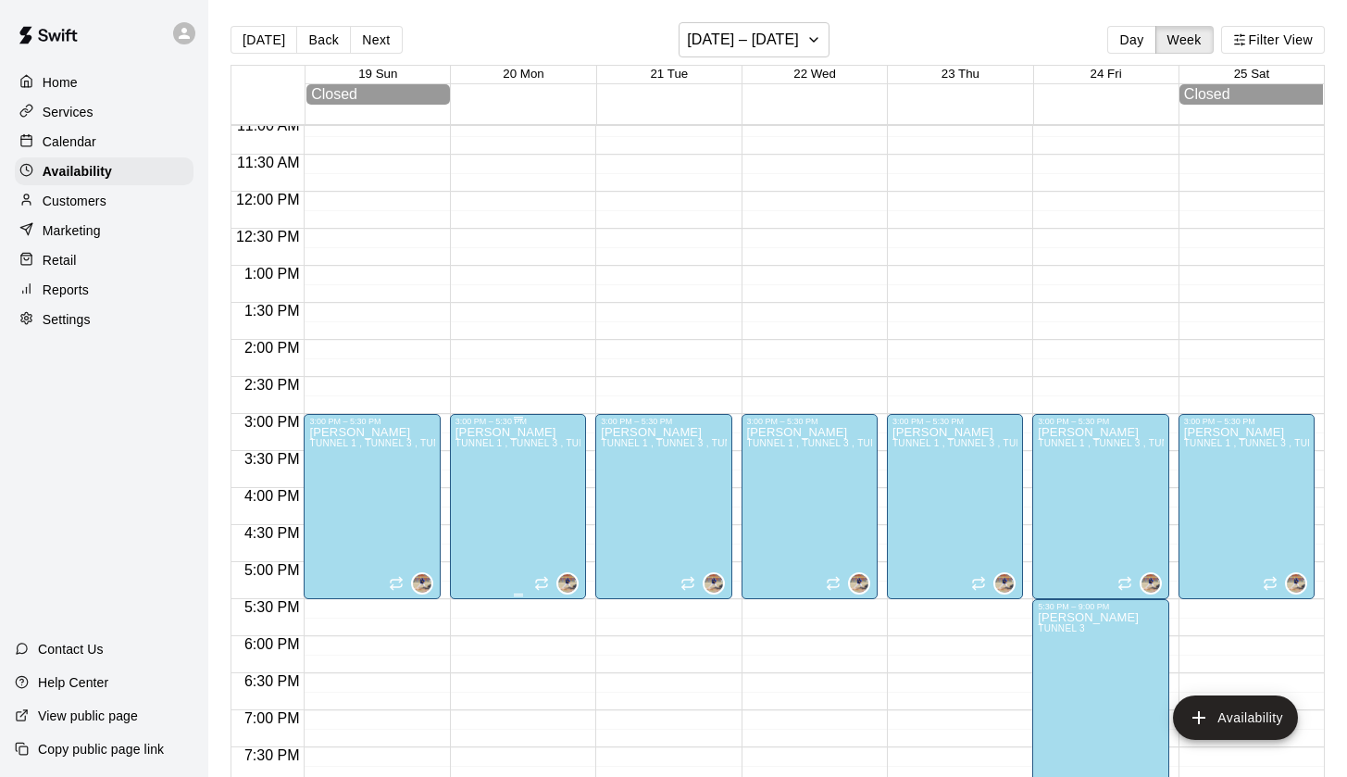
scroll to position [827, 0]
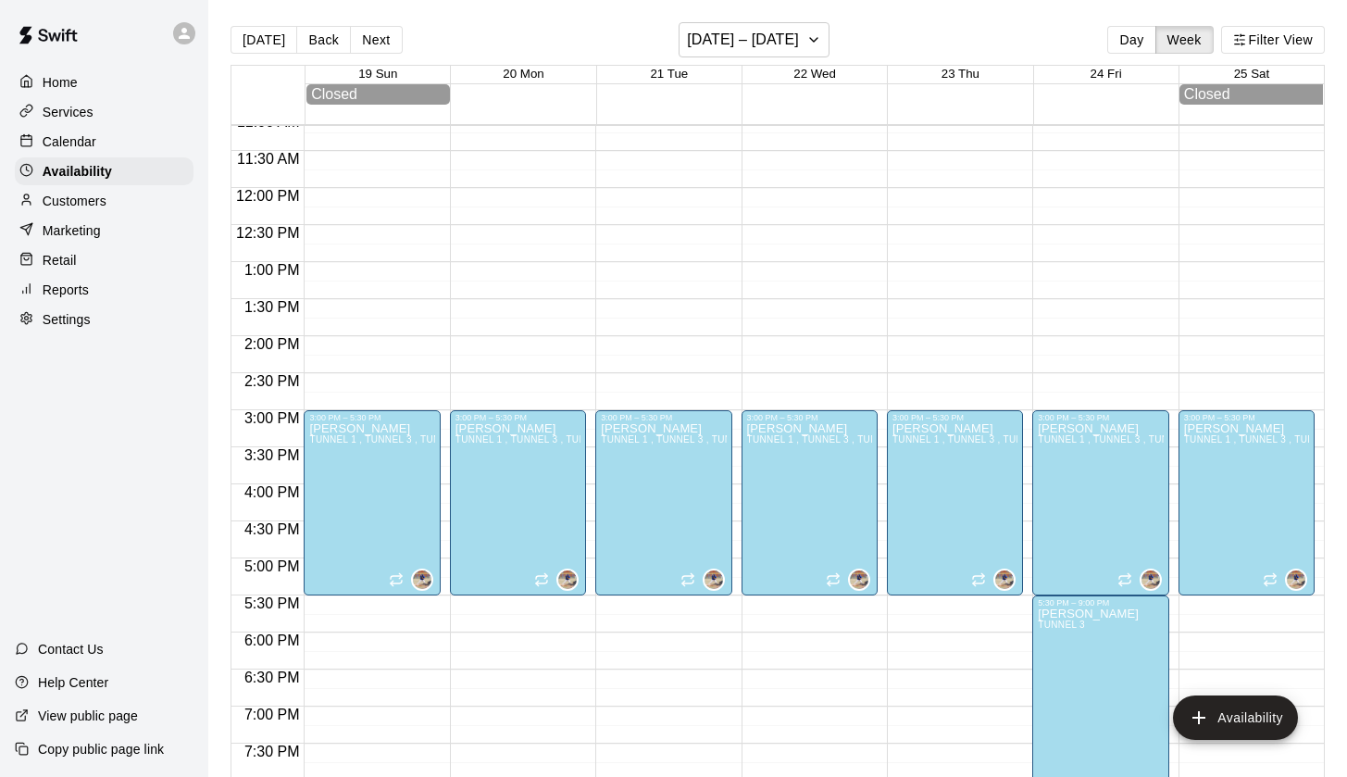
click at [494, 343] on div "12:00 AM – 9:00 AM Closed 3:00 PM – 5:30 PM Alejandro Loera TUNNEL 1 , TUNNEL 3…" at bounding box center [518, 188] width 136 height 1778
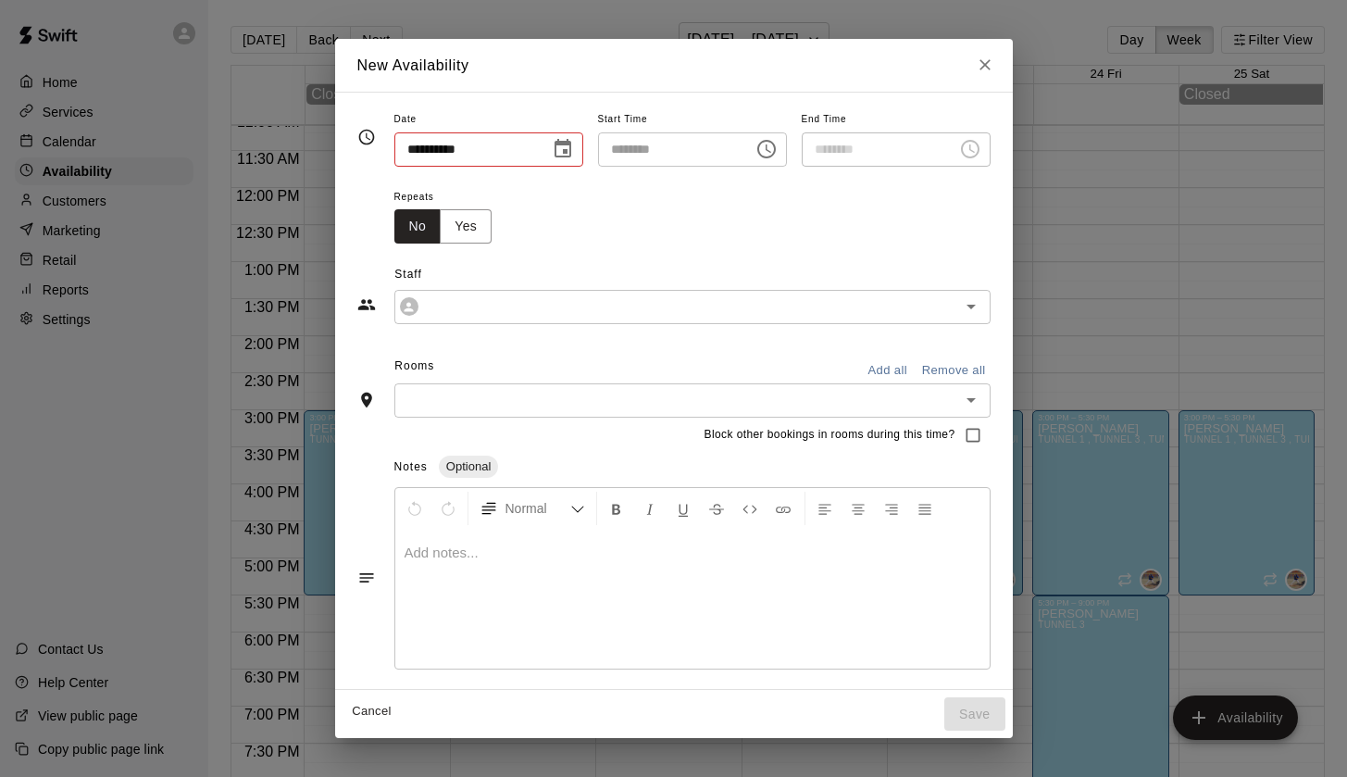
type input "**********"
type input "********"
click at [488, 315] on input "**********" at bounding box center [678, 306] width 505 height 23
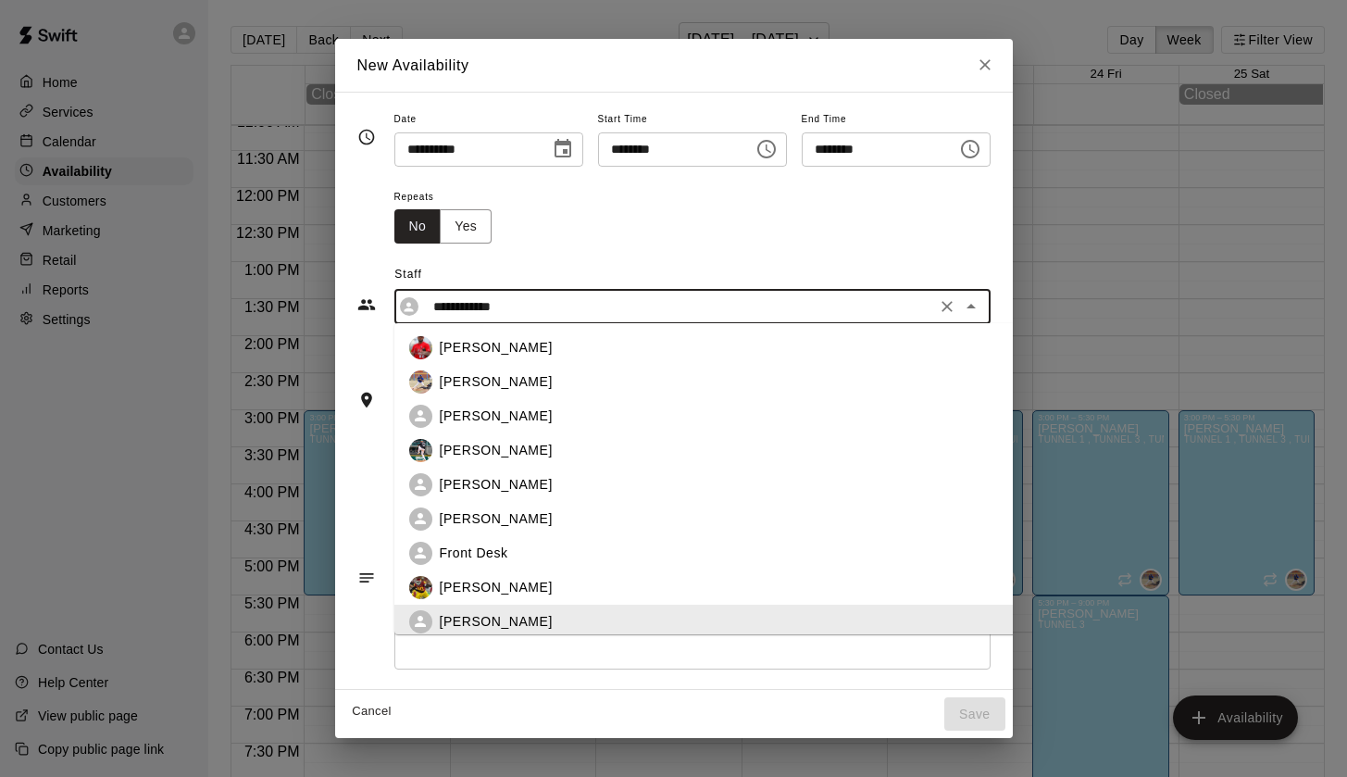
scroll to position [5, 0]
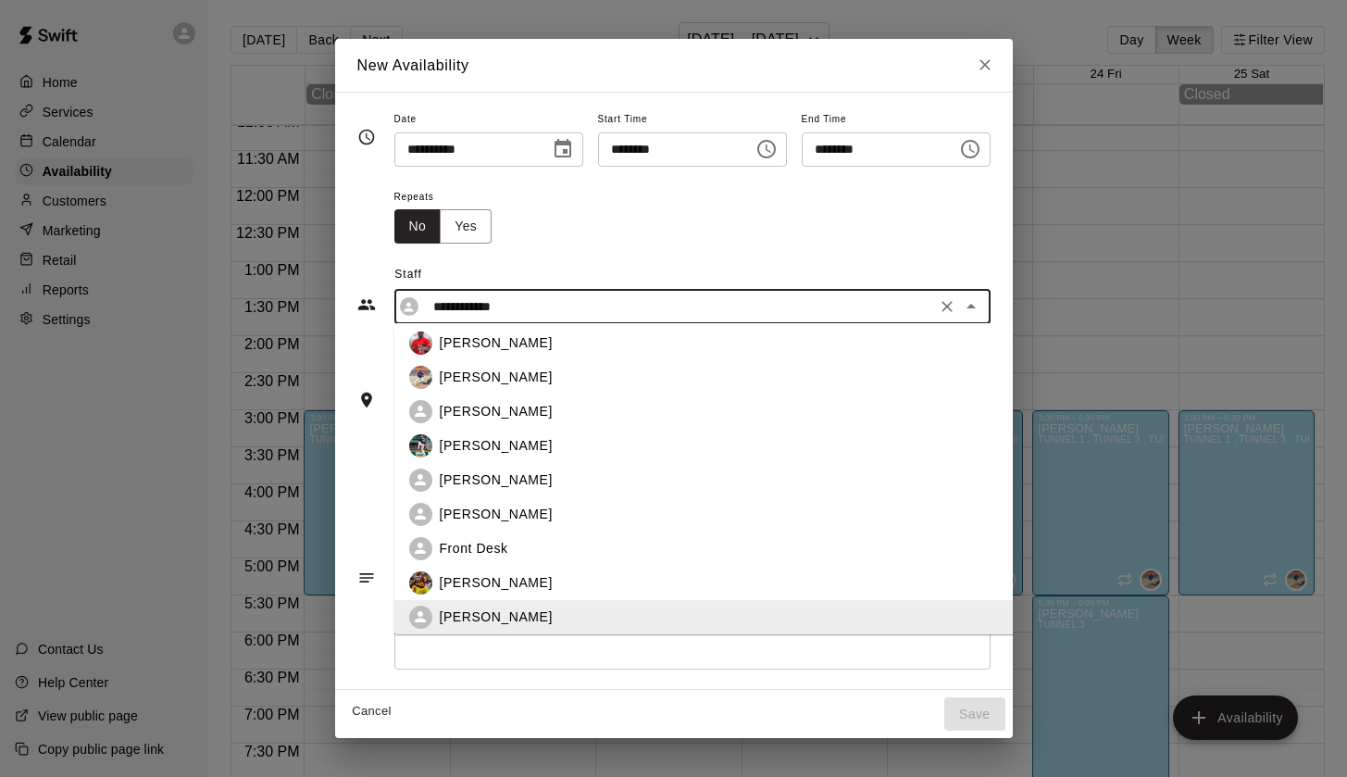
click at [506, 347] on p "[PERSON_NAME]" at bounding box center [496, 342] width 113 height 19
type input "**********"
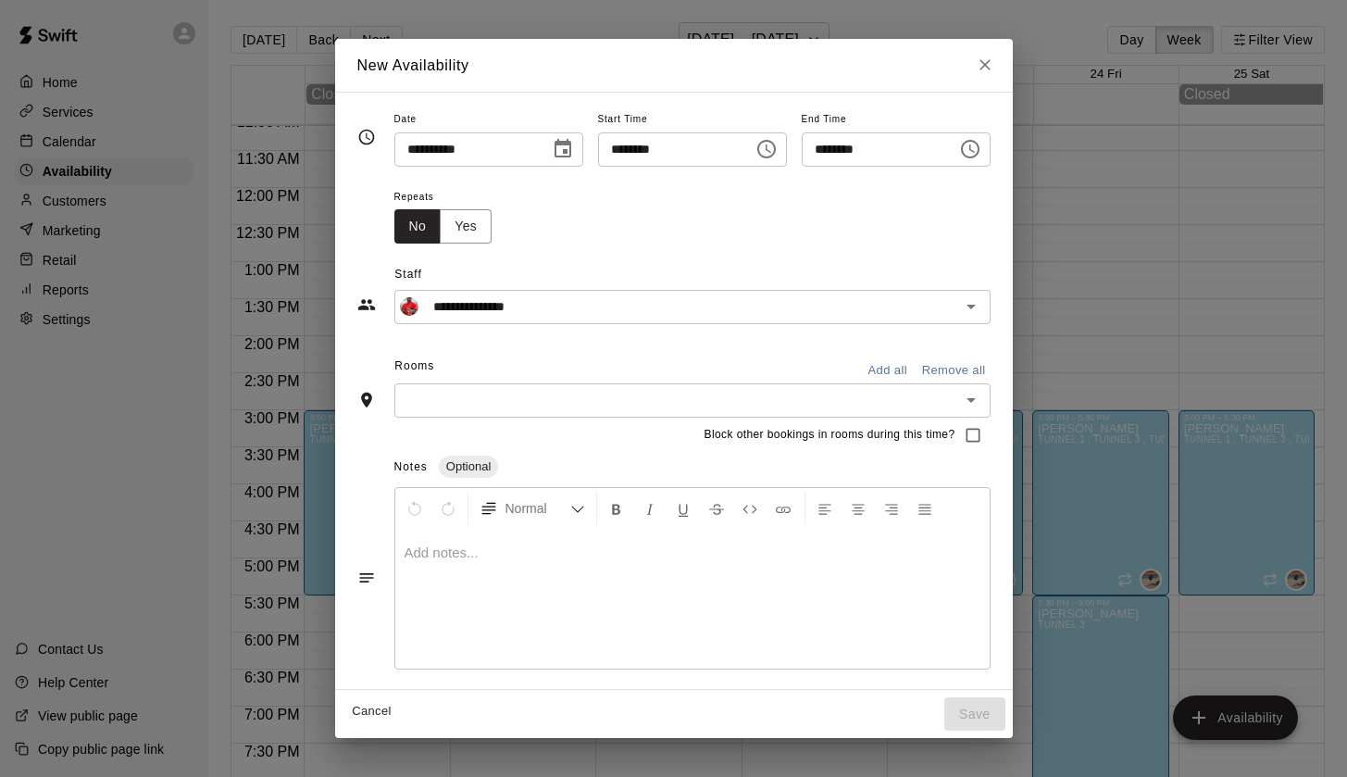
click at [535, 358] on div "Rooms Add all Remove all" at bounding box center [673, 367] width 633 height 31
click at [773, 148] on icon "Choose time, selected time is 2:00 PM" at bounding box center [767, 149] width 22 height 22
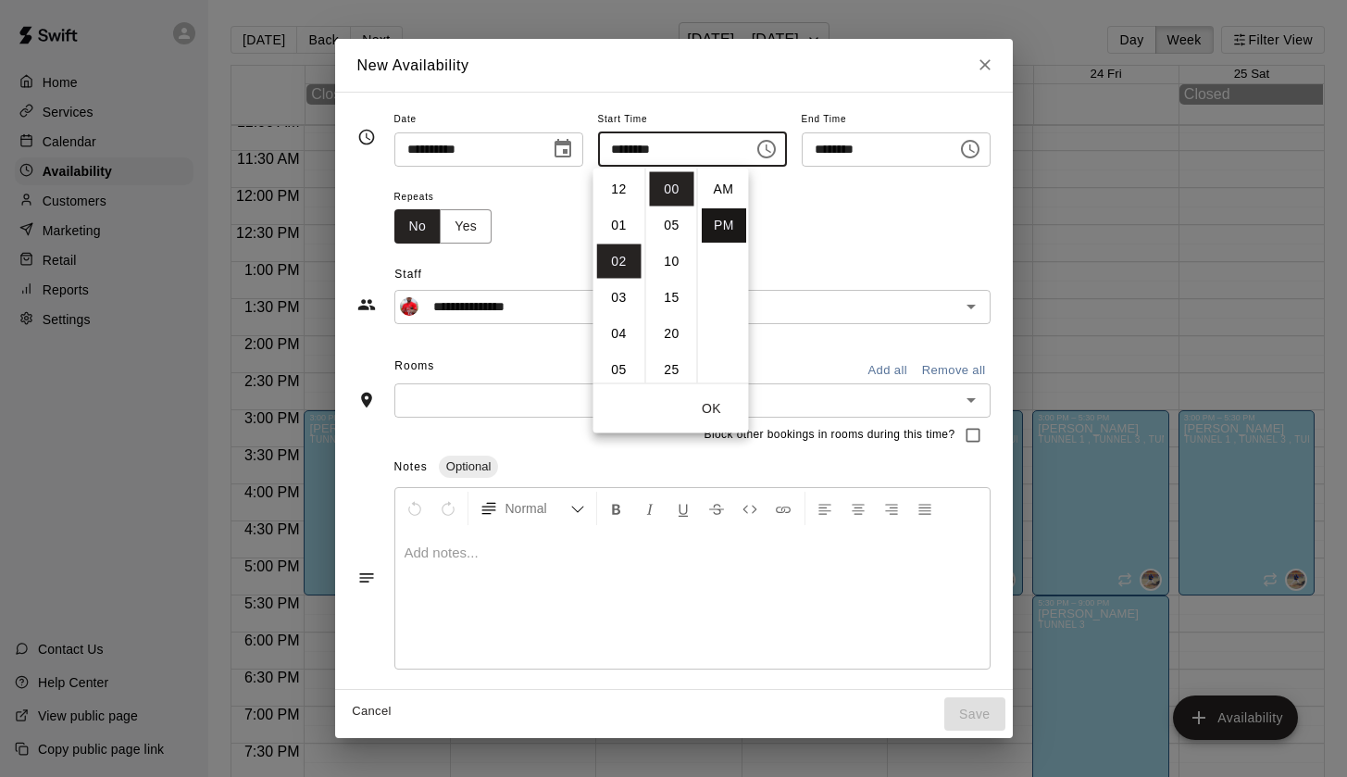
scroll to position [33, 0]
click at [622, 229] on li "03" at bounding box center [619, 225] width 44 height 34
type input "********"
click at [979, 152] on icon "Choose time, selected time is 3:30 PM" at bounding box center [970, 149] width 22 height 22
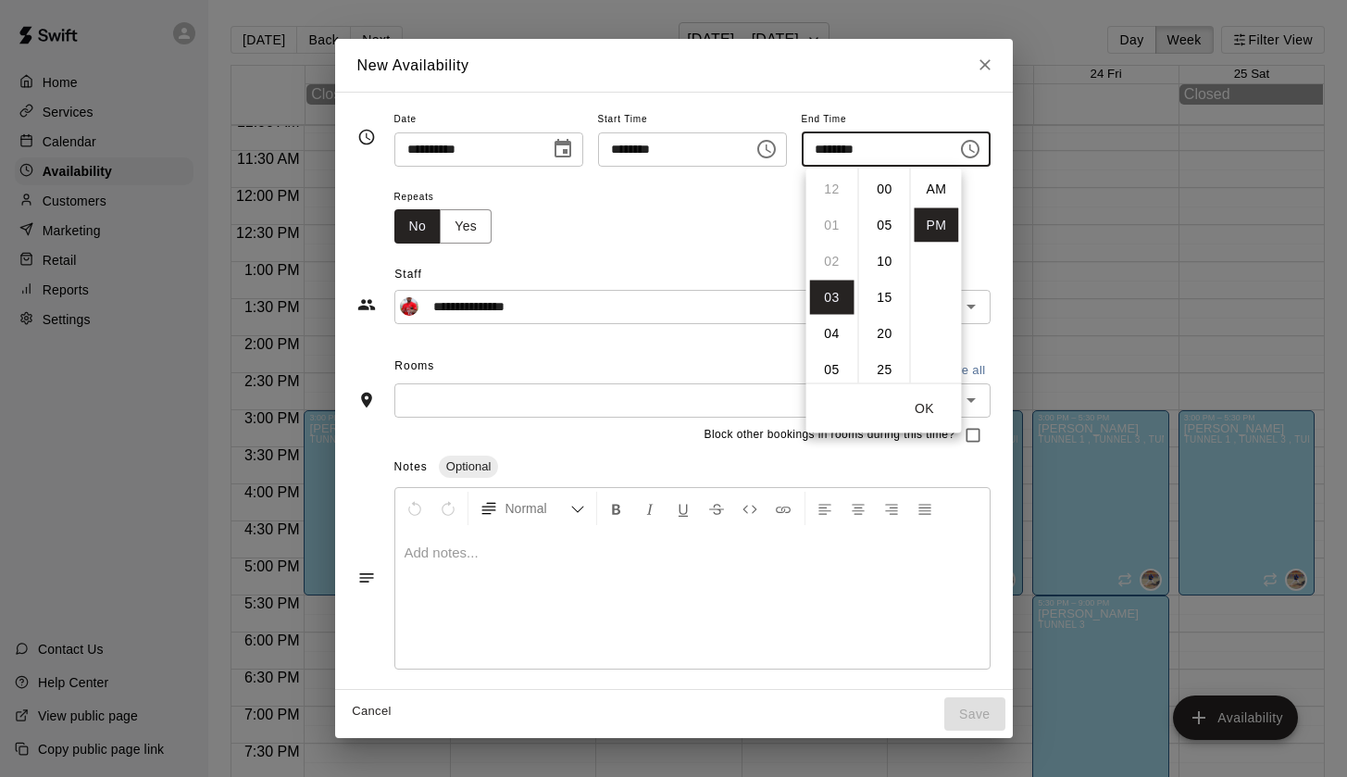
scroll to position [33, 0]
click at [838, 362] on li "09" at bounding box center [832, 359] width 44 height 34
click at [887, 184] on li "00" at bounding box center [885, 189] width 44 height 34
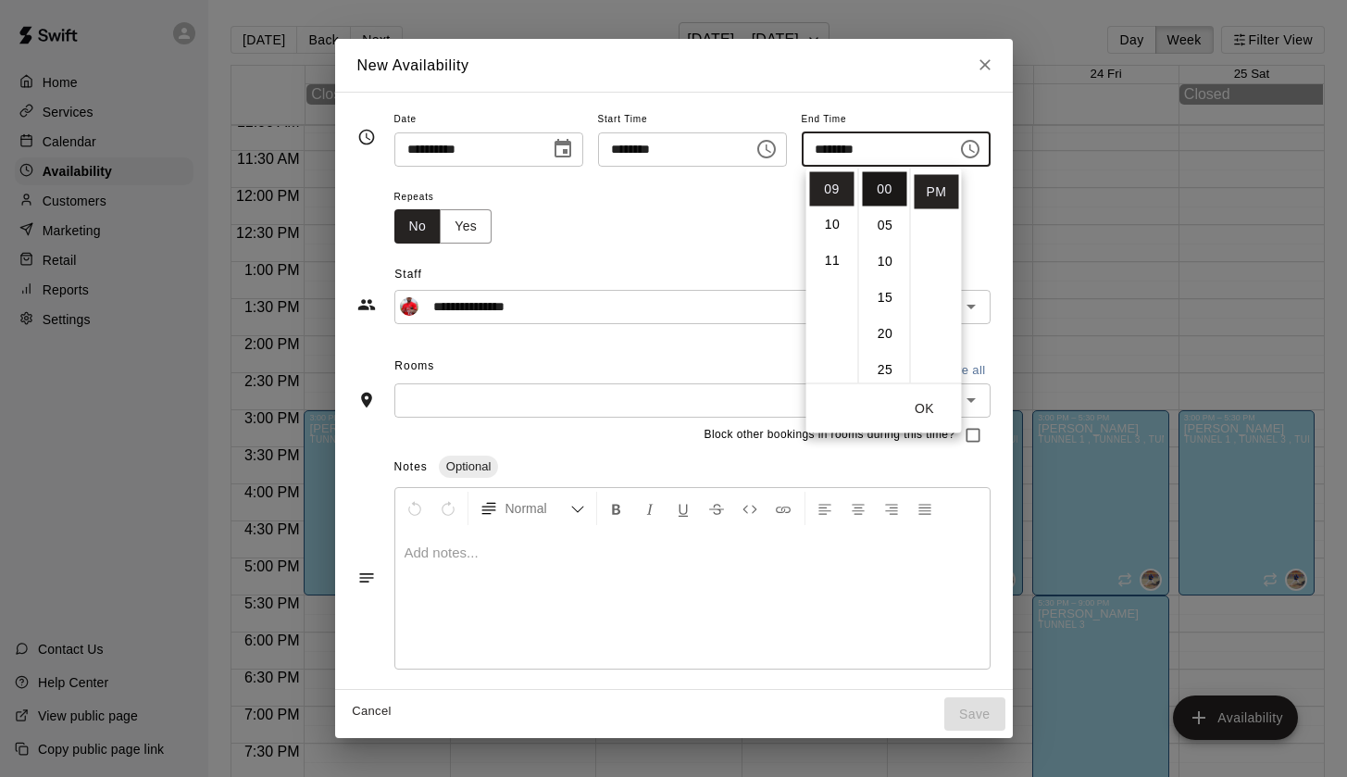
type input "********"
click at [794, 565] on div at bounding box center [692, 599] width 594 height 139
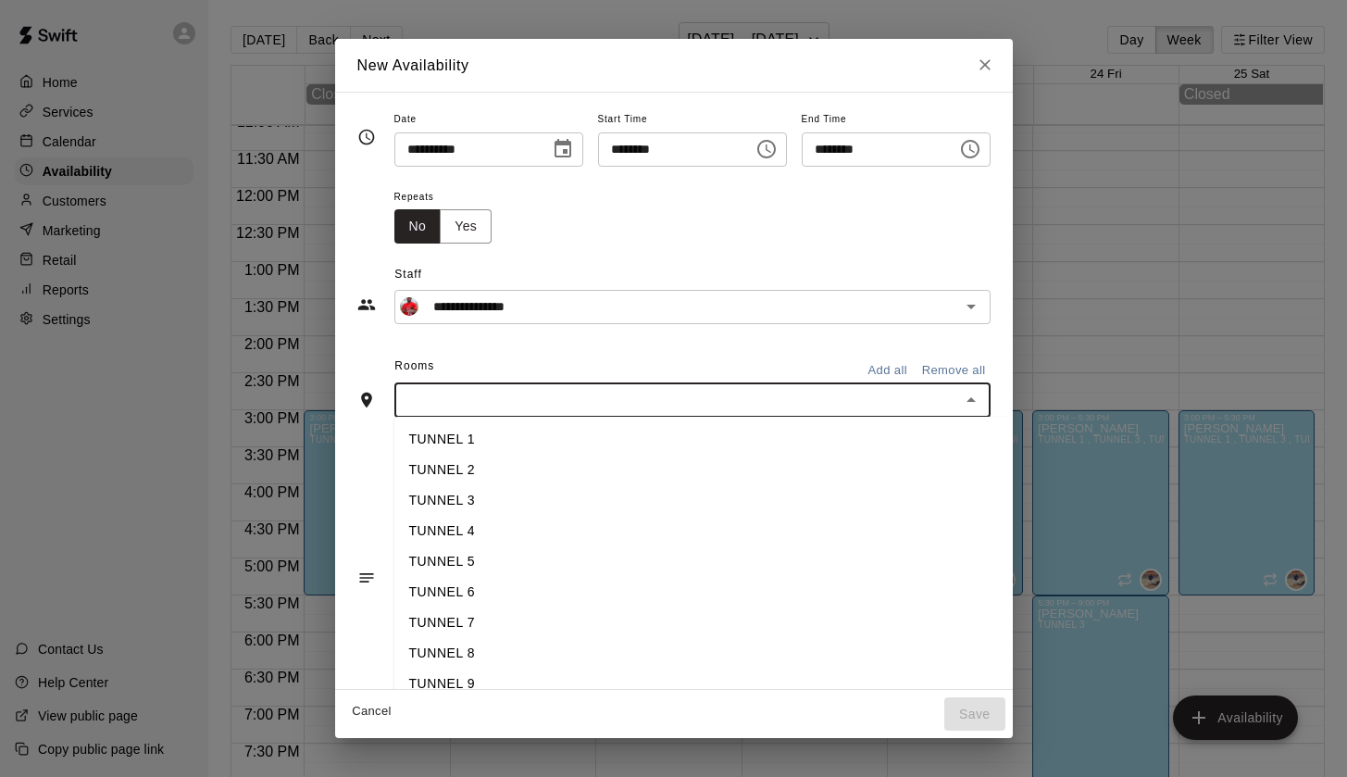
click at [838, 401] on input "text" at bounding box center [677, 400] width 555 height 23
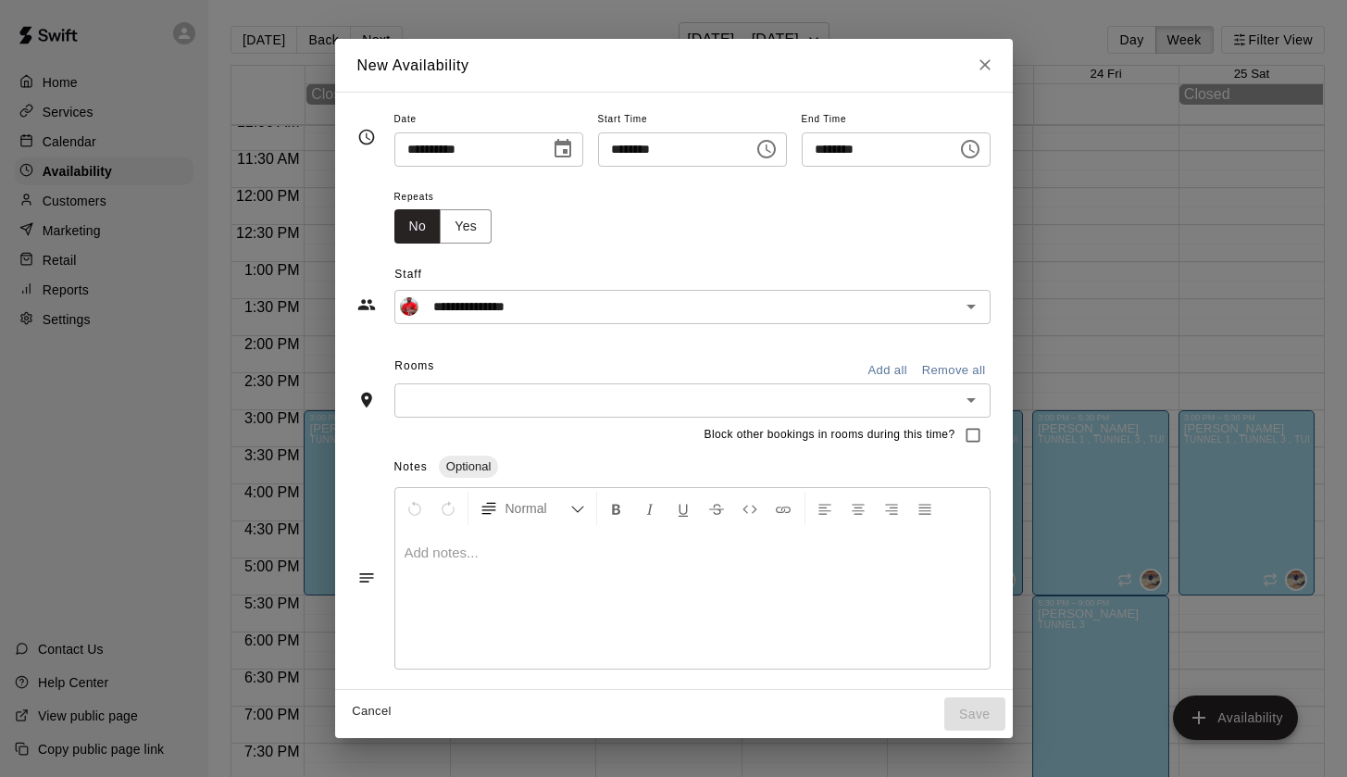
click at [719, 368] on div "Rooms Add all Remove all" at bounding box center [673, 367] width 633 height 31
click at [560, 400] on input "text" at bounding box center [677, 400] width 555 height 23
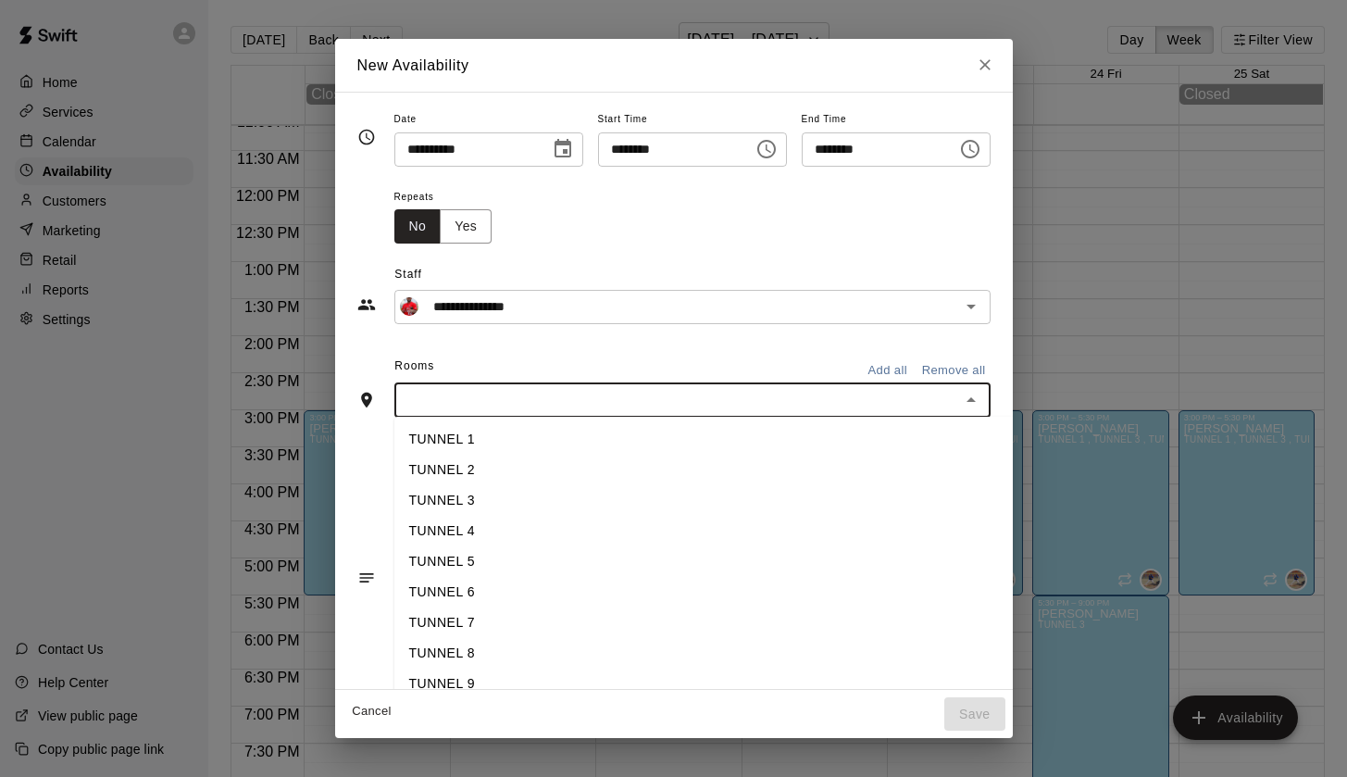
click at [468, 465] on li "TUNNEL 2" at bounding box center [706, 470] width 624 height 31
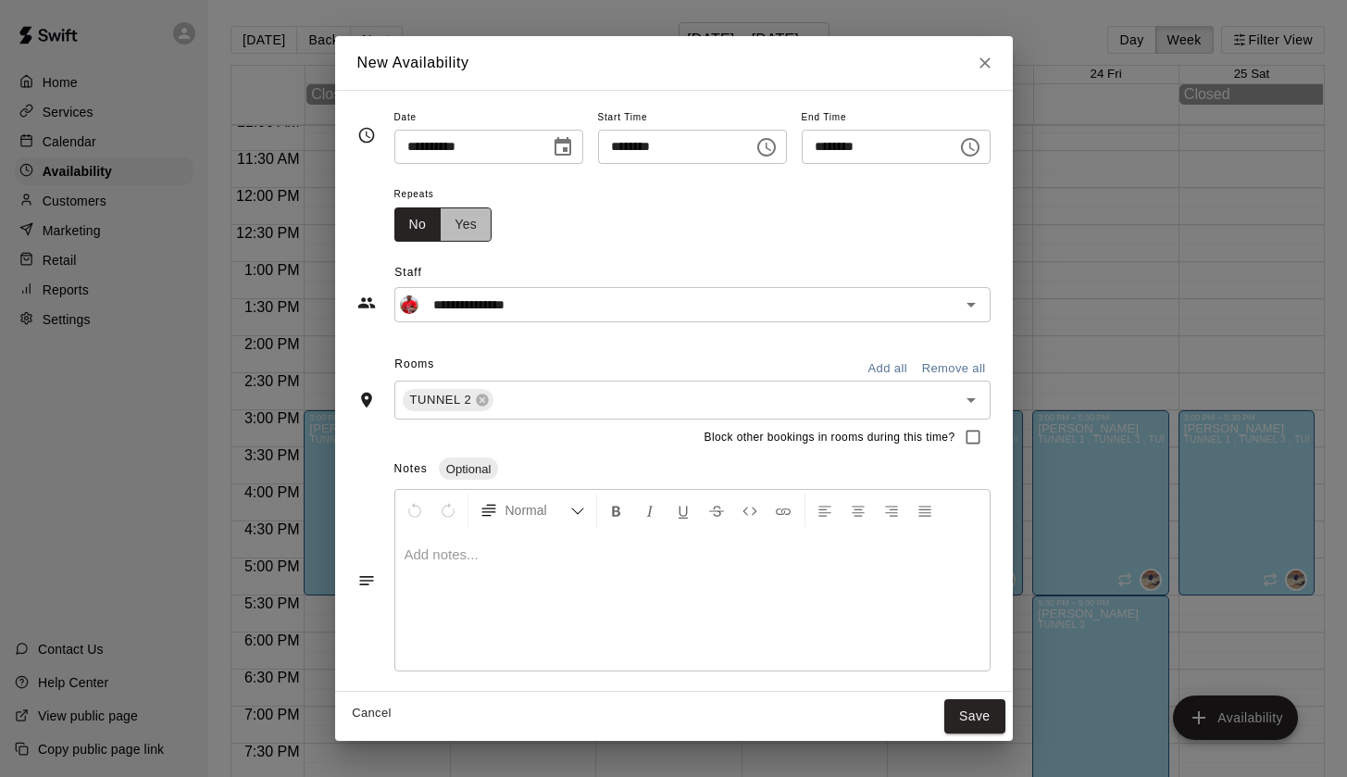
click at [444, 224] on button "Yes" at bounding box center [466, 224] width 52 height 34
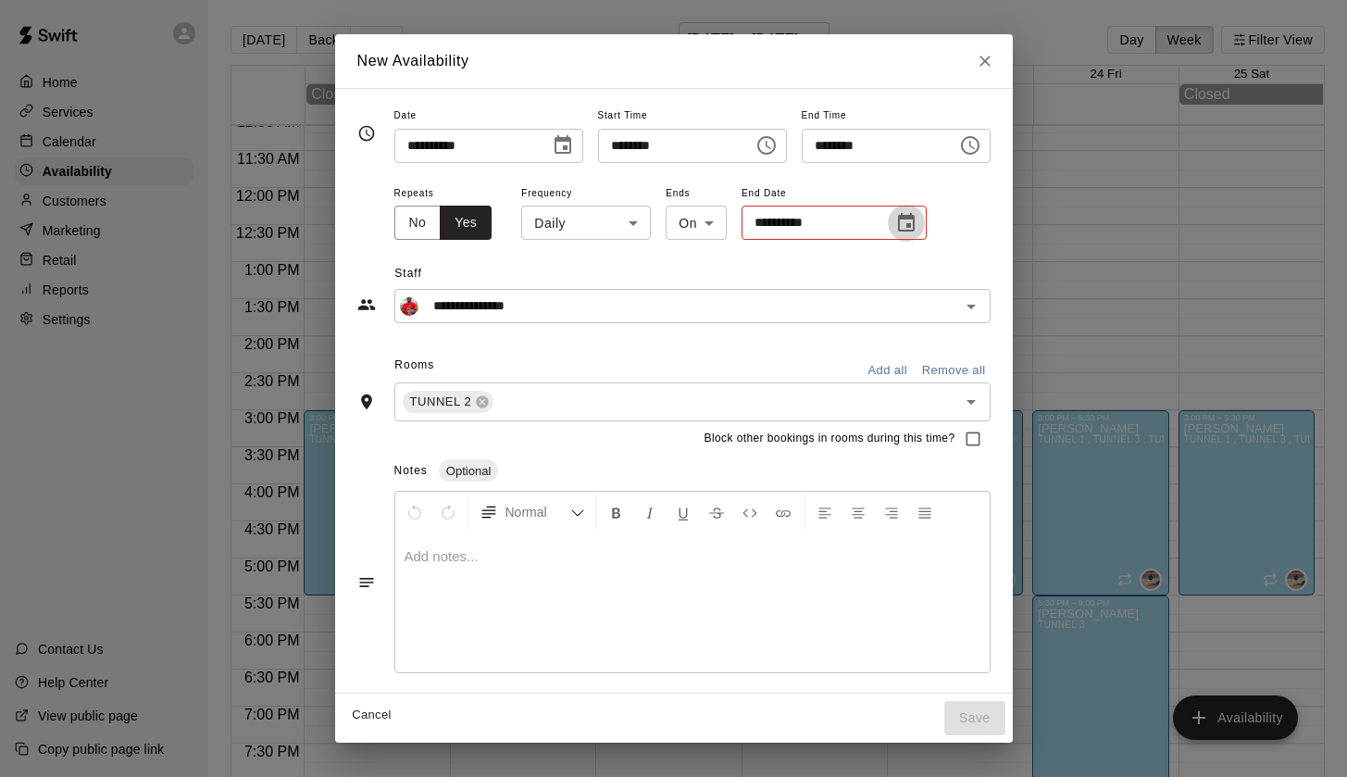
click at [899, 224] on icon "Choose date" at bounding box center [906, 223] width 22 height 22
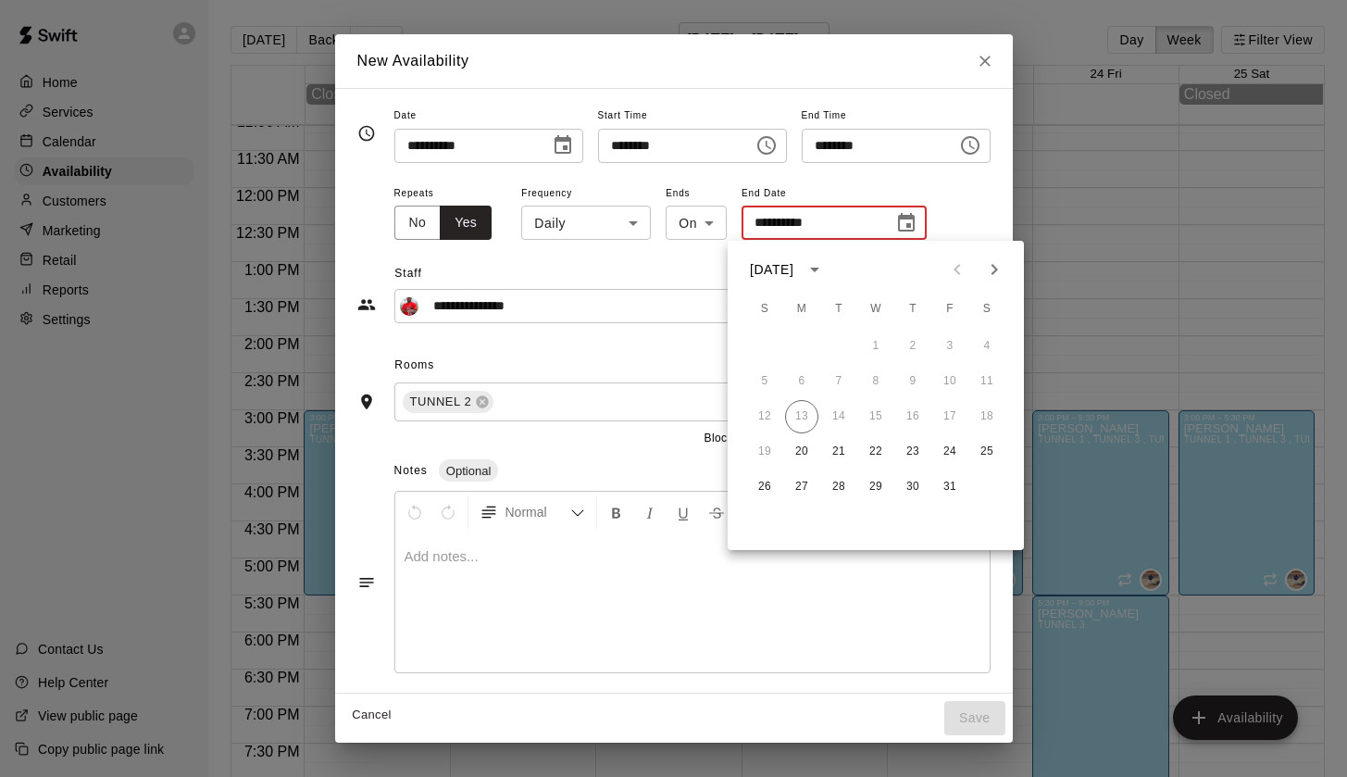
click at [994, 269] on icon "Next month" at bounding box center [994, 269] width 22 height 22
click at [877, 487] on button "31" at bounding box center [875, 486] width 33 height 33
type input "**********"
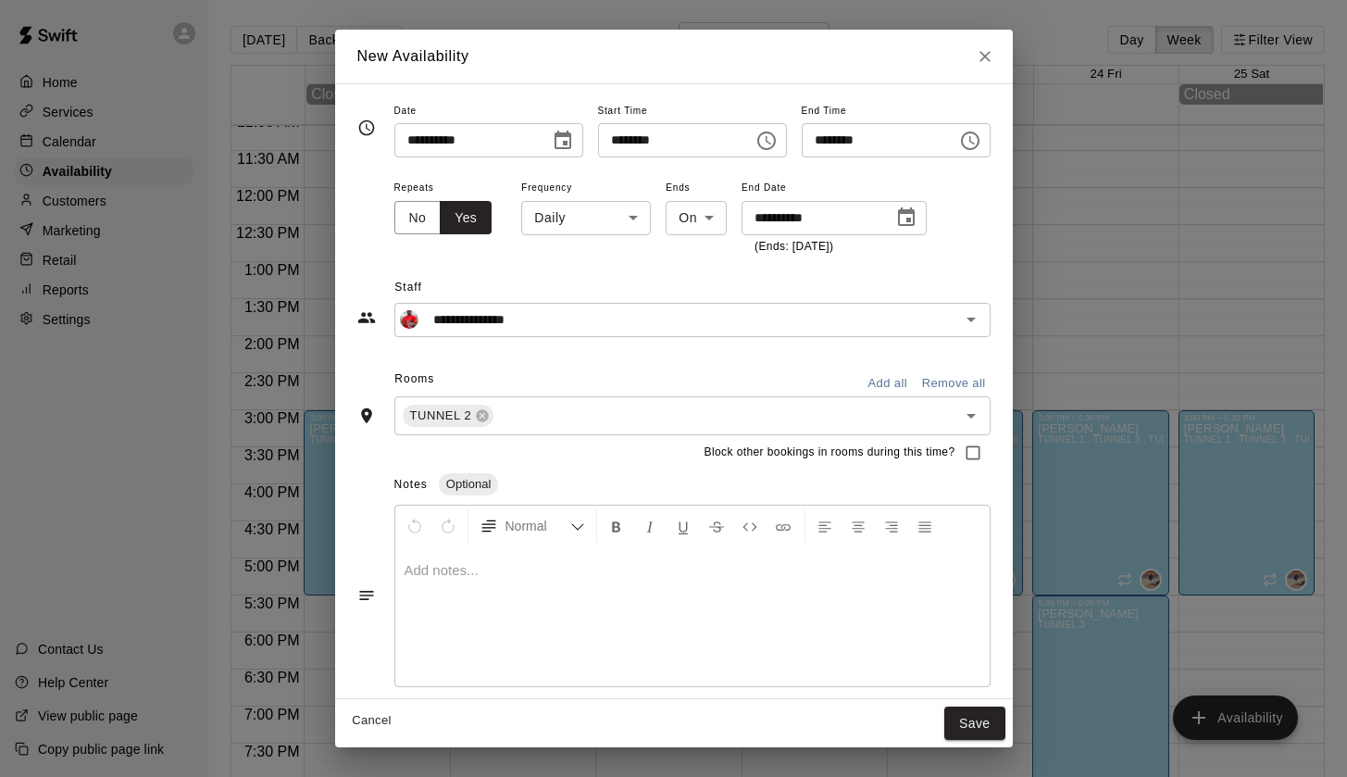
click at [908, 385] on button "Add all" at bounding box center [887, 383] width 59 height 29
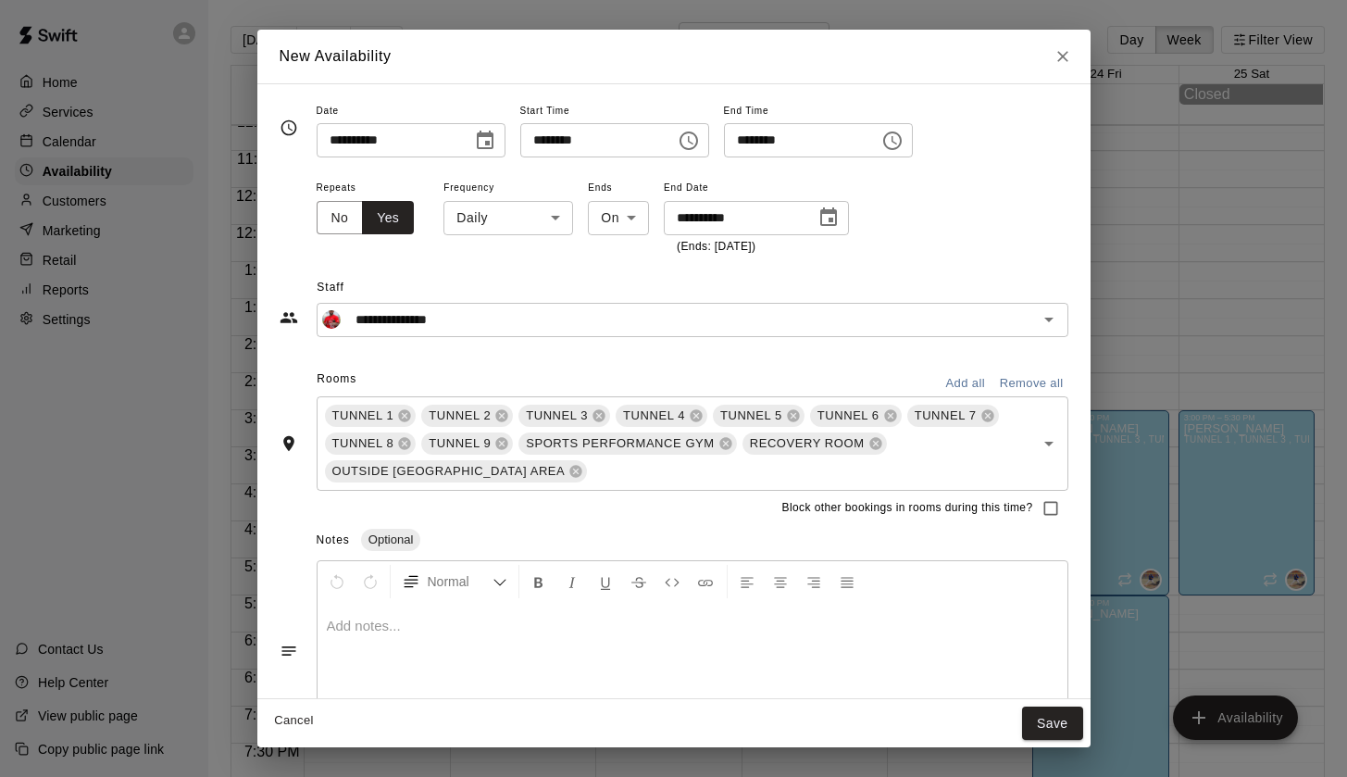
click at [1036, 374] on button "Remove all" at bounding box center [1031, 383] width 73 height 29
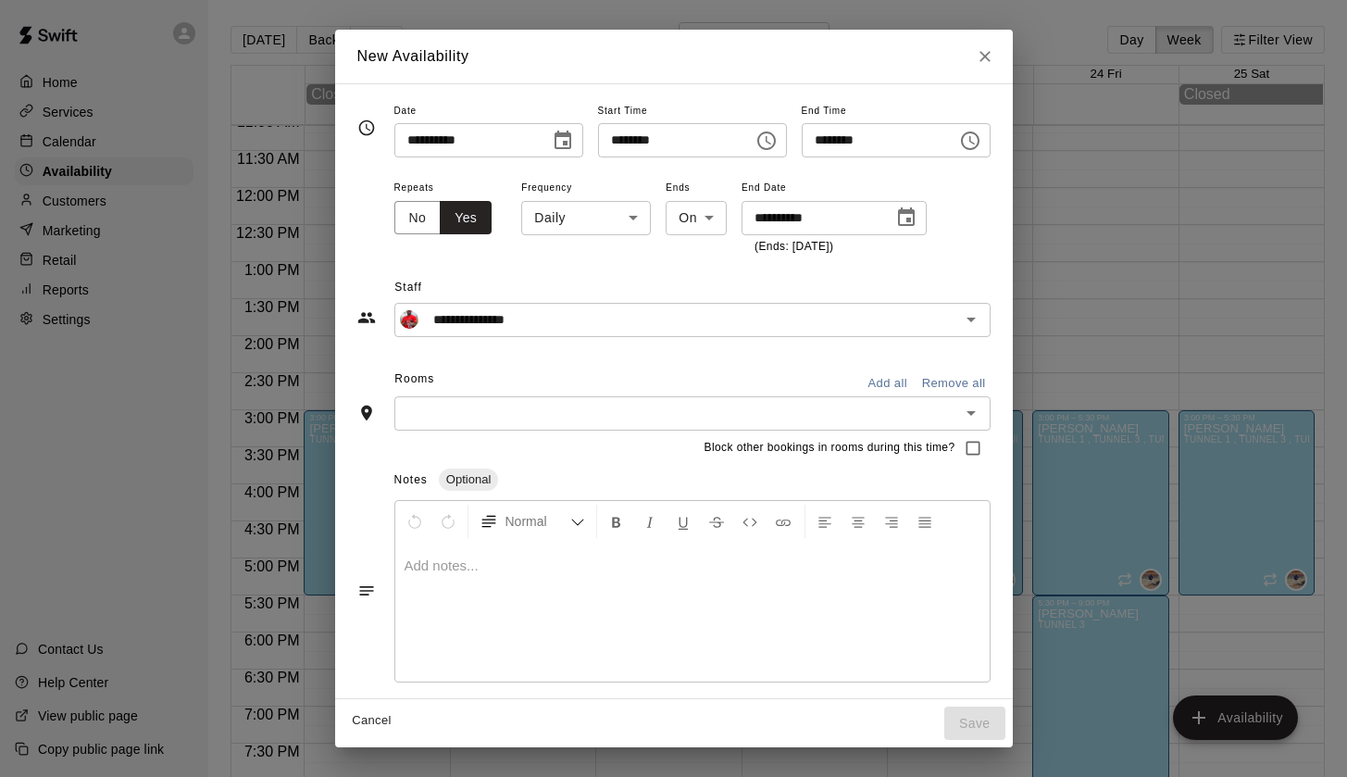
click at [708, 141] on input "********" at bounding box center [669, 140] width 143 height 34
click at [768, 149] on icon "Choose time, selected time is 3:00 PM" at bounding box center [767, 141] width 22 height 22
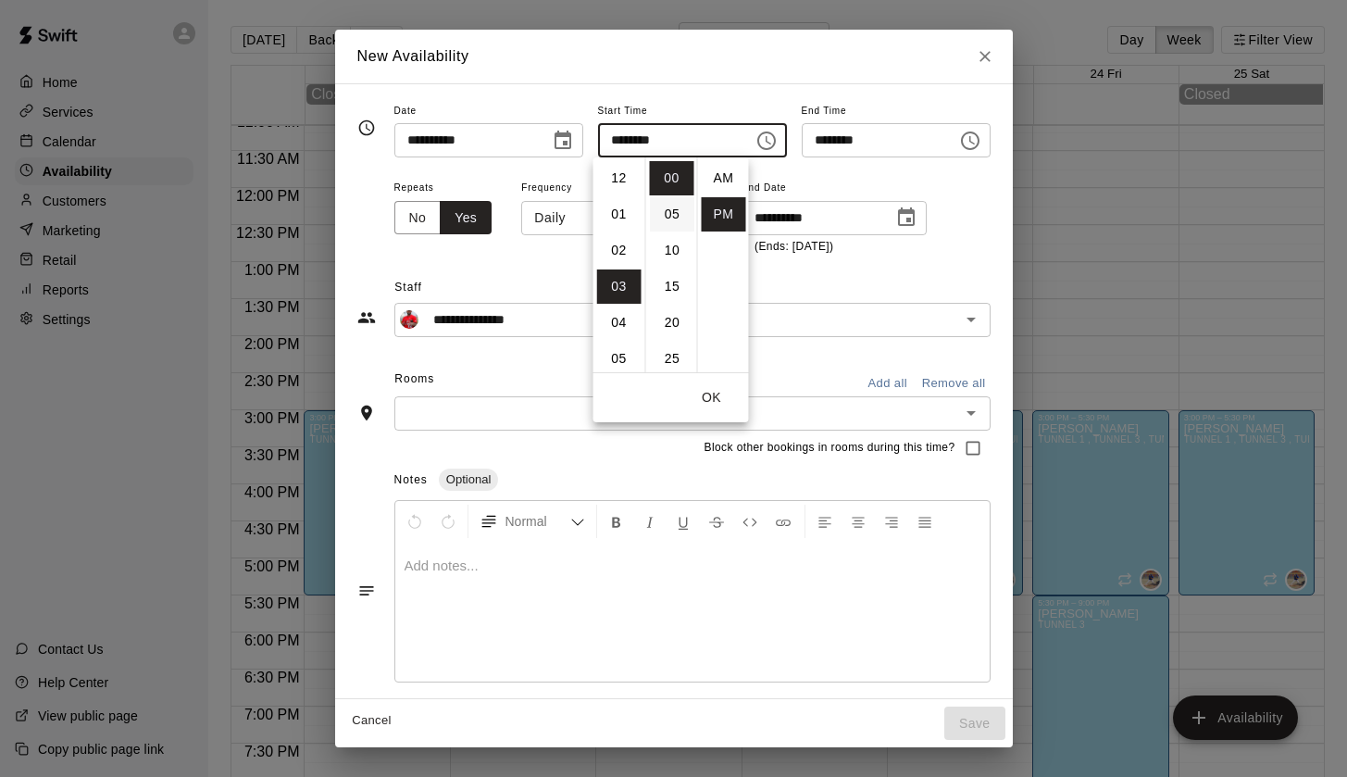
scroll to position [33, 0]
click at [615, 217] on li "04" at bounding box center [619, 214] width 44 height 34
type input "********"
click at [653, 459] on div "Block other bookings in rooms during this time?" at bounding box center [673, 448] width 633 height 35
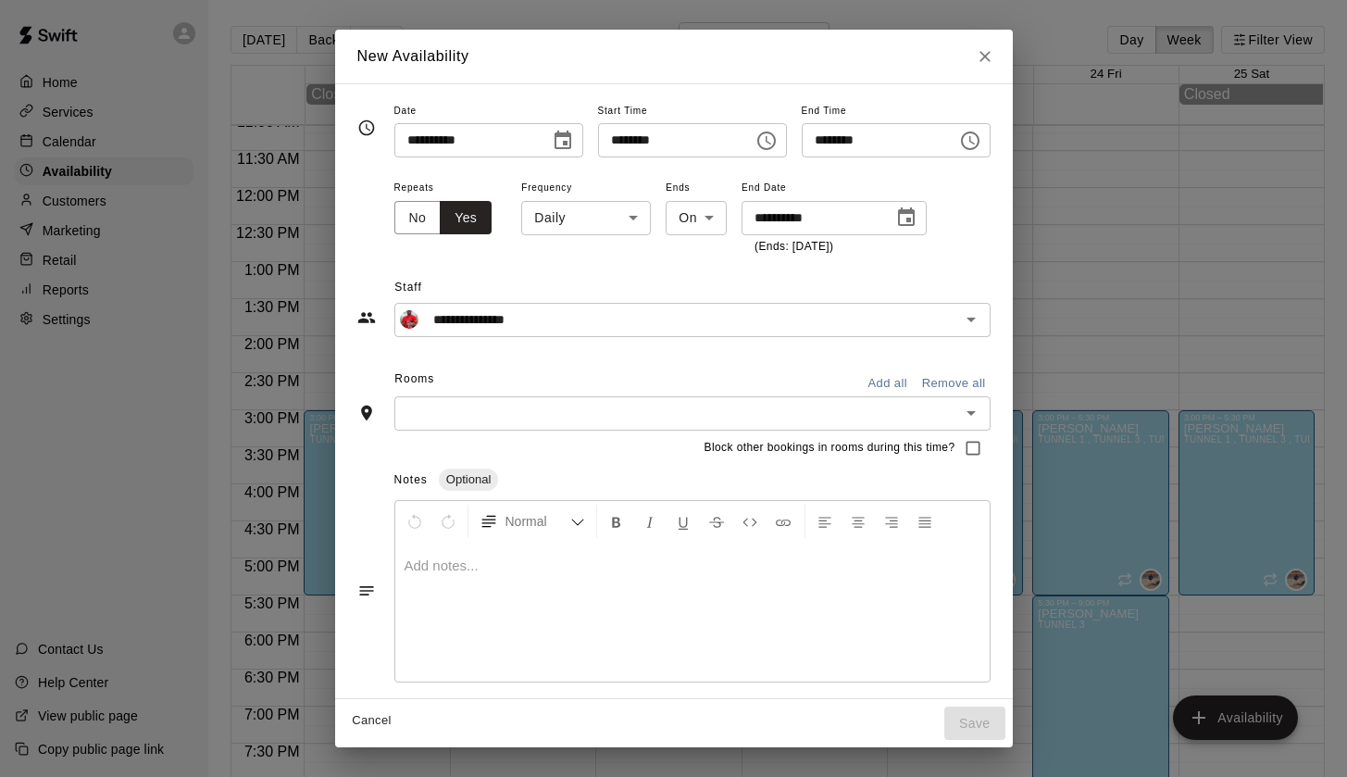
click at [448, 404] on input "text" at bounding box center [677, 413] width 555 height 23
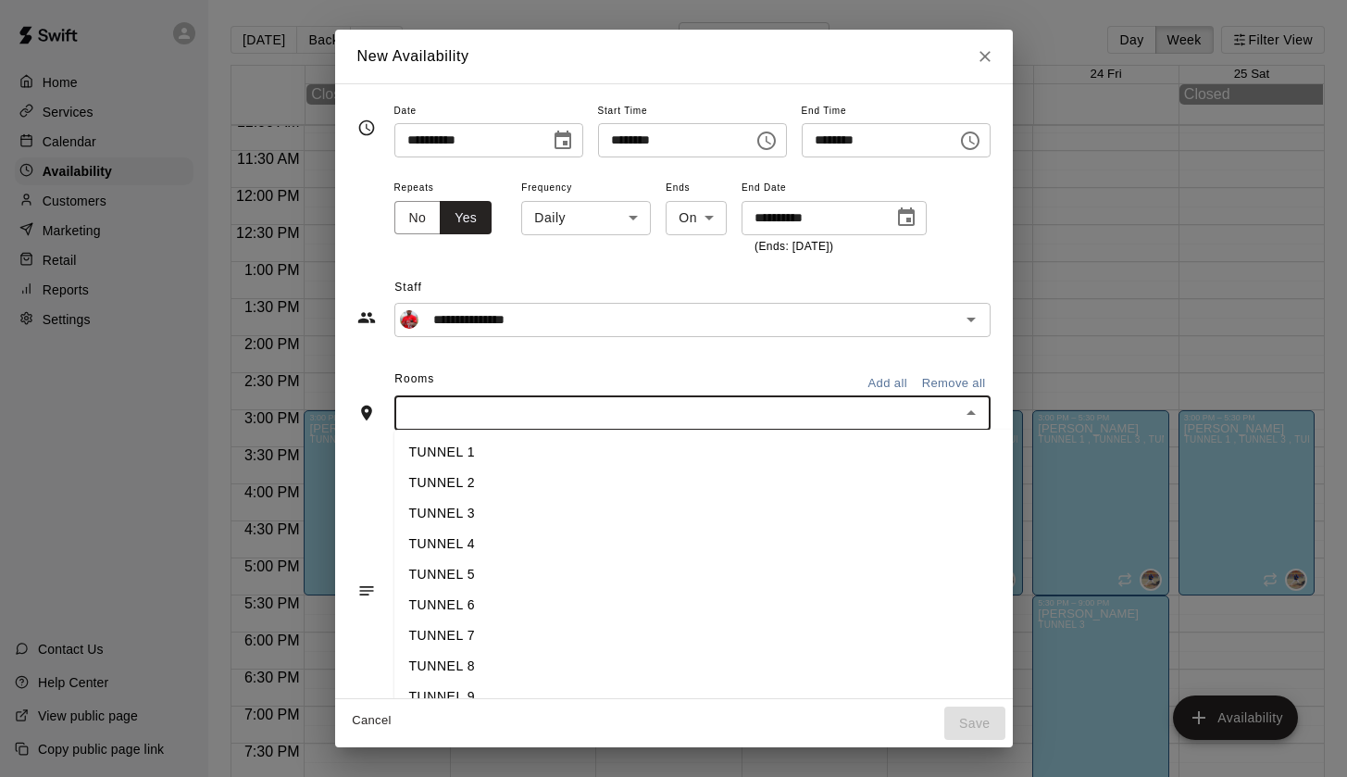
click at [493, 357] on div "**********" at bounding box center [673, 393] width 633 height 588
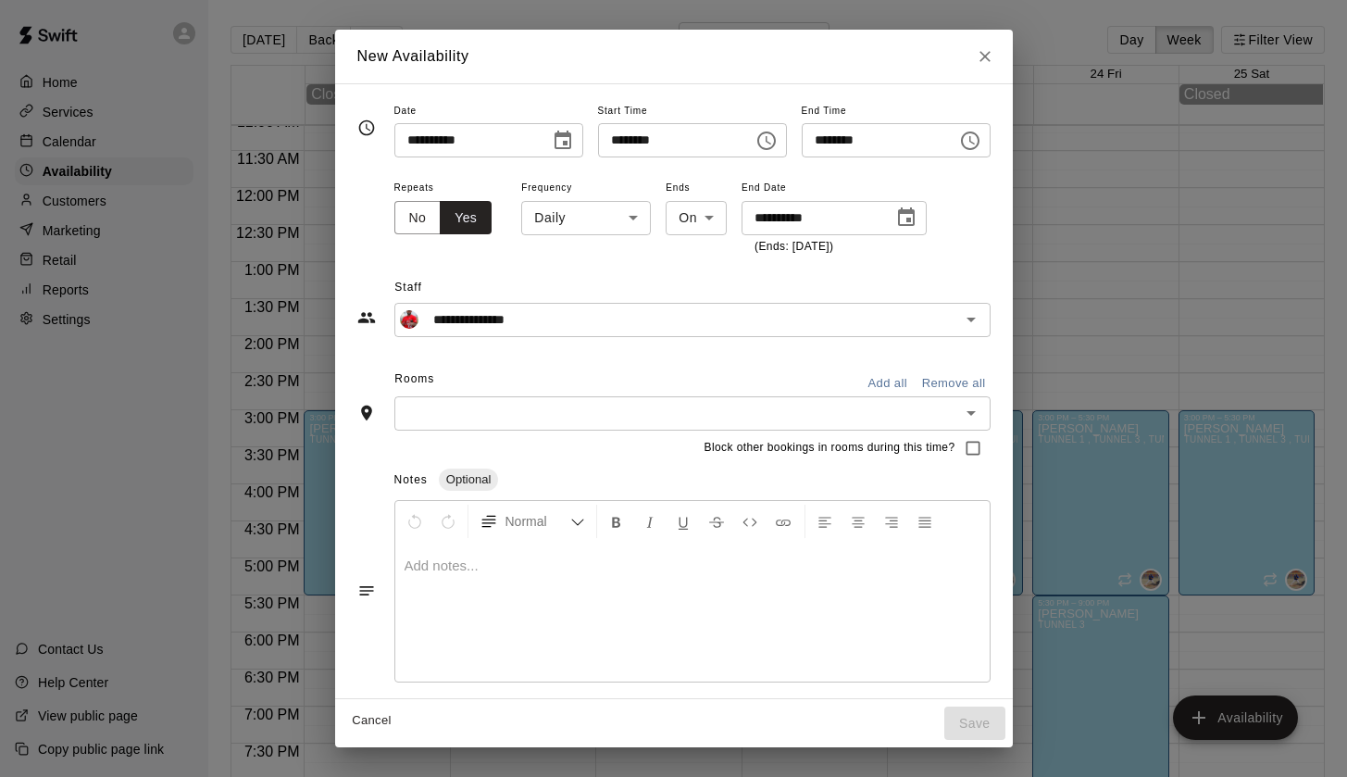
click at [470, 386] on div "Rooms Add all Remove all" at bounding box center [673, 380] width 633 height 31
click at [461, 409] on input "text" at bounding box center [677, 413] width 555 height 23
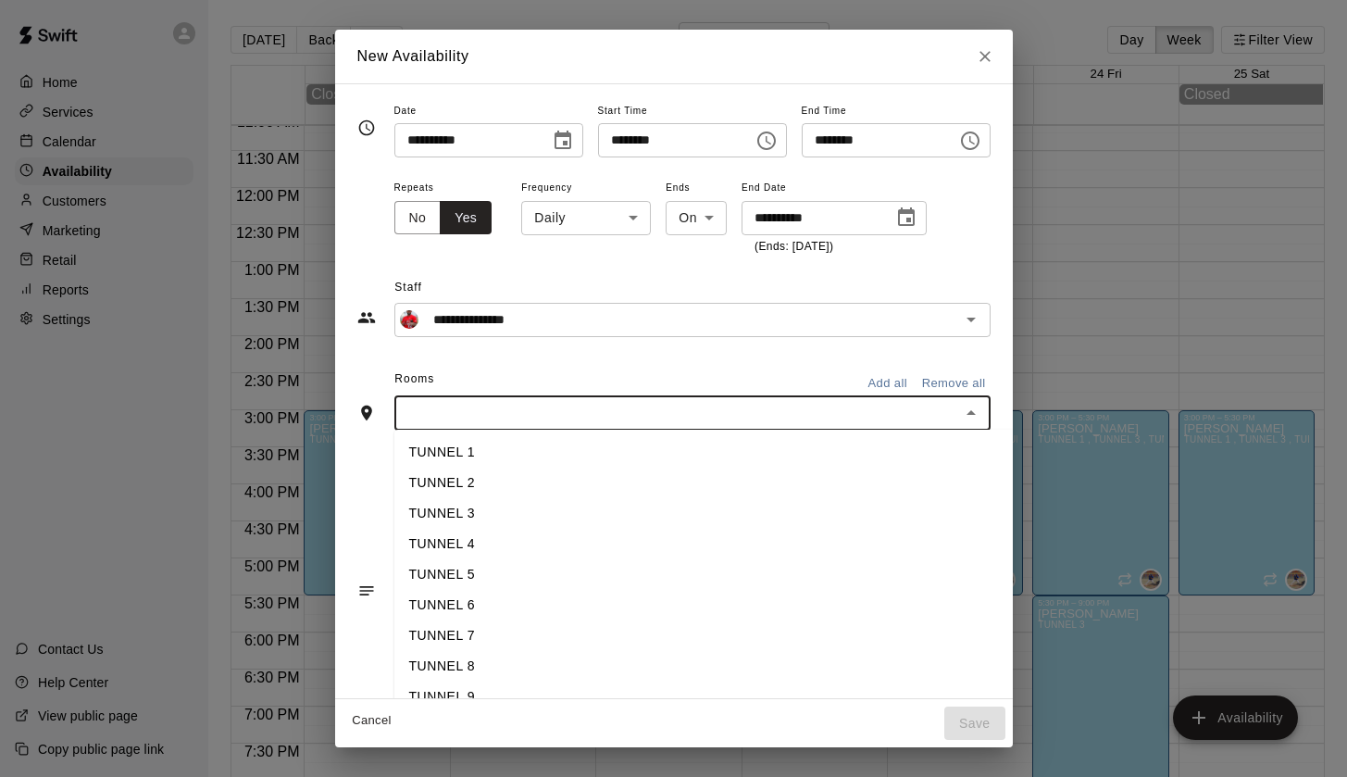
click at [445, 486] on li "TUNNEL 2" at bounding box center [706, 483] width 624 height 31
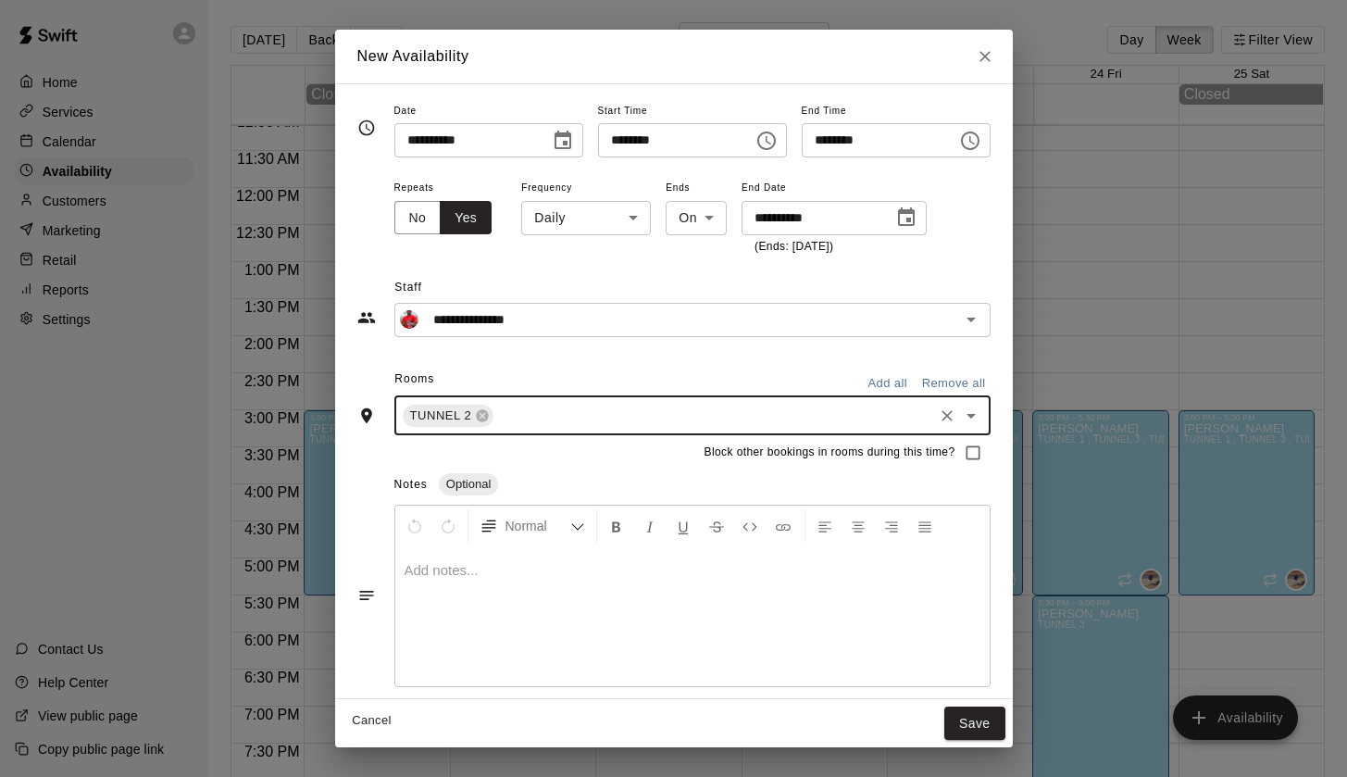
click at [613, 477] on div "Notes Optional" at bounding box center [692, 485] width 596 height 30
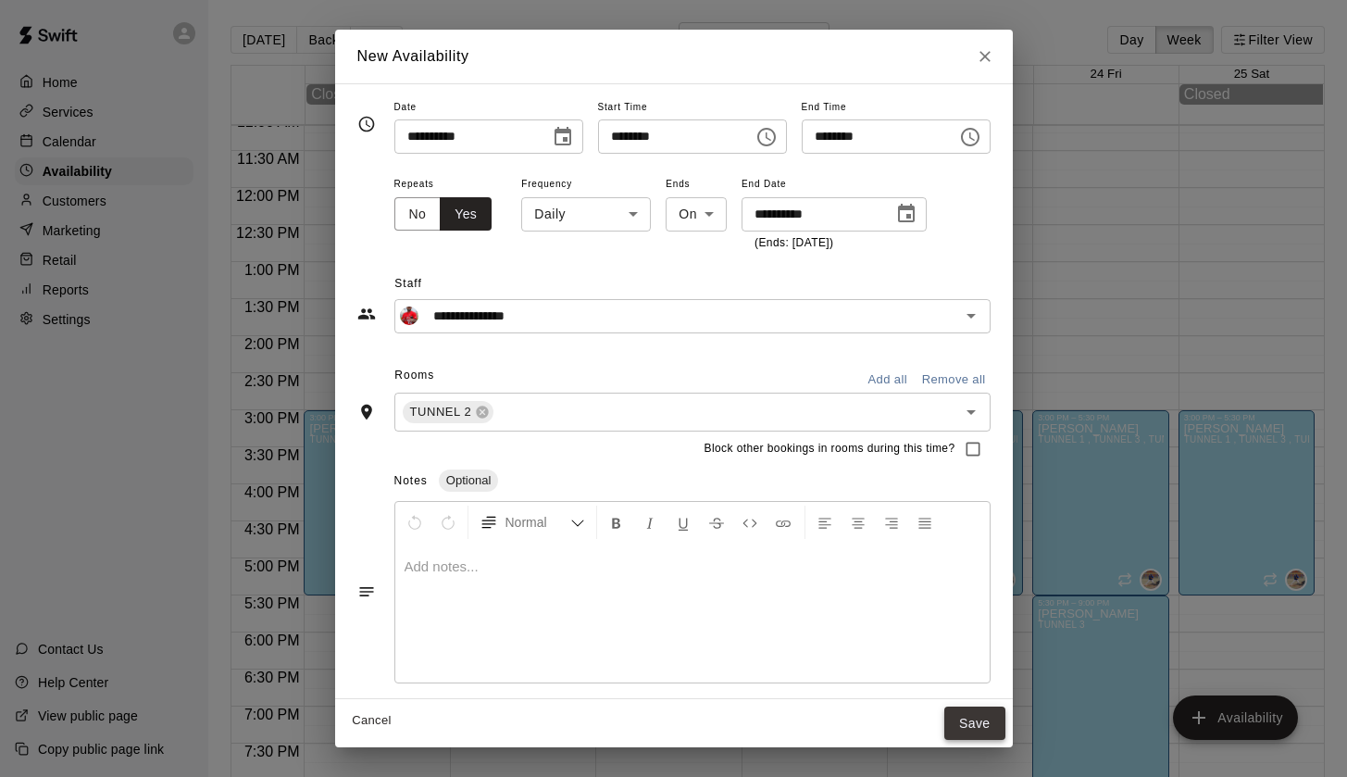
scroll to position [3, 0]
click at [986, 726] on button "Save" at bounding box center [974, 724] width 61 height 34
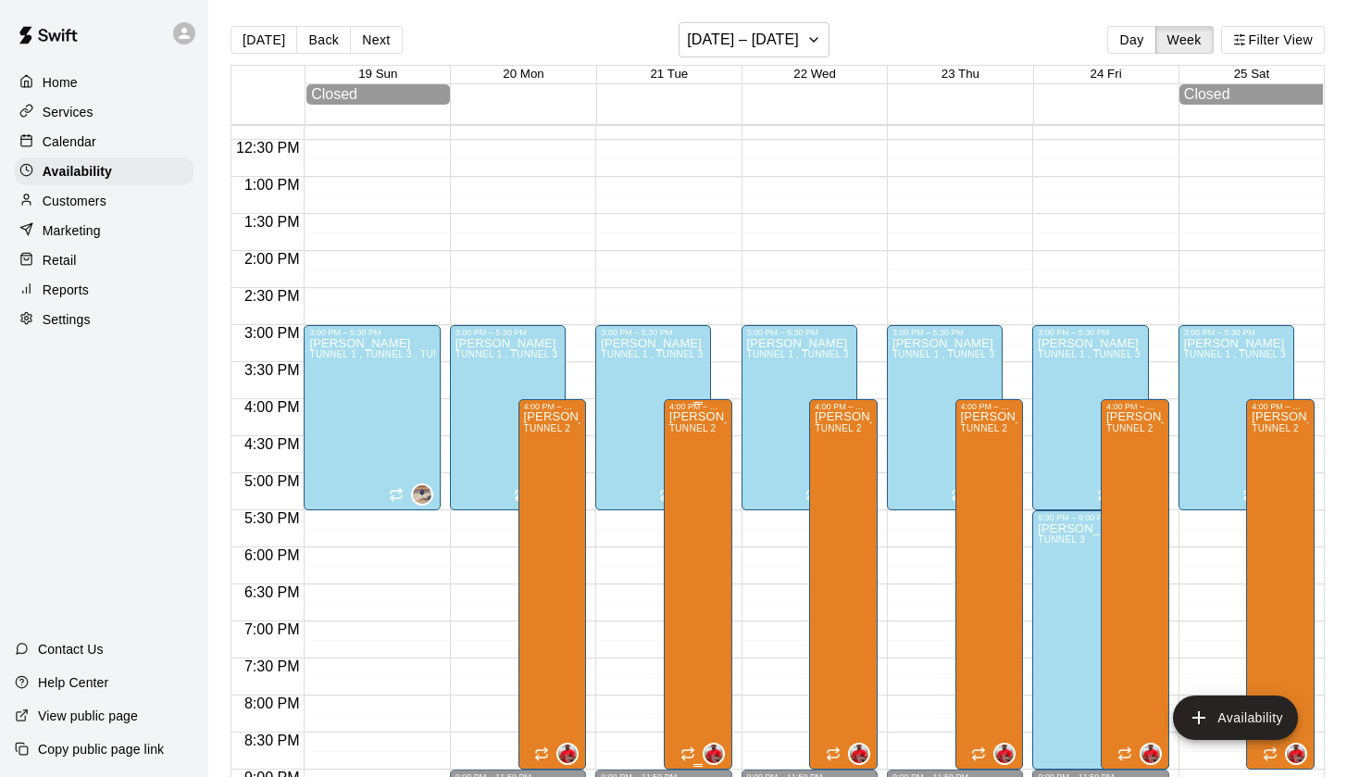
scroll to position [905, 0]
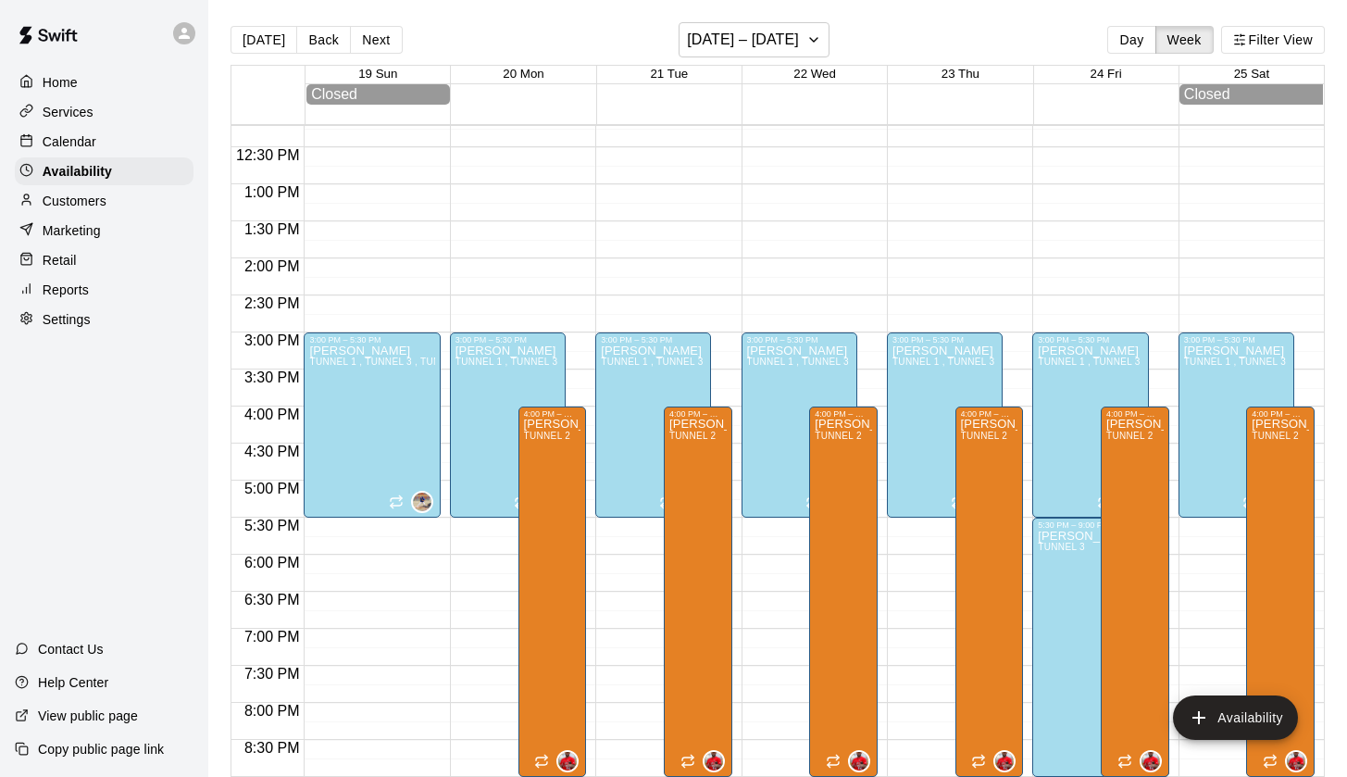
click at [515, 81] on div "20 Mon" at bounding box center [522, 75] width 145 height 19
click at [520, 69] on span "20 Mon" at bounding box center [523, 74] width 41 height 14
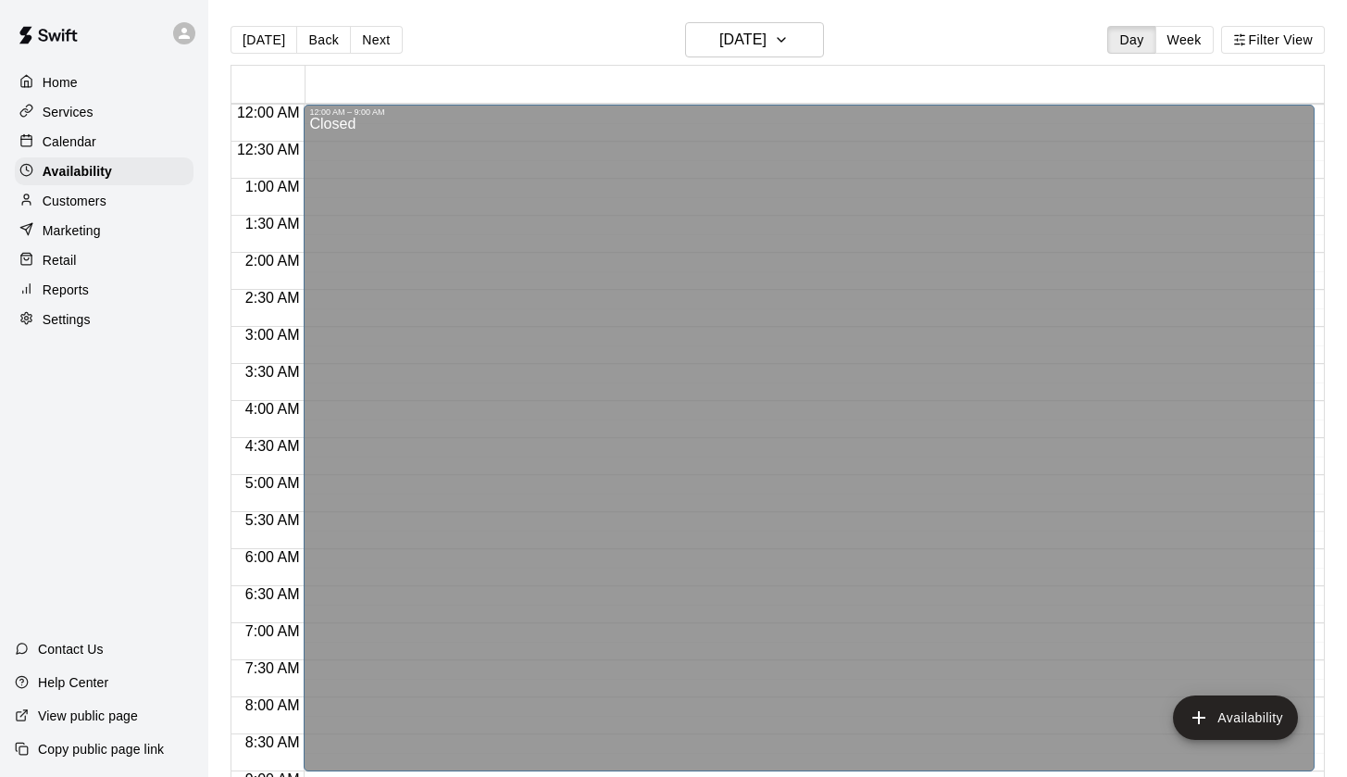
click at [520, 69] on div at bounding box center [815, 75] width 1019 height 19
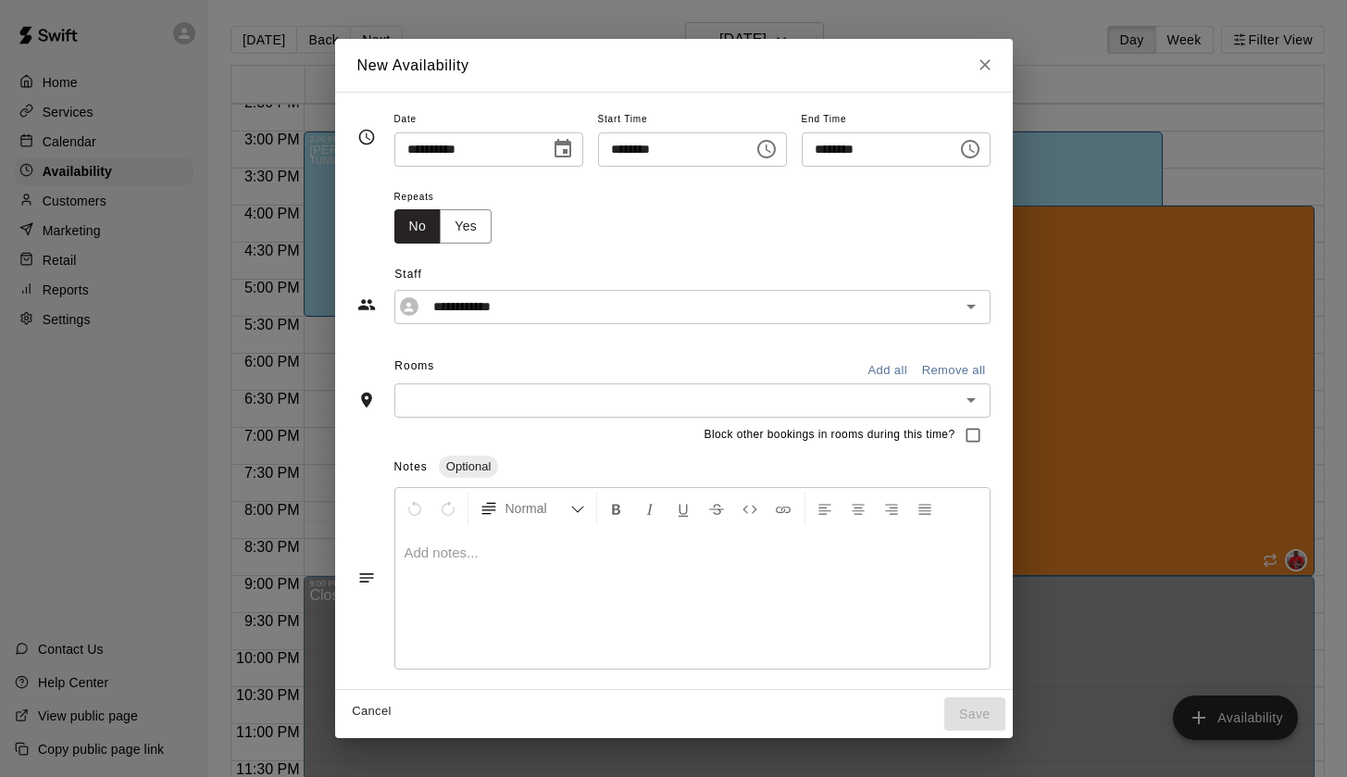
click at [994, 69] on icon "Close" at bounding box center [985, 65] width 19 height 19
type input "**********"
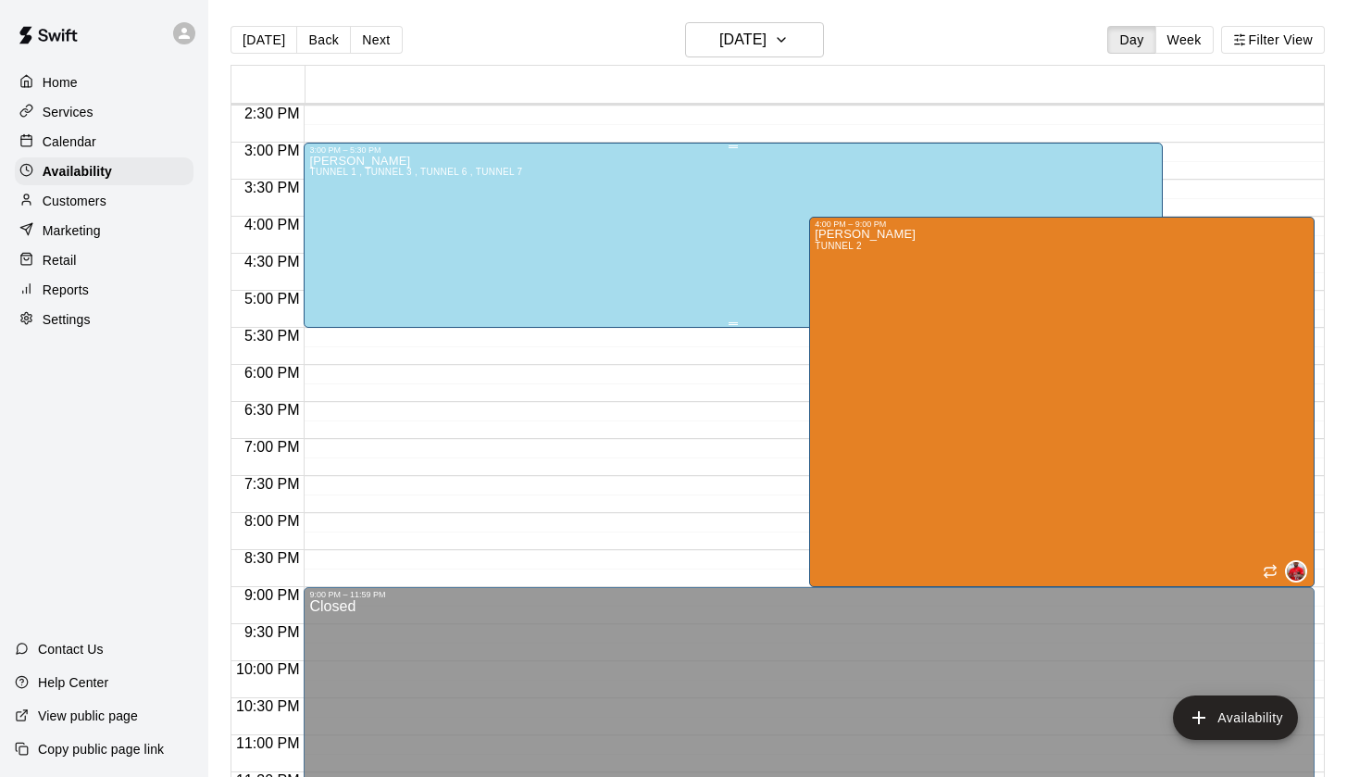
scroll to position [1067, 0]
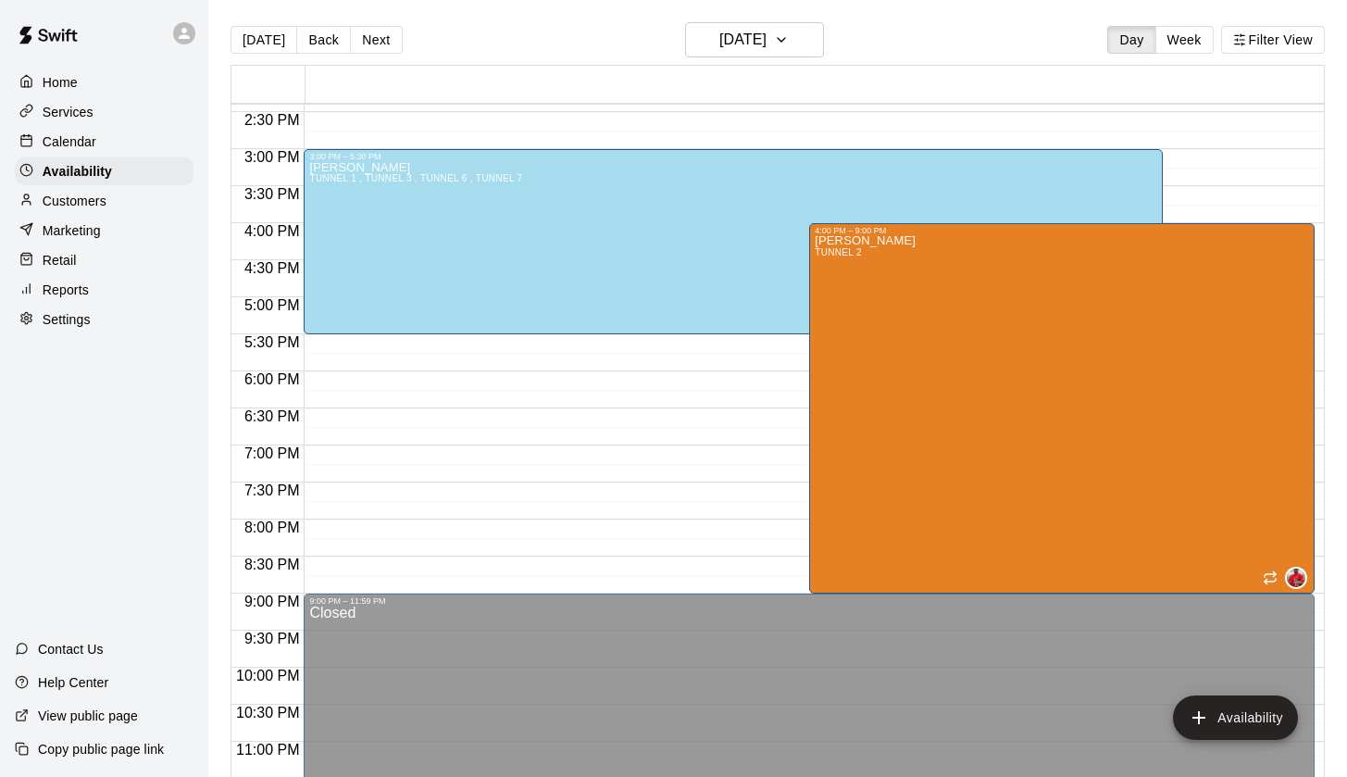
click at [63, 715] on p "View public page" at bounding box center [88, 716] width 100 height 19
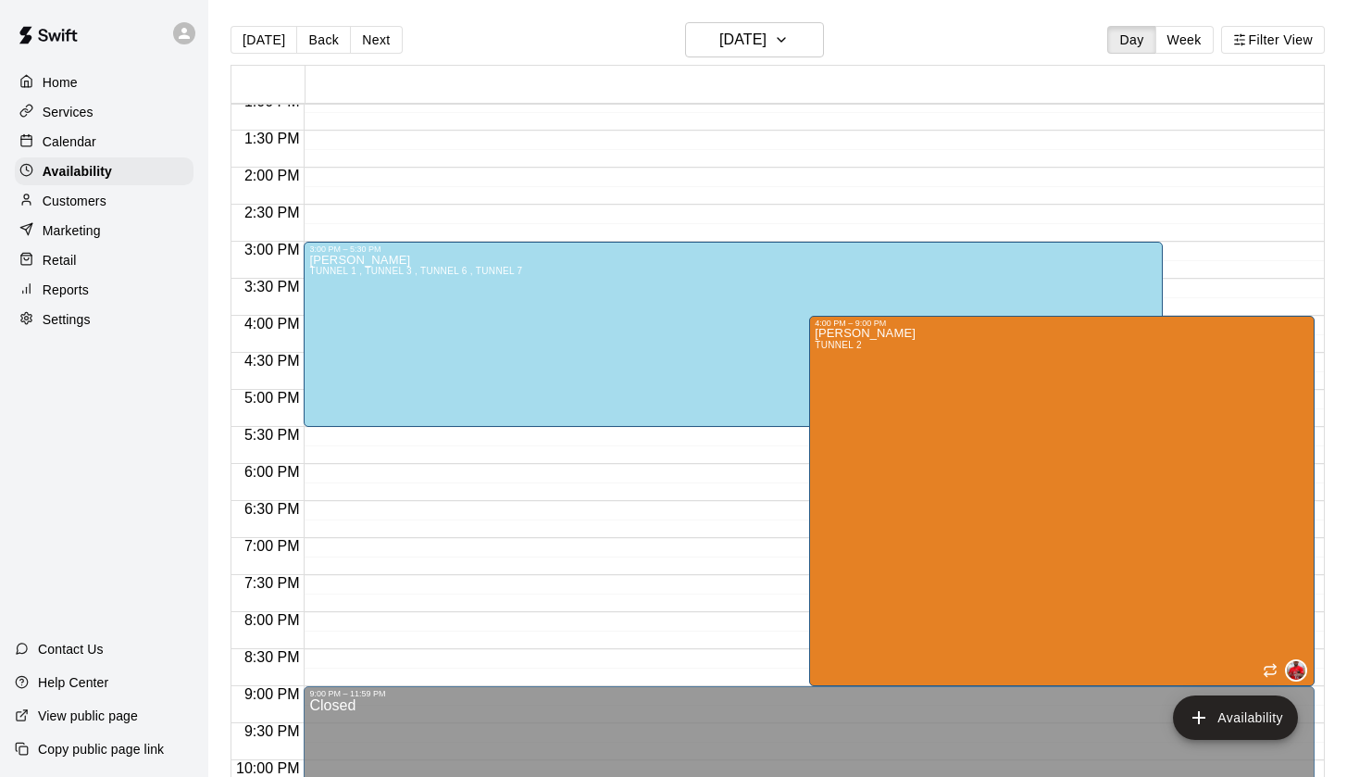
scroll to position [952, 0]
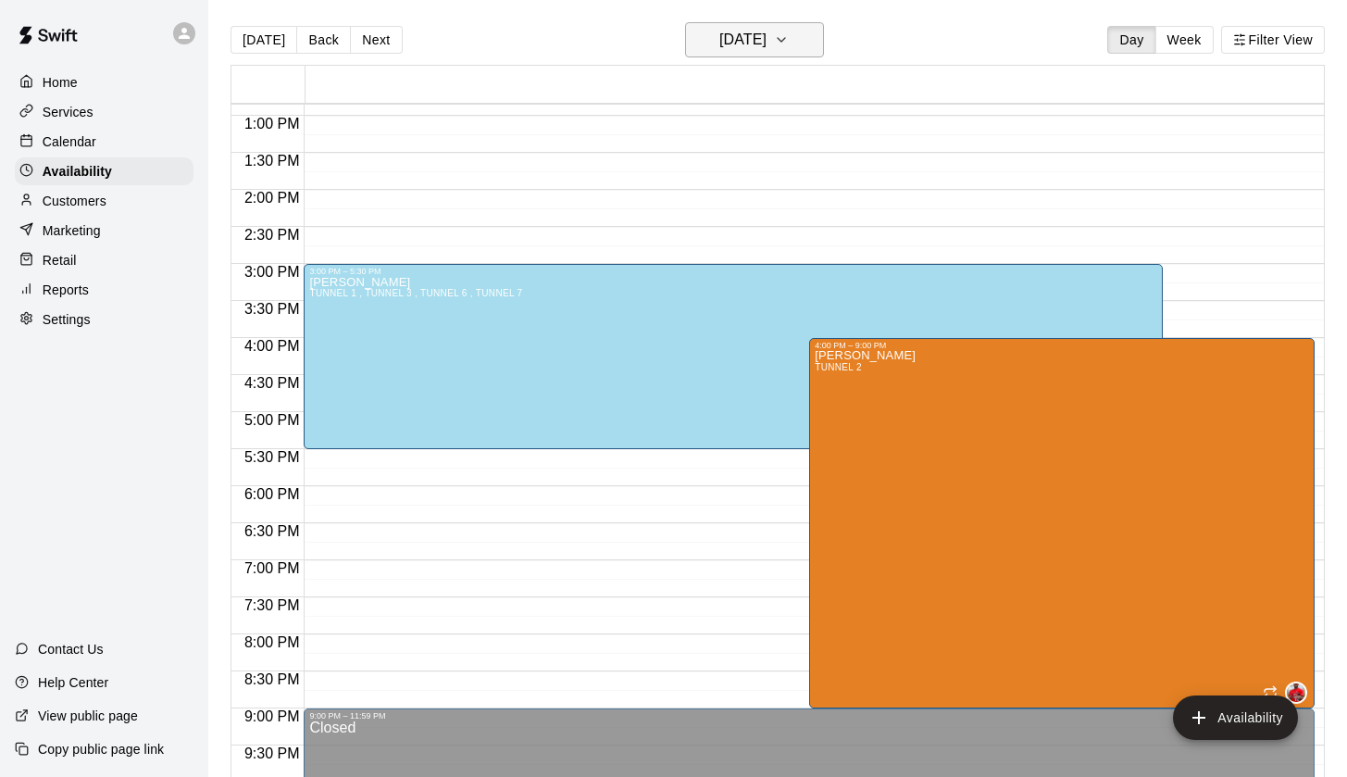
click at [767, 31] on h6 "Monday Oct 20" at bounding box center [742, 40] width 47 height 26
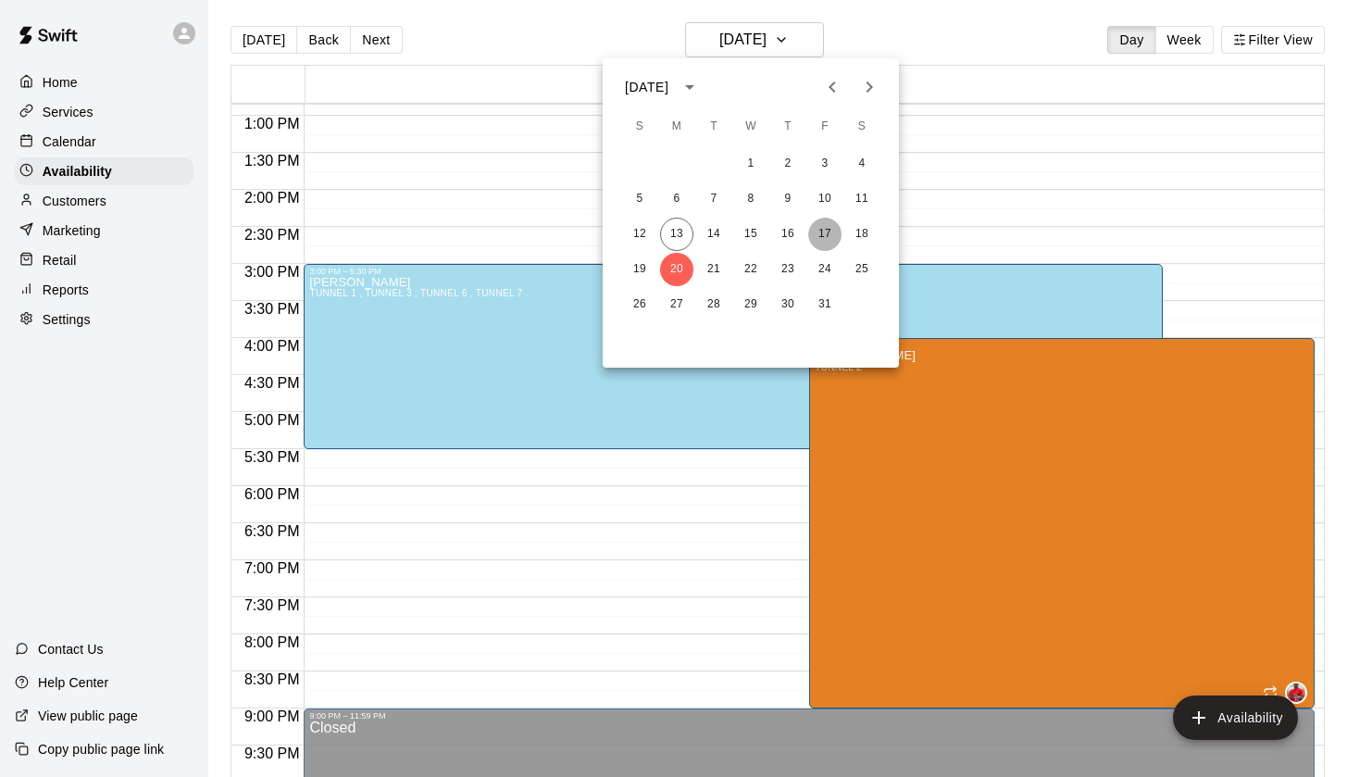
click at [826, 229] on button "17" at bounding box center [824, 234] width 33 height 33
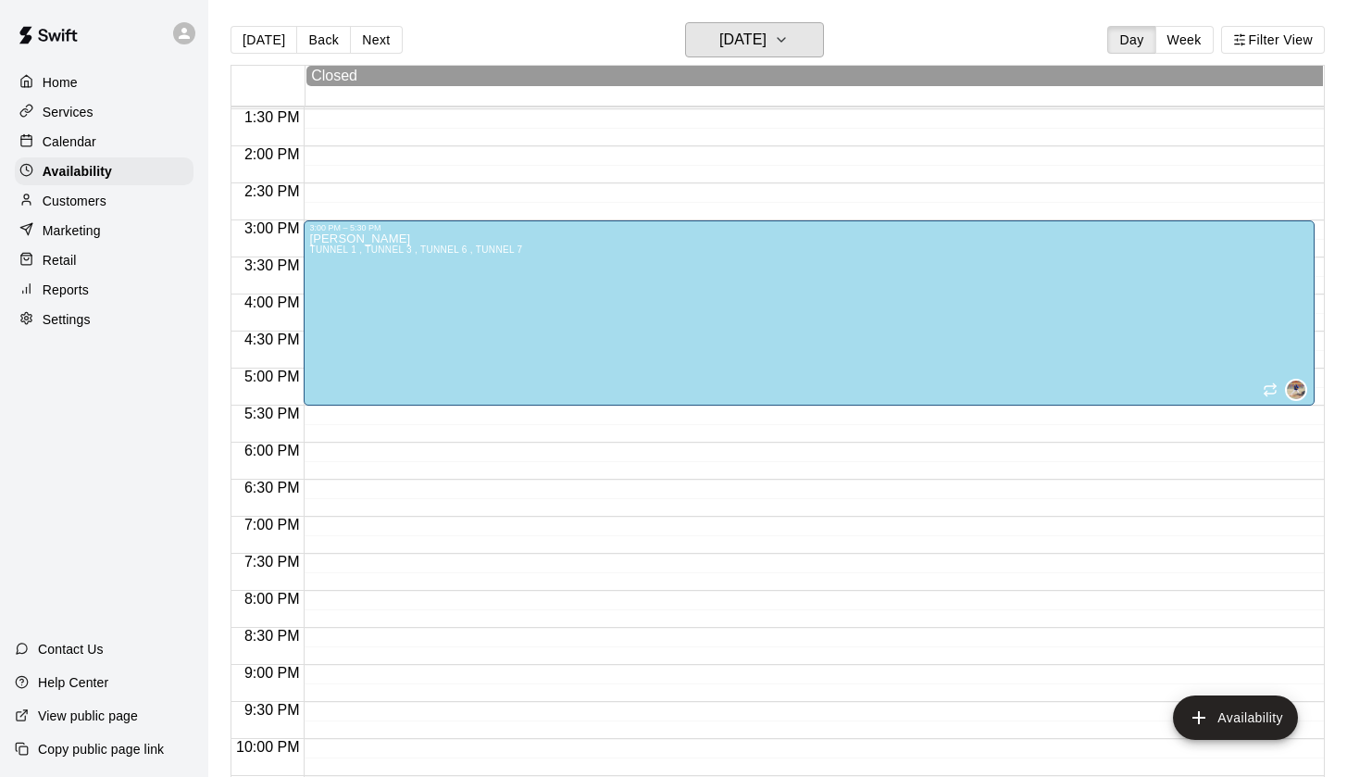
scroll to position [1043, 0]
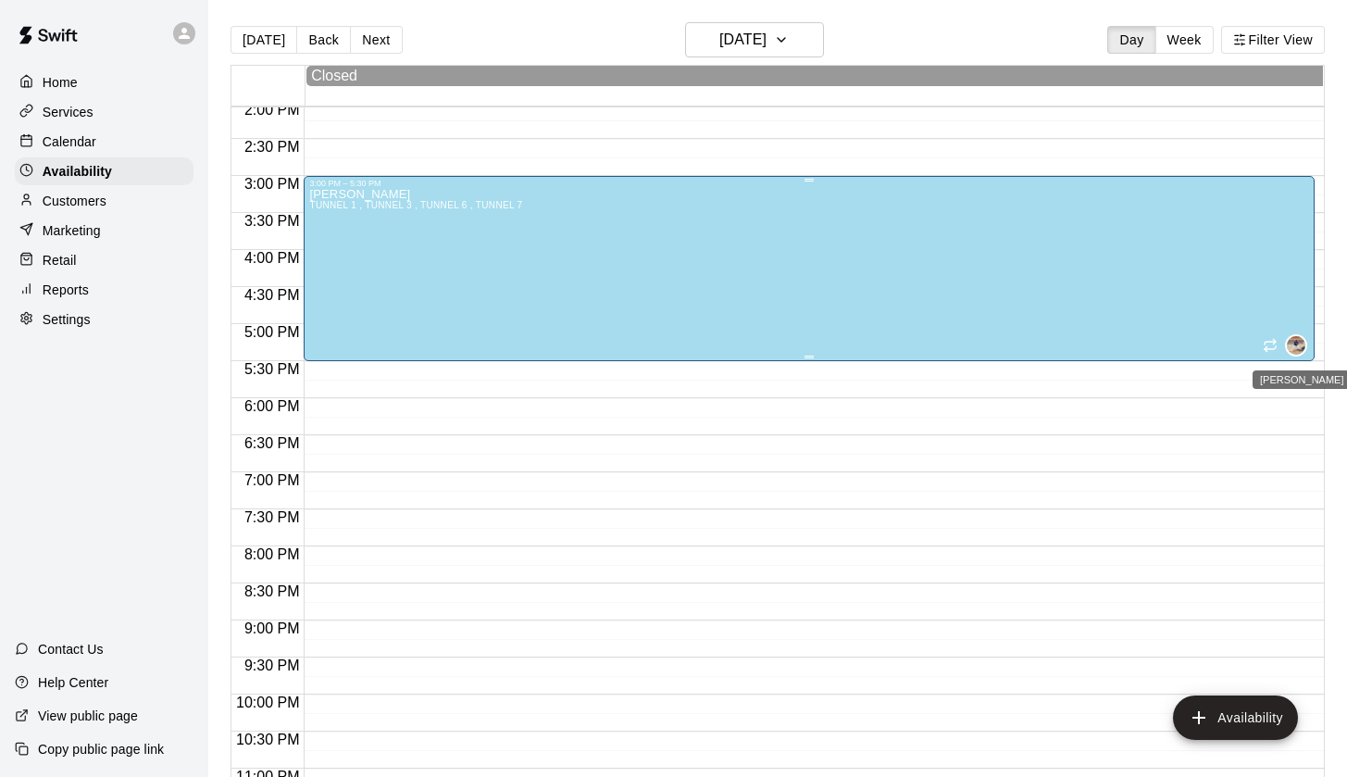
click at [1296, 346] on img "Alejandro Loera" at bounding box center [1296, 345] width 19 height 19
click at [1307, 401] on icon "delete" at bounding box center [1305, 400] width 13 height 17
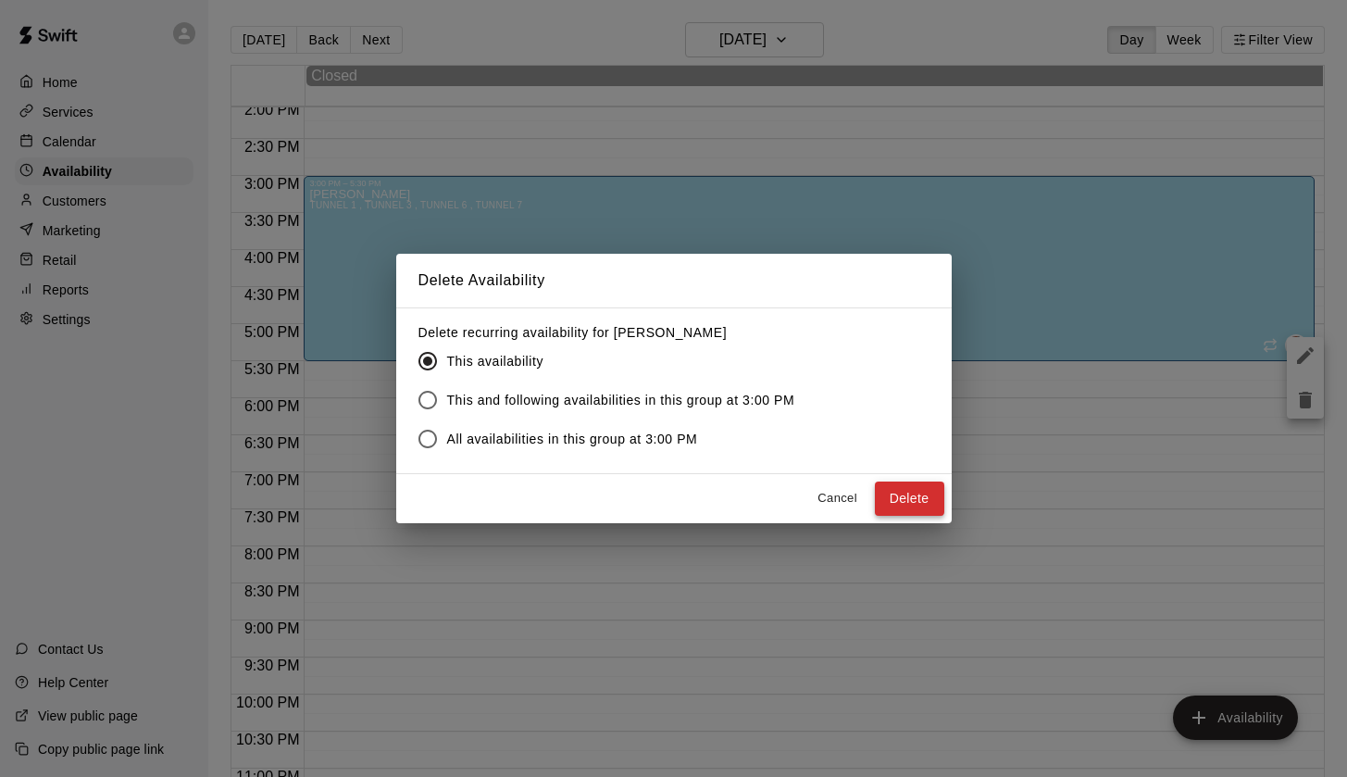
click at [917, 510] on button "Delete" at bounding box center [909, 498] width 69 height 34
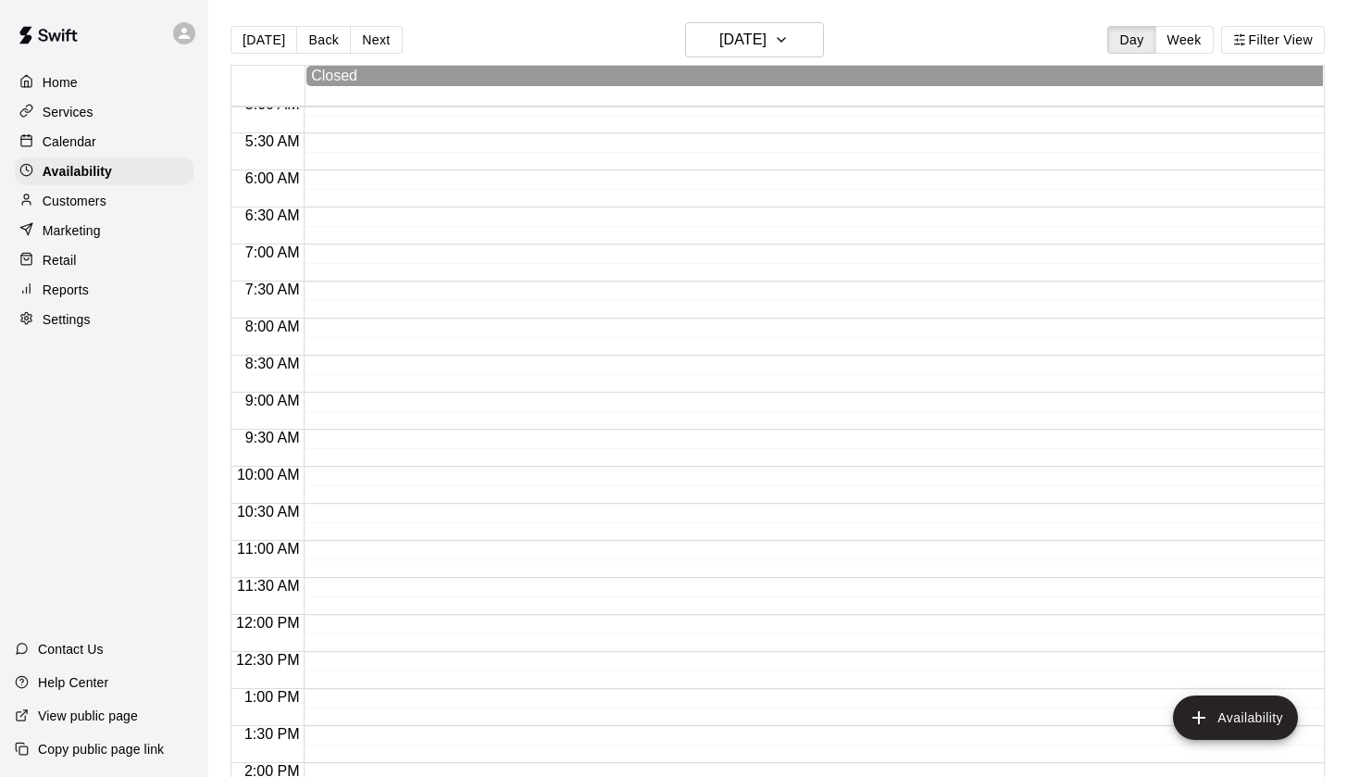
scroll to position [88, 0]
click at [1251, 44] on button "Filter View" at bounding box center [1273, 40] width 104 height 28
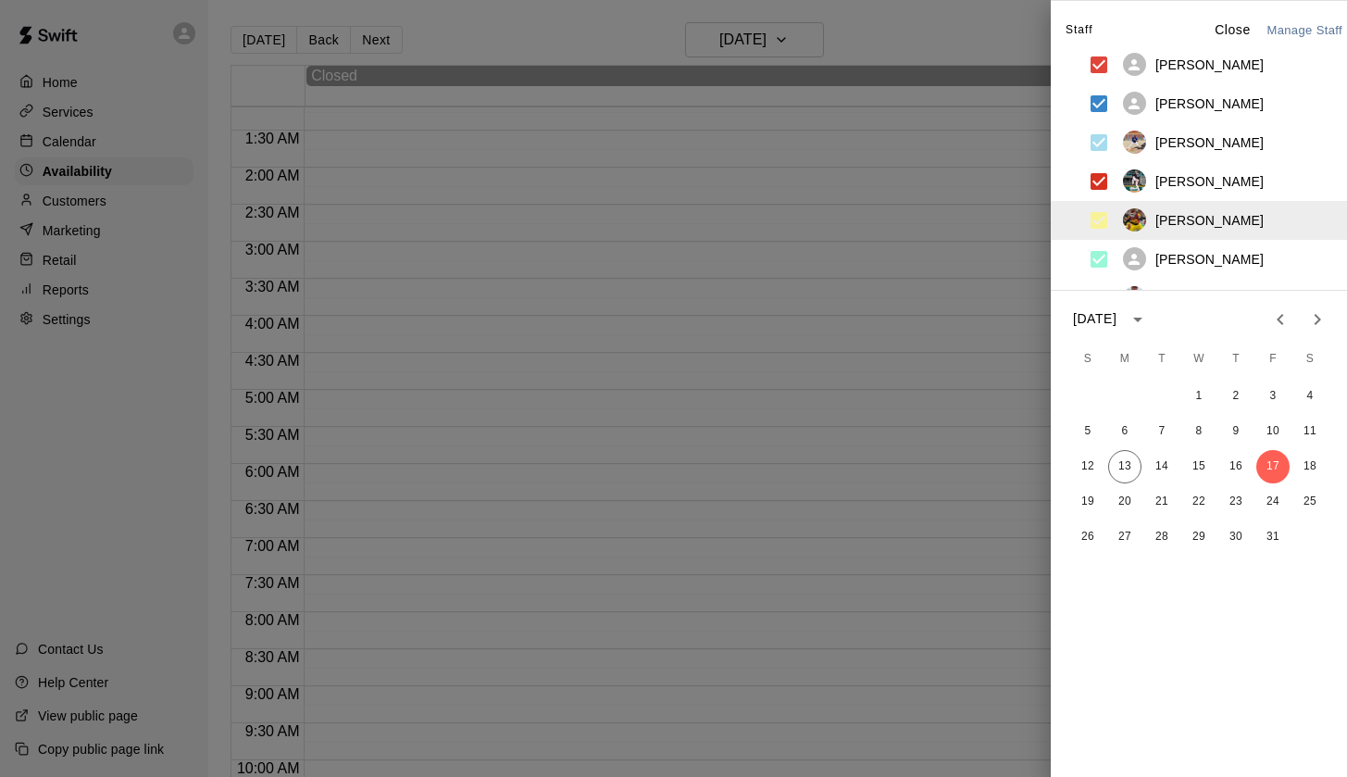
click at [1156, 225] on p "[PERSON_NAME]" at bounding box center [1210, 220] width 108 height 19
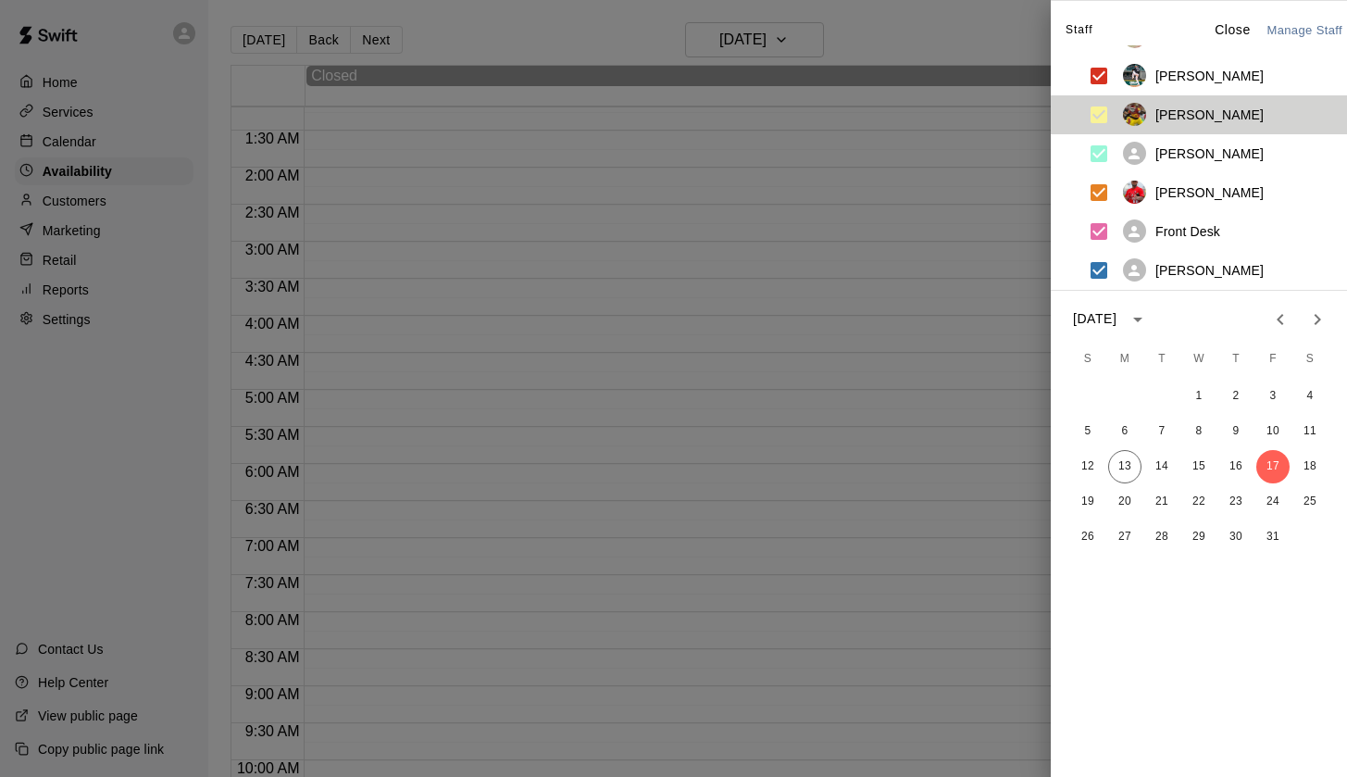
scroll to position [106, 0]
click at [117, 319] on div at bounding box center [673, 388] width 1347 height 777
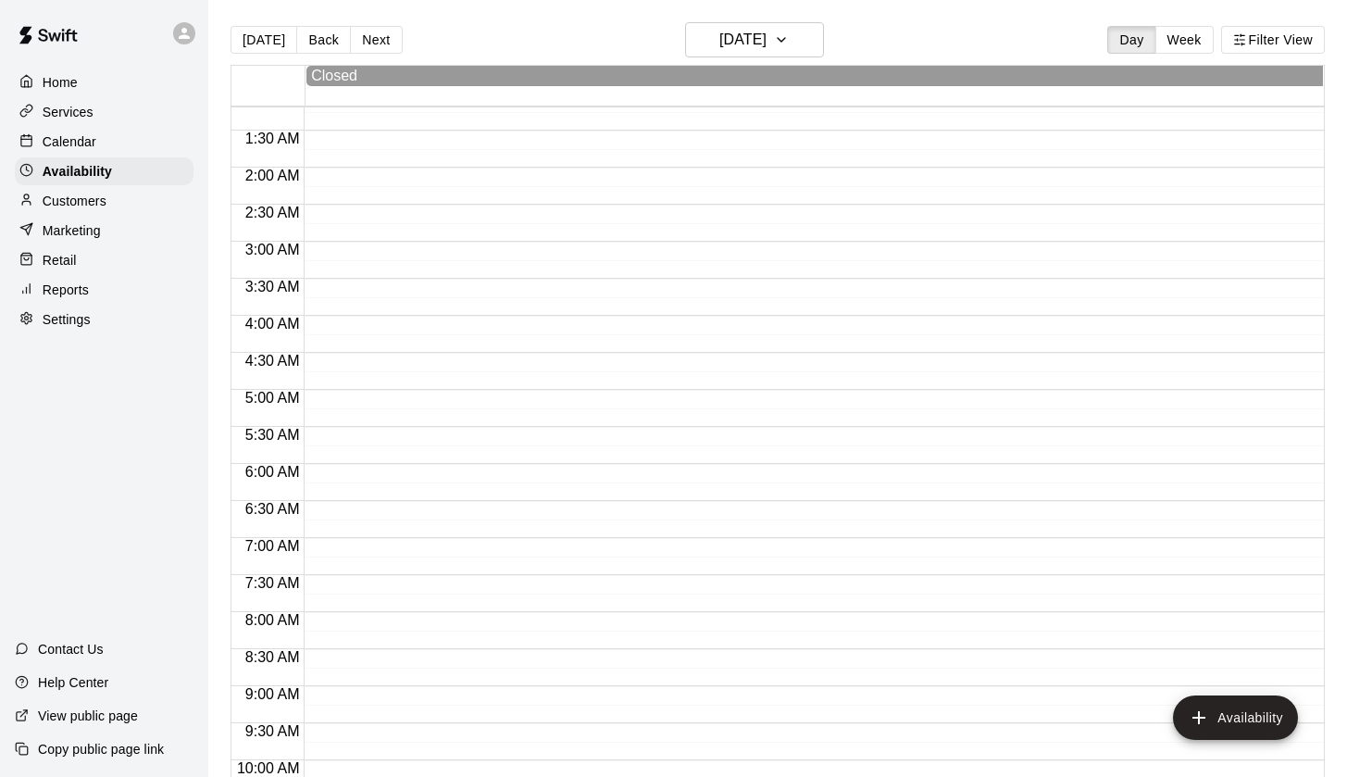
click at [70, 322] on p "Settings" at bounding box center [67, 319] width 48 height 19
select select "**"
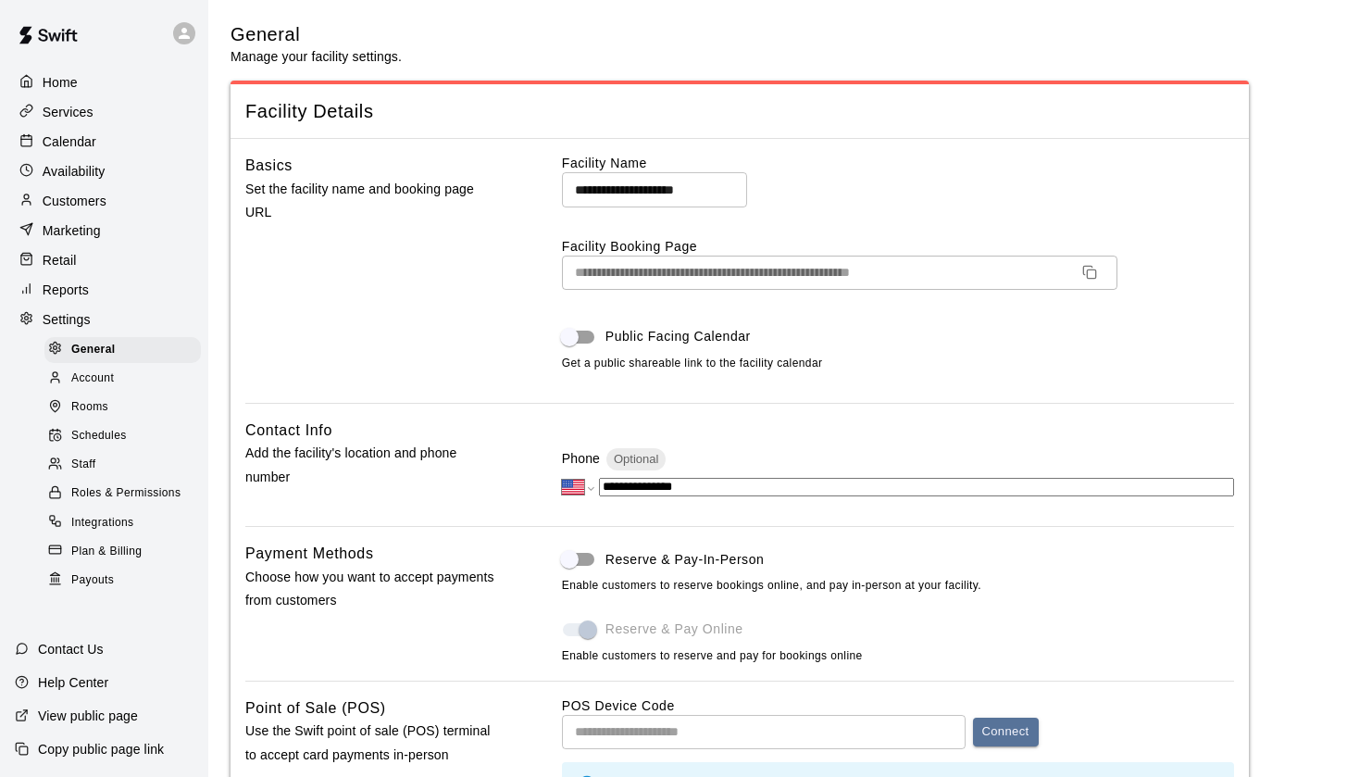
scroll to position [4337, 0]
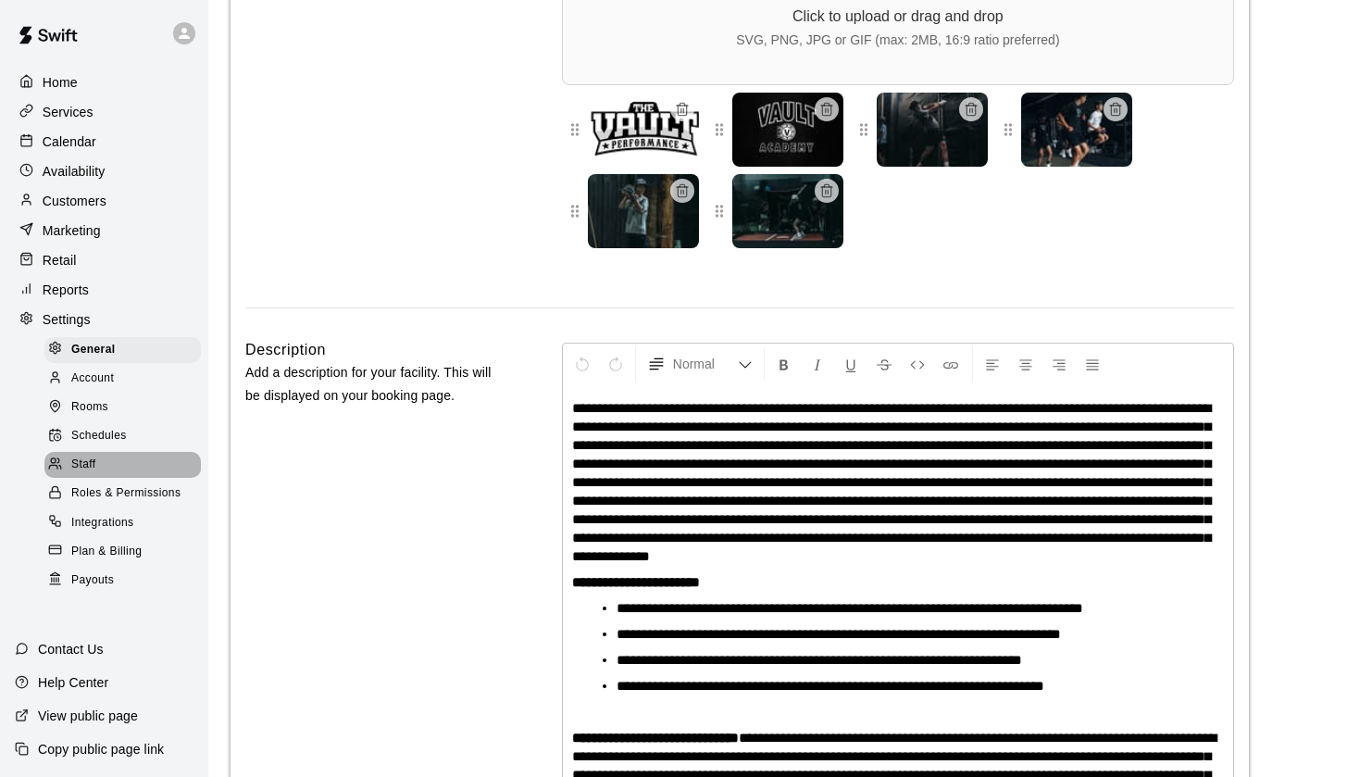
click at [106, 455] on div "Staff" at bounding box center [122, 465] width 156 height 26
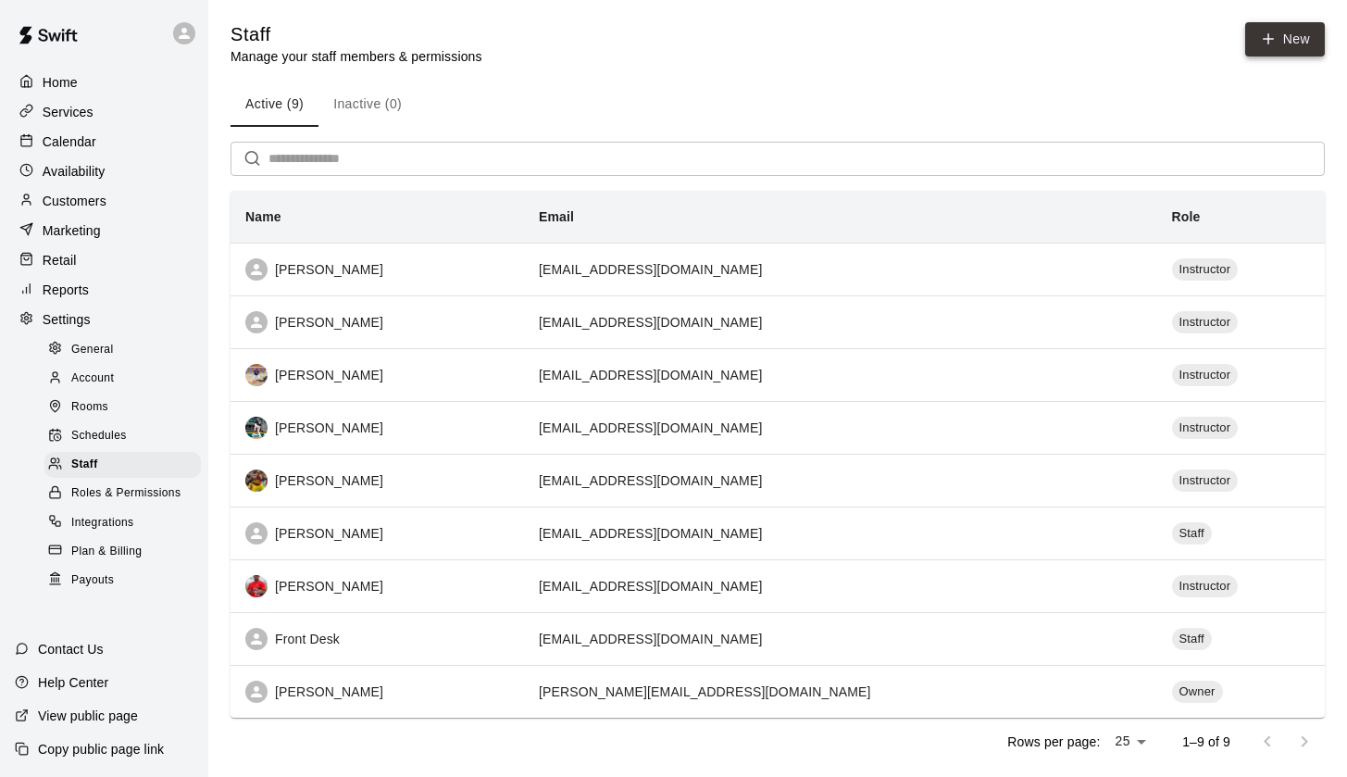
click at [1309, 32] on link "New" at bounding box center [1285, 39] width 80 height 34
select select "**"
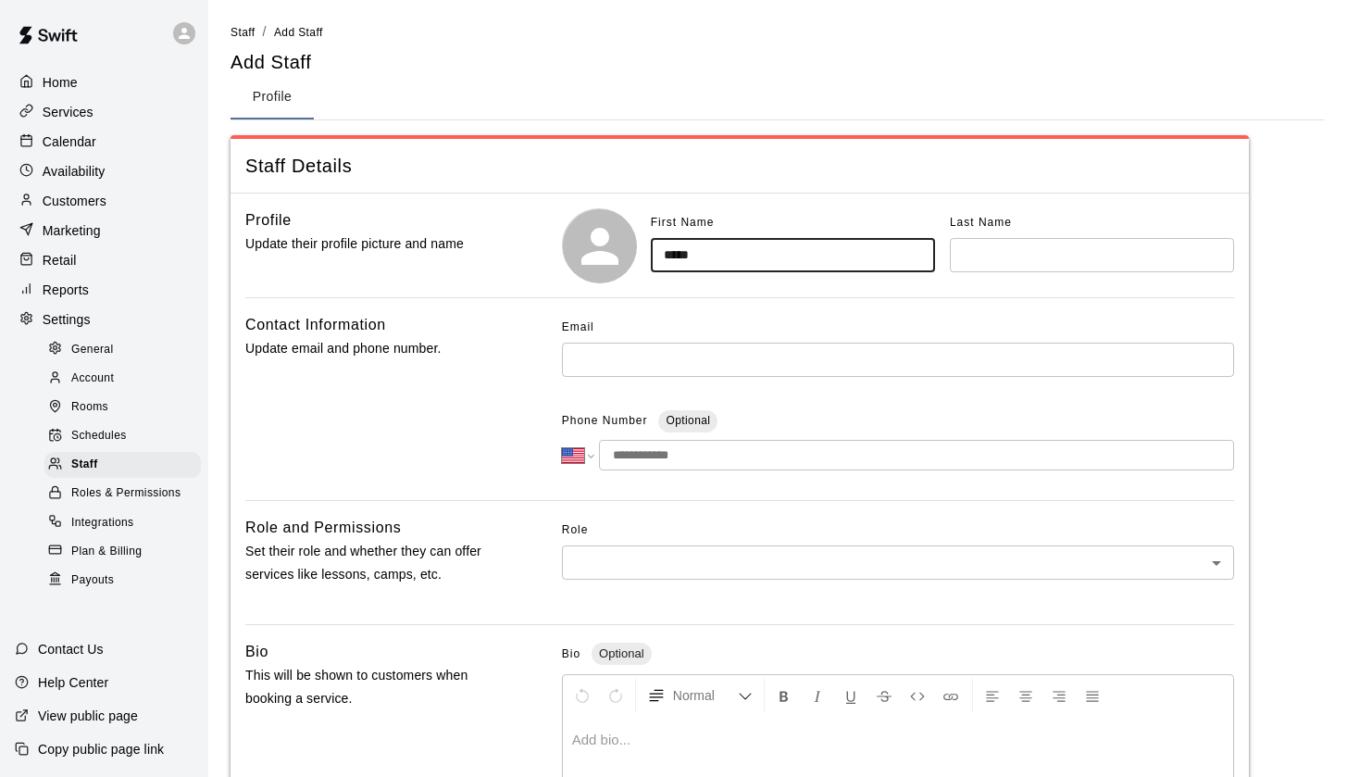
type input "*****"
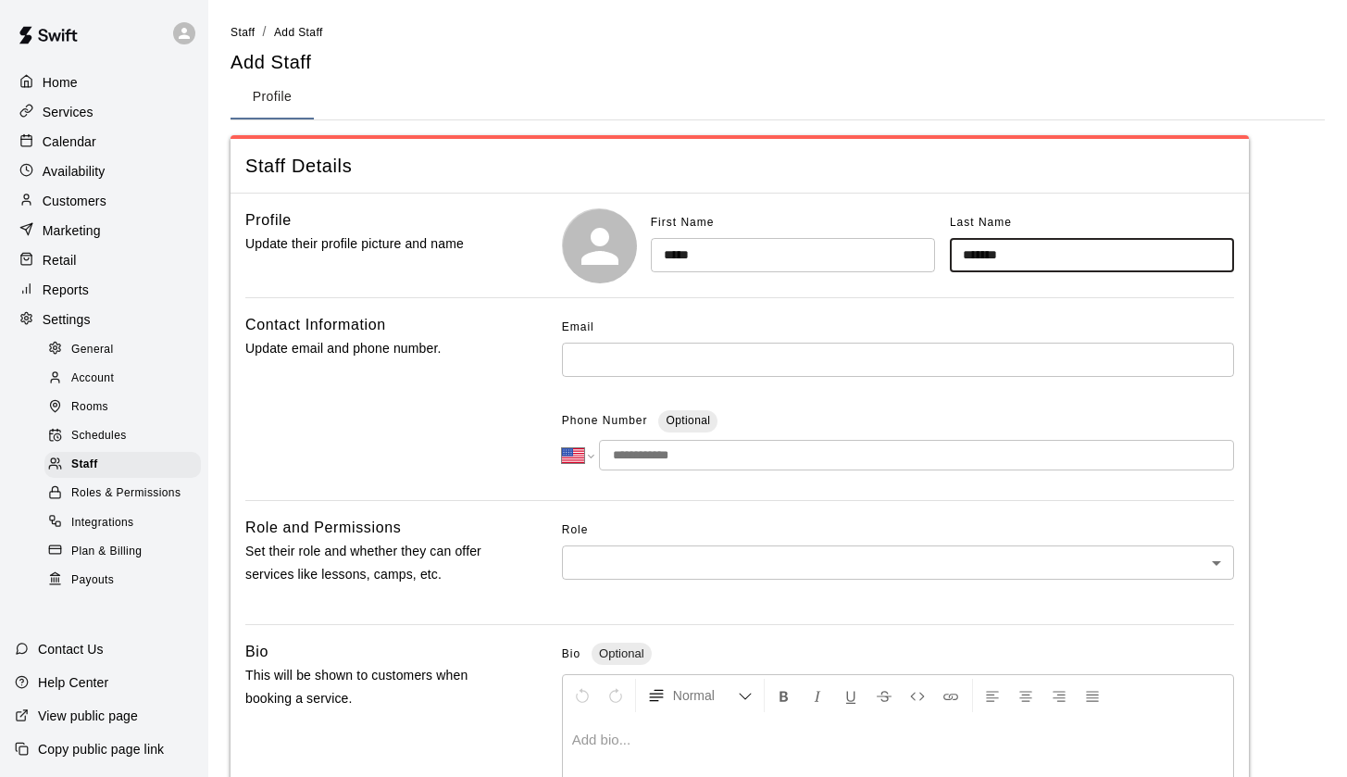
type input "*******"
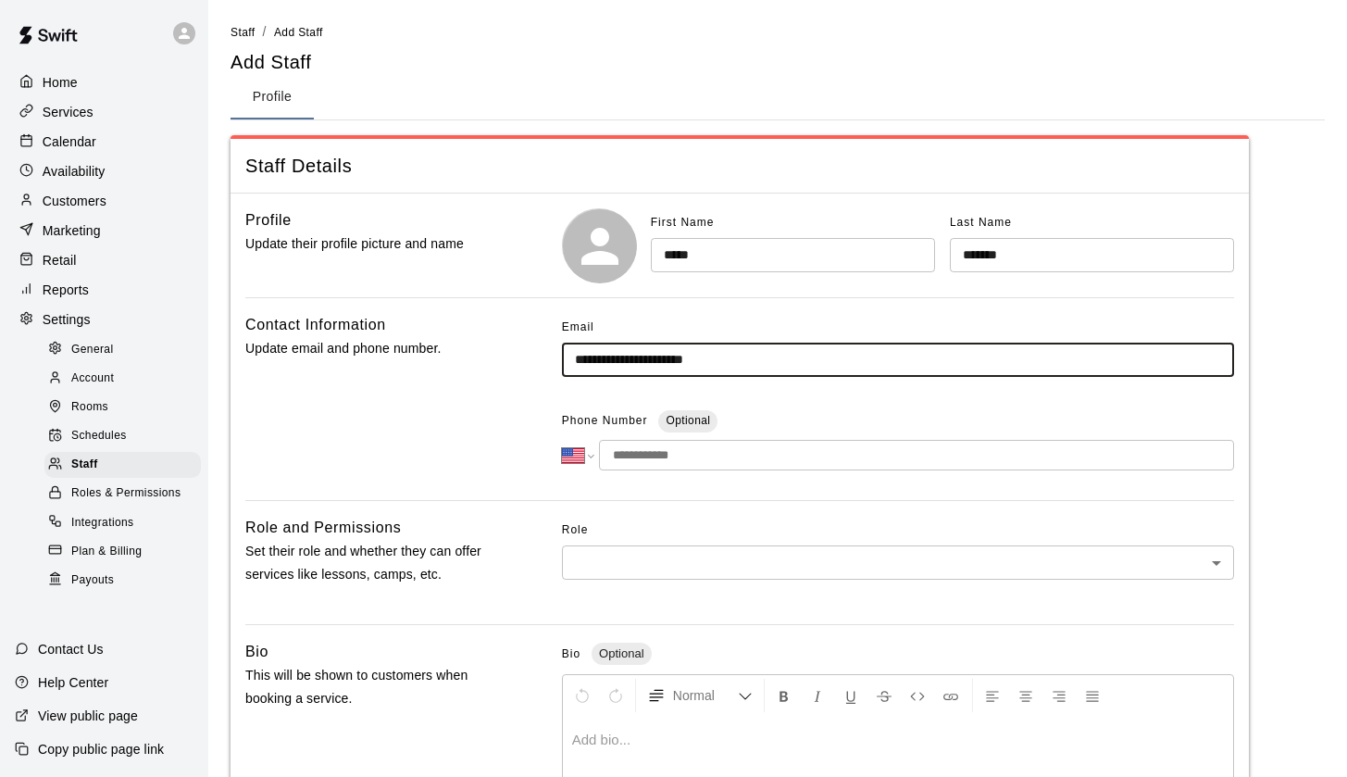
type input "**********"
click at [644, 451] on input "tel" at bounding box center [916, 455] width 635 height 31
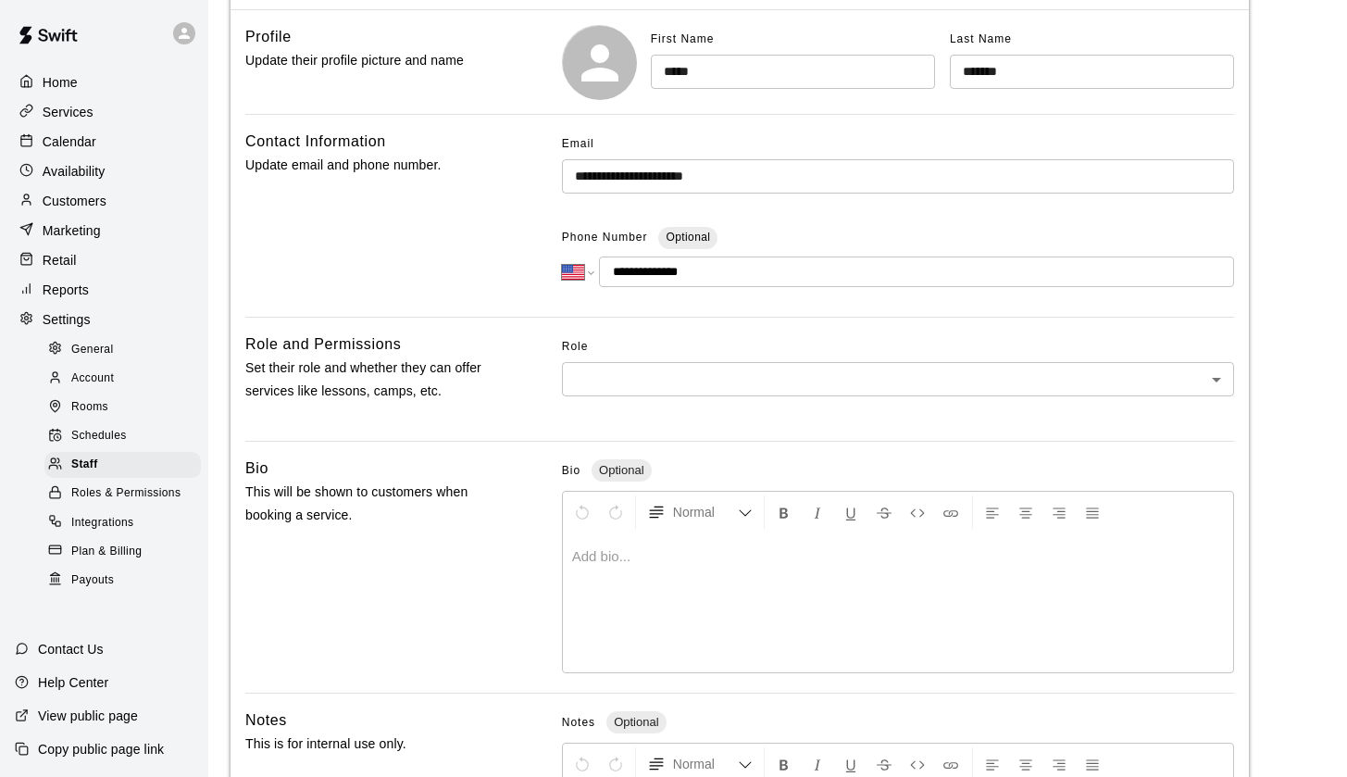
scroll to position [214, 0]
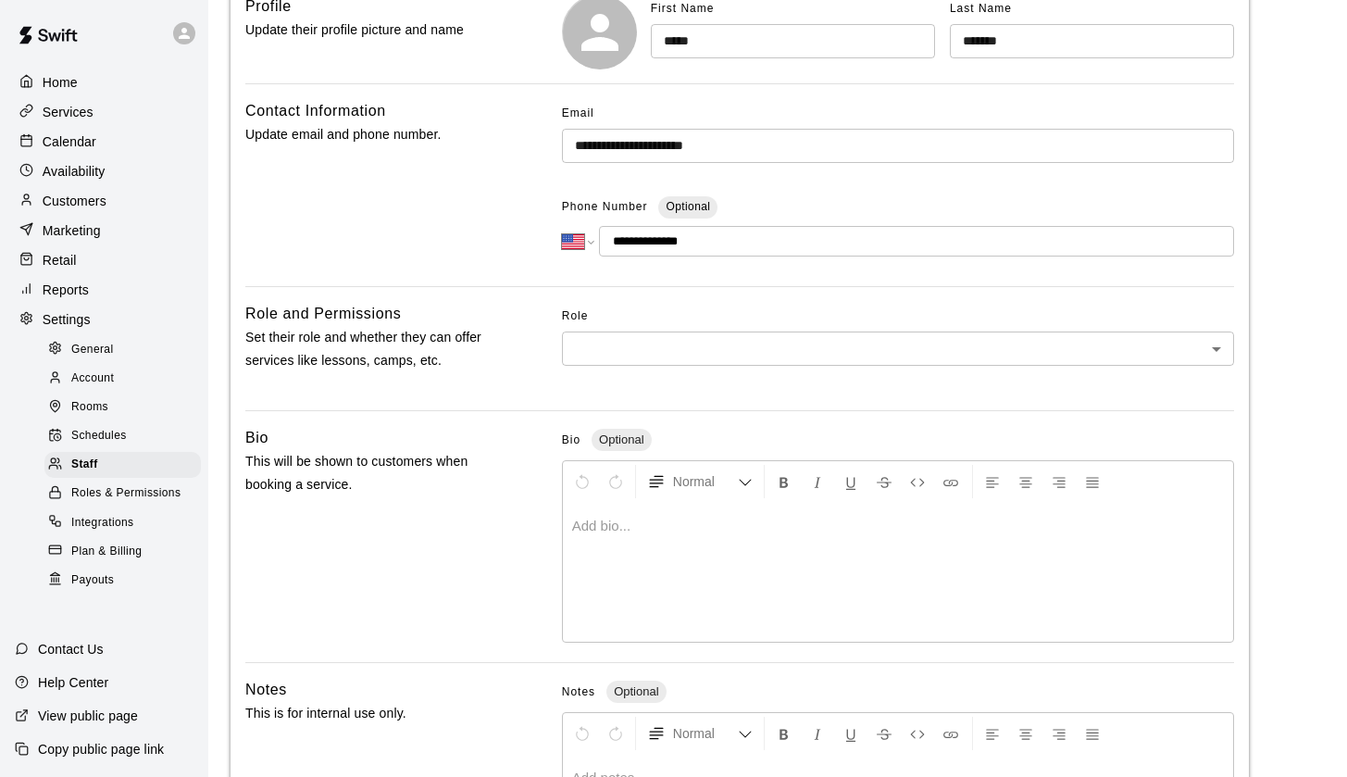
type input "**********"
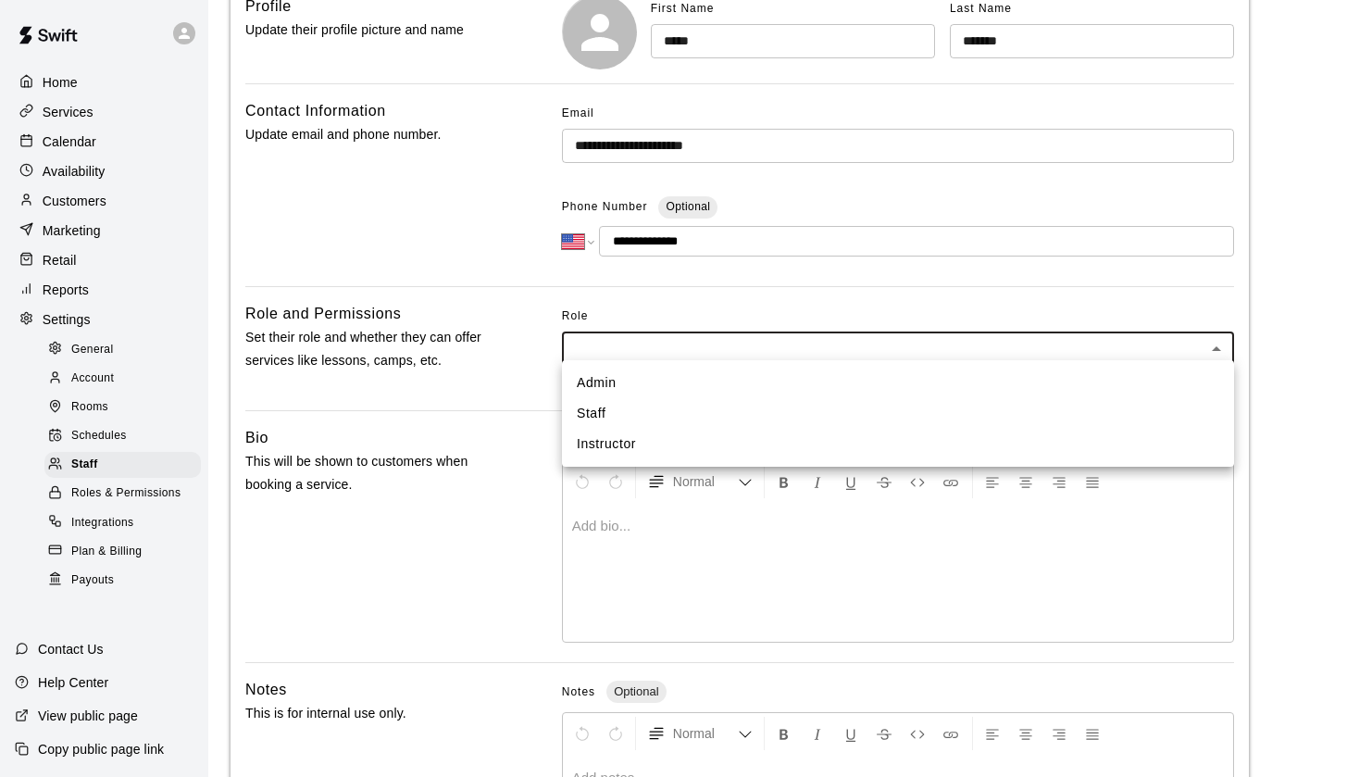
click at [670, 350] on body "**********" at bounding box center [673, 393] width 1347 height 1214
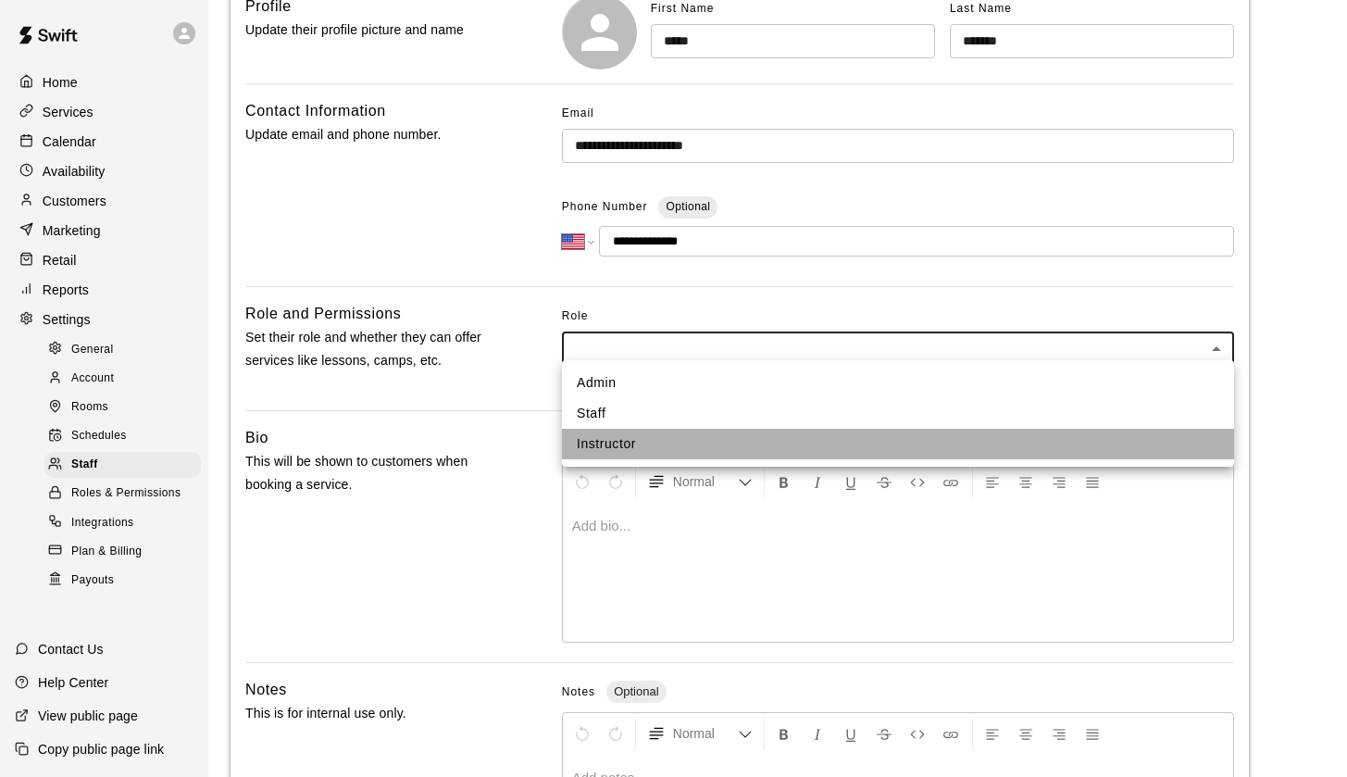
click at [670, 441] on li "Instructor" at bounding box center [898, 444] width 672 height 31
type input "**********"
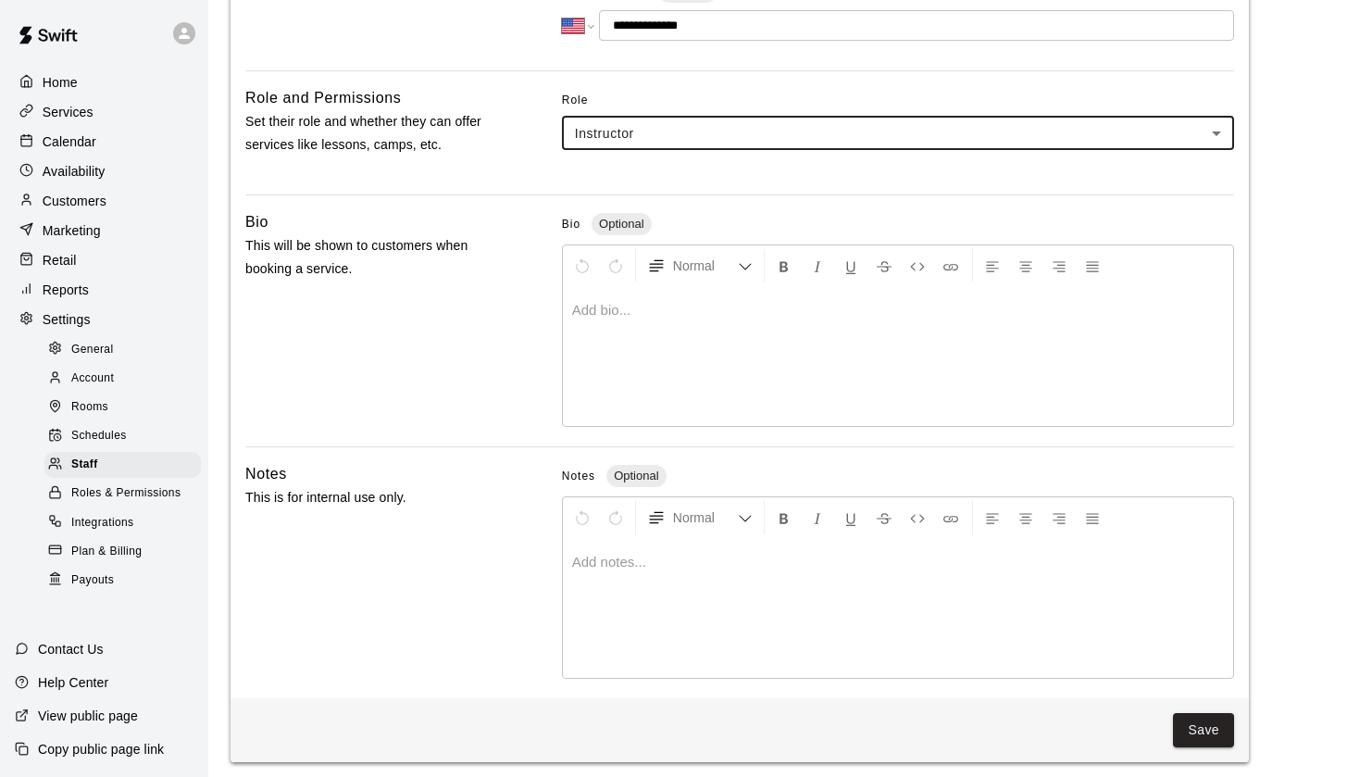
scroll to position [429, 0]
click at [1216, 727] on button "Save" at bounding box center [1203, 731] width 61 height 34
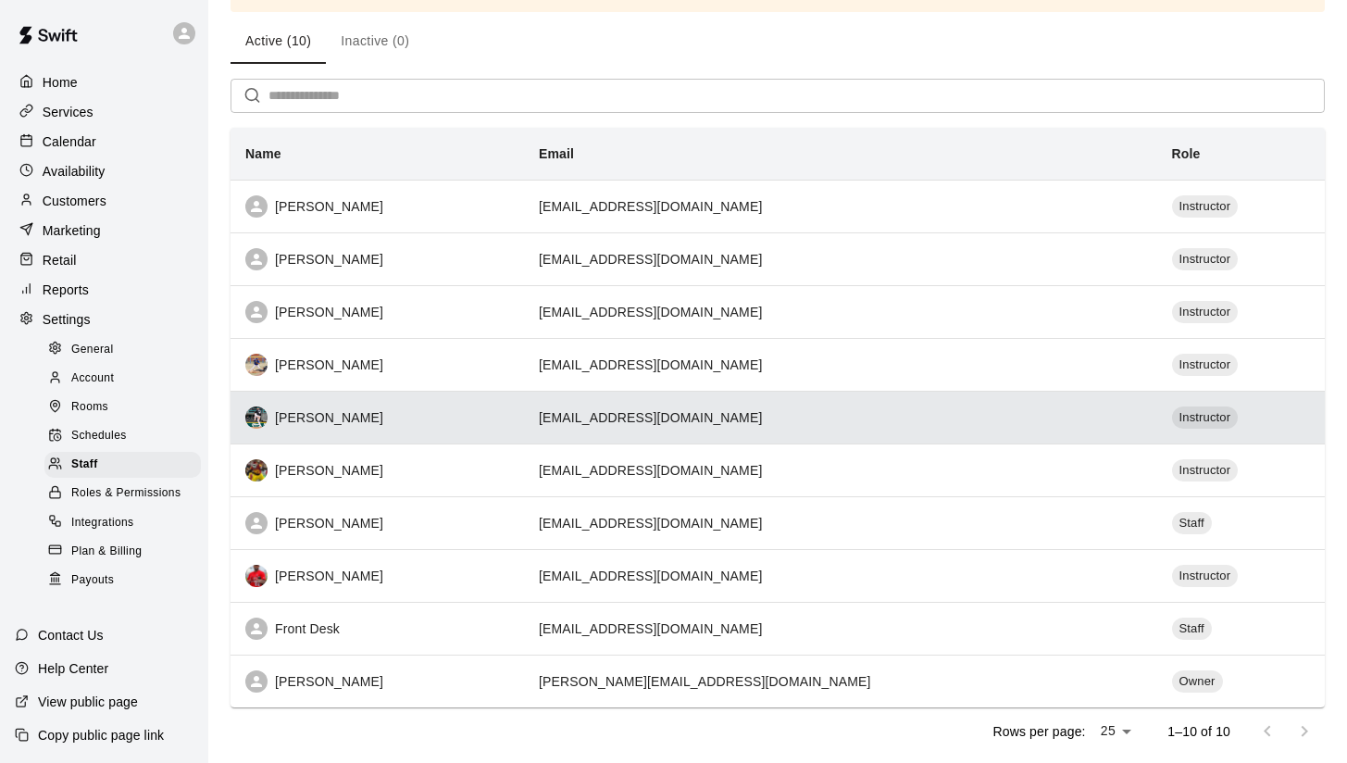
scroll to position [117, 0]
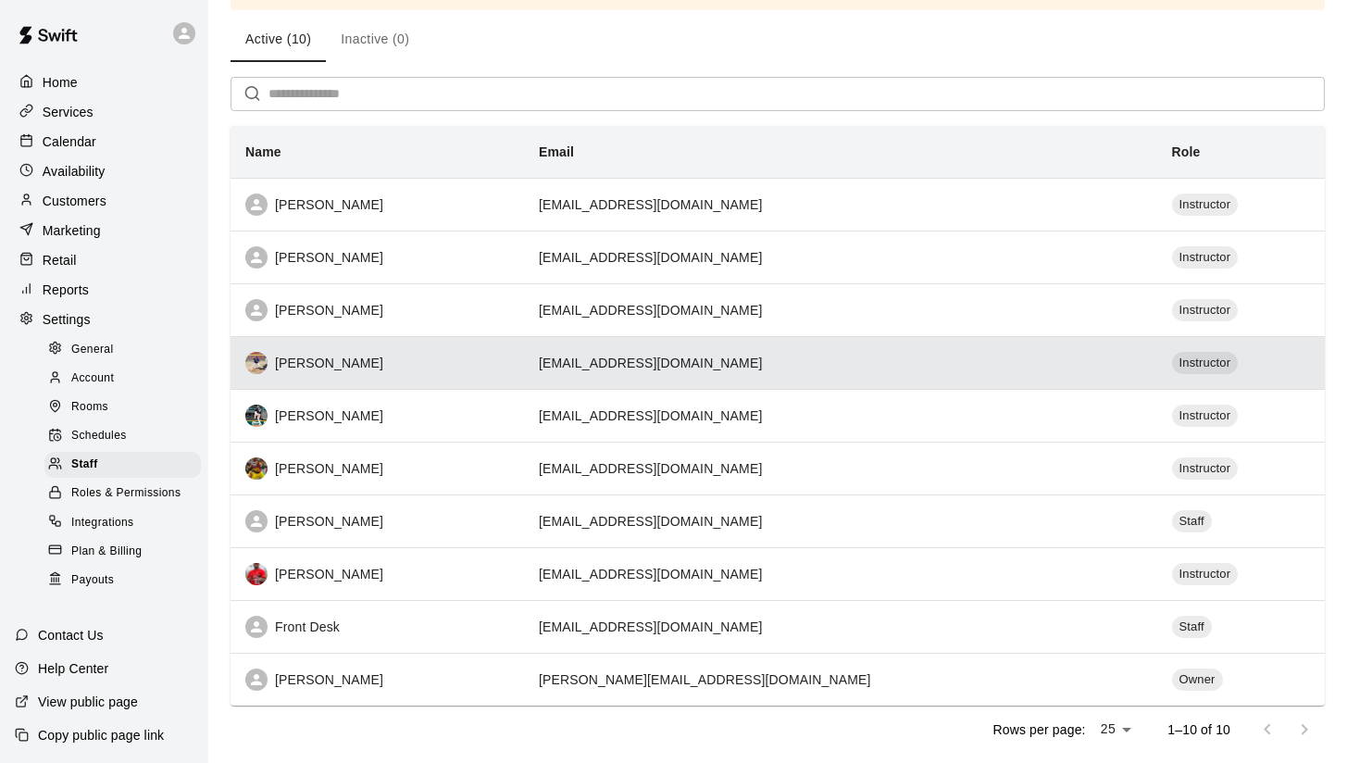
click at [418, 353] on div "[PERSON_NAME]" at bounding box center [377, 363] width 264 height 22
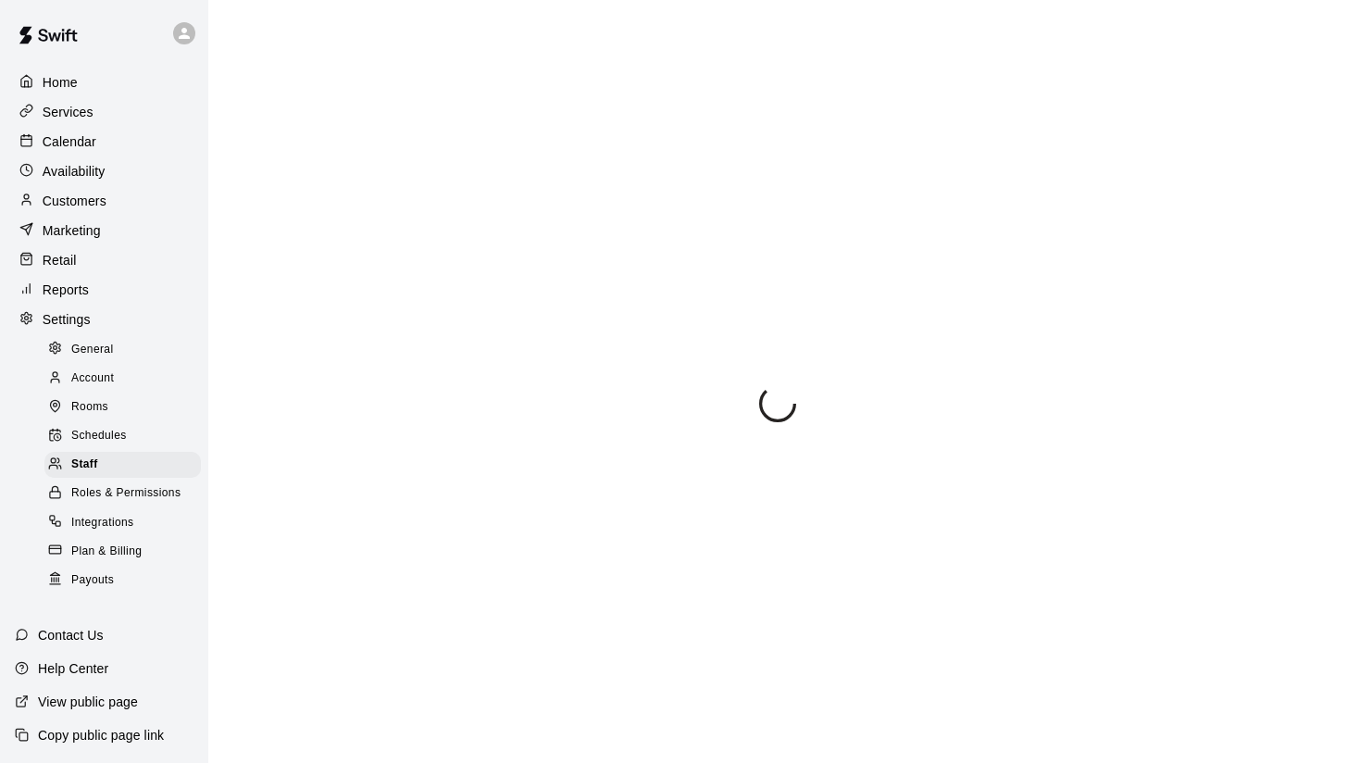
select select "**"
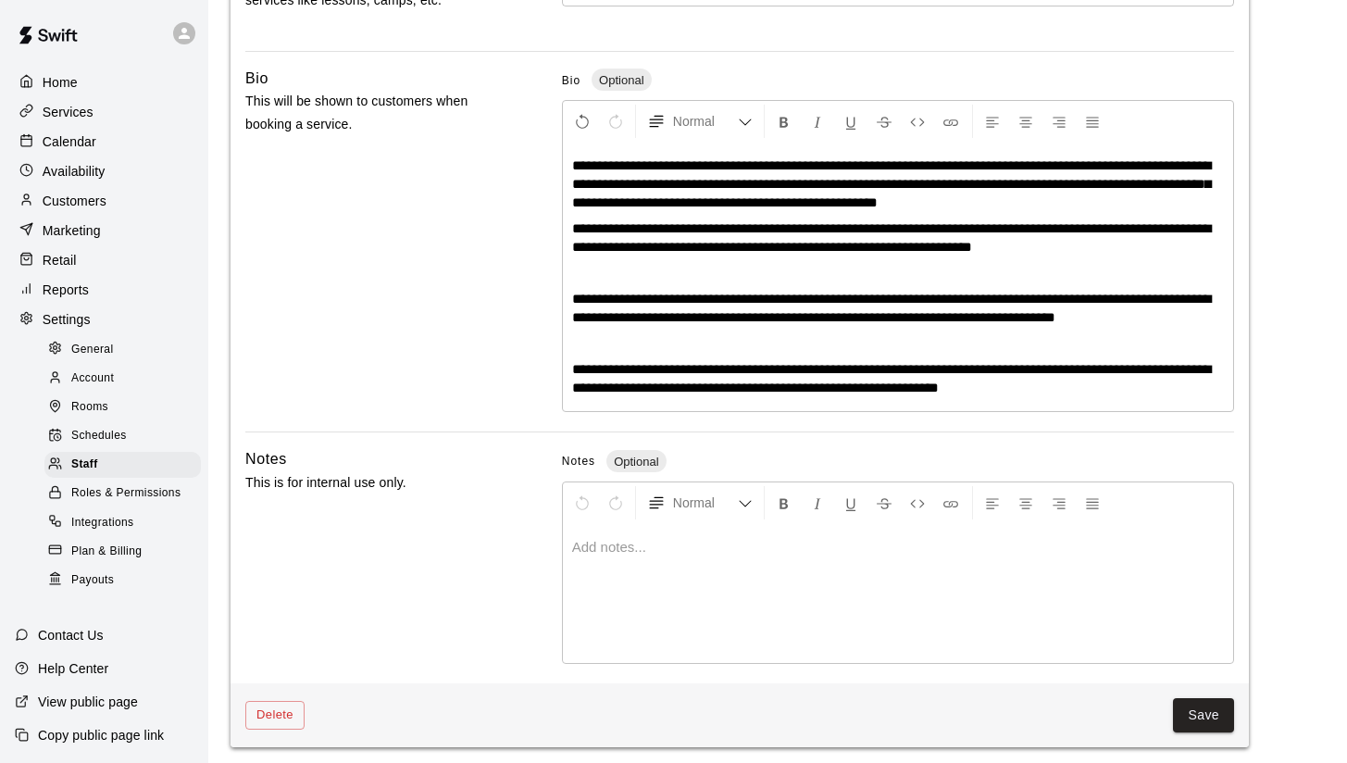
scroll to position [578, 0]
click at [1204, 707] on button "Save" at bounding box center [1203, 716] width 61 height 34
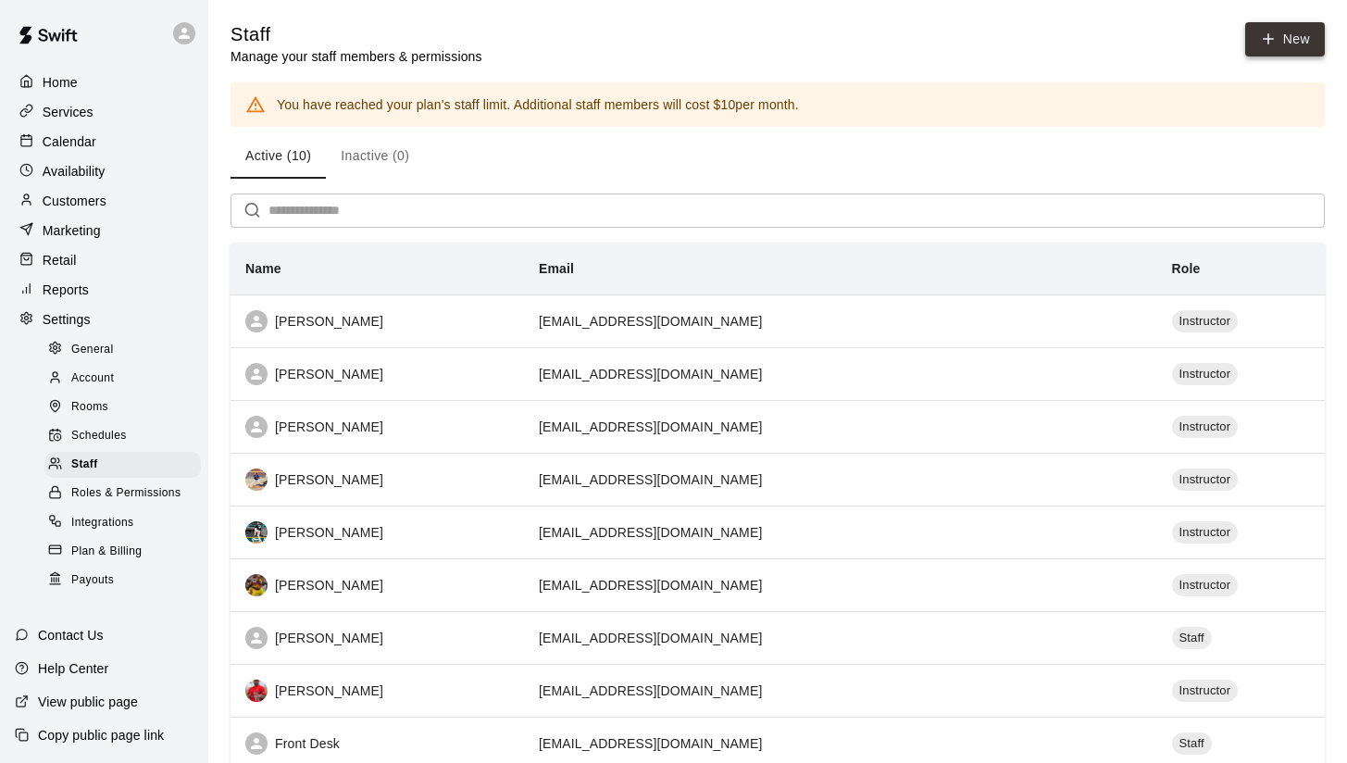
click at [1278, 32] on link "New" at bounding box center [1285, 39] width 80 height 34
select select "**"
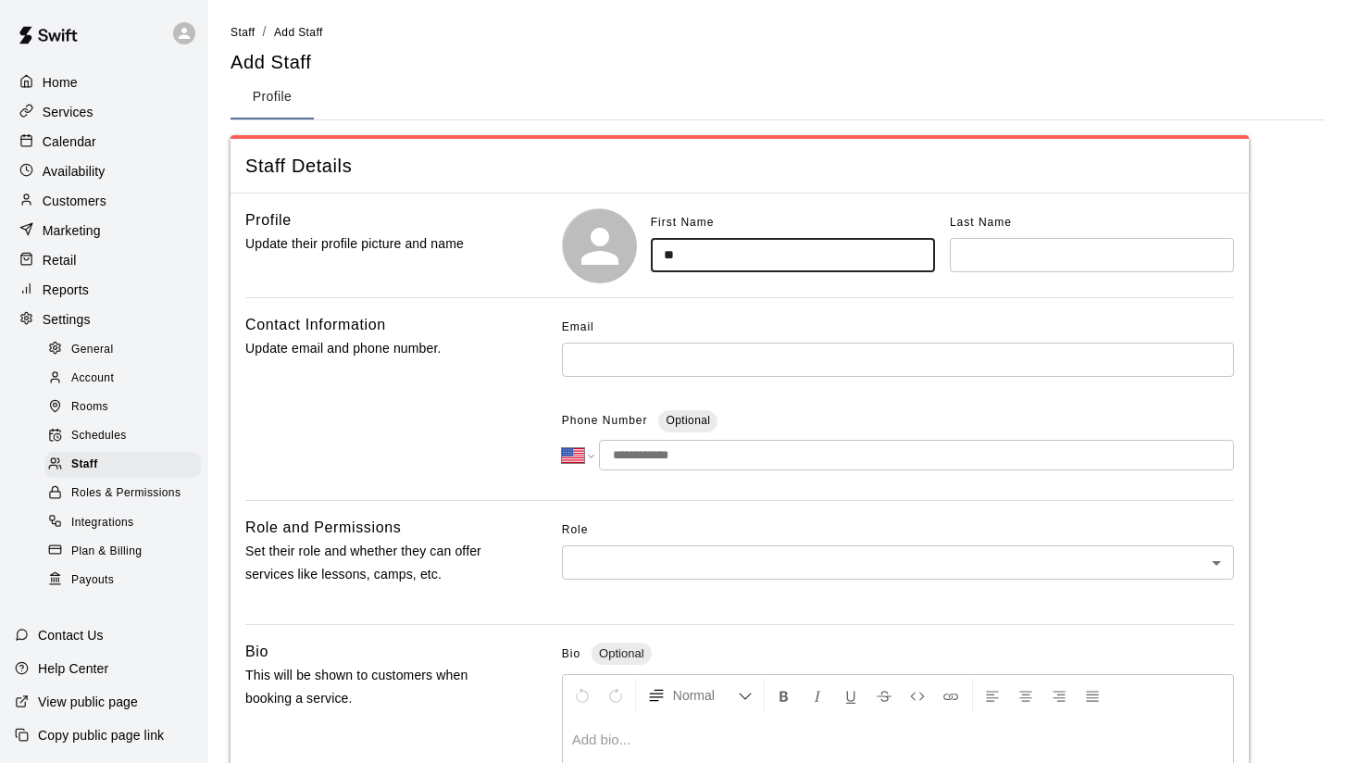
type input "*"
type input "******"
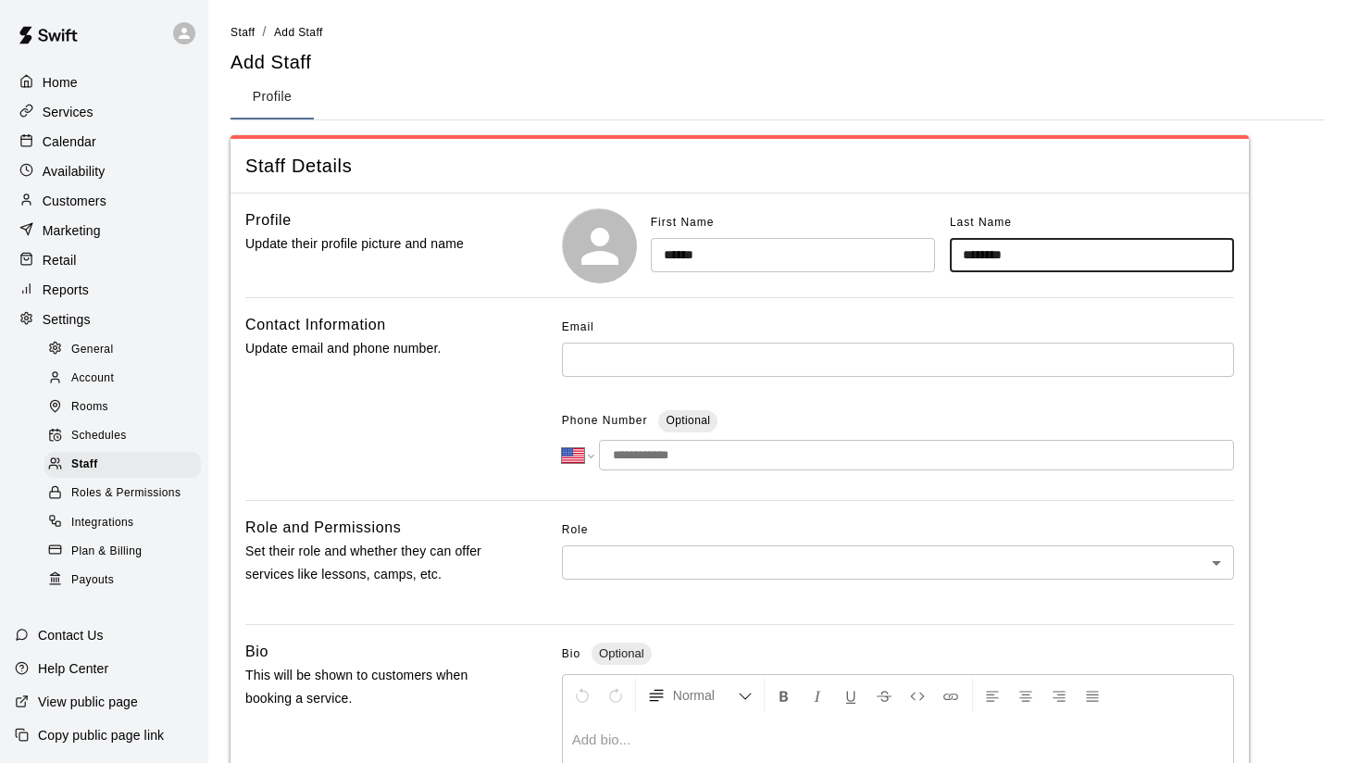
type input "********"
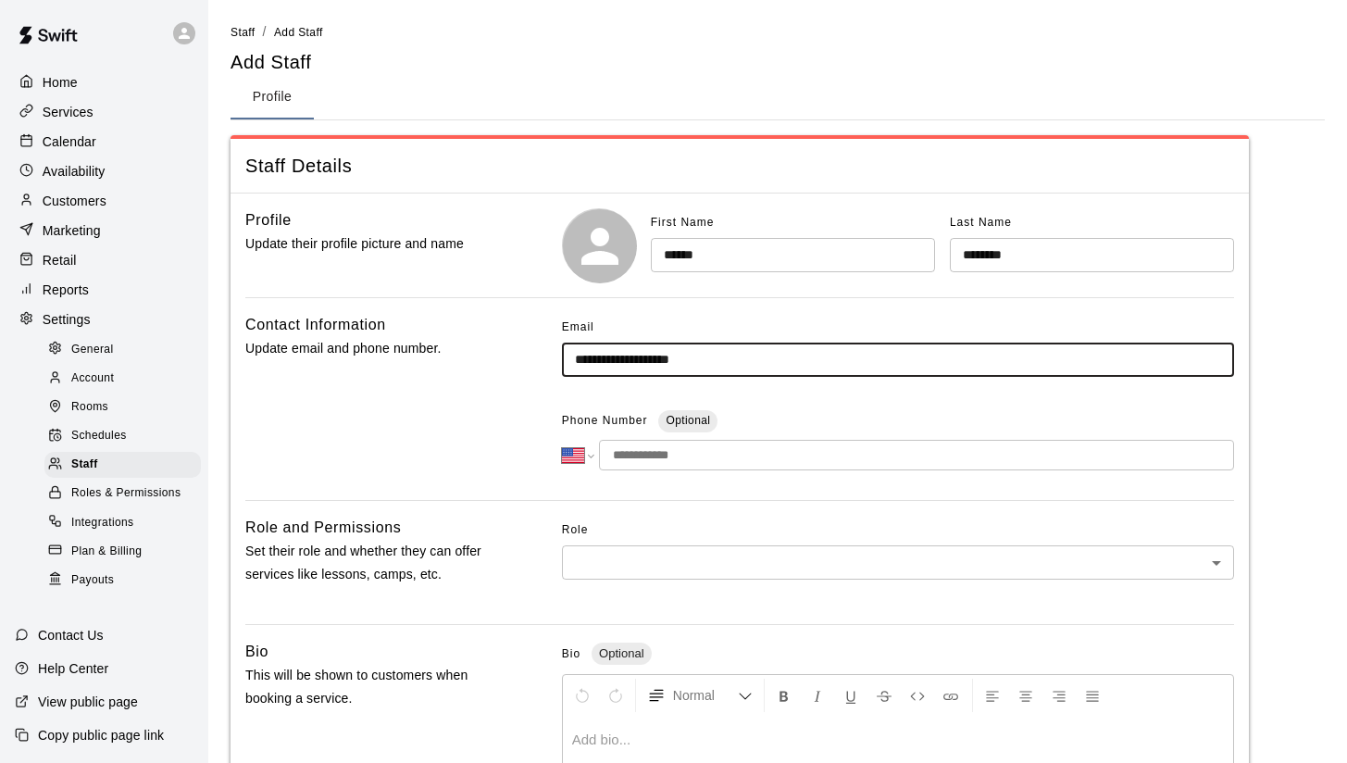
type input "**********"
click at [665, 464] on input "tel" at bounding box center [916, 455] width 635 height 31
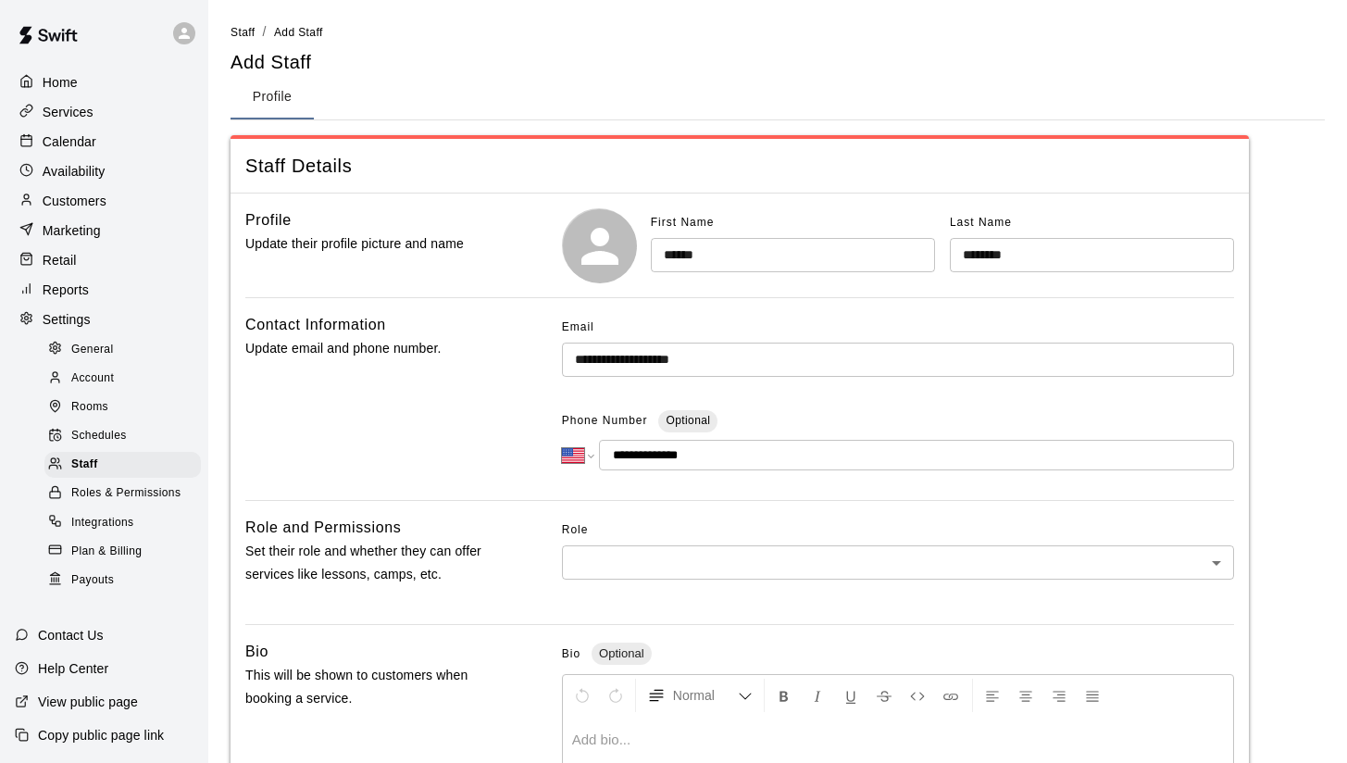
type input "**********"
click at [689, 577] on div "Role ​ ​" at bounding box center [898, 563] width 672 height 94
click at [687, 564] on body "**********" at bounding box center [673, 607] width 1347 height 1214
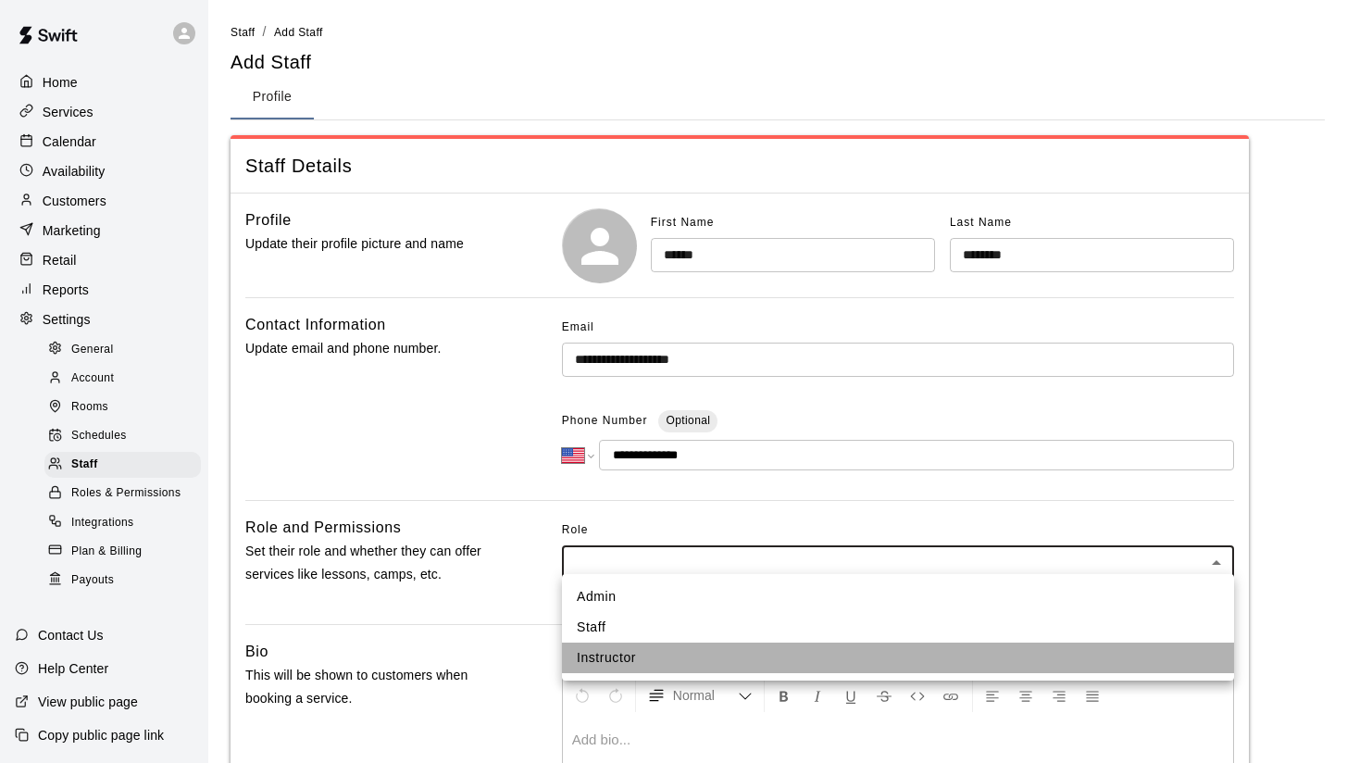
click at [665, 651] on li "Instructor" at bounding box center [898, 658] width 672 height 31
type input "**********"
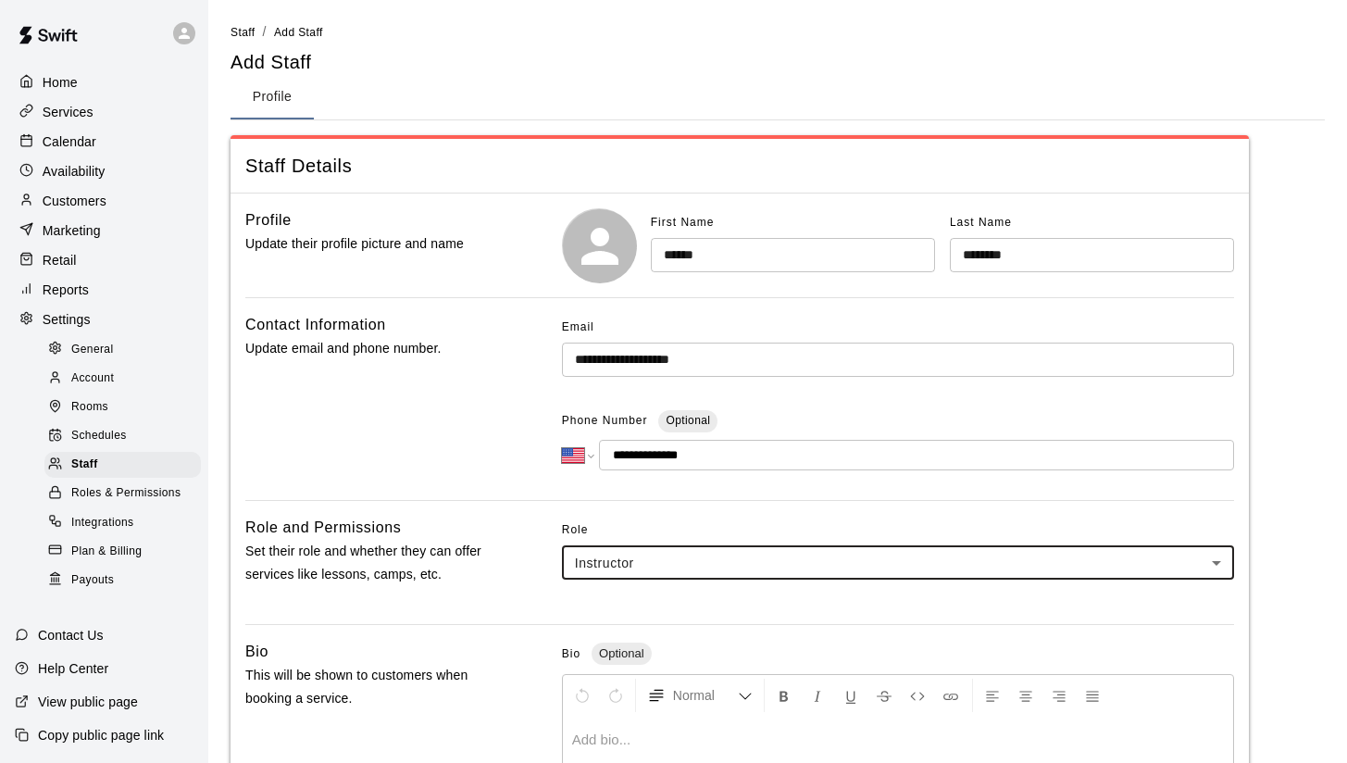
click at [466, 543] on p "Set their role and whether they can offer services like lessons, camps, etc." at bounding box center [373, 563] width 257 height 46
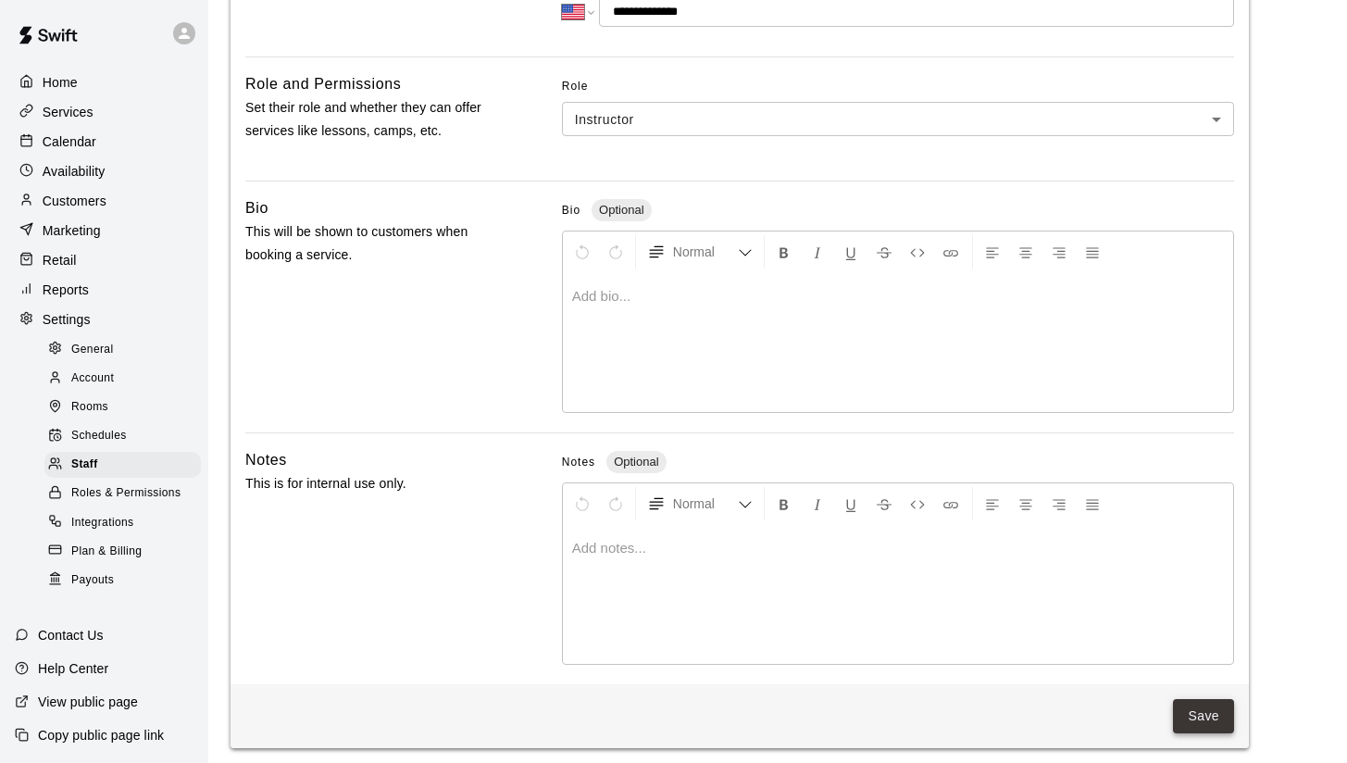
scroll to position [443, 0]
click at [1195, 702] on button "Save" at bounding box center [1203, 717] width 61 height 34
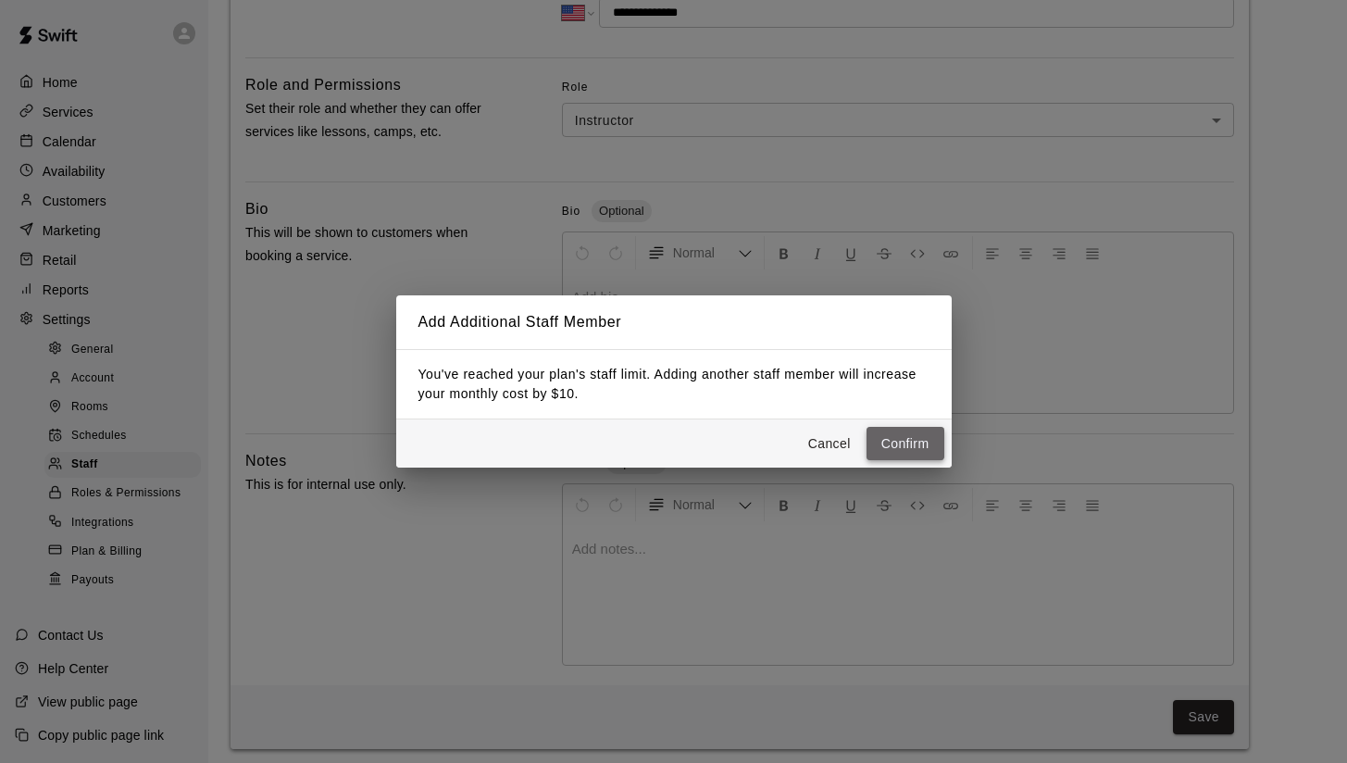
click at [908, 442] on button "Confirm" at bounding box center [906, 444] width 78 height 34
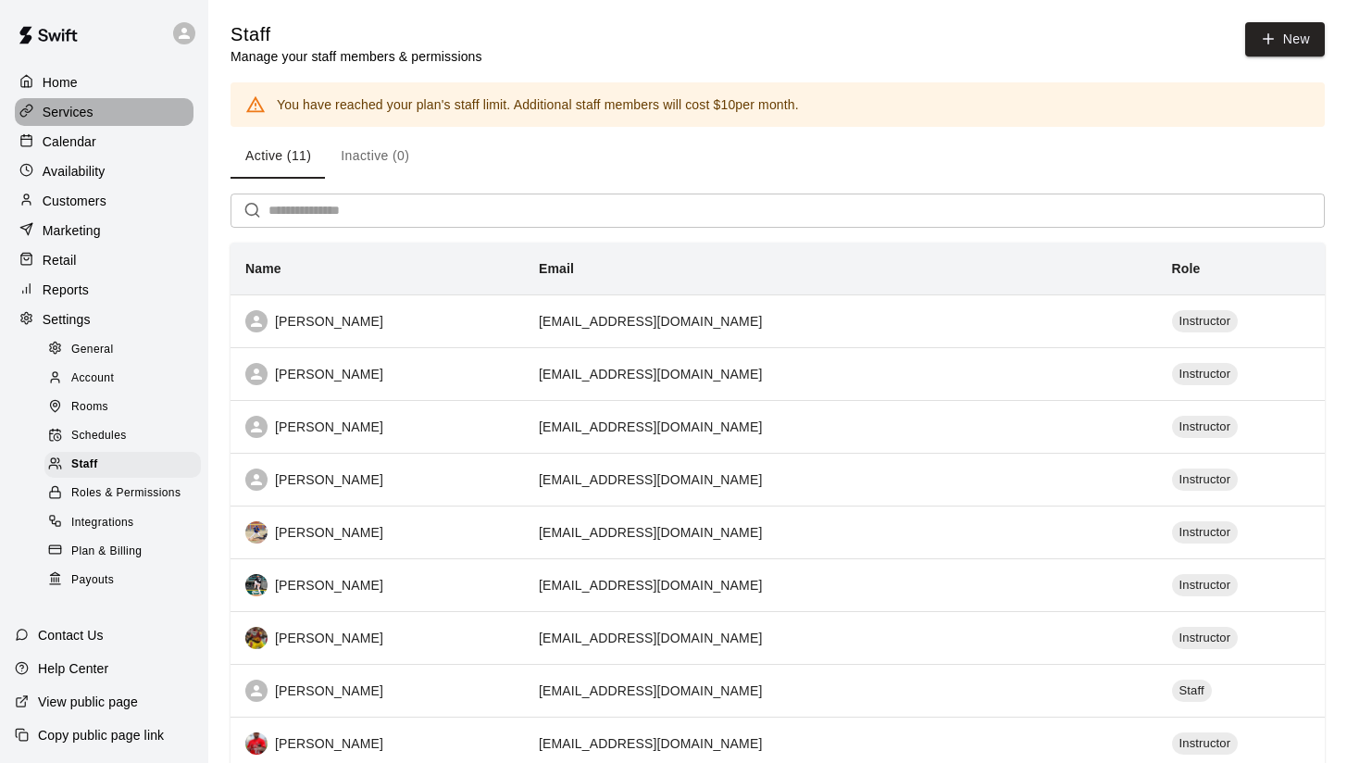
click at [71, 113] on p "Services" at bounding box center [68, 112] width 51 height 19
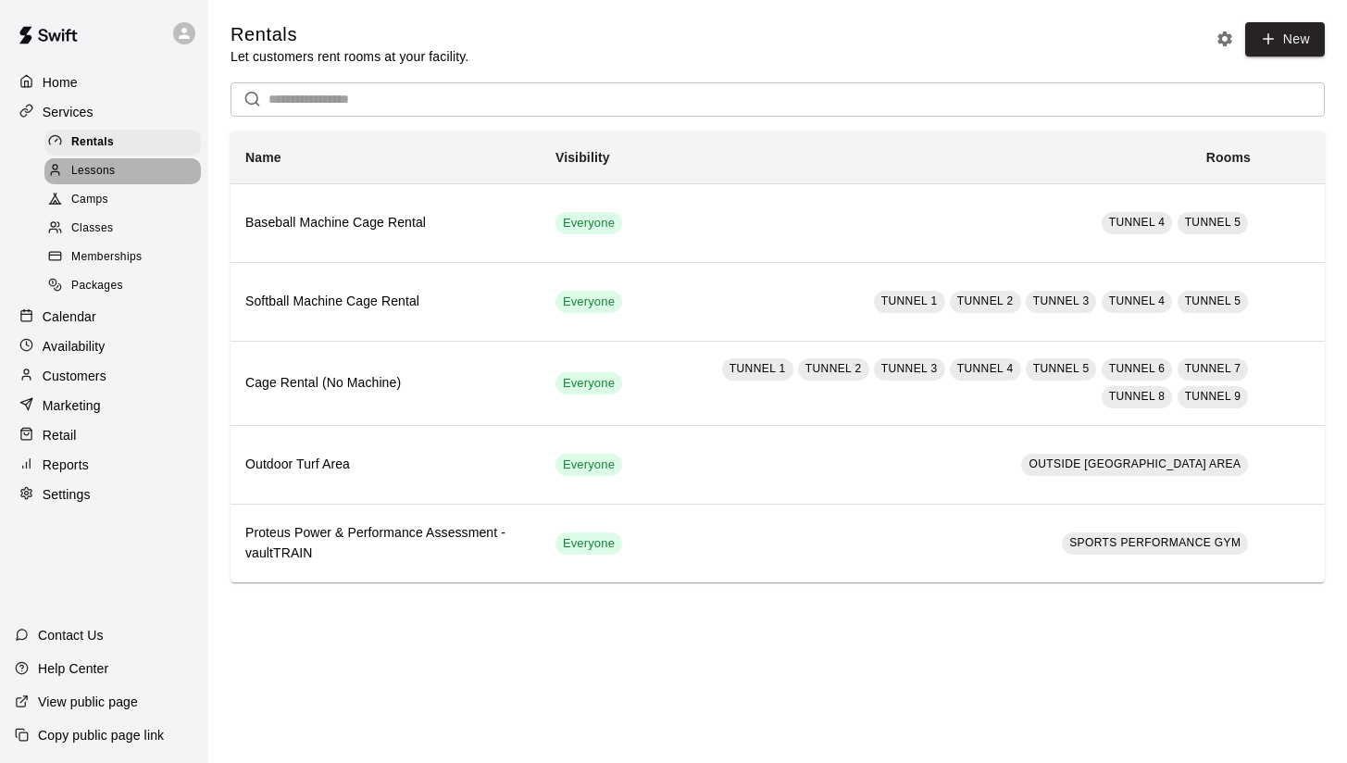
click at [87, 169] on span "Lessons" at bounding box center [93, 171] width 44 height 19
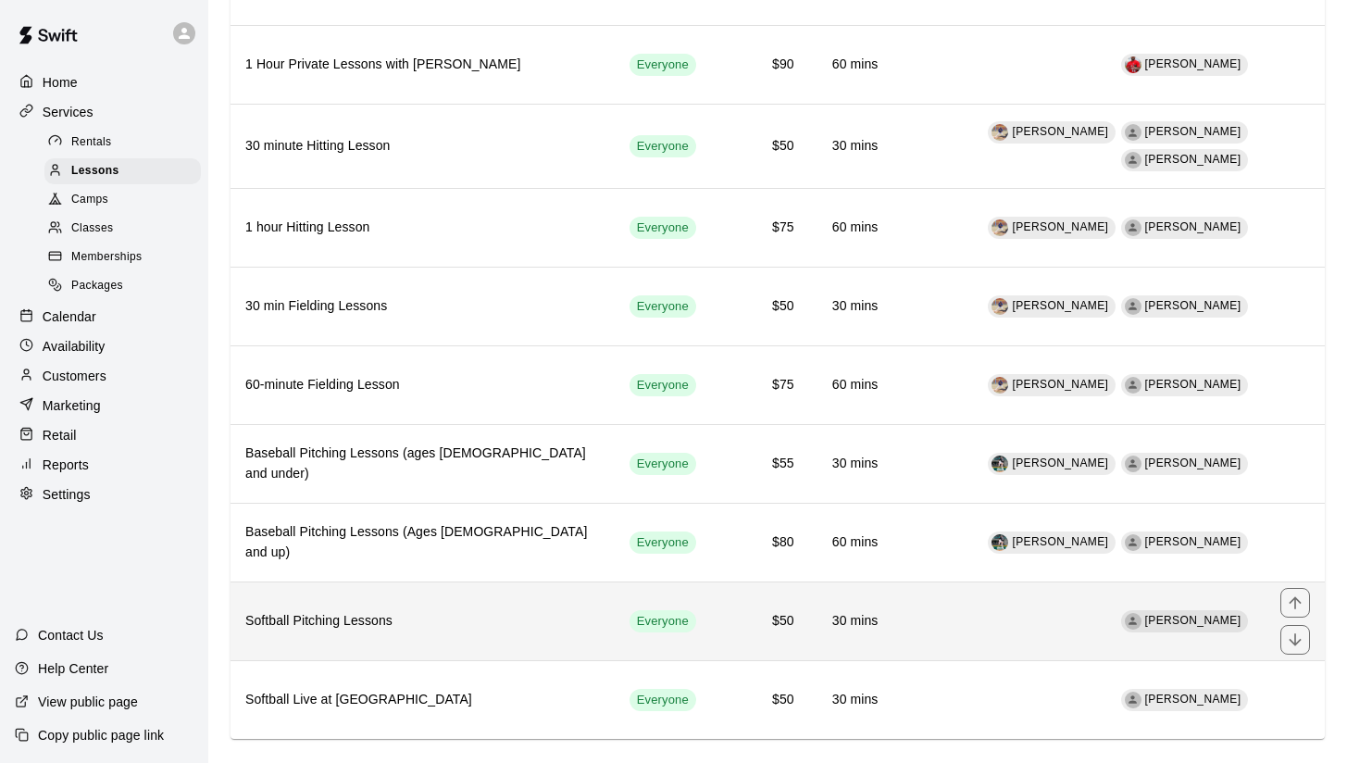
scroll to position [258, 0]
click at [360, 612] on h6 "Softball Pitching Lessons" at bounding box center [422, 622] width 355 height 20
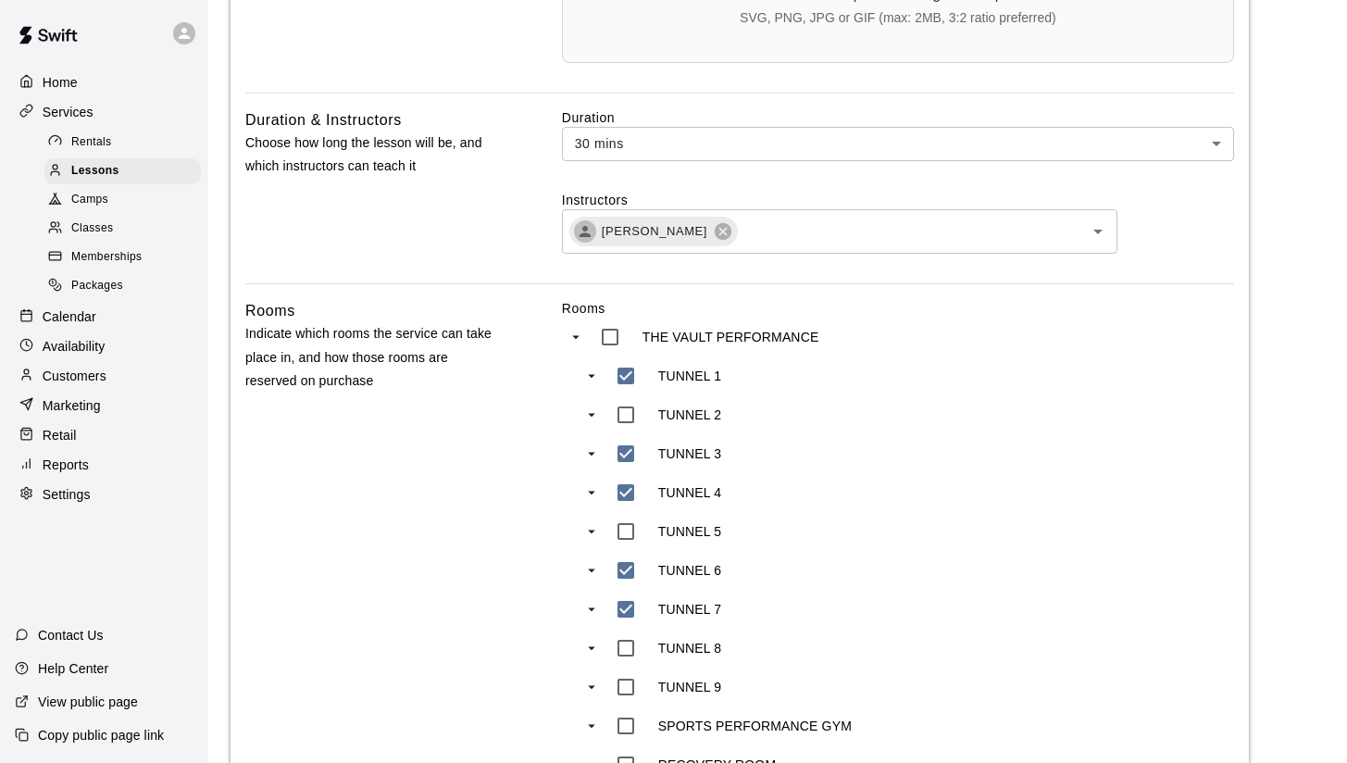
scroll to position [900, 0]
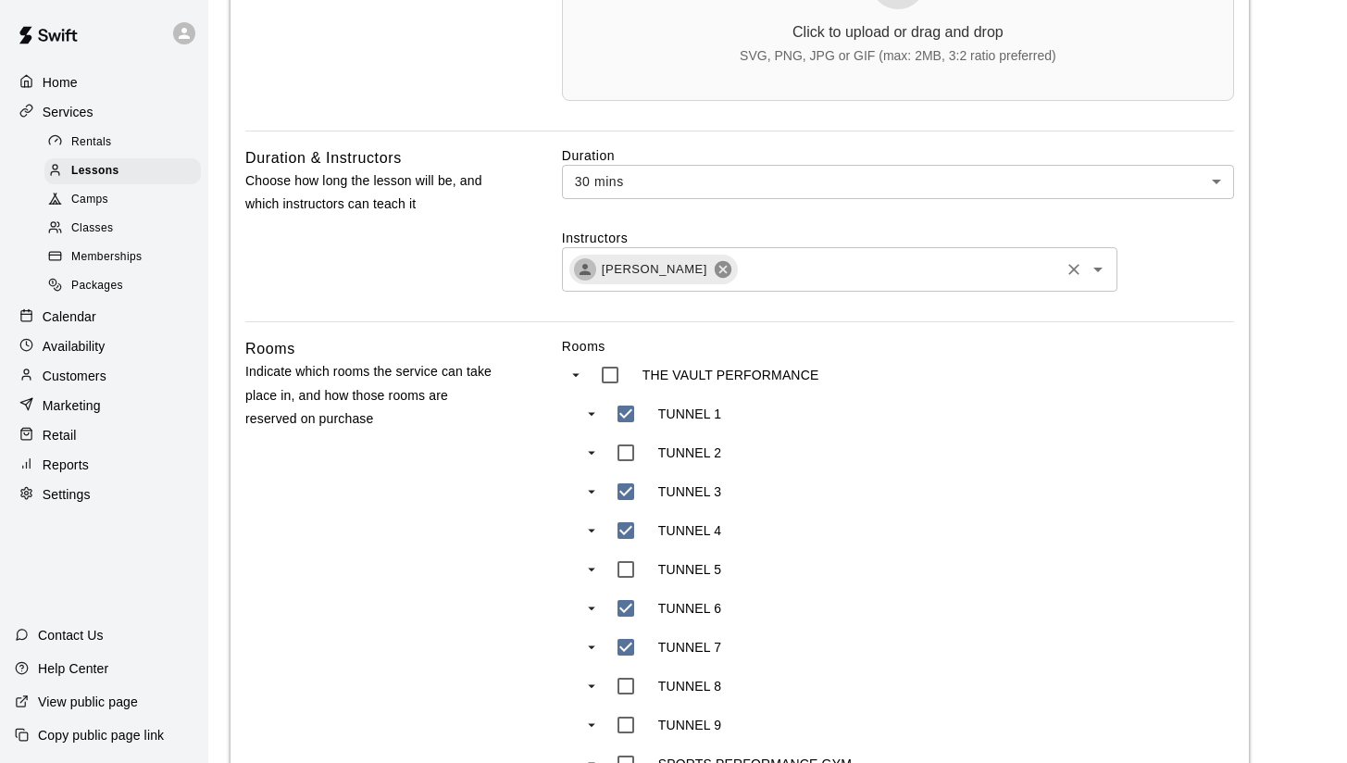
click at [715, 278] on icon at bounding box center [723, 269] width 17 height 17
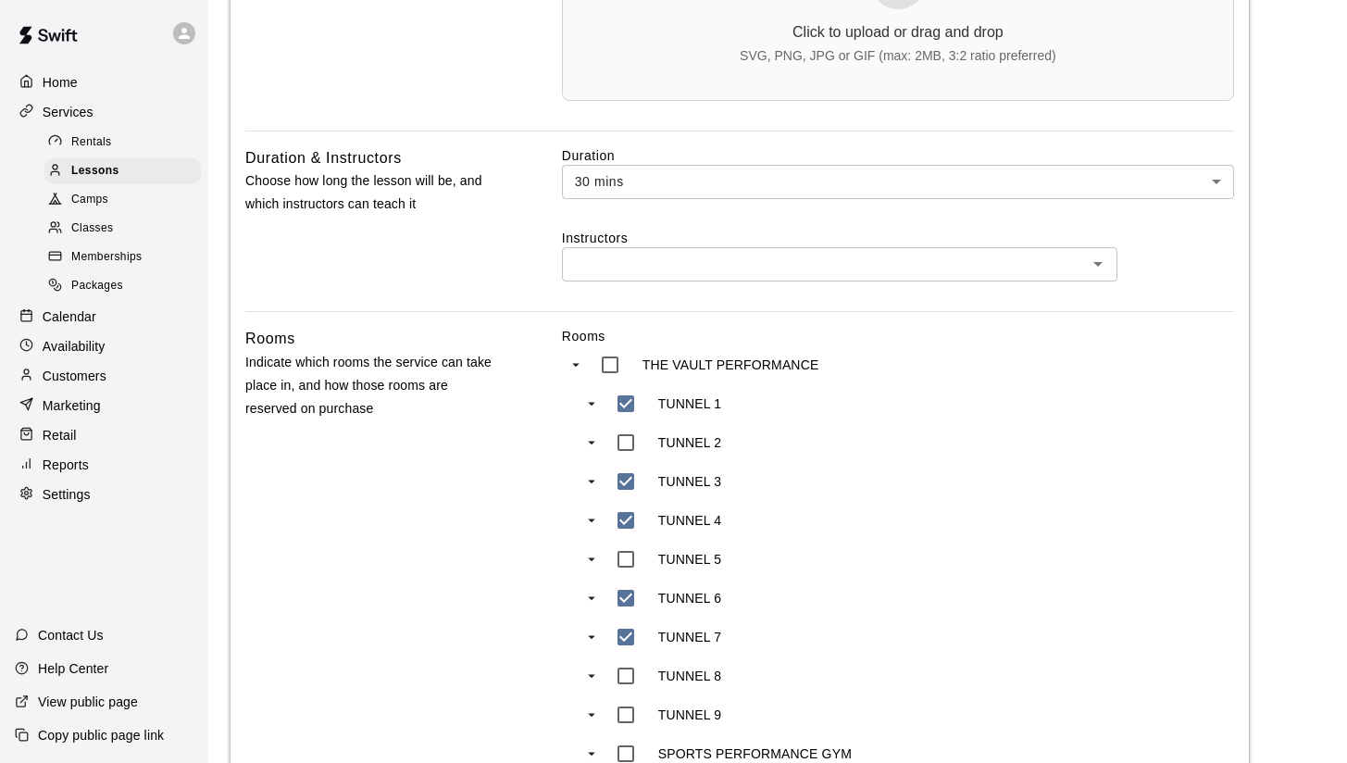
click at [684, 304] on div "Duration 30 mins ** ​ Instructors ​" at bounding box center [898, 229] width 672 height 166
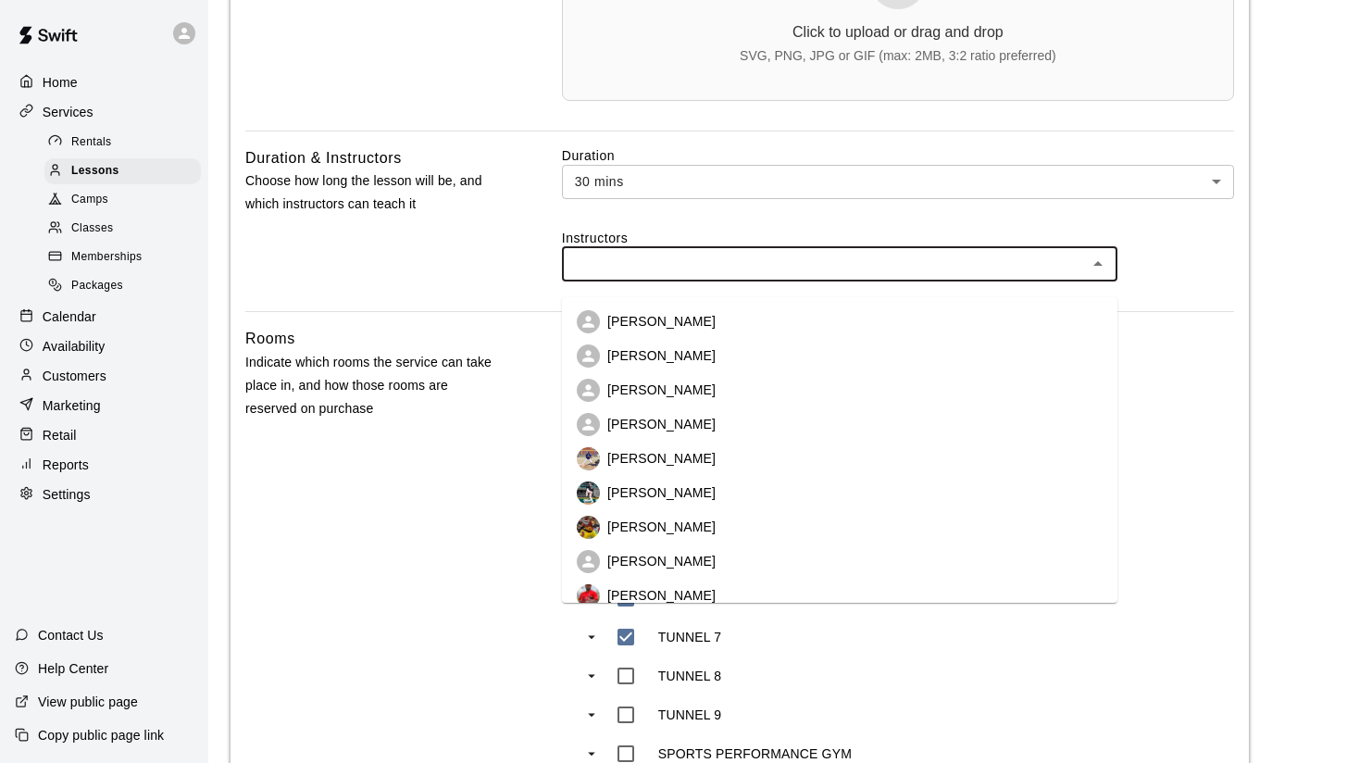
click at [677, 276] on input "text" at bounding box center [825, 264] width 514 height 23
type input "*"
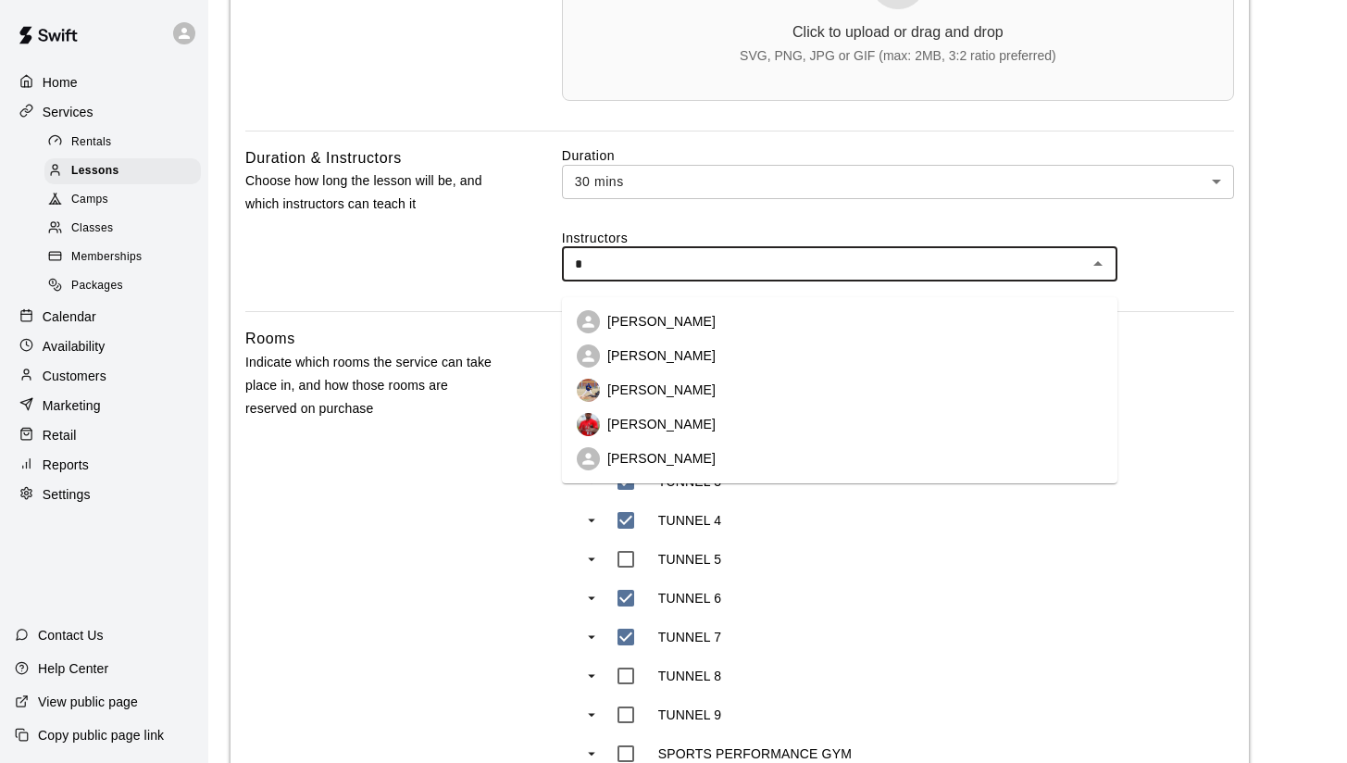
click at [673, 320] on p "Leslie Bautista" at bounding box center [661, 321] width 108 height 19
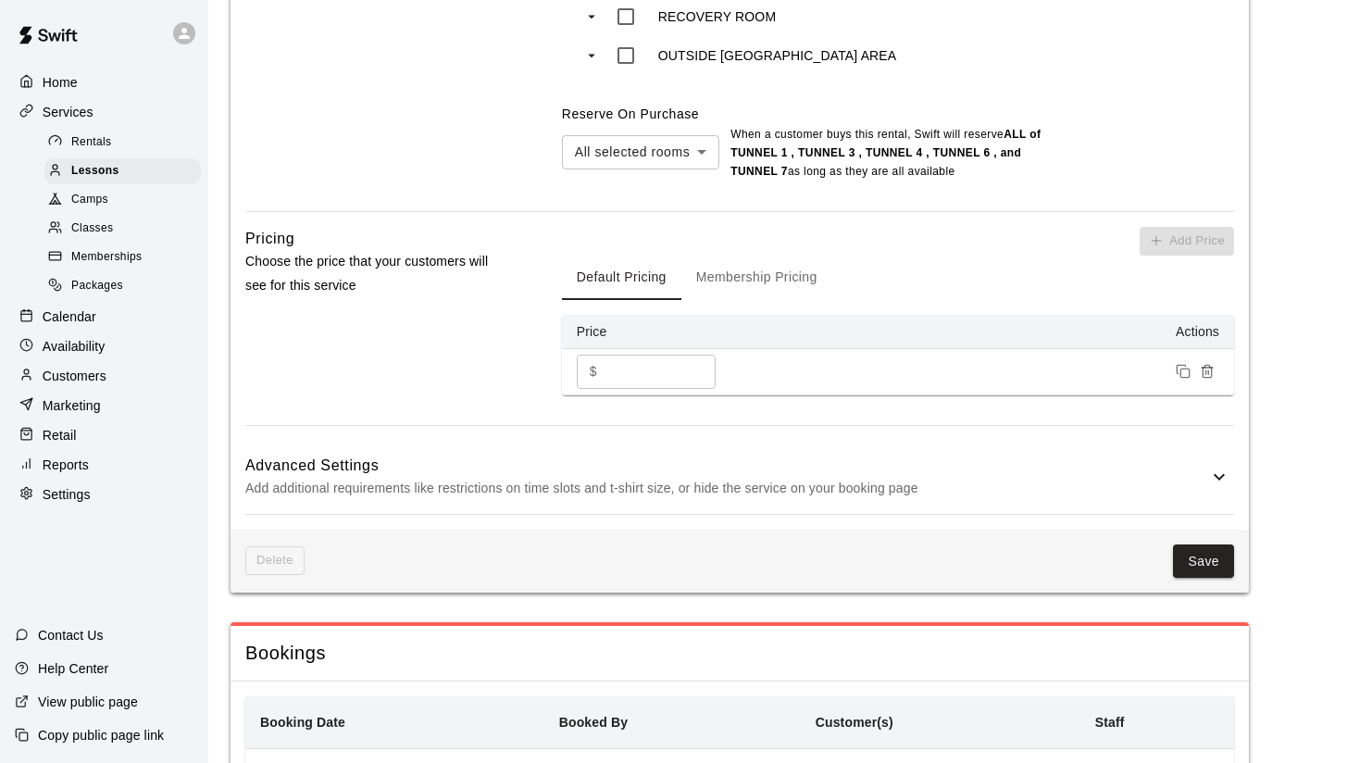
scroll to position [1717, 0]
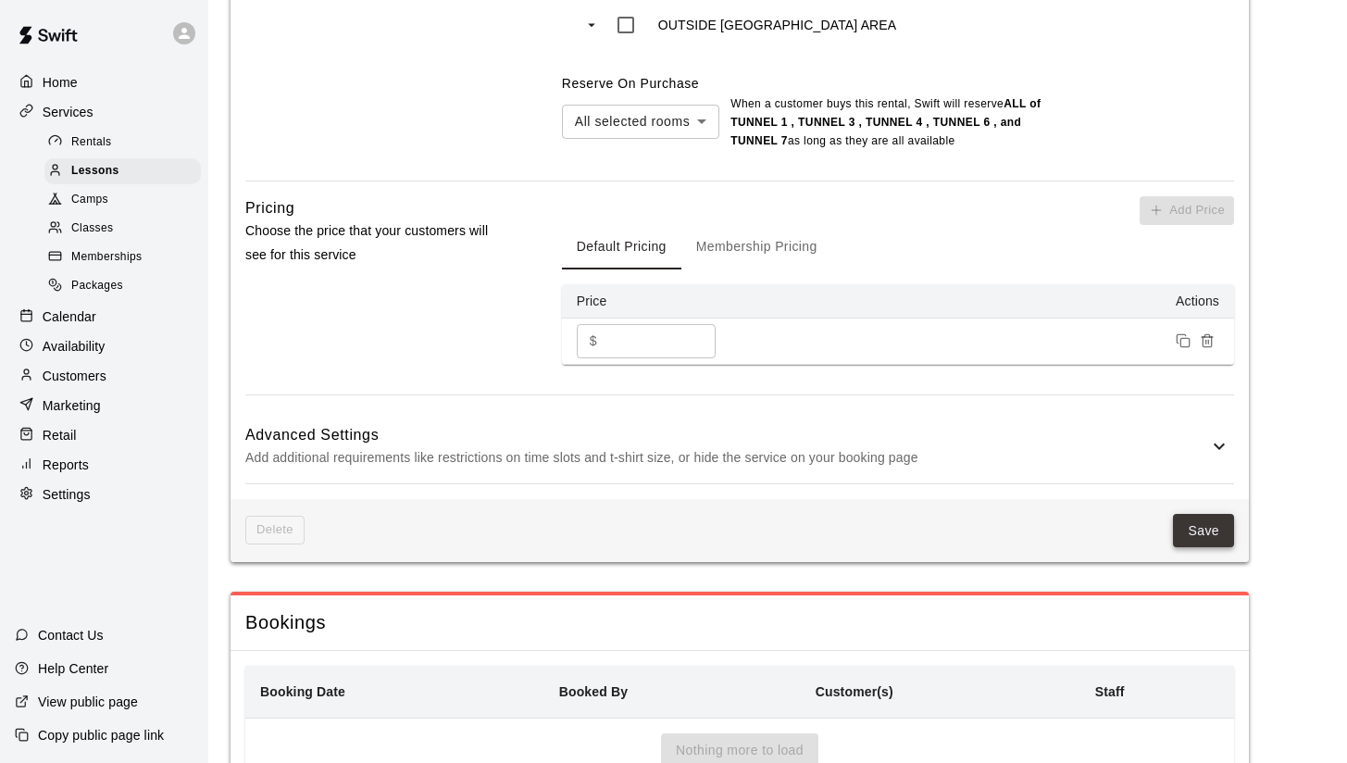
click at [1209, 541] on button "Save" at bounding box center [1203, 531] width 61 height 34
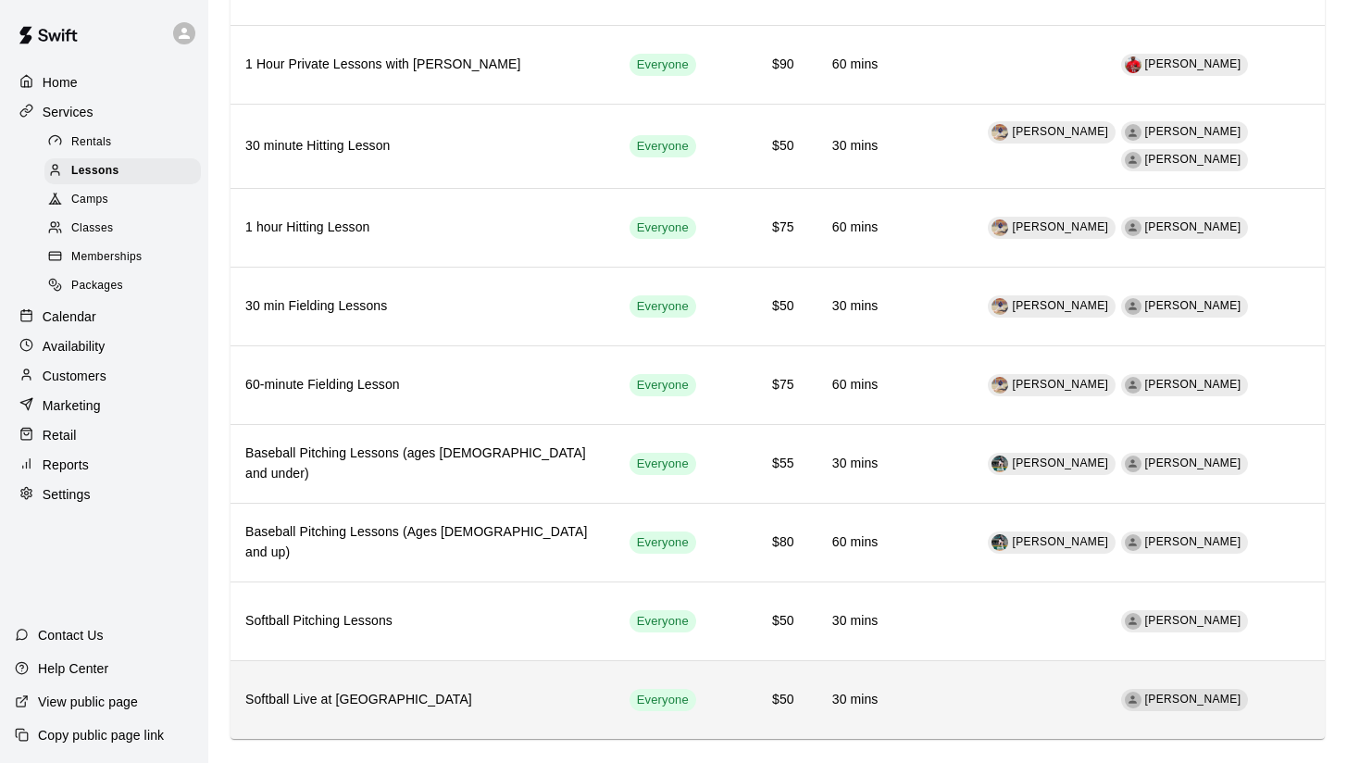
scroll to position [258, 0]
click at [391, 682] on th "Softball Live at [GEOGRAPHIC_DATA]" at bounding box center [423, 701] width 384 height 79
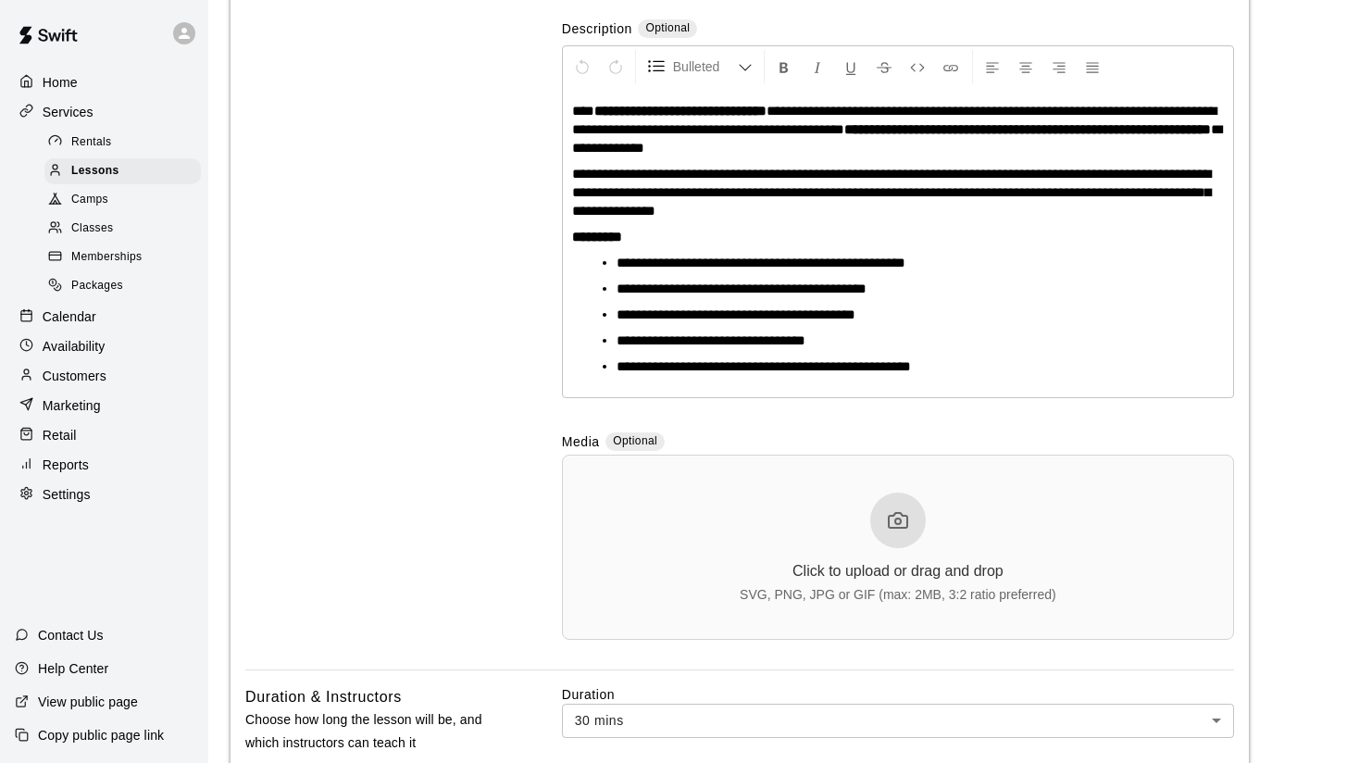
scroll to position [691, 0]
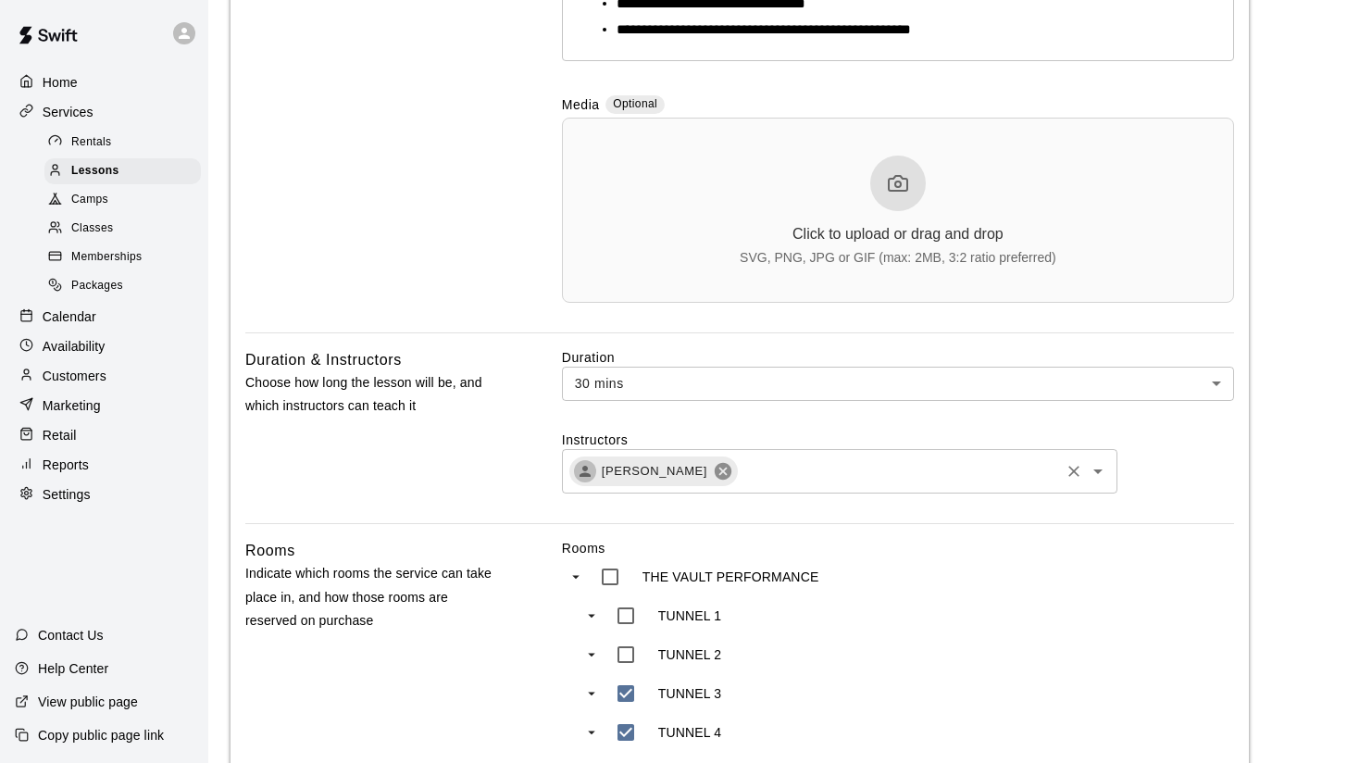
click at [713, 471] on icon at bounding box center [723, 471] width 20 height 20
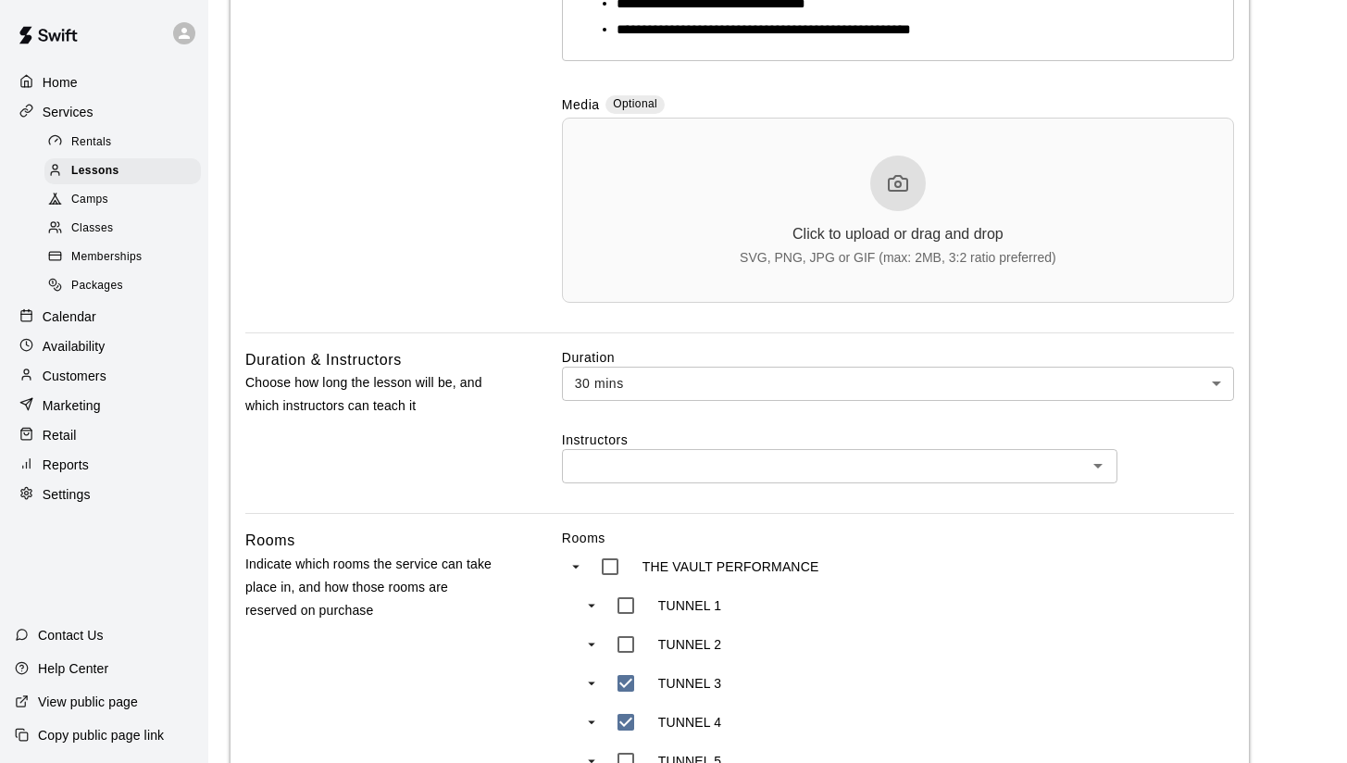
click at [670, 470] on input "text" at bounding box center [825, 466] width 514 height 23
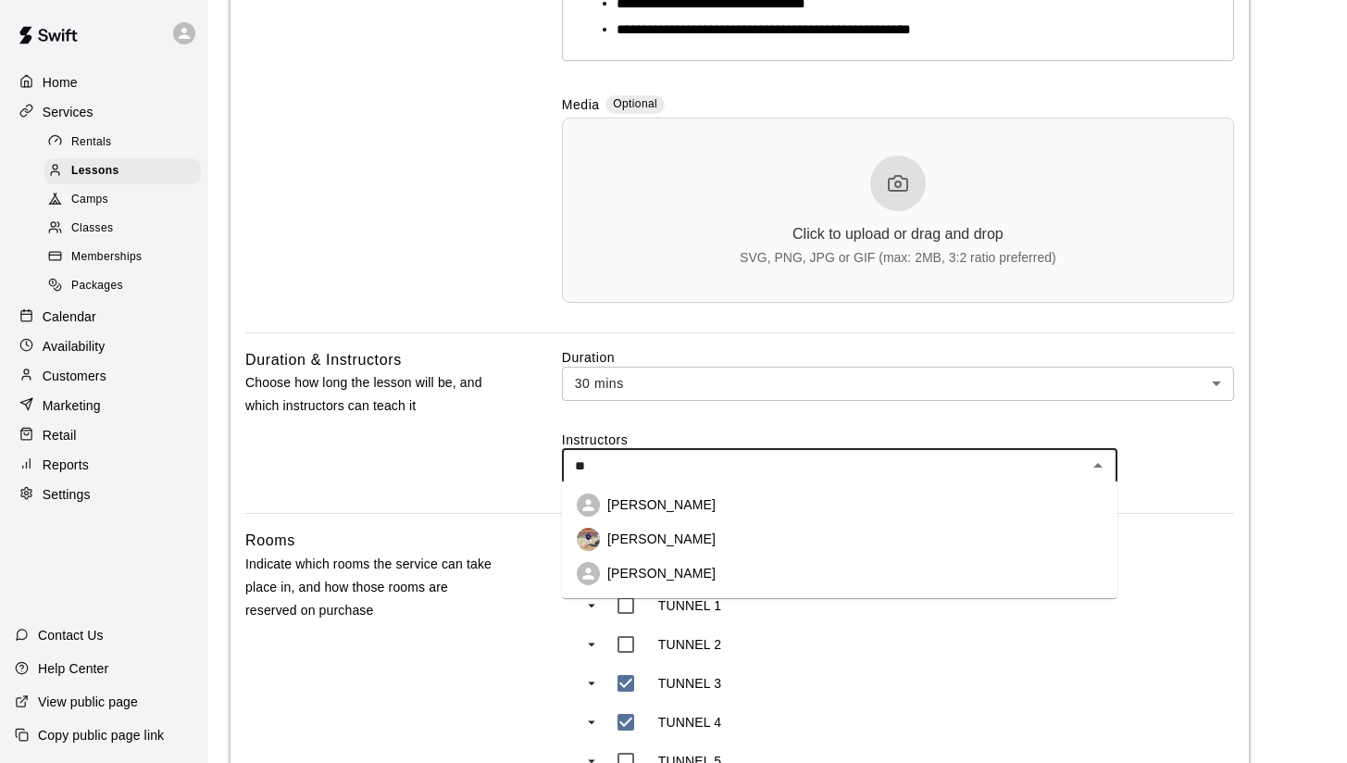
type input "***"
click at [717, 509] on li "Leslie Bautista" at bounding box center [840, 505] width 556 height 34
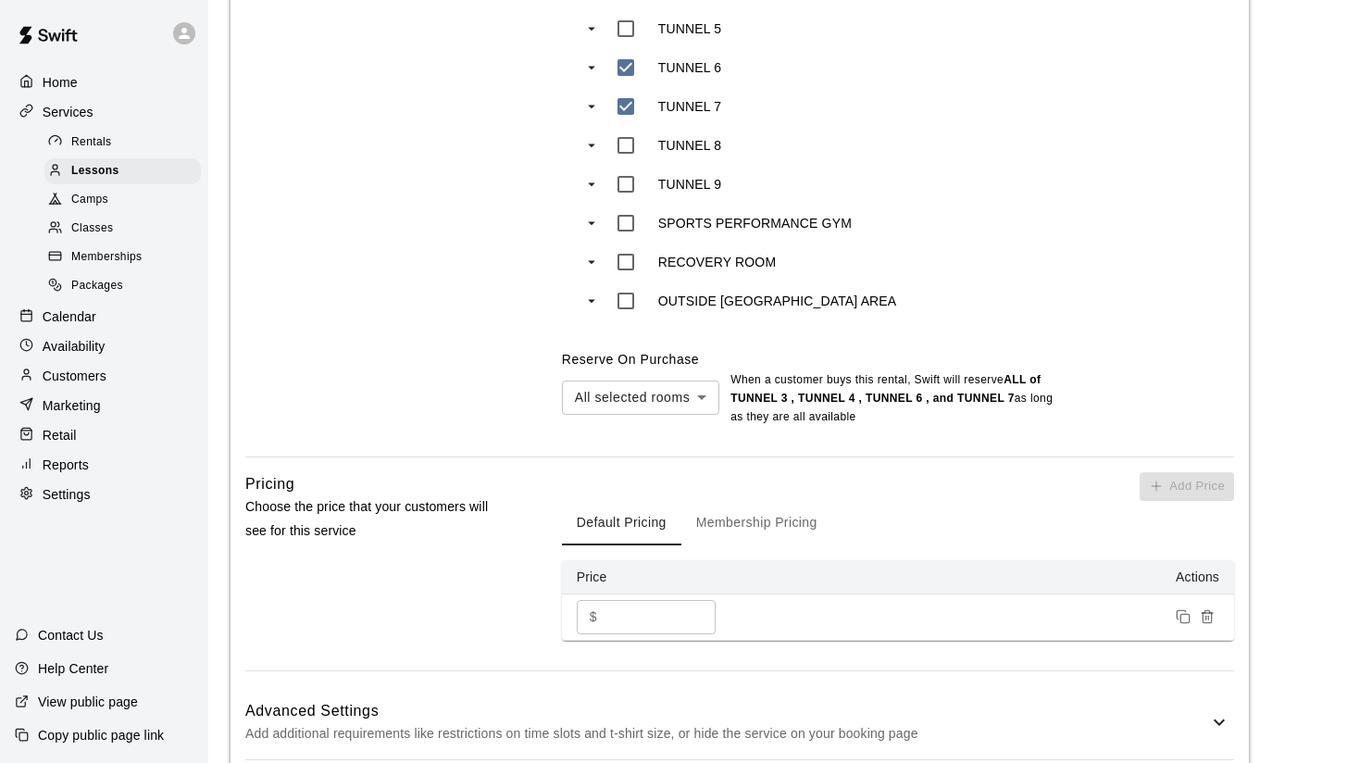
scroll to position [1483, 0]
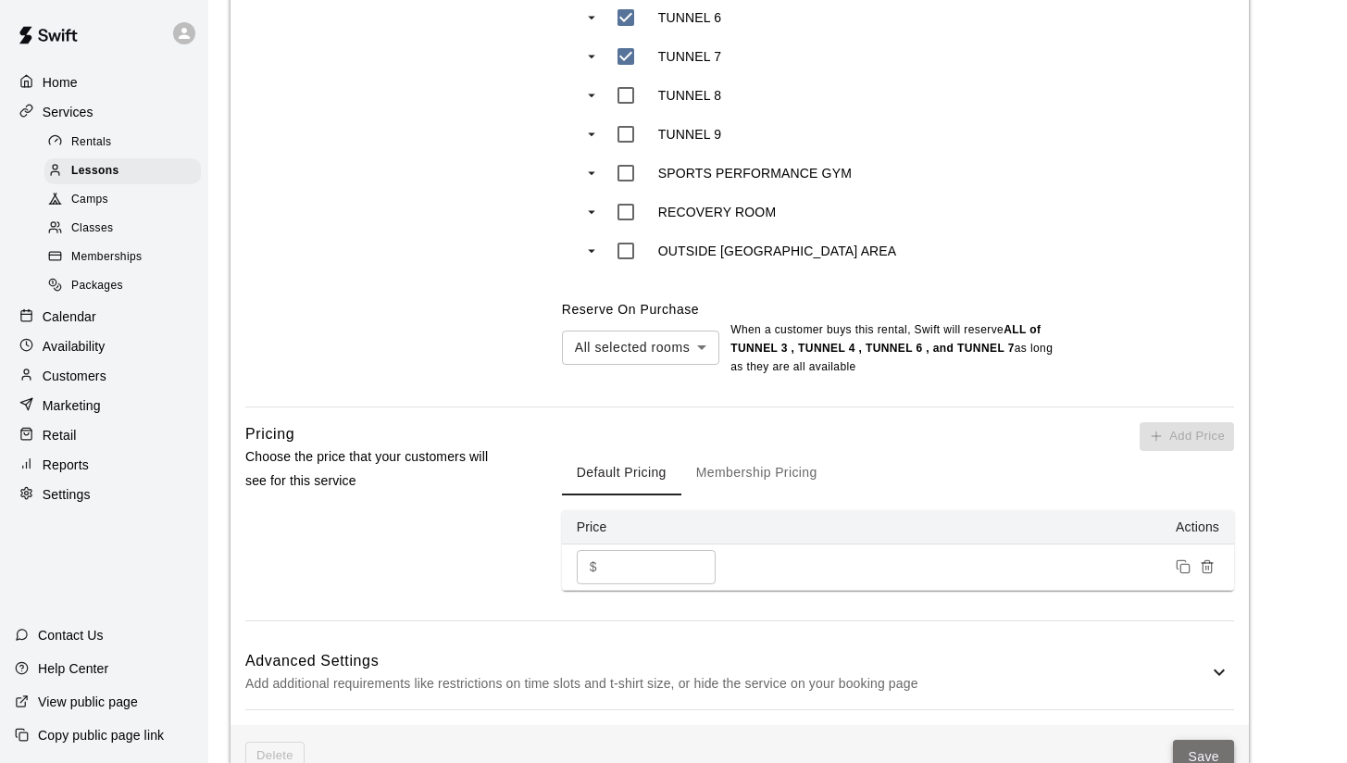
click at [1209, 746] on button "Save" at bounding box center [1203, 757] width 61 height 34
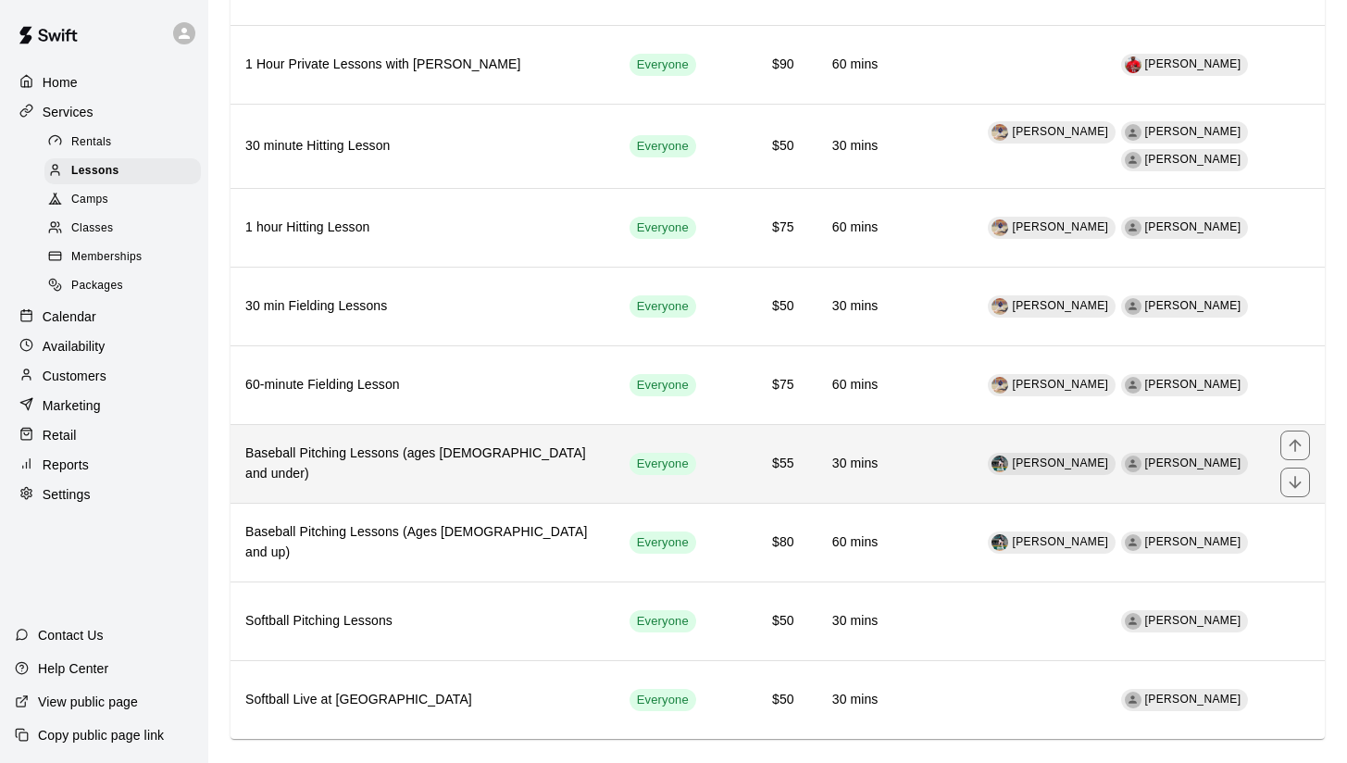
scroll to position [258, 0]
click at [461, 444] on h6 "Baseball Pitching Lessons (ages [DEMOGRAPHIC_DATA] and under)" at bounding box center [422, 464] width 355 height 41
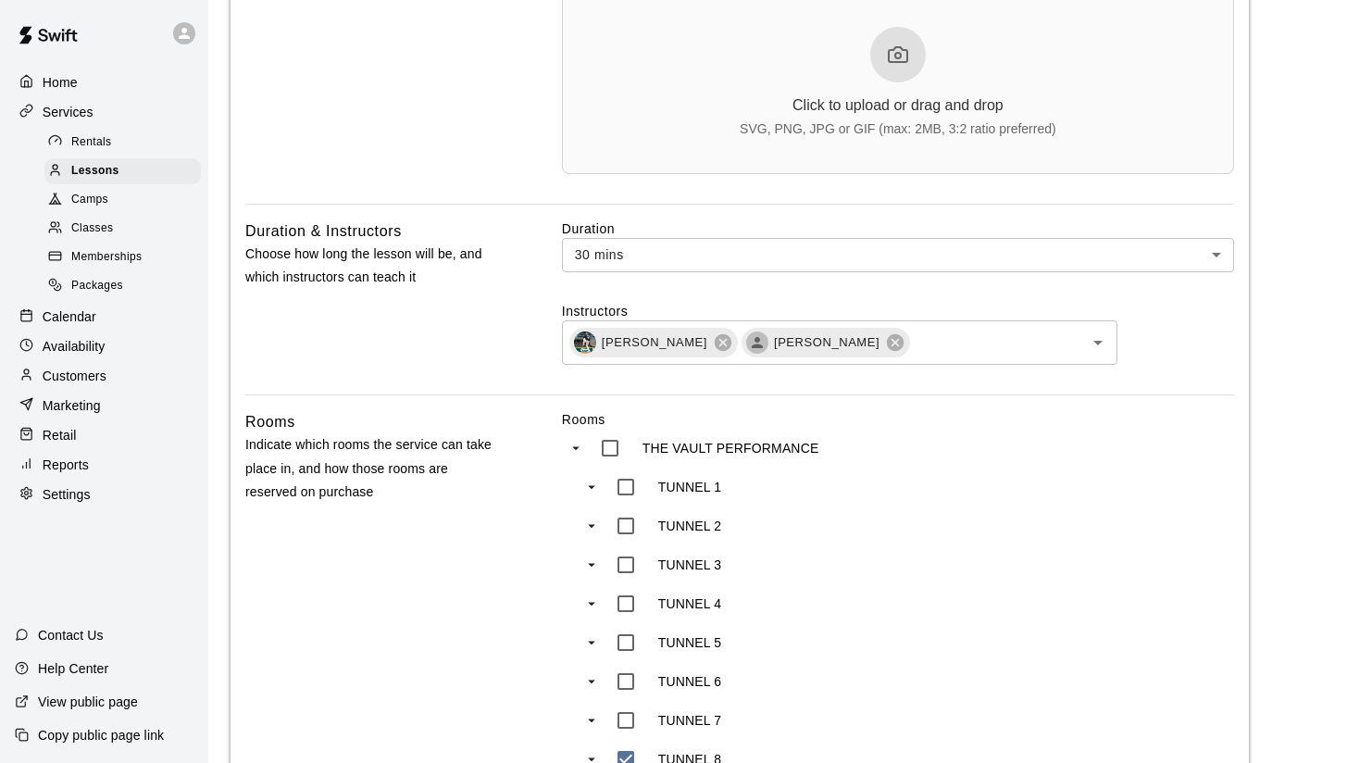
scroll to position [921, 0]
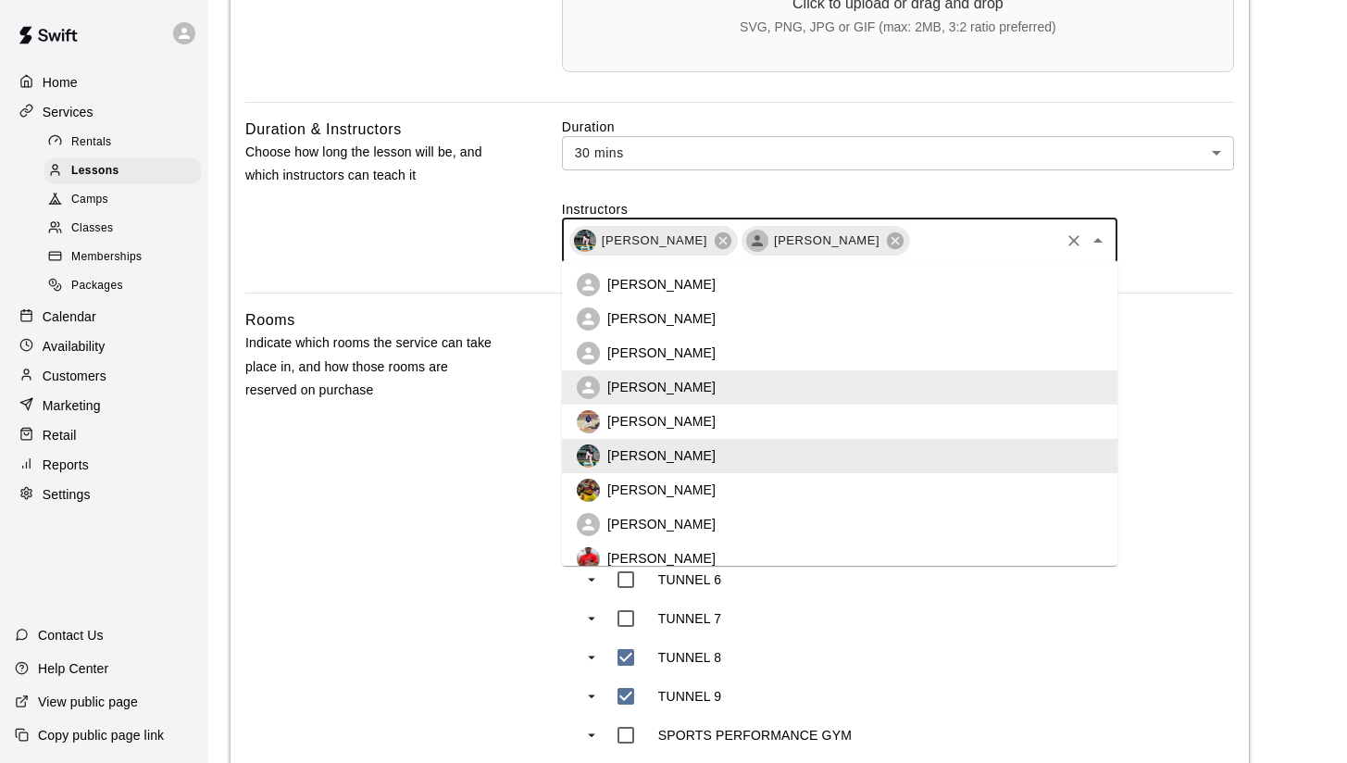
click at [942, 244] on input "text" at bounding box center [984, 240] width 145 height 23
type input "**"
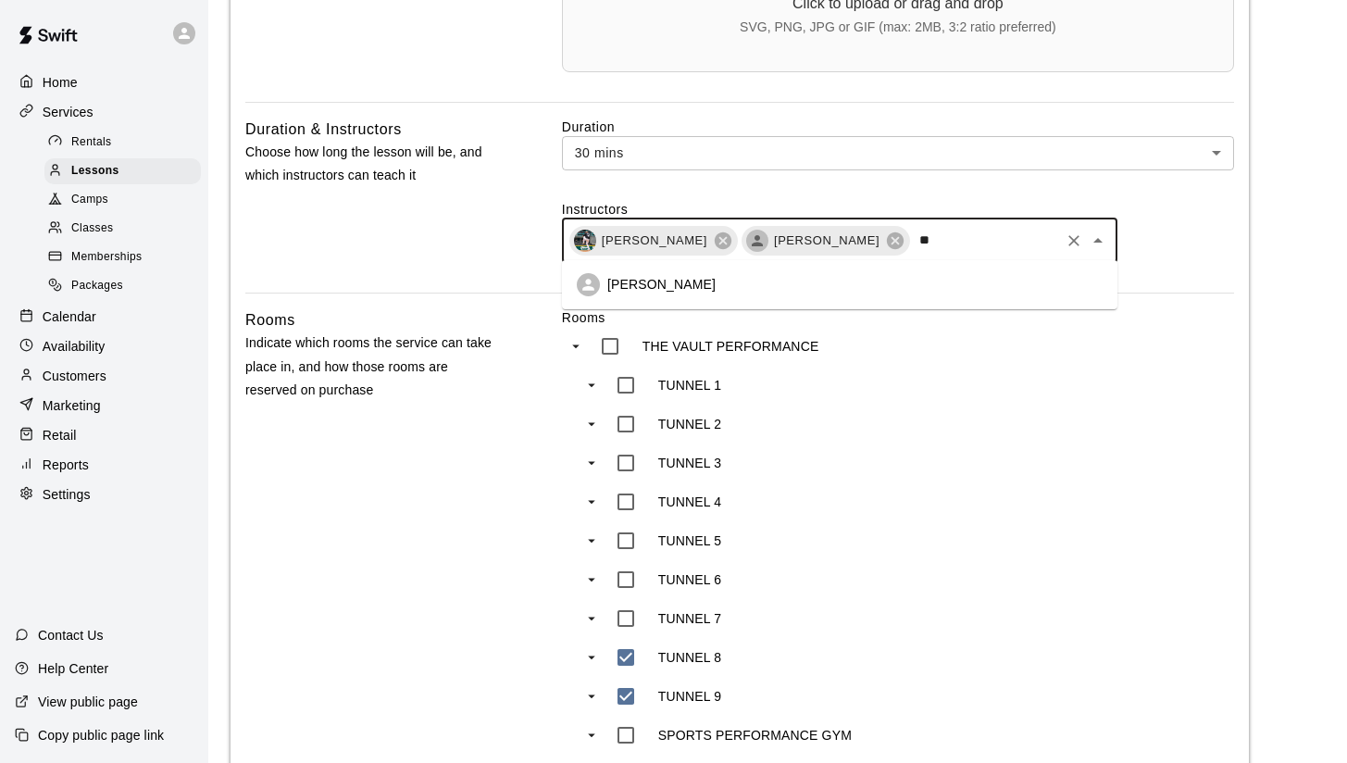
click at [731, 282] on li "Edwin Segovia" at bounding box center [840, 285] width 556 height 34
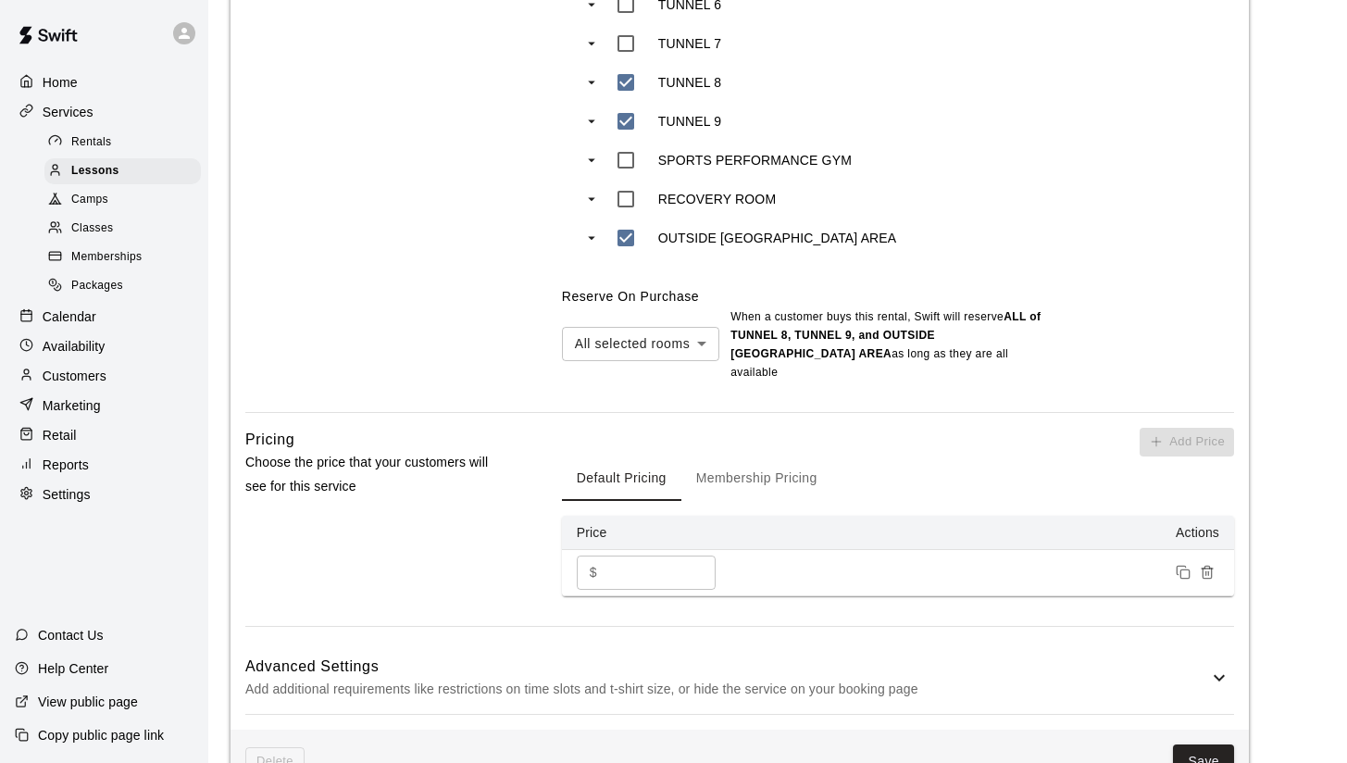
scroll to position [1609, 0]
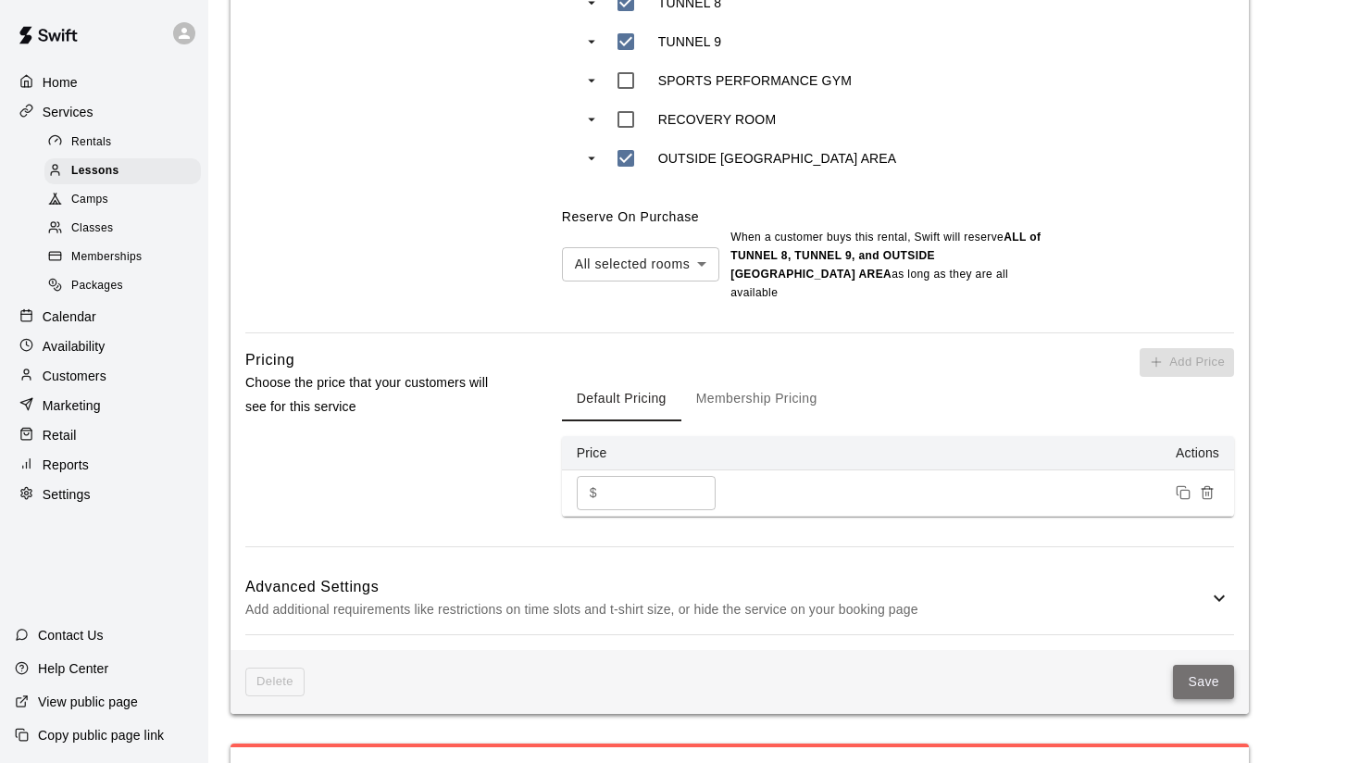
click at [1194, 665] on button "Save" at bounding box center [1203, 682] width 61 height 34
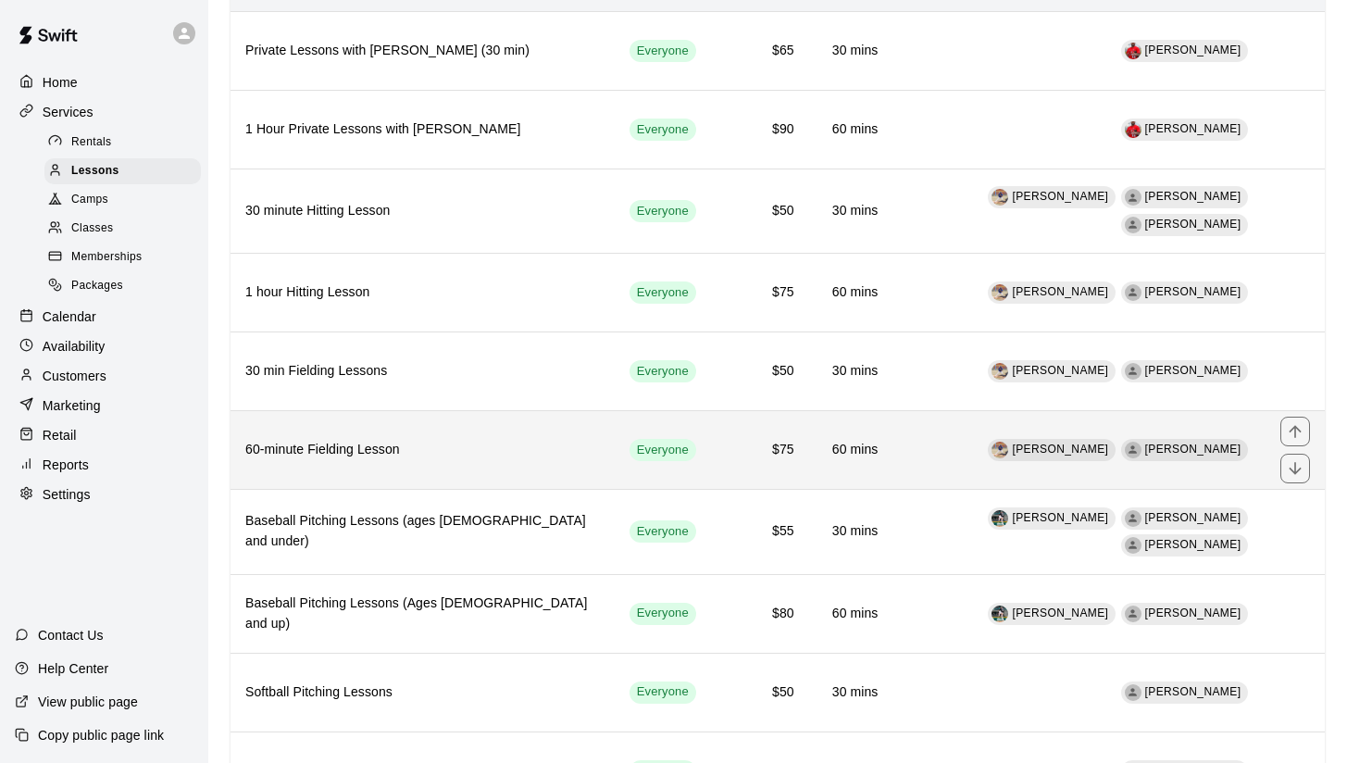
scroll to position [195, 0]
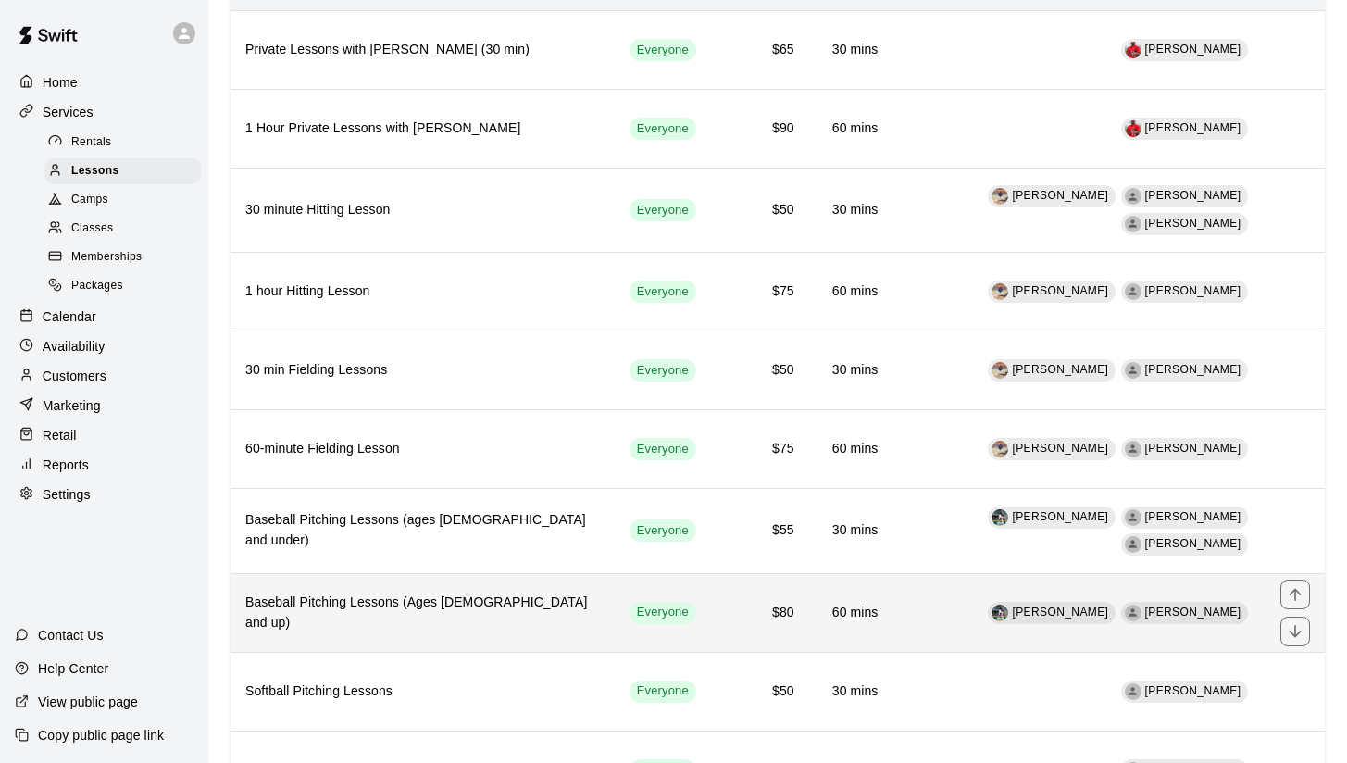
click at [944, 577] on td "Brandon Quintero Bryan Menendez" at bounding box center [1079, 612] width 373 height 79
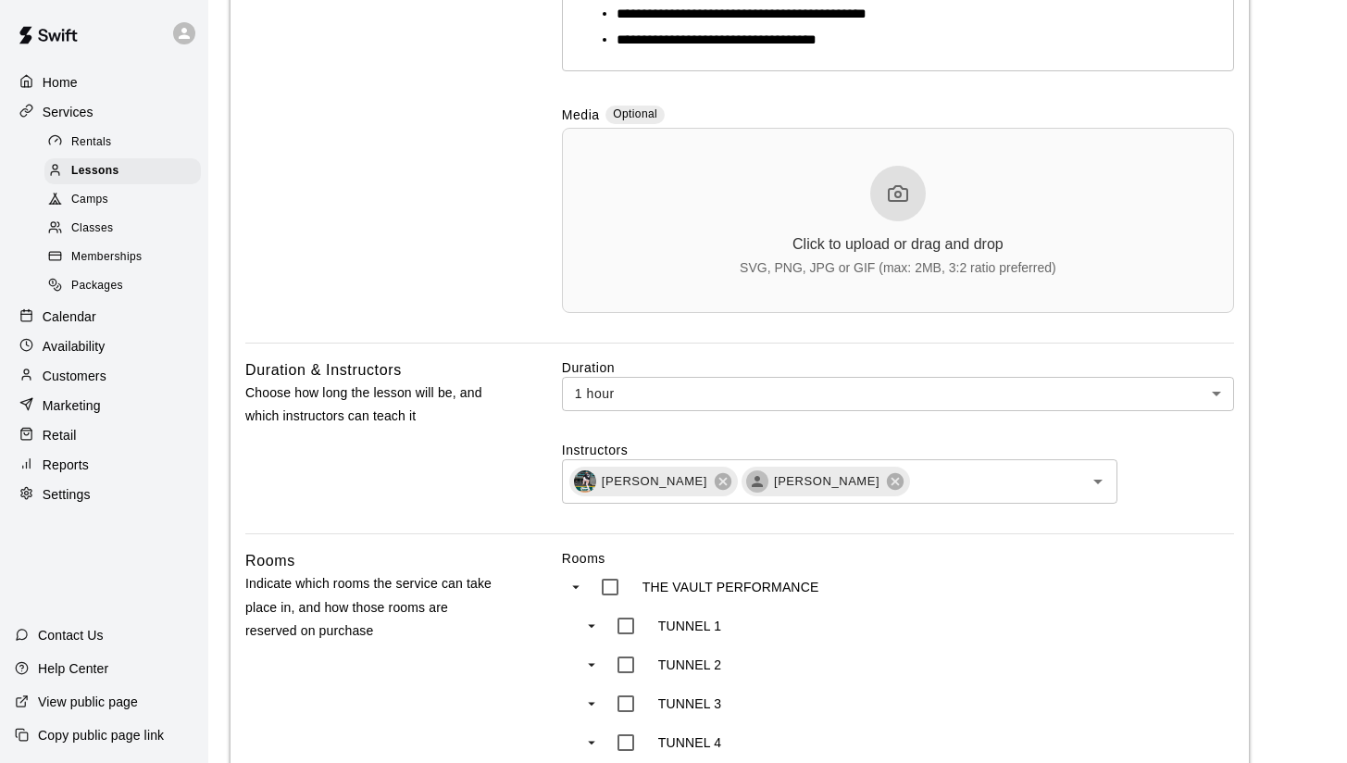
scroll to position [794, 0]
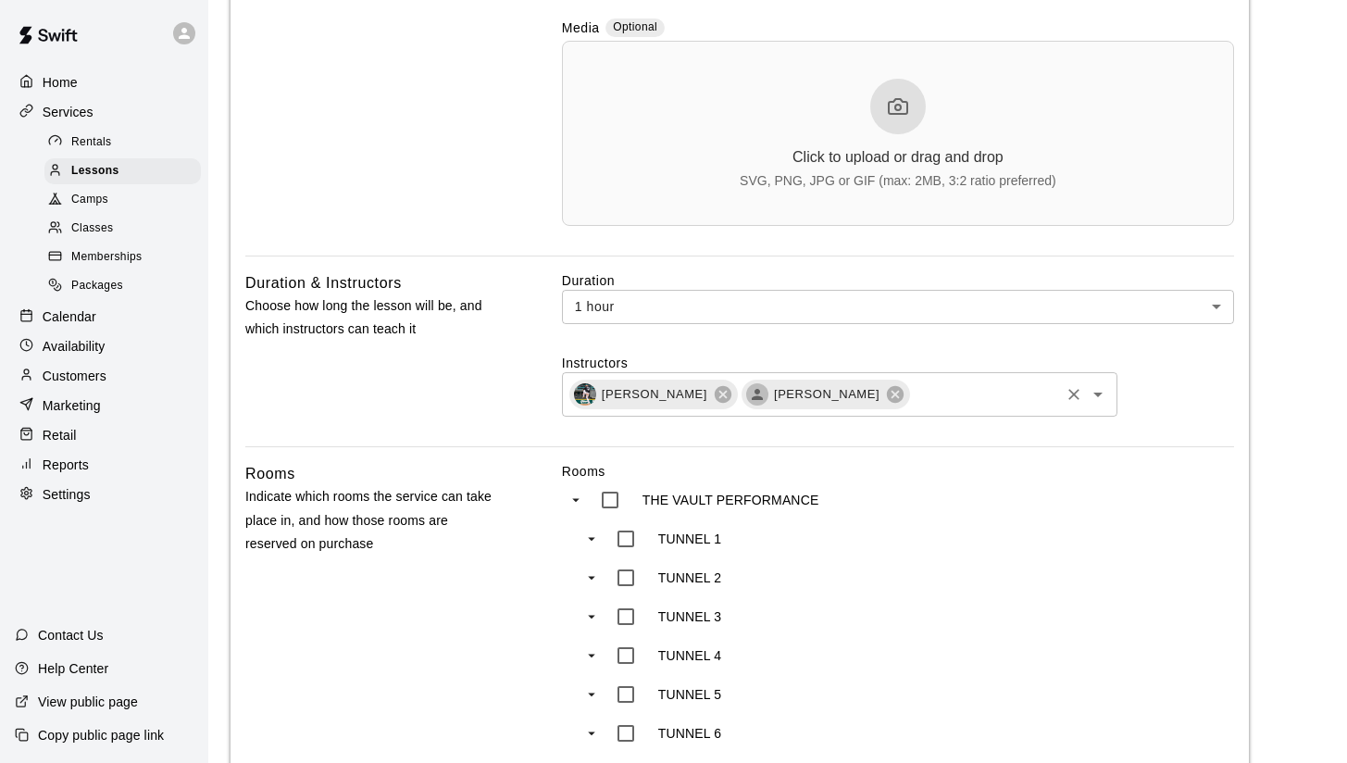
click at [965, 406] on input "text" at bounding box center [984, 393] width 145 height 23
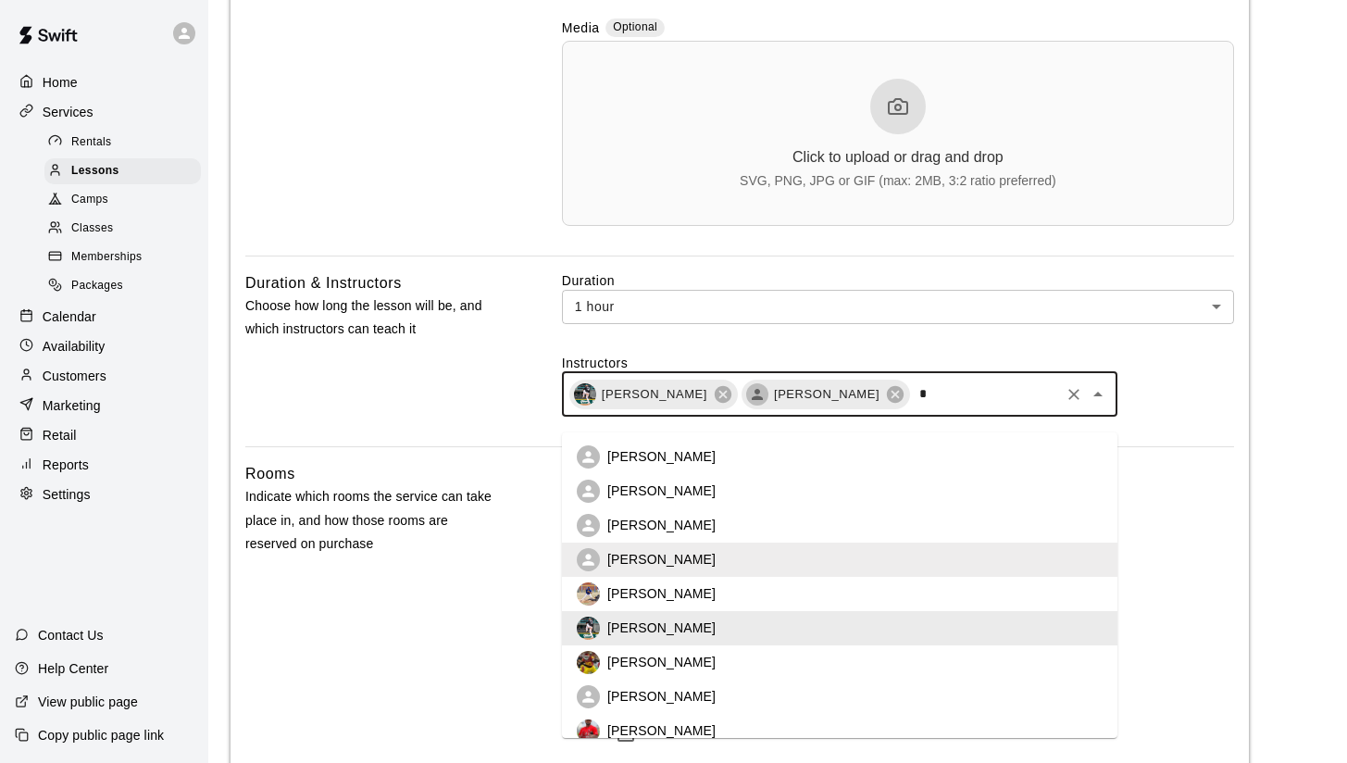
type input "**"
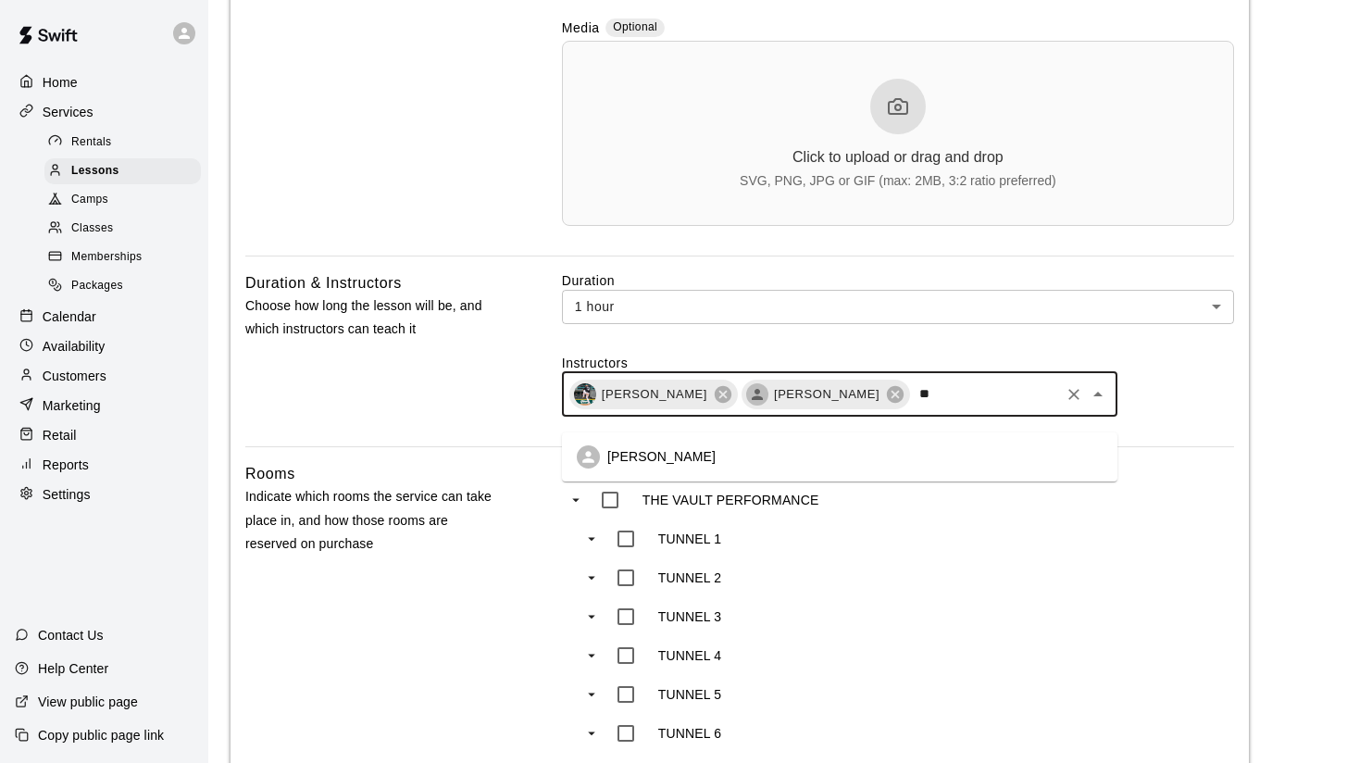
click at [756, 451] on li "Edwin Segovia" at bounding box center [840, 457] width 556 height 34
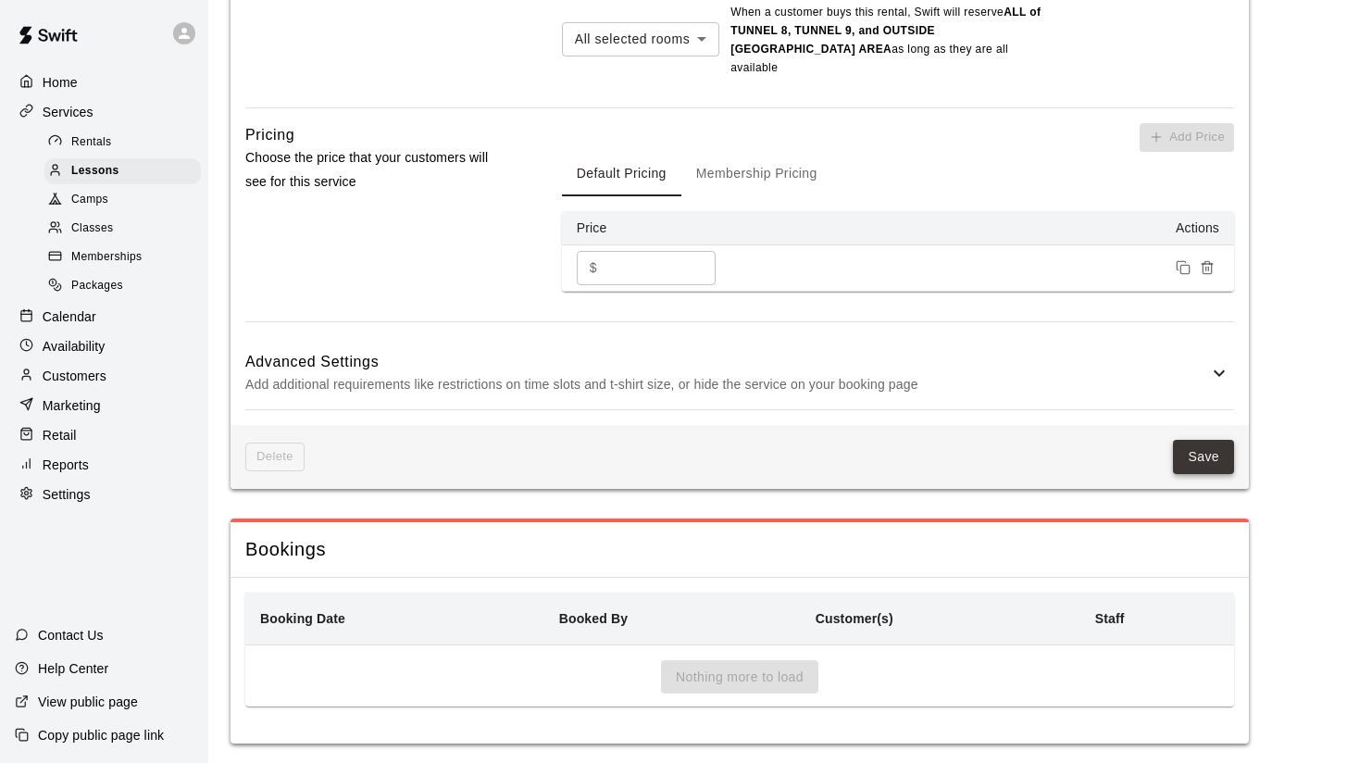
scroll to position [1859, 0]
click at [1219, 443] on button "Save" at bounding box center [1203, 458] width 61 height 34
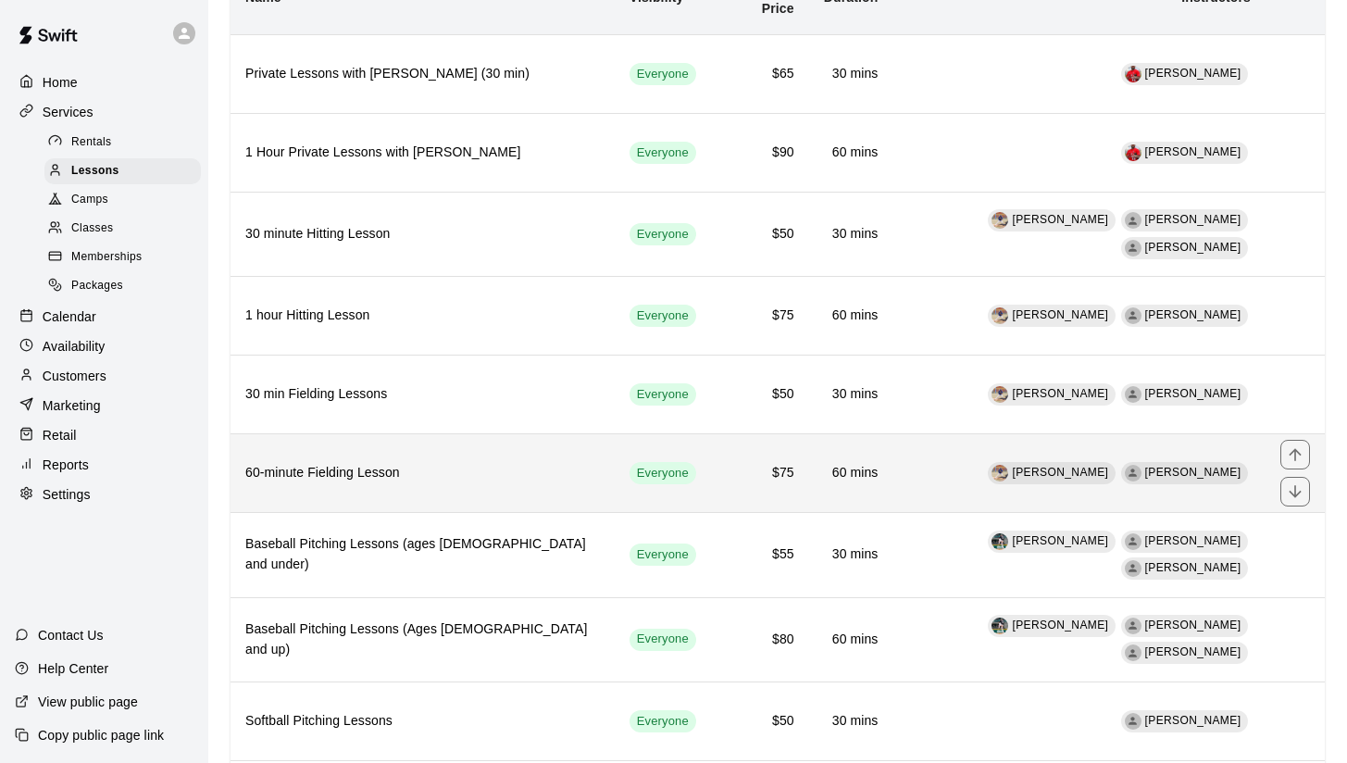
scroll to position [185, 0]
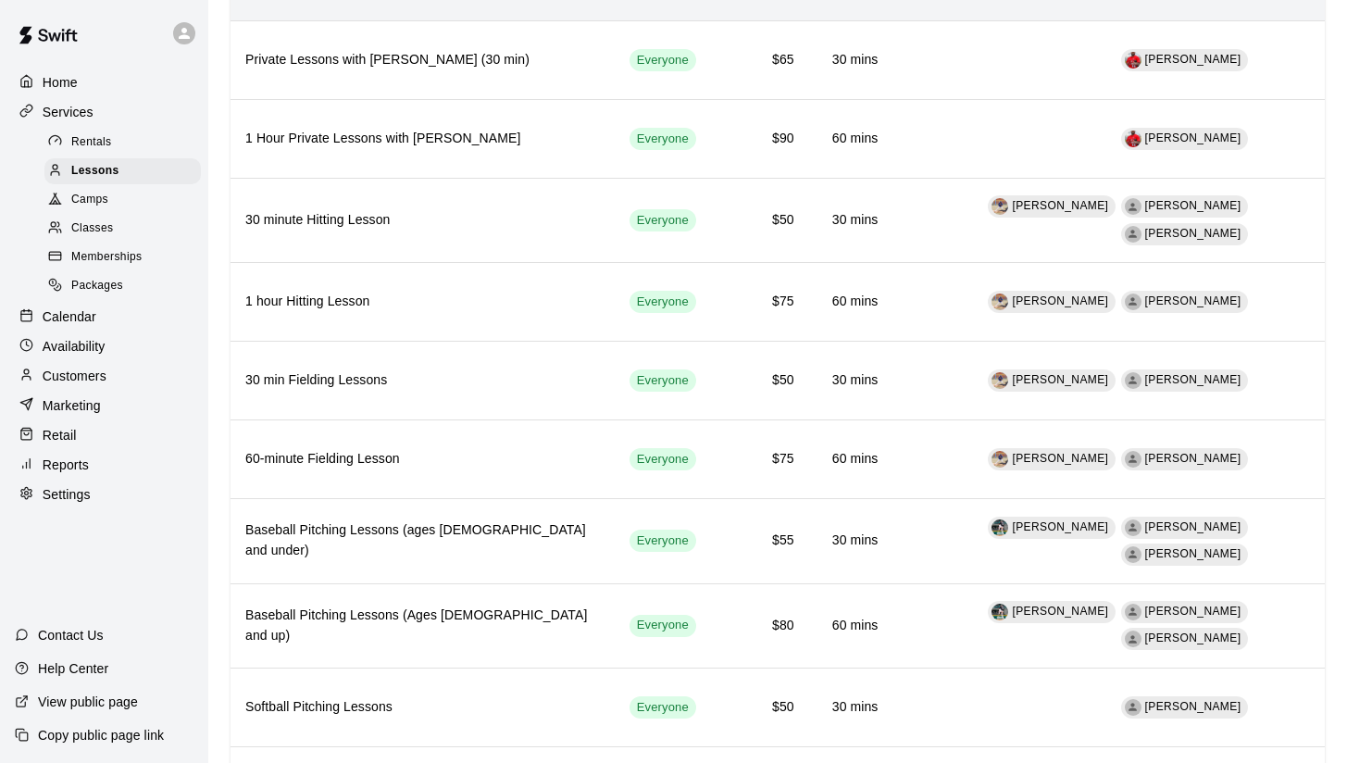
click at [89, 372] on p "Customers" at bounding box center [75, 376] width 64 height 19
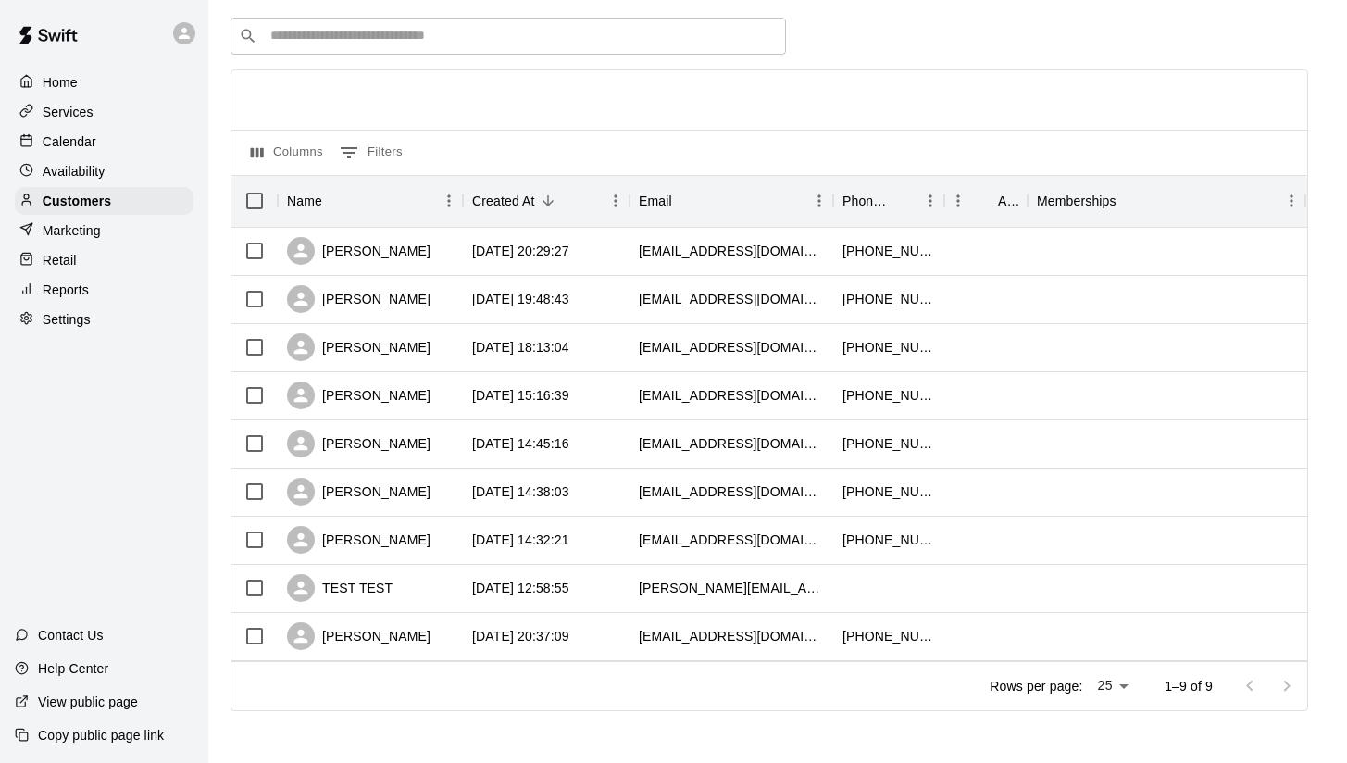
scroll to position [64, 0]
click at [375, 505] on div "[PERSON_NAME]" at bounding box center [359, 493] width 144 height 28
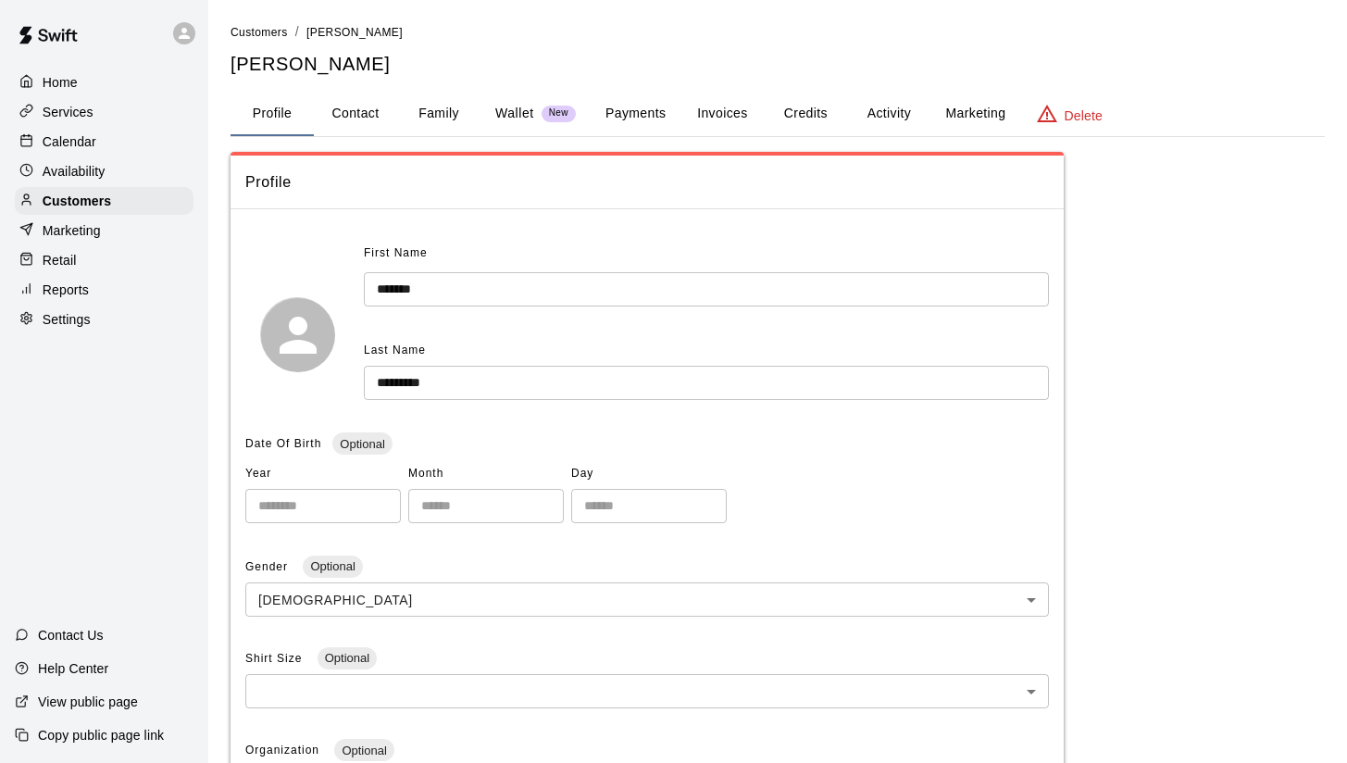
click at [963, 113] on button "Marketing" at bounding box center [976, 114] width 90 height 44
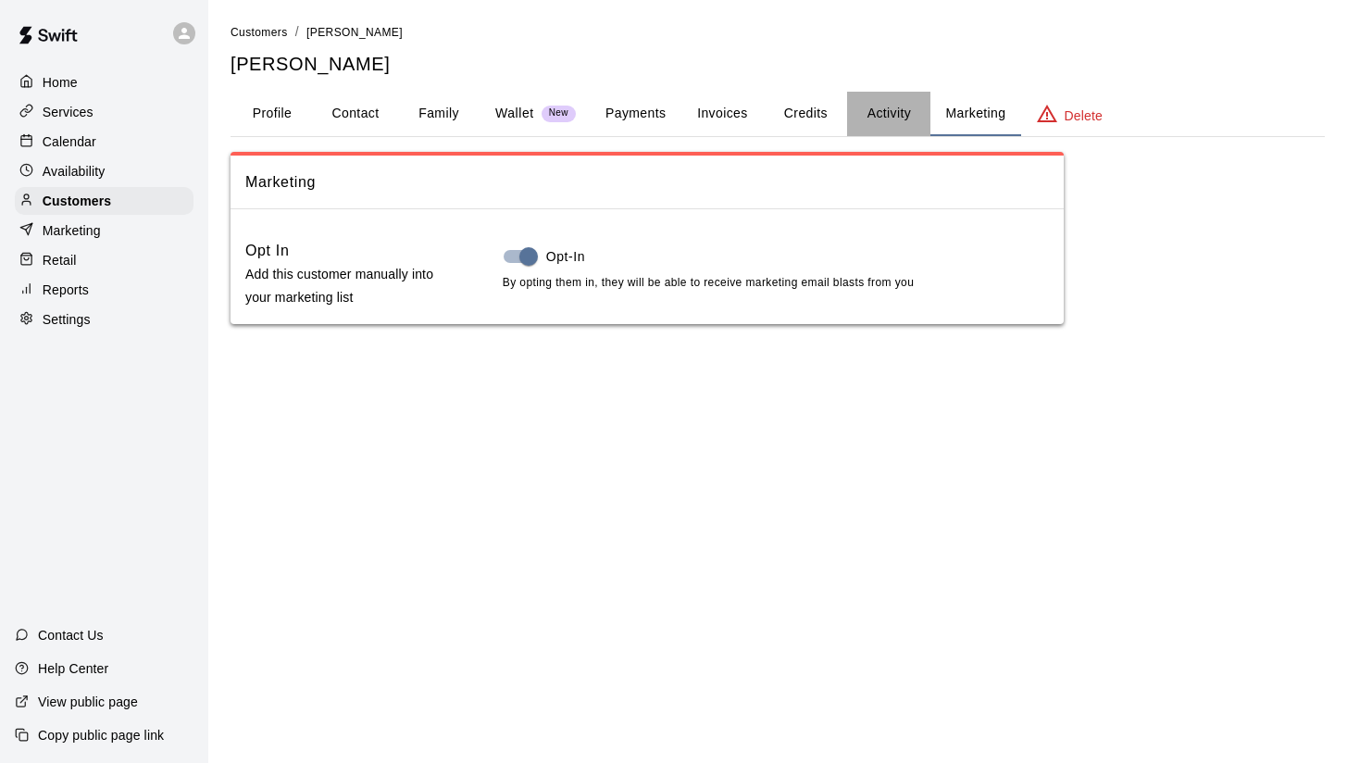
click at [892, 119] on button "Activity" at bounding box center [888, 114] width 83 height 44
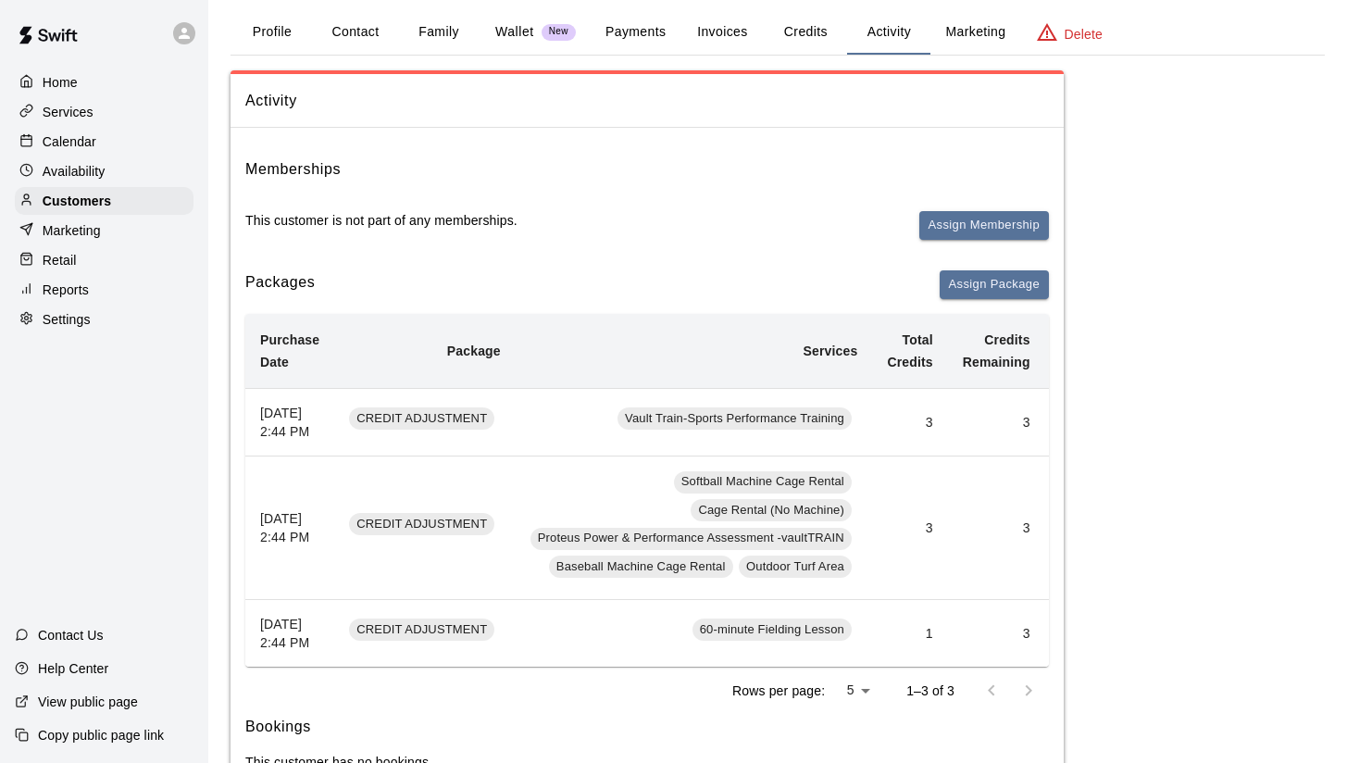
scroll to position [131, 0]
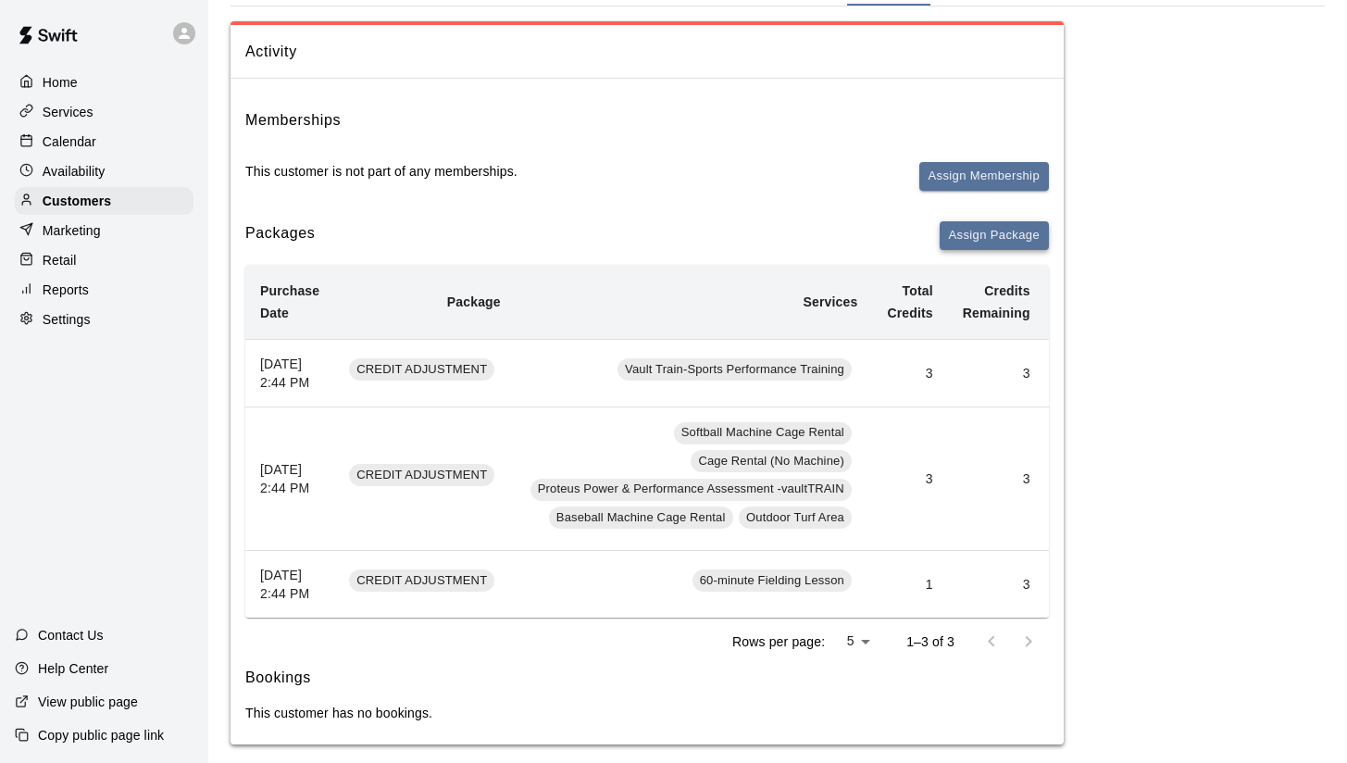
click at [994, 238] on button "Assign Package" at bounding box center [994, 235] width 109 height 29
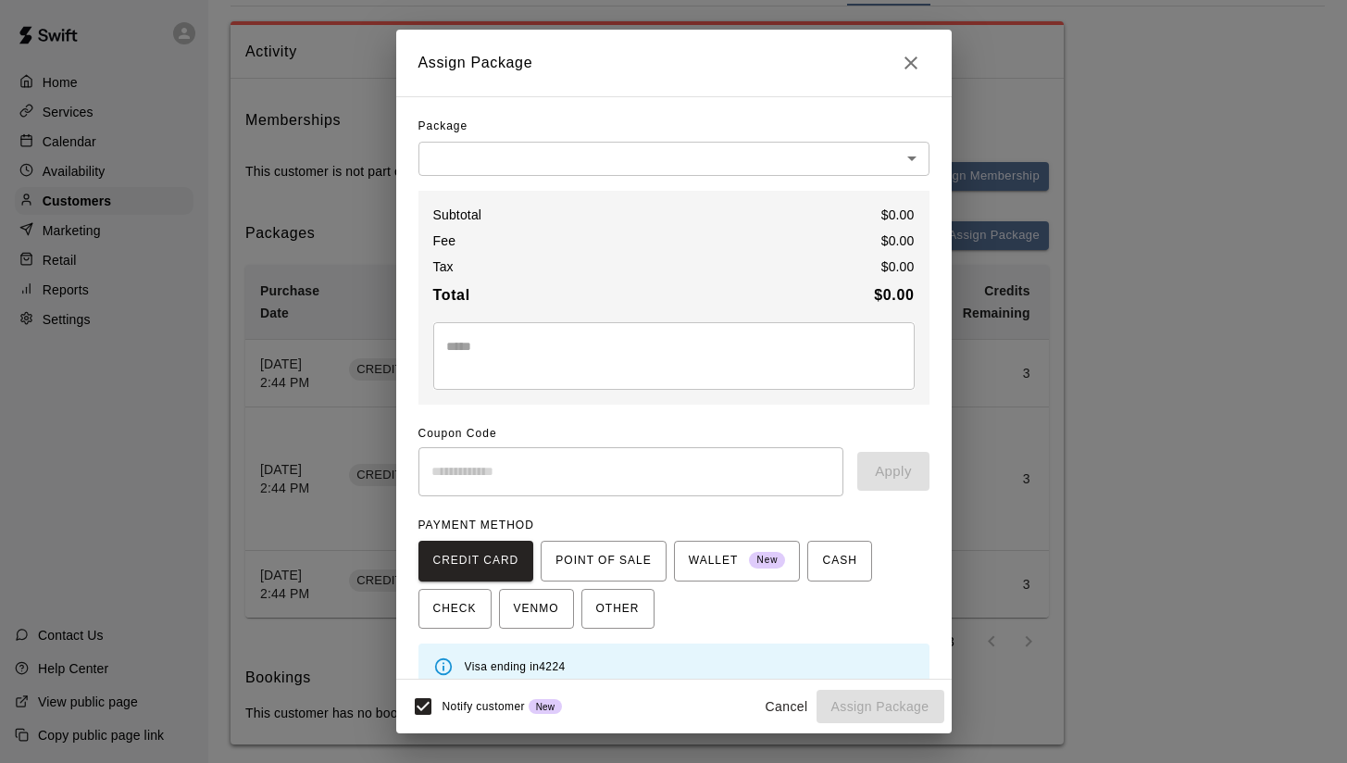
scroll to position [0, 0]
click at [913, 59] on icon "Close" at bounding box center [911, 63] width 22 height 22
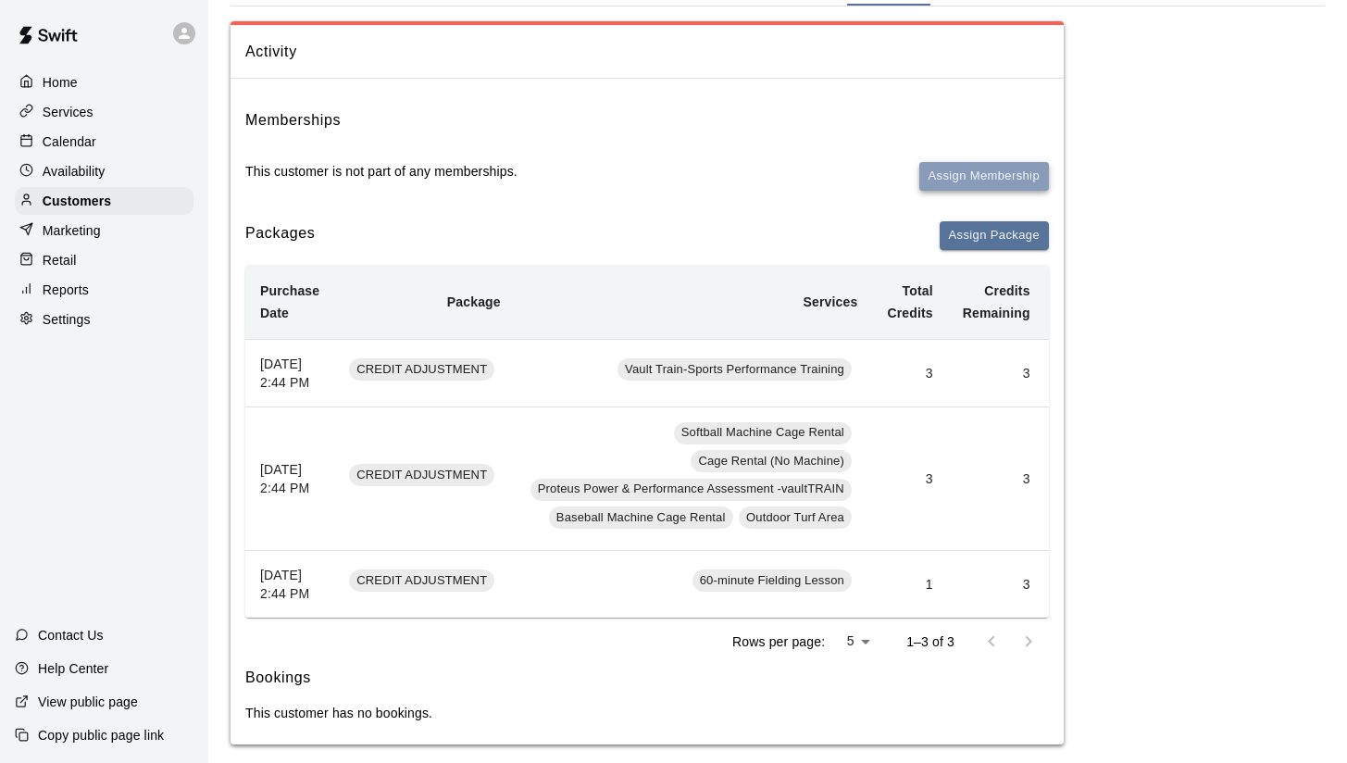
click at [971, 171] on button "Assign Membership" at bounding box center [984, 176] width 130 height 29
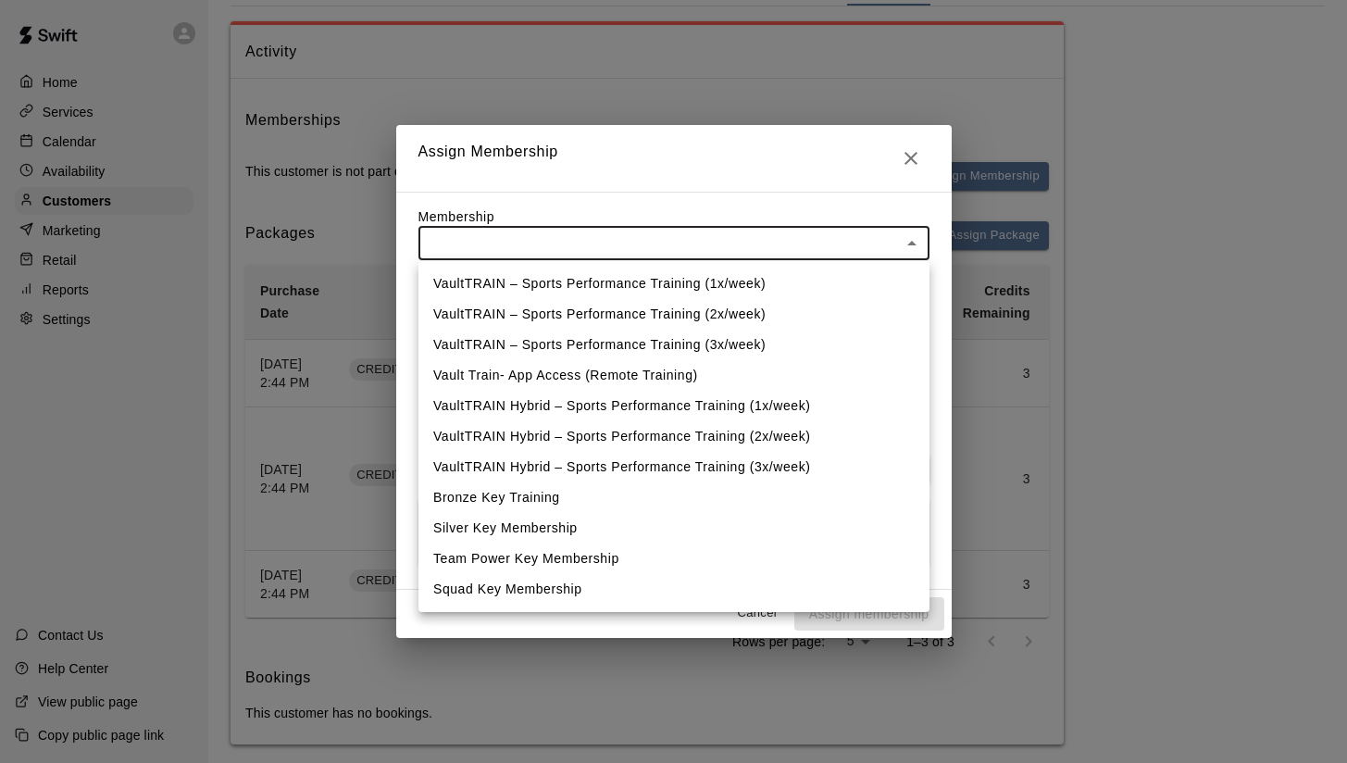
click at [617, 233] on body "Home Services Calendar Availability Customers Marketing Retail Reports Settings…" at bounding box center [673, 325] width 1347 height 912
click at [639, 101] on div at bounding box center [673, 381] width 1347 height 763
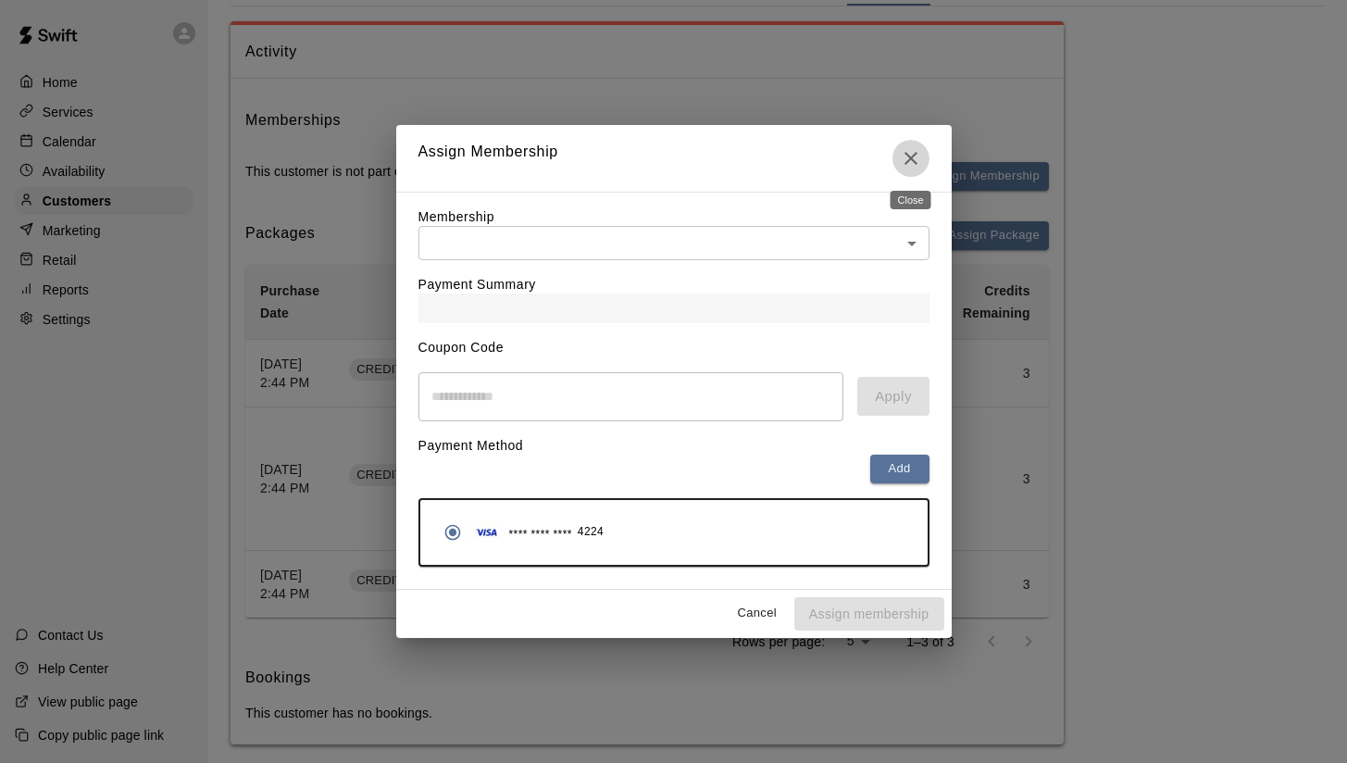
click at [908, 159] on icon "Close" at bounding box center [911, 158] width 22 height 22
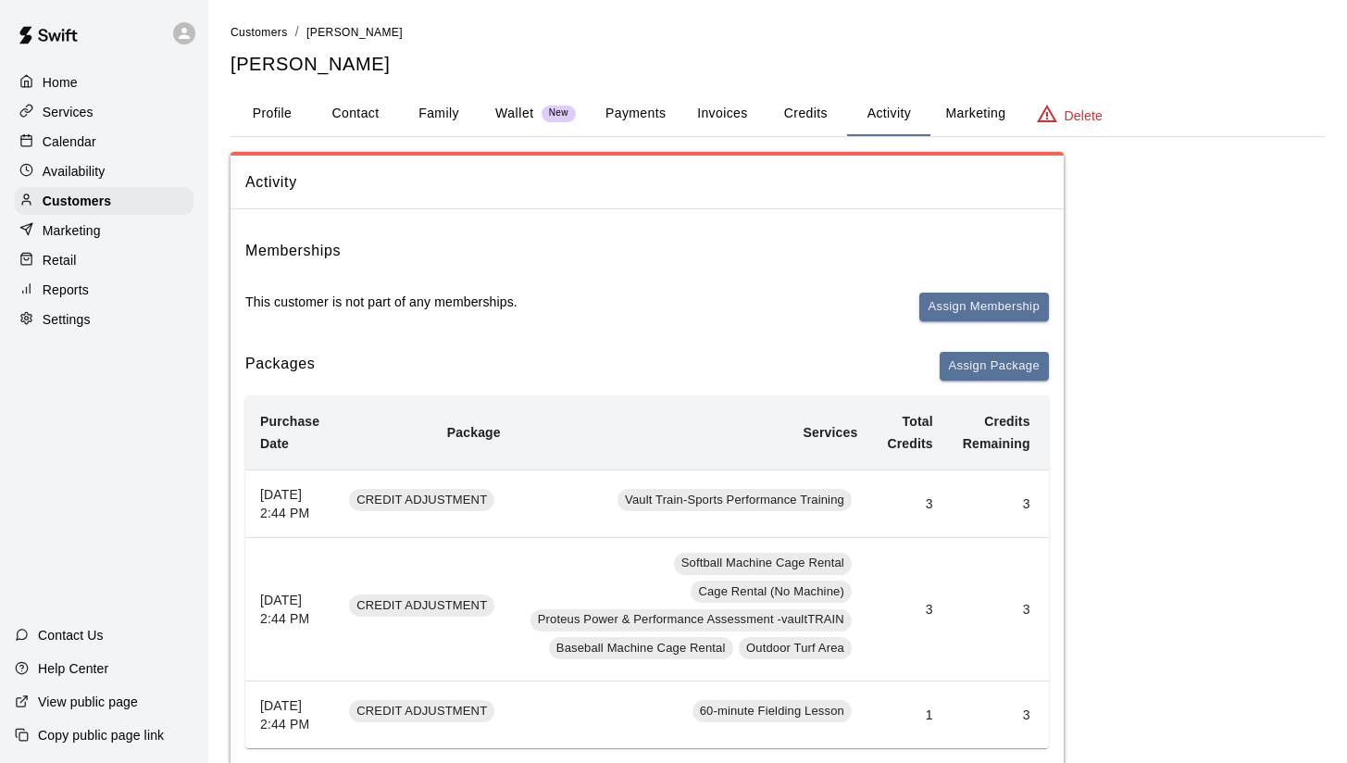
click at [890, 109] on button "Activity" at bounding box center [888, 114] width 83 height 44
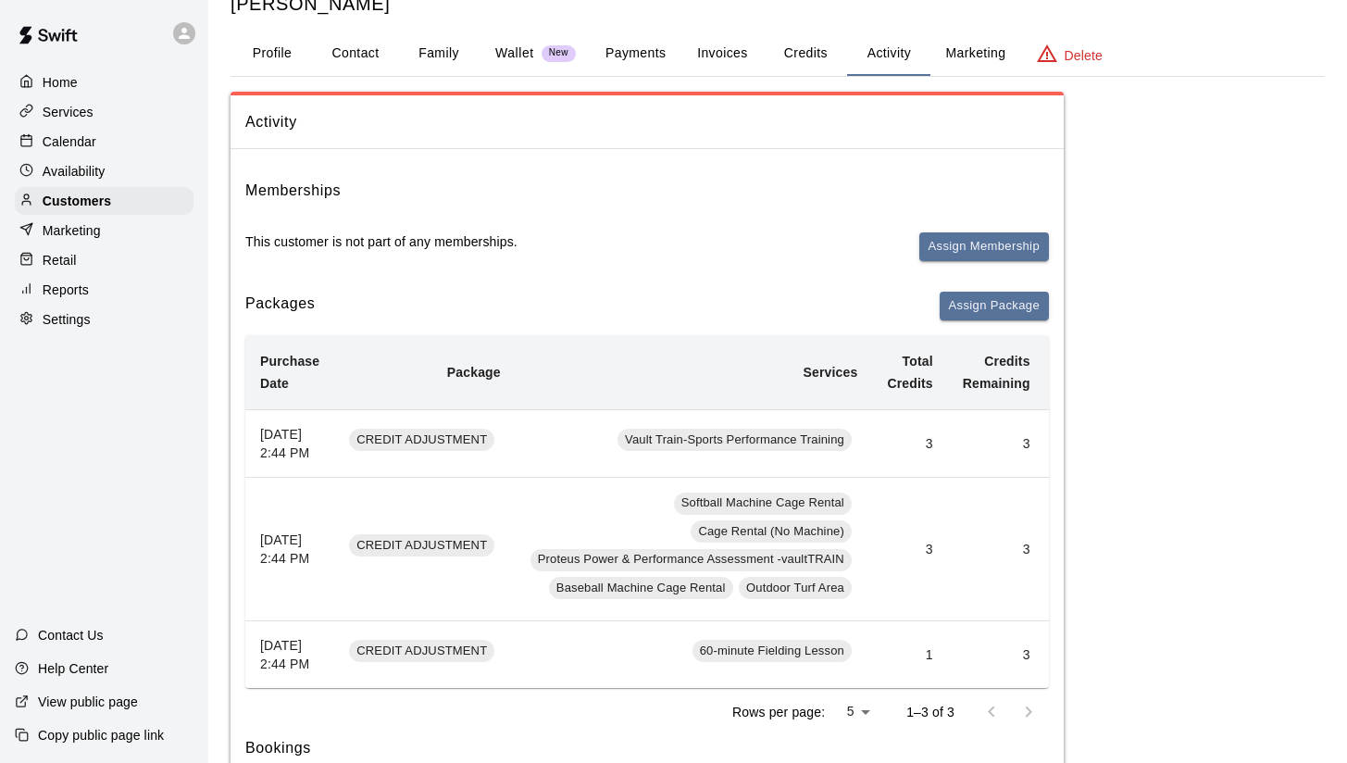
scroll to position [61, 0]
click at [919, 370] on th "Total Credits" at bounding box center [909, 371] width 75 height 75
click at [912, 417] on td "3" at bounding box center [909, 442] width 75 height 68
click at [922, 447] on td "3" at bounding box center [909, 442] width 75 height 68
click at [931, 447] on td "3" at bounding box center [909, 442] width 75 height 68
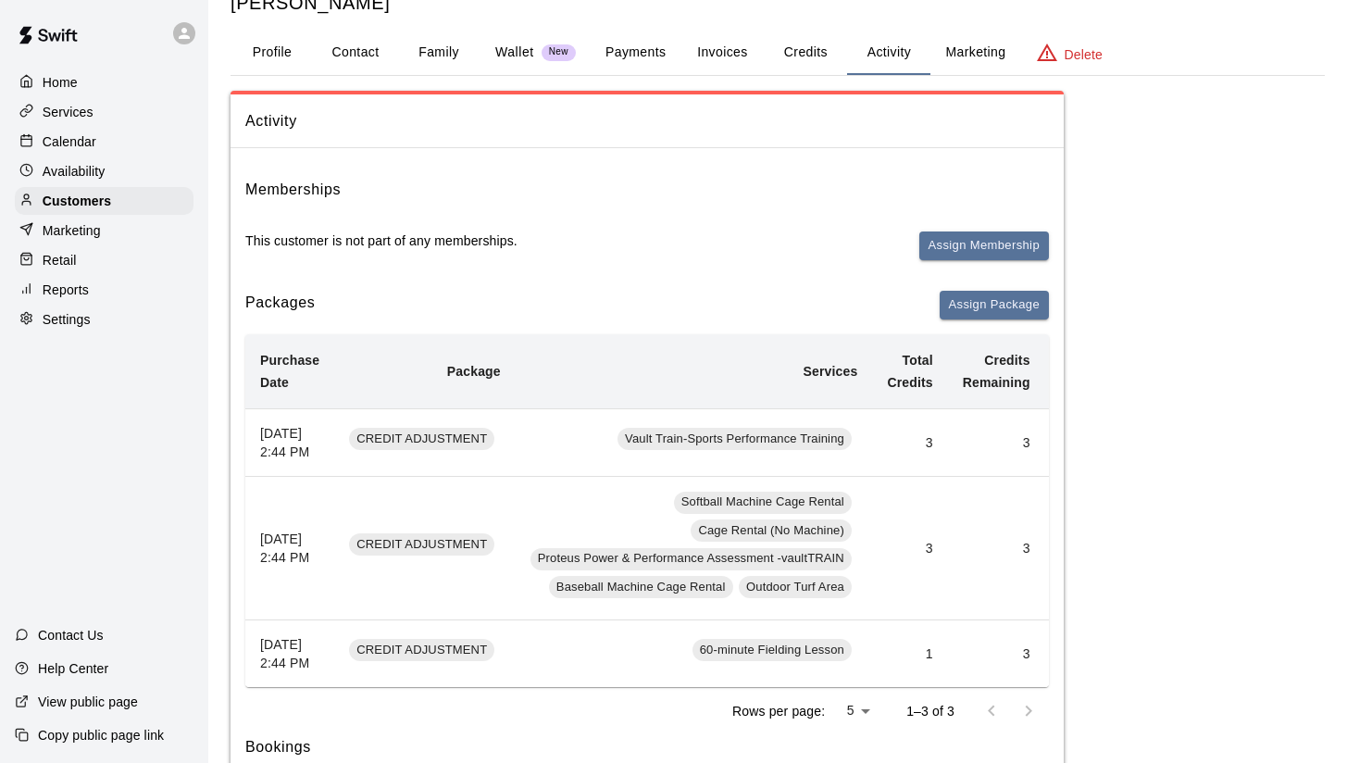
click at [811, 437] on span "Vault Train-Sports Performance Training" at bounding box center [735, 440] width 234 height 18
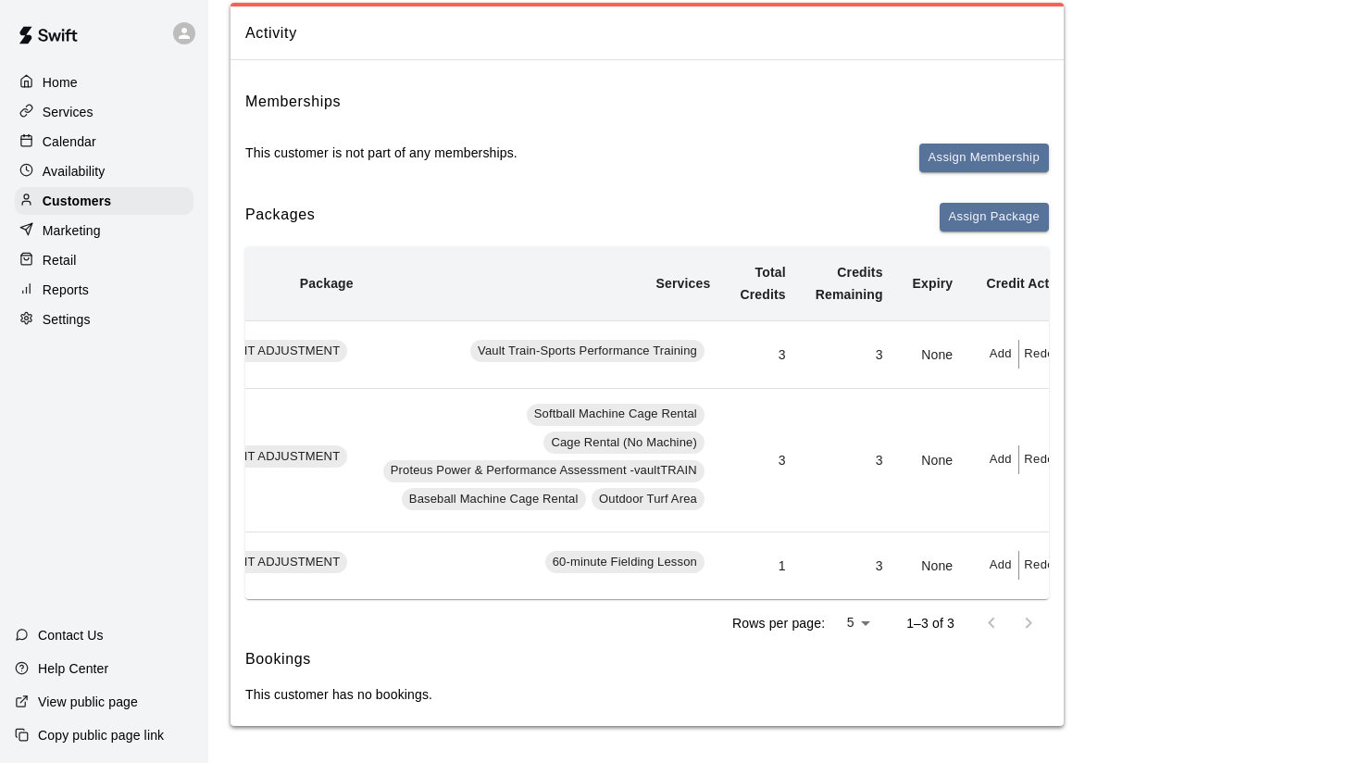
scroll to position [0, 187]
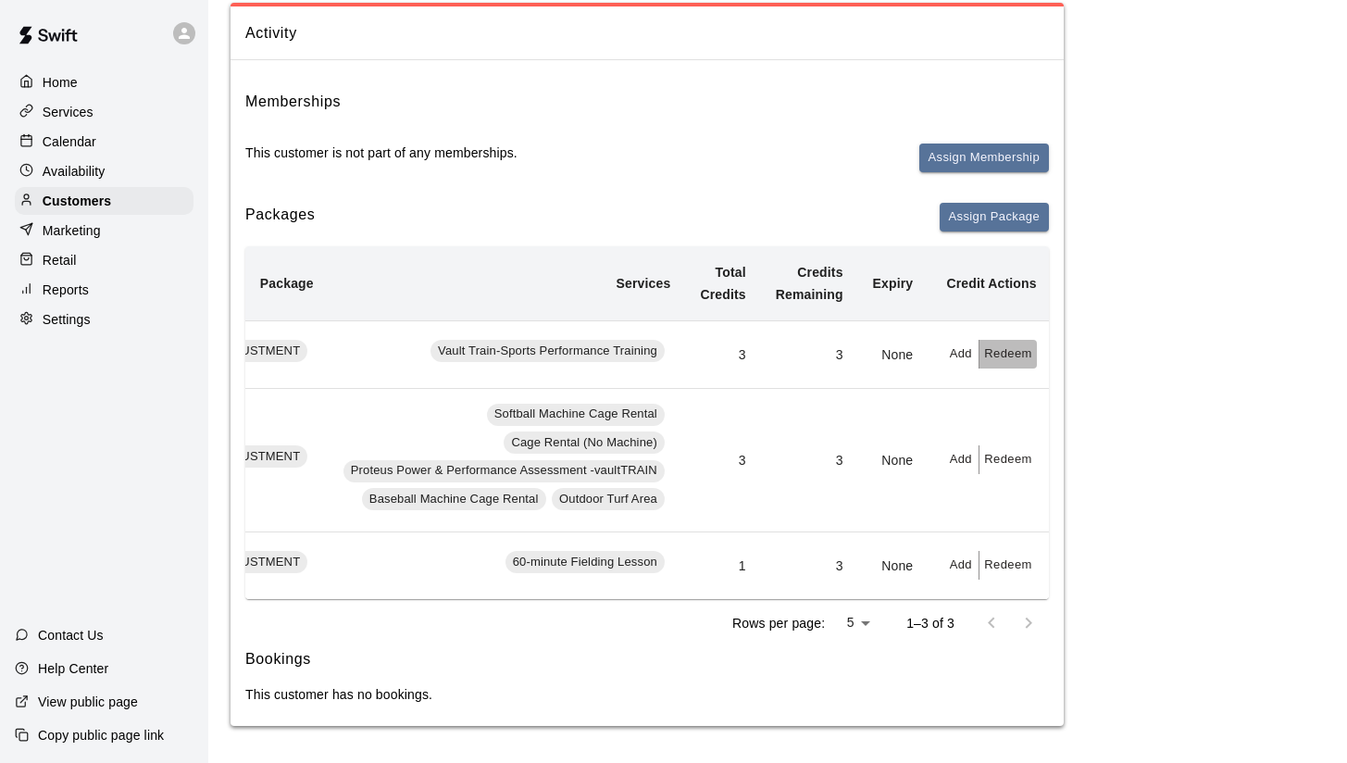
click at [1017, 340] on button "Redeem" at bounding box center [1008, 354] width 56 height 29
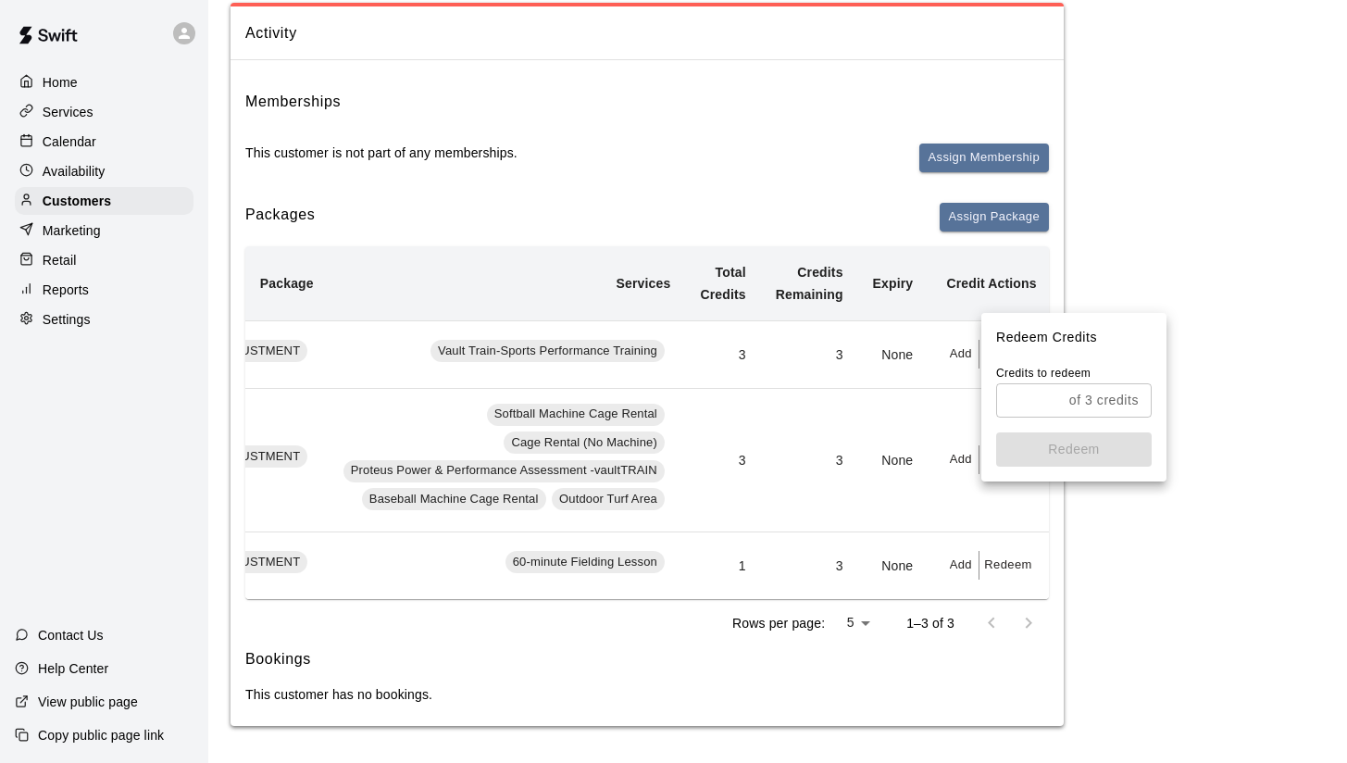
click at [1058, 396] on input "text" at bounding box center [1029, 400] width 66 height 34
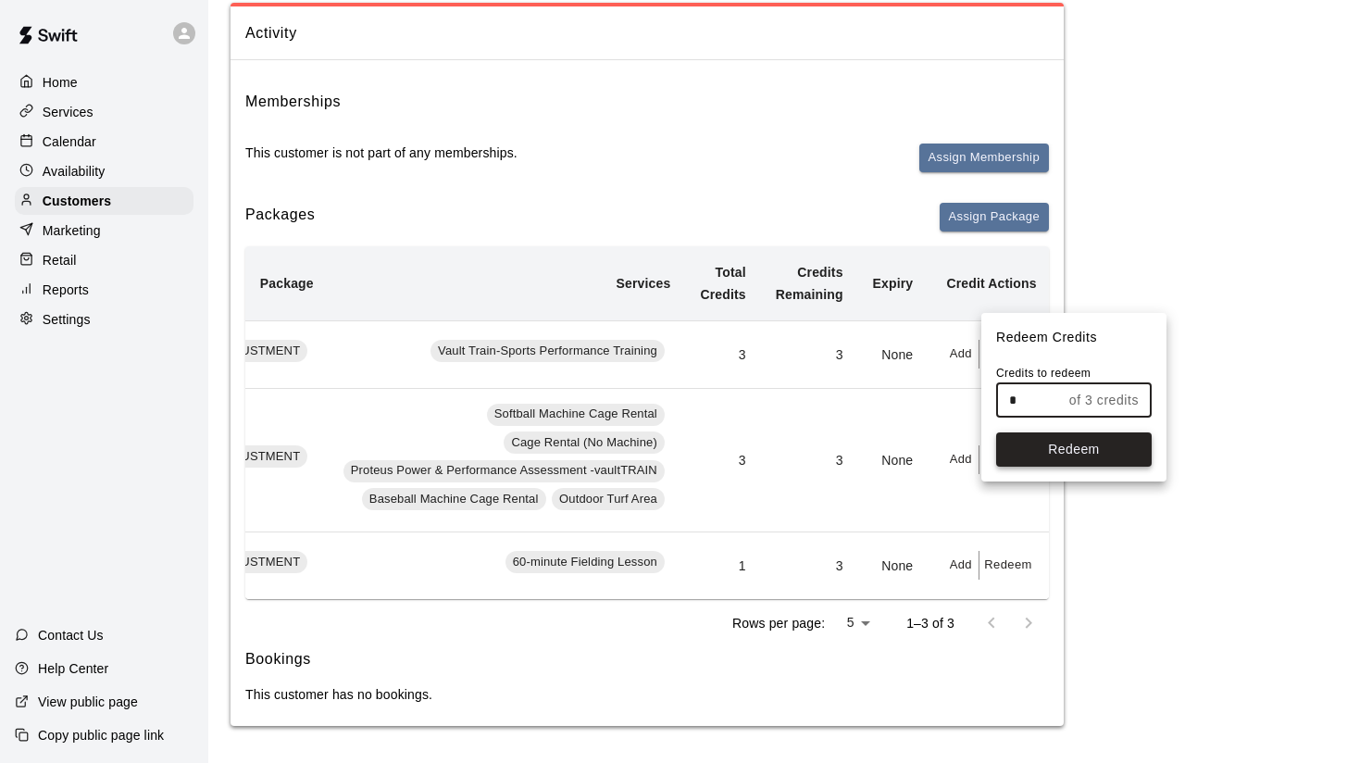
type input "*"
click at [1111, 444] on button "Redeem" at bounding box center [1074, 449] width 156 height 34
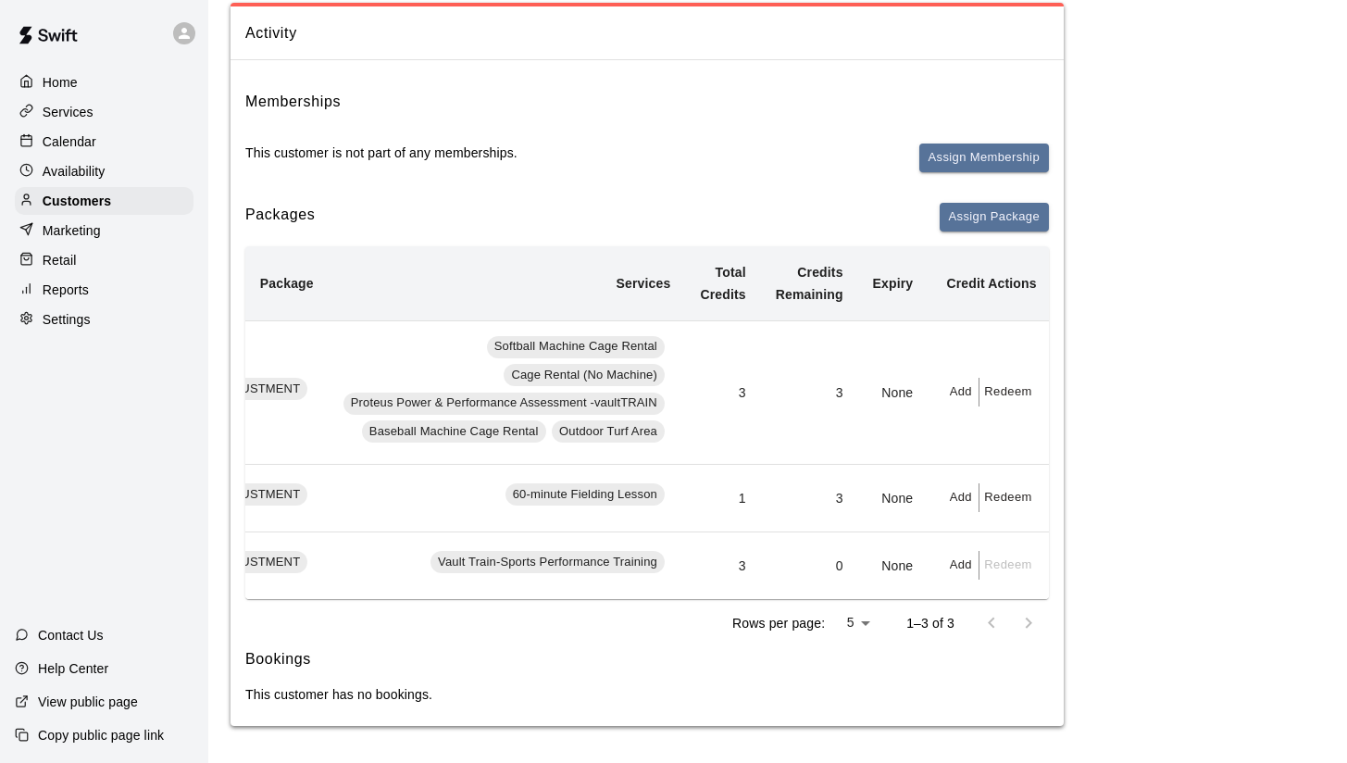
scroll to position [182, 0]
click at [961, 483] on button "Add" at bounding box center [961, 497] width 37 height 29
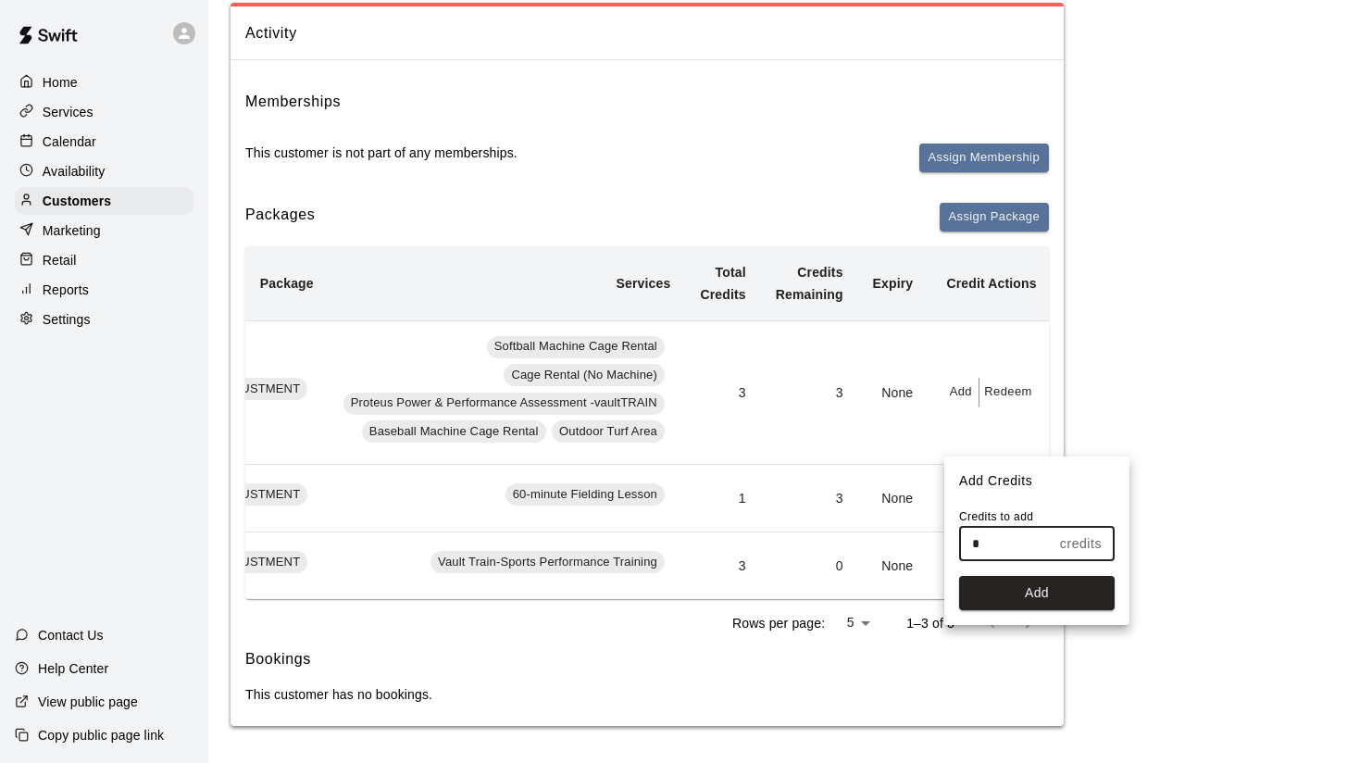
drag, startPoint x: 994, startPoint y: 549, endPoint x: 964, endPoint y: 548, distance: 29.6
click at [964, 548] on input "*" at bounding box center [1006, 544] width 94 height 34
type input "*"
click at [1031, 592] on button "Add" at bounding box center [1037, 593] width 156 height 34
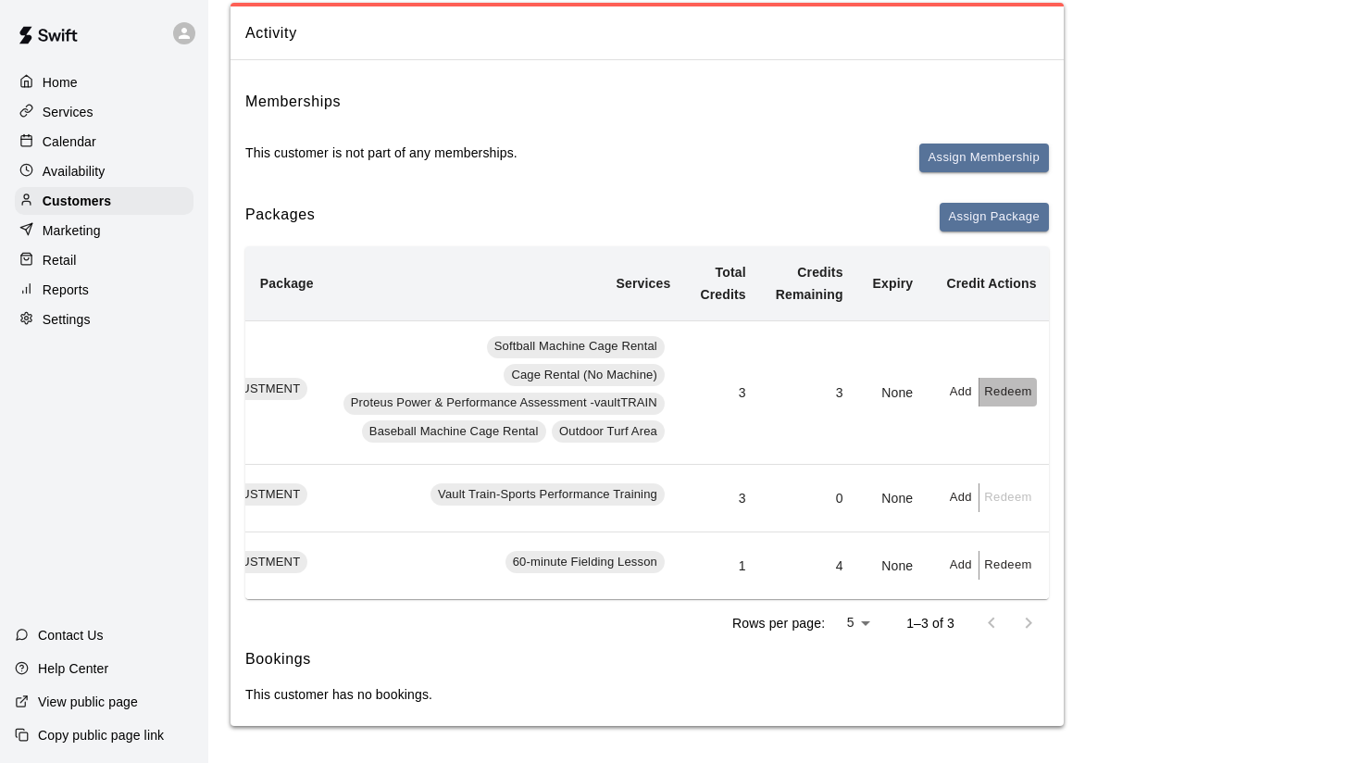
click at [1017, 378] on button "Redeem" at bounding box center [1008, 392] width 56 height 29
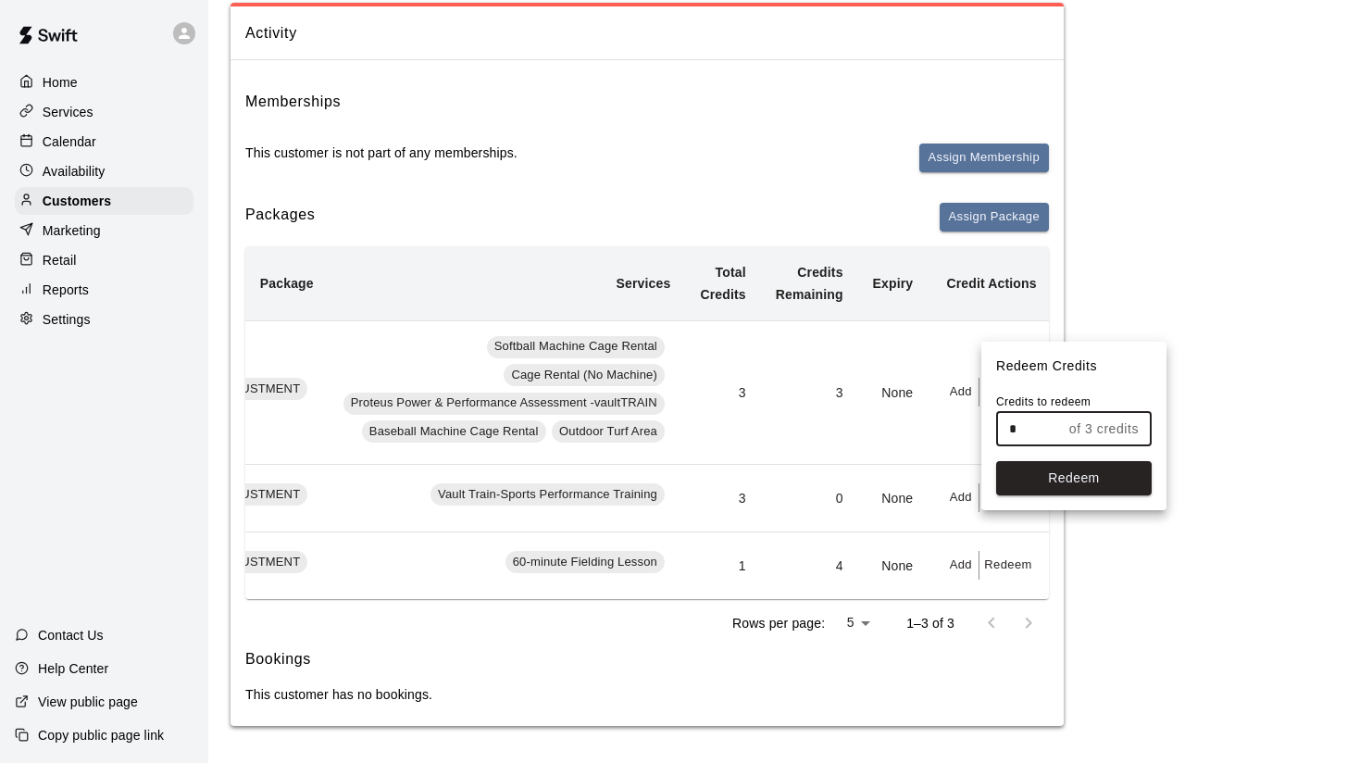
drag, startPoint x: 1043, startPoint y: 437, endPoint x: 963, endPoint y: 432, distance: 79.8
click at [963, 433] on div "Redeem Credits Credits to redeem * of 3 credits ​ Redeem" at bounding box center [673, 381] width 1347 height 763
type input "*"
click at [920, 403] on div at bounding box center [673, 381] width 1347 height 763
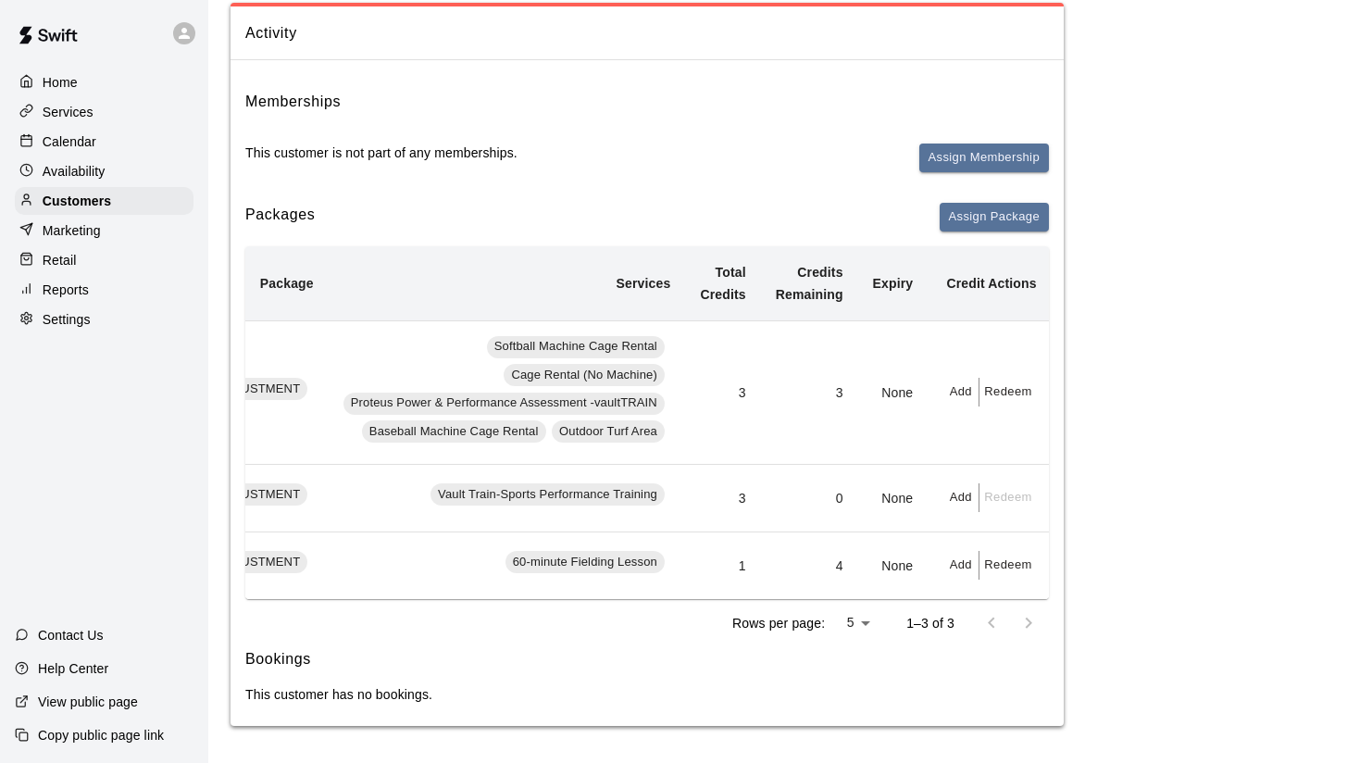
click at [1009, 558] on button "Redeem" at bounding box center [1008, 565] width 56 height 29
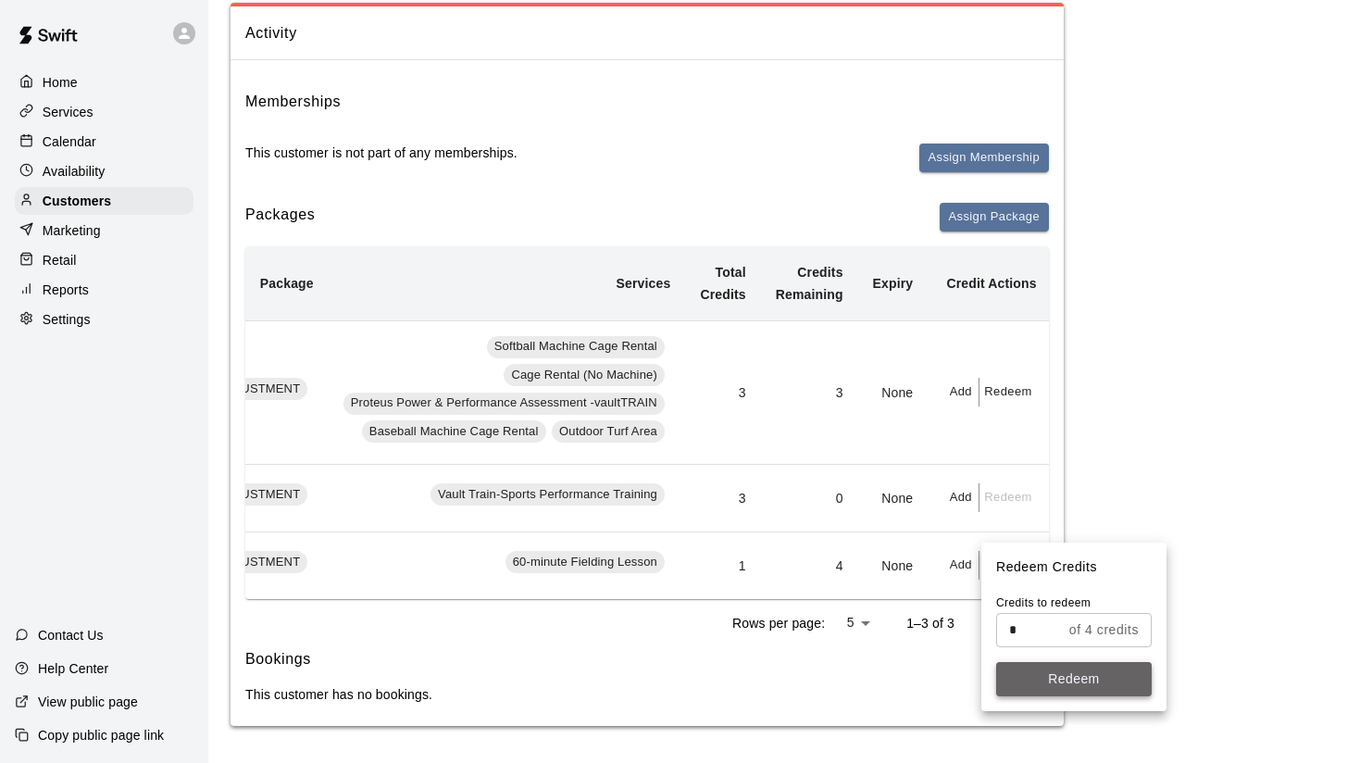
click at [1061, 685] on button "Redeem" at bounding box center [1074, 679] width 156 height 34
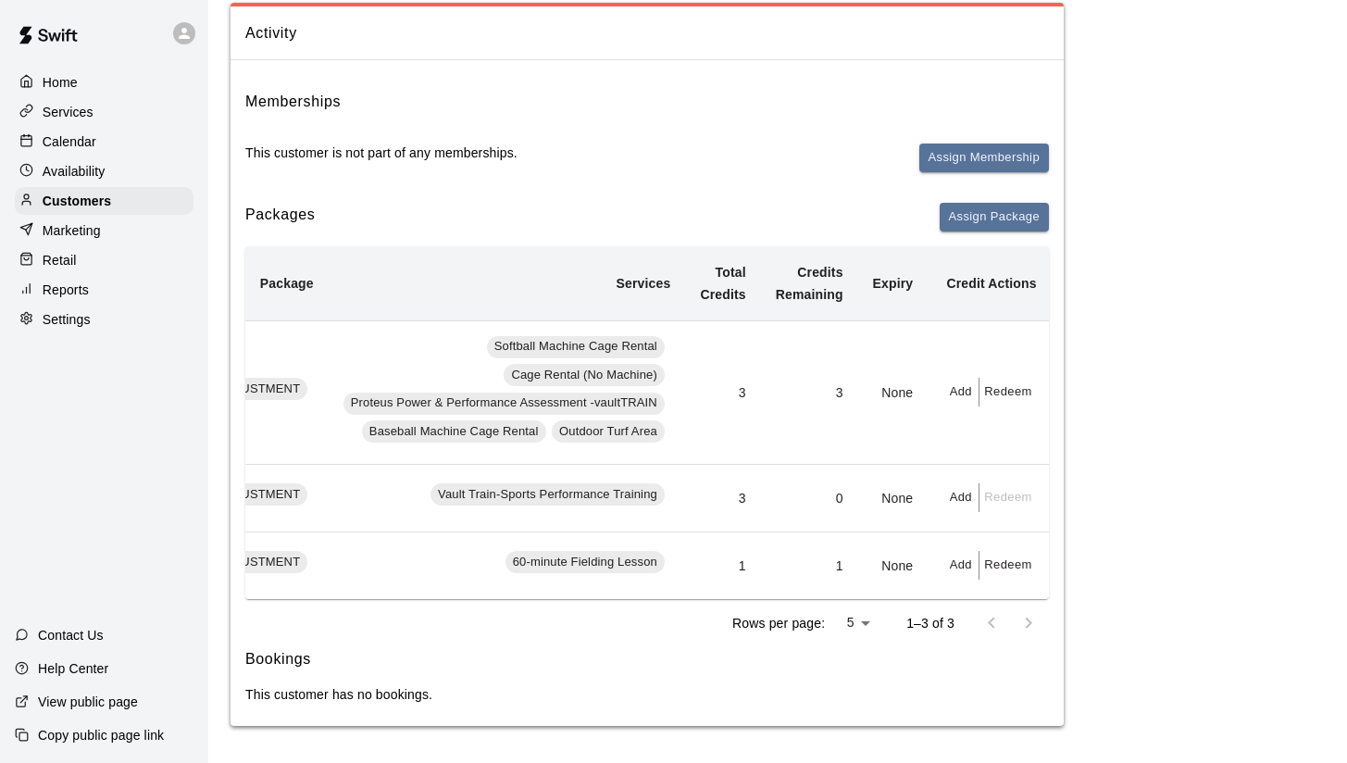
click at [1139, 493] on div "Activity Memberships This customer is not part of any memberships. Assign Membe…" at bounding box center [778, 365] width 1094 height 724
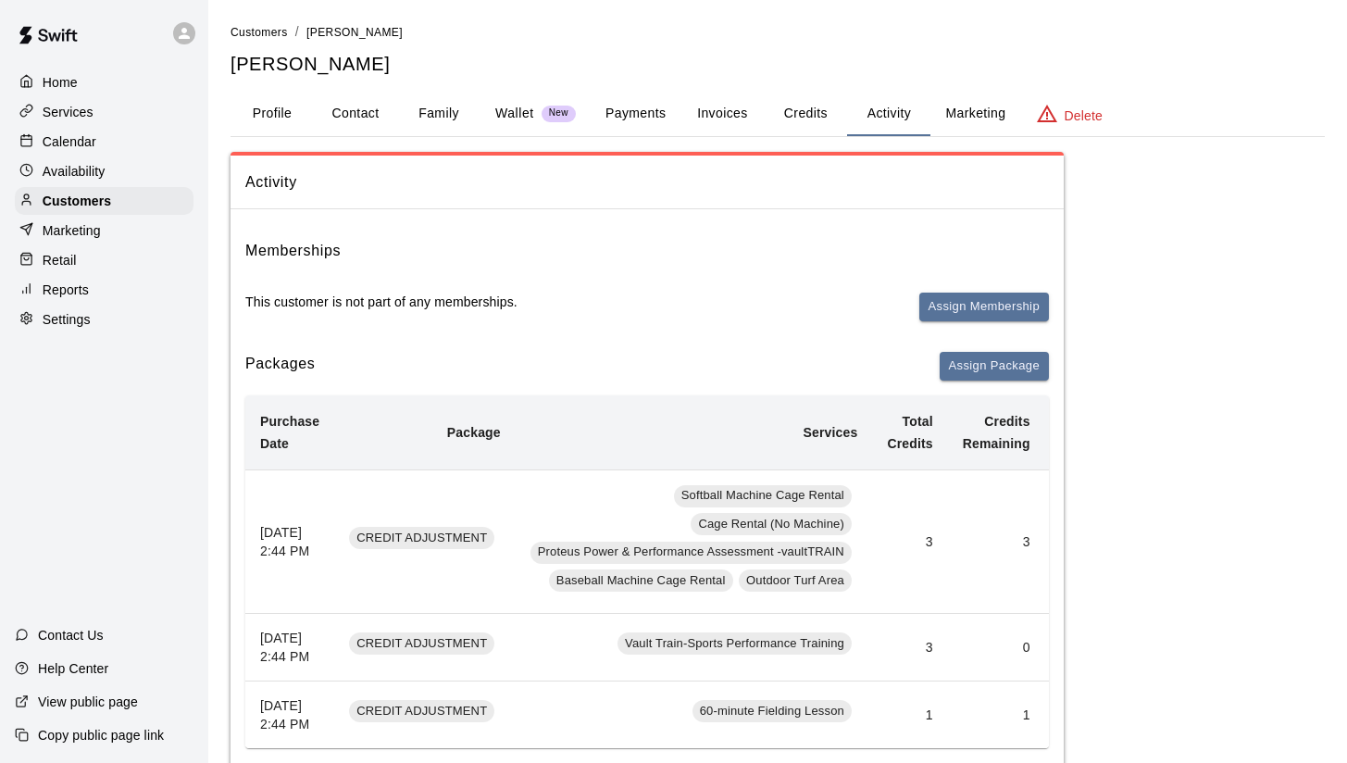
scroll to position [0, 0]
click at [809, 110] on button "Credits" at bounding box center [805, 114] width 83 height 44
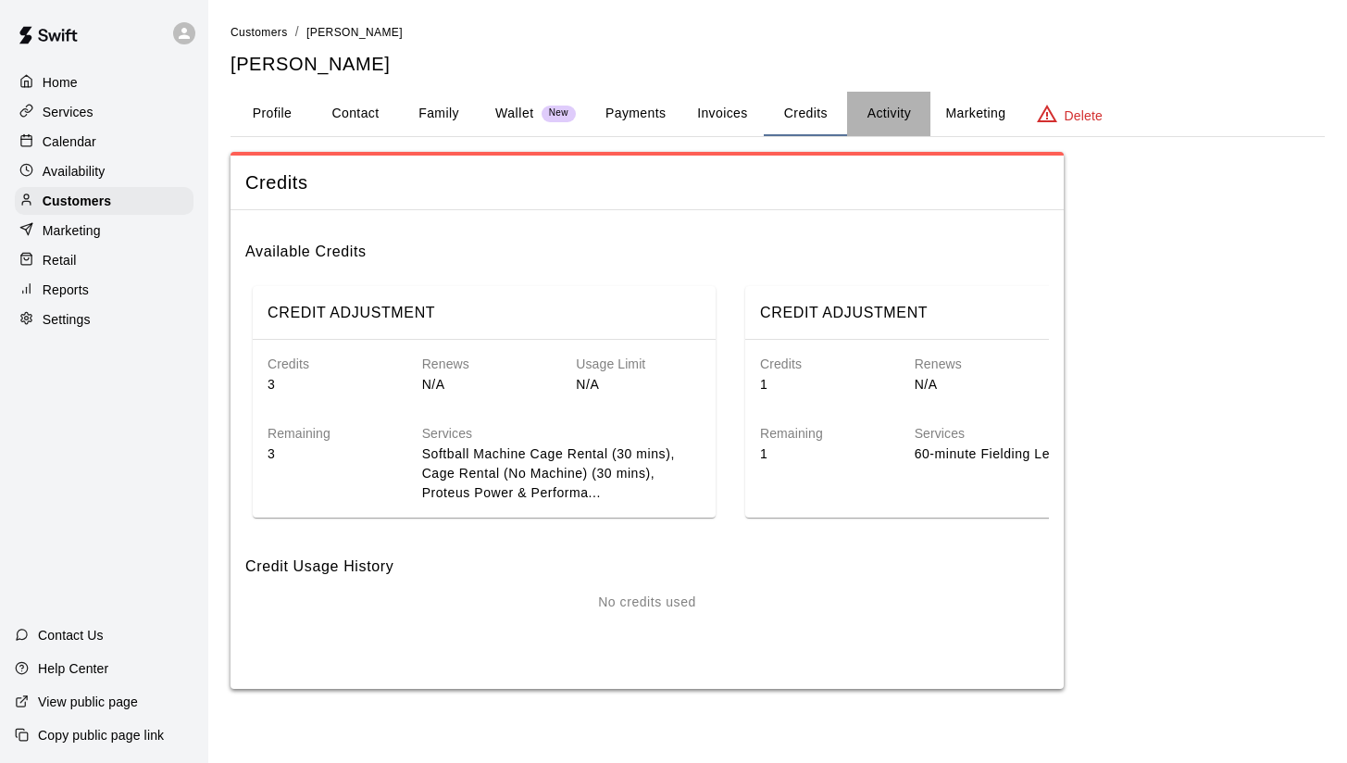
click at [886, 107] on button "Activity" at bounding box center [888, 114] width 83 height 44
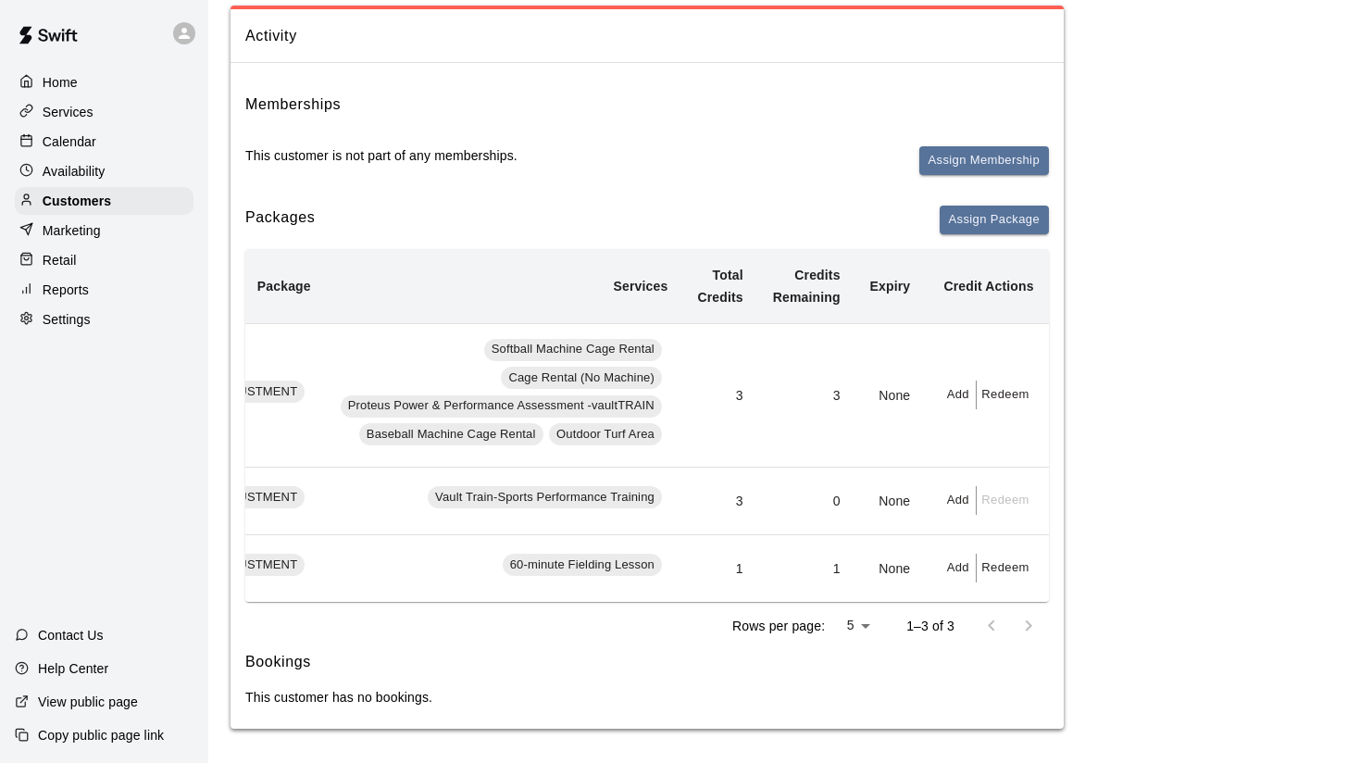
scroll to position [146, 0]
click at [1013, 387] on button "Redeem" at bounding box center [1005, 395] width 56 height 29
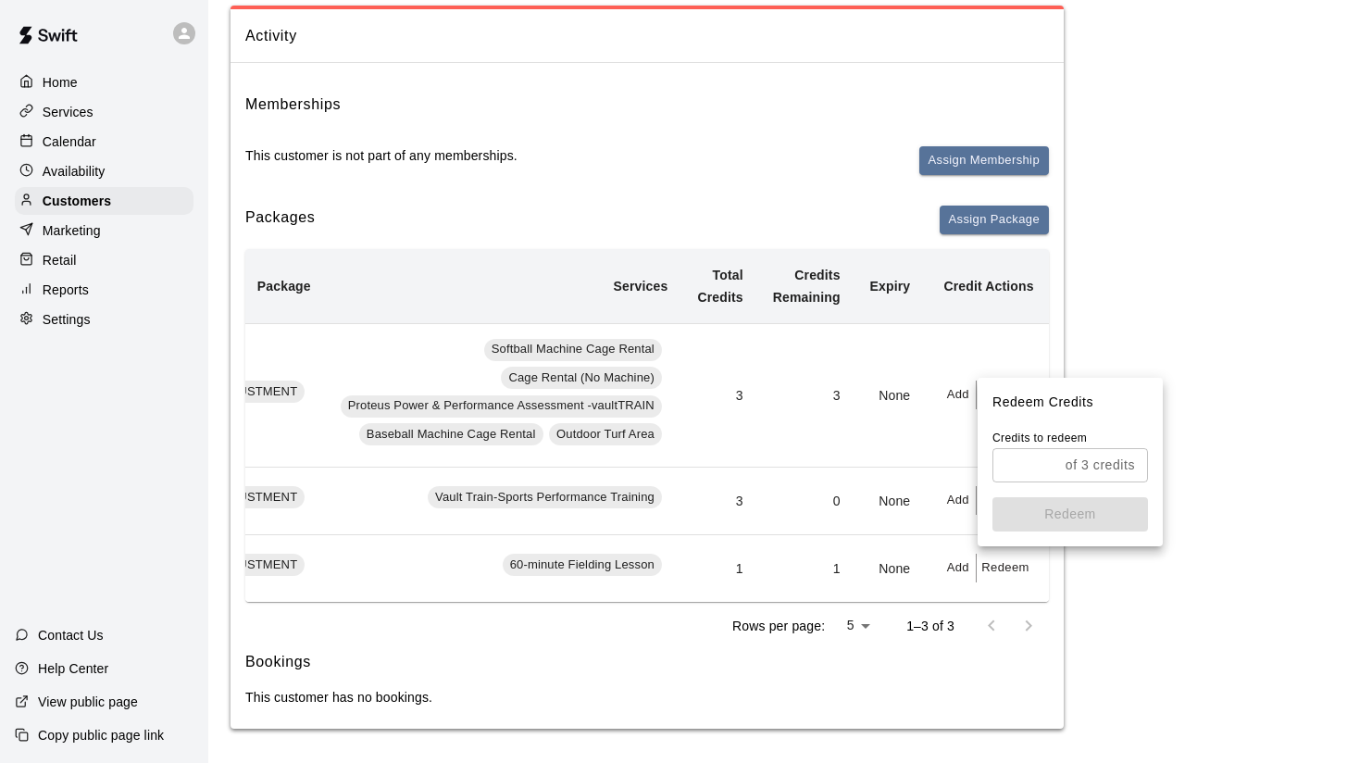
click at [1063, 459] on div "of 3 credits ​" at bounding box center [1071, 465] width 156 height 34
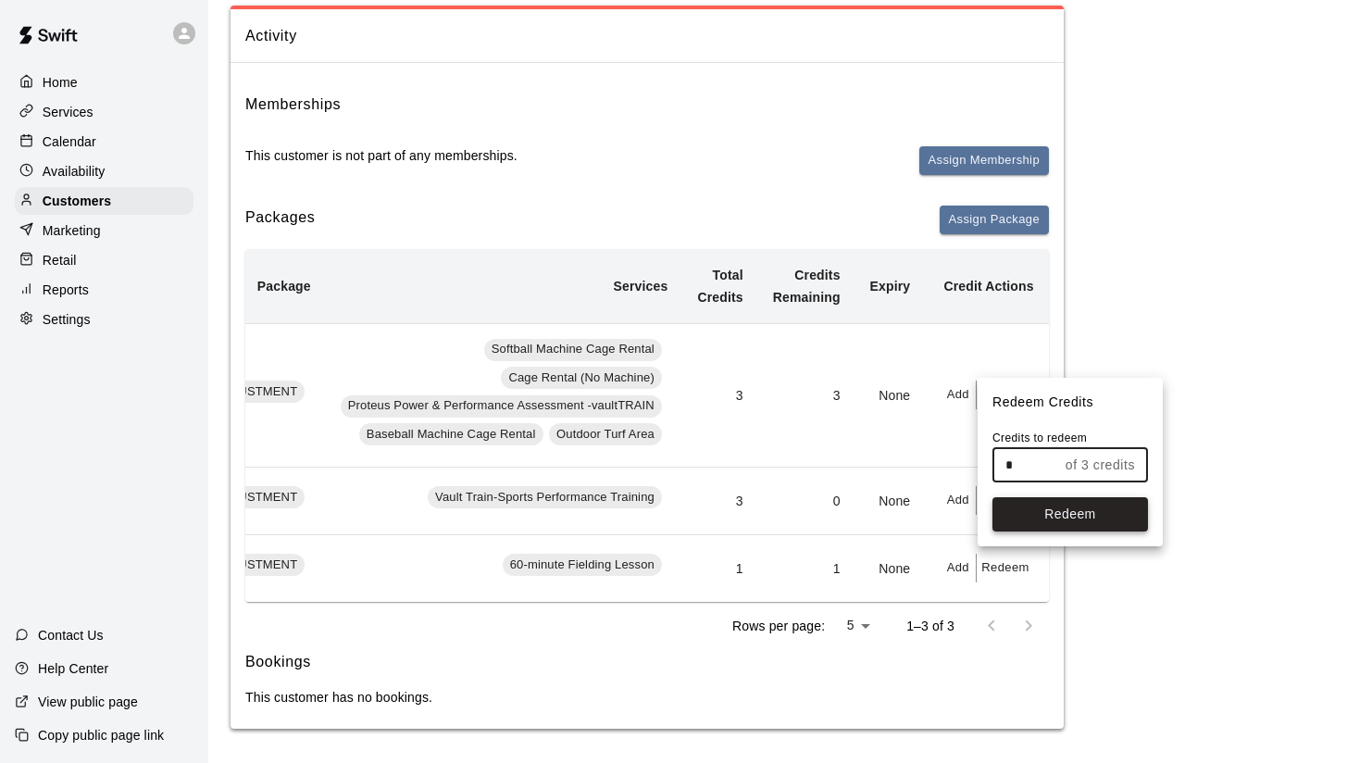
type input "*"
click at [1091, 523] on button "Redeem" at bounding box center [1071, 514] width 156 height 34
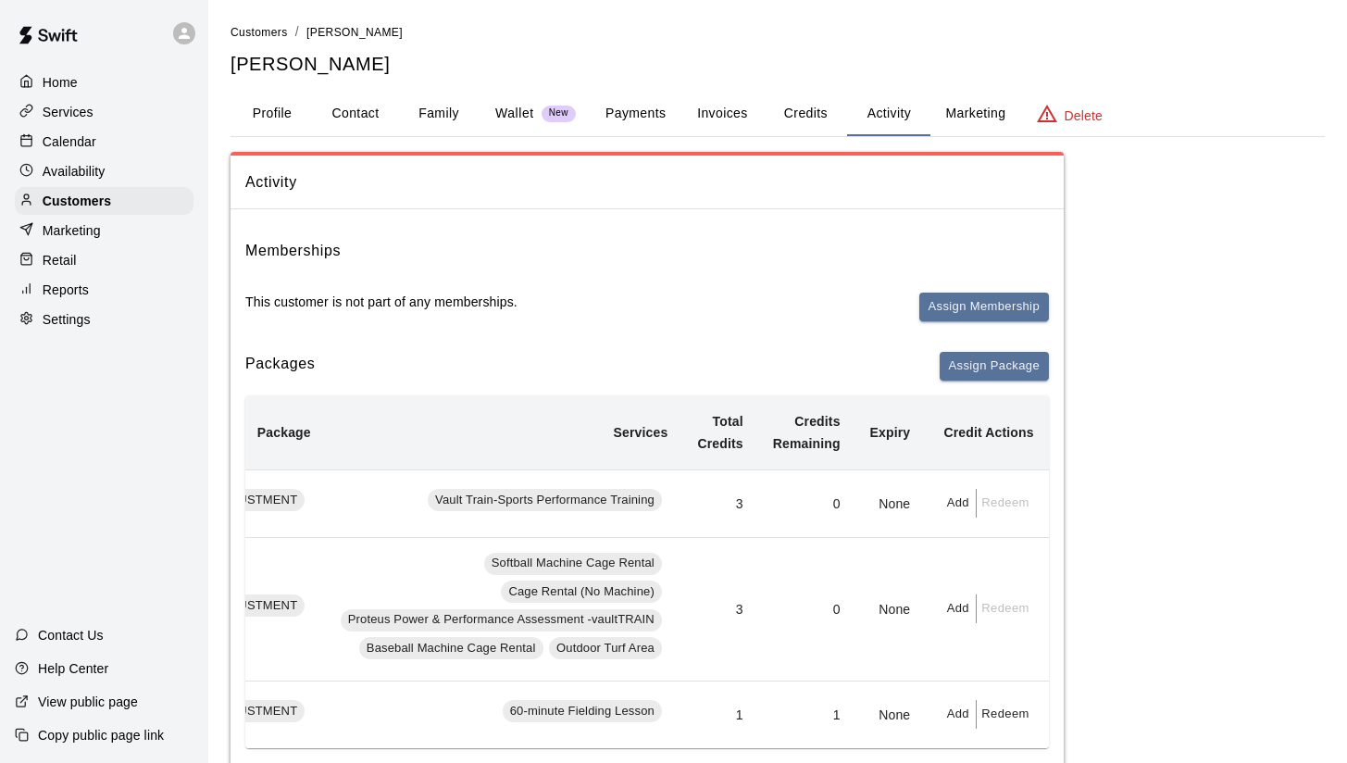
scroll to position [0, 0]
click at [826, 114] on button "Credits" at bounding box center [805, 114] width 83 height 44
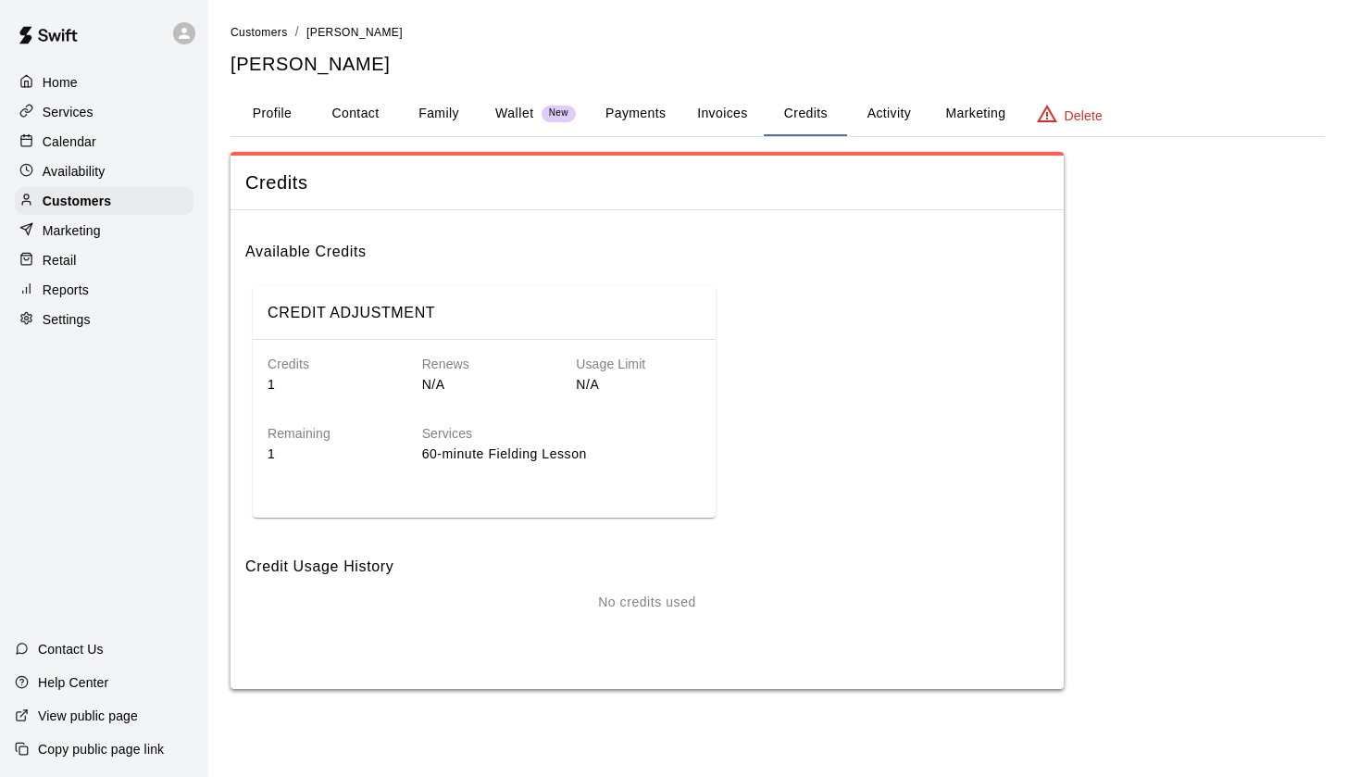
click at [80, 103] on p "Services" at bounding box center [68, 112] width 51 height 19
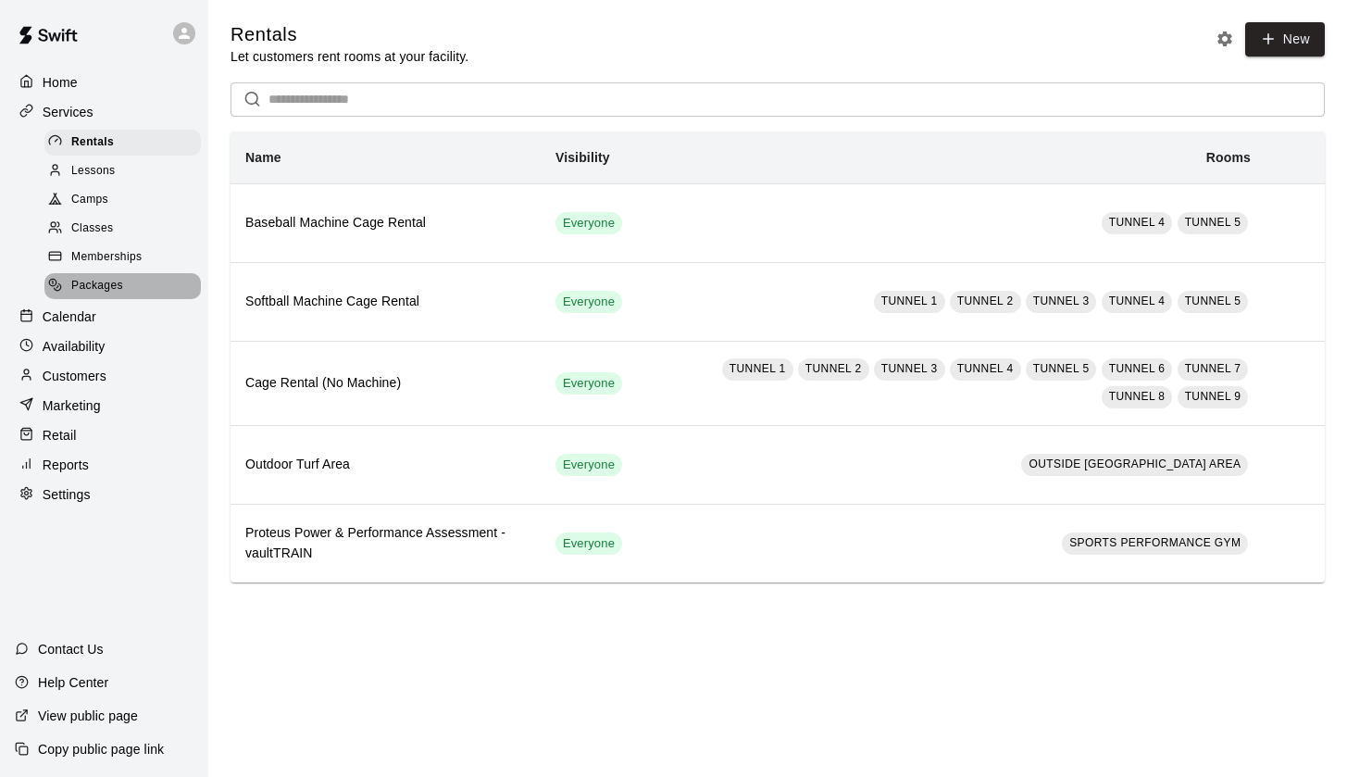
click at [100, 283] on span "Packages" at bounding box center [97, 286] width 52 height 19
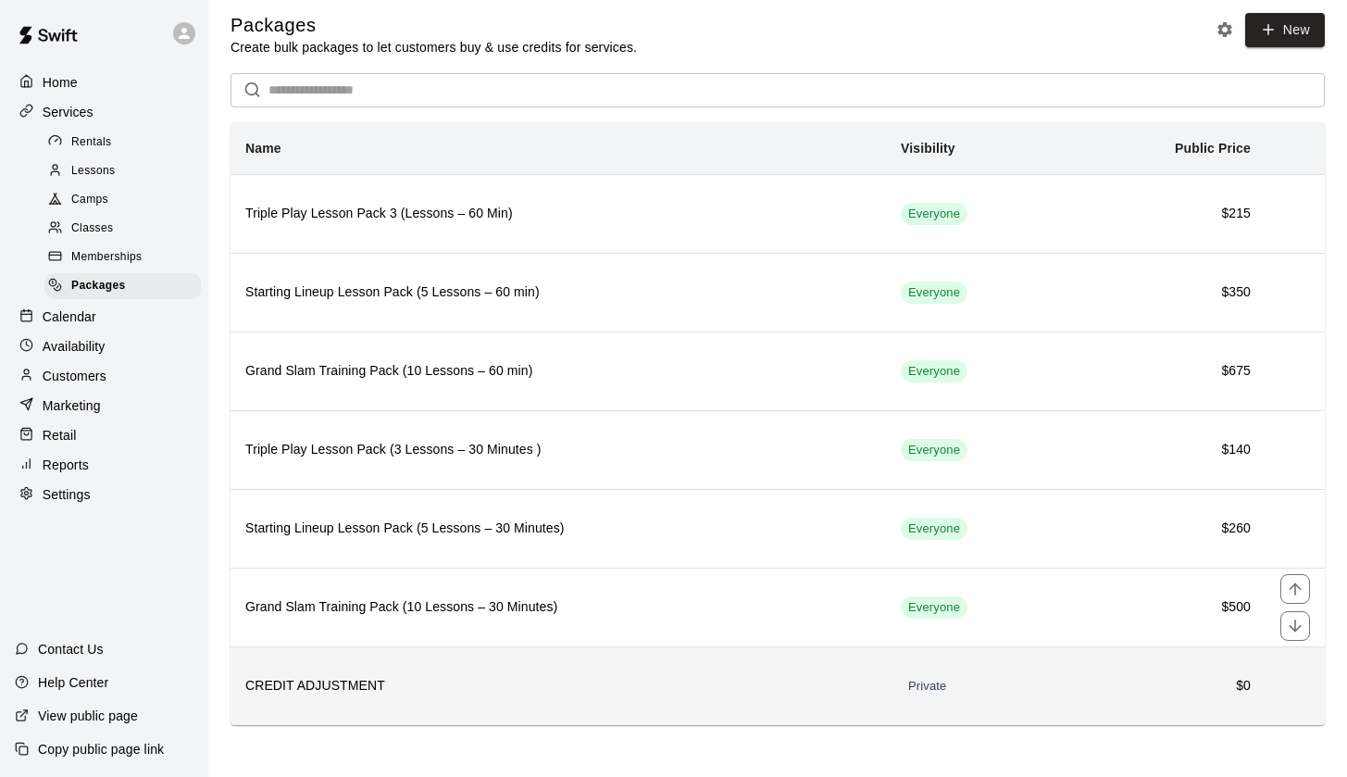
scroll to position [8, 0]
click at [324, 688] on h6 "CREDIT ADJUSTMENT" at bounding box center [558, 687] width 626 height 20
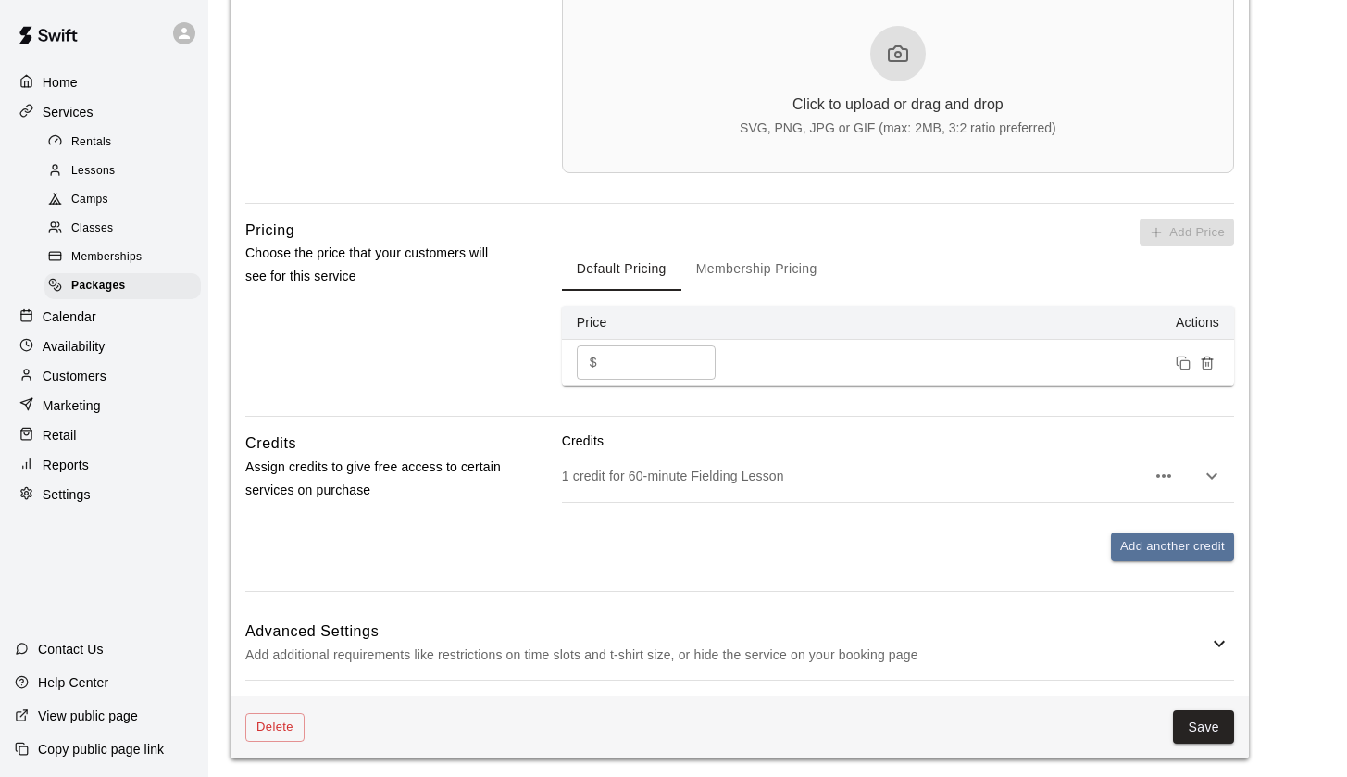
scroll to position [707, 0]
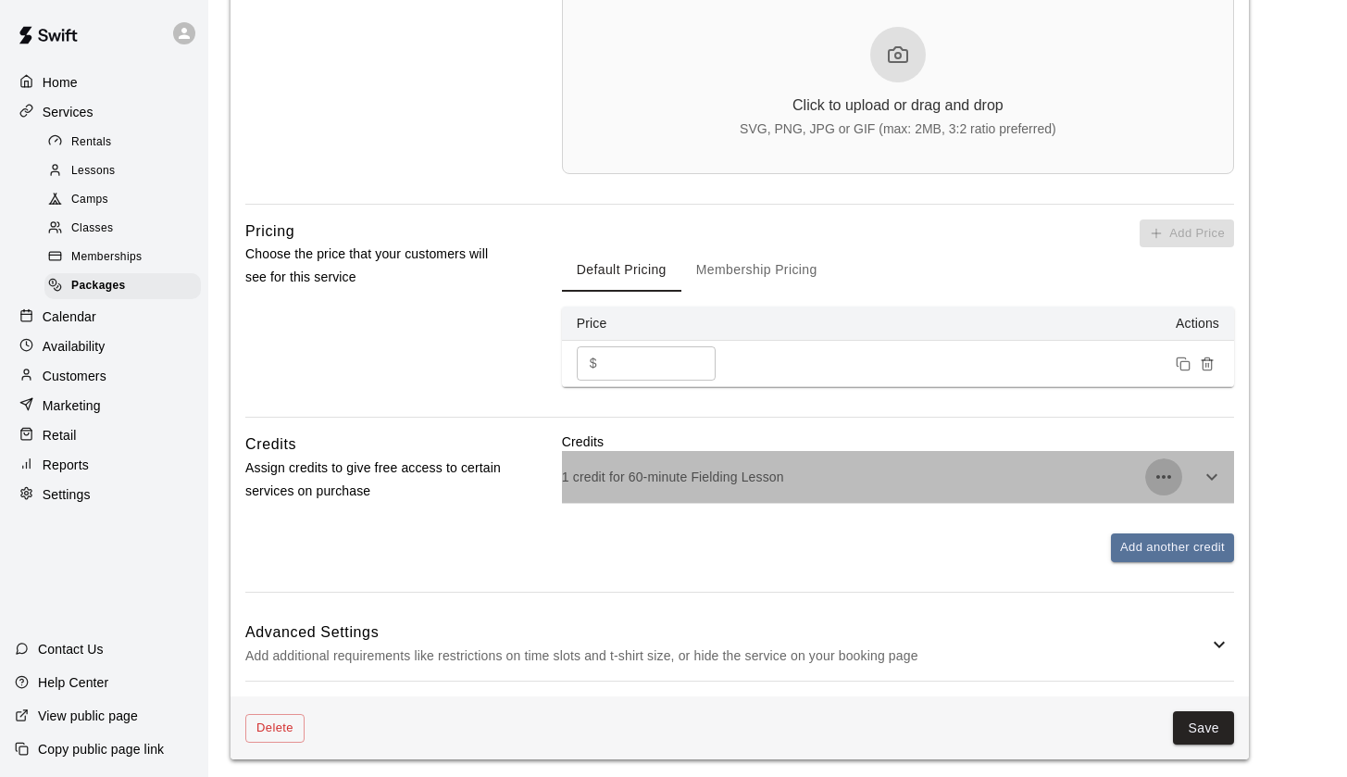
click at [1163, 479] on icon "button" at bounding box center [1164, 477] width 22 height 22
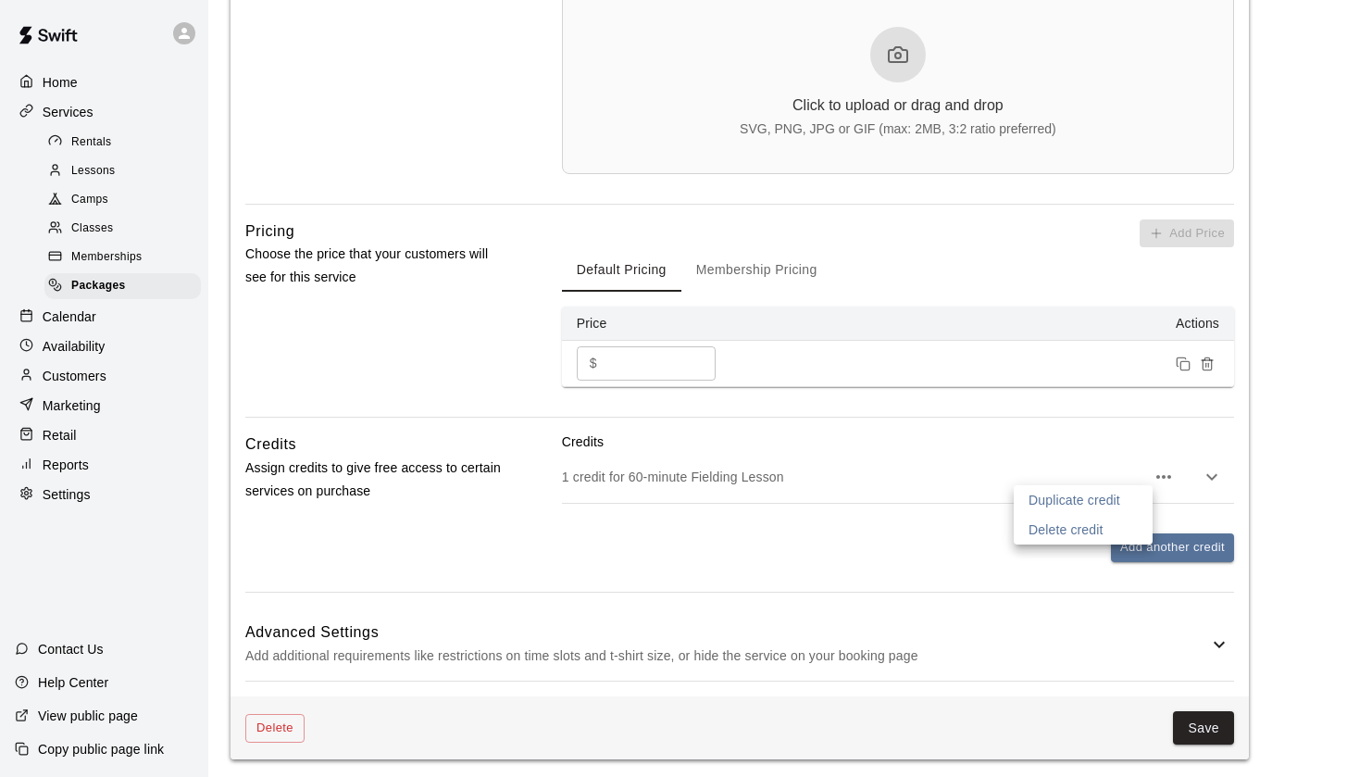
click at [1078, 528] on p "Delete credit" at bounding box center [1066, 529] width 75 height 19
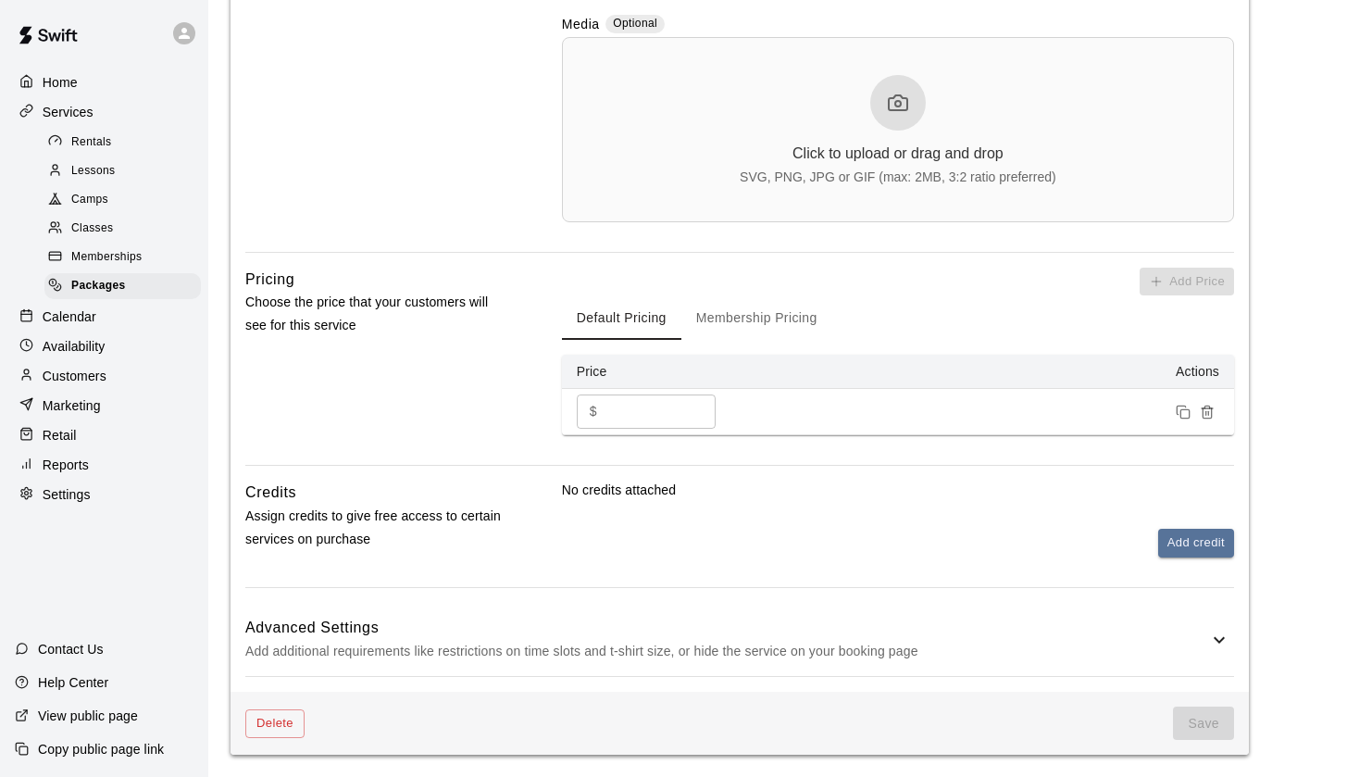
scroll to position [655, 0]
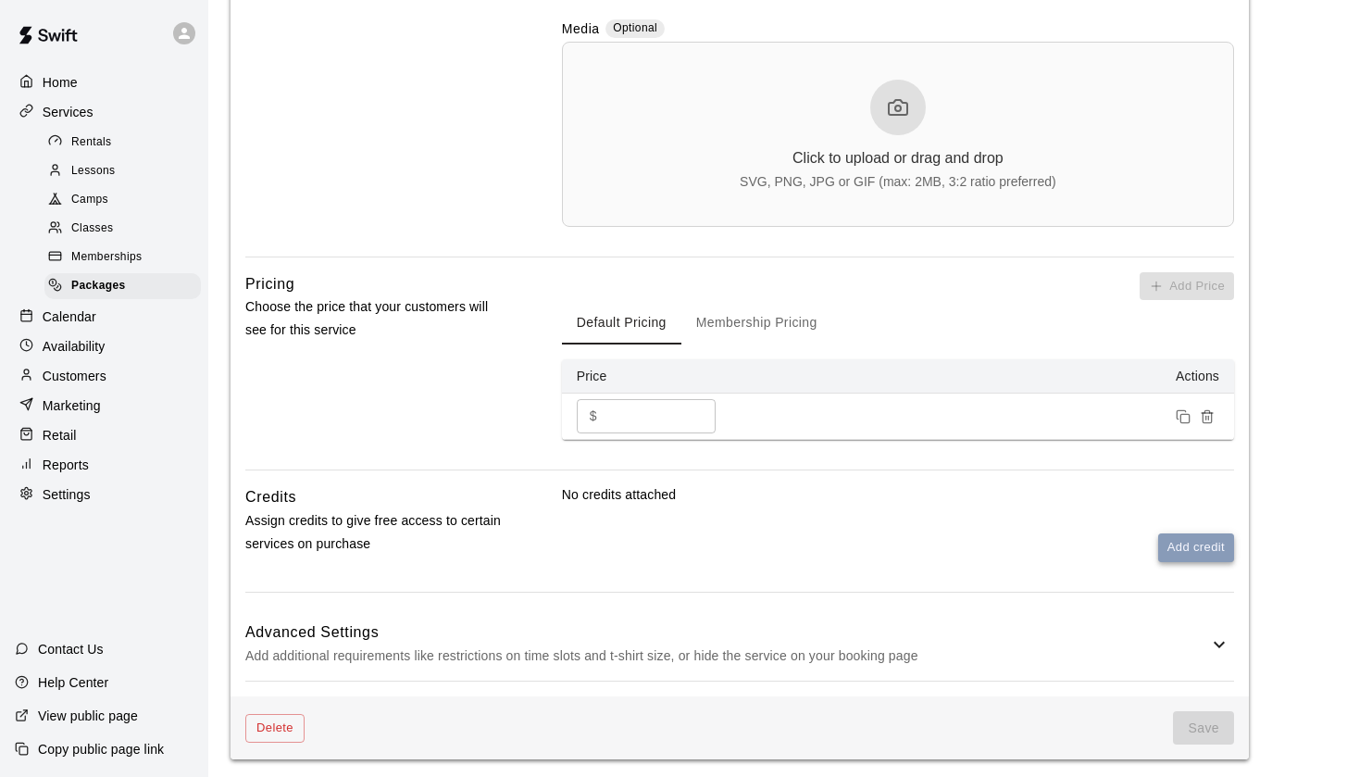
click at [1213, 546] on button "Add credit" at bounding box center [1196, 547] width 76 height 29
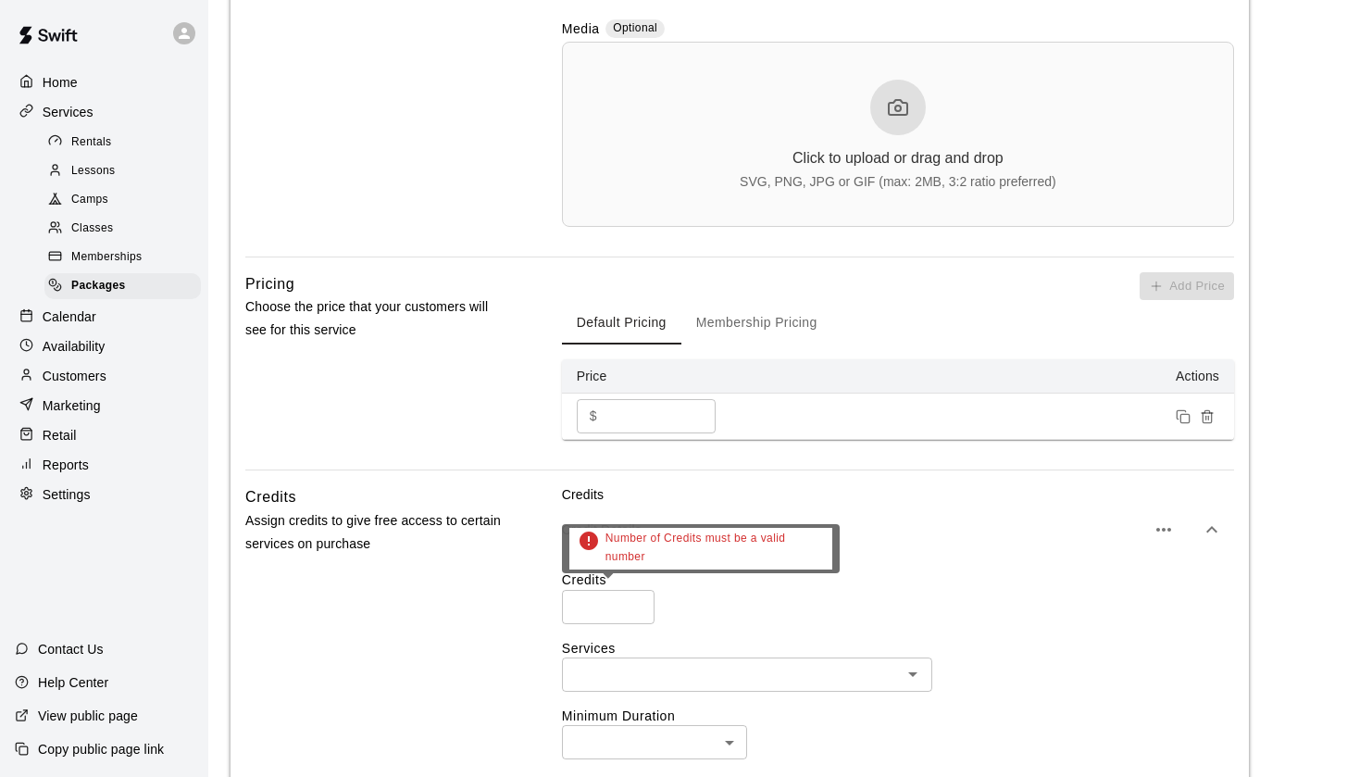
type input "*"
click at [635, 600] on input "*" at bounding box center [608, 607] width 93 height 34
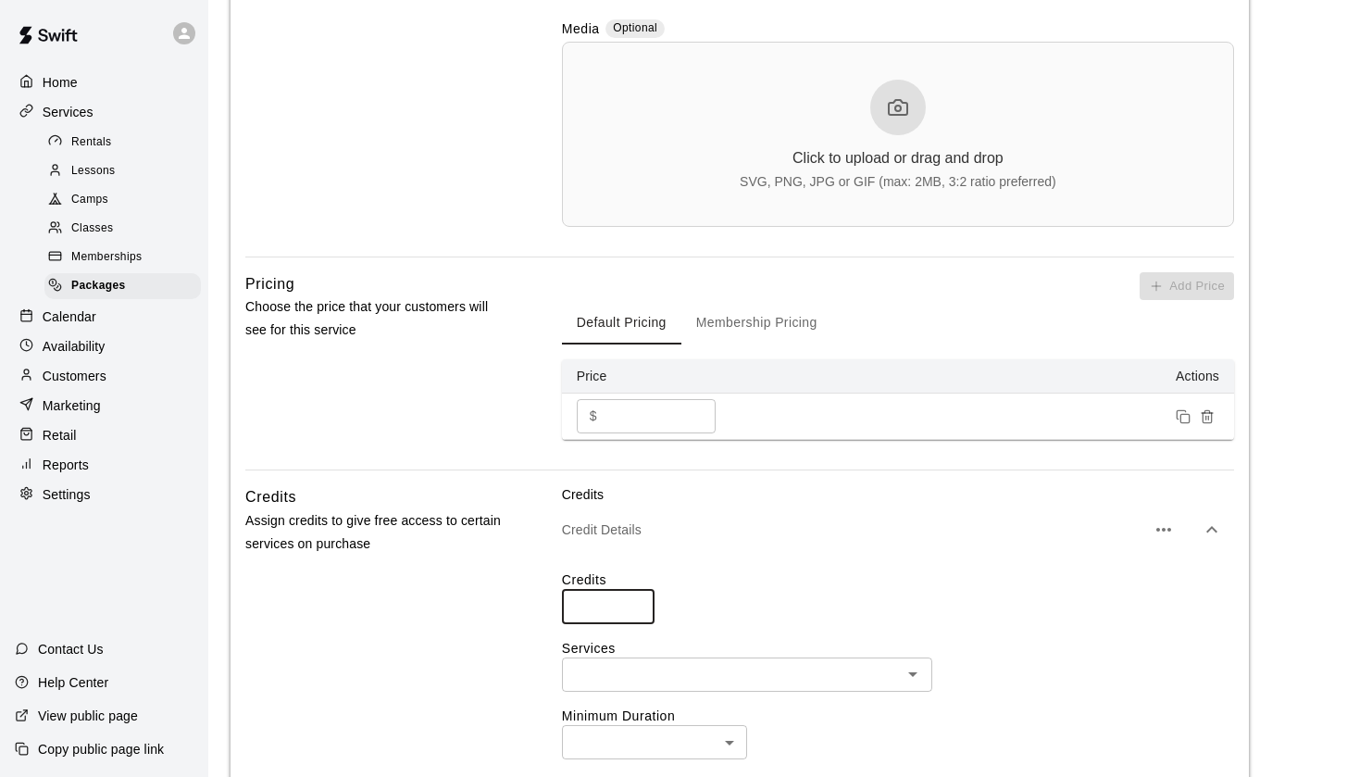
click at [708, 600] on div "Credits * ​" at bounding box center [898, 596] width 672 height 53
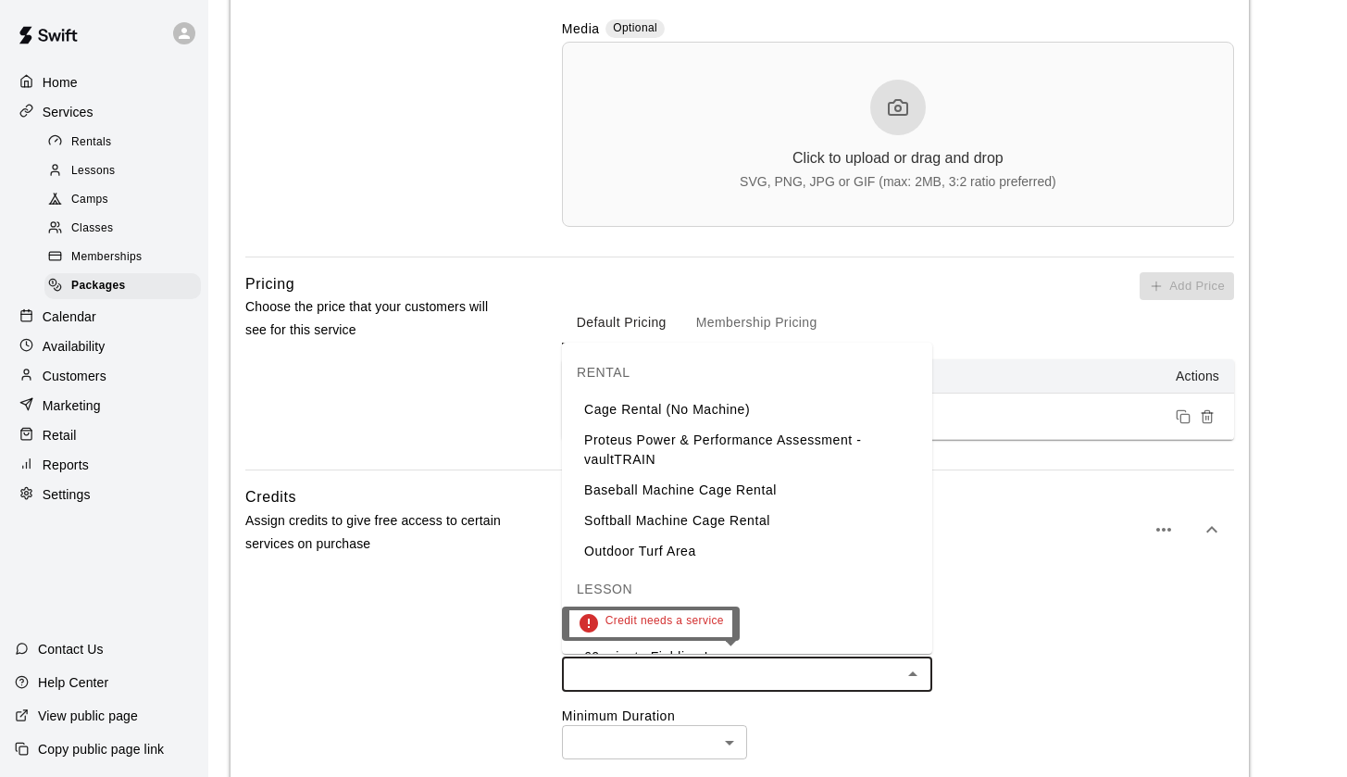
click at [701, 667] on input "text" at bounding box center [732, 674] width 329 height 23
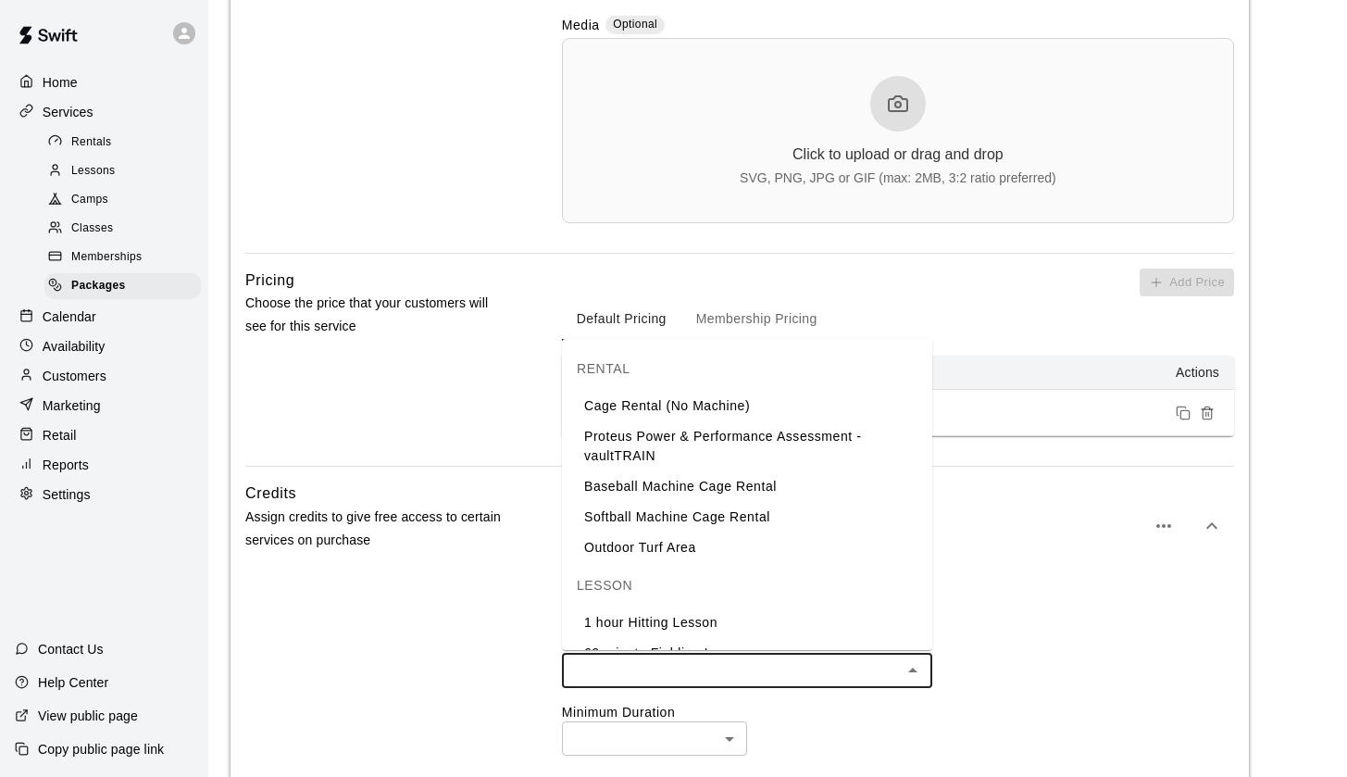
click at [719, 405] on li "Cage Rental (No Machine)" at bounding box center [747, 406] width 370 height 31
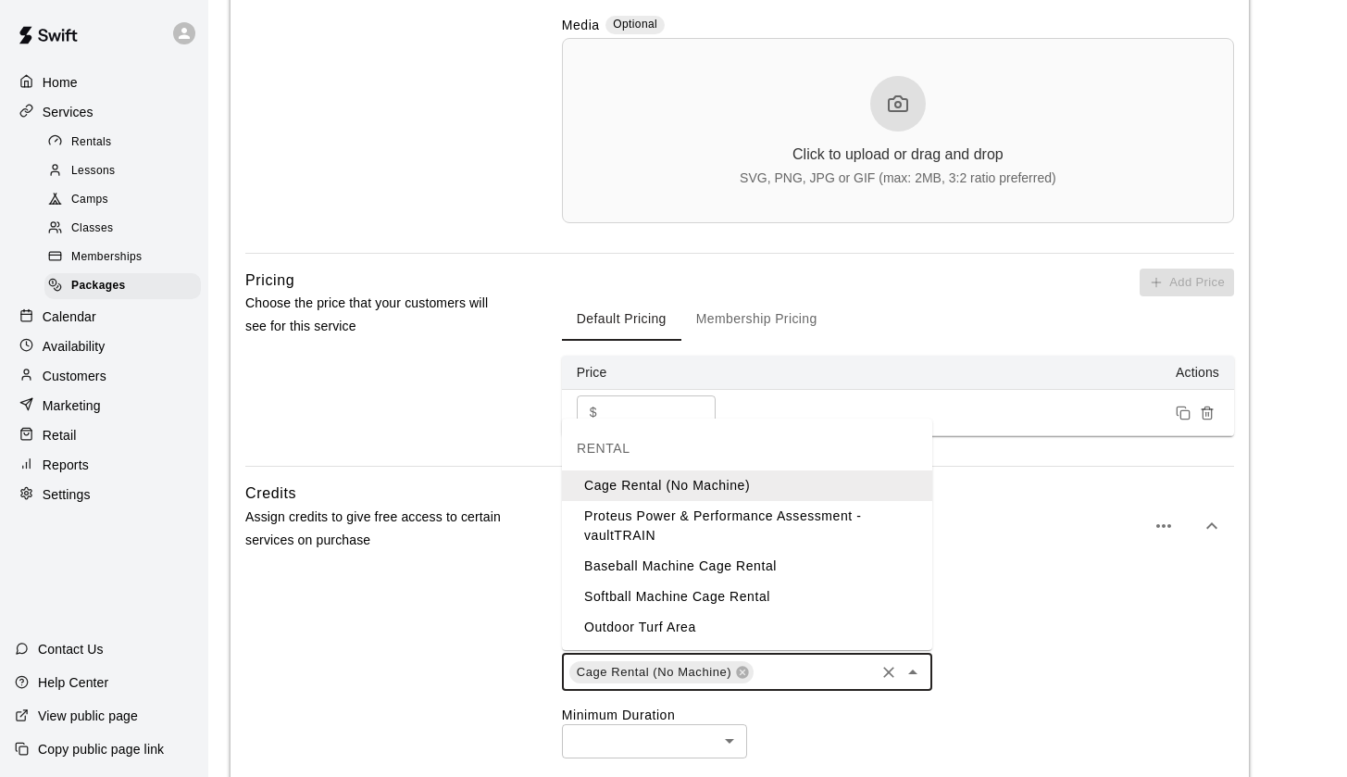
click at [795, 666] on input "text" at bounding box center [814, 671] width 117 height 23
click at [718, 515] on li "Proteus Power & Performance Assessment -vaultTRAIN" at bounding box center [747, 526] width 370 height 50
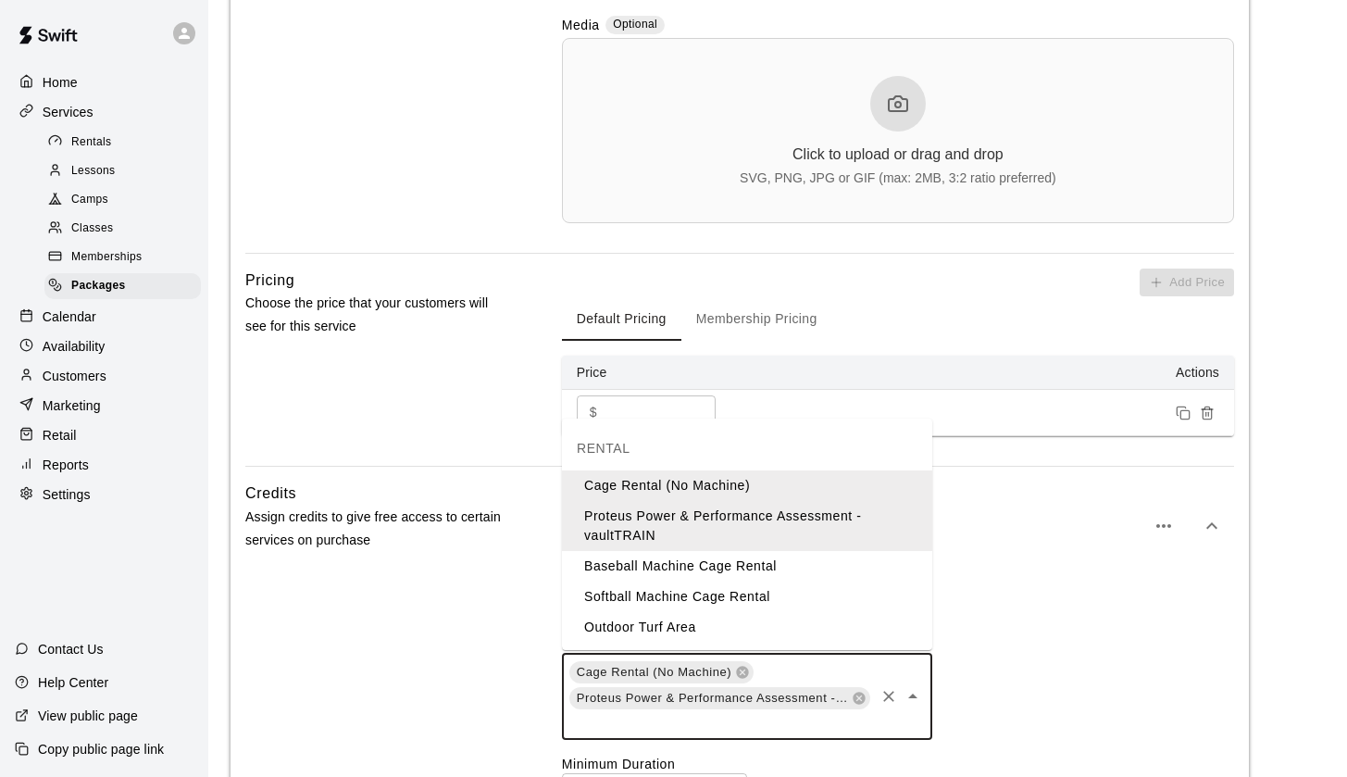
click at [708, 721] on input "text" at bounding box center [720, 722] width 305 height 23
click at [694, 569] on li "Baseball Machine Cage Rental" at bounding box center [747, 566] width 370 height 31
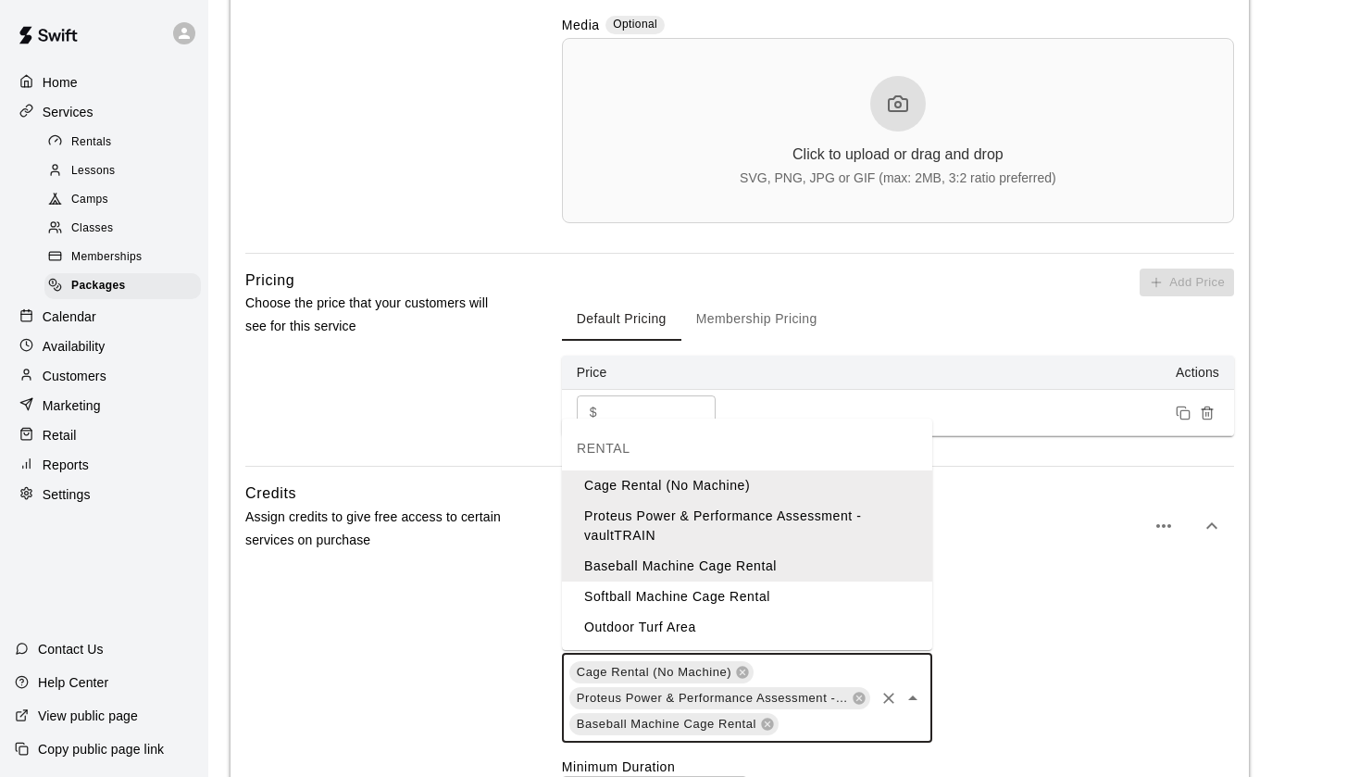
click at [804, 719] on input "text" at bounding box center [827, 723] width 92 height 23
click at [711, 603] on li "Softball Machine Cage Rental" at bounding box center [747, 596] width 370 height 31
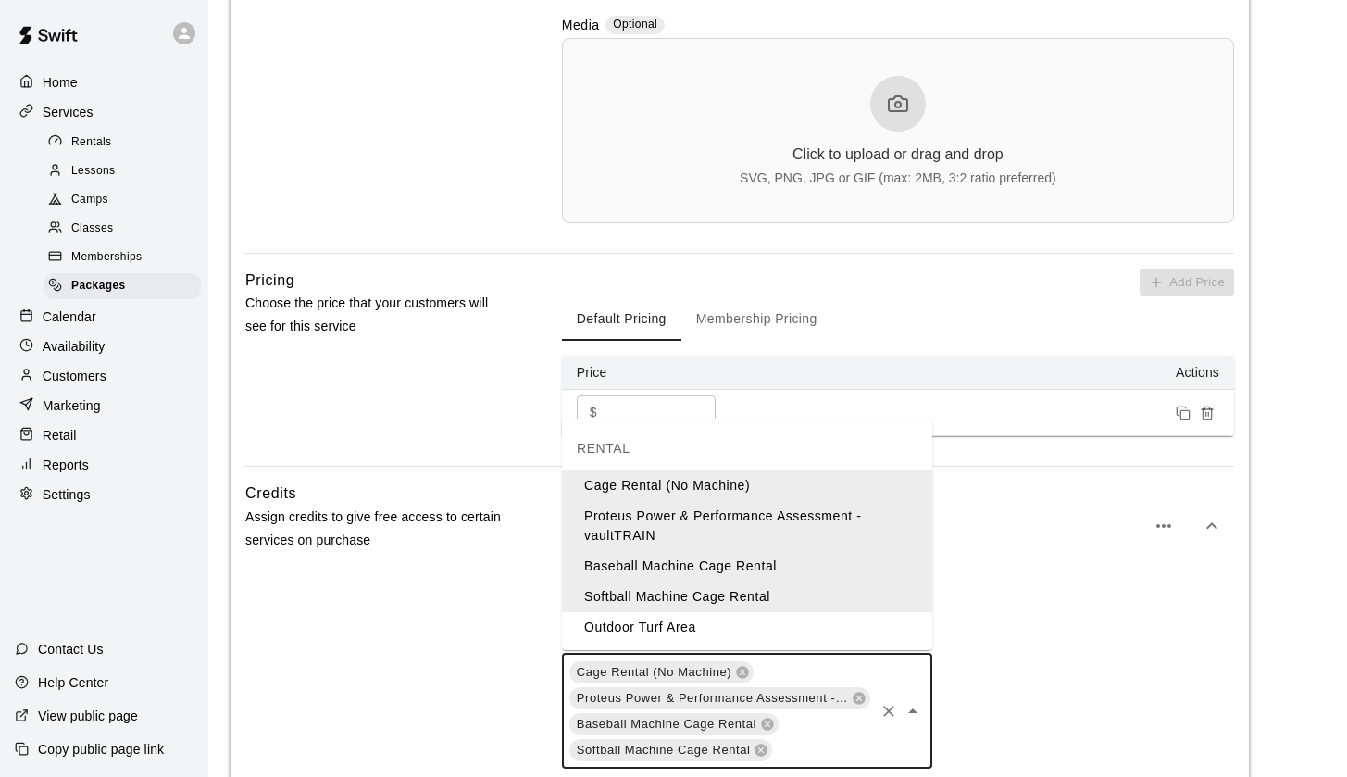
click at [795, 744] on input "text" at bounding box center [822, 749] width 97 height 23
click at [707, 612] on li "Outdoor Turf Area" at bounding box center [747, 627] width 370 height 31
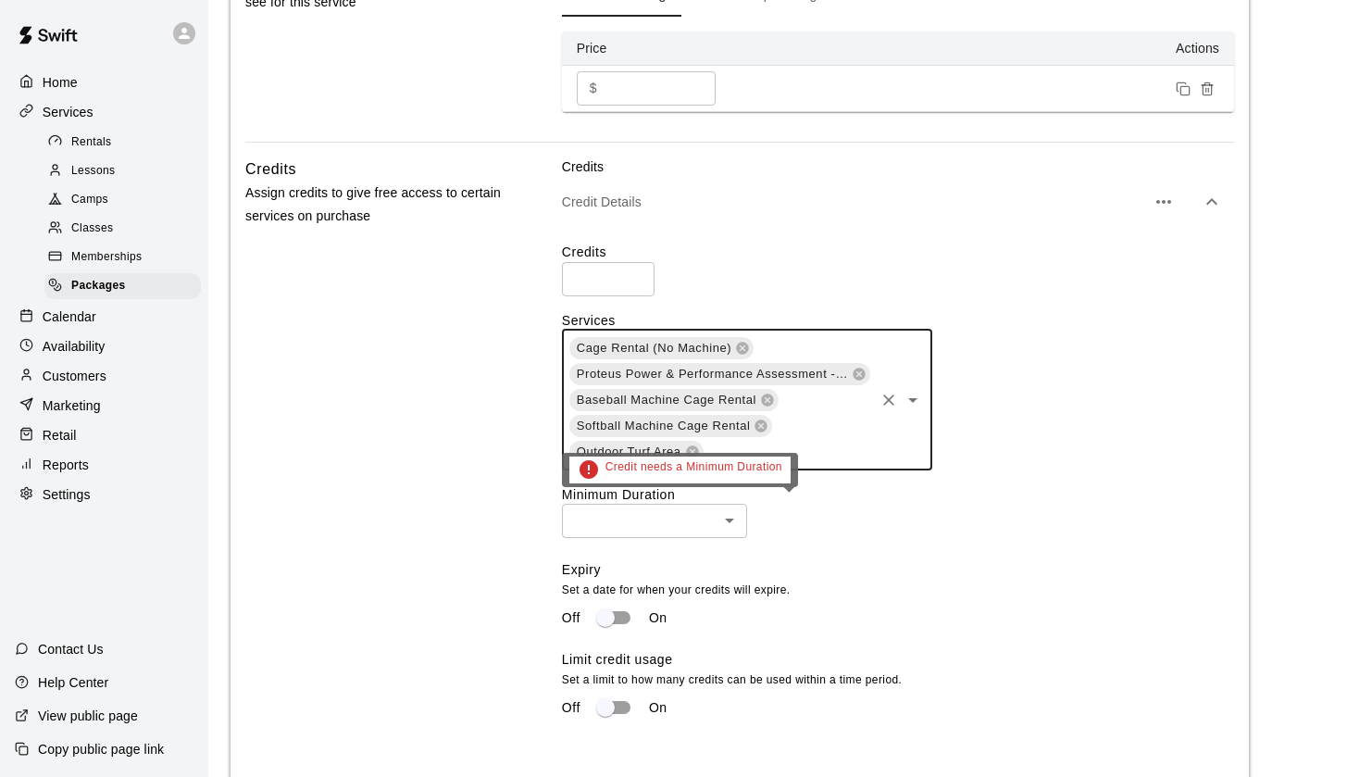
scroll to position [1009, 0]
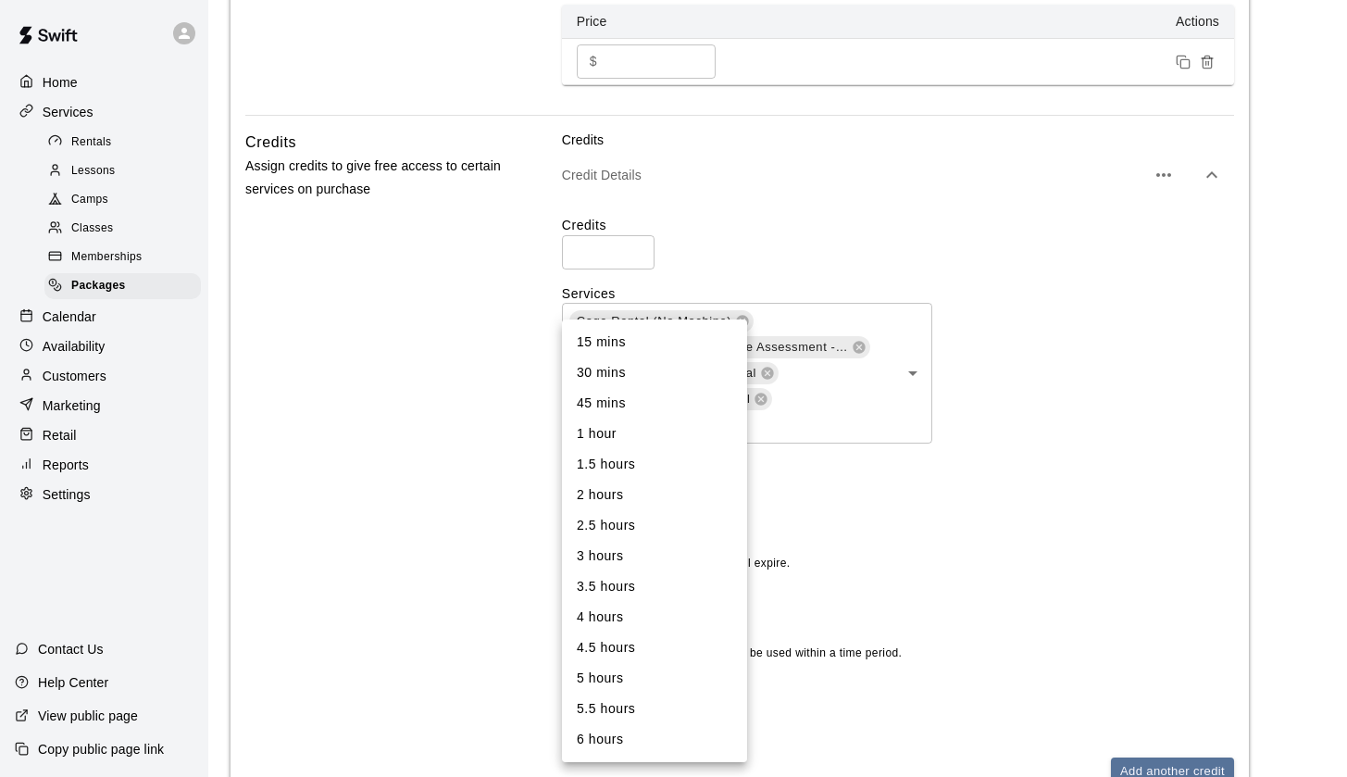
click at [625, 369] on li "30 mins" at bounding box center [654, 372] width 185 height 31
type input "**"
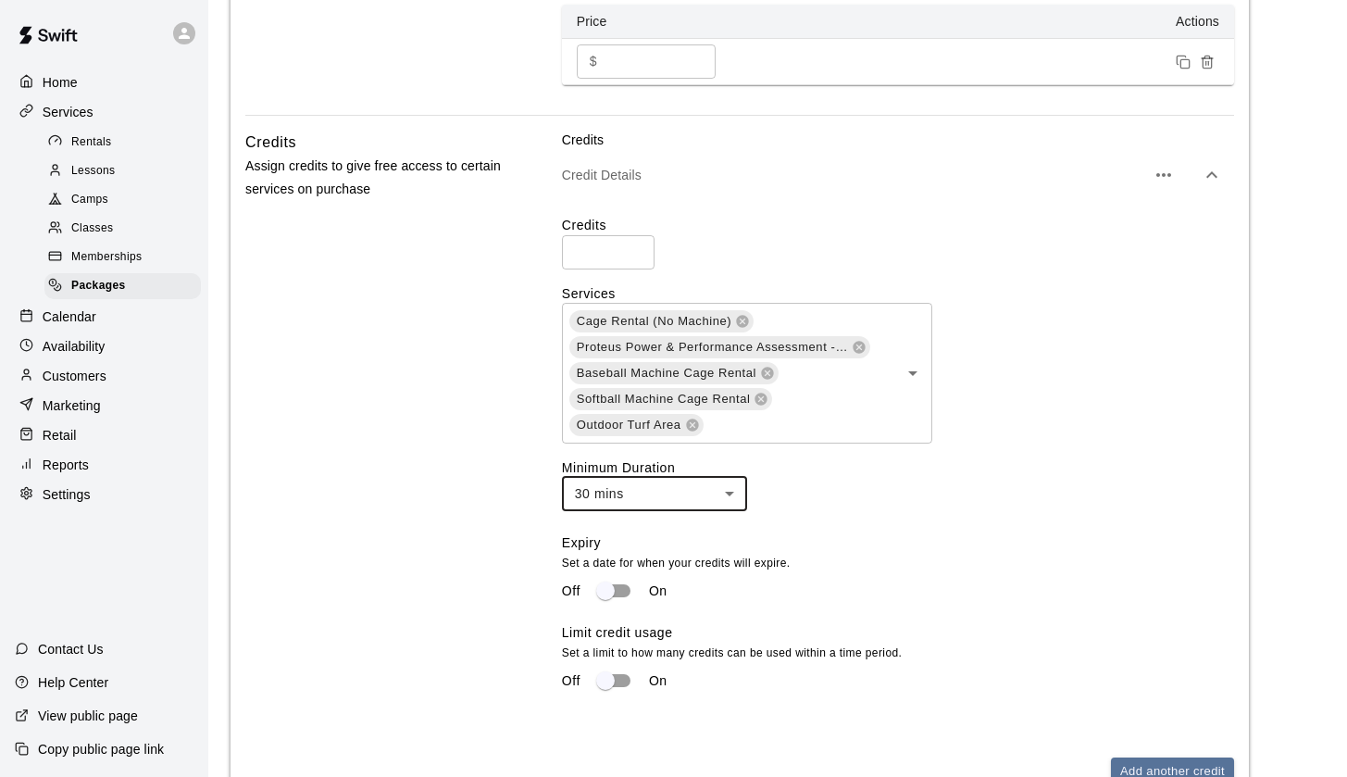
click at [882, 546] on div "Expiry Set a date for when your credits will expire. Off On" at bounding box center [890, 578] width 657 height 90
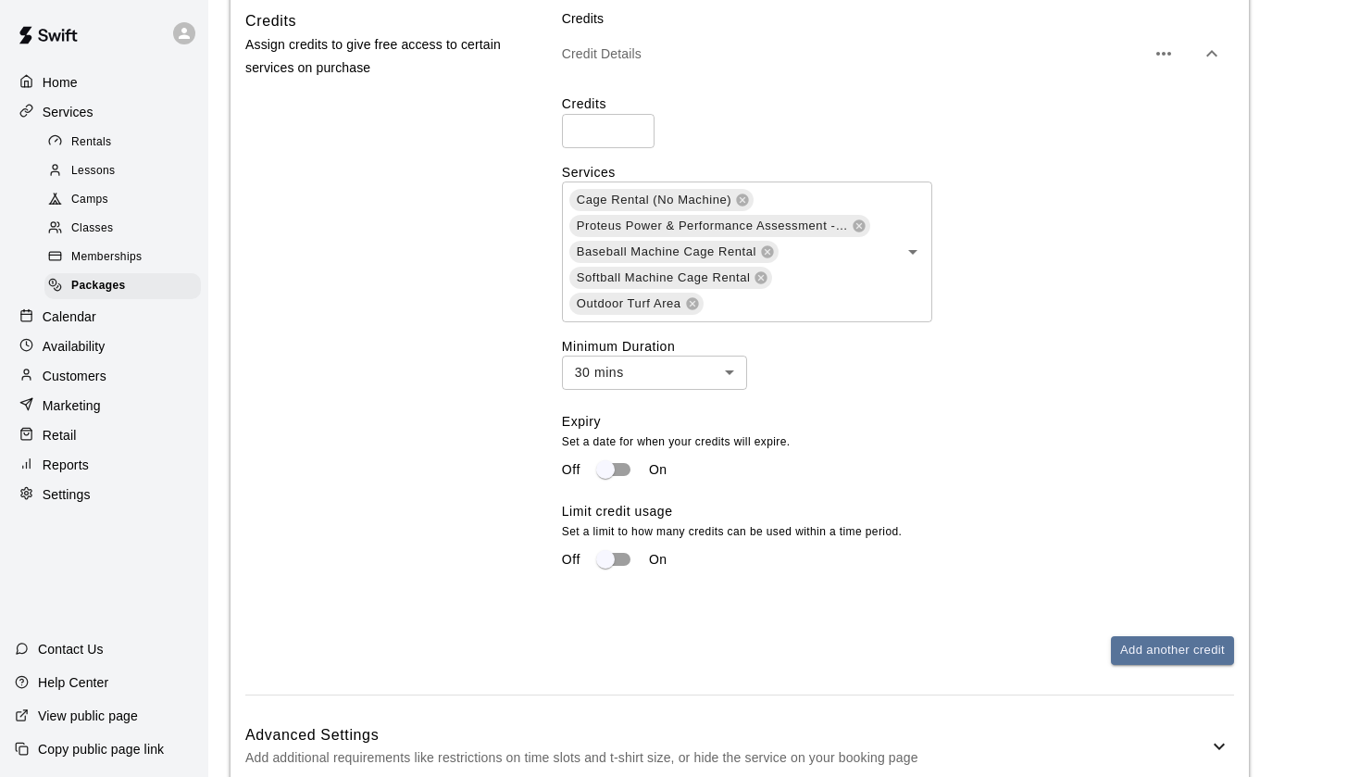
scroll to position [1135, 0]
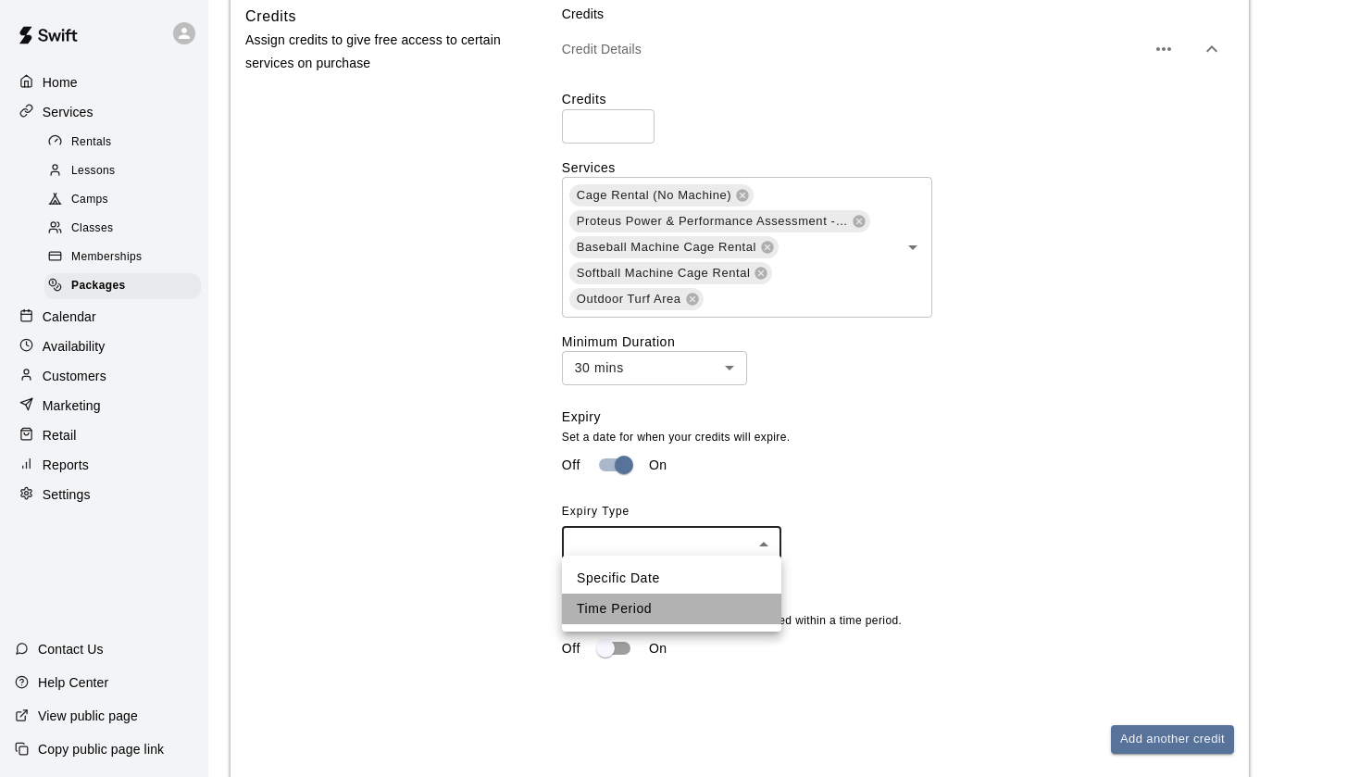
click at [671, 613] on li "Time Period" at bounding box center [671, 609] width 219 height 31
type input "******"
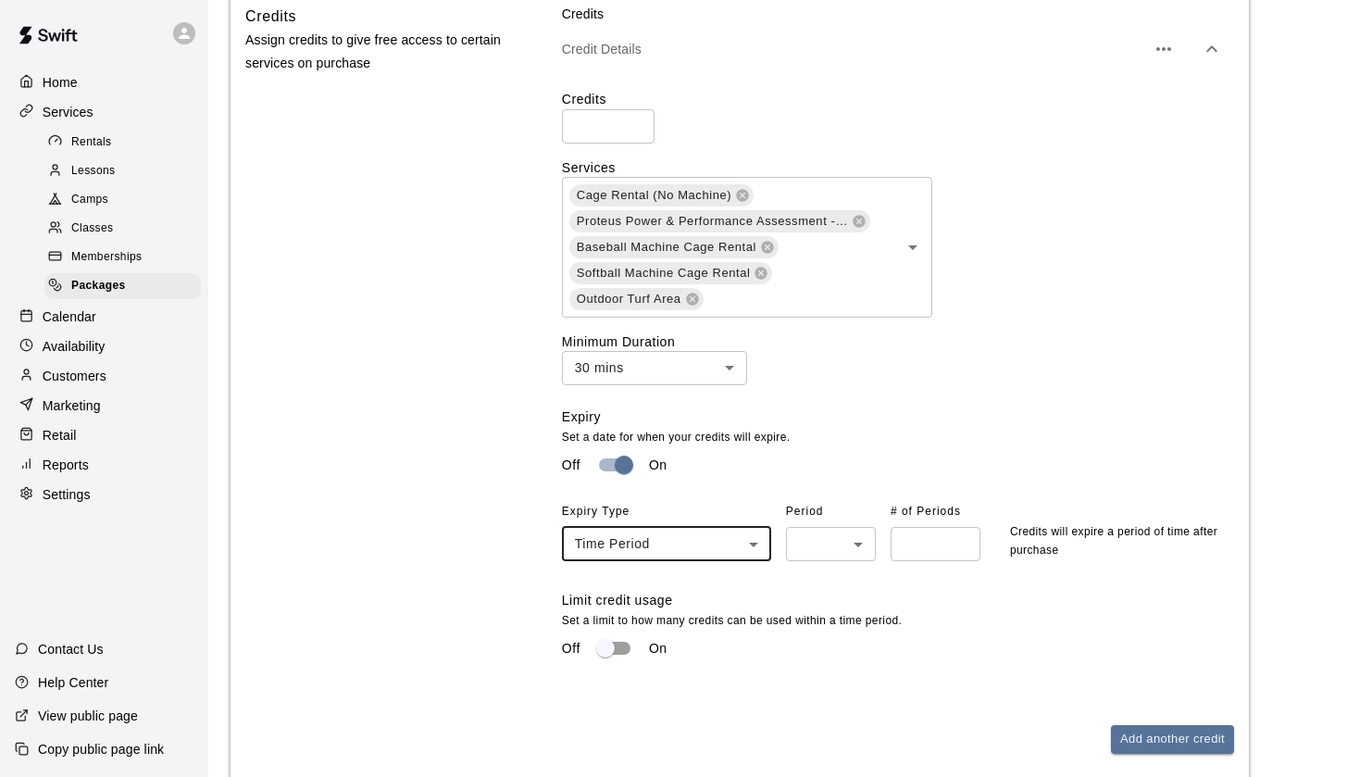
click at [832, 556] on div "Expiry Set a date for when your credits will expire. Off On Expiry Type Time Pe…" at bounding box center [890, 498] width 657 height 183
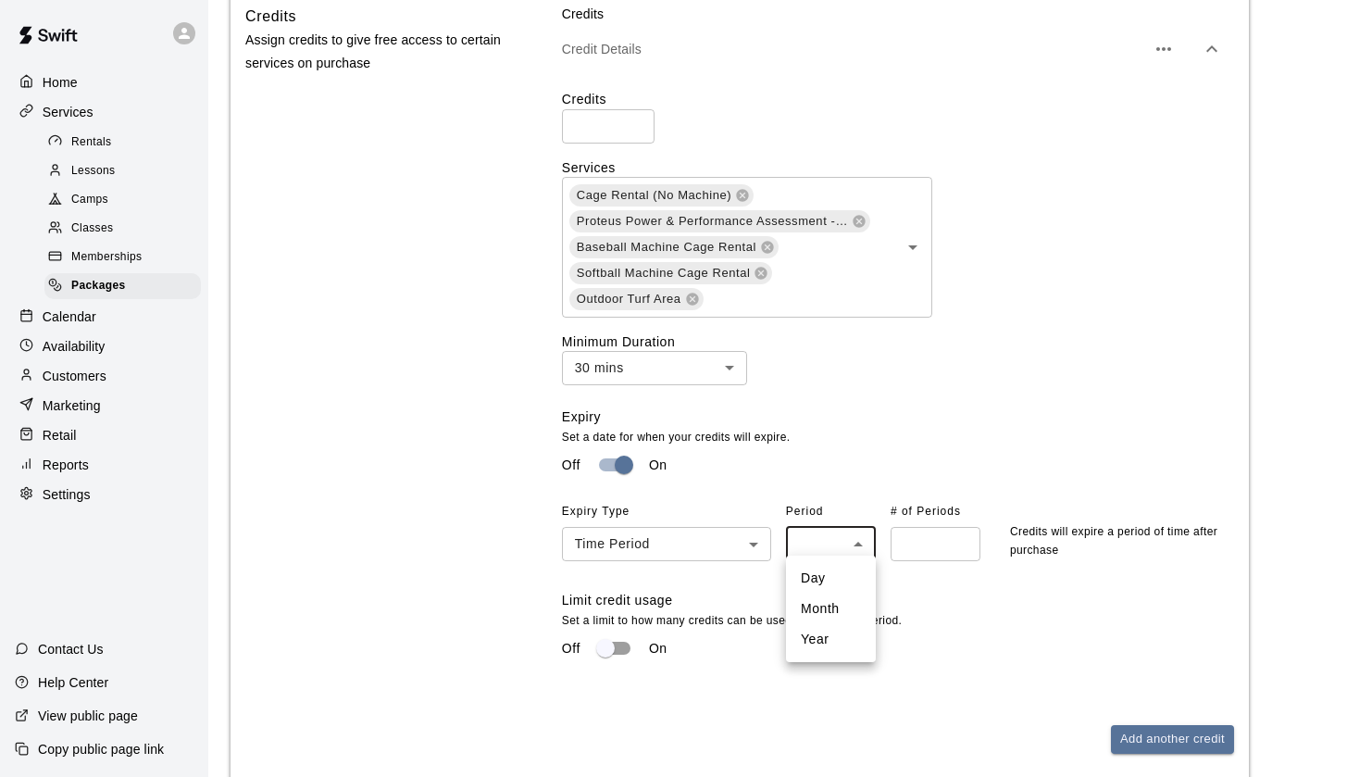
click at [822, 607] on li "Month" at bounding box center [831, 609] width 90 height 31
type input "*****"
click at [940, 534] on input "number" at bounding box center [936, 544] width 90 height 34
type input "*"
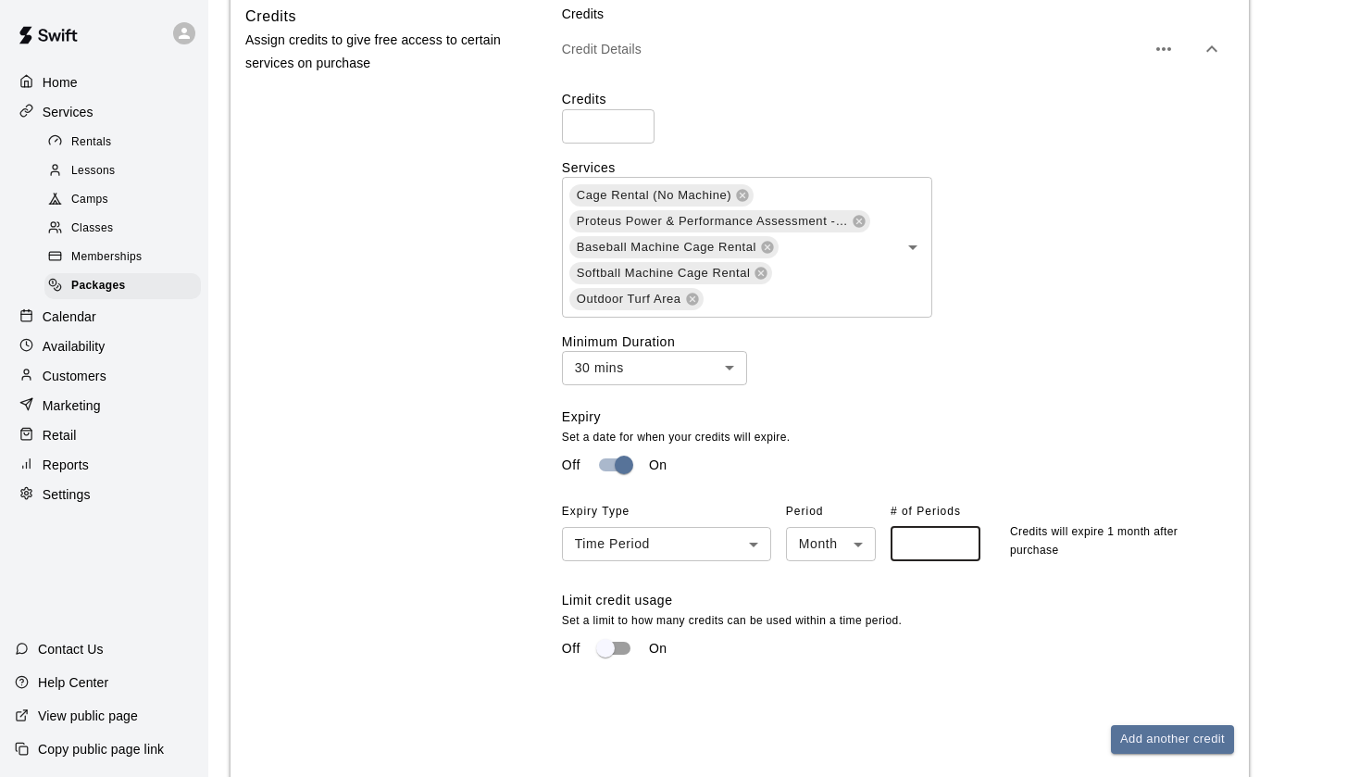
click at [964, 622] on p "Set a limit to how many credits can be used within a time period." at bounding box center [898, 621] width 672 height 19
click at [1163, 735] on button "Add another credit" at bounding box center [1172, 739] width 123 height 29
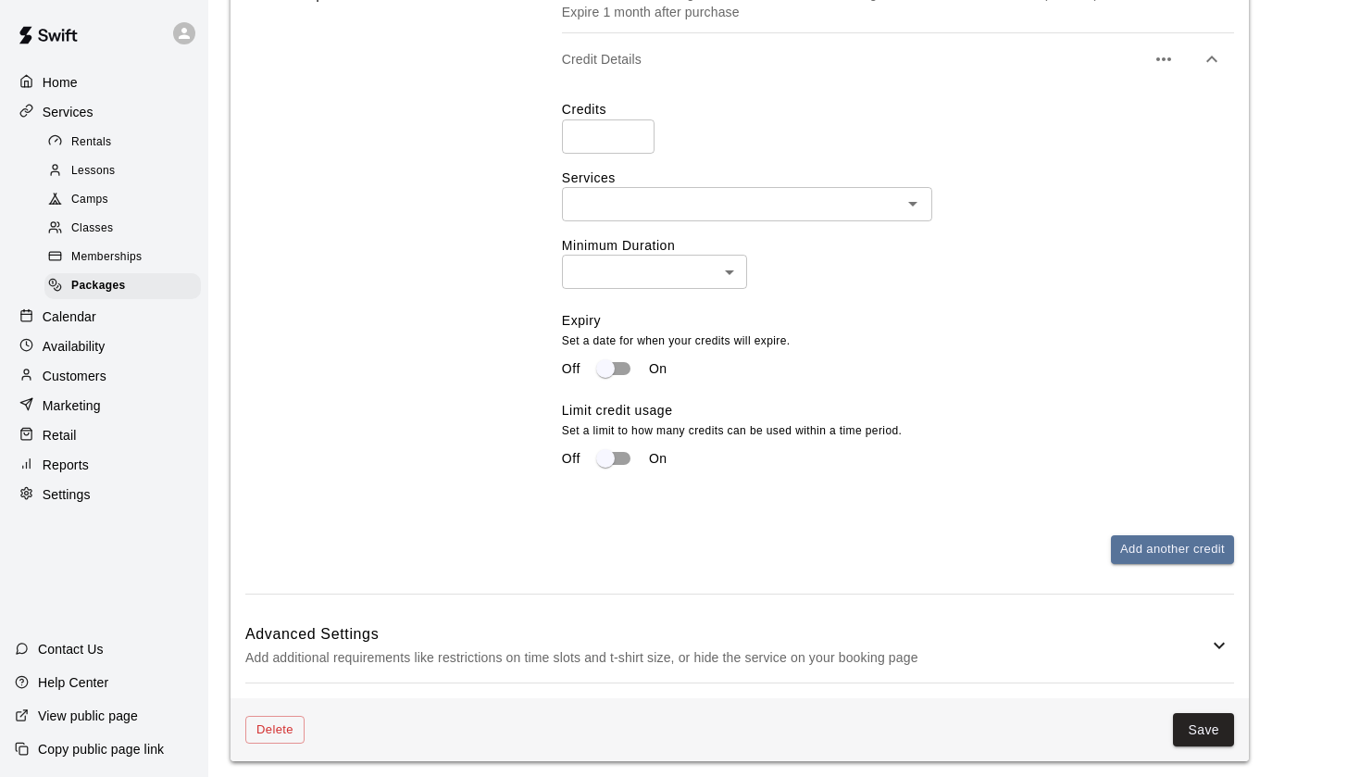
scroll to position [1203, 0]
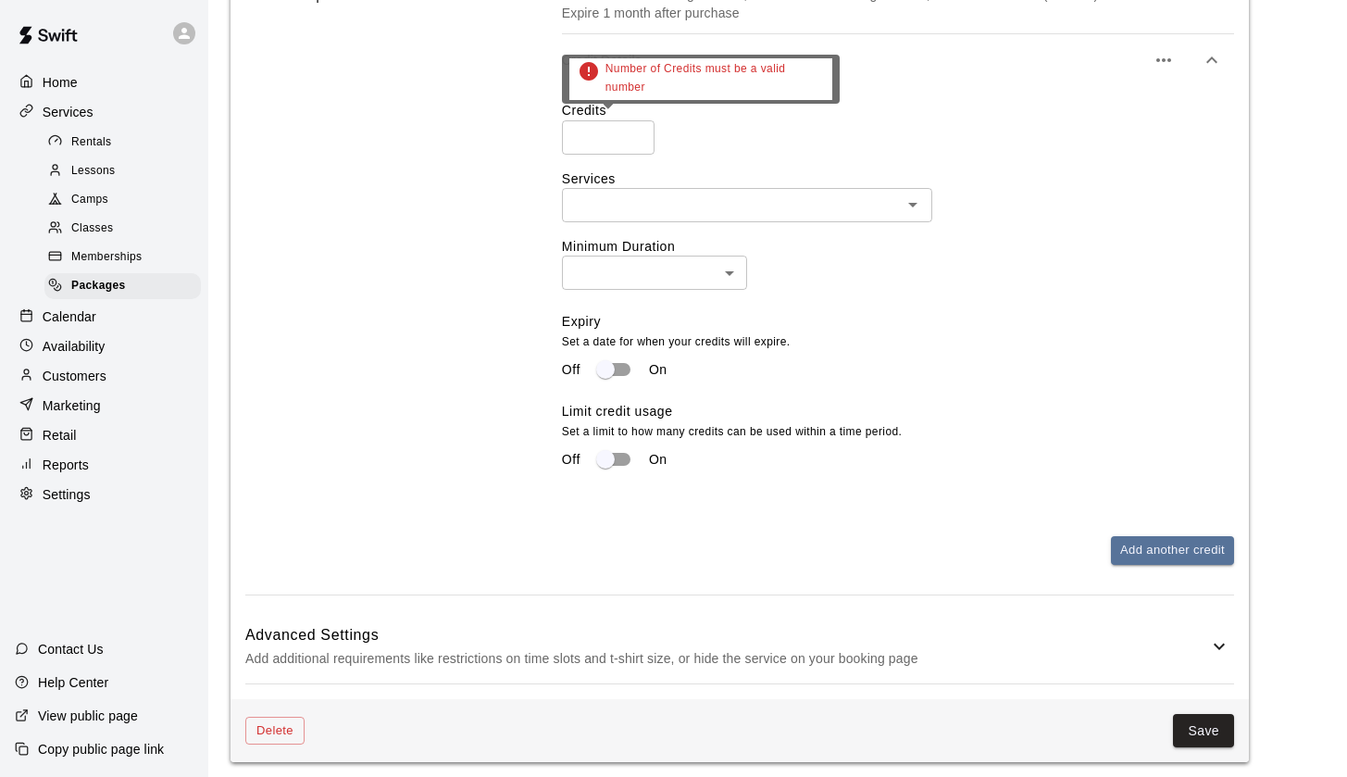
click at [583, 126] on input "number" at bounding box center [608, 137] width 93 height 34
type input "*"
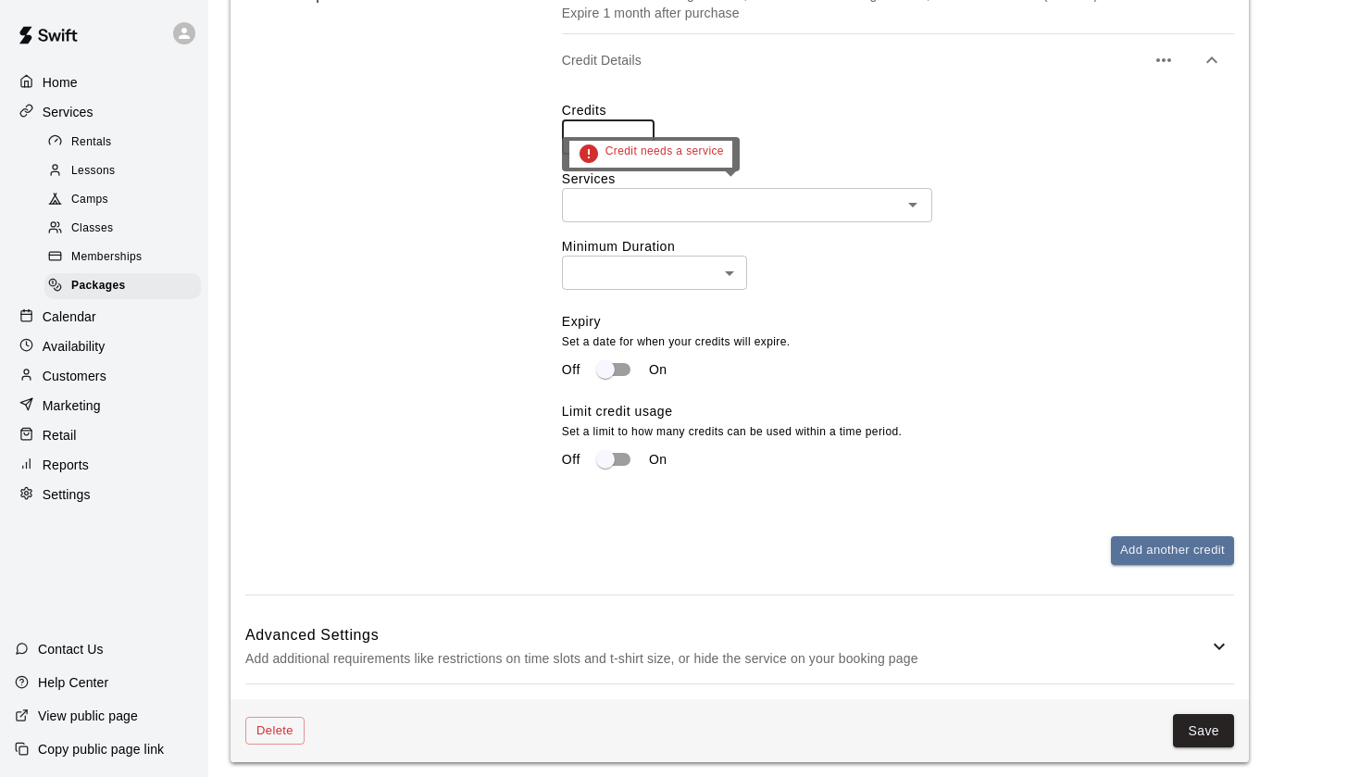
click at [662, 217] on div "​" at bounding box center [747, 205] width 370 height 34
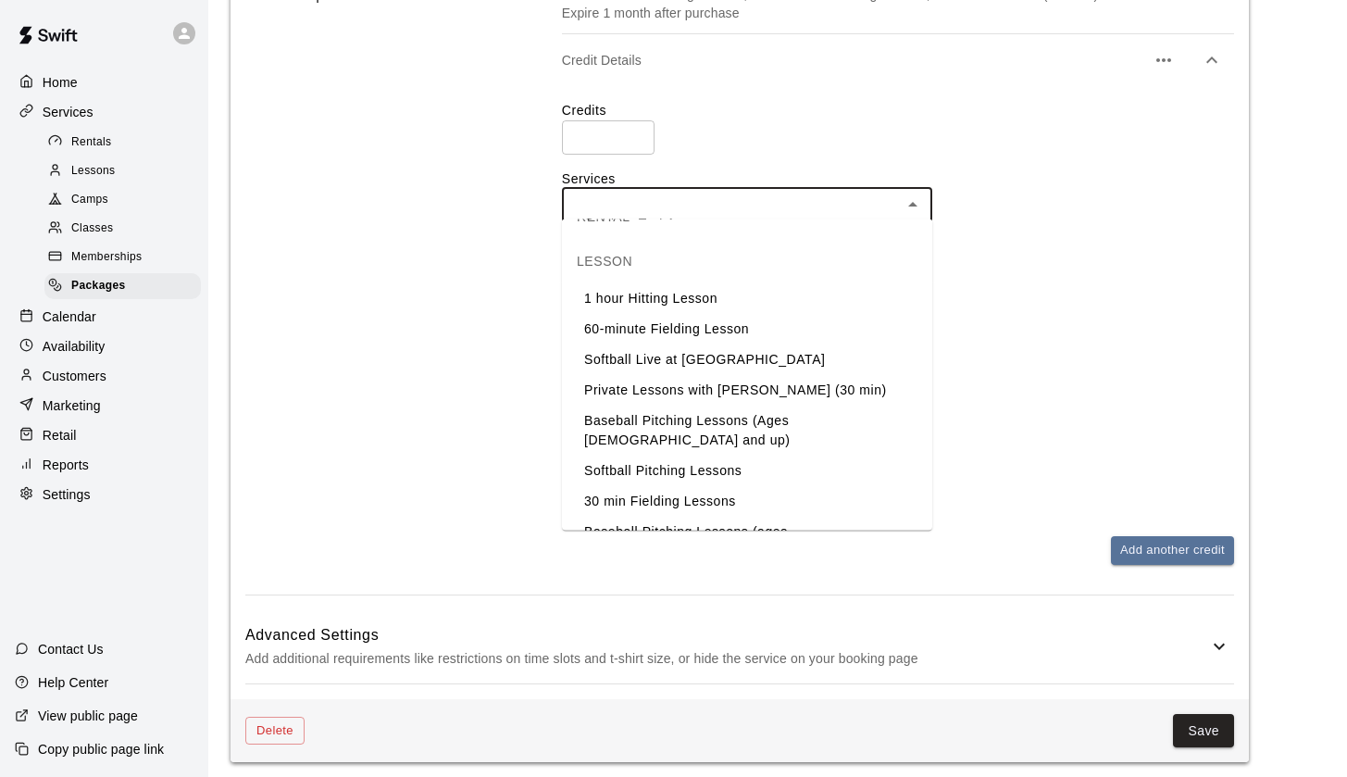
scroll to position [207, 0]
click at [669, 299] on li "1 hour Hitting Lesson" at bounding box center [747, 296] width 370 height 31
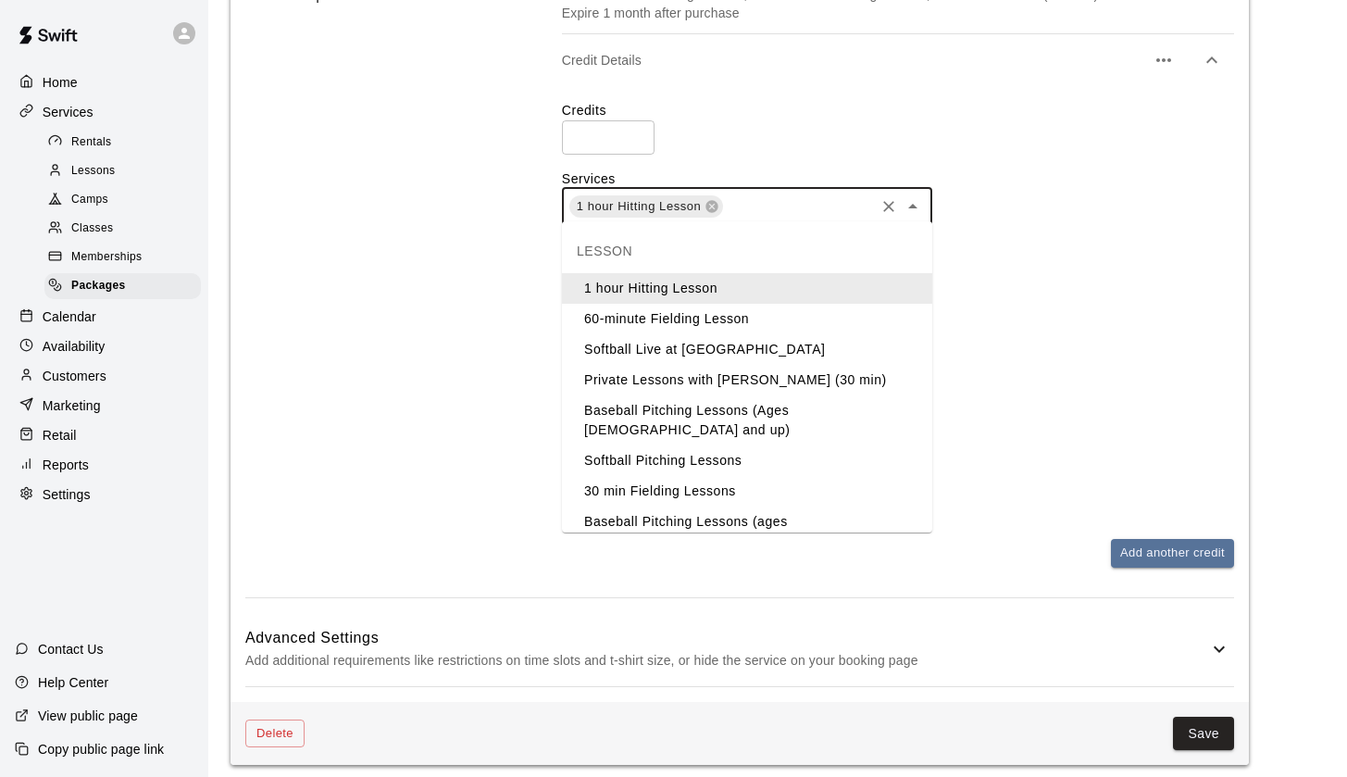
click at [773, 206] on input "text" at bounding box center [798, 205] width 146 height 23
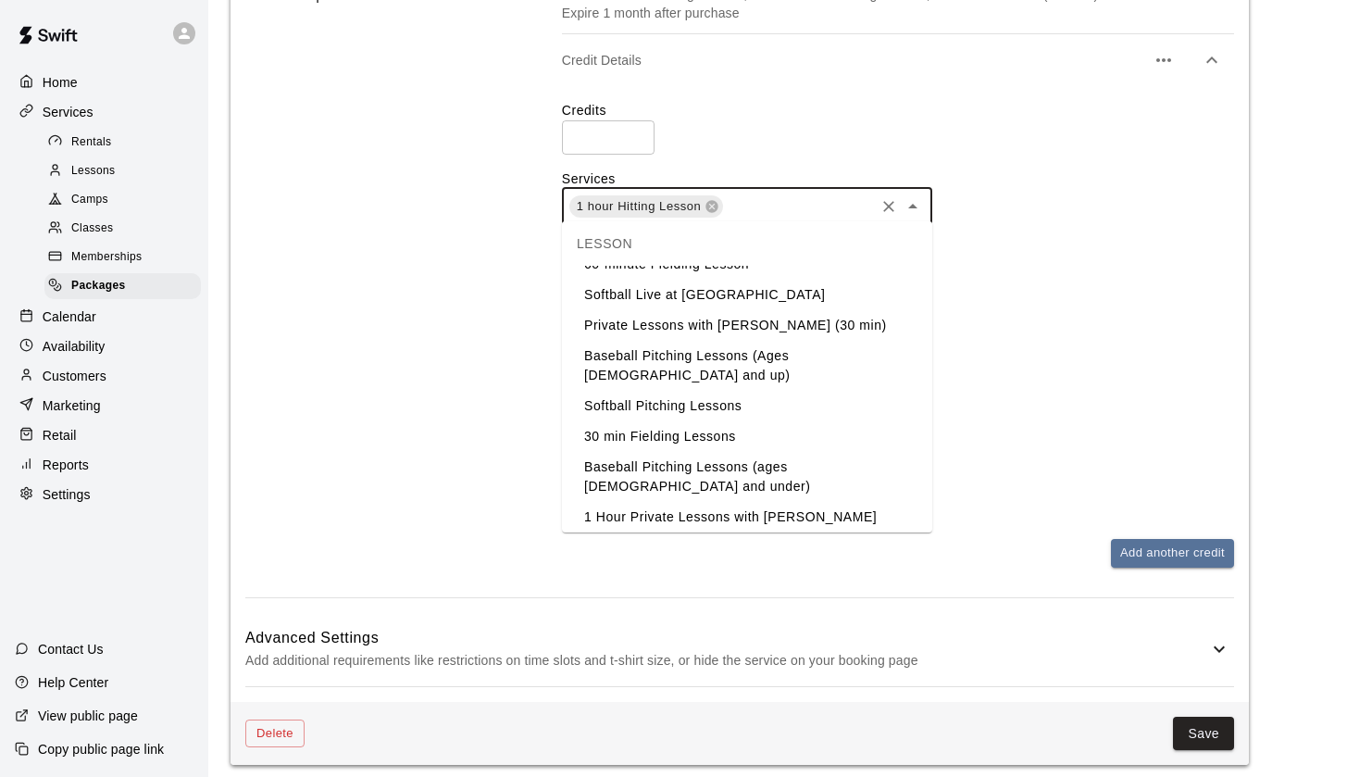
scroll to position [54, 0]
click at [717, 356] on li "Baseball Pitching Lessons (Ages [DEMOGRAPHIC_DATA] and up)" at bounding box center [747, 367] width 370 height 50
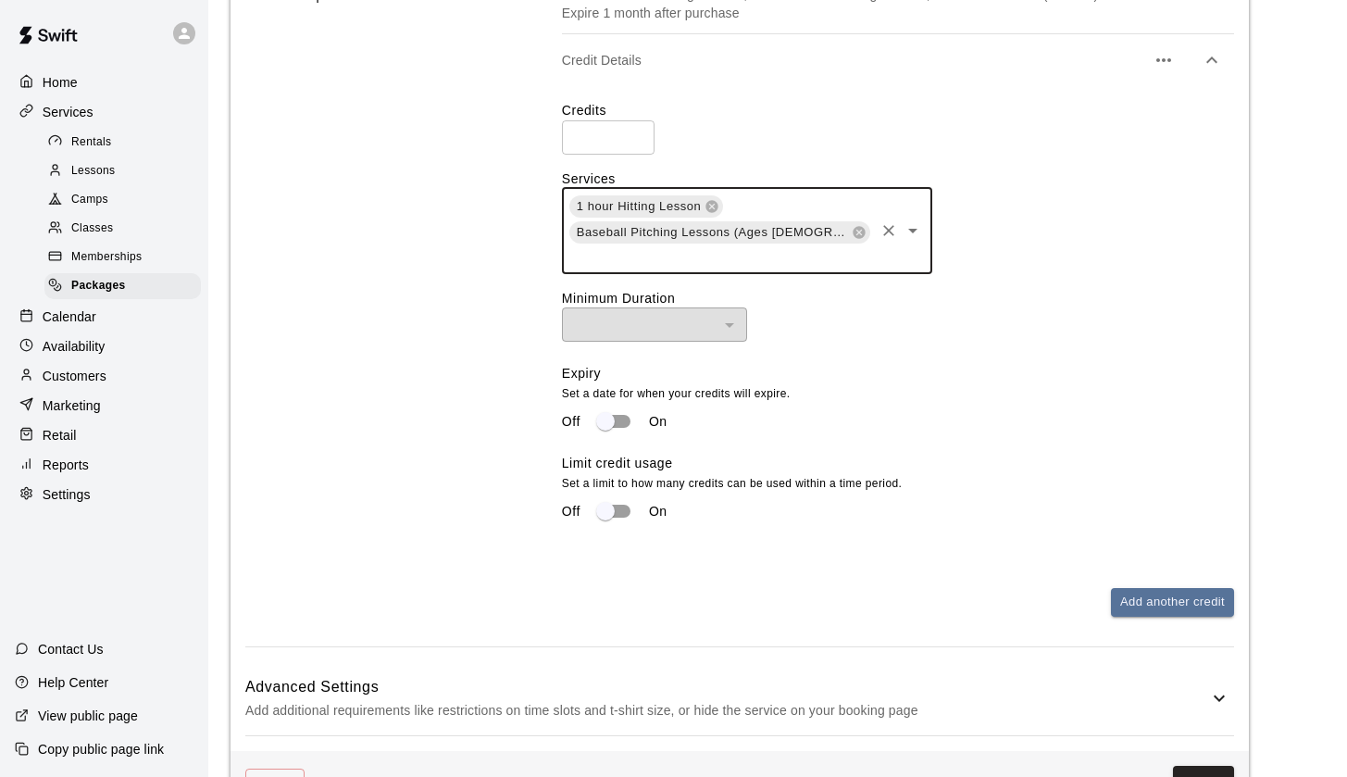
click at [699, 255] on input "text" at bounding box center [720, 256] width 305 height 23
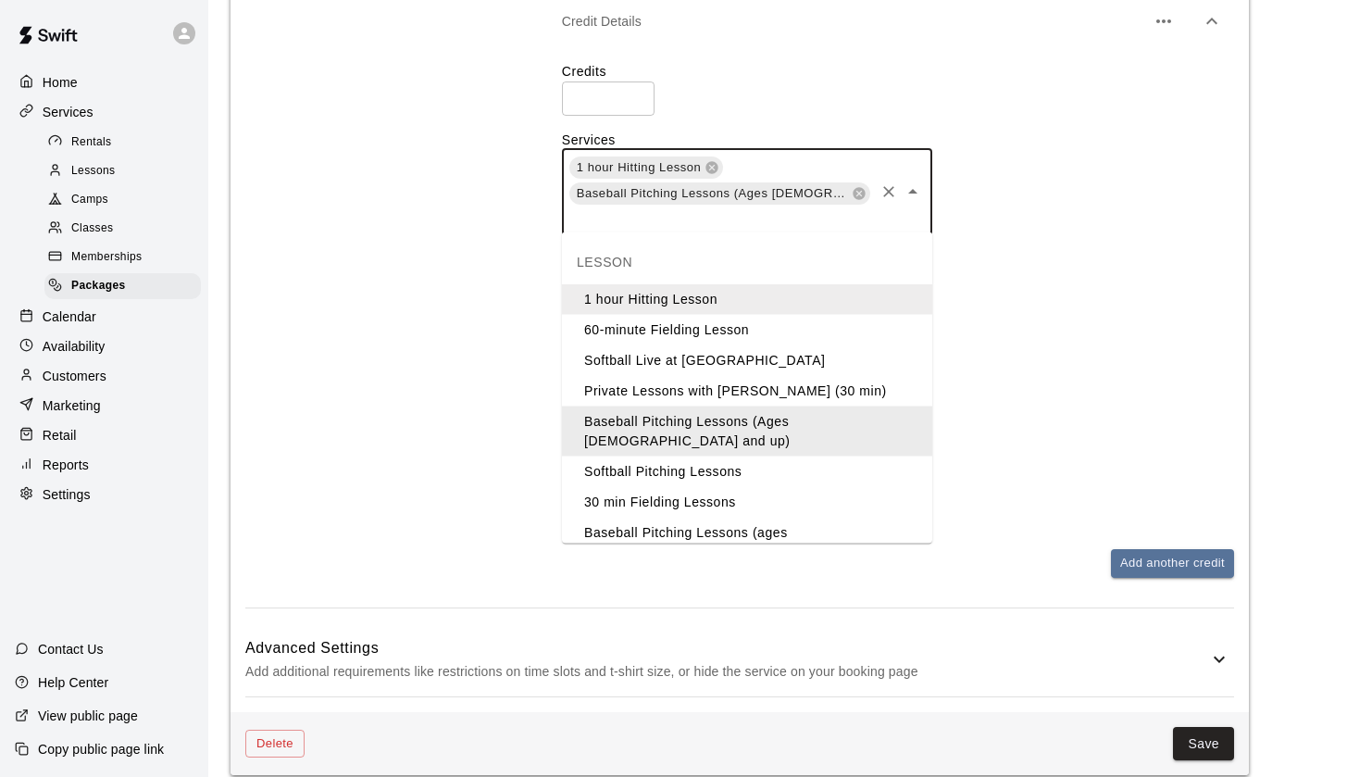
scroll to position [0, 0]
click at [697, 331] on li "60-minute Fielding Lesson" at bounding box center [747, 330] width 370 height 31
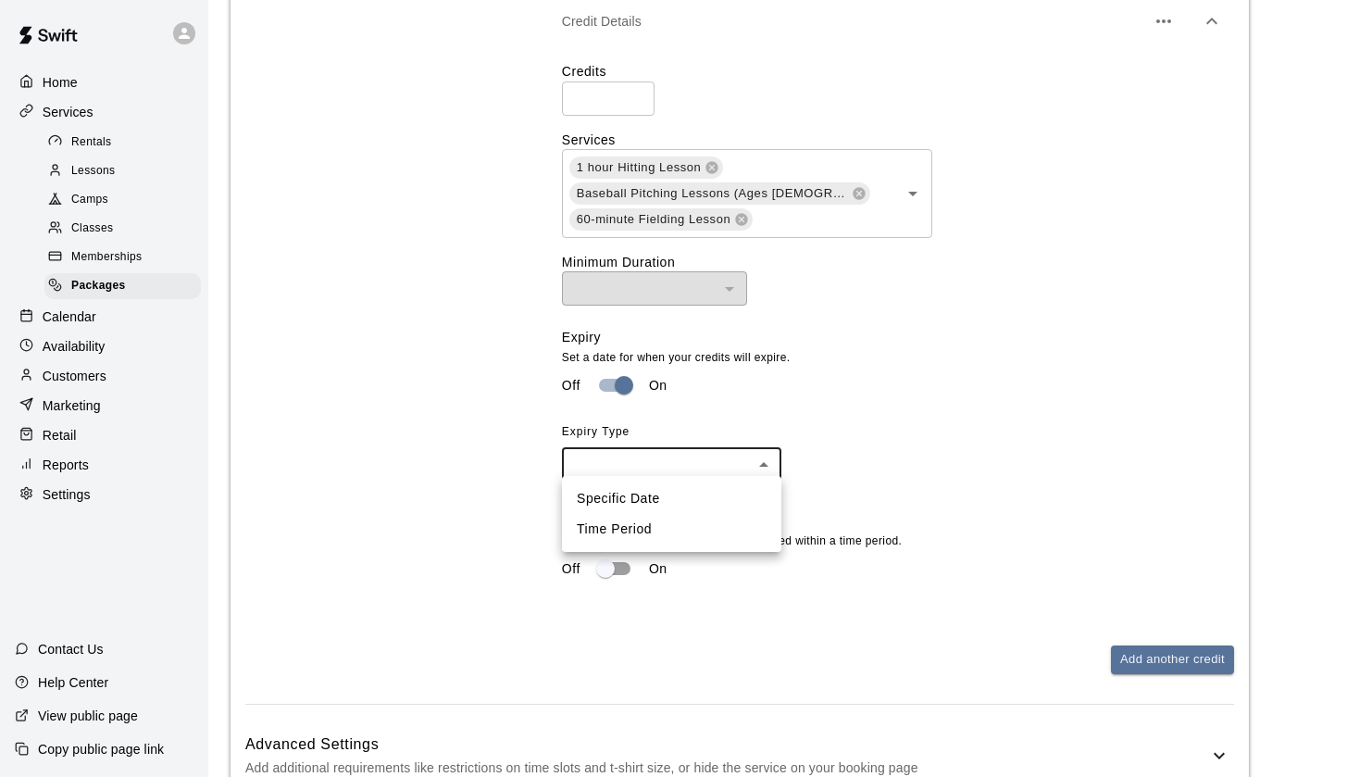
click at [644, 529] on li "Time Period" at bounding box center [671, 529] width 219 height 31
type input "******"
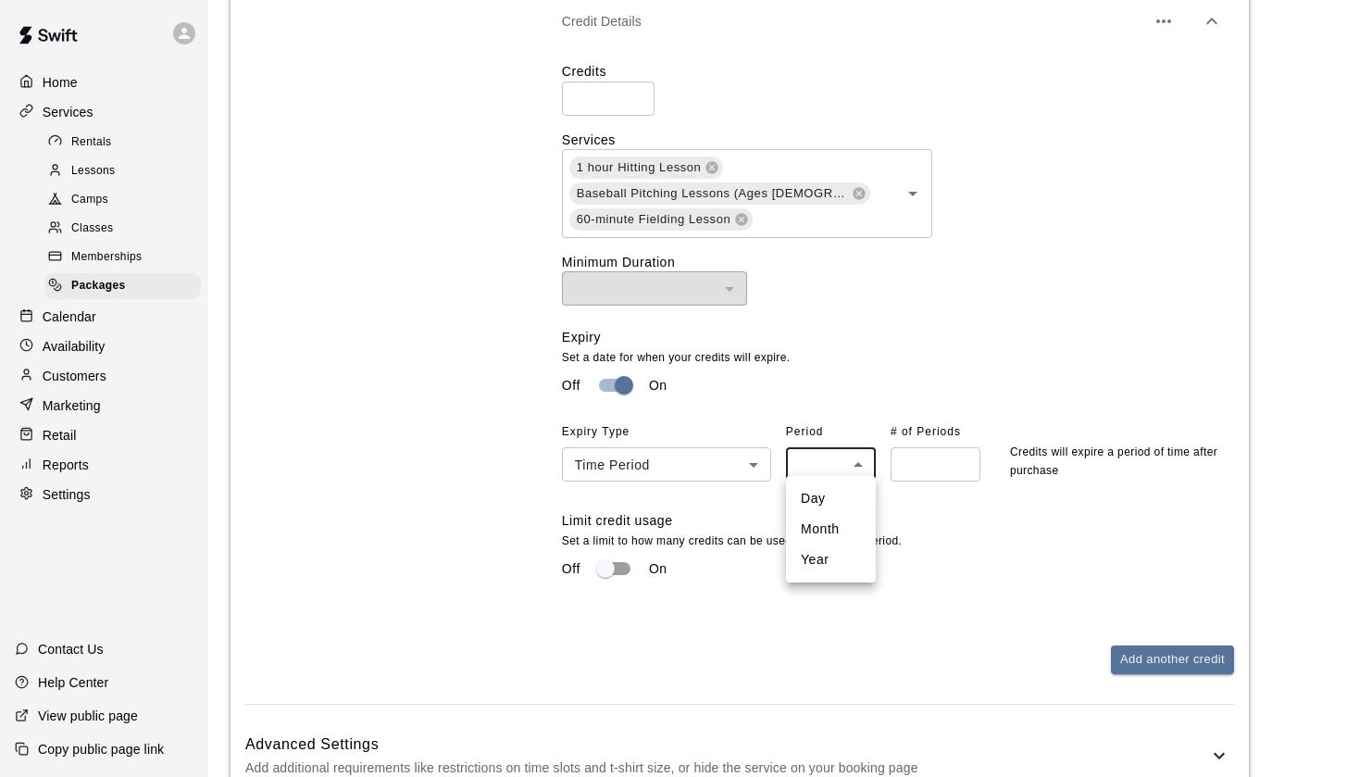
click at [837, 531] on li "Month" at bounding box center [831, 529] width 90 height 31
type input "*****"
click at [903, 477] on div "Expiry Set a date for when your credits will expire. Off On Expiry Type Time Pe…" at bounding box center [890, 419] width 657 height 183
click at [907, 467] on input "number" at bounding box center [936, 464] width 90 height 34
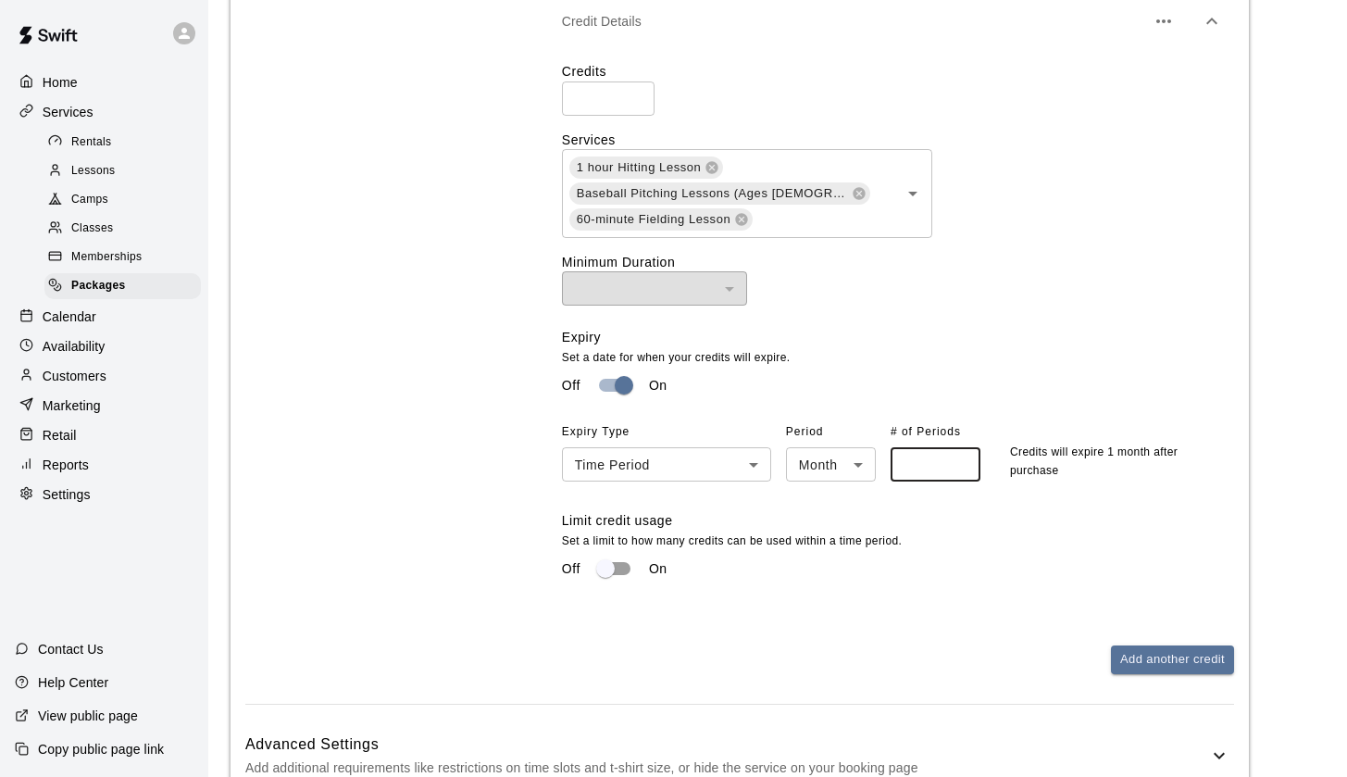
type input "*"
click at [982, 558] on div "Off On" at bounding box center [898, 568] width 672 height 35
click at [1135, 648] on button "Add another credit" at bounding box center [1172, 659] width 123 height 29
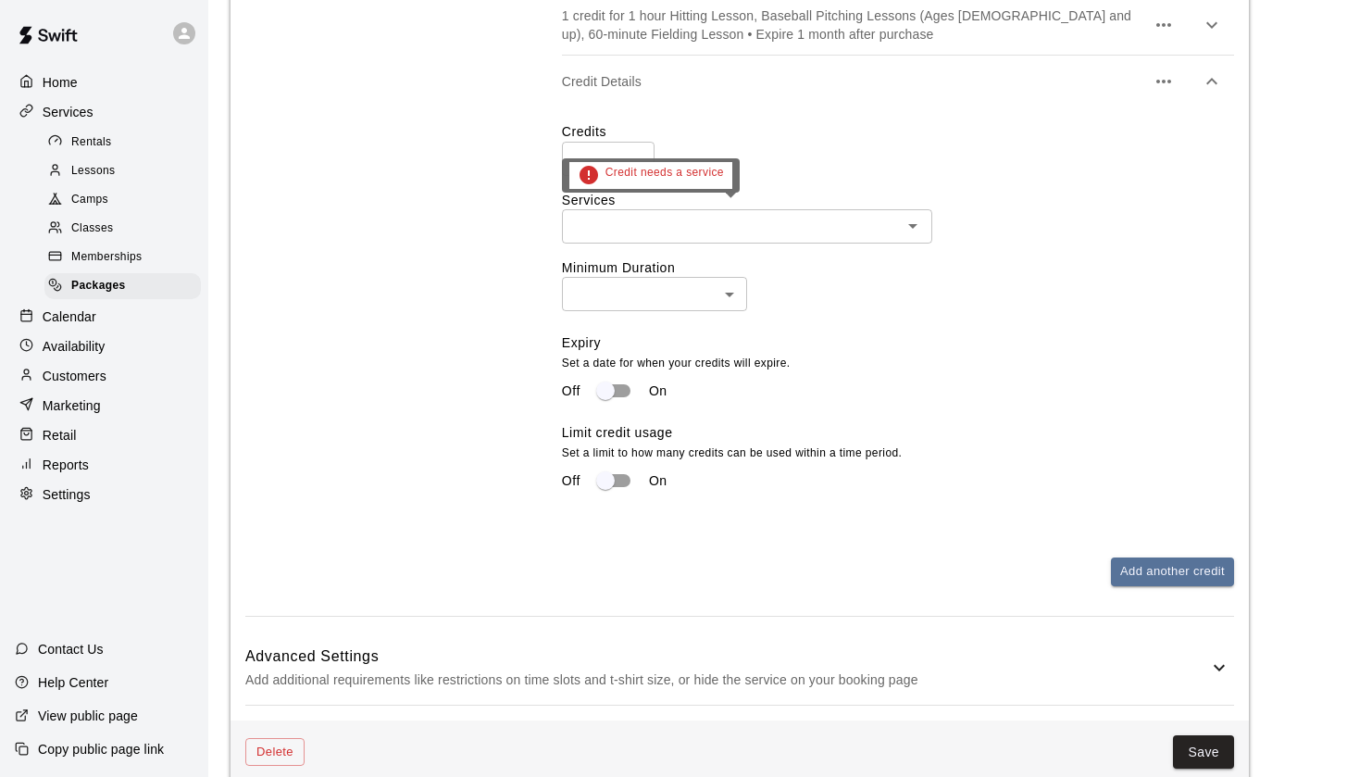
click at [608, 165] on span "Credit needs a service" at bounding box center [665, 175] width 119 height 22
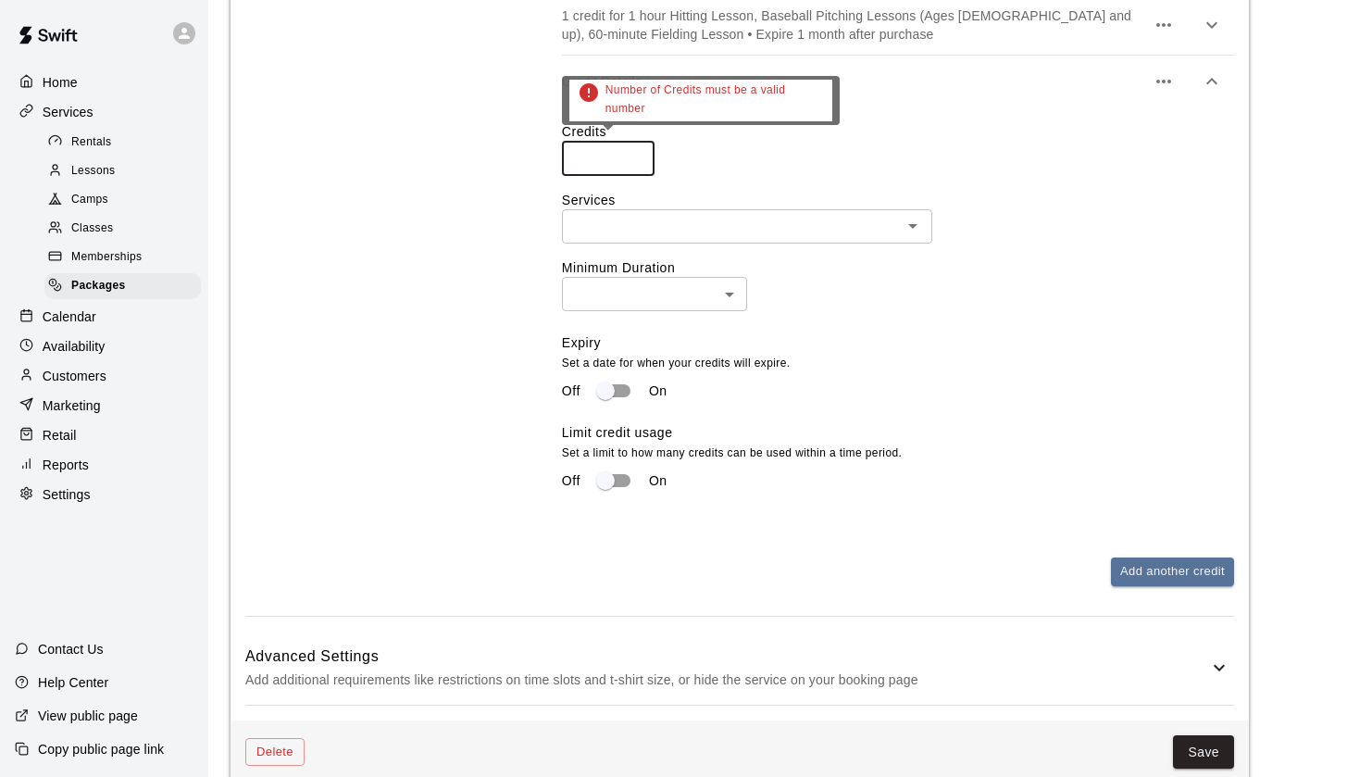
click at [599, 155] on input "number" at bounding box center [608, 159] width 93 height 34
type input "*"
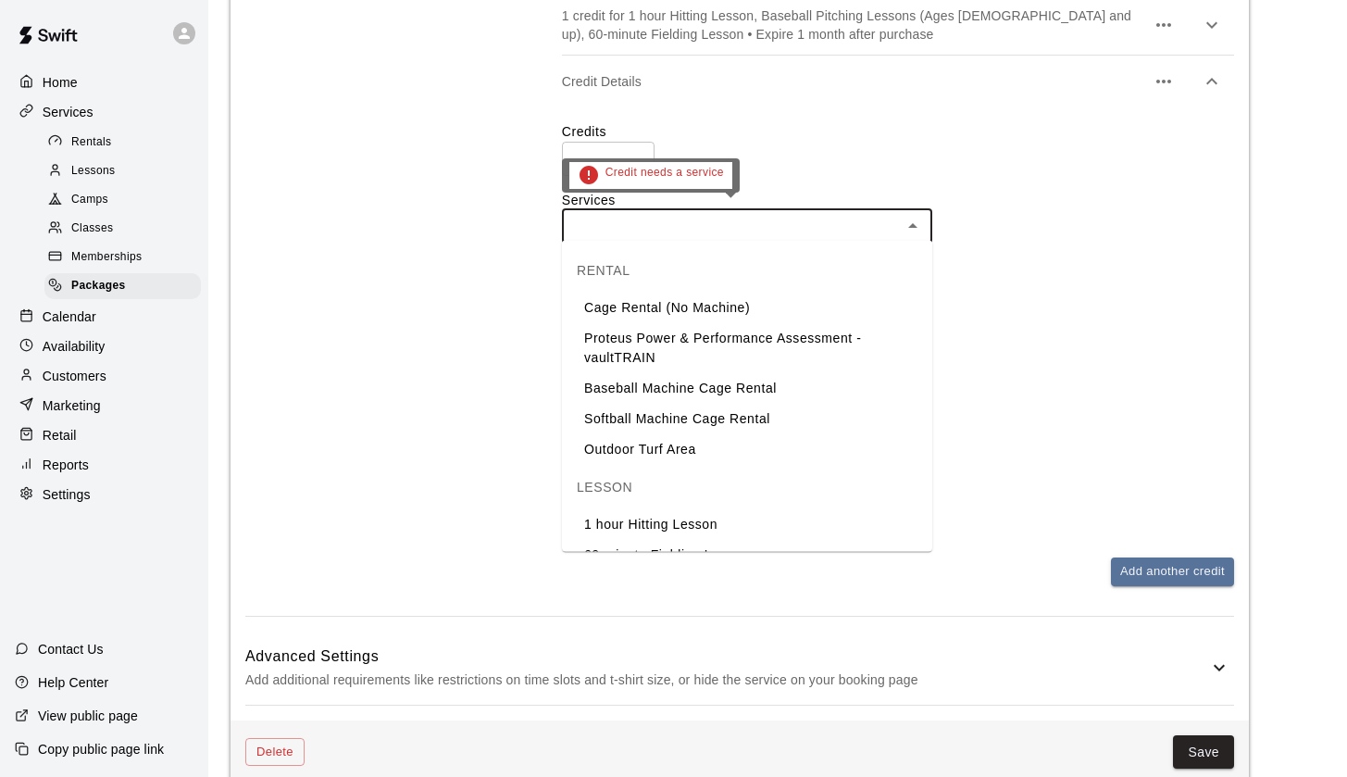
click at [683, 228] on input "text" at bounding box center [732, 226] width 329 height 23
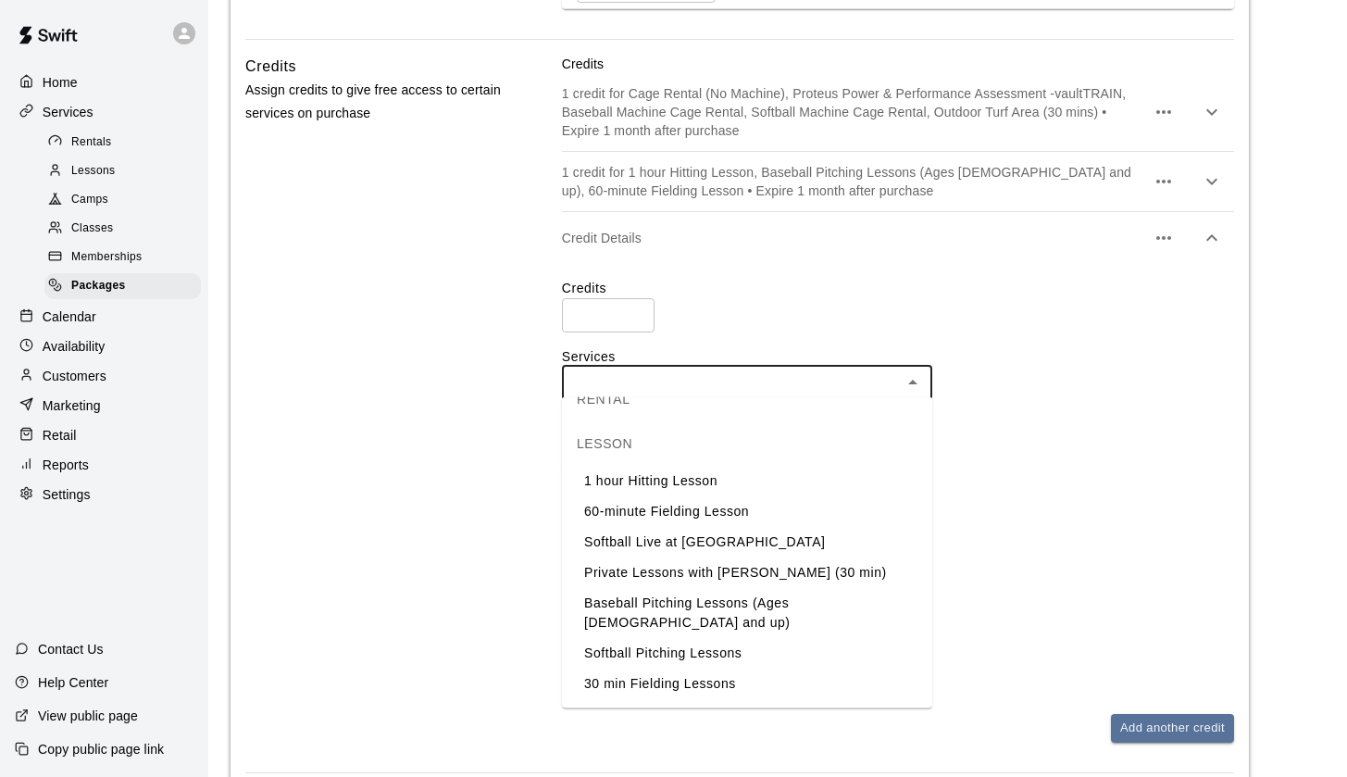
scroll to position [195, 0]
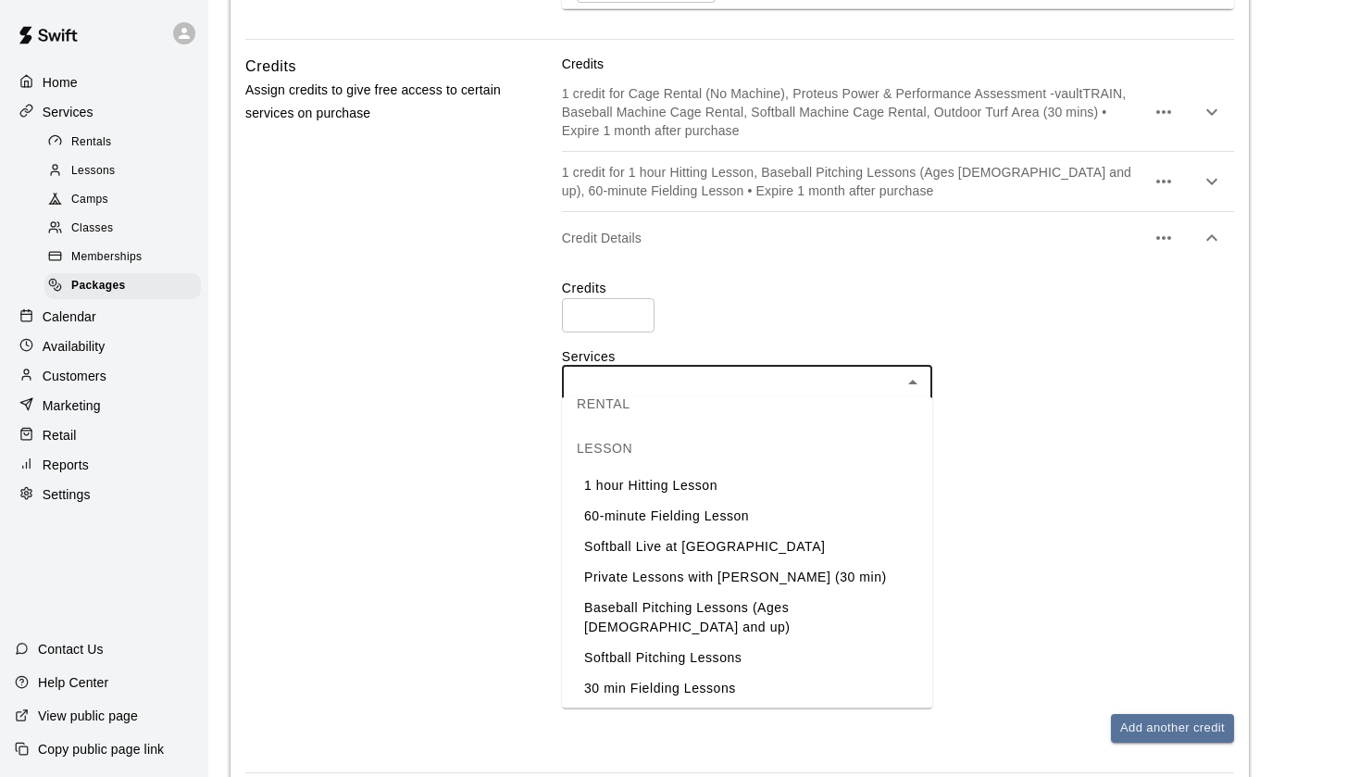
click at [685, 548] on li "Softball Live at [GEOGRAPHIC_DATA]" at bounding box center [747, 546] width 370 height 31
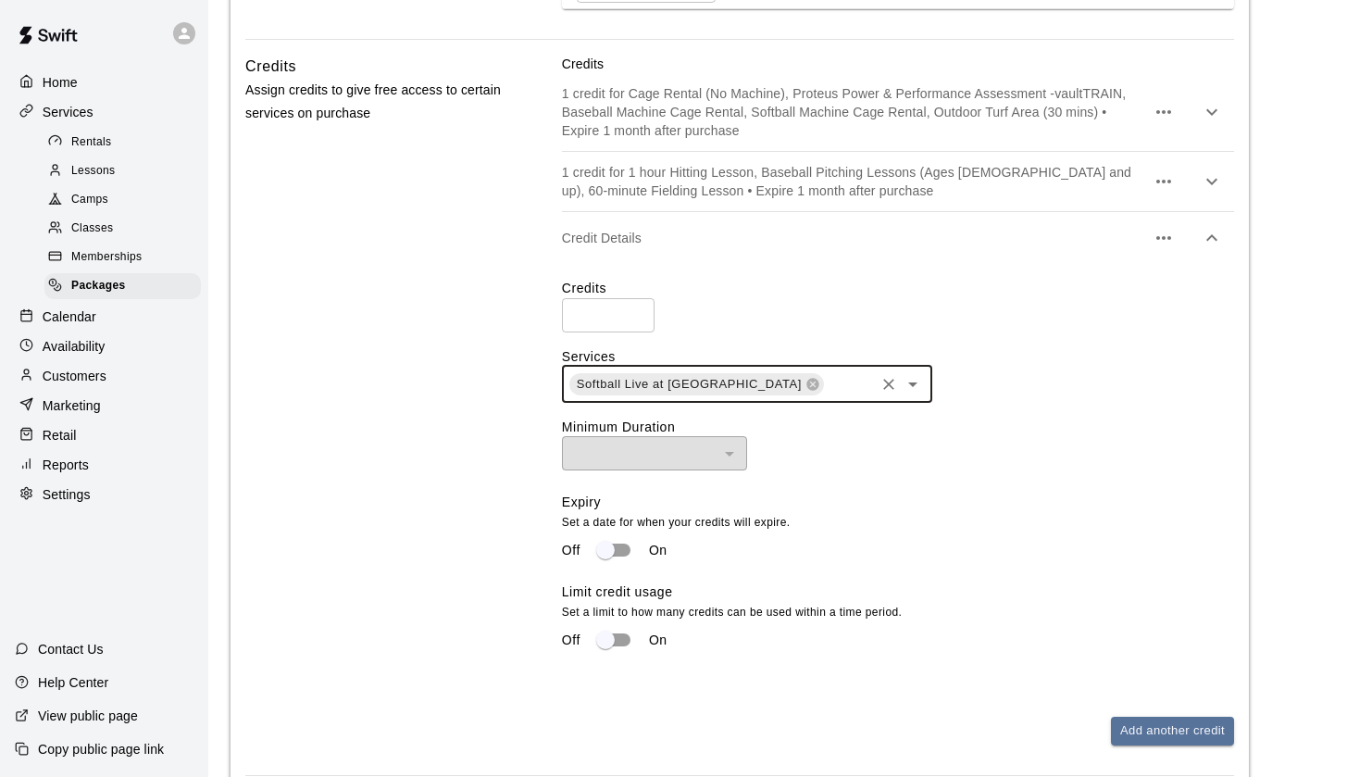
click at [826, 375] on input "text" at bounding box center [849, 383] width 46 height 23
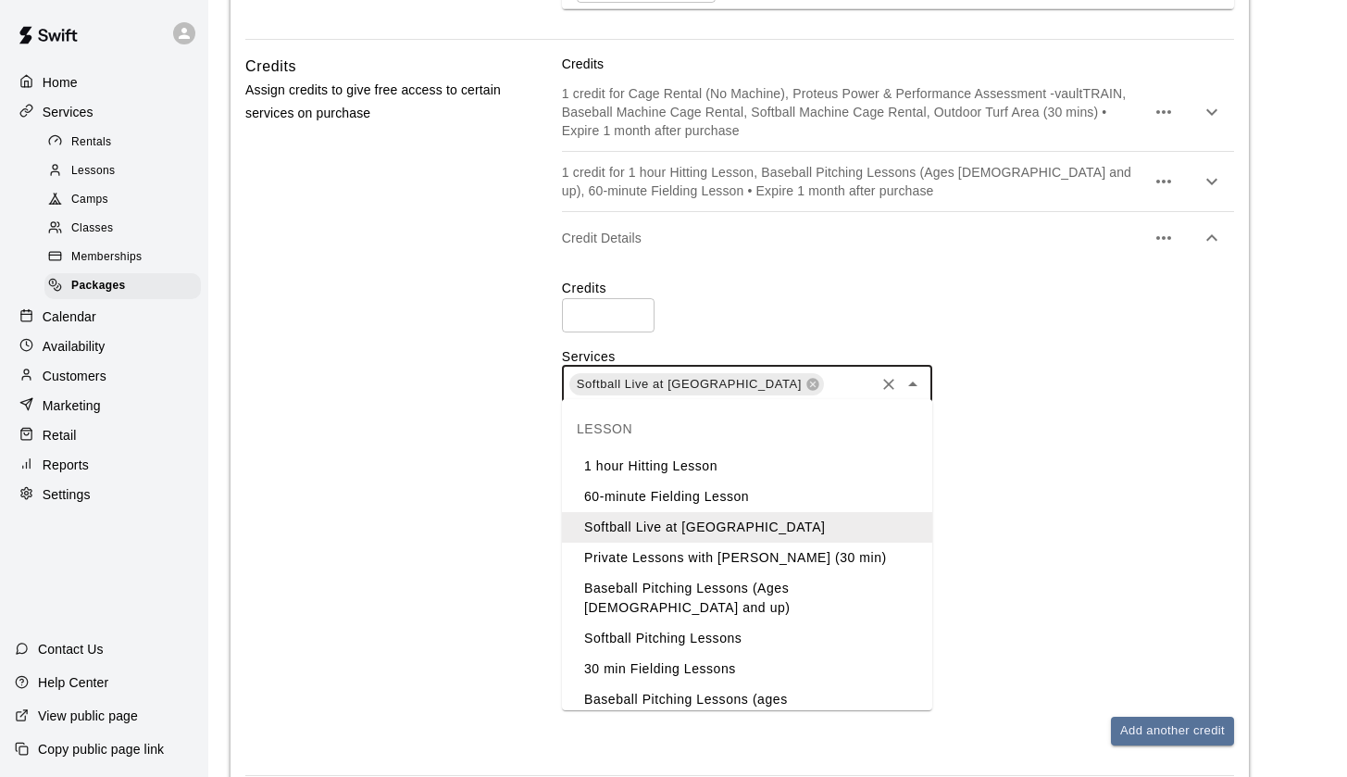
click at [728, 568] on li "Private Lessons with [PERSON_NAME] (30 min)" at bounding box center [747, 558] width 370 height 31
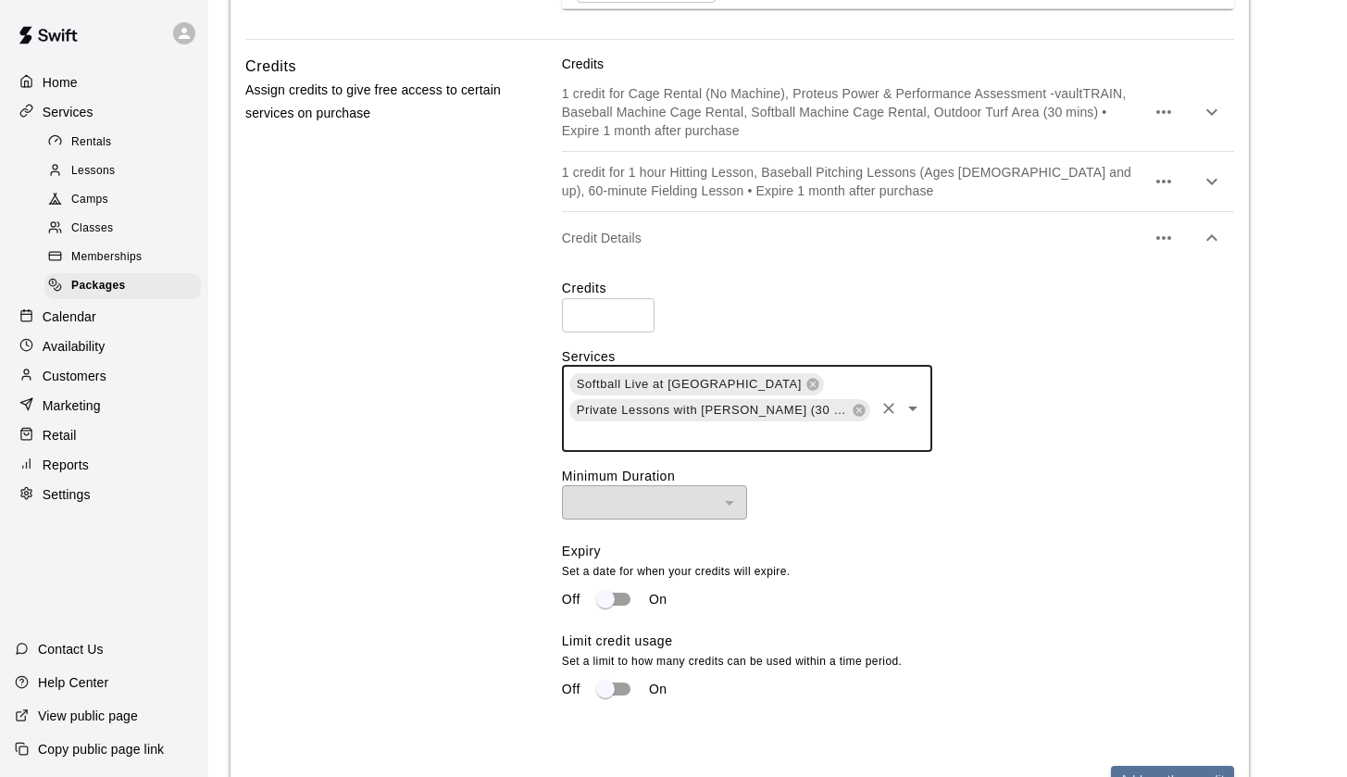
click at [745, 438] on input "text" at bounding box center [720, 434] width 305 height 23
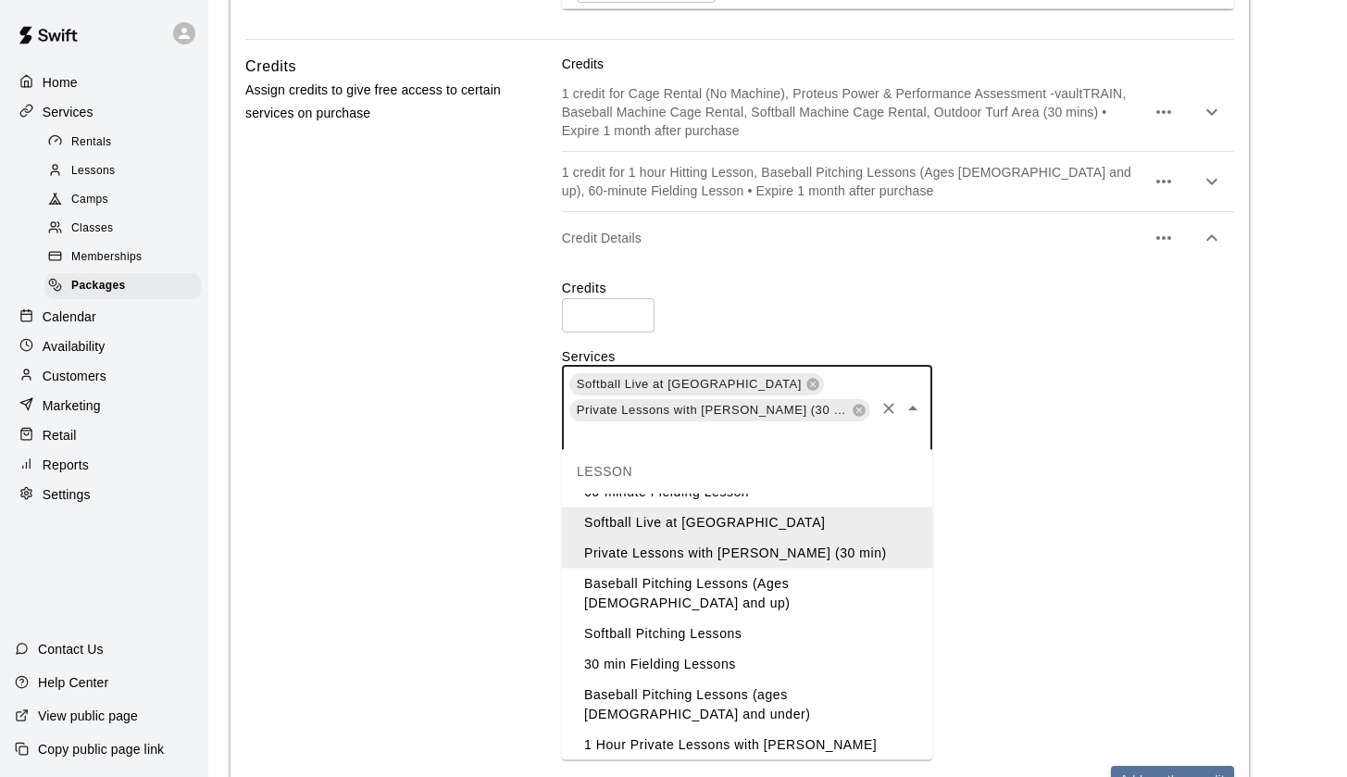
scroll to position [54, 0]
click at [694, 619] on li "Softball Pitching Lessons" at bounding box center [747, 634] width 370 height 31
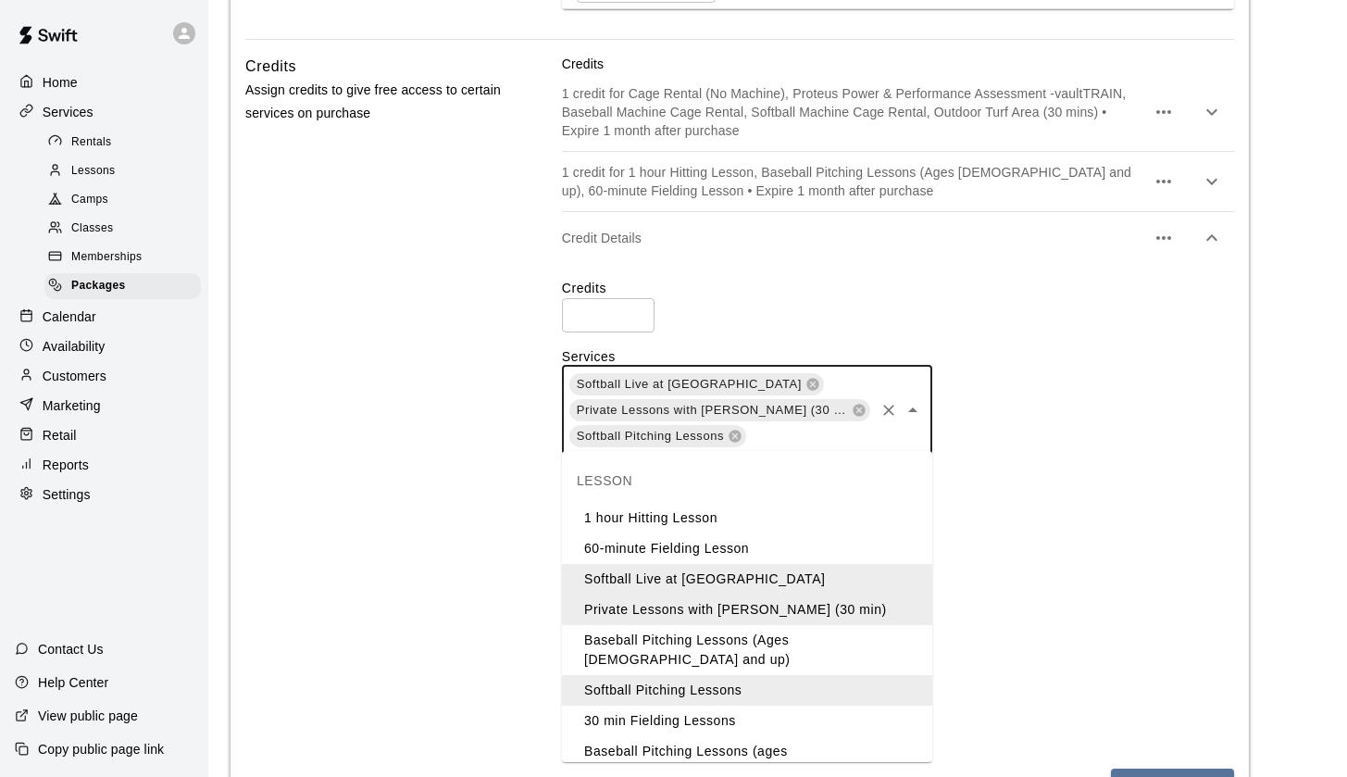
click at [847, 432] on input "text" at bounding box center [810, 435] width 124 height 23
click at [698, 706] on li "30 min Fielding Lessons" at bounding box center [747, 721] width 370 height 31
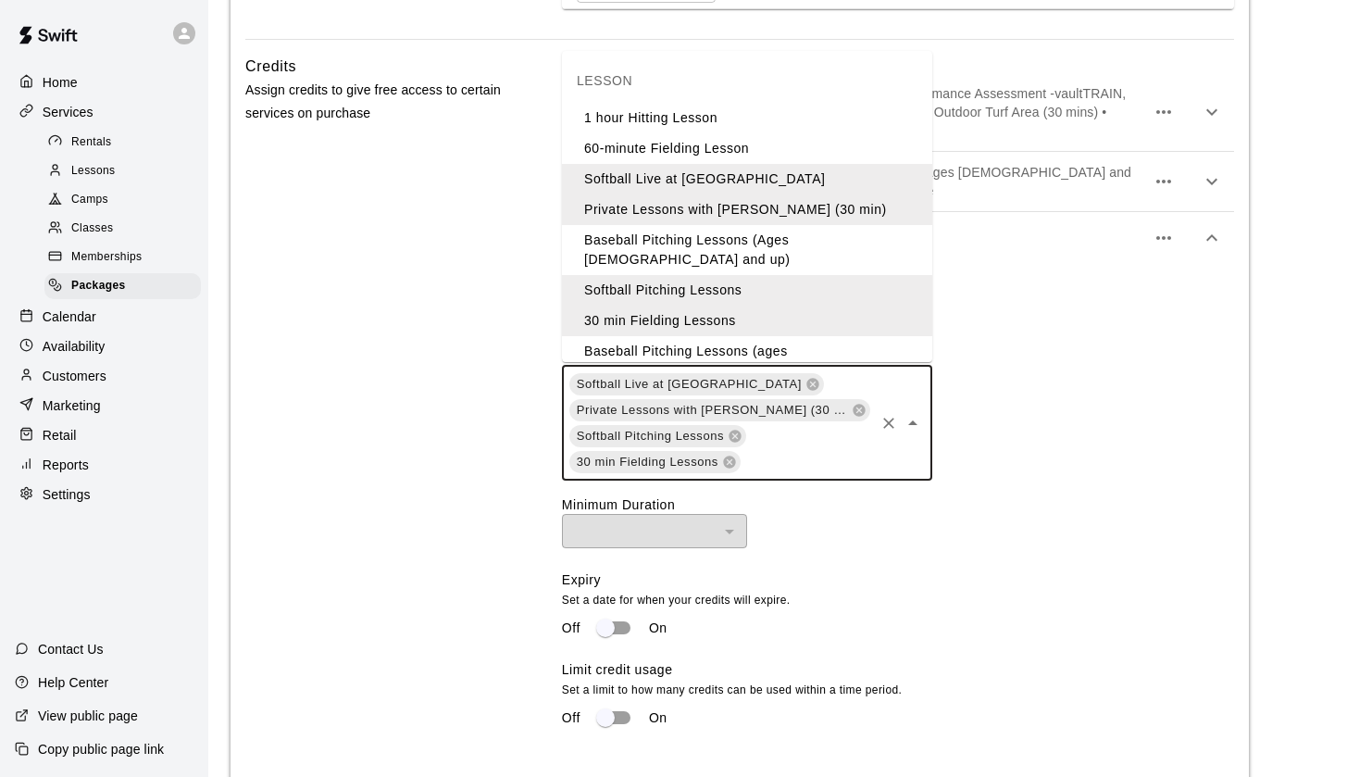
click at [780, 464] on input "text" at bounding box center [808, 461] width 130 height 23
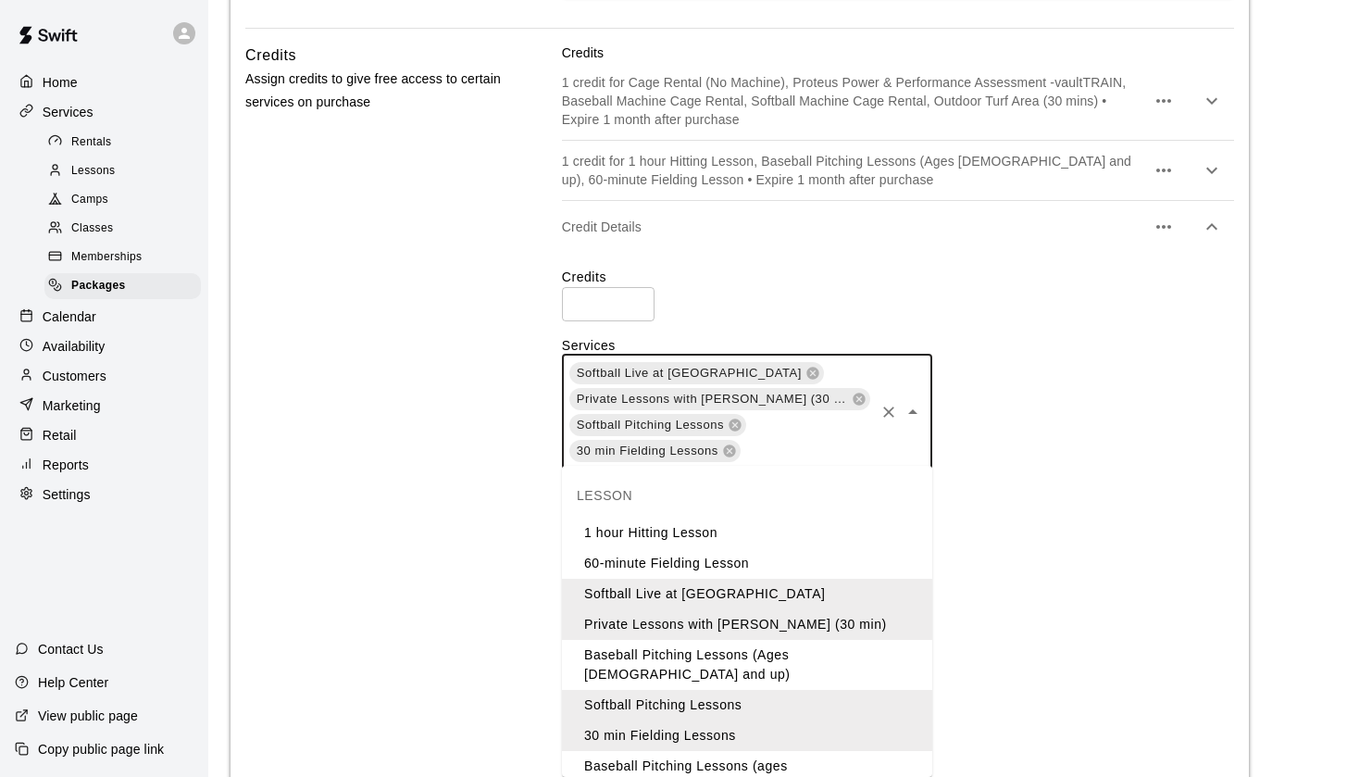
scroll to position [1098, 0]
click at [754, 443] on input "text" at bounding box center [808, 448] width 130 height 23
click at [754, 450] on input "text" at bounding box center [808, 448] width 130 height 23
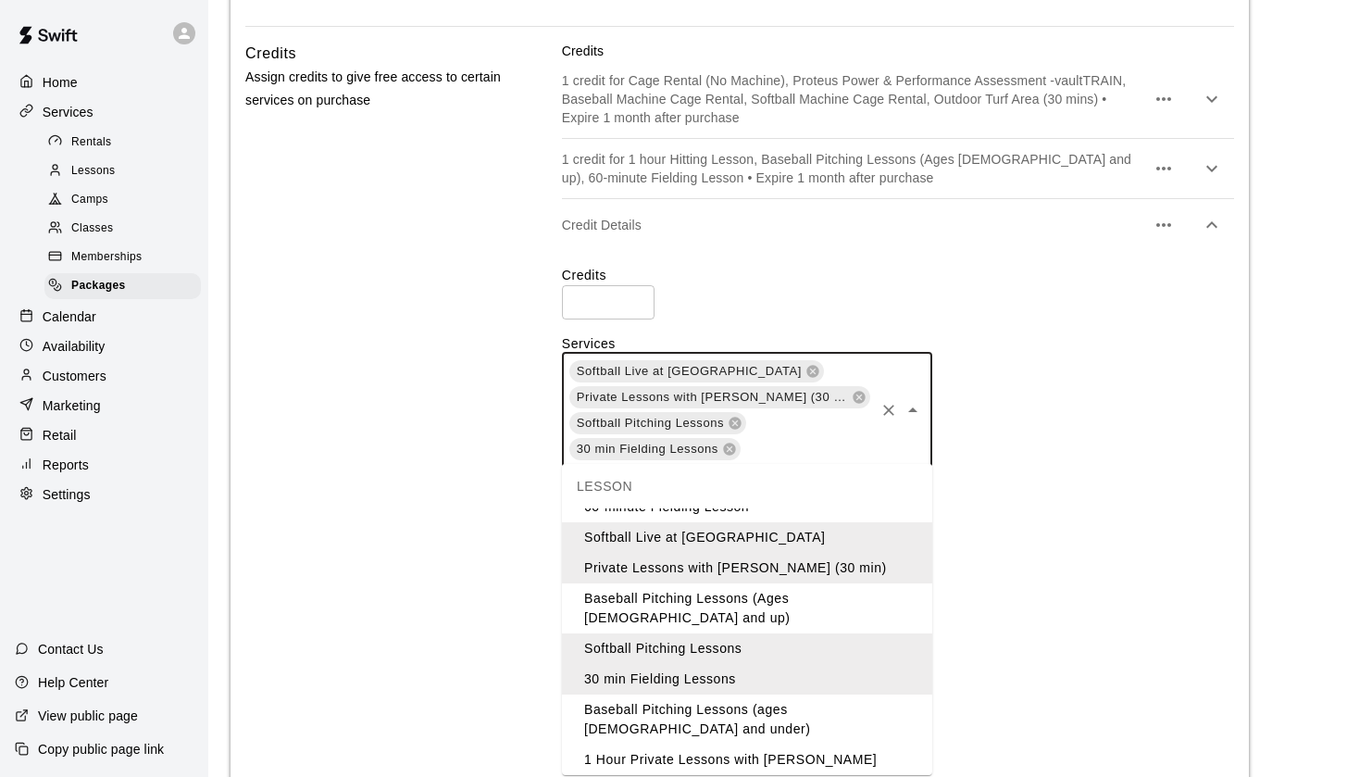
scroll to position [54, 0]
click at [758, 695] on li "Baseball Pitching Lessons (ages [DEMOGRAPHIC_DATA] and under)" at bounding box center [747, 720] width 370 height 50
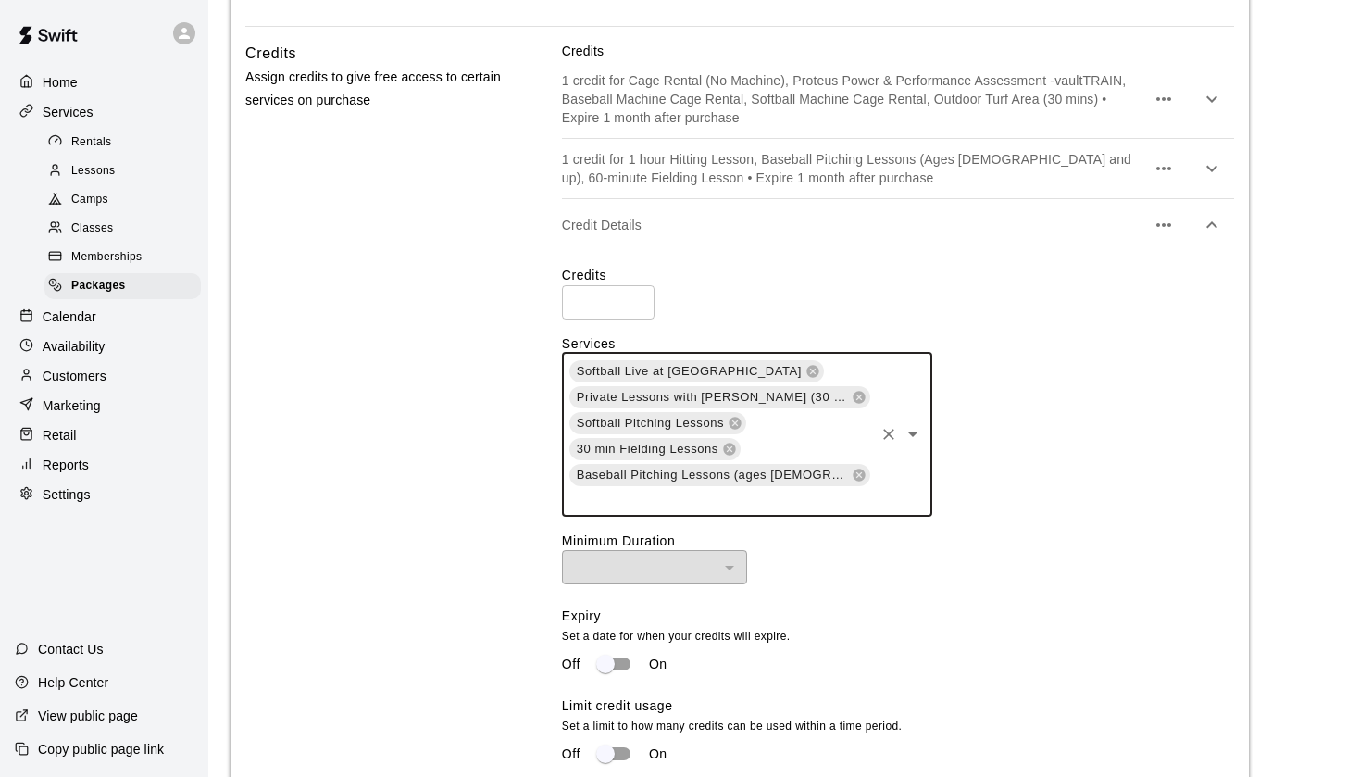
click at [831, 497] on input "text" at bounding box center [720, 499] width 305 height 23
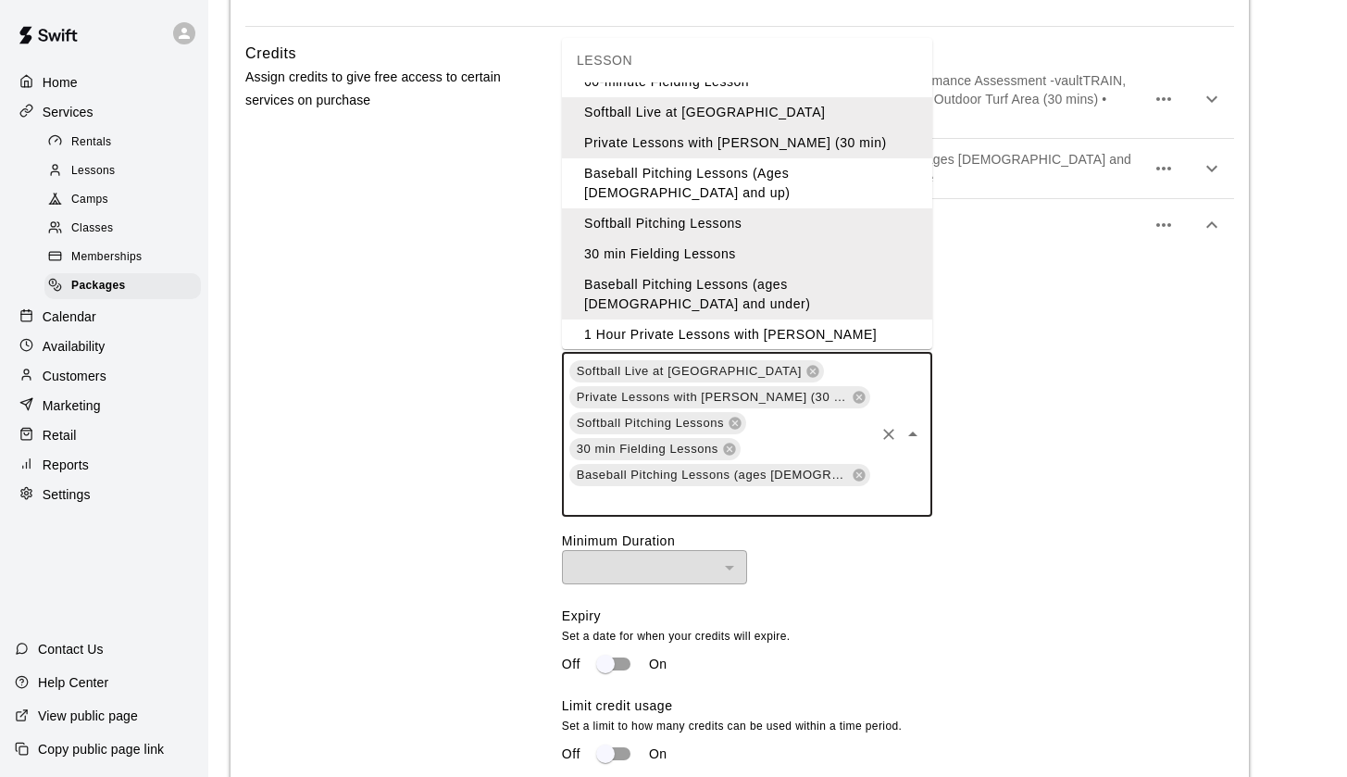
click at [696, 350] on li "30 minute Hitting Lesson" at bounding box center [747, 365] width 370 height 31
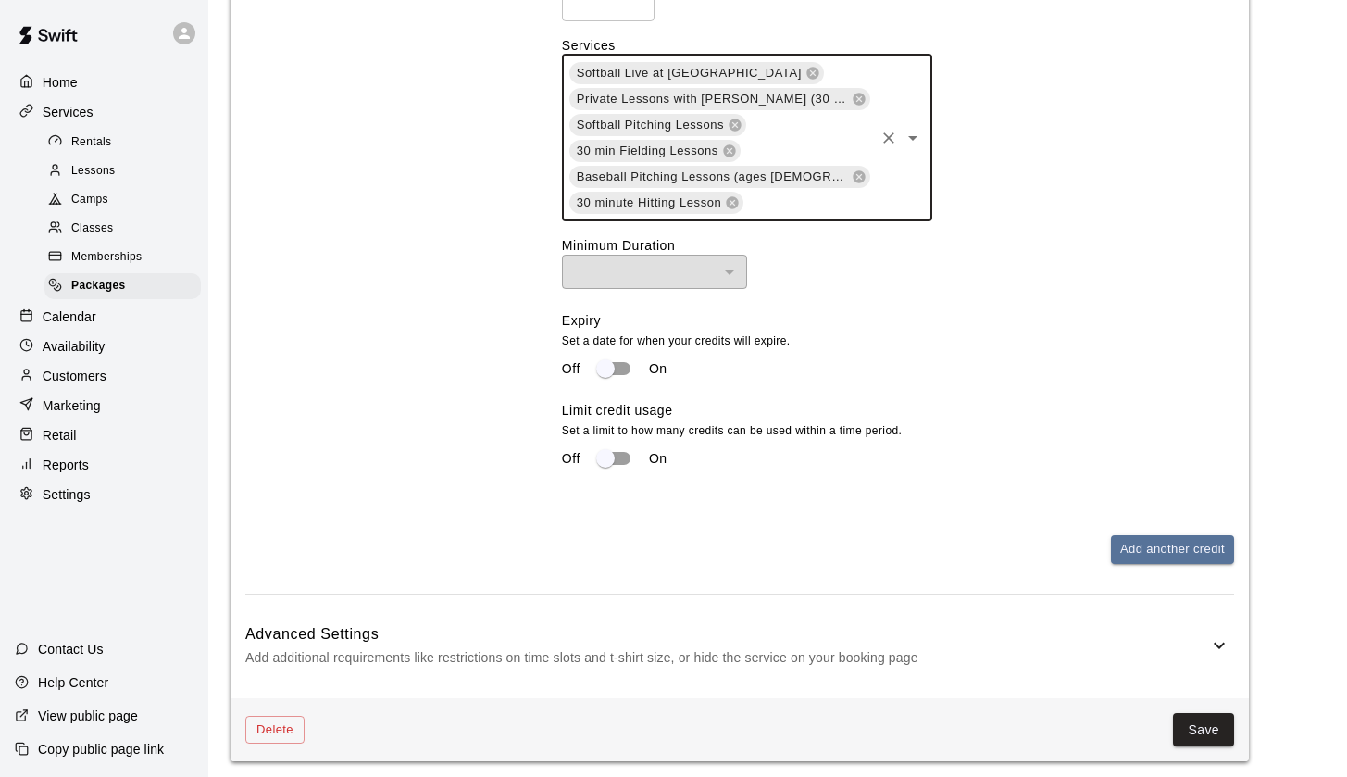
scroll to position [1395, 0]
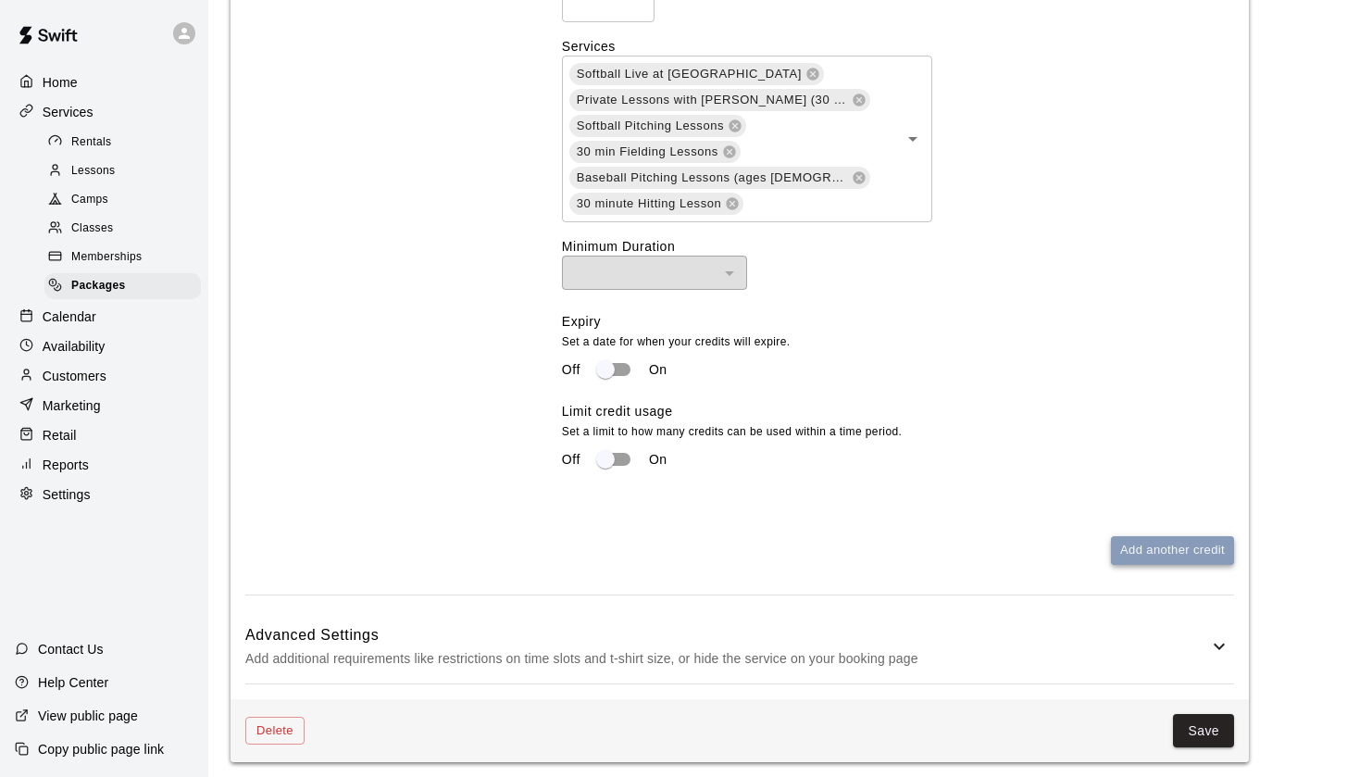
click at [1162, 547] on button "Add another credit" at bounding box center [1172, 550] width 123 height 29
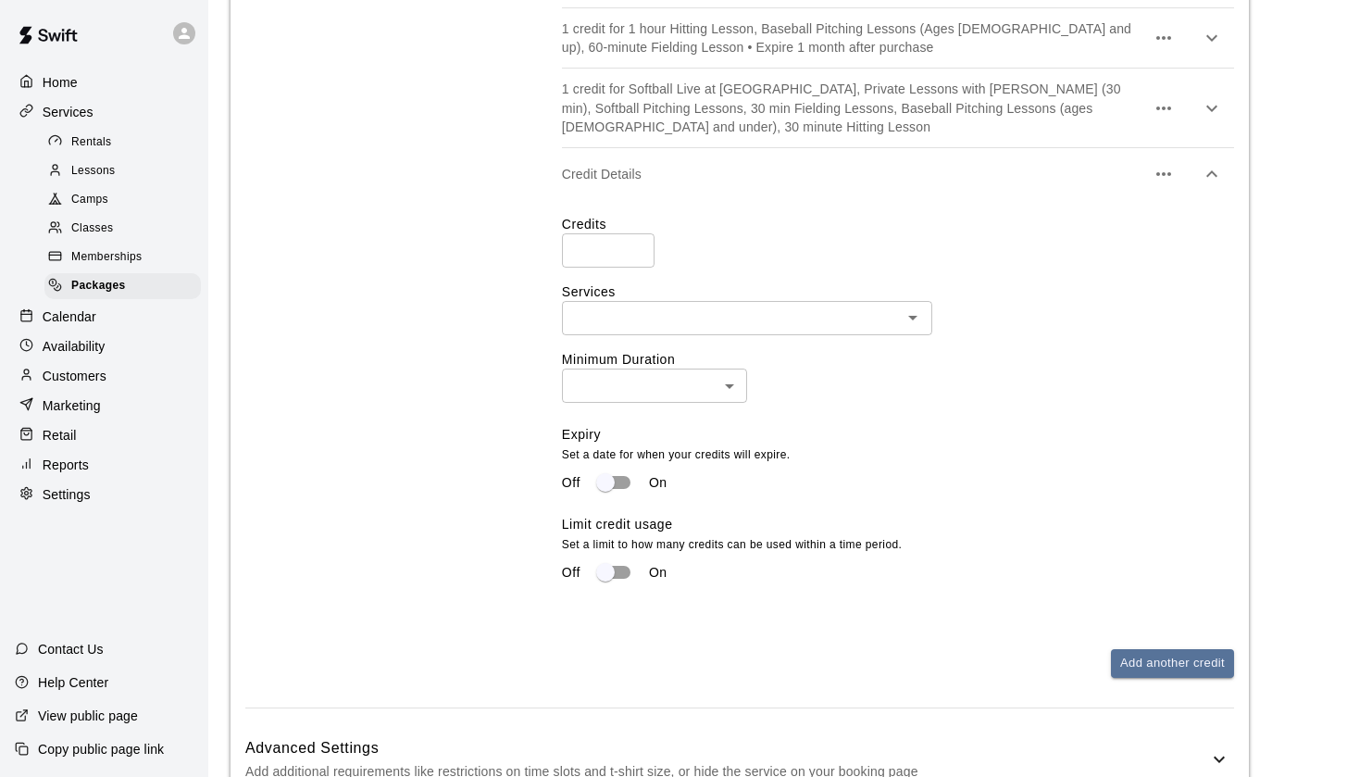
scroll to position [1201, 0]
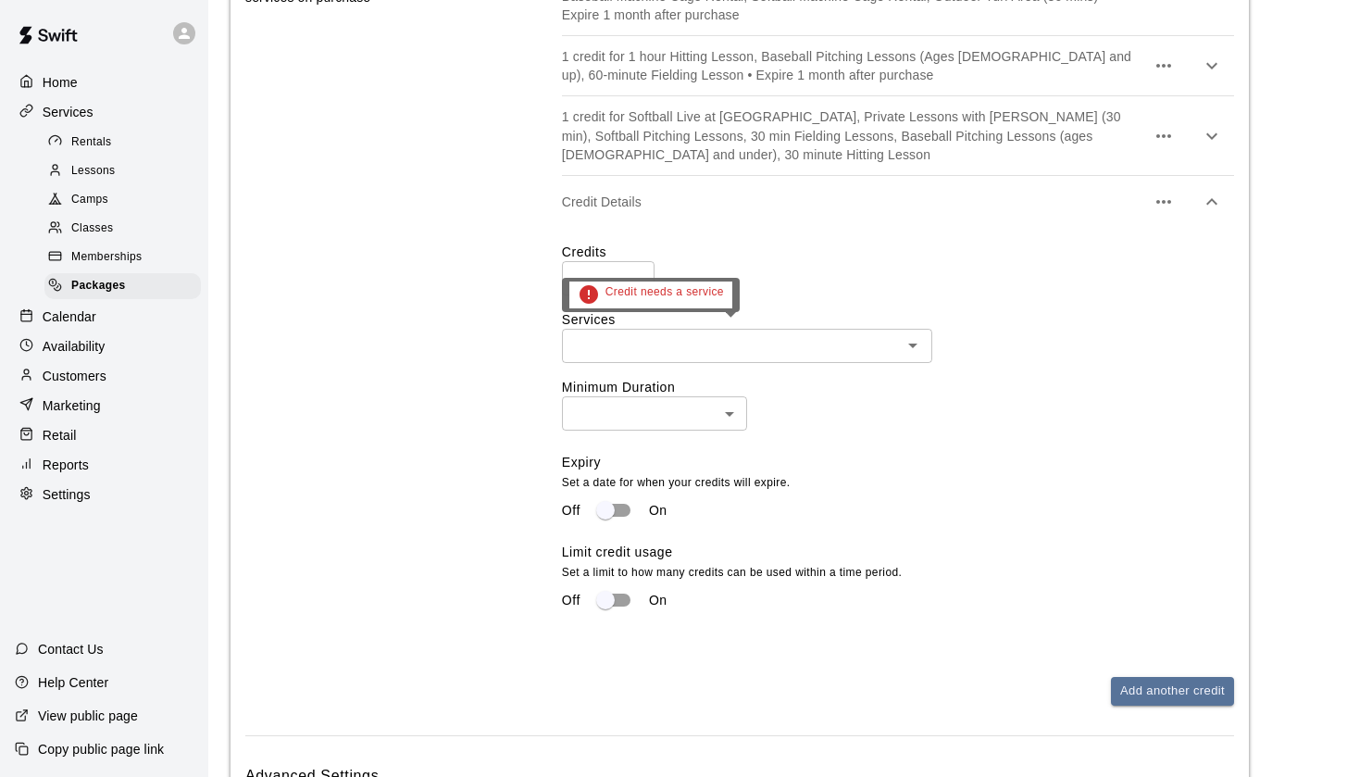
click at [614, 285] on span "Credit needs a service" at bounding box center [665, 294] width 119 height 22
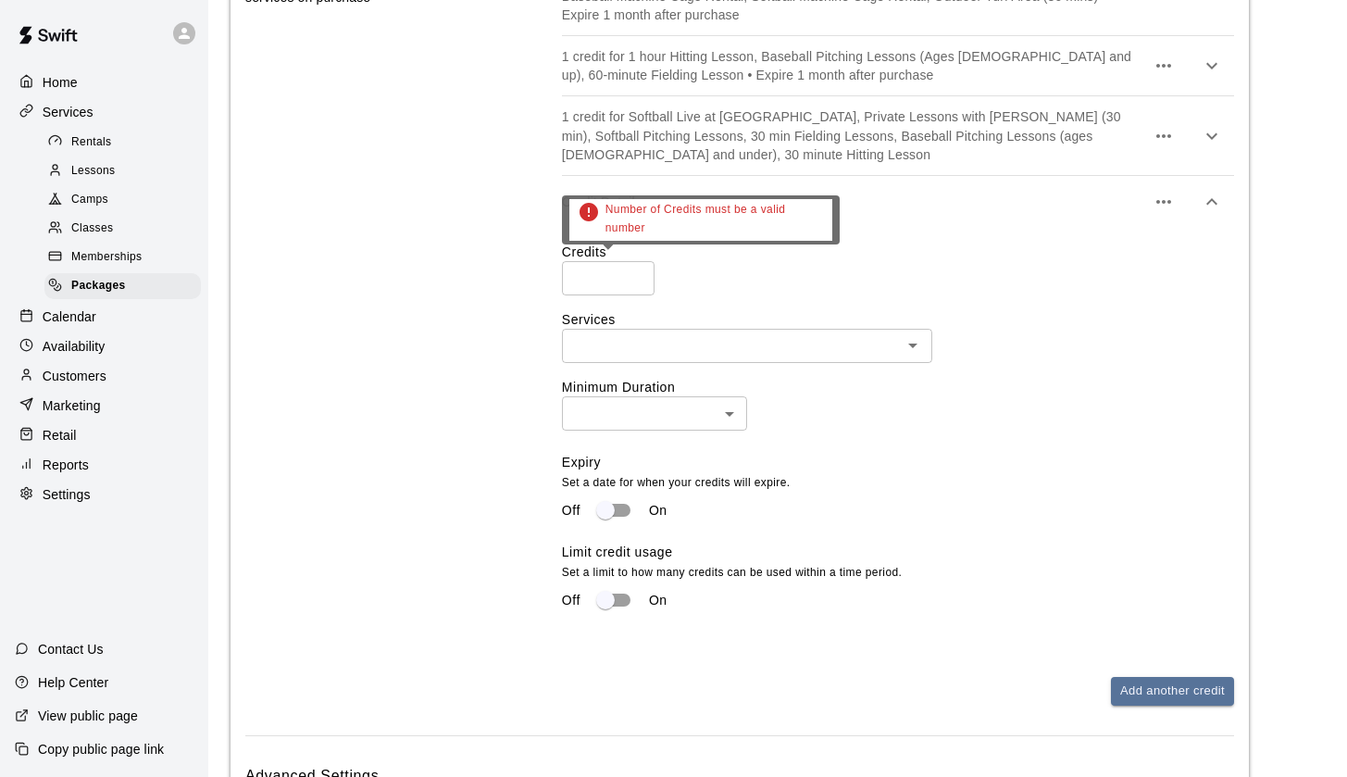
click at [612, 274] on input "number" at bounding box center [608, 278] width 93 height 34
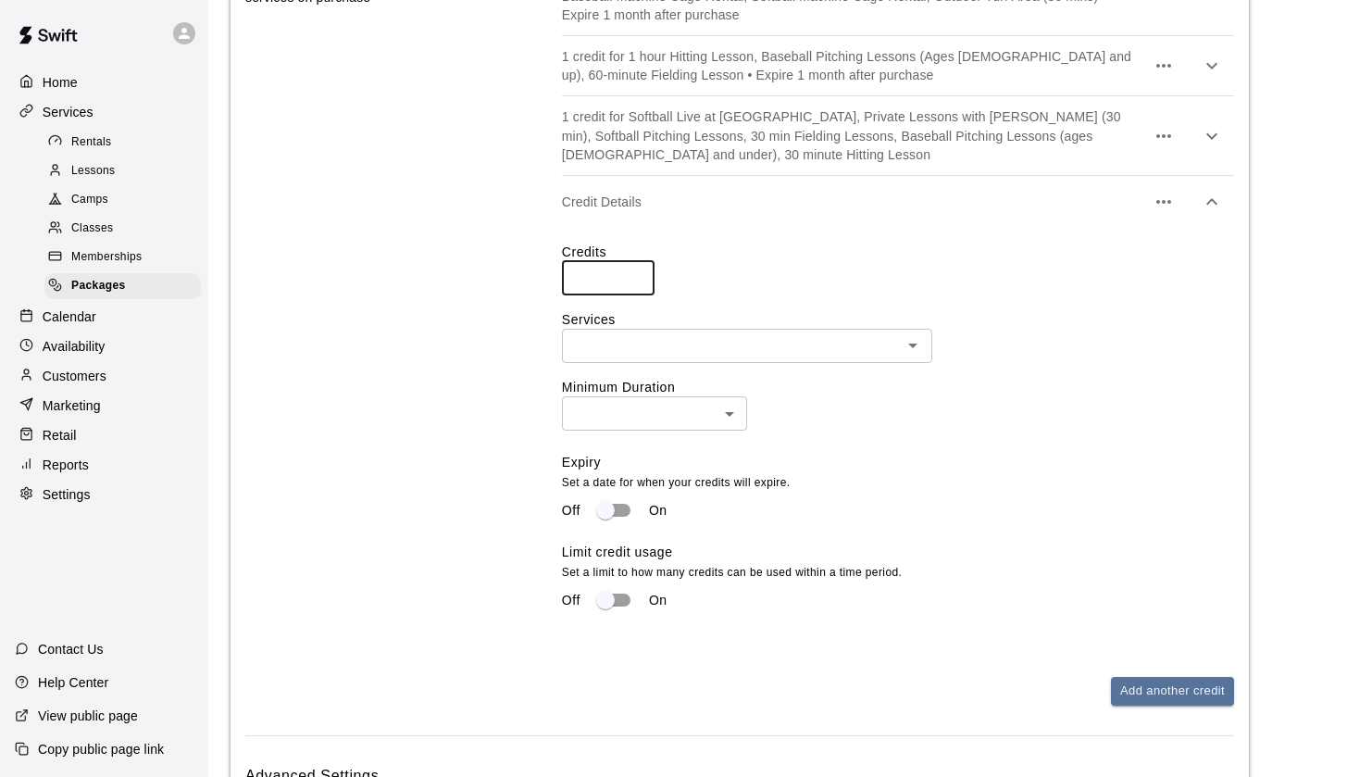
type input "*"
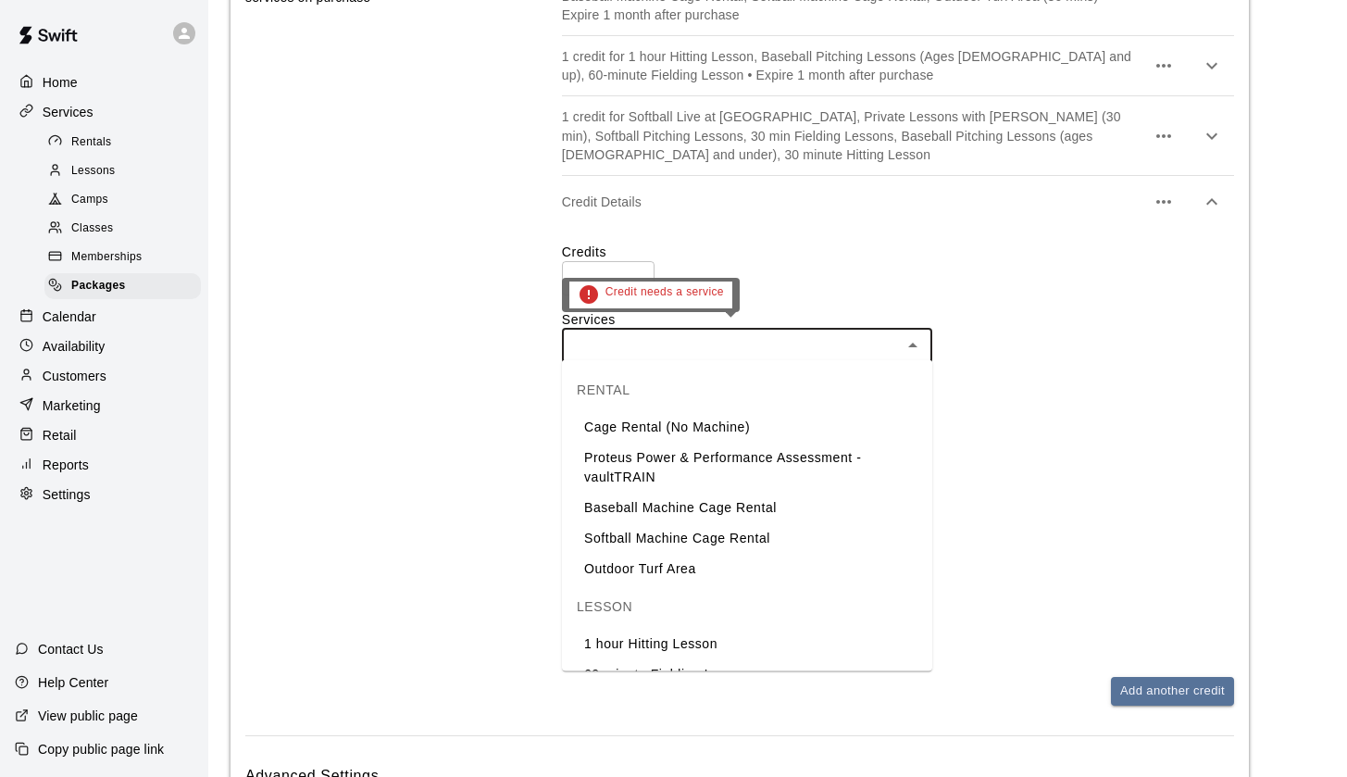
click at [667, 339] on input "text" at bounding box center [732, 345] width 329 height 23
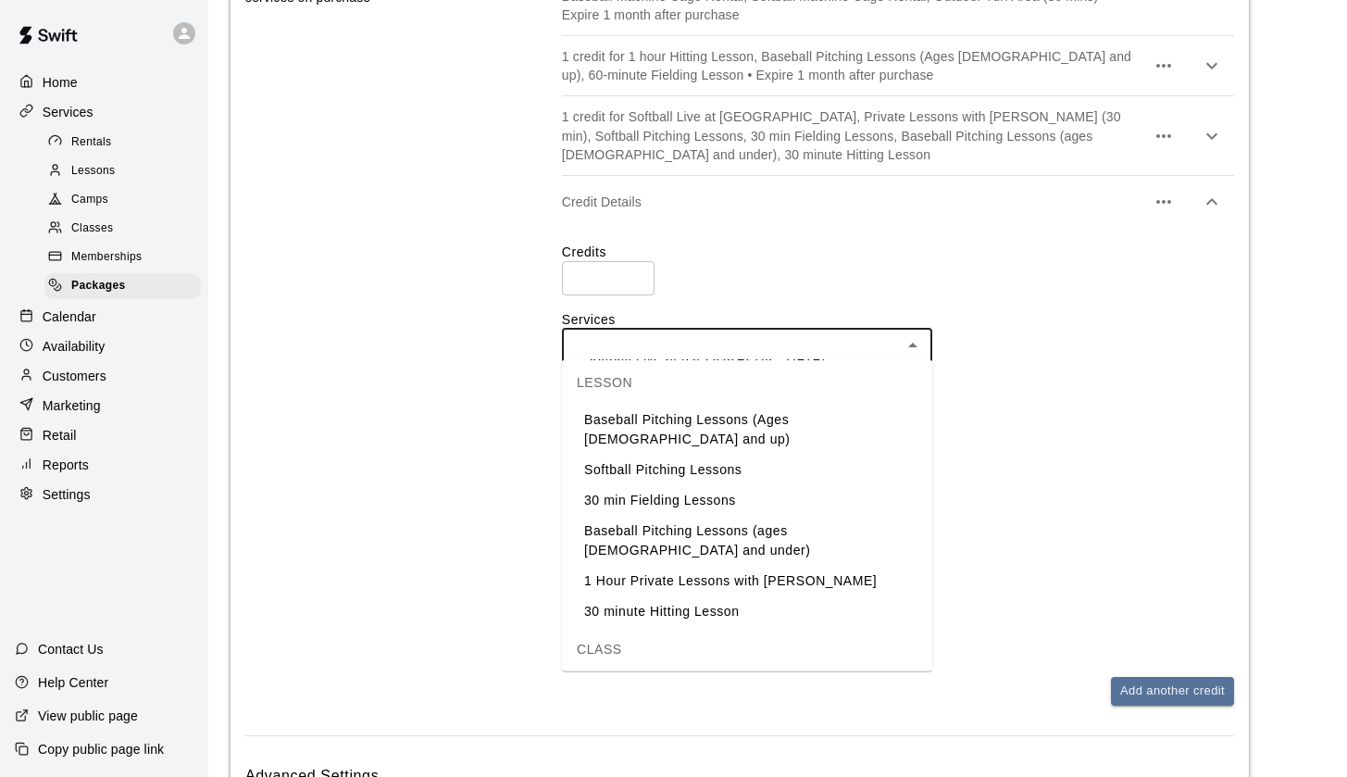
scroll to position [345, 0]
click at [727, 672] on li "Vault Train-Sports Performance Training" at bounding box center [747, 687] width 370 height 31
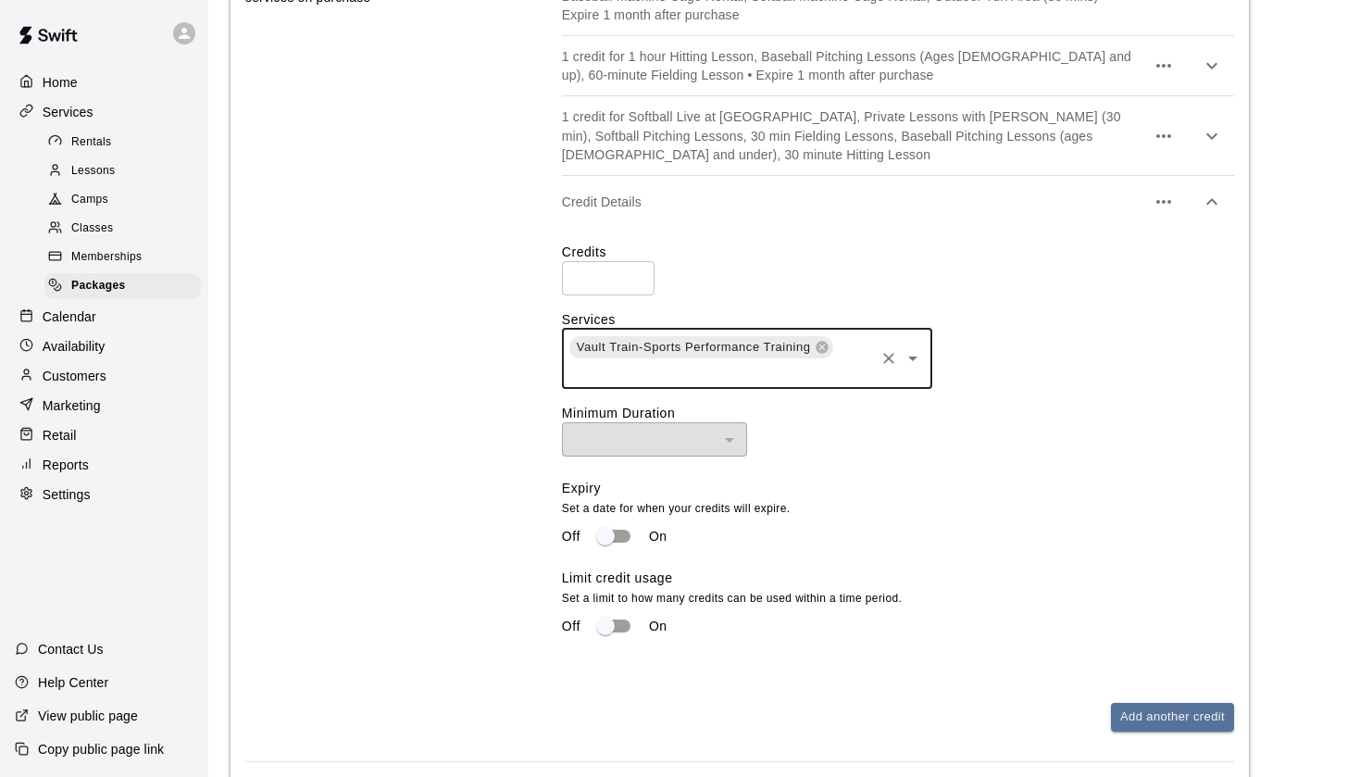
click at [663, 462] on div "Credits * ​ Services Vault Train-Sports Performance Training ​ Minimum Duration…" at bounding box center [898, 451] width 672 height 417
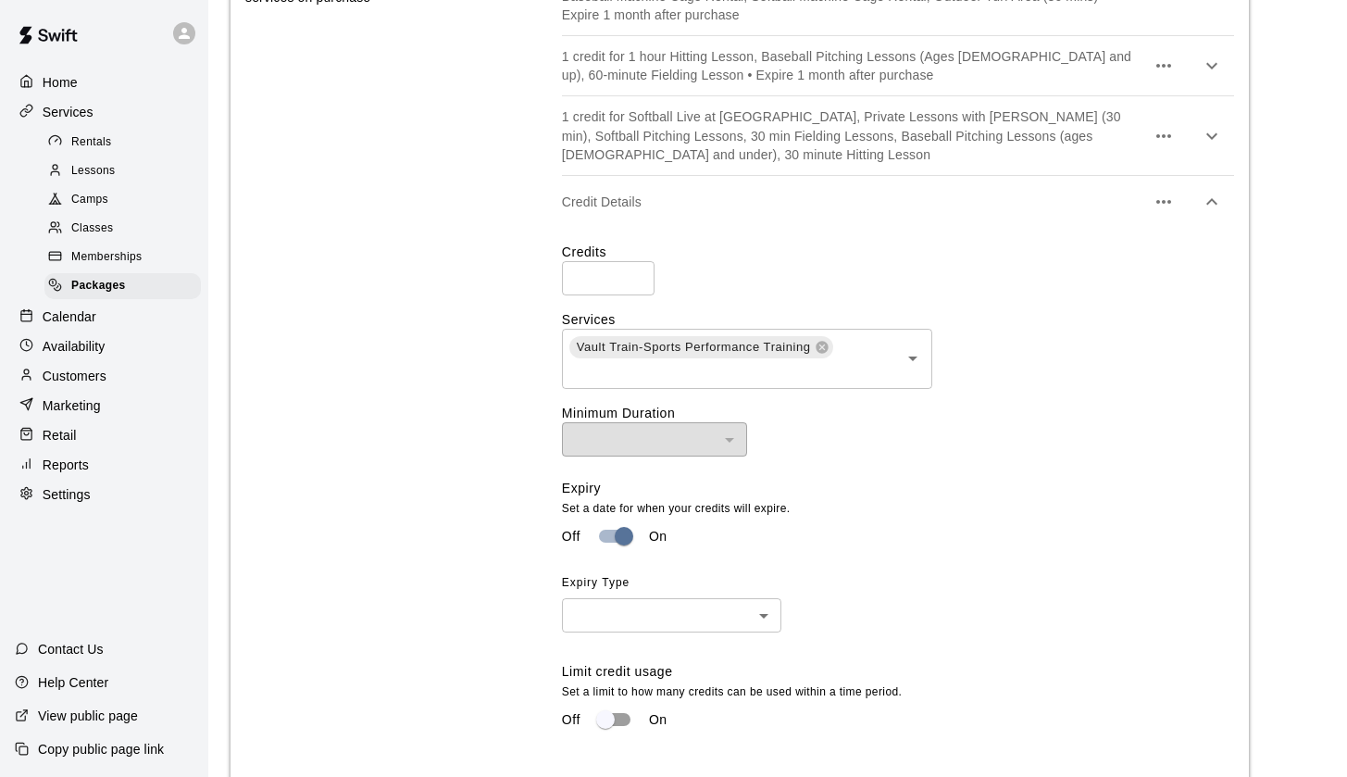
scroll to position [1241, 0]
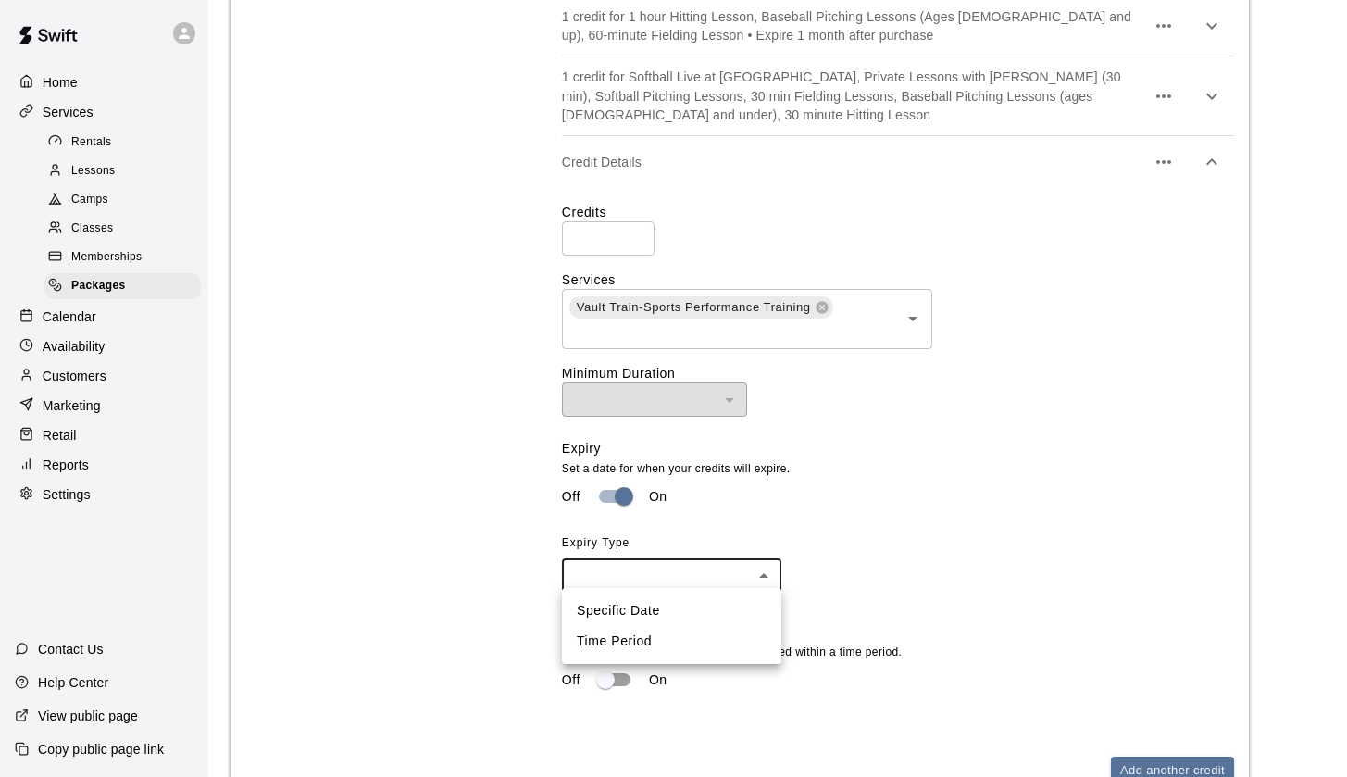
click at [693, 640] on li "Time Period" at bounding box center [671, 641] width 219 height 31
type input "******"
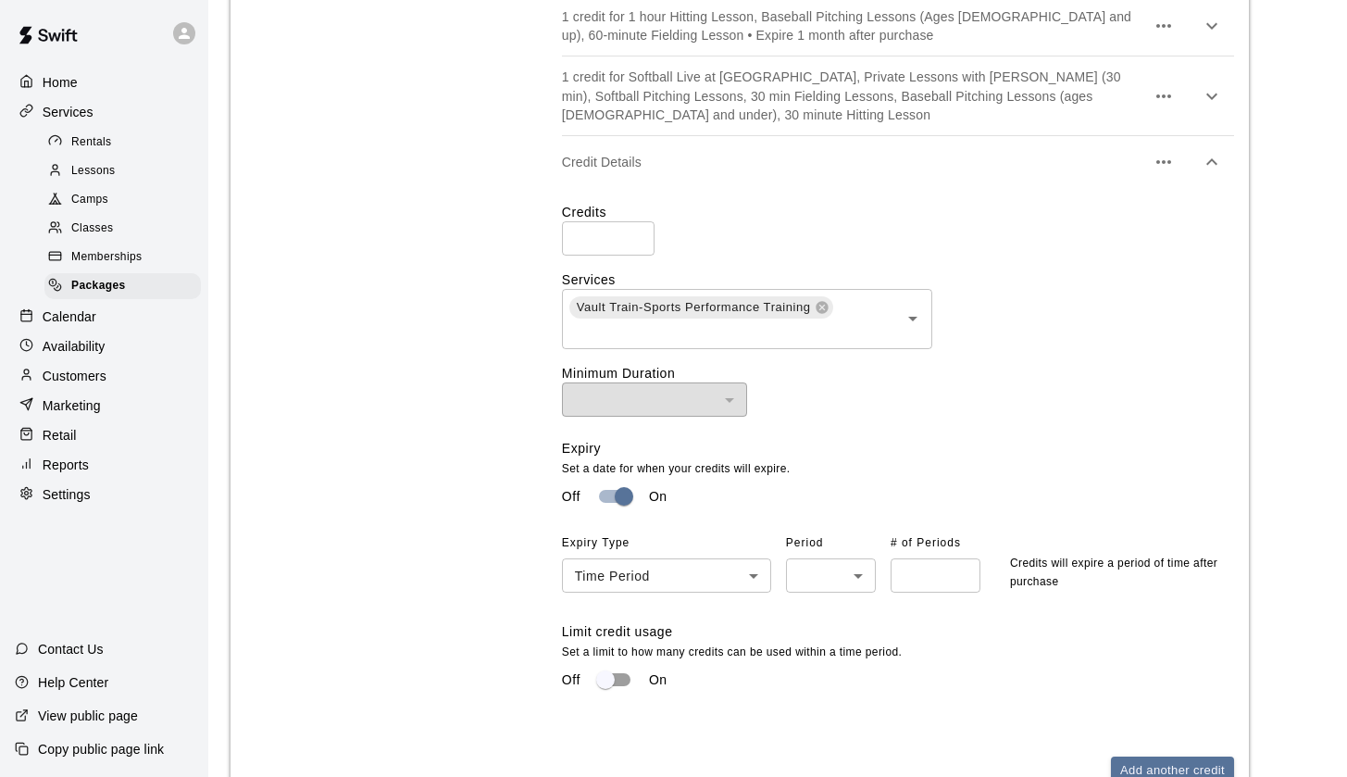
click at [832, 597] on div "Expiry Set a date for when your credits will expire. Off On Expiry Type Time Pe…" at bounding box center [890, 530] width 657 height 183
click at [816, 551] on div at bounding box center [673, 388] width 1347 height 777
drag, startPoint x: 818, startPoint y: 623, endPoint x: 819, endPoint y: 648, distance: 25.1
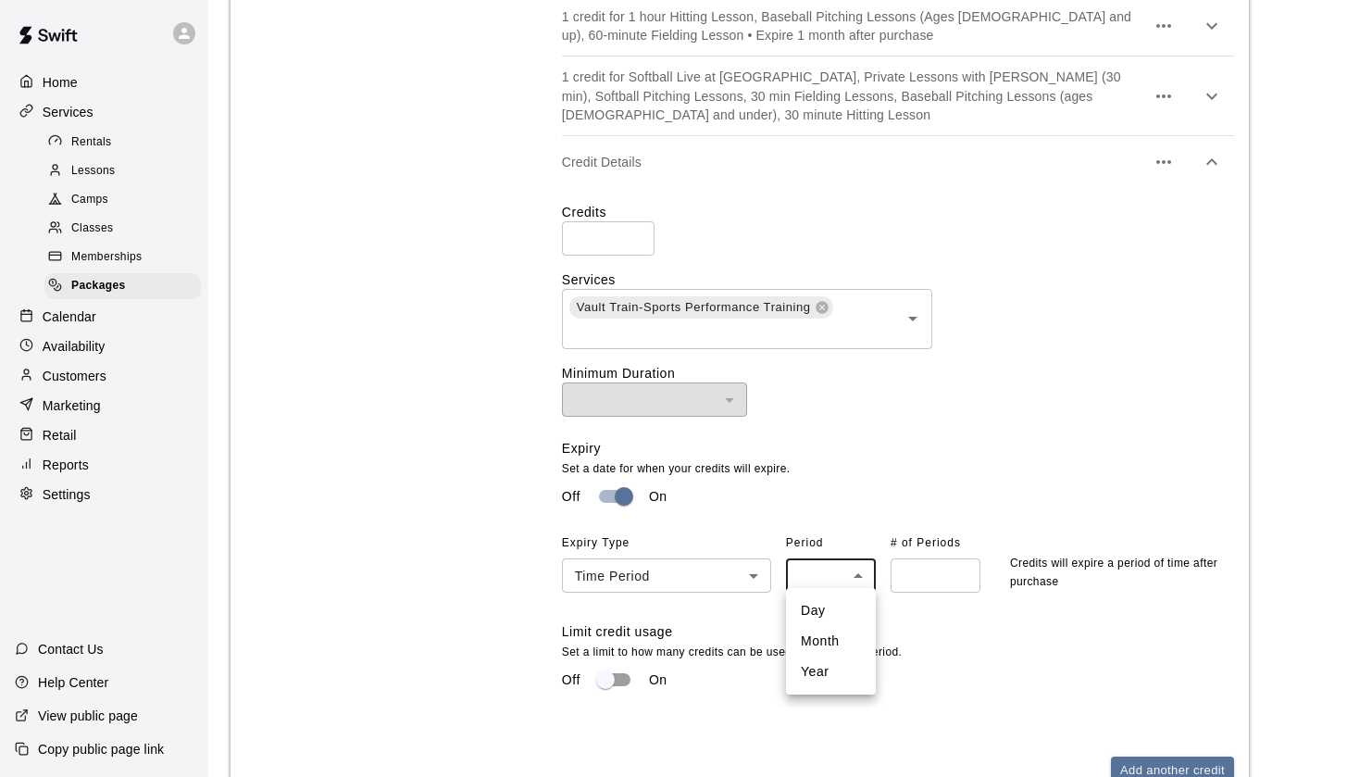
click at [820, 650] on ul "Day Month Year" at bounding box center [831, 641] width 90 height 106
click at [819, 648] on li "Month" at bounding box center [831, 641] width 90 height 31
type input "*****"
click at [894, 594] on div "Expiry Set a date for when your credits will expire. Off On Expiry Type Time Pe…" at bounding box center [890, 530] width 657 height 183
click at [907, 579] on input "number" at bounding box center [936, 575] width 90 height 34
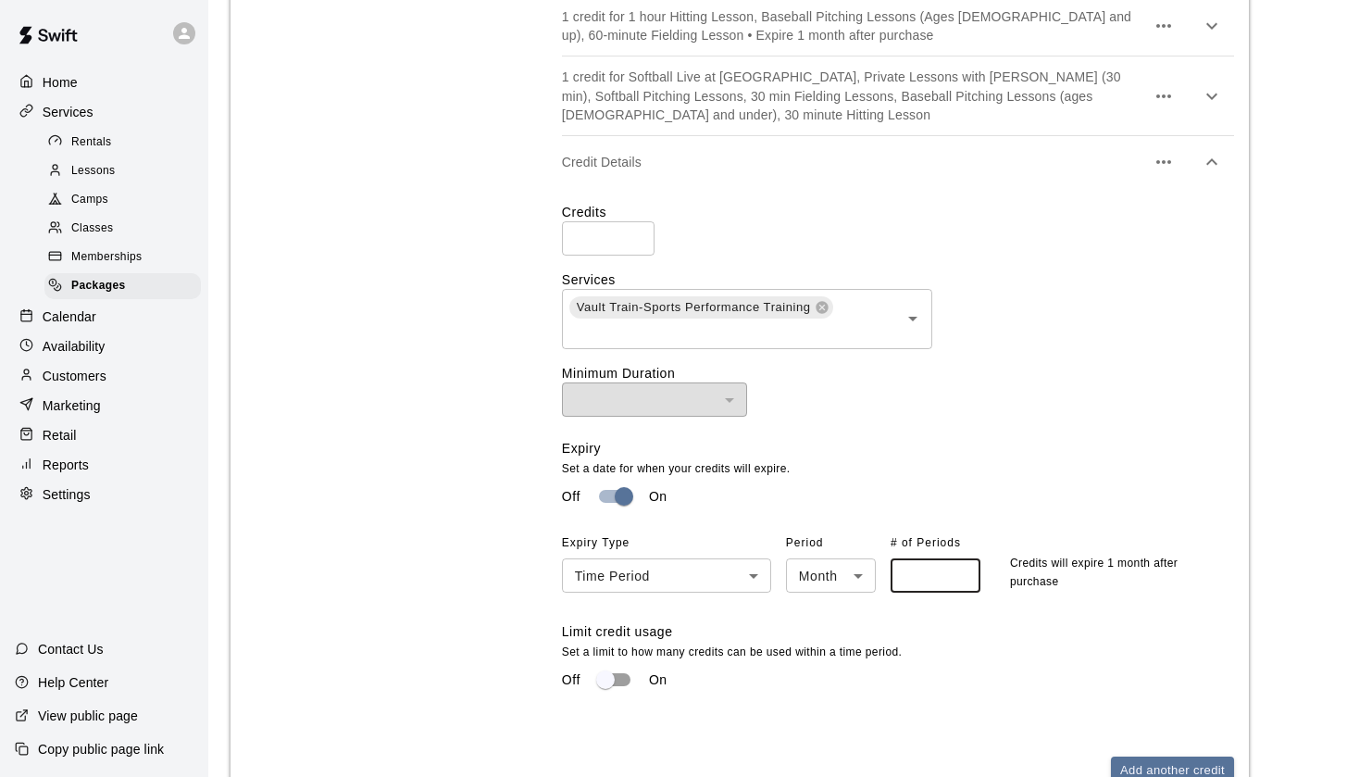
type input "*"
click at [949, 672] on div "Off On" at bounding box center [898, 679] width 672 height 35
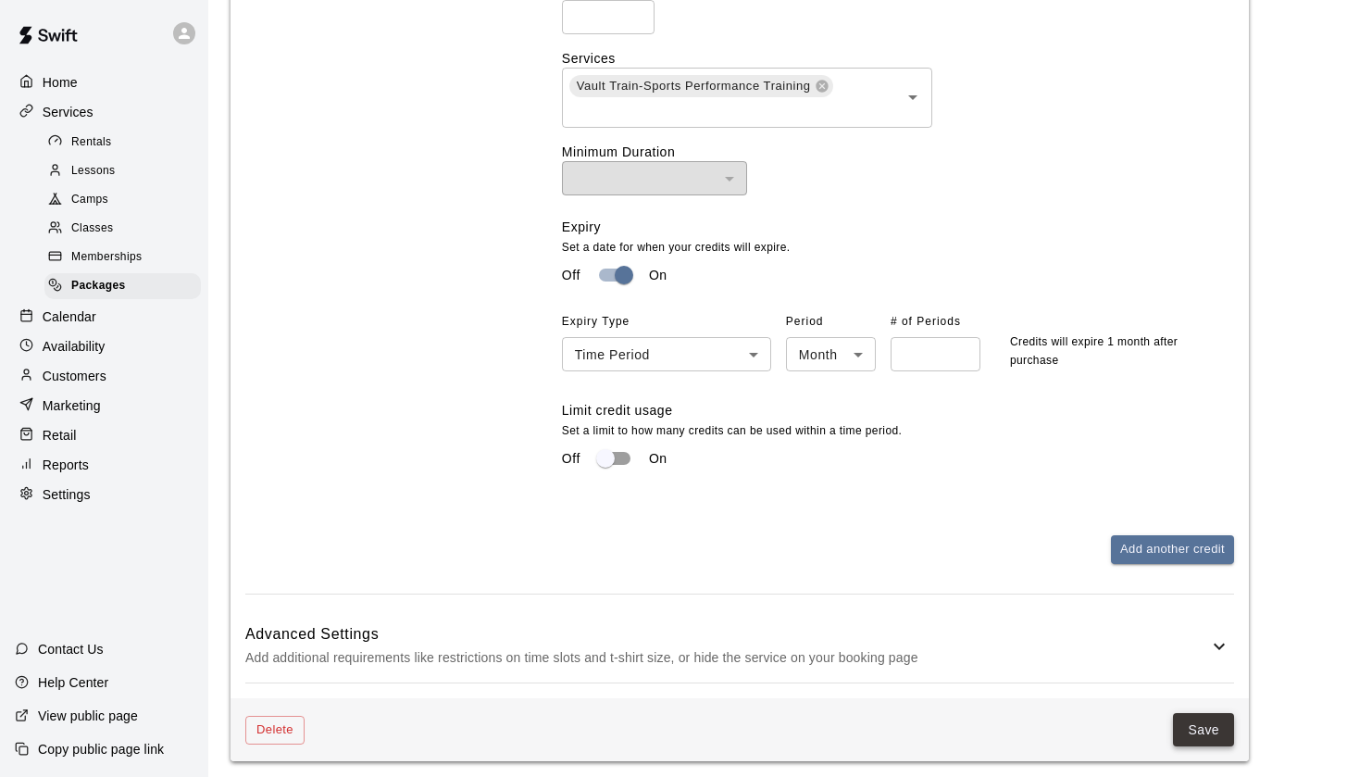
scroll to position [1461, 0]
click at [1201, 721] on button "Save" at bounding box center [1203, 731] width 61 height 34
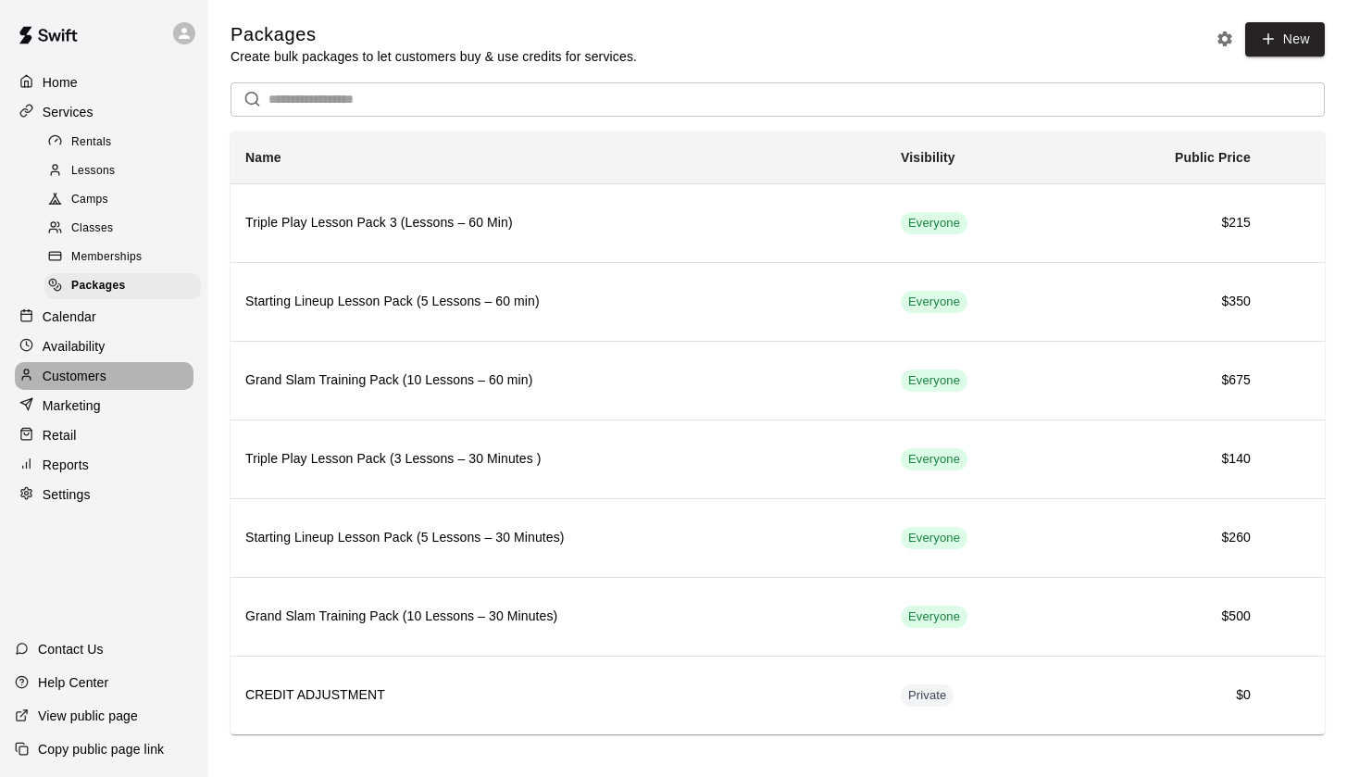
click at [68, 373] on p "Customers" at bounding box center [75, 376] width 64 height 19
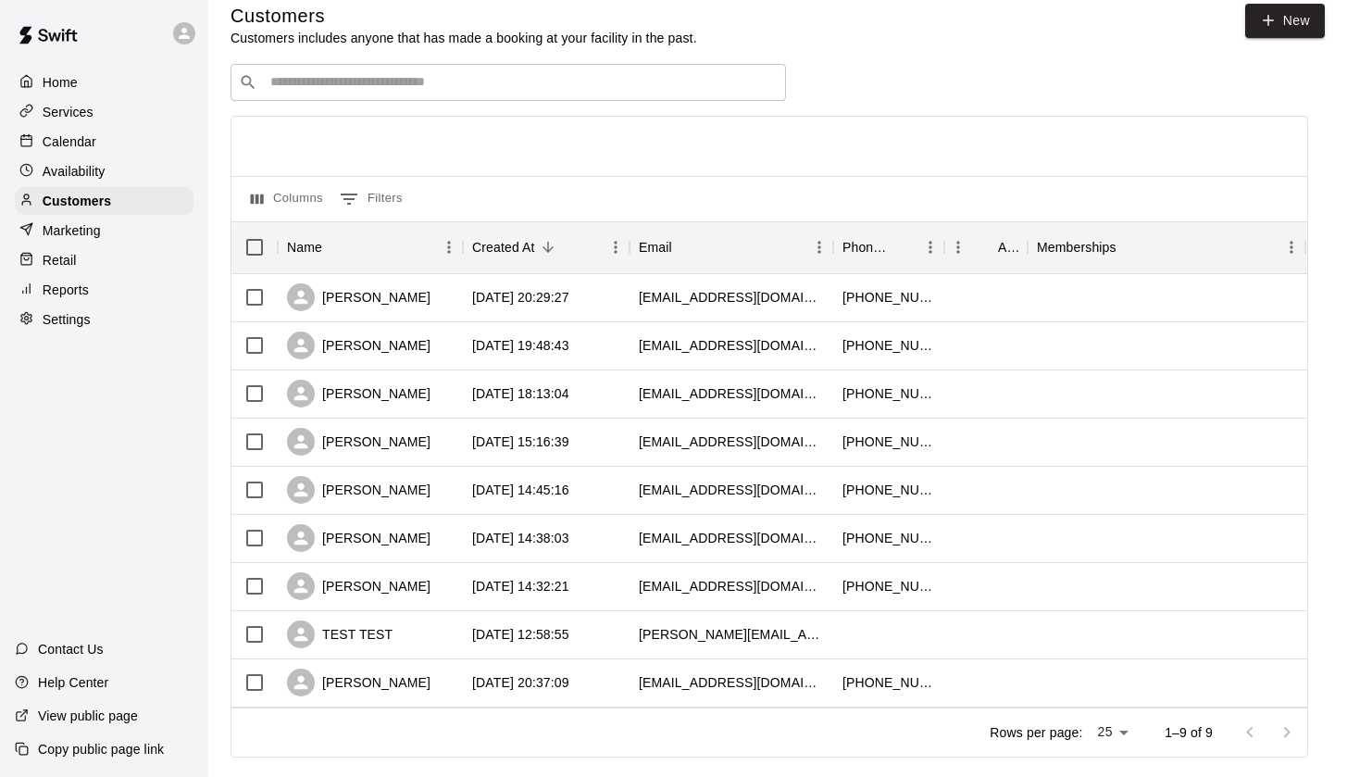
scroll to position [20, 0]
click at [384, 490] on div "[PERSON_NAME]" at bounding box center [370, 489] width 185 height 48
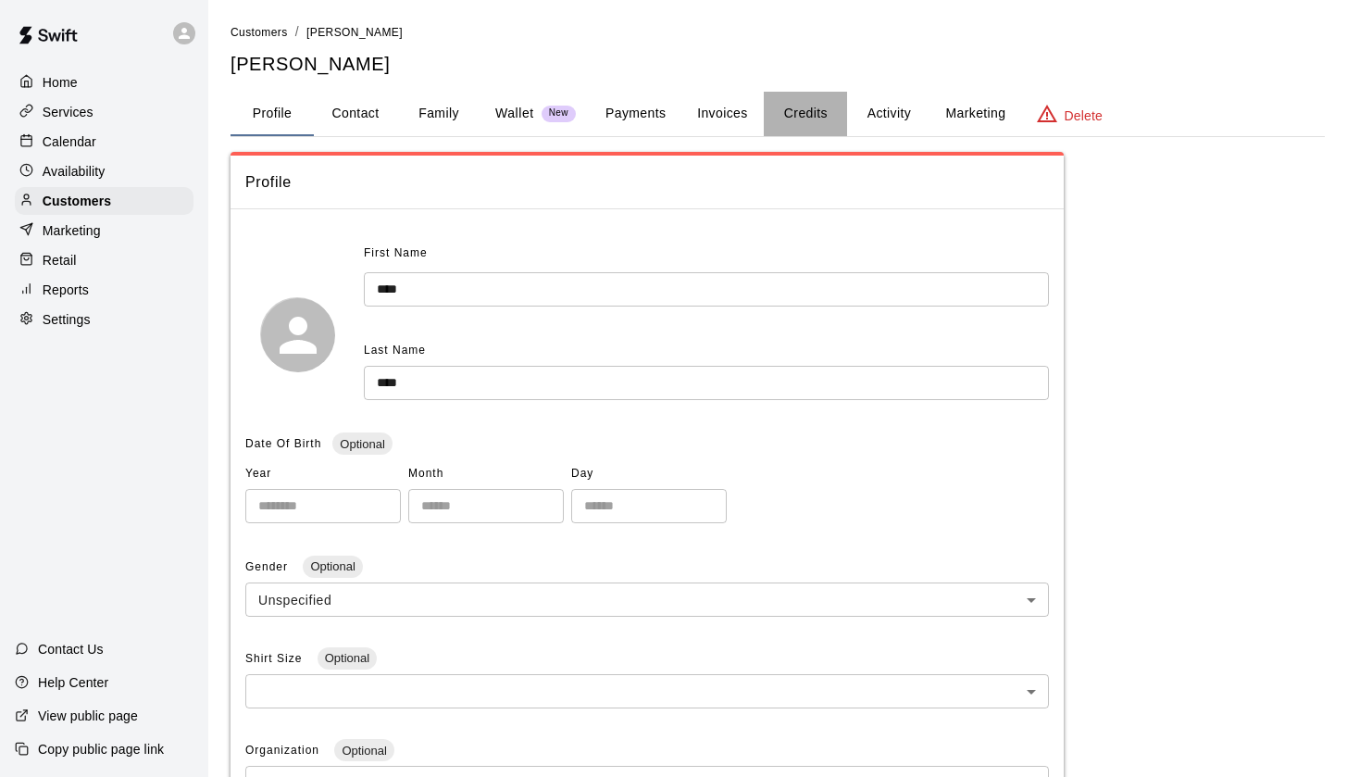
click at [805, 112] on button "Credits" at bounding box center [805, 114] width 83 height 44
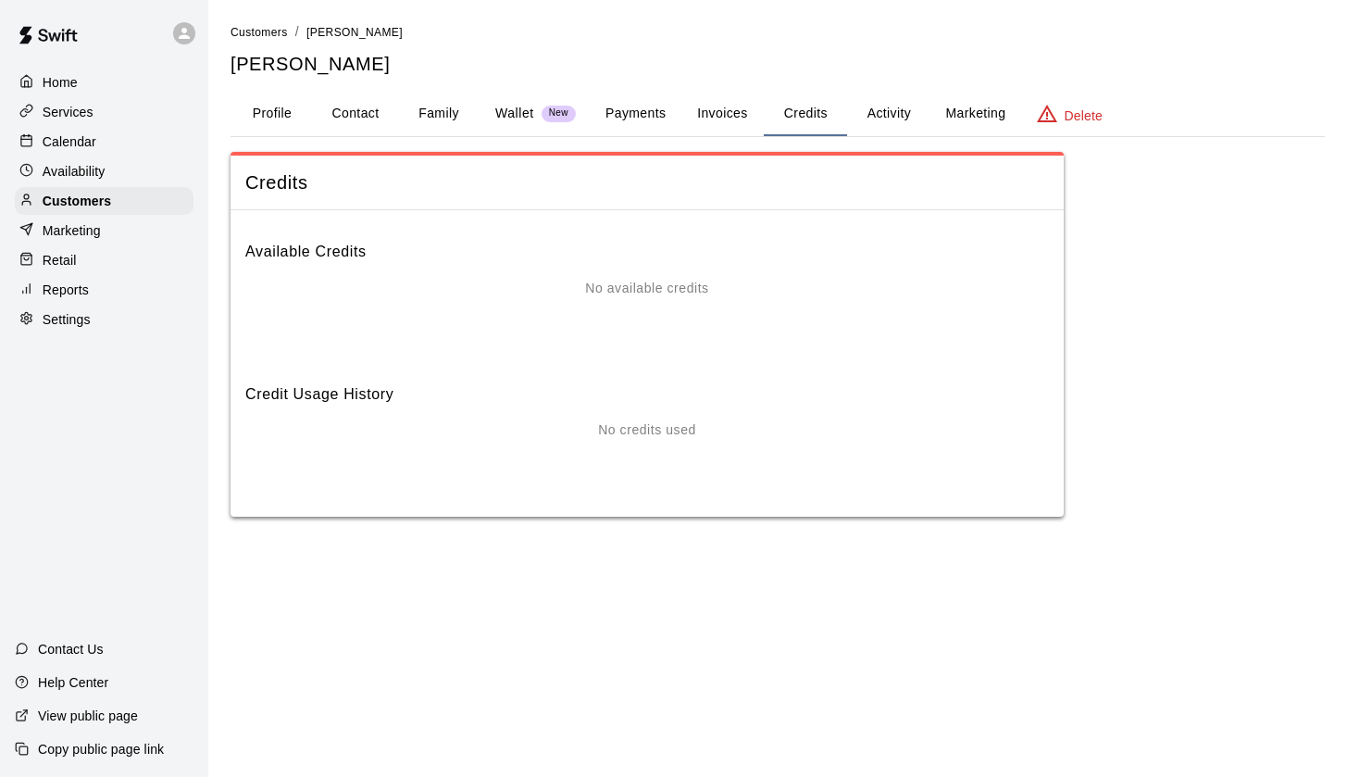
click at [616, 108] on button "Payments" at bounding box center [636, 114] width 90 height 44
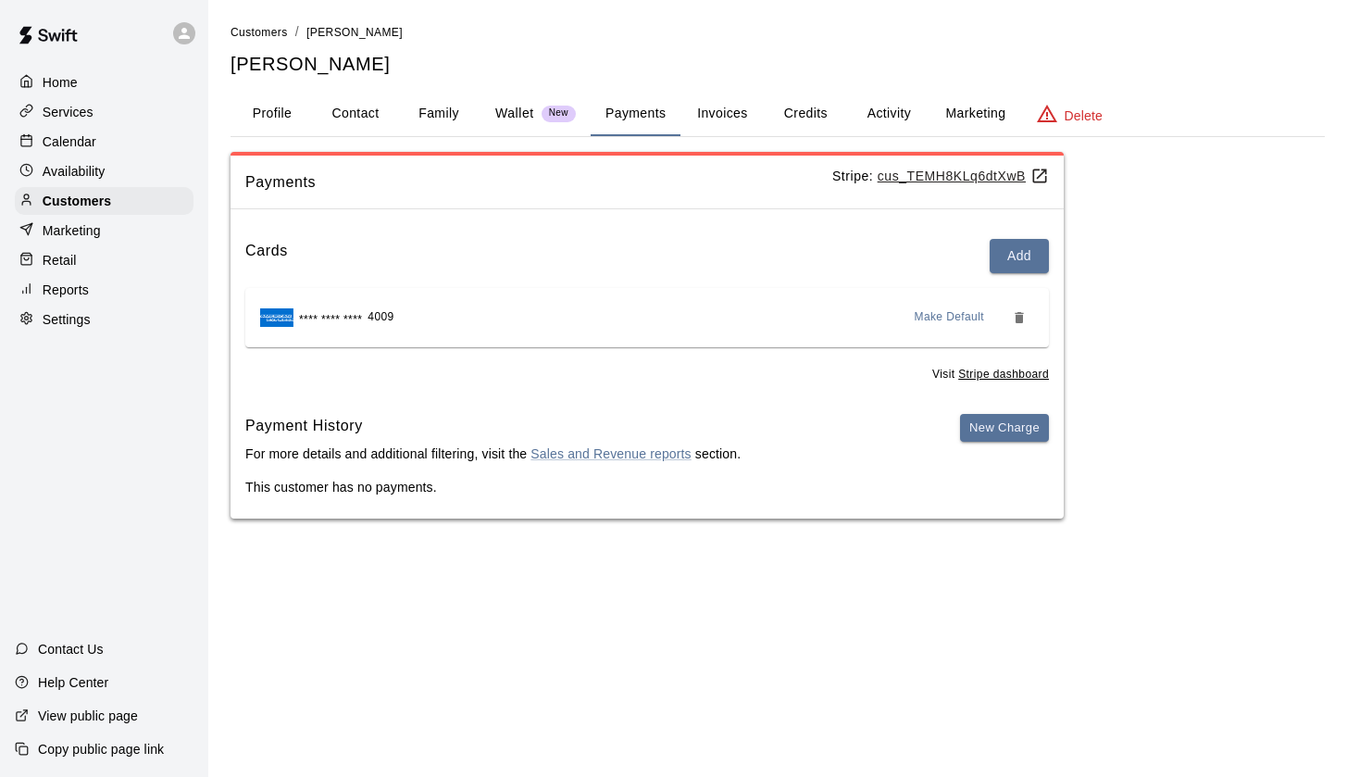
click at [505, 113] on p "Wallet" at bounding box center [514, 113] width 39 height 19
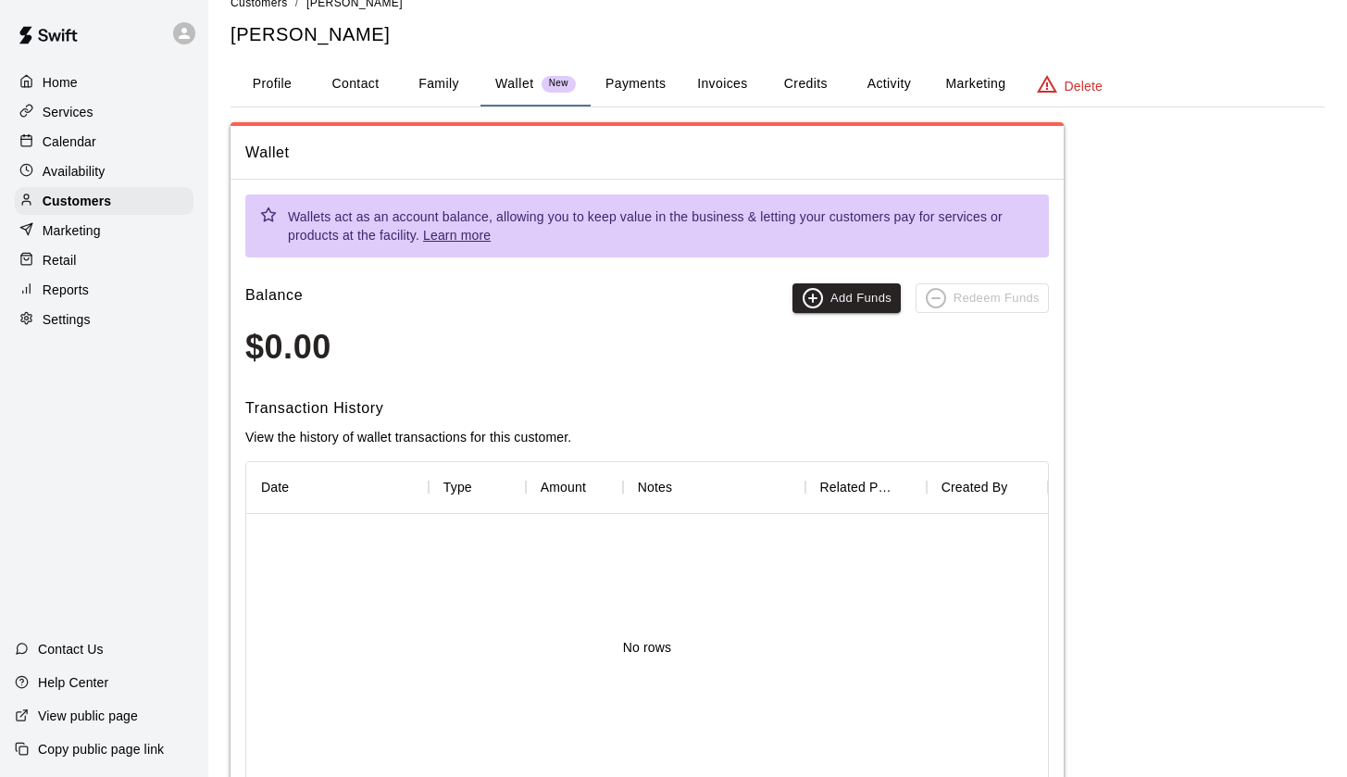
scroll to position [49, 0]
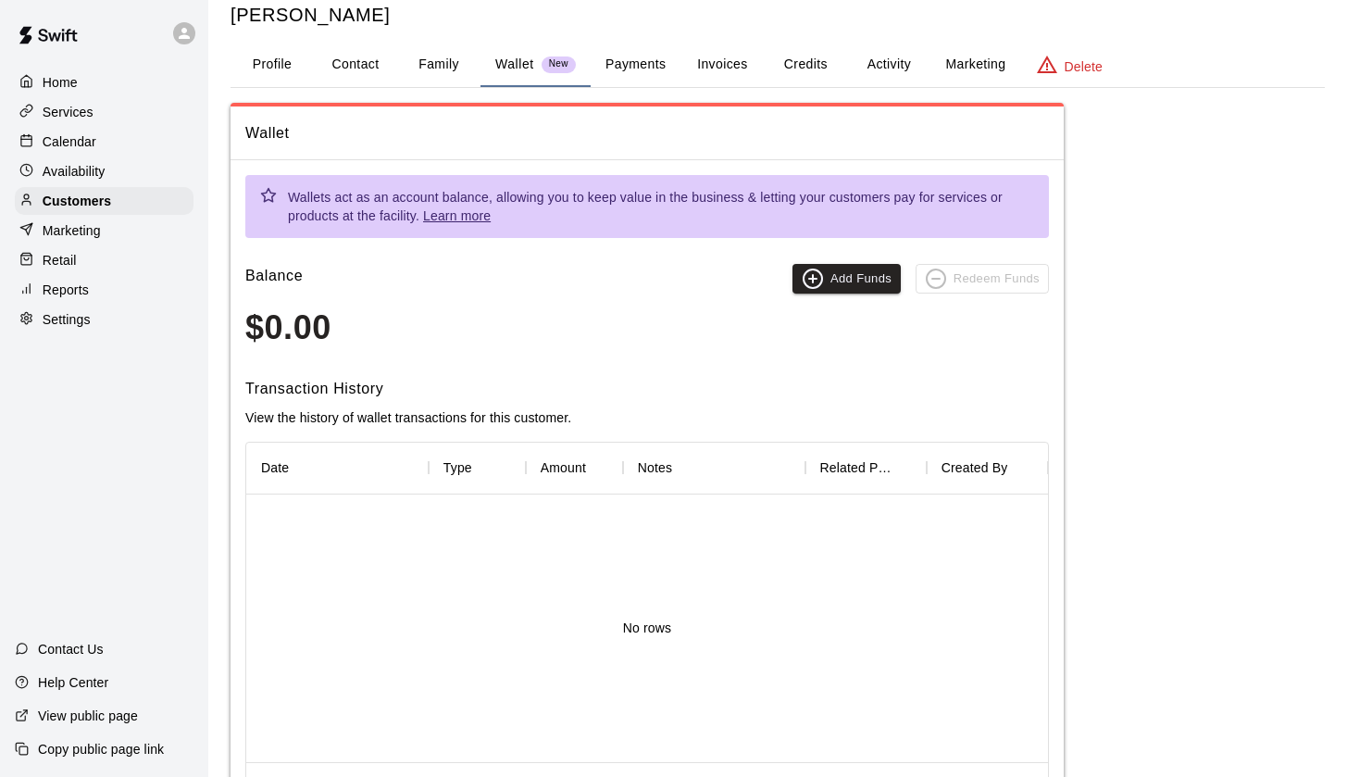
click at [642, 66] on button "Payments" at bounding box center [636, 65] width 90 height 44
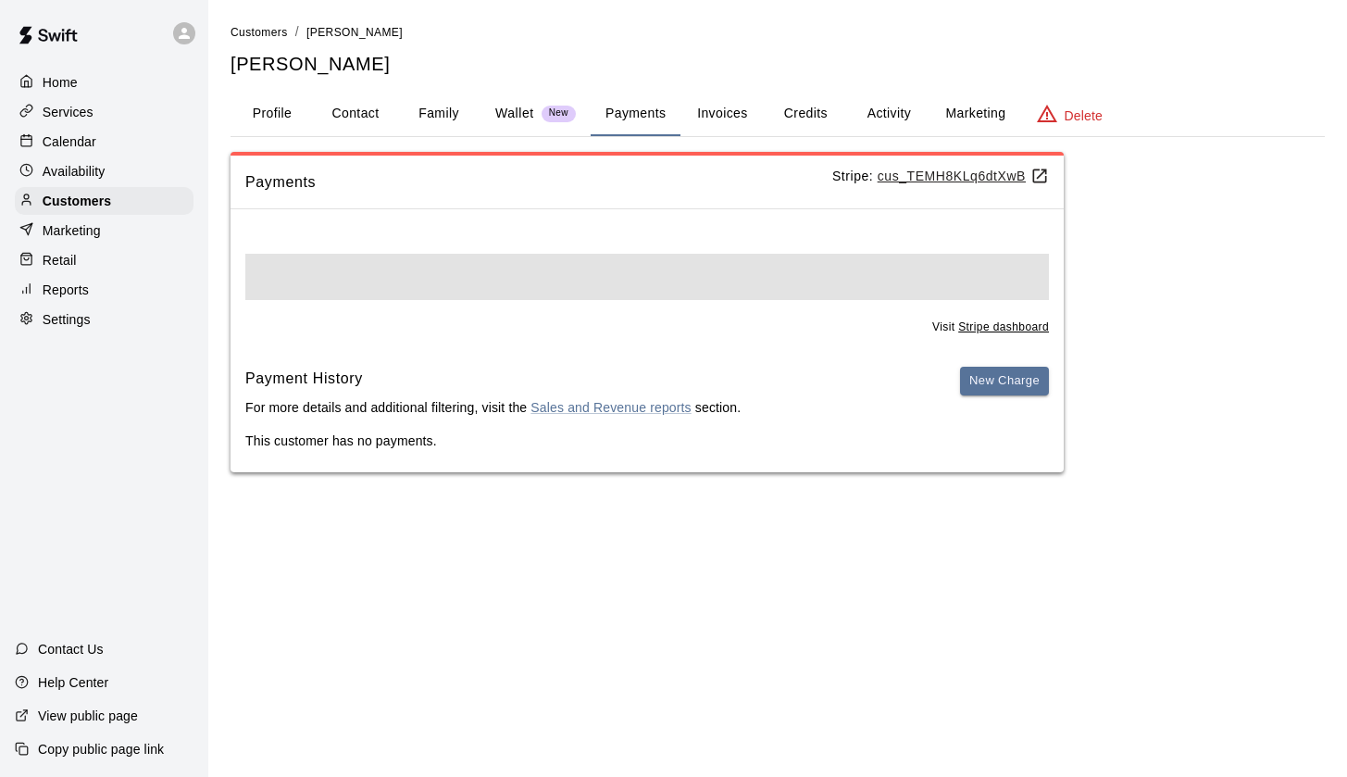
scroll to position [0, 0]
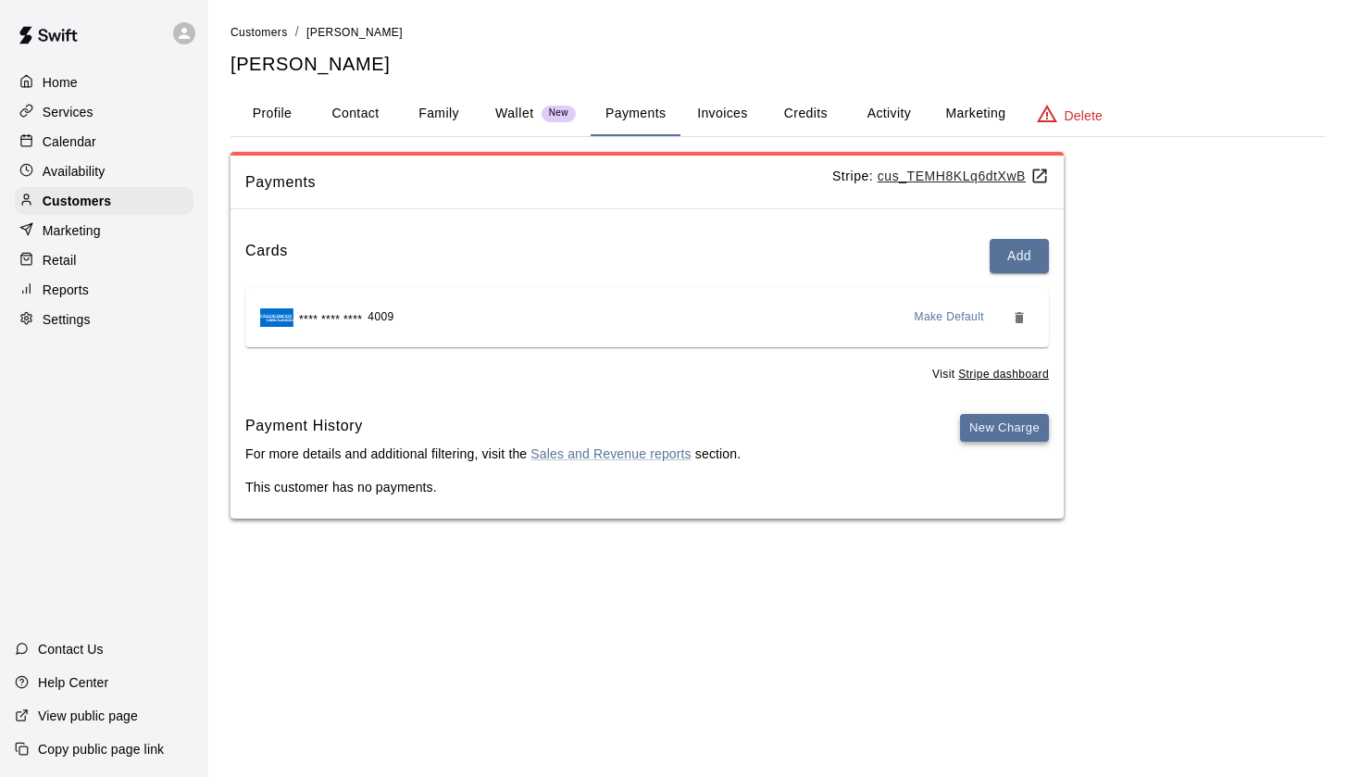
click at [996, 430] on button "New Charge" at bounding box center [1004, 428] width 89 height 29
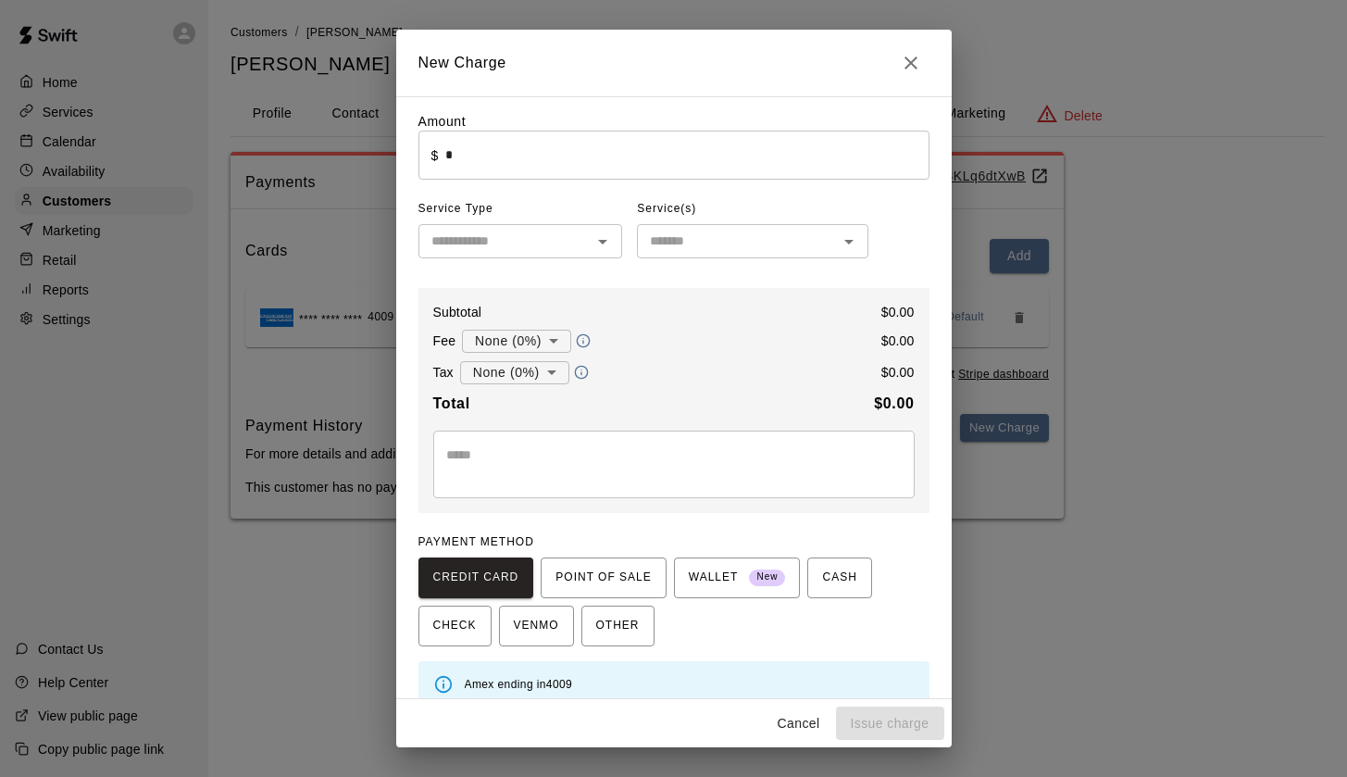
click at [577, 158] on input "*" at bounding box center [686, 155] width 483 height 49
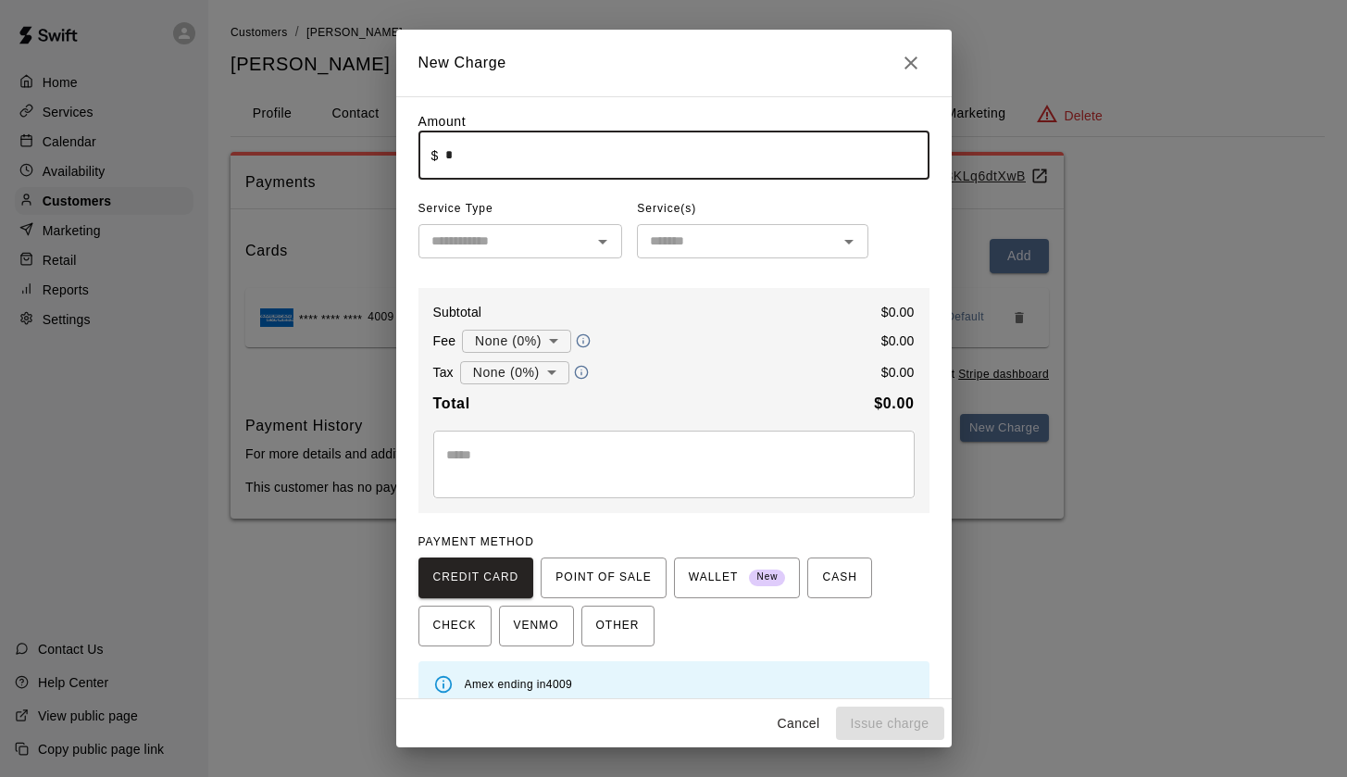
click at [912, 65] on icon "Close" at bounding box center [911, 62] width 13 height 13
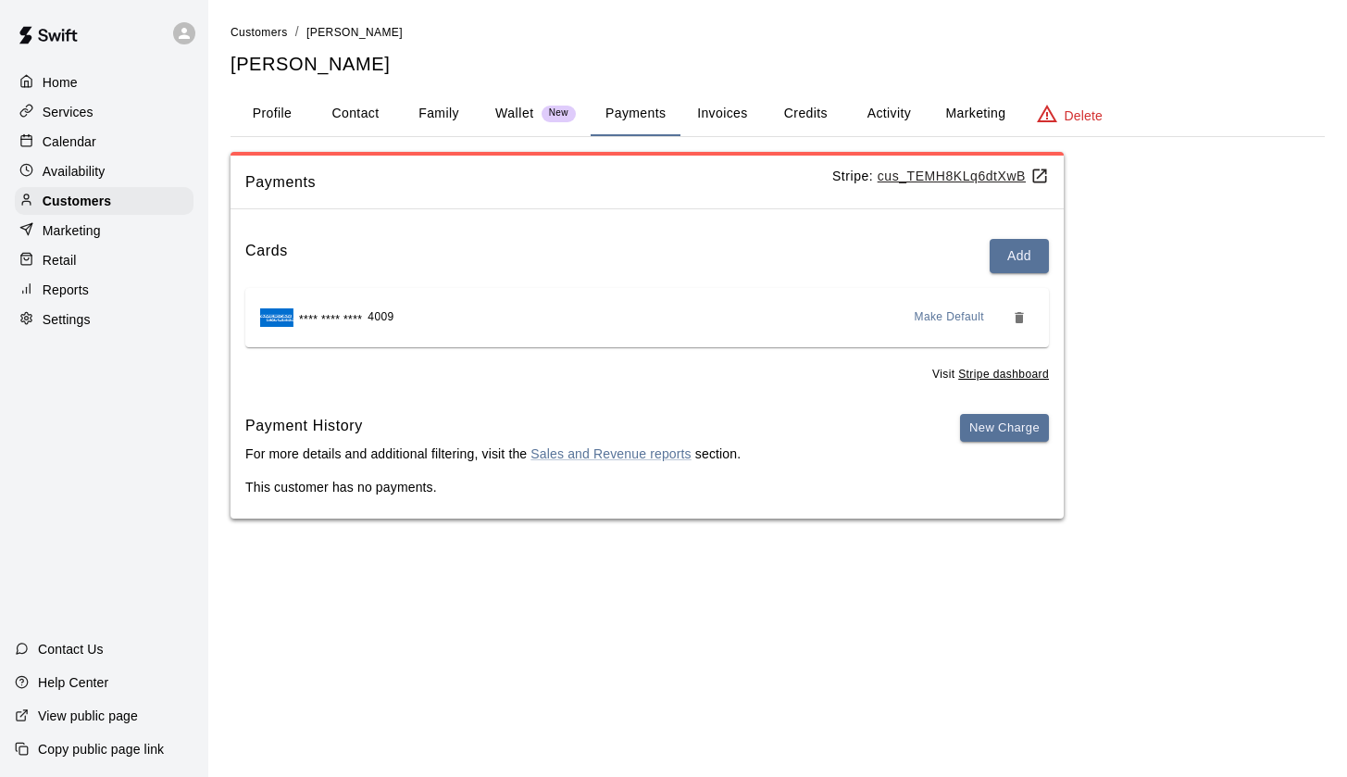
click at [642, 111] on button "Payments" at bounding box center [636, 114] width 90 height 44
click at [746, 125] on button "Invoices" at bounding box center [722, 114] width 83 height 44
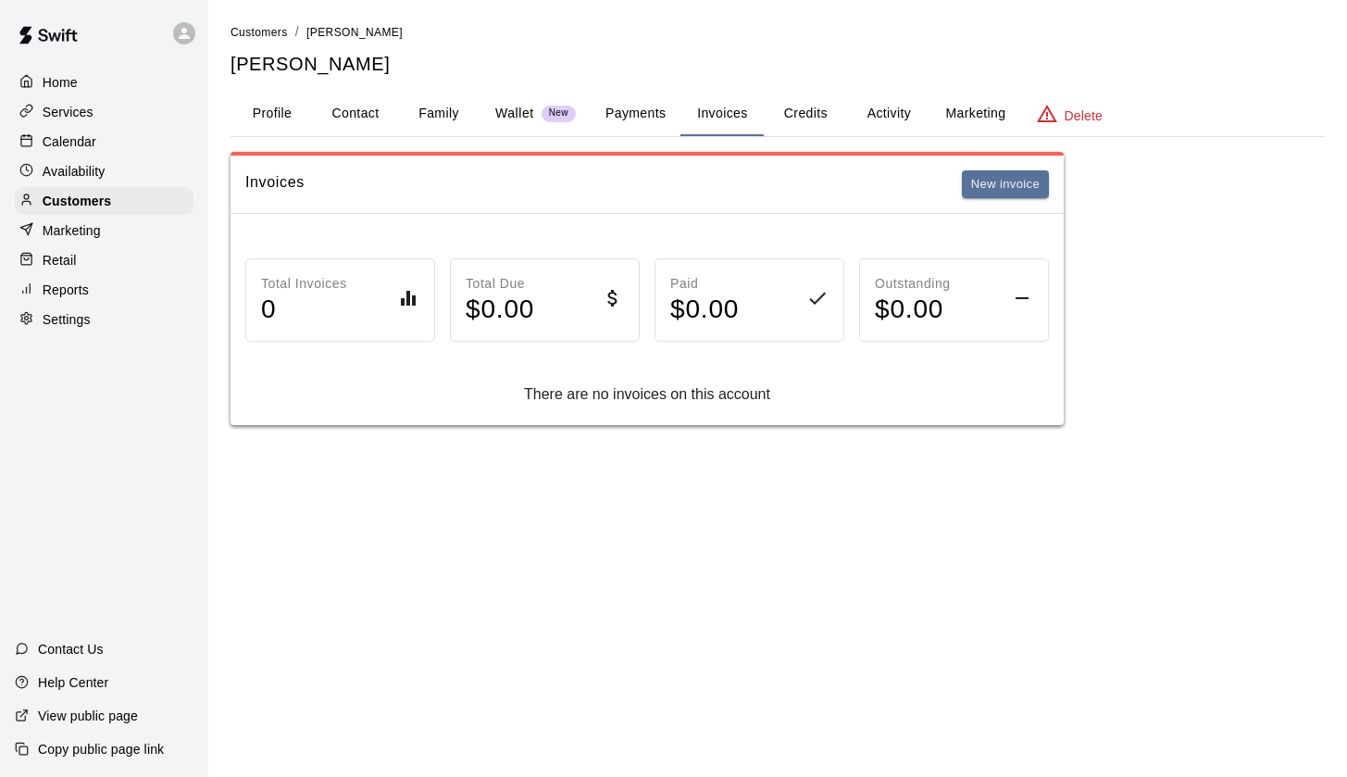
click at [818, 109] on button "Credits" at bounding box center [805, 114] width 83 height 44
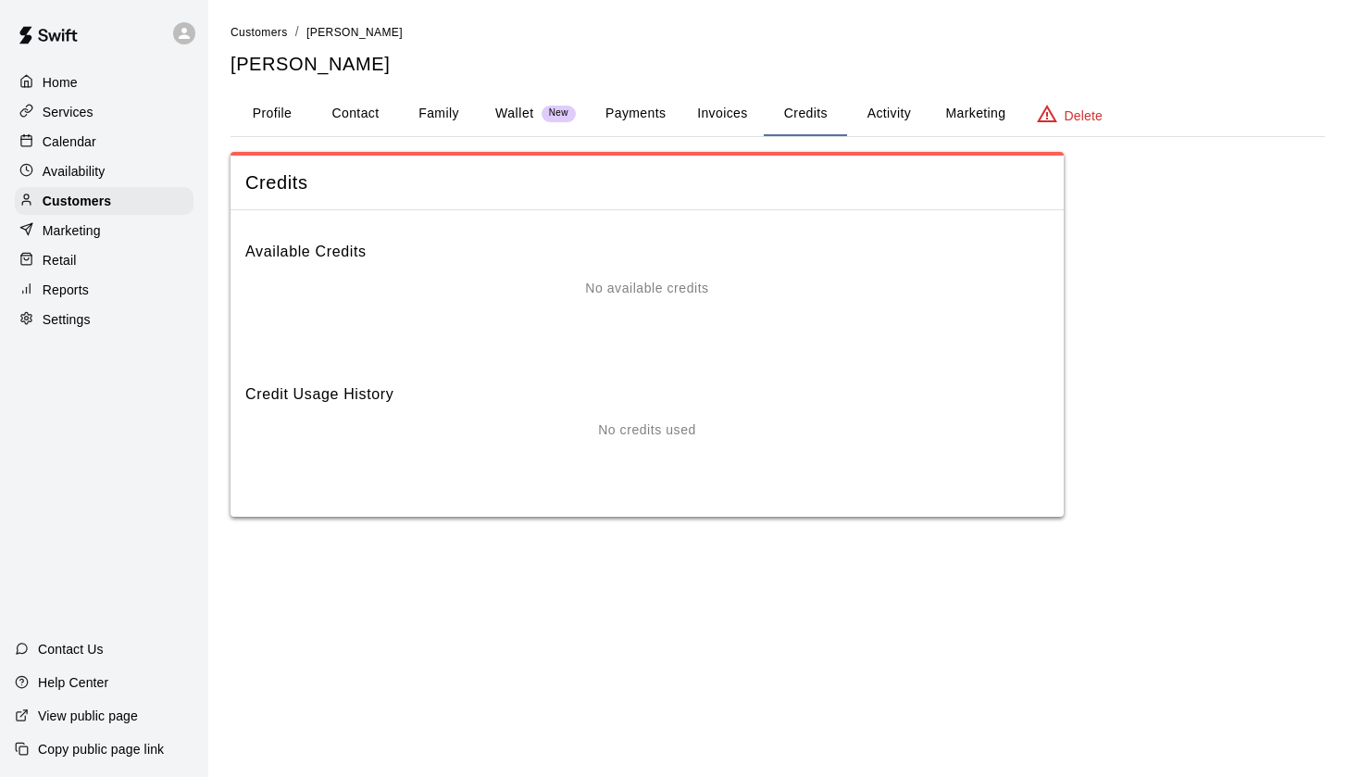
click at [494, 113] on button "Wallet New" at bounding box center [536, 114] width 110 height 44
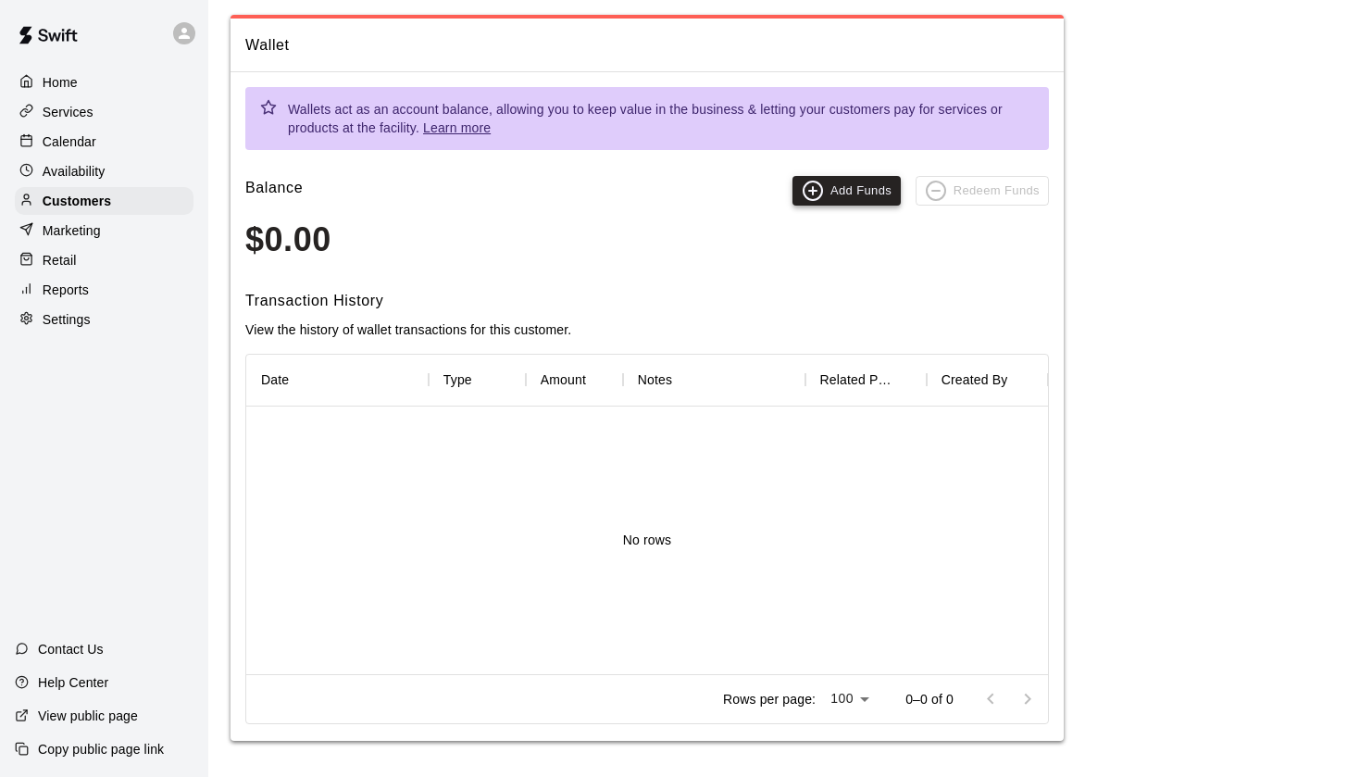
scroll to position [136, 0]
click at [850, 188] on button "Add Funds" at bounding box center [847, 192] width 108 height 30
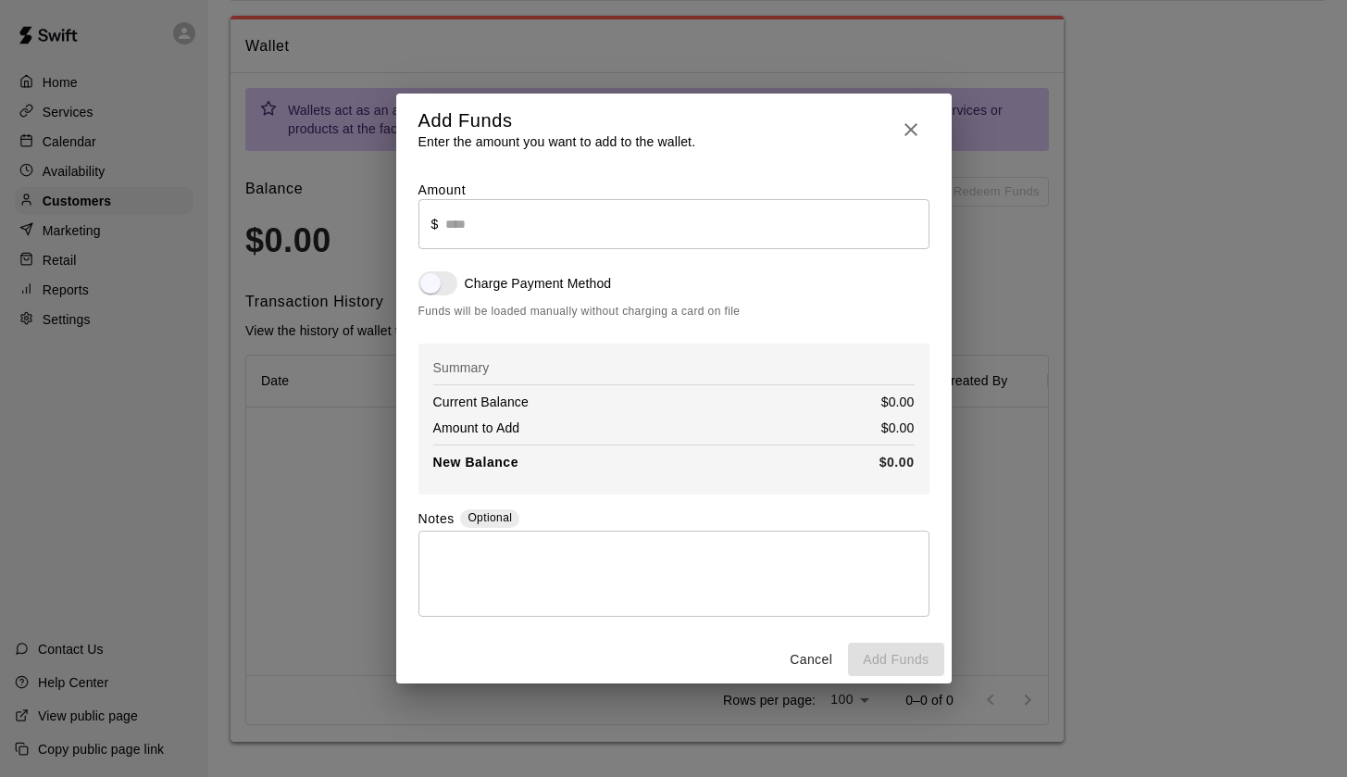
click at [898, 128] on button "button" at bounding box center [911, 130] width 37 height 44
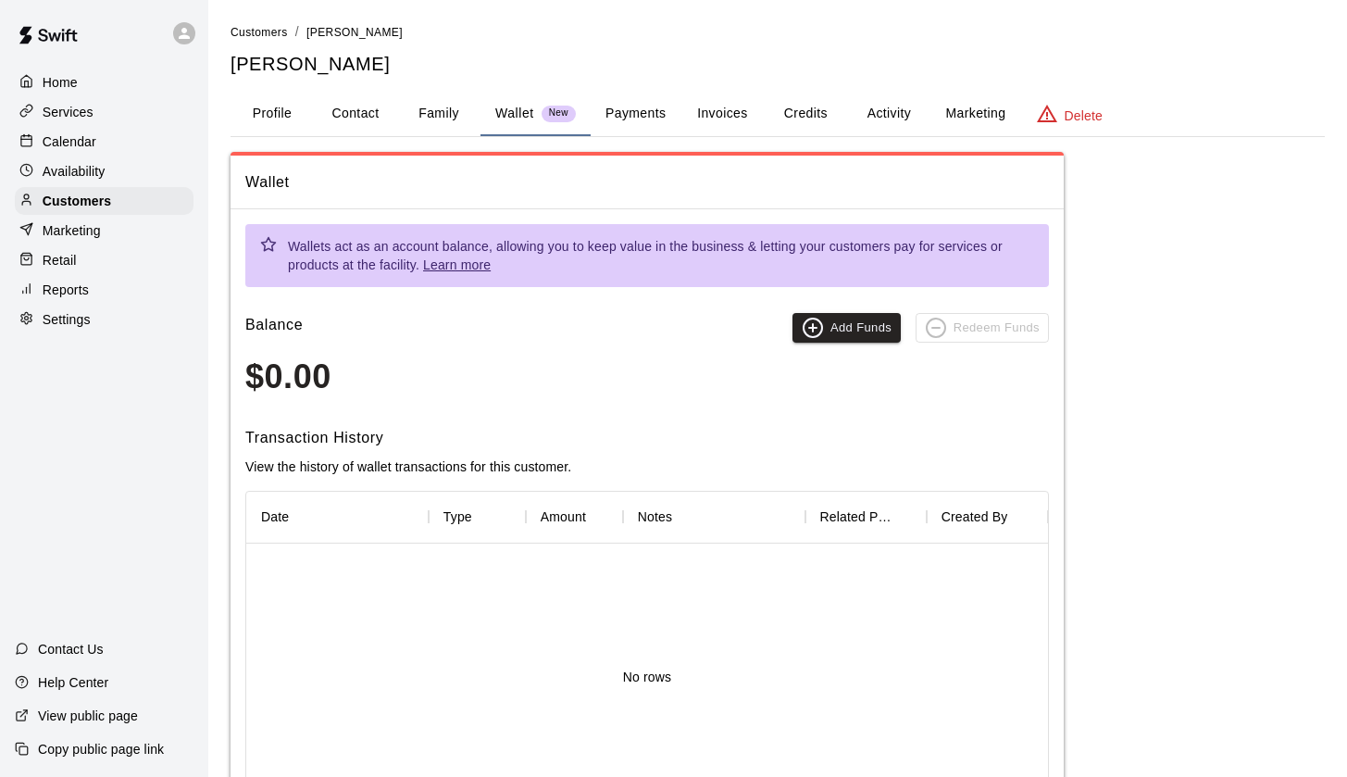
scroll to position [0, 0]
click at [647, 106] on button "Payments" at bounding box center [636, 114] width 90 height 44
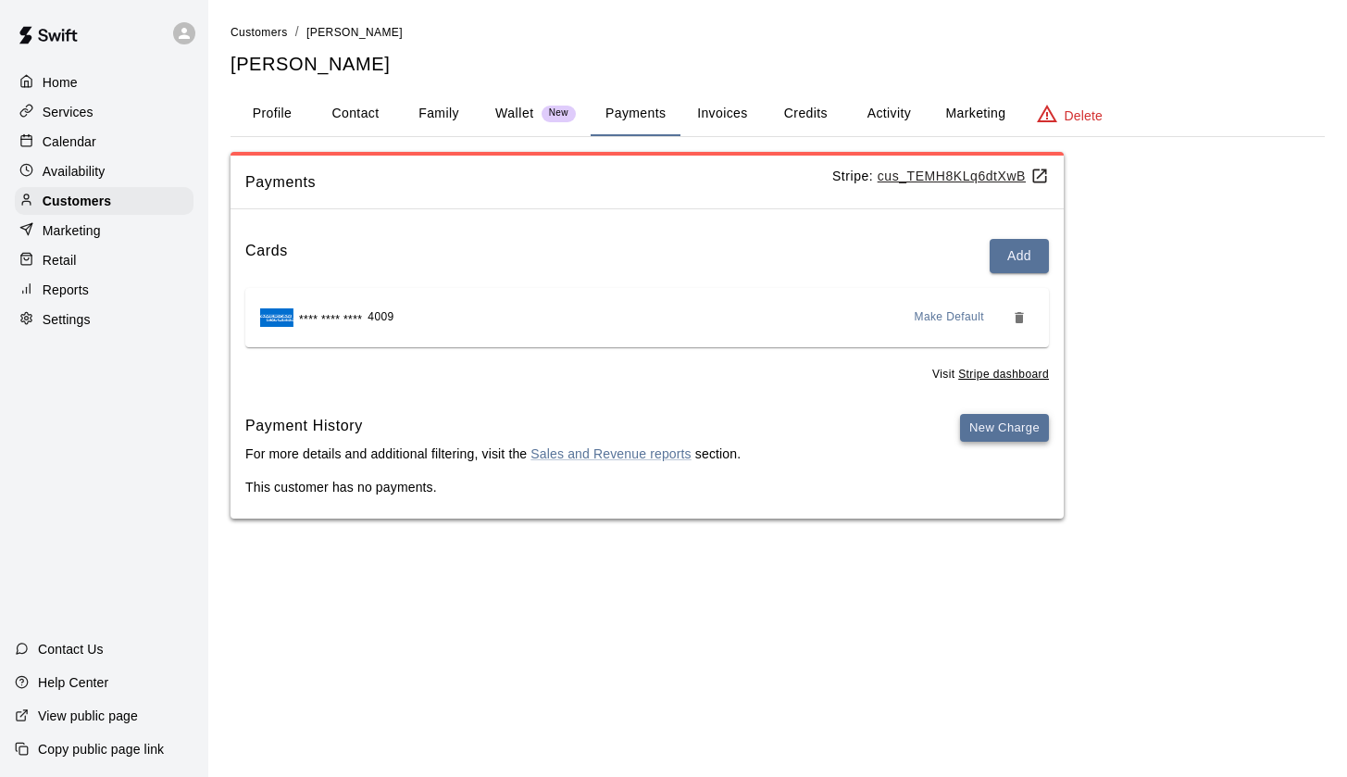
click at [1016, 427] on button "New Charge" at bounding box center [1004, 428] width 89 height 29
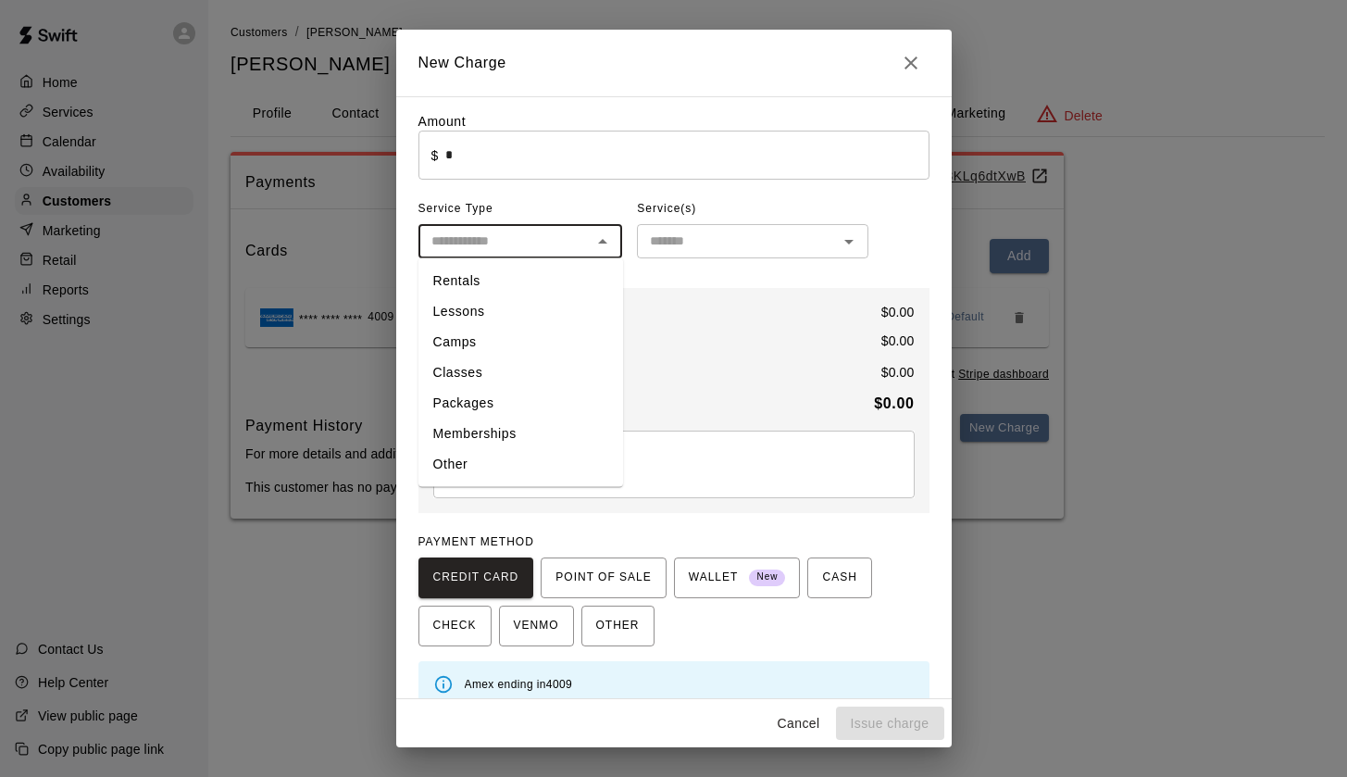
click at [532, 248] on input "text" at bounding box center [505, 241] width 163 height 23
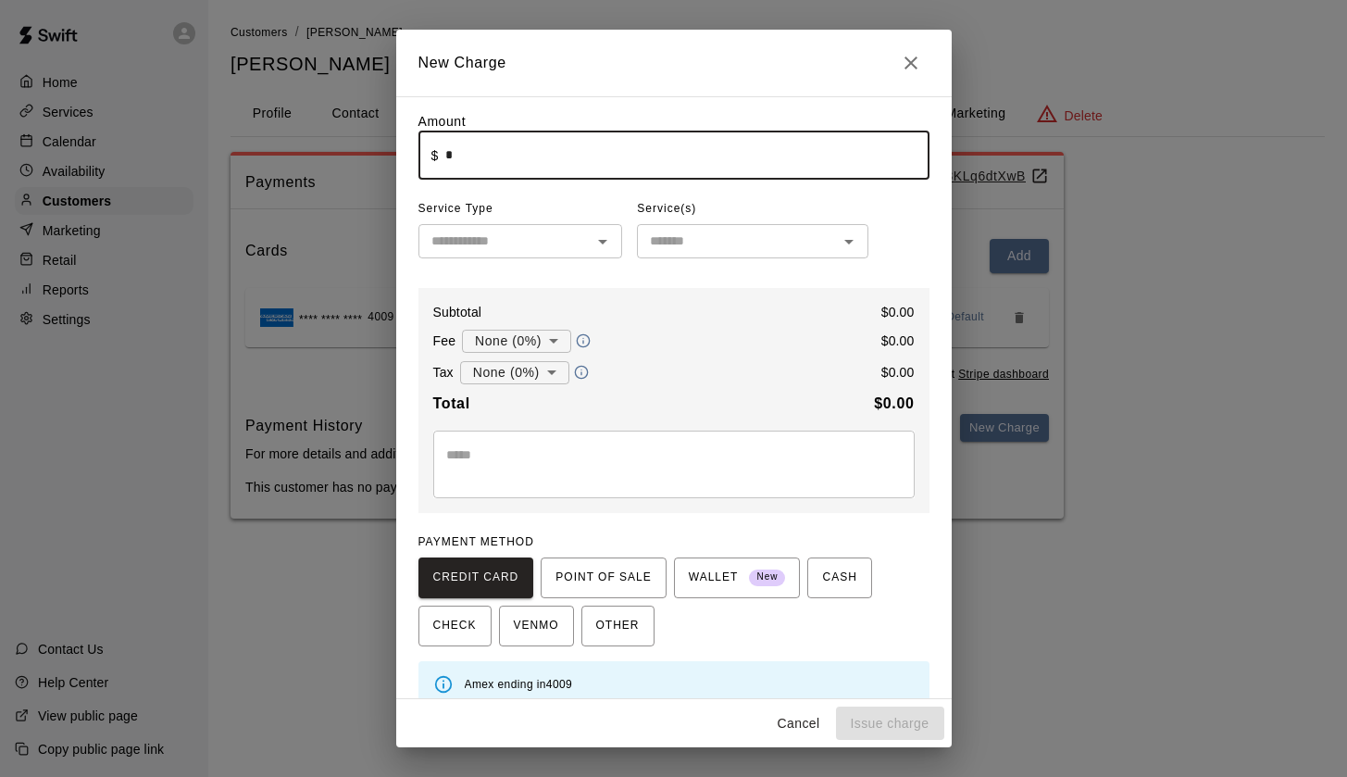
click at [537, 145] on input "*" at bounding box center [686, 155] width 483 height 49
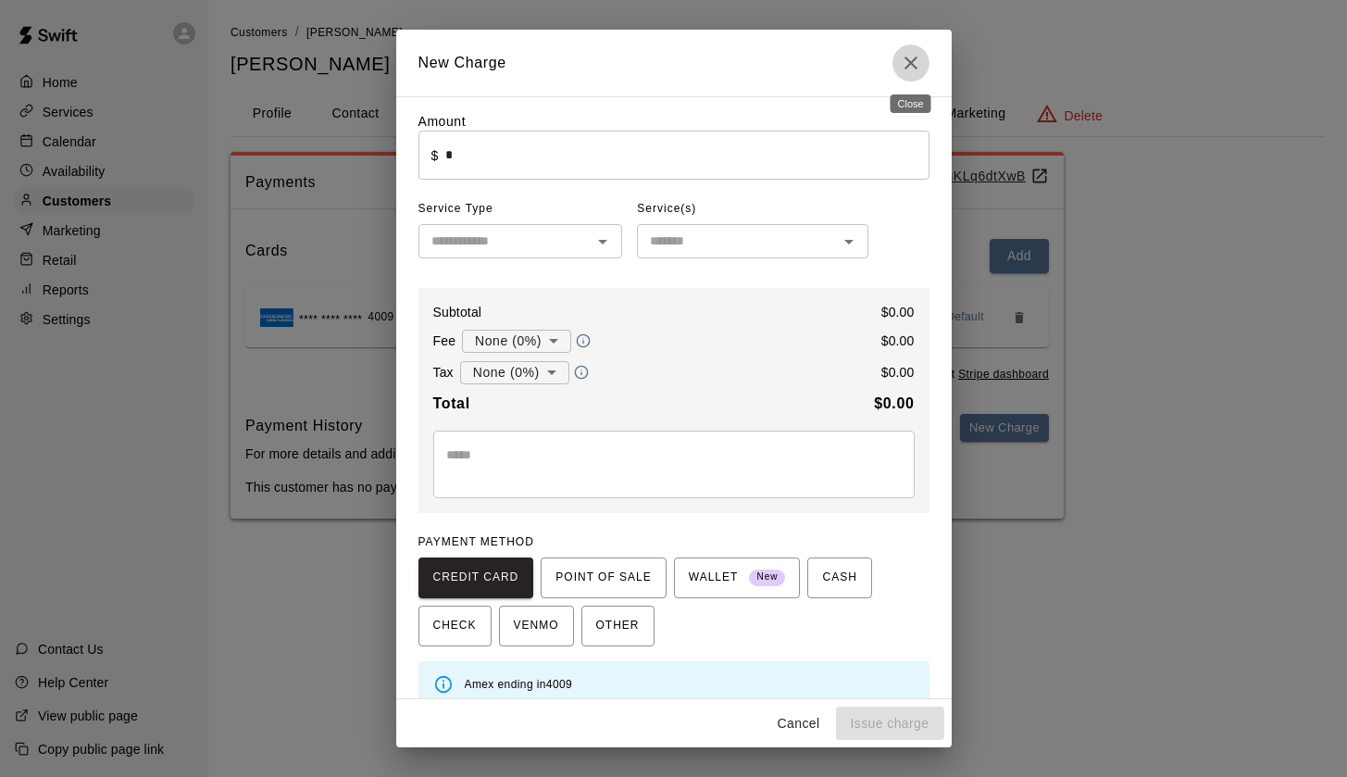
click at [910, 59] on icon "Close" at bounding box center [911, 63] width 22 height 22
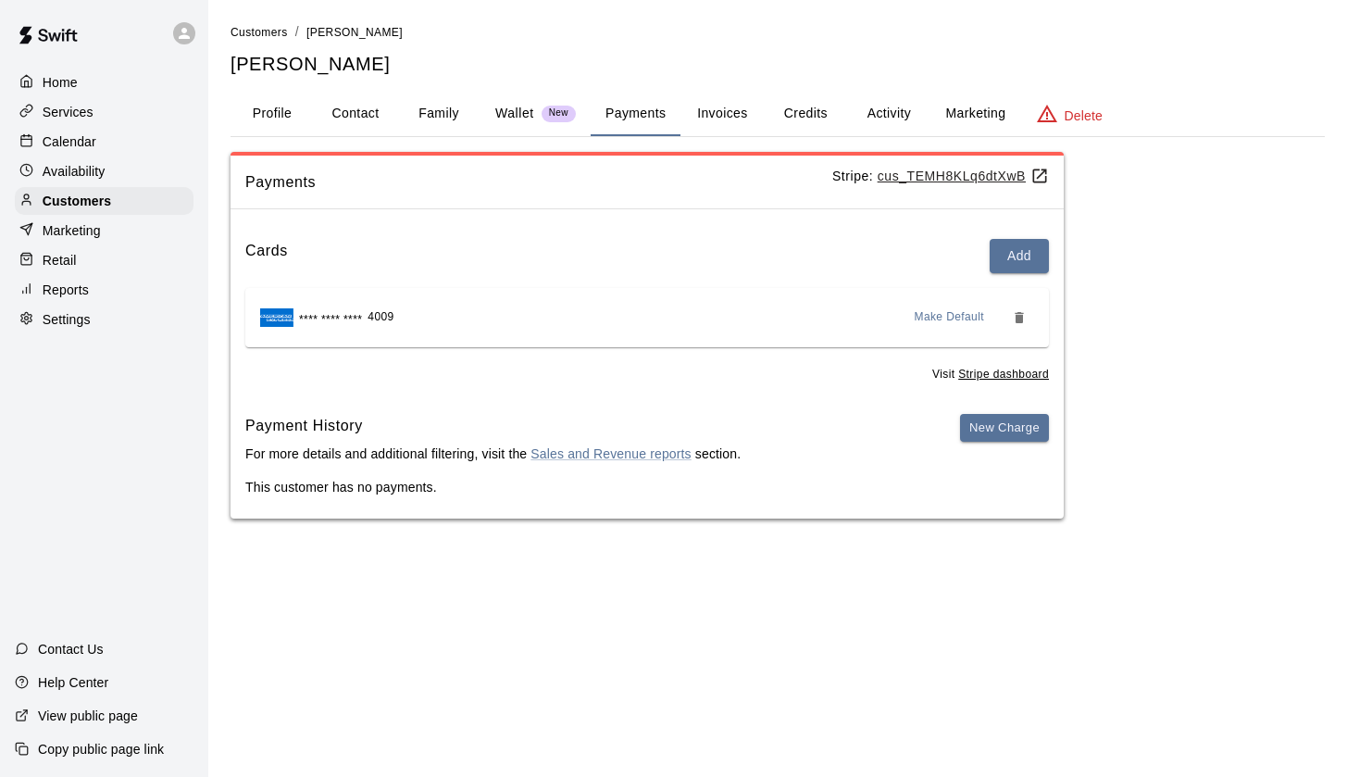
click at [722, 119] on button "Invoices" at bounding box center [722, 114] width 83 height 44
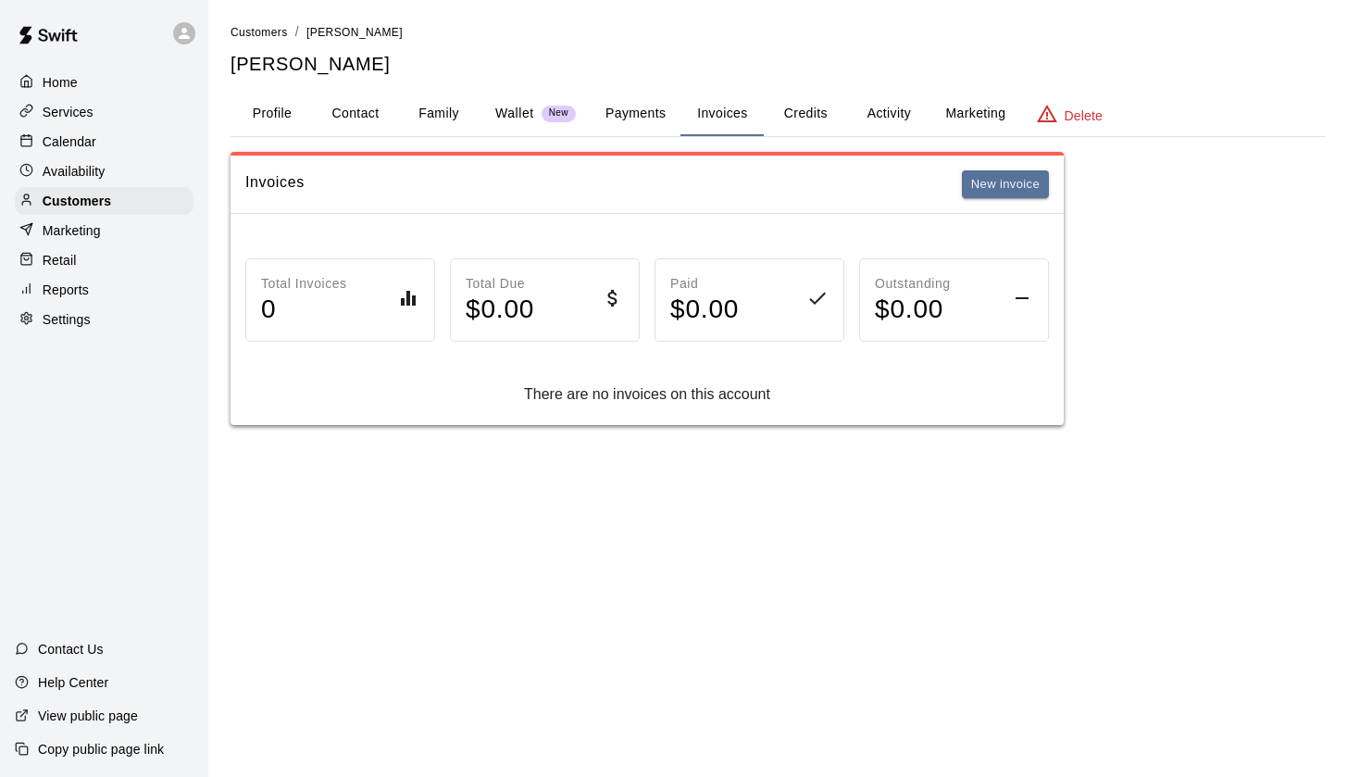
click at [827, 112] on button "Credits" at bounding box center [805, 114] width 83 height 44
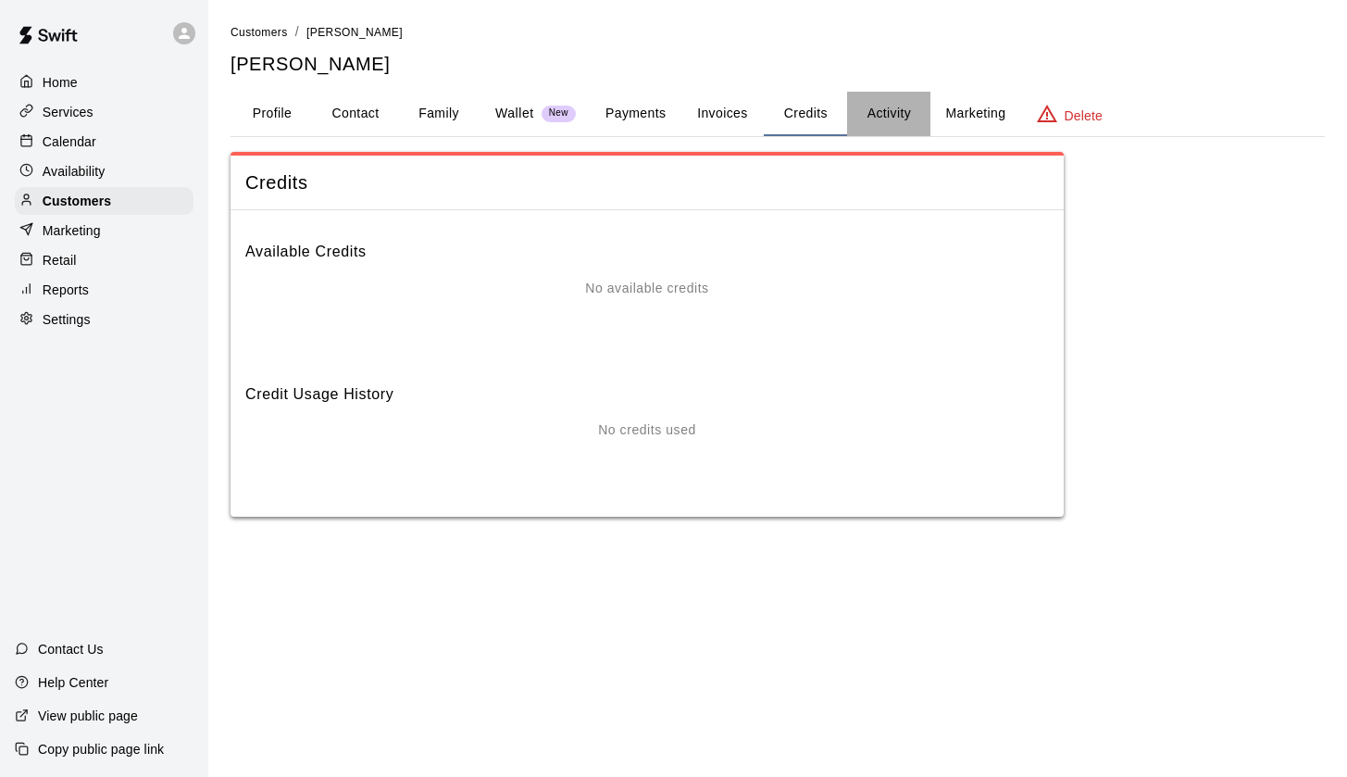
click at [900, 112] on button "Activity" at bounding box center [888, 114] width 83 height 44
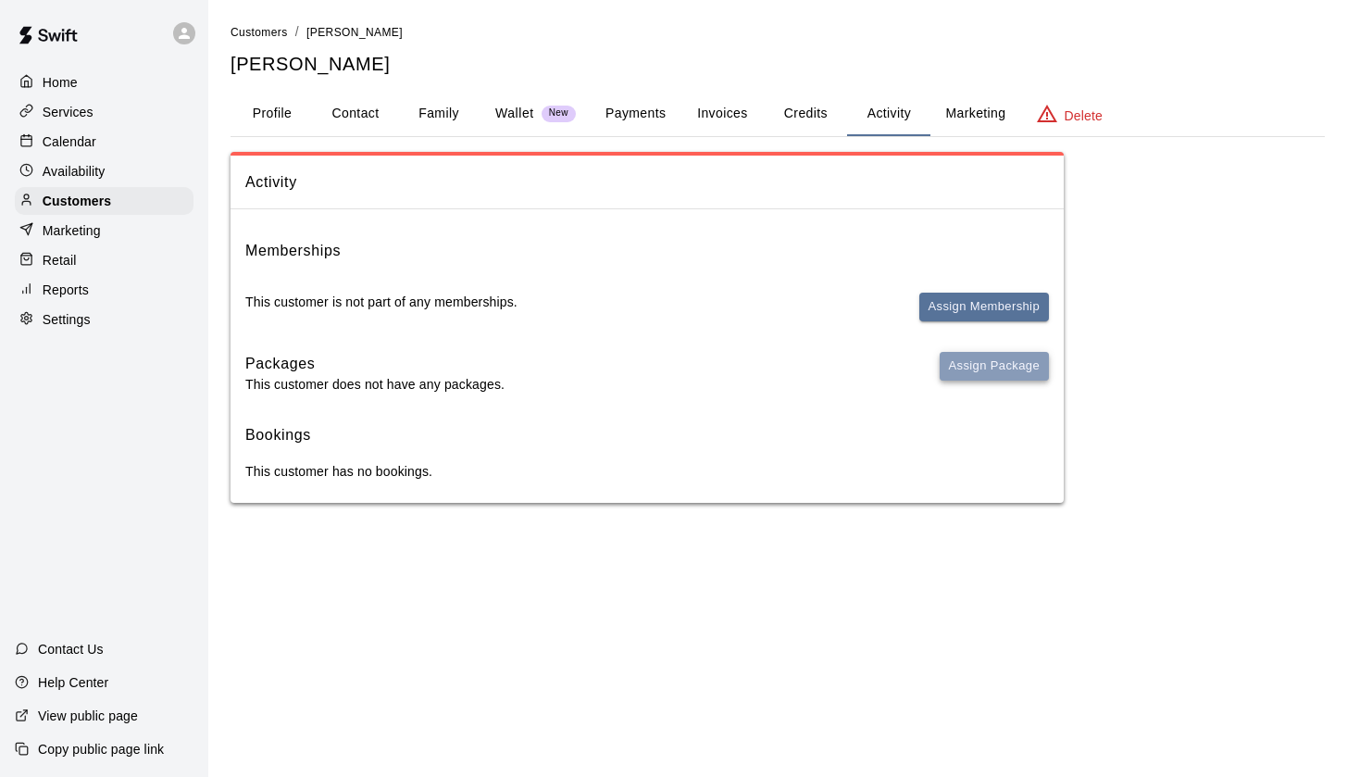
click at [969, 362] on button "Assign Package" at bounding box center [994, 366] width 109 height 29
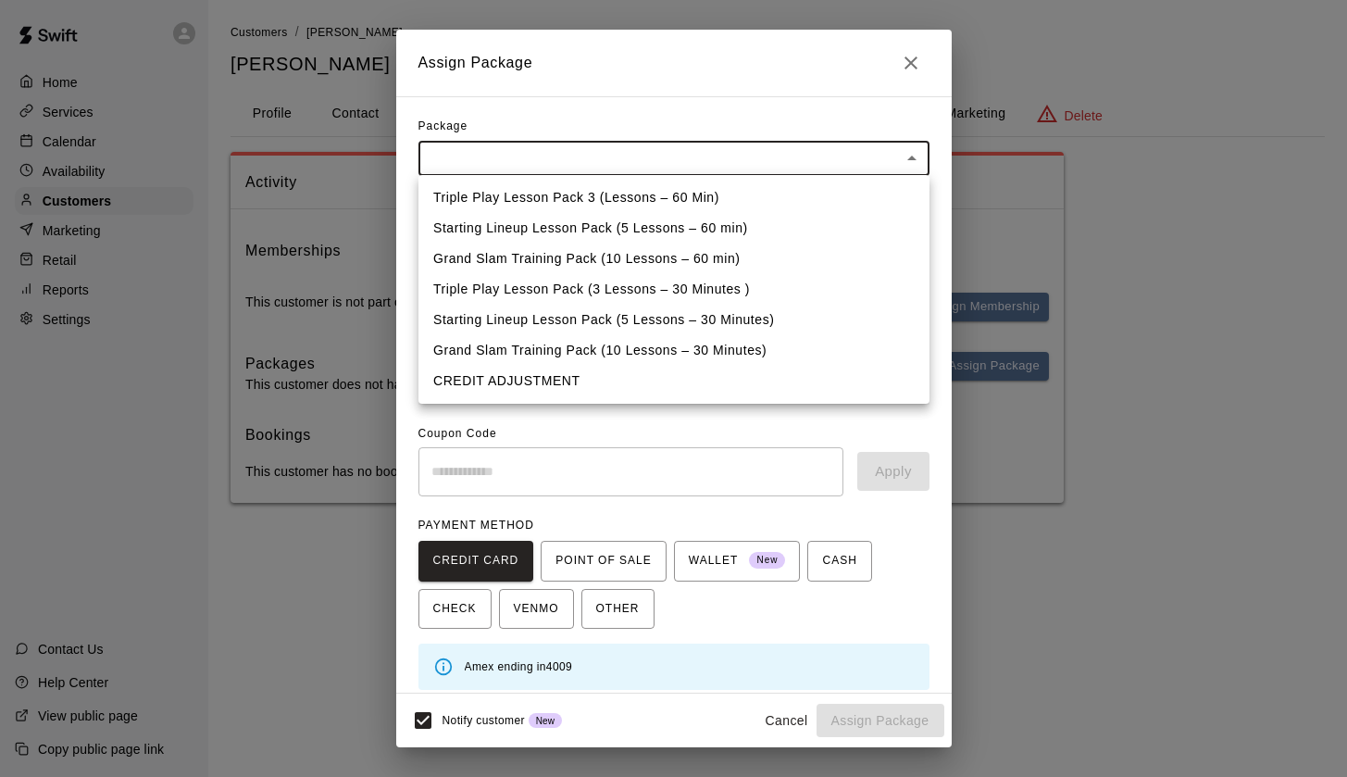
click at [534, 148] on body "Home Services Calendar Availability Customers Marketing Retail Reports Settings…" at bounding box center [673, 270] width 1347 height 540
click at [523, 384] on li "CREDIT ADJUSTMENT" at bounding box center [674, 381] width 511 height 31
type input "**********"
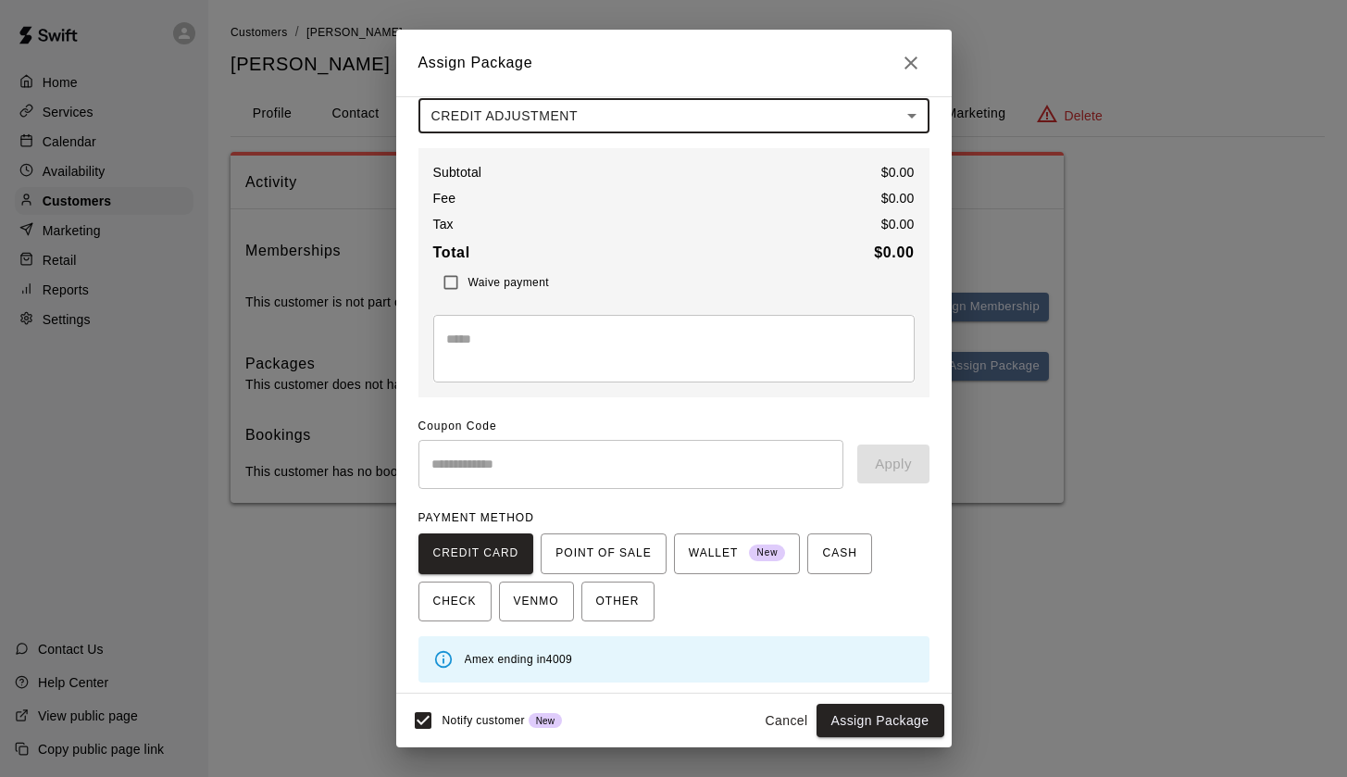
scroll to position [42, 0]
click at [624, 598] on span "OTHER" at bounding box center [618, 603] width 44 height 30
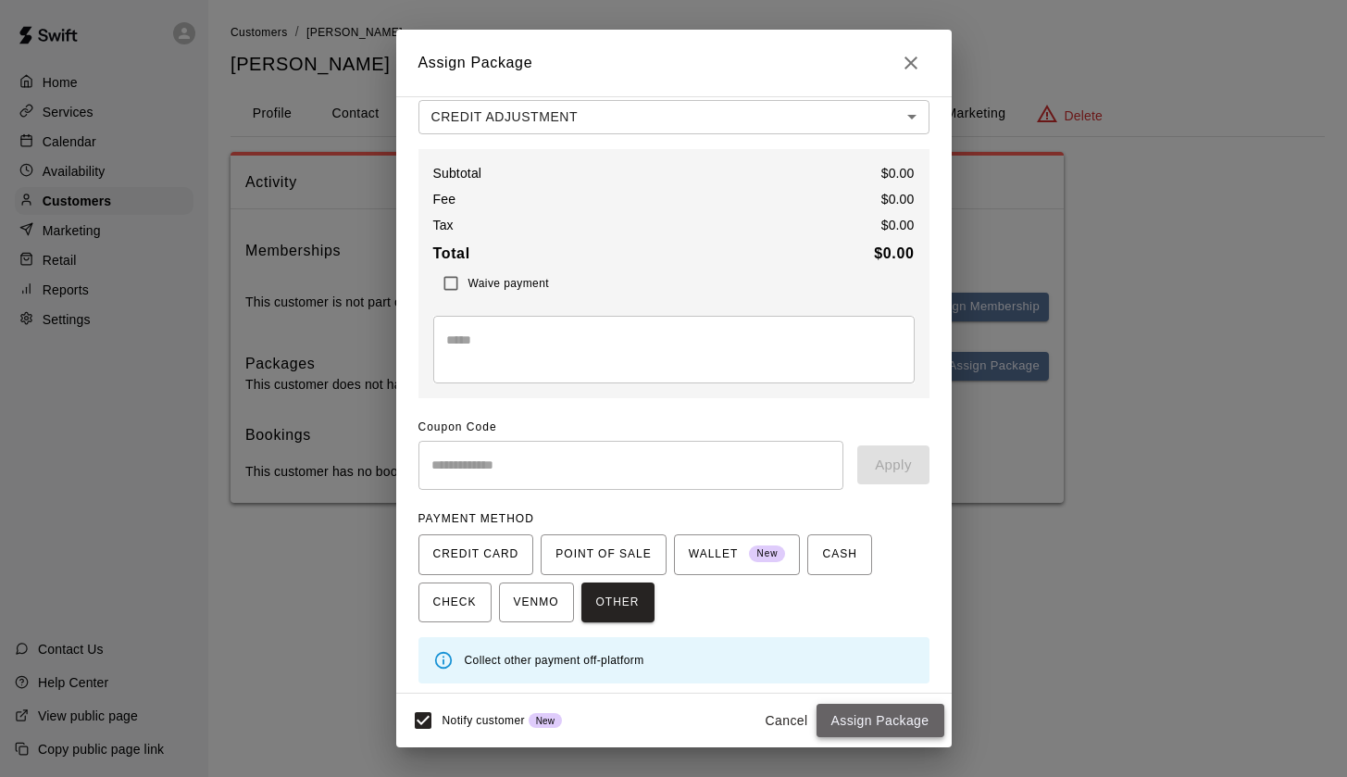
click at [880, 719] on button "Assign Package" at bounding box center [881, 721] width 128 height 34
click at [878, 719] on div "Cancel Assign Package" at bounding box center [850, 721] width 187 height 34
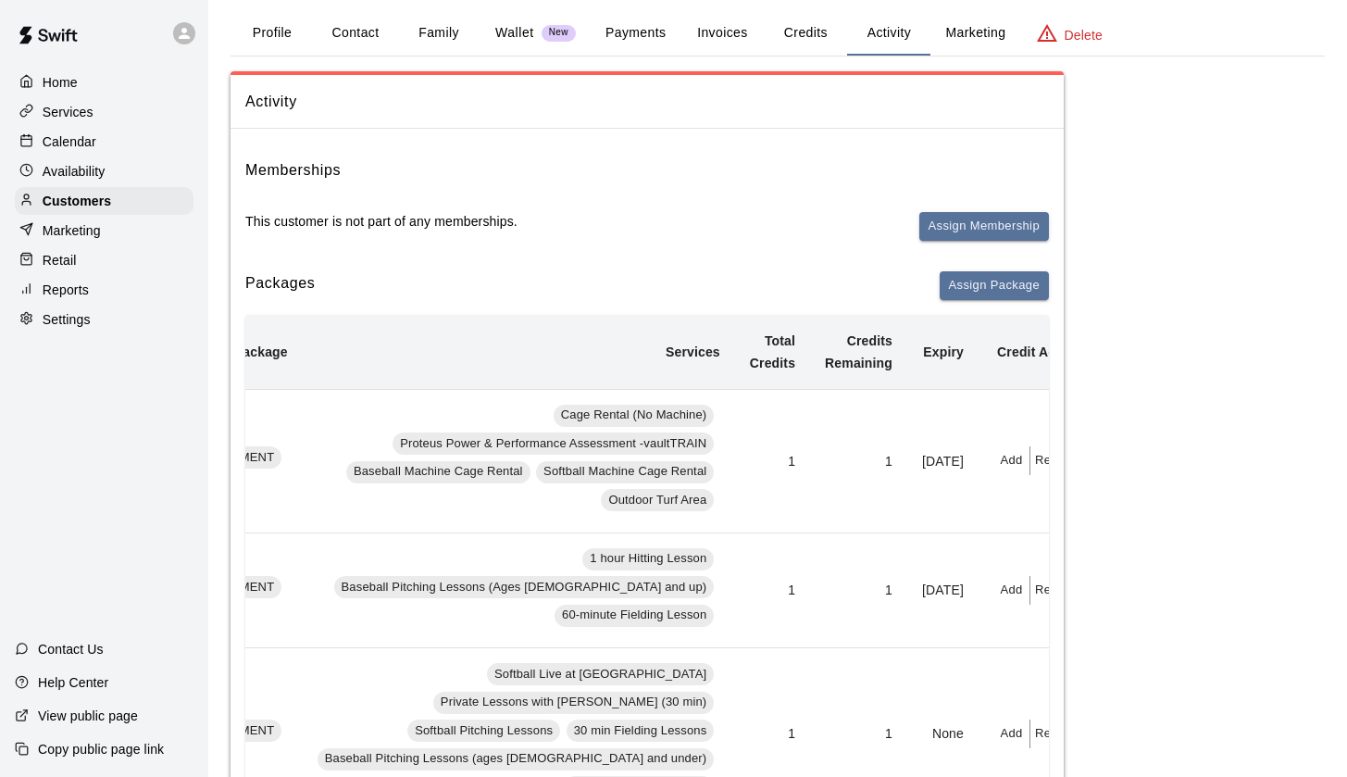
scroll to position [0, 211]
click at [1032, 459] on button "Redeem" at bounding box center [1060, 460] width 56 height 29
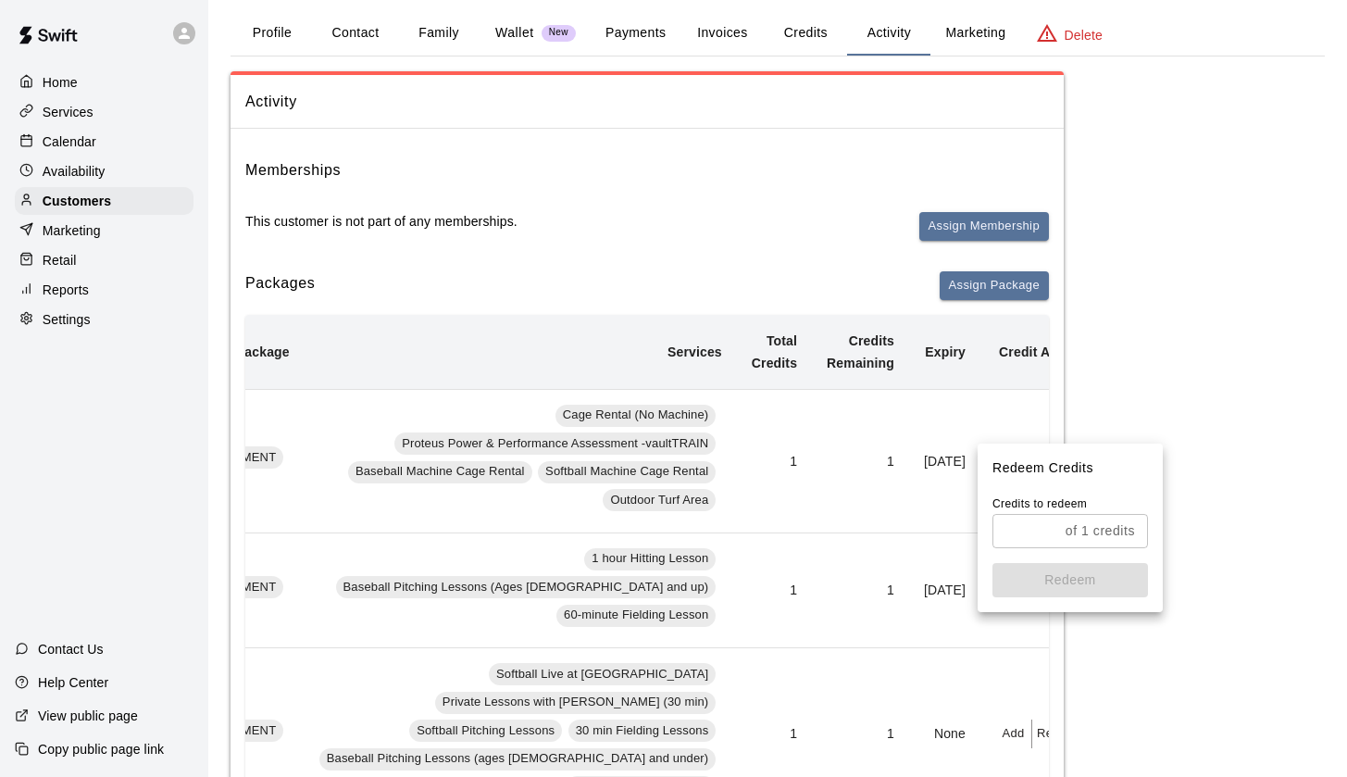
click at [1036, 528] on input "text" at bounding box center [1026, 531] width 66 height 34
type input "*"
click at [1104, 585] on button "Redeem" at bounding box center [1071, 580] width 156 height 34
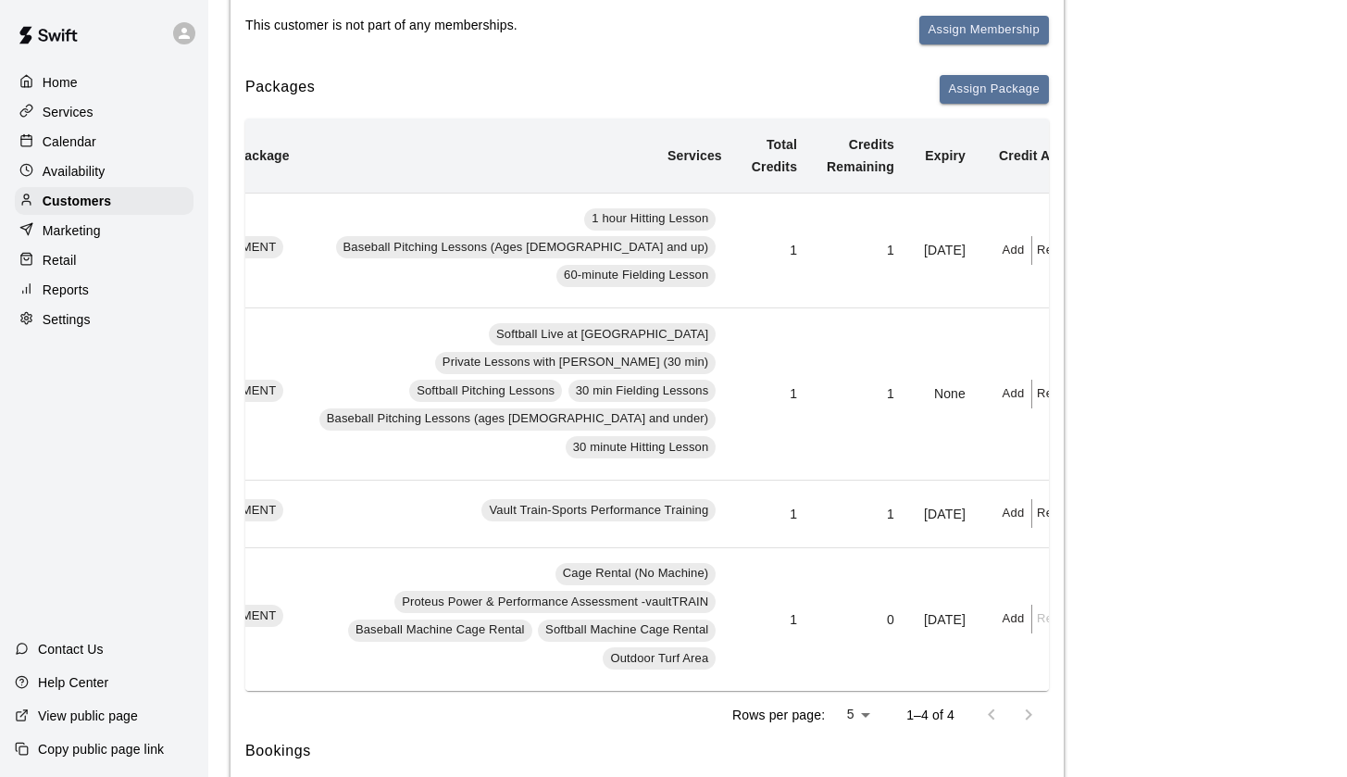
scroll to position [286, 0]
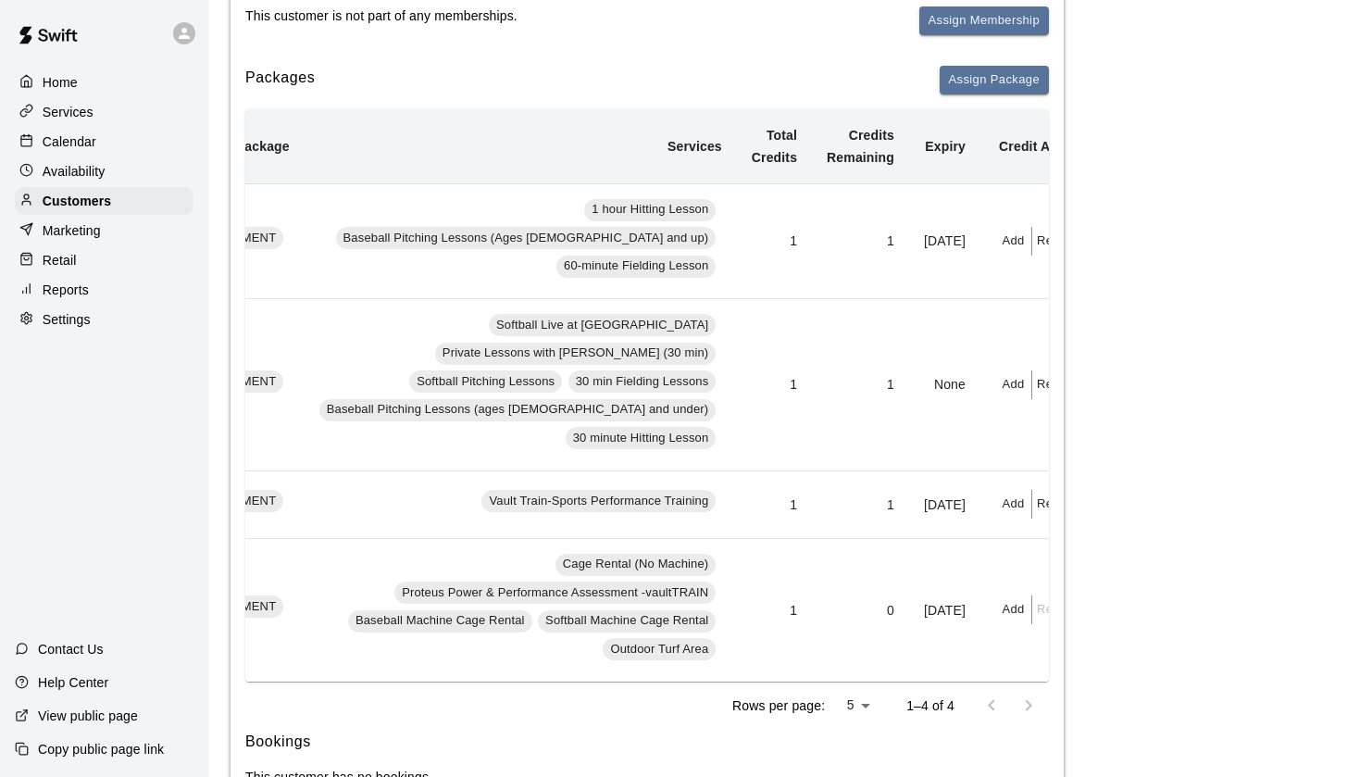
click at [1032, 383] on button "Redeem" at bounding box center [1060, 384] width 56 height 29
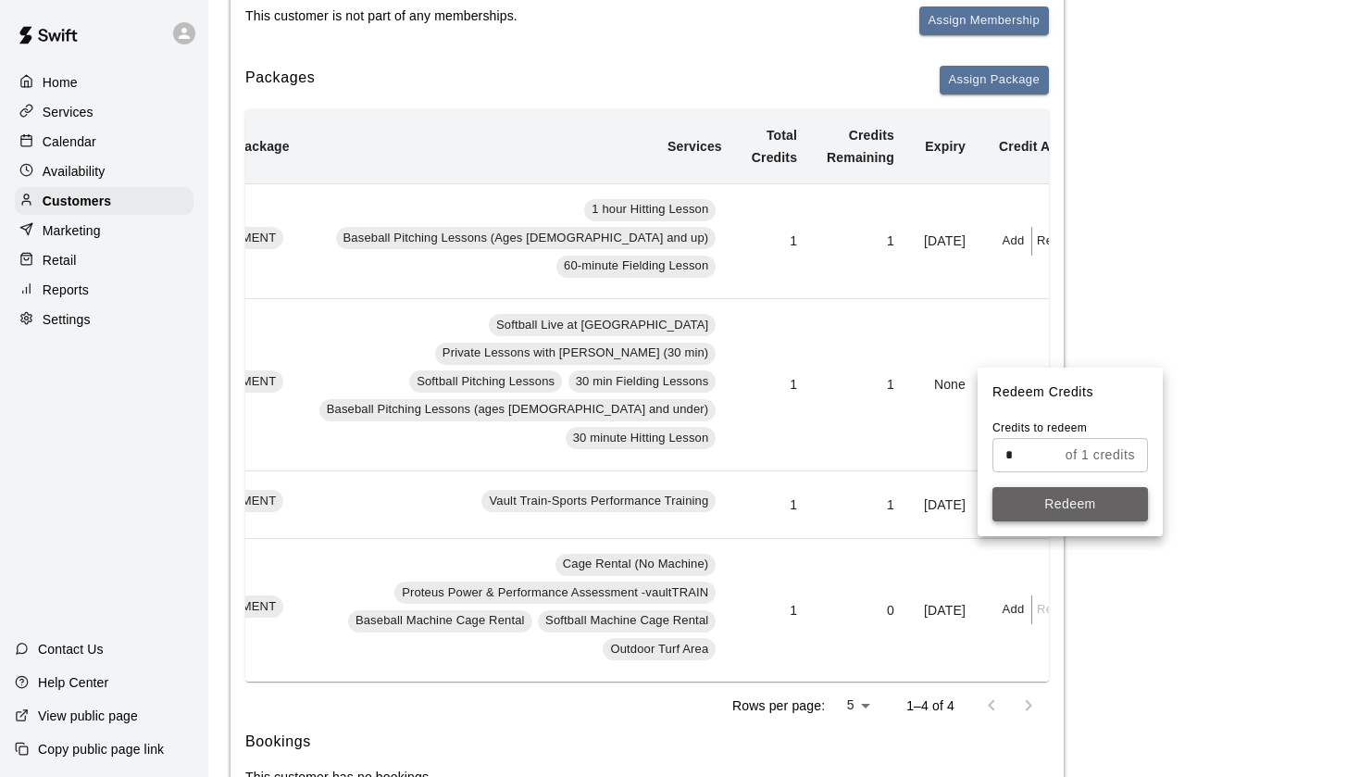
click at [1051, 501] on button "Redeem" at bounding box center [1071, 504] width 156 height 34
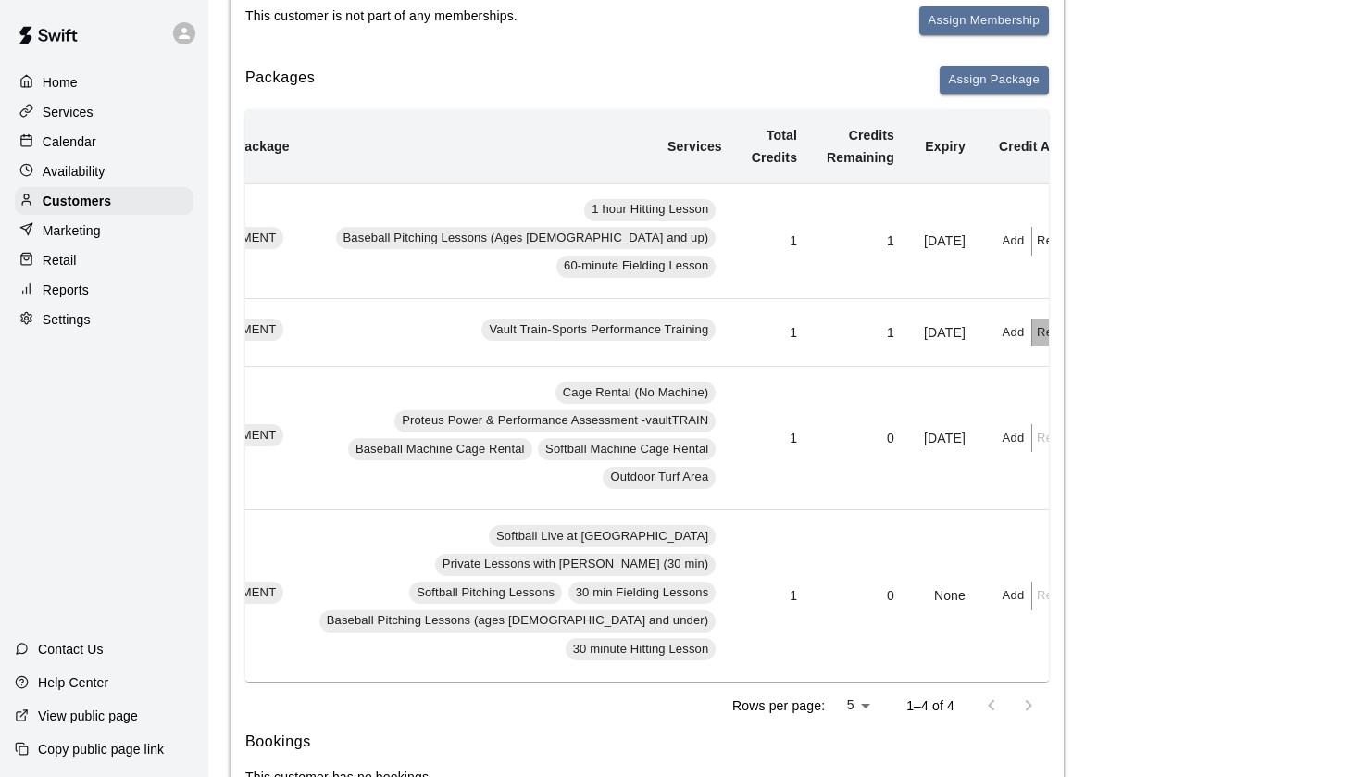
click at [1032, 338] on button "Redeem" at bounding box center [1060, 333] width 56 height 29
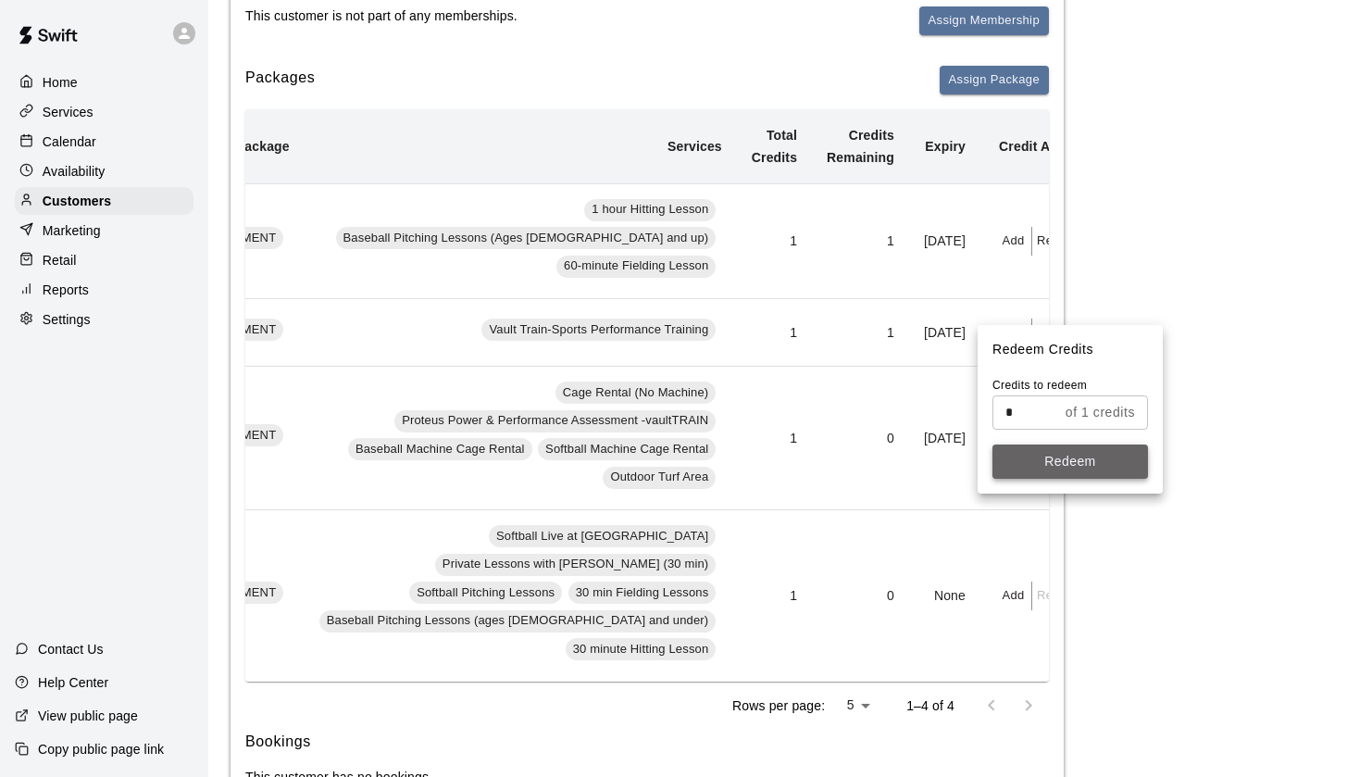
click at [1024, 468] on button "Redeem" at bounding box center [1071, 461] width 156 height 34
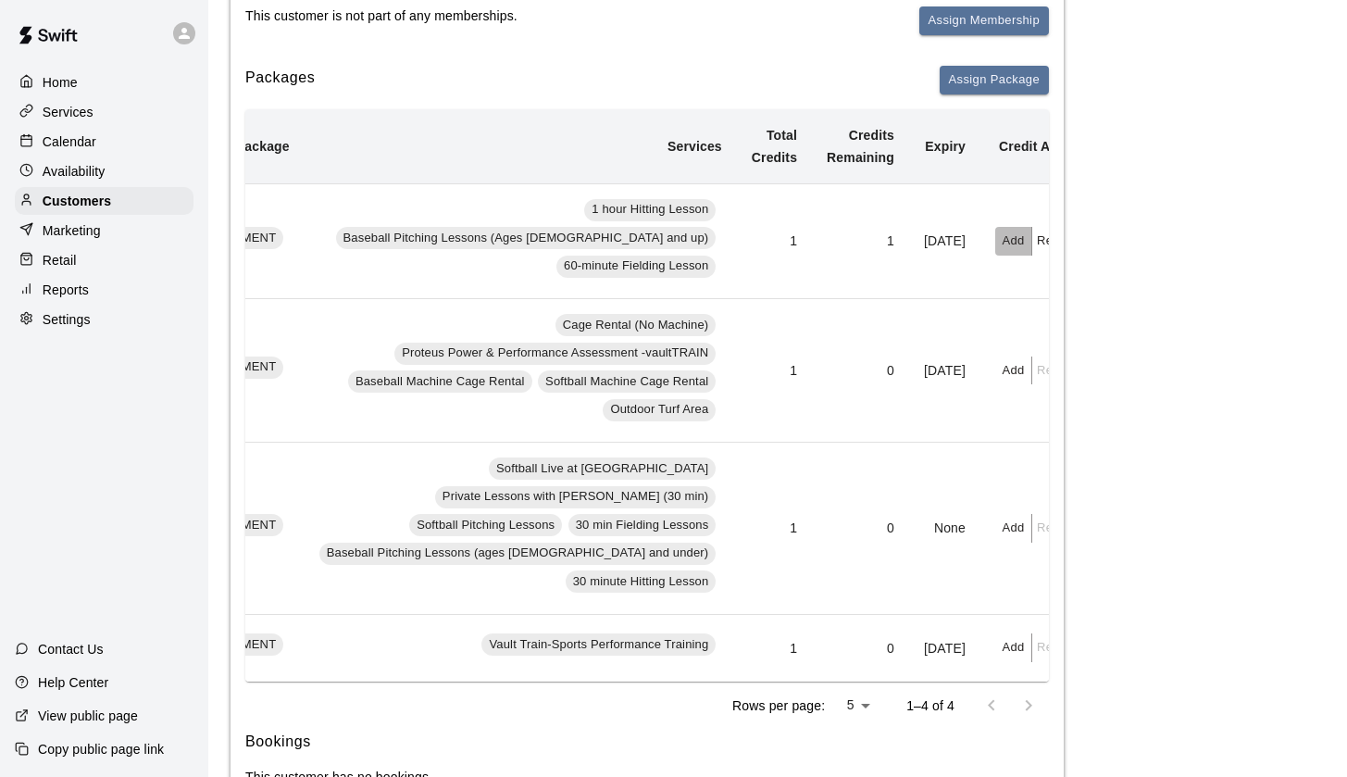
click at [995, 239] on button "Add" at bounding box center [1013, 241] width 37 height 29
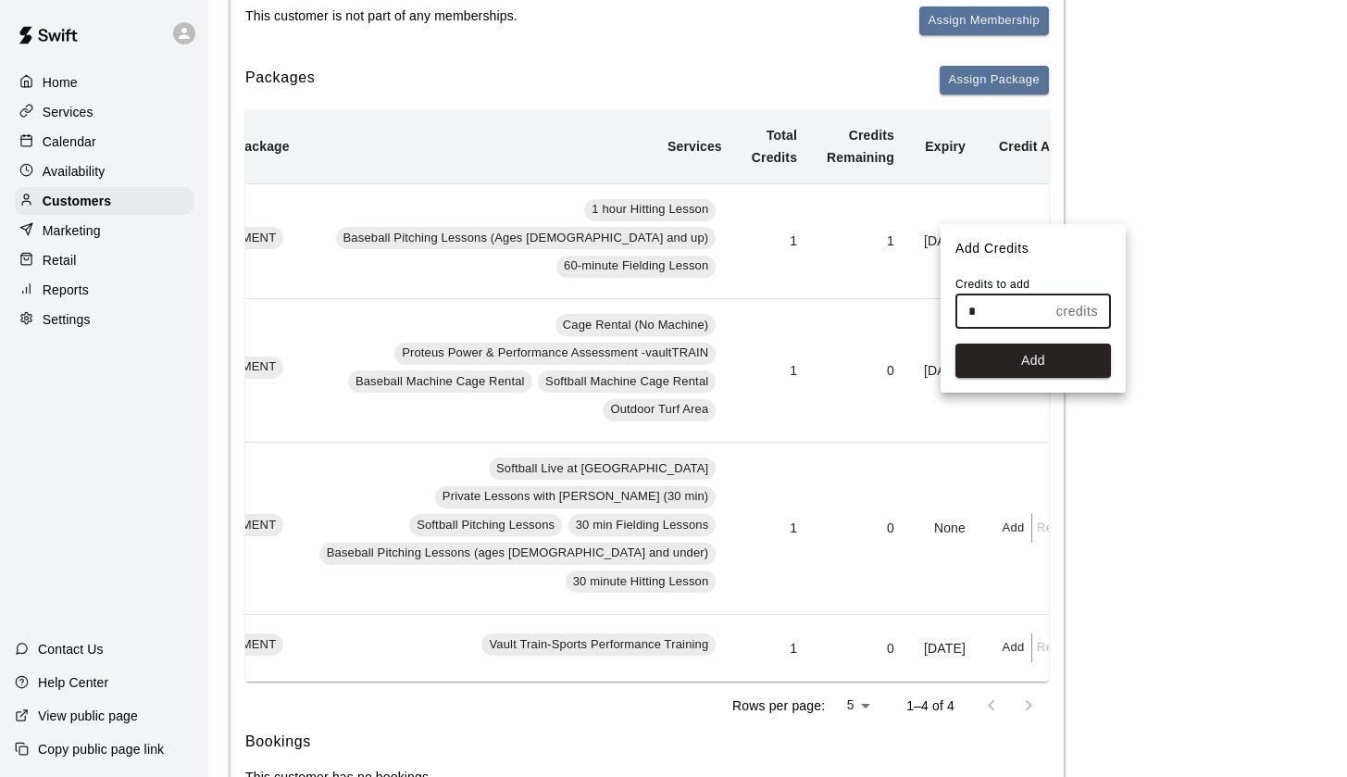
drag, startPoint x: 994, startPoint y: 319, endPoint x: 930, endPoint y: 310, distance: 65.5
click at [930, 310] on div "Add Credits Credits to add * credits ​ Add" at bounding box center [673, 388] width 1347 height 777
type input "*"
click at [1001, 305] on input "*" at bounding box center [1003, 311] width 94 height 34
type input "*"
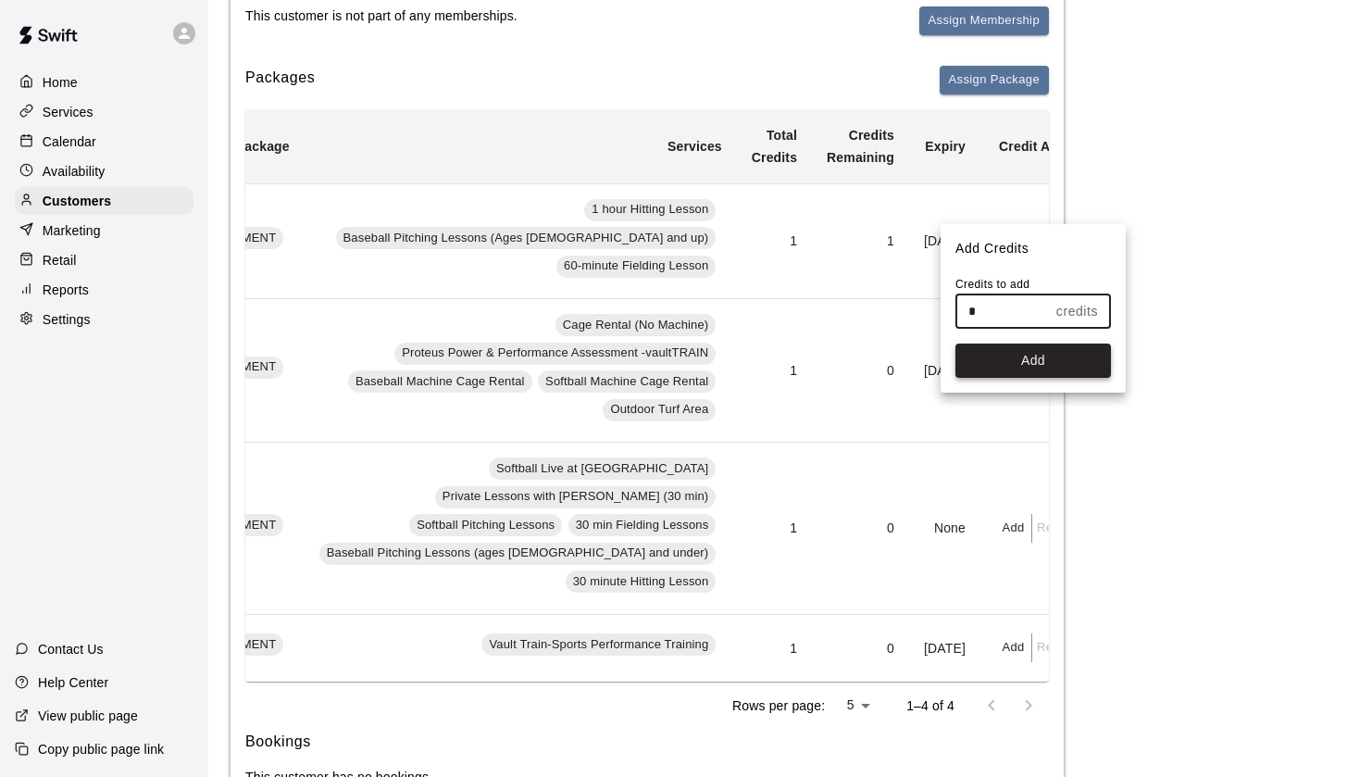
click at [1066, 366] on button "Add" at bounding box center [1034, 361] width 156 height 34
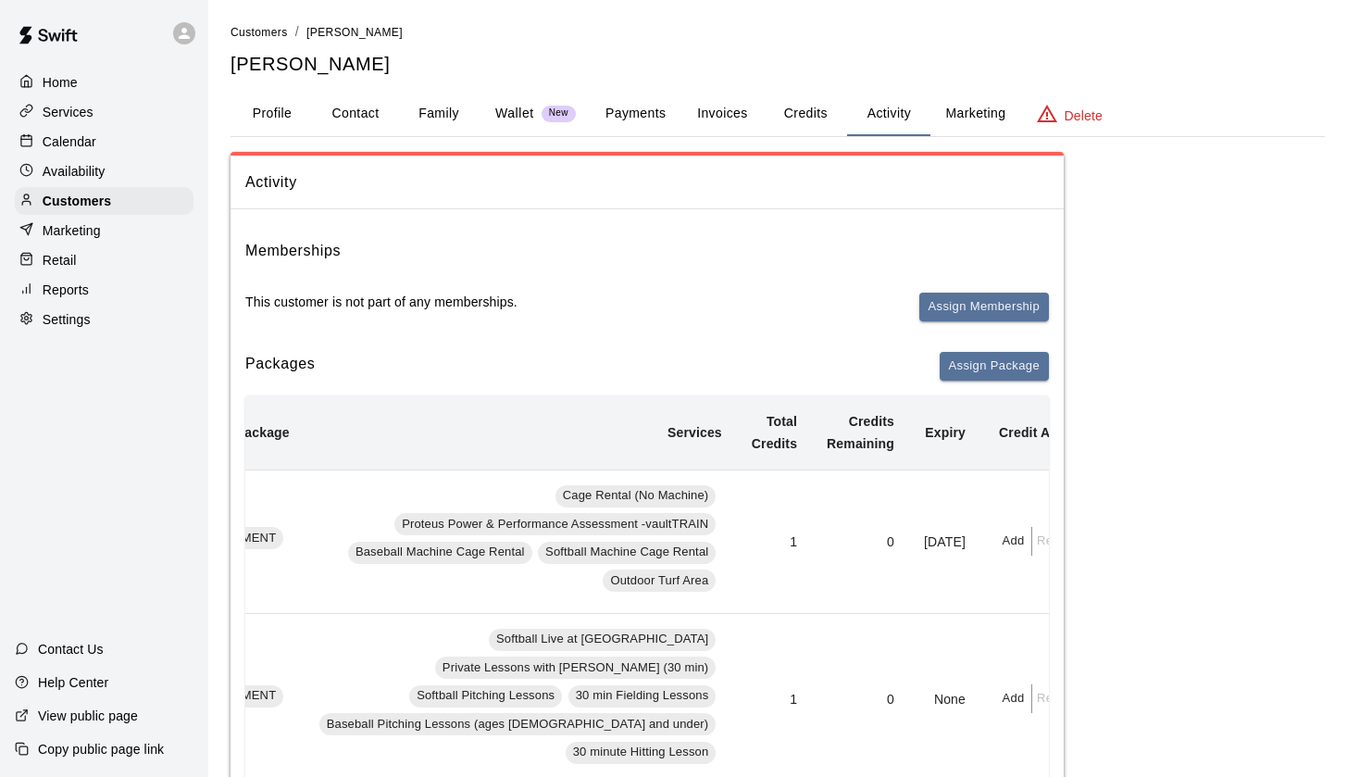
scroll to position [0, 0]
click at [511, 112] on p "Wallet" at bounding box center [514, 113] width 39 height 19
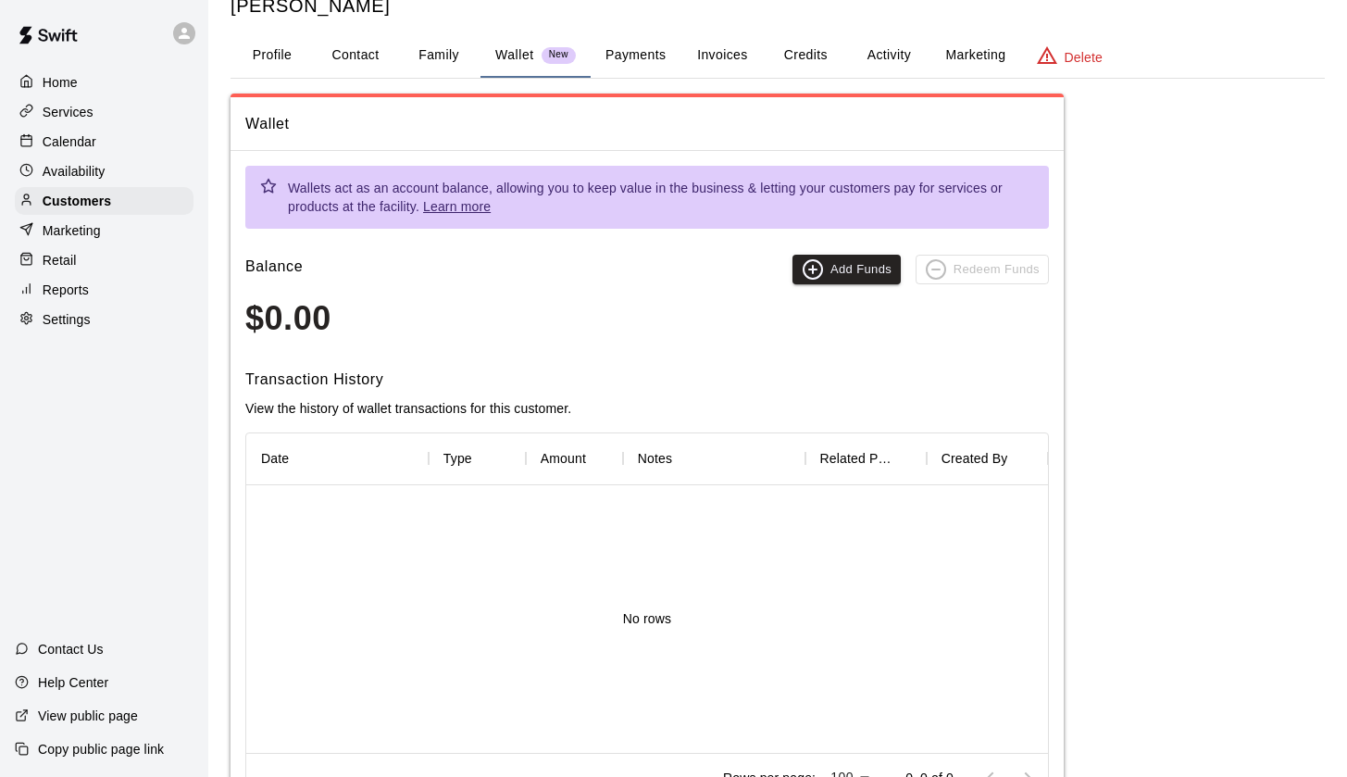
scroll to position [81, 0]
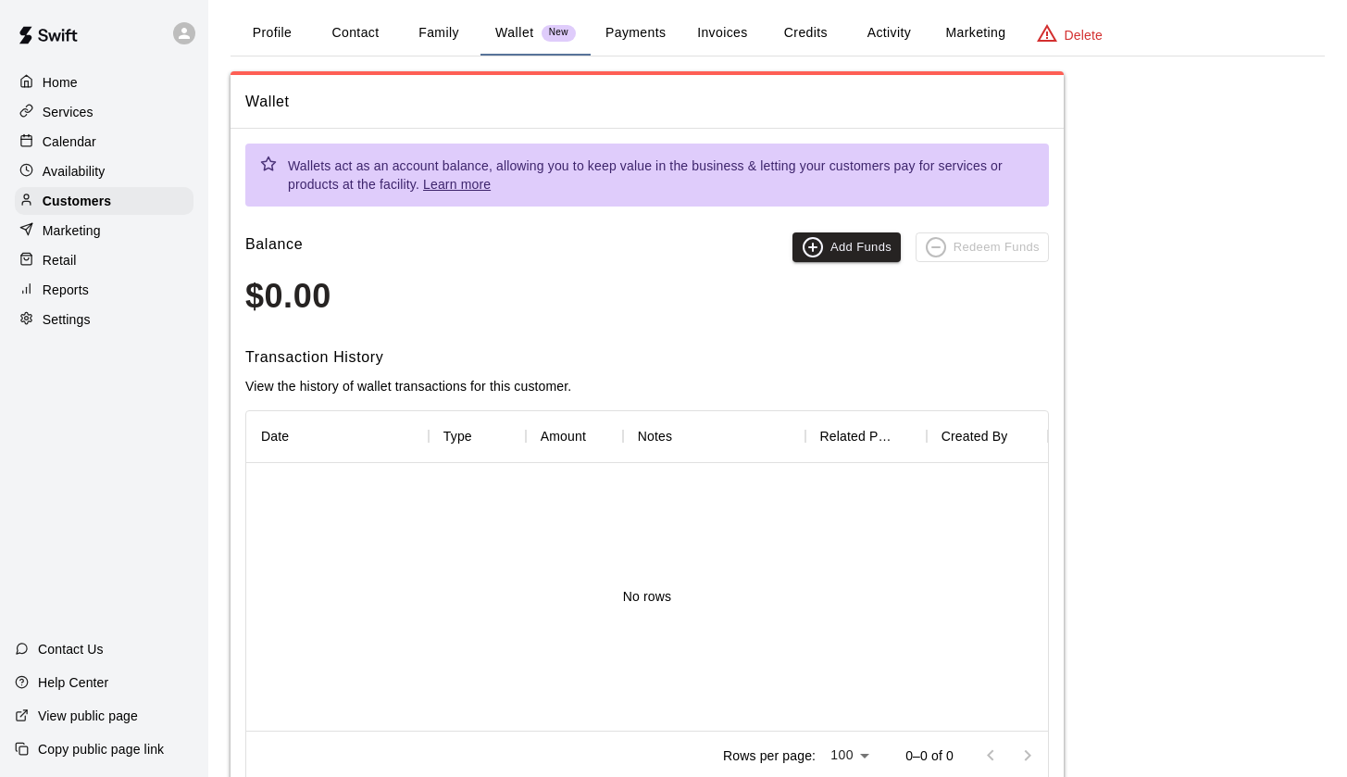
click at [876, 27] on button "Activity" at bounding box center [888, 33] width 83 height 44
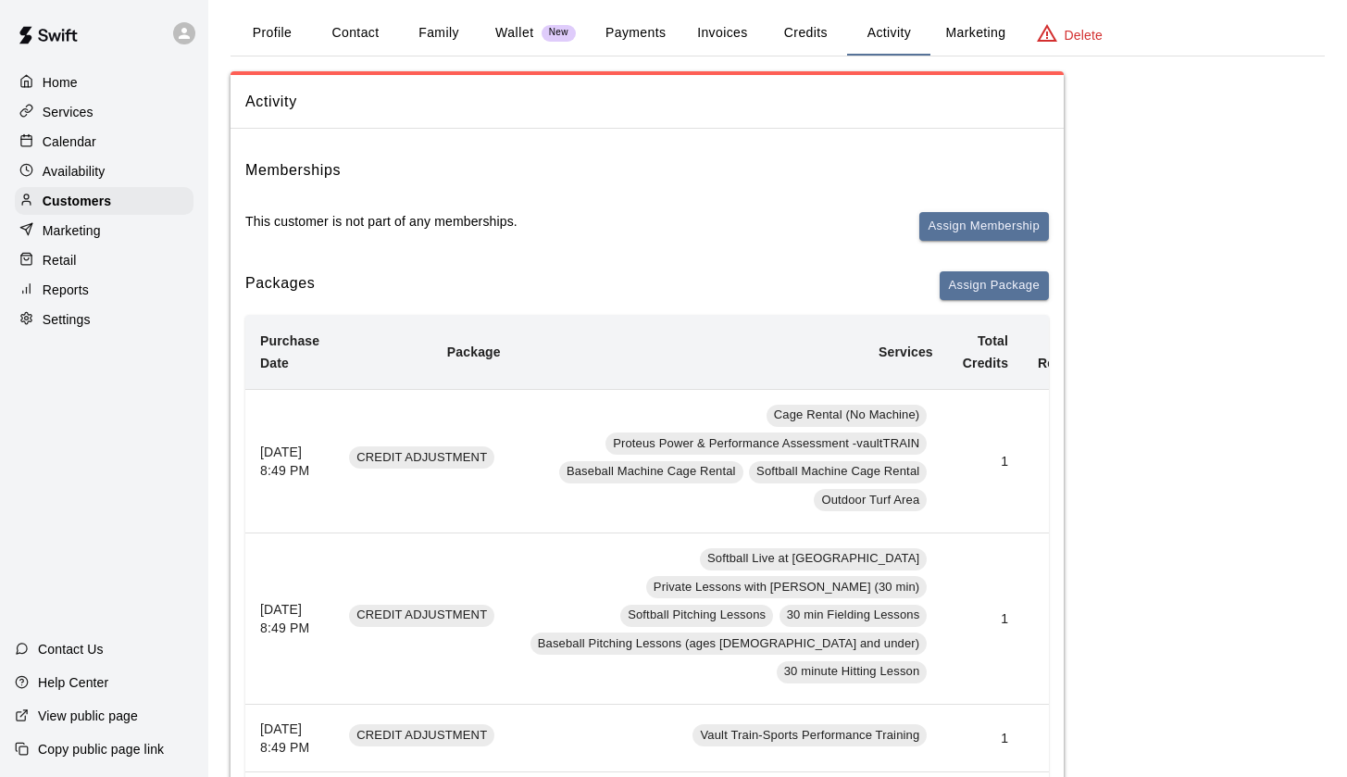
scroll to position [0, 0]
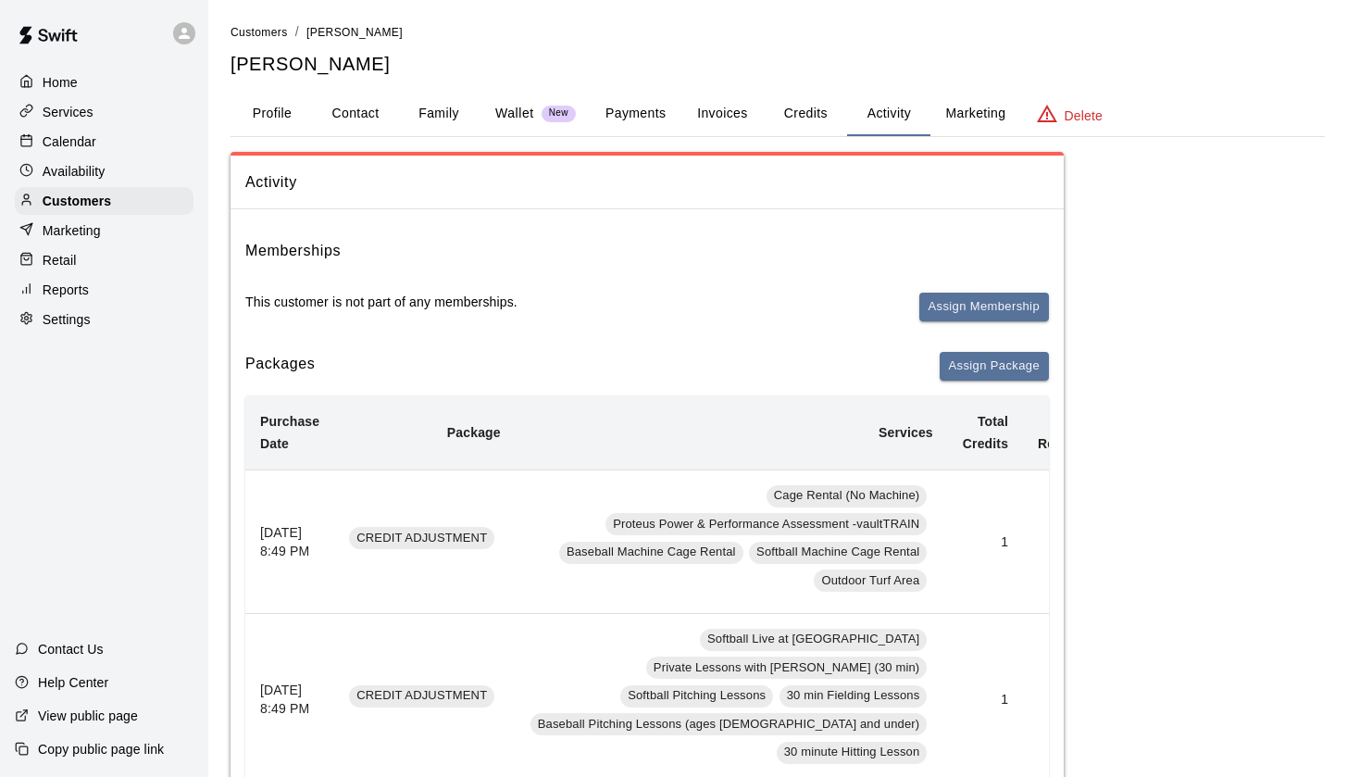
click at [804, 110] on button "Credits" at bounding box center [805, 114] width 83 height 44
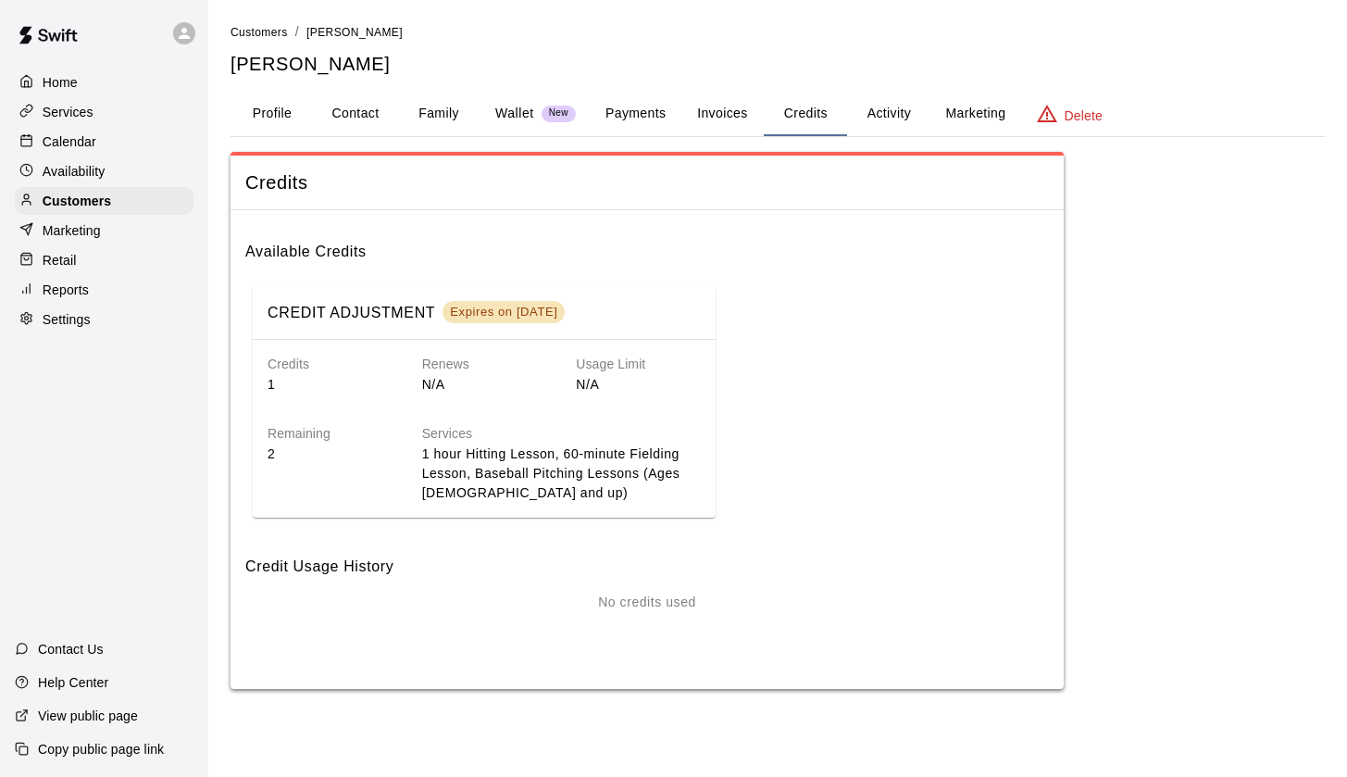
click at [497, 311] on div "Expires on Nov 13, 2025" at bounding box center [503, 312] width 107 height 16
click at [479, 469] on p "1 hour Hitting Lesson, 60-minute Fielding Lesson, Baseball Pitching Lessons (Ag…" at bounding box center [561, 473] width 279 height 58
click at [62, 78] on p "Home" at bounding box center [60, 82] width 35 height 19
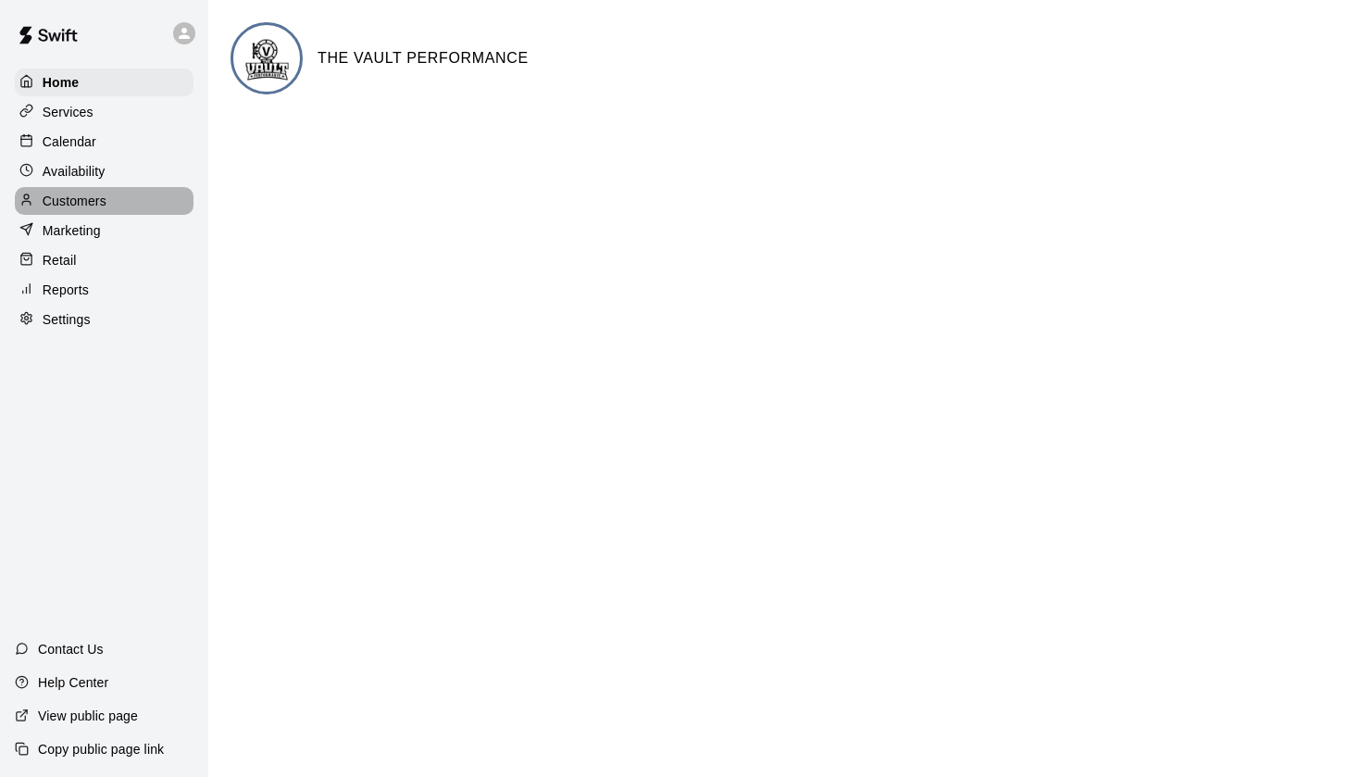
click at [72, 192] on p "Customers" at bounding box center [75, 201] width 64 height 19
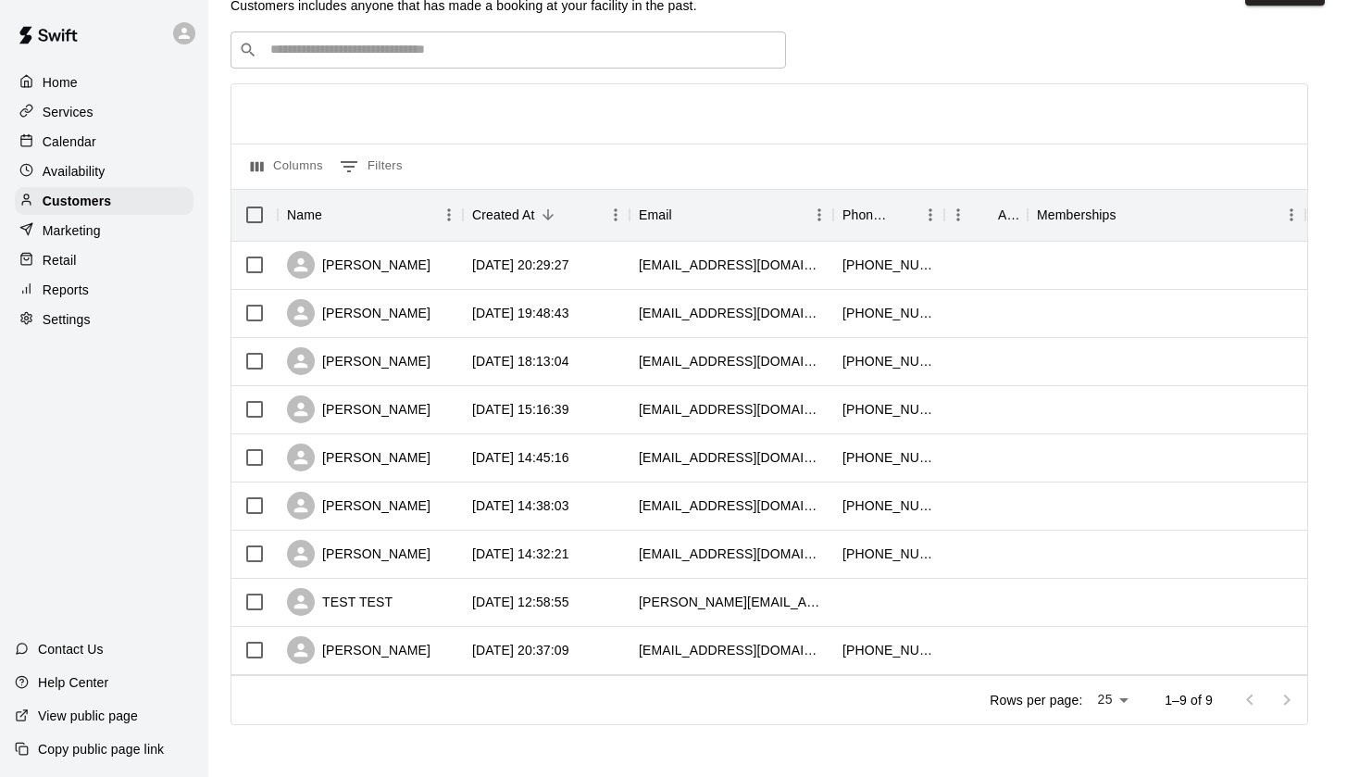
scroll to position [50, 0]
click at [378, 646] on div "Carlos Morales" at bounding box center [359, 651] width 144 height 28
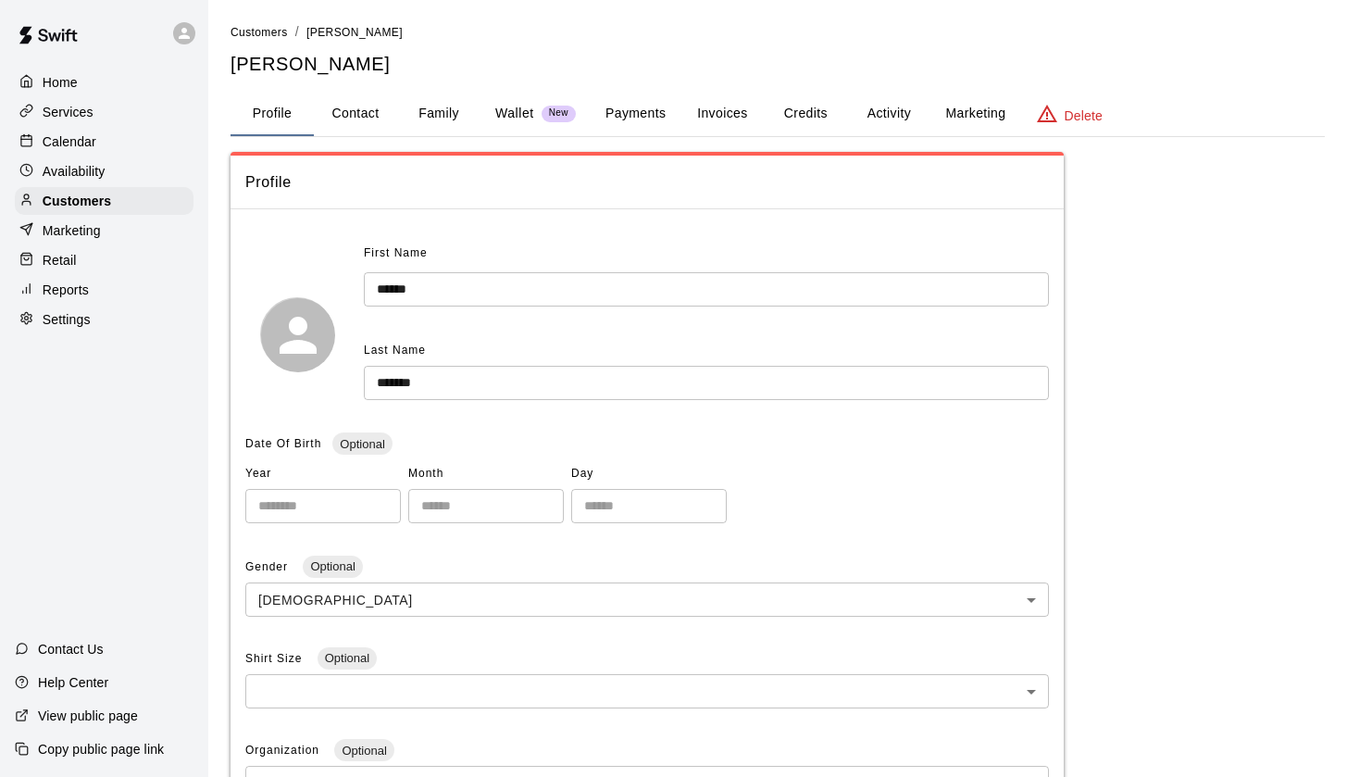
click at [506, 105] on p "Wallet" at bounding box center [514, 113] width 39 height 19
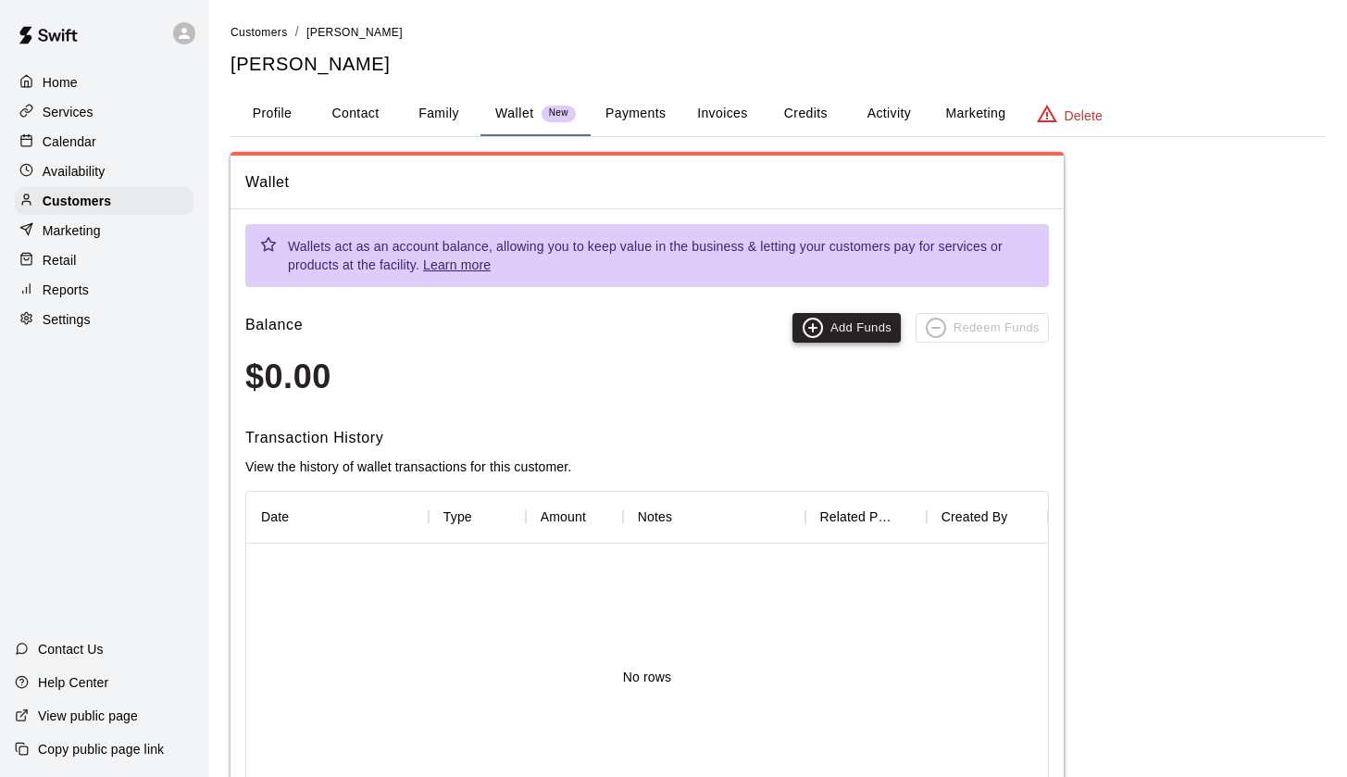
click at [849, 329] on button "Add Funds" at bounding box center [847, 328] width 108 height 30
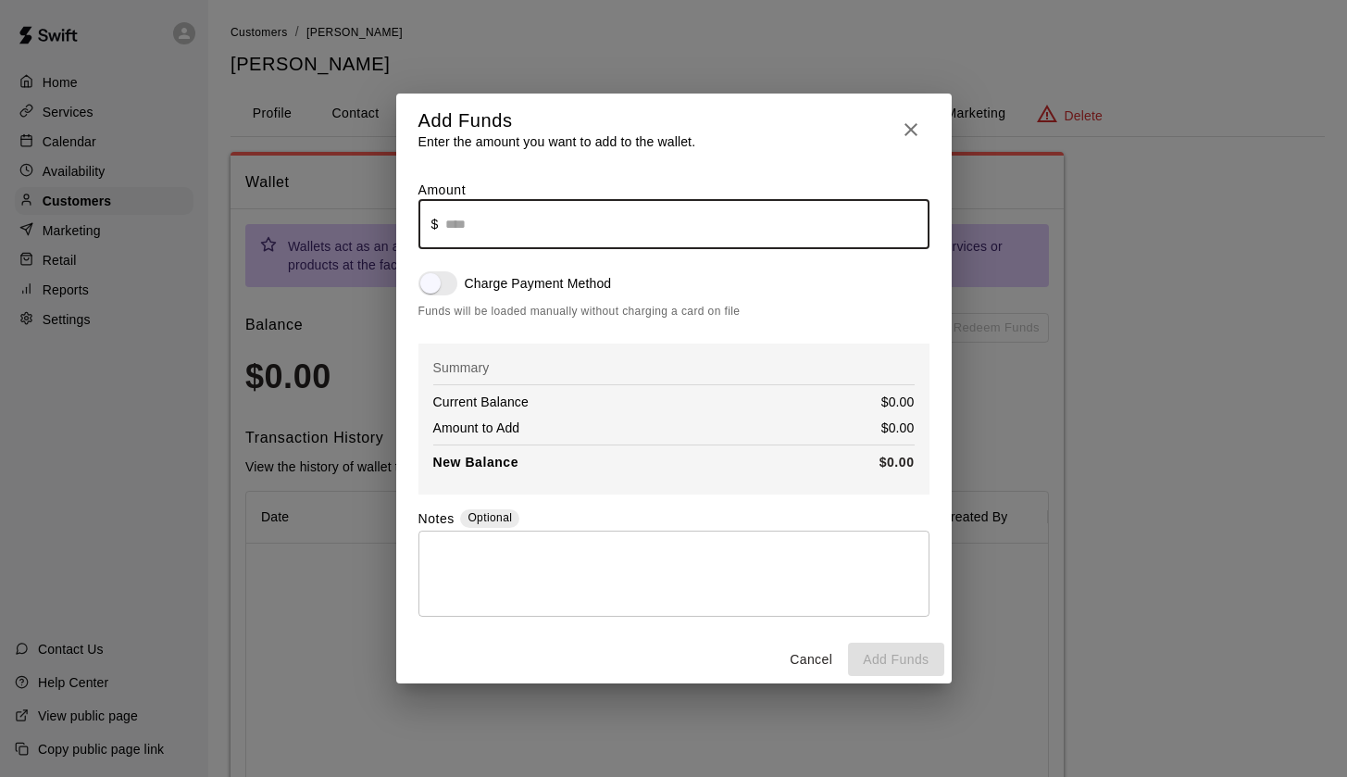
click at [458, 226] on input "text" at bounding box center [686, 223] width 483 height 49
type input "******"
click at [918, 656] on button "Add Funds" at bounding box center [895, 660] width 95 height 34
